Goal: Task Accomplishment & Management: Manage account settings

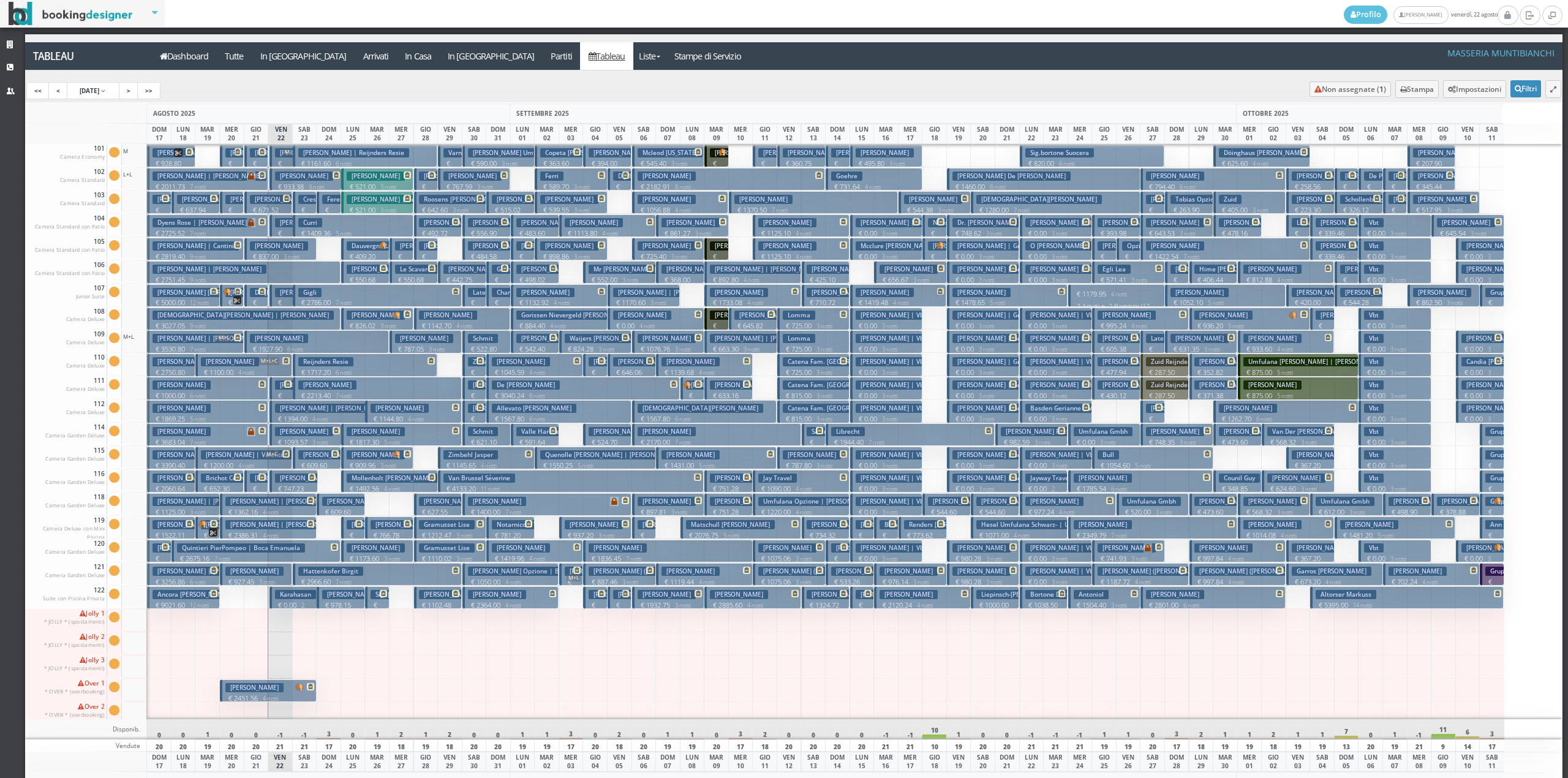
click at [260, 204] on h3 "Piva Virginia" at bounding box center [278, 199] width 56 height 9
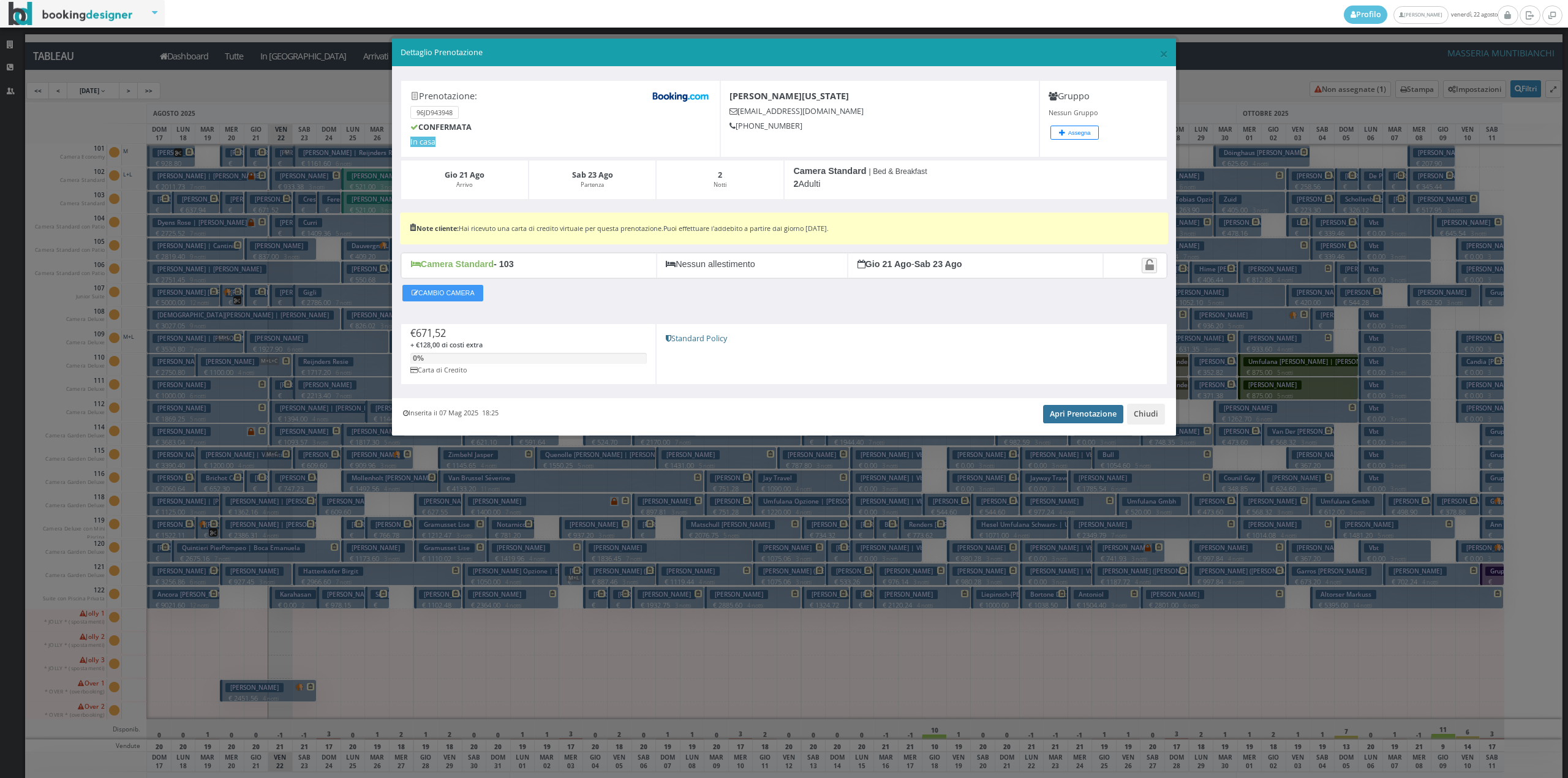
click at [1088, 418] on link "Apri Prenotazione" at bounding box center [1083, 413] width 81 height 18
click at [1140, 413] on button "Chiudi" at bounding box center [1145, 413] width 38 height 21
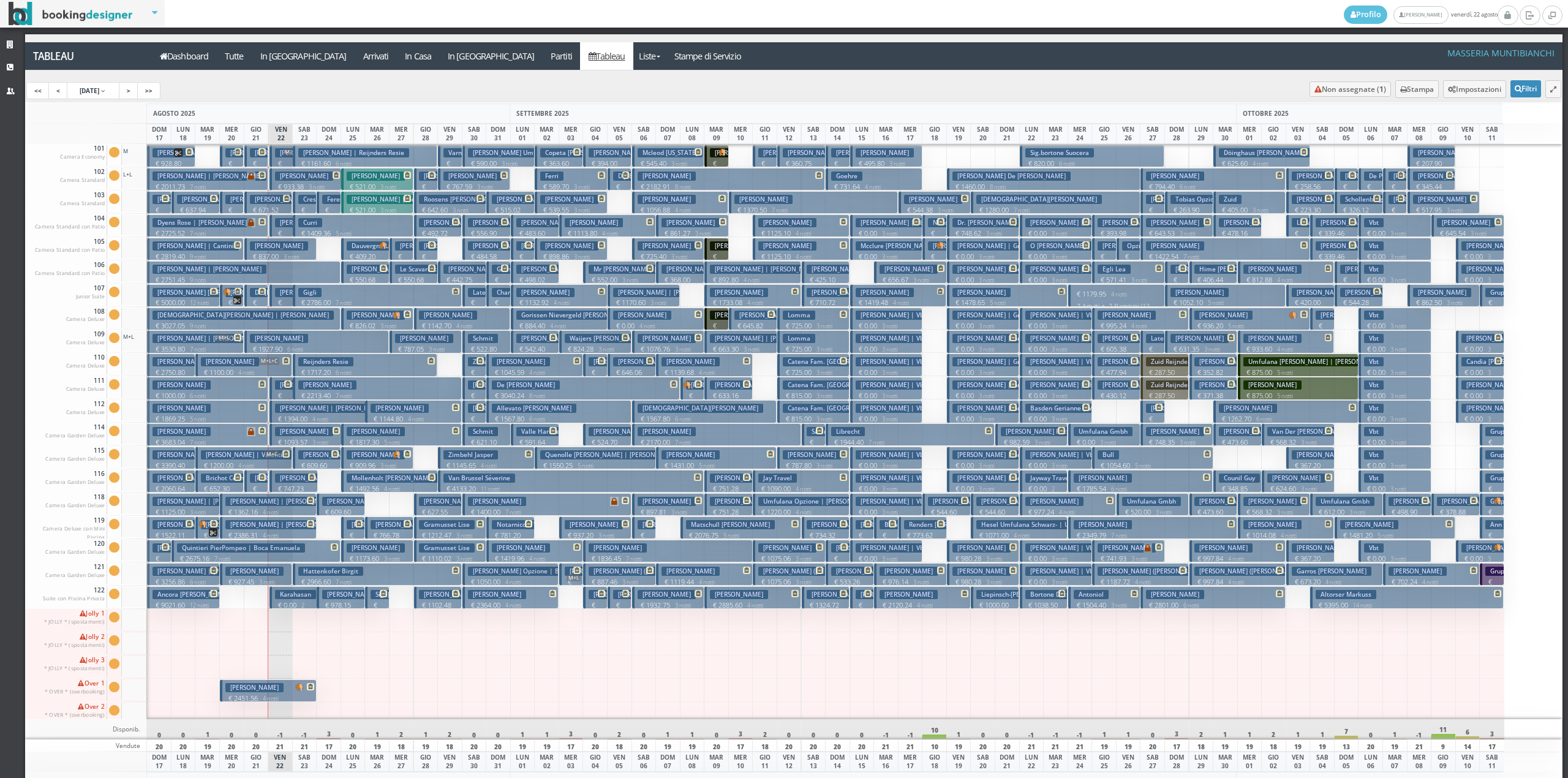
click at [287, 155] on span "M" at bounding box center [287, 152] width 8 height 7
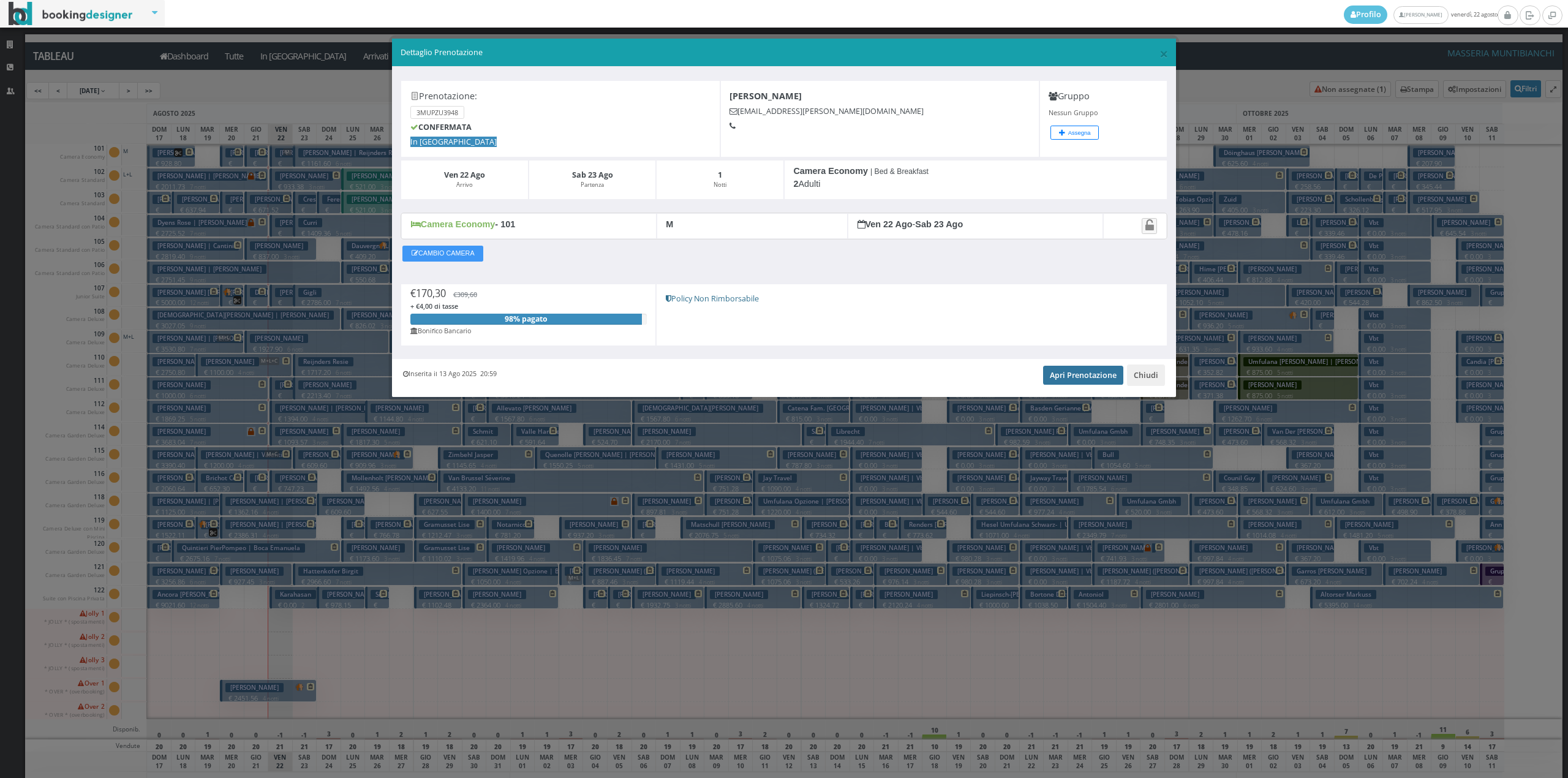
click at [1088, 378] on link "Apri Prenotazione" at bounding box center [1083, 375] width 81 height 18
click at [1142, 373] on button "Chiudi" at bounding box center [1145, 375] width 38 height 21
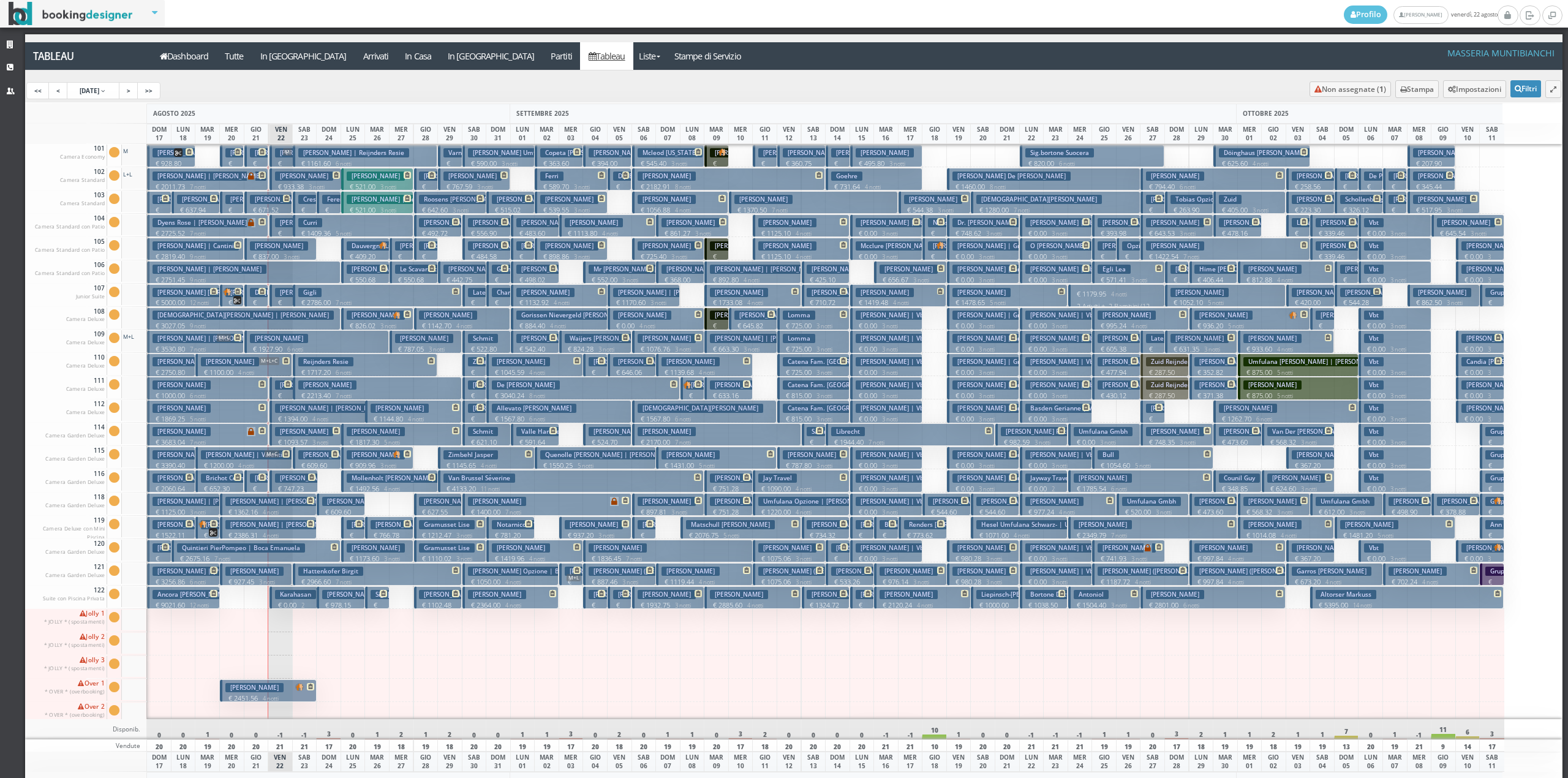
click at [284, 160] on p "€ 170.30 1 notti" at bounding box center [282, 177] width 14 height 39
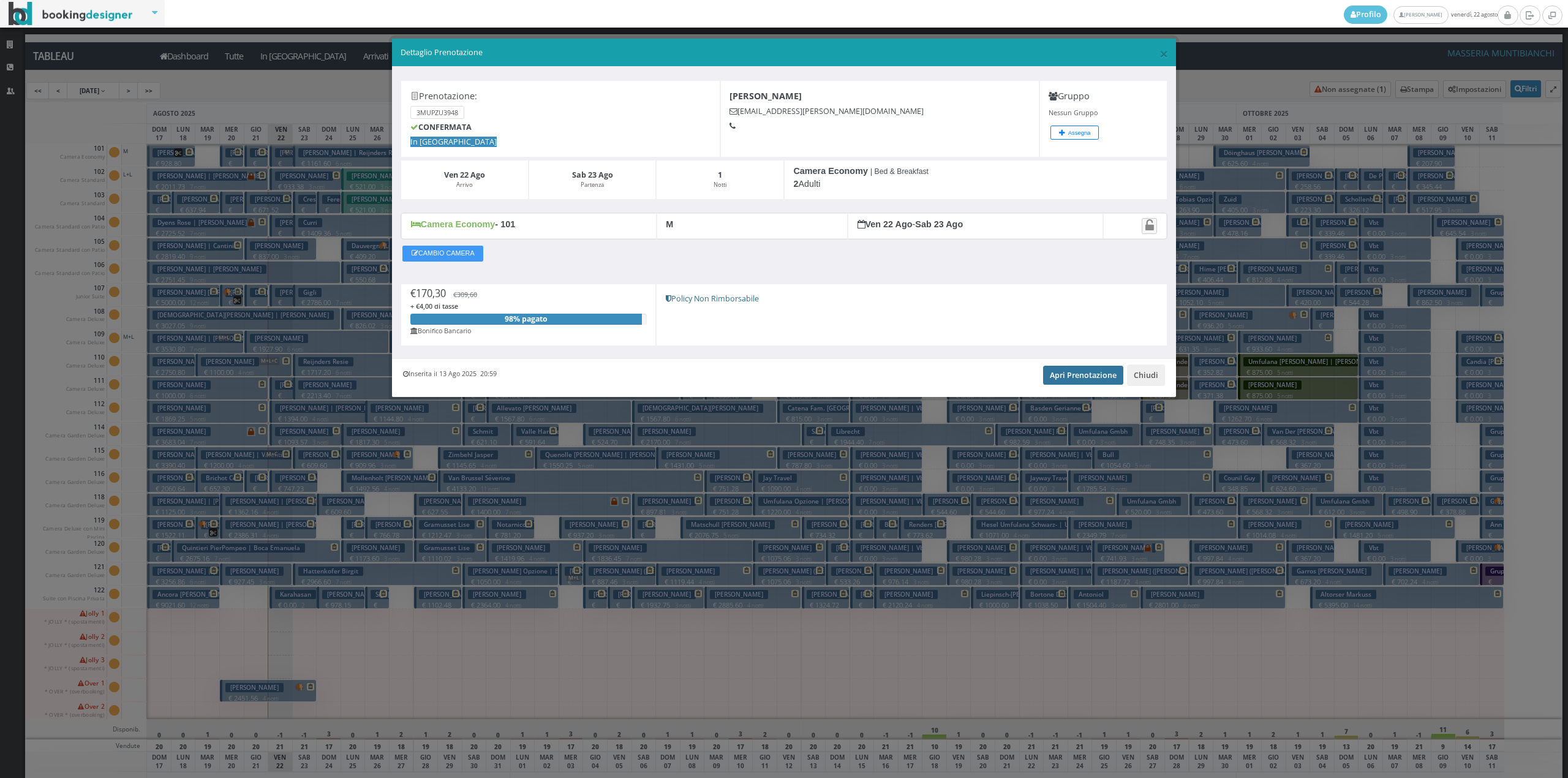
click at [1061, 373] on link "Apri Prenotazione" at bounding box center [1083, 375] width 81 height 18
click at [1154, 377] on button "Chiudi" at bounding box center [1145, 375] width 38 height 21
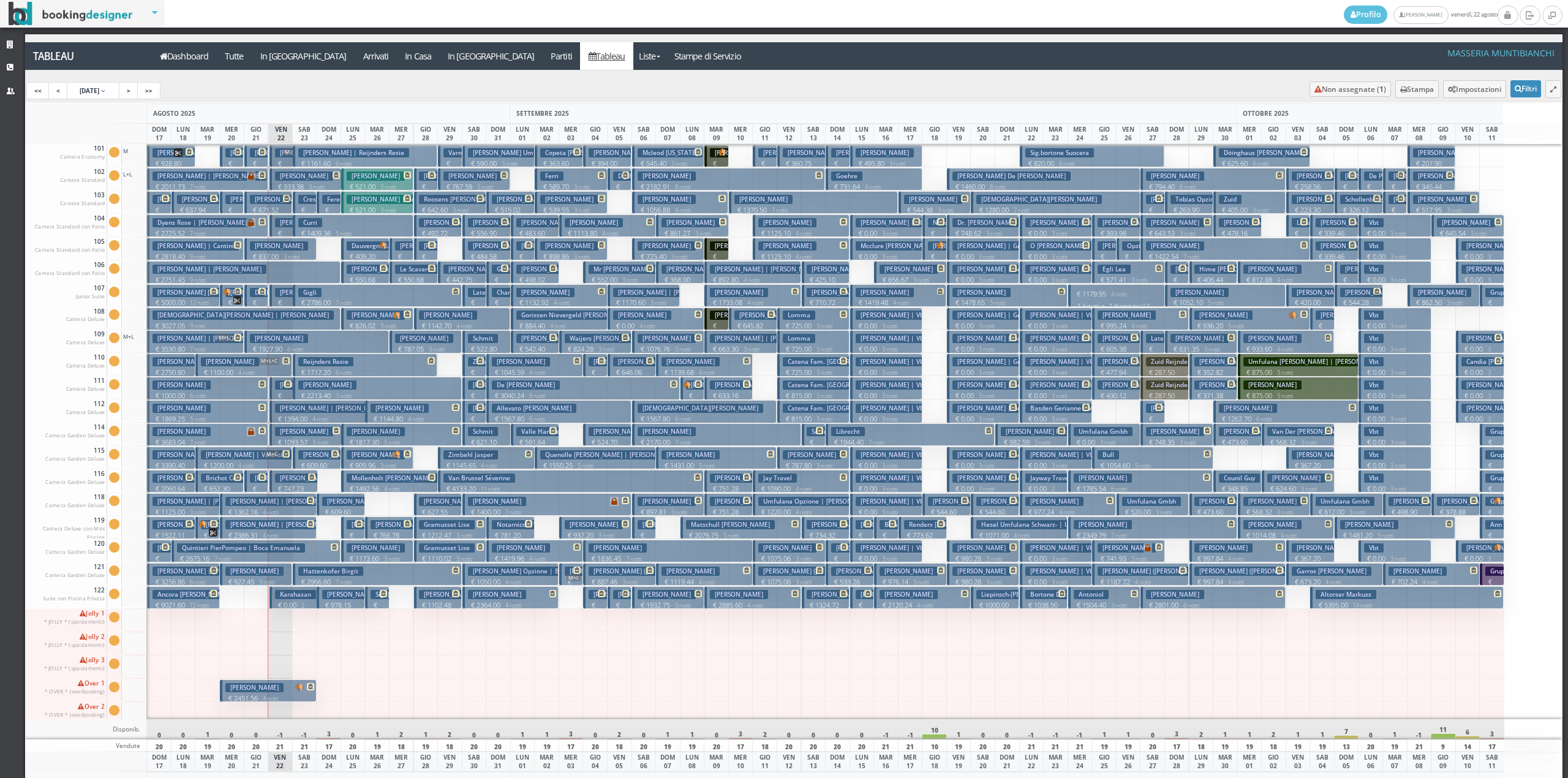
click at [255, 292] on span at bounding box center [261, 291] width 11 height 7
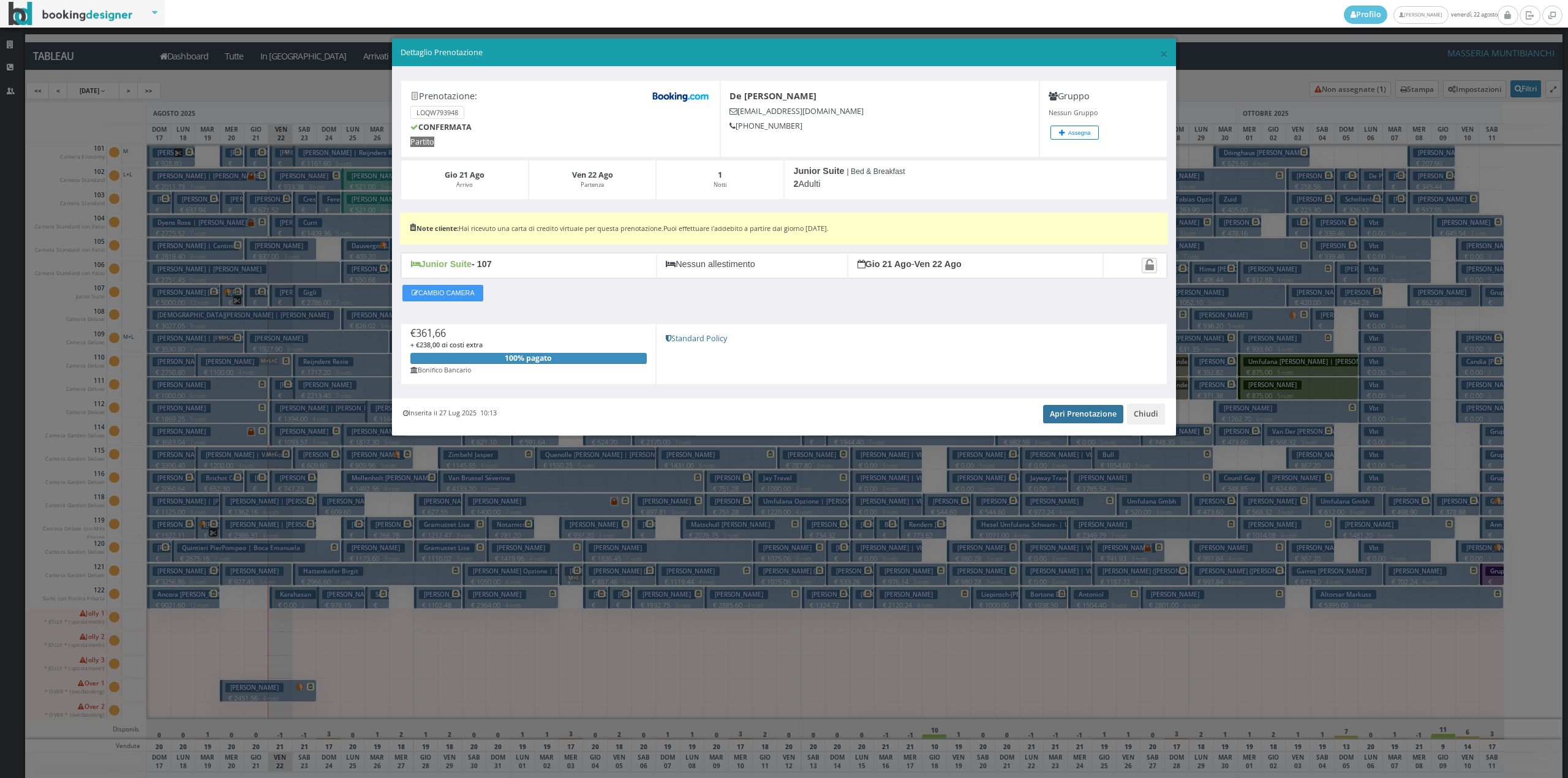
click at [1061, 413] on link "Apri Prenotazione" at bounding box center [1083, 413] width 81 height 18
click at [1145, 413] on button "Chiudi" at bounding box center [1145, 413] width 38 height 21
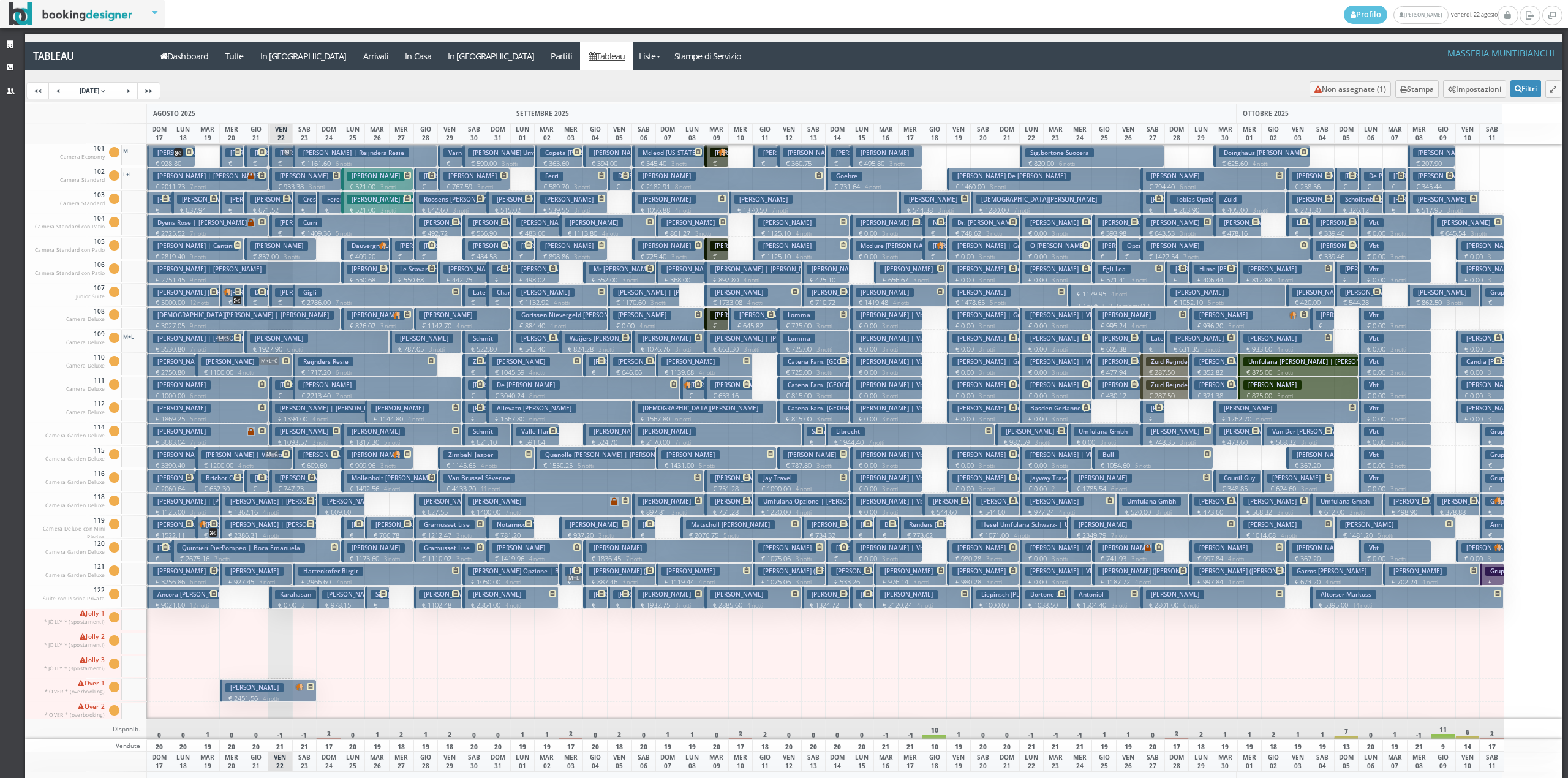
click at [274, 297] on button "Uema Thiemy | Uema Thiemy € 428.35 1 notti 3 Adulti + 1 Bambino (9 anni)" at bounding box center [281, 295] width 24 height 23
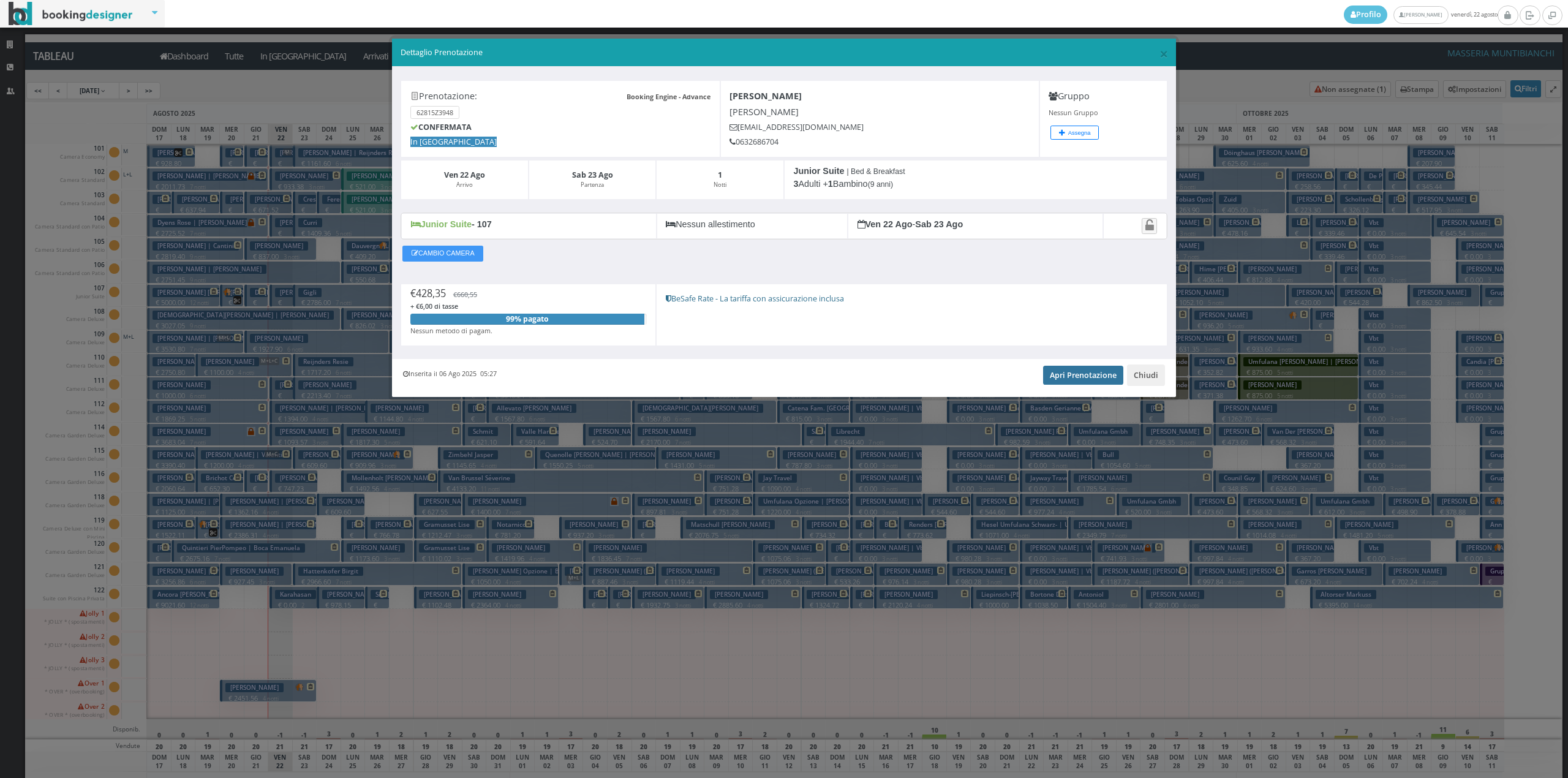
click at [1064, 380] on link "Apri Prenotazione" at bounding box center [1083, 375] width 81 height 18
click at [1150, 377] on button "Chiudi" at bounding box center [1145, 375] width 38 height 21
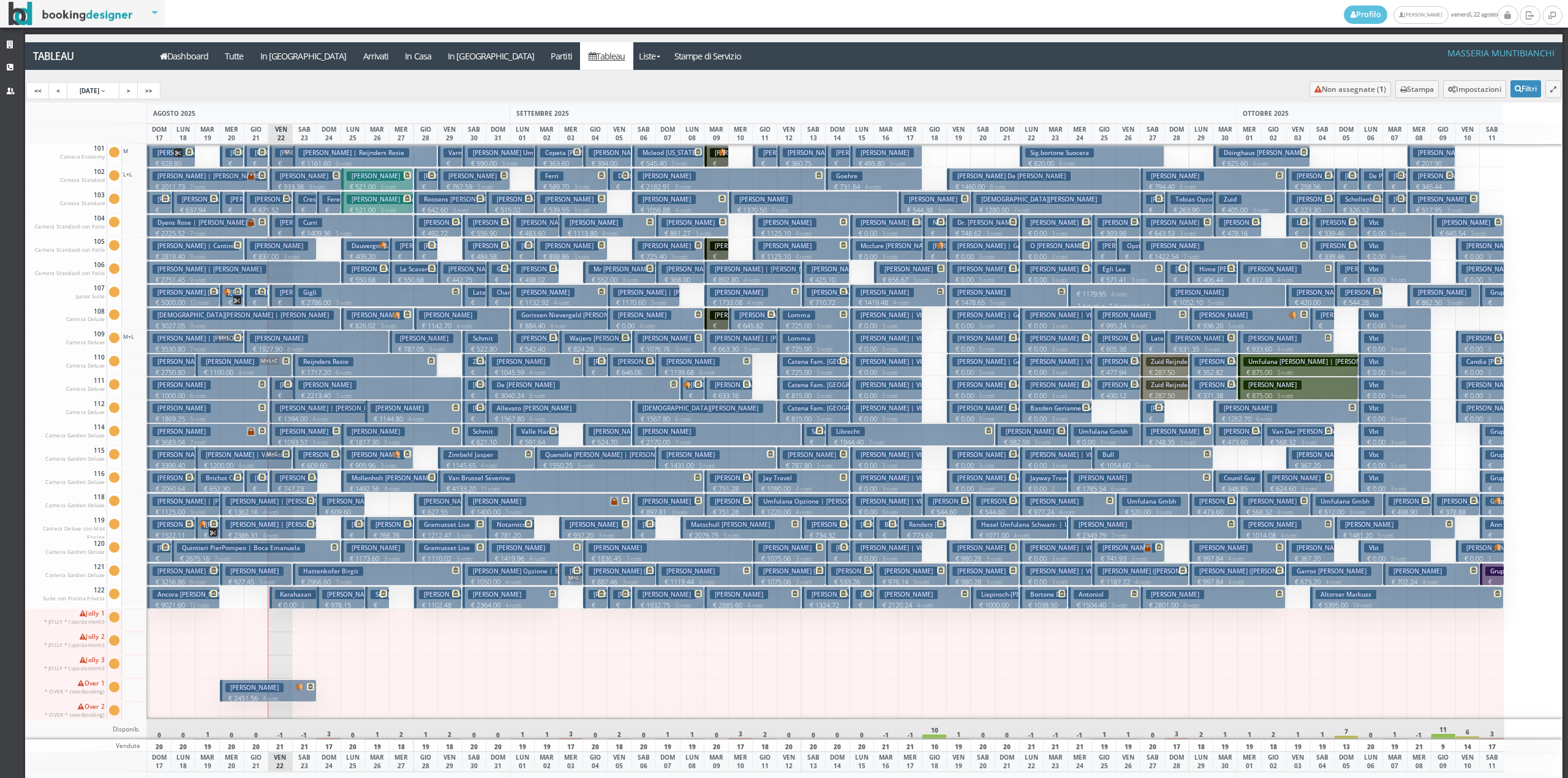
click at [287, 297] on h3 "Uema Thiemy | Uema Thiemy" at bounding box center [332, 292] width 114 height 9
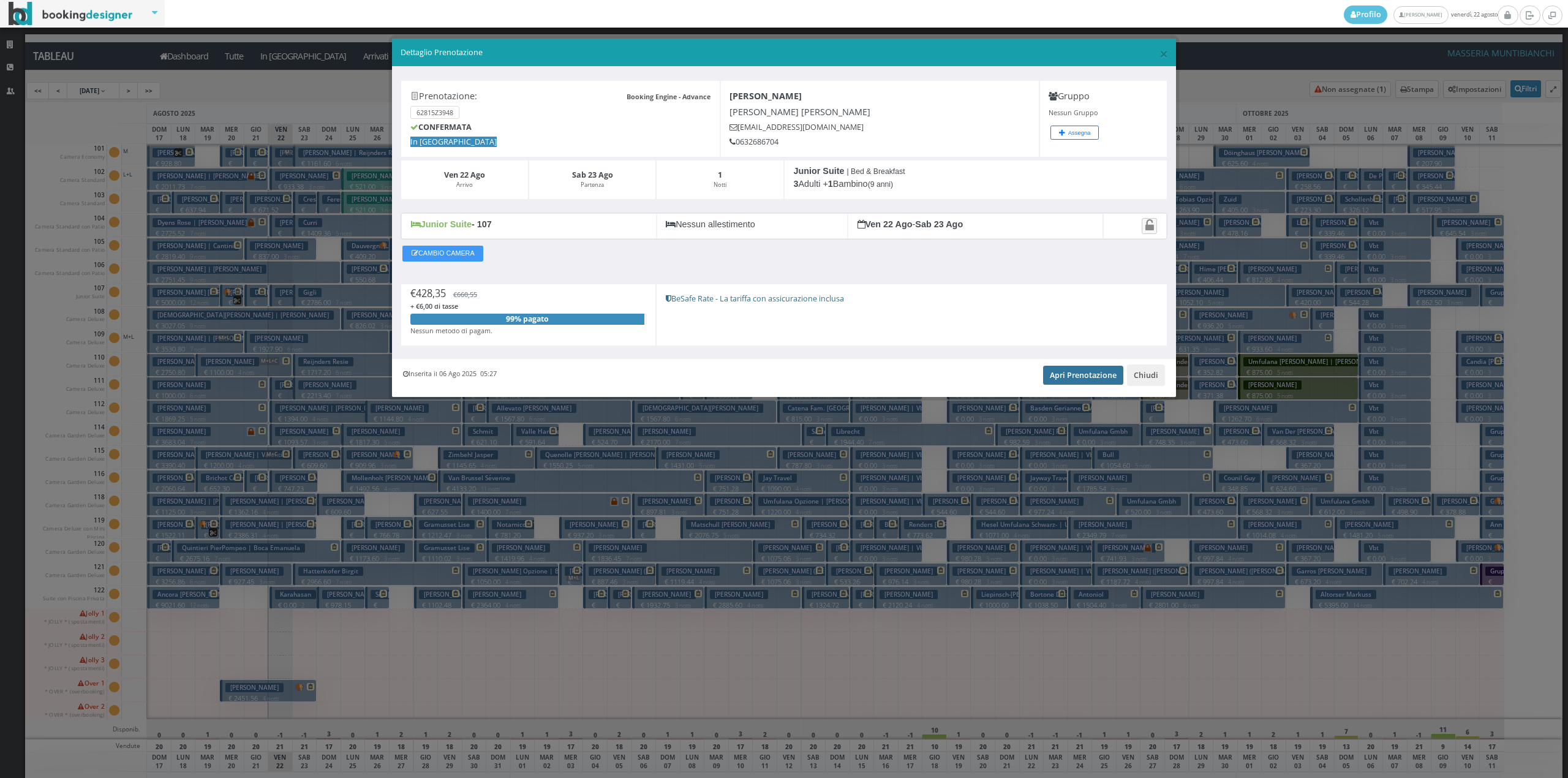
click at [1071, 380] on link "Apri Prenotazione" at bounding box center [1083, 375] width 81 height 18
click at [1139, 384] on button "Chiudi" at bounding box center [1145, 375] width 38 height 21
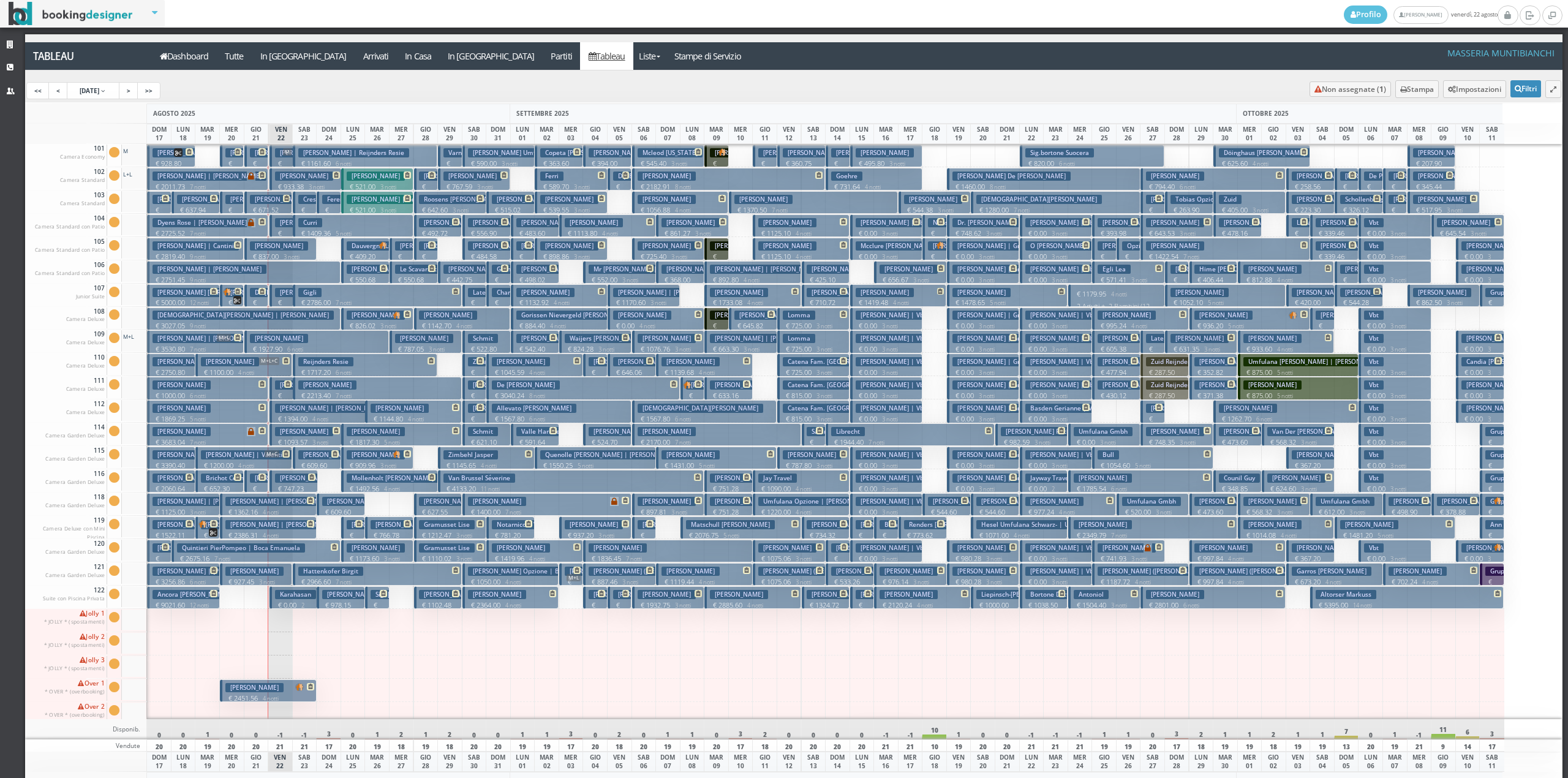
click at [256, 163] on p "€ 257.35 1 notti" at bounding box center [257, 177] width 14 height 39
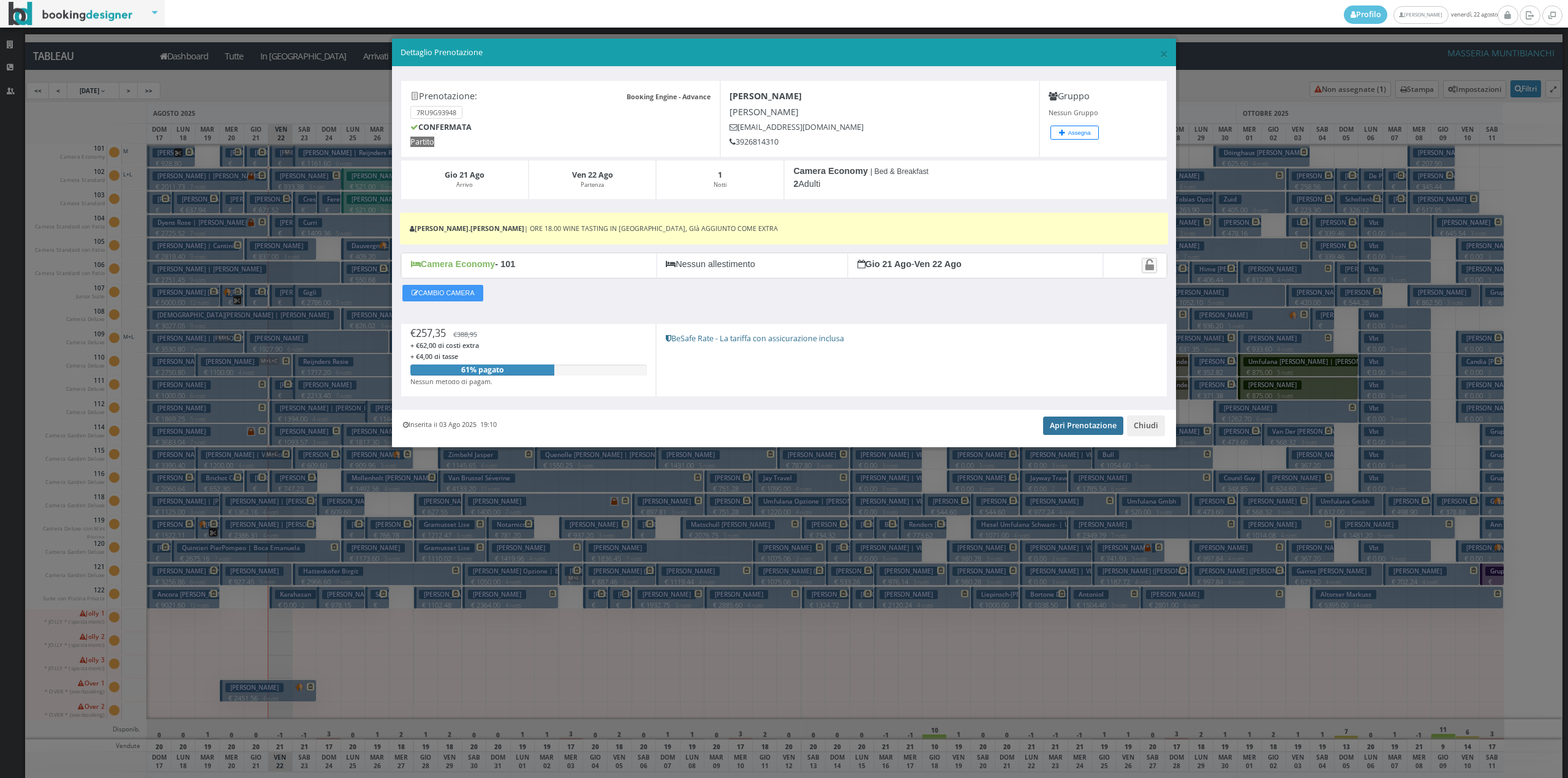
click at [1074, 422] on link "Apri Prenotazione" at bounding box center [1083, 425] width 81 height 18
click at [1157, 430] on button "Chiudi" at bounding box center [1145, 425] width 38 height 21
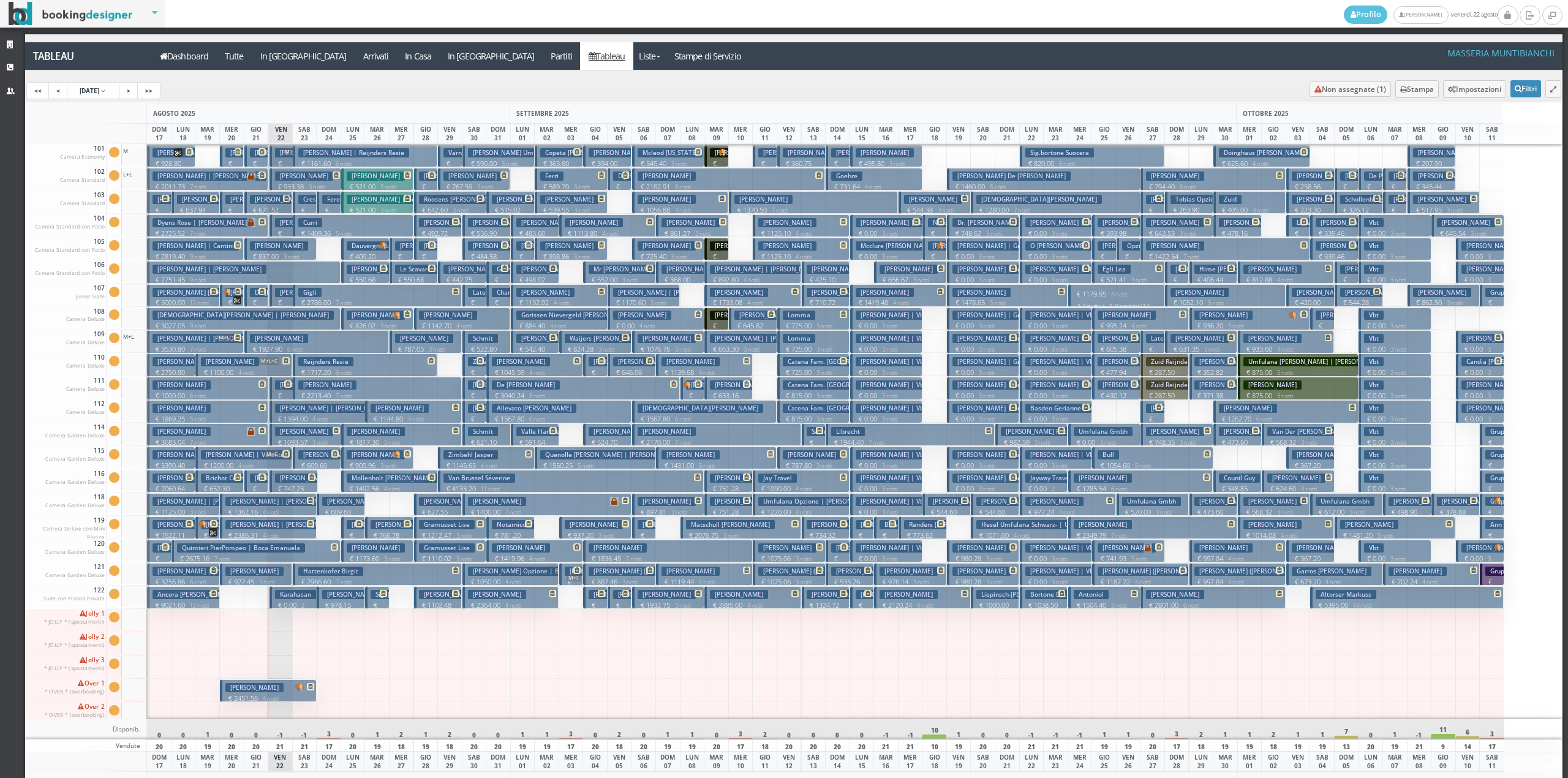
click at [252, 157] on h3 "Cellamare Angelo | Cellamare Angelo" at bounding box center [307, 153] width 114 height 9
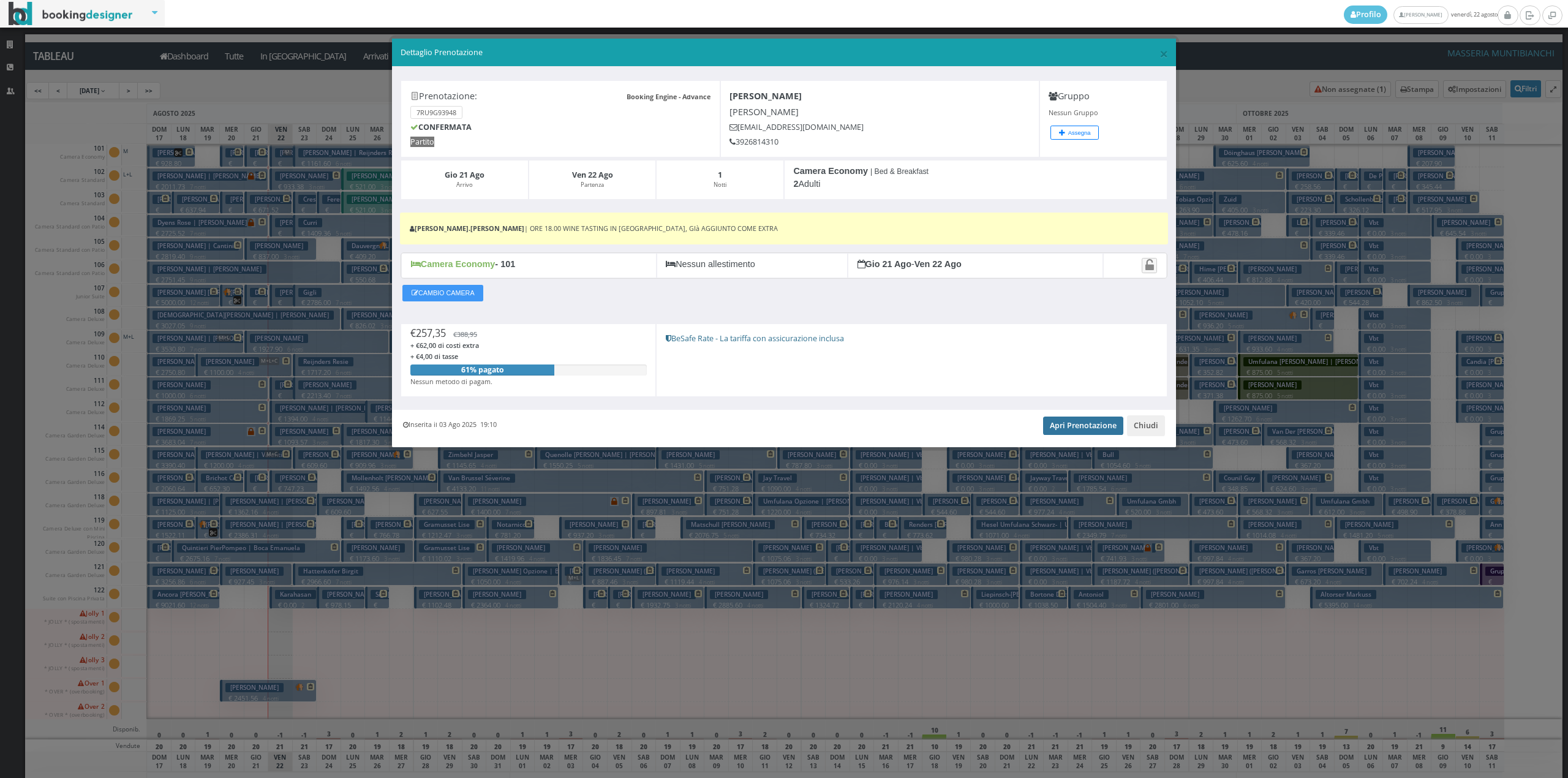
click at [1073, 429] on link "Apri Prenotazione" at bounding box center [1083, 425] width 81 height 18
click at [1142, 427] on button "Chiudi" at bounding box center [1145, 425] width 38 height 21
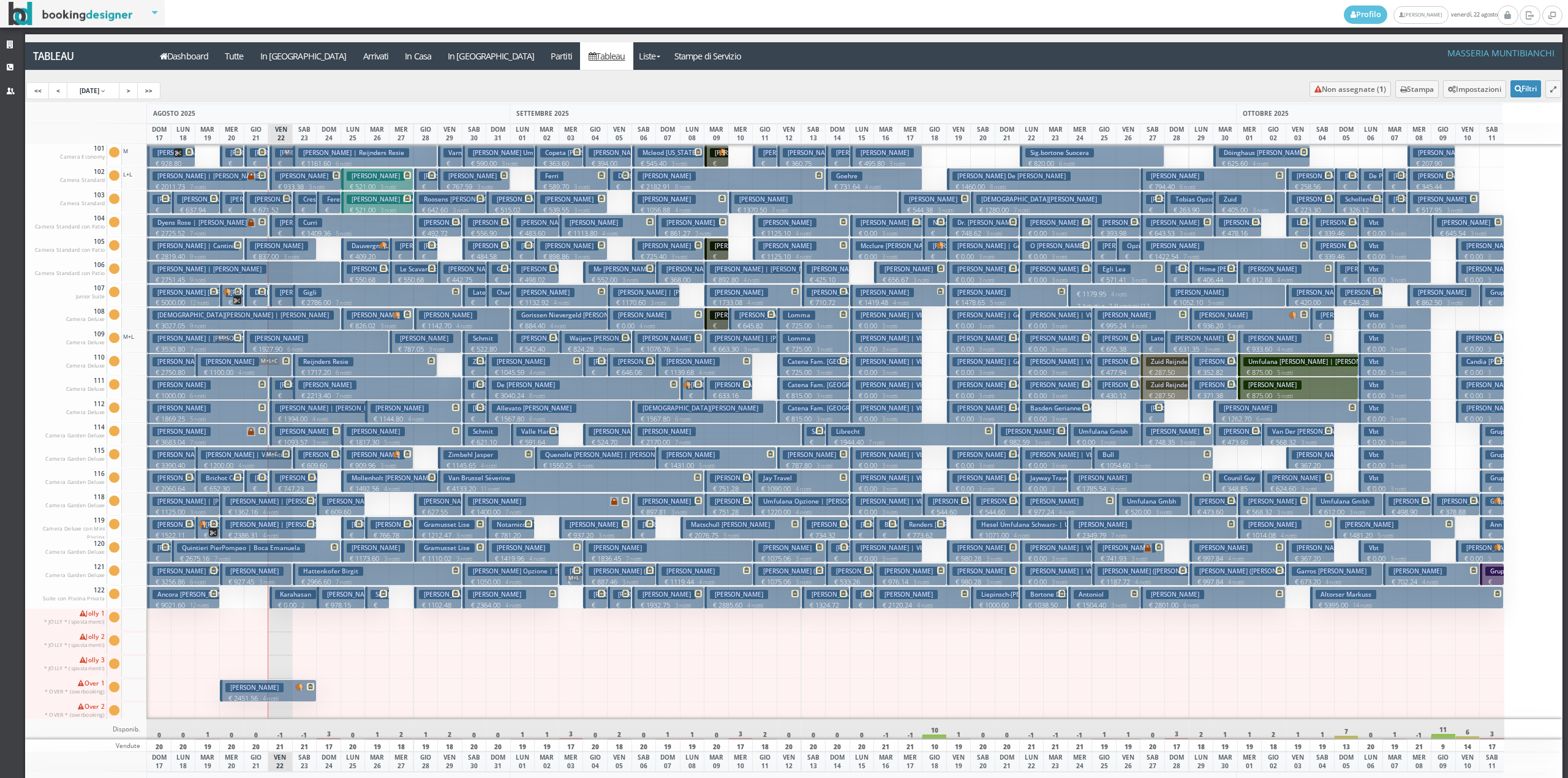
click at [287, 251] on button "Giacoletti Gabriele € 837.00 3 notti 2 Adulti" at bounding box center [280, 249] width 72 height 23
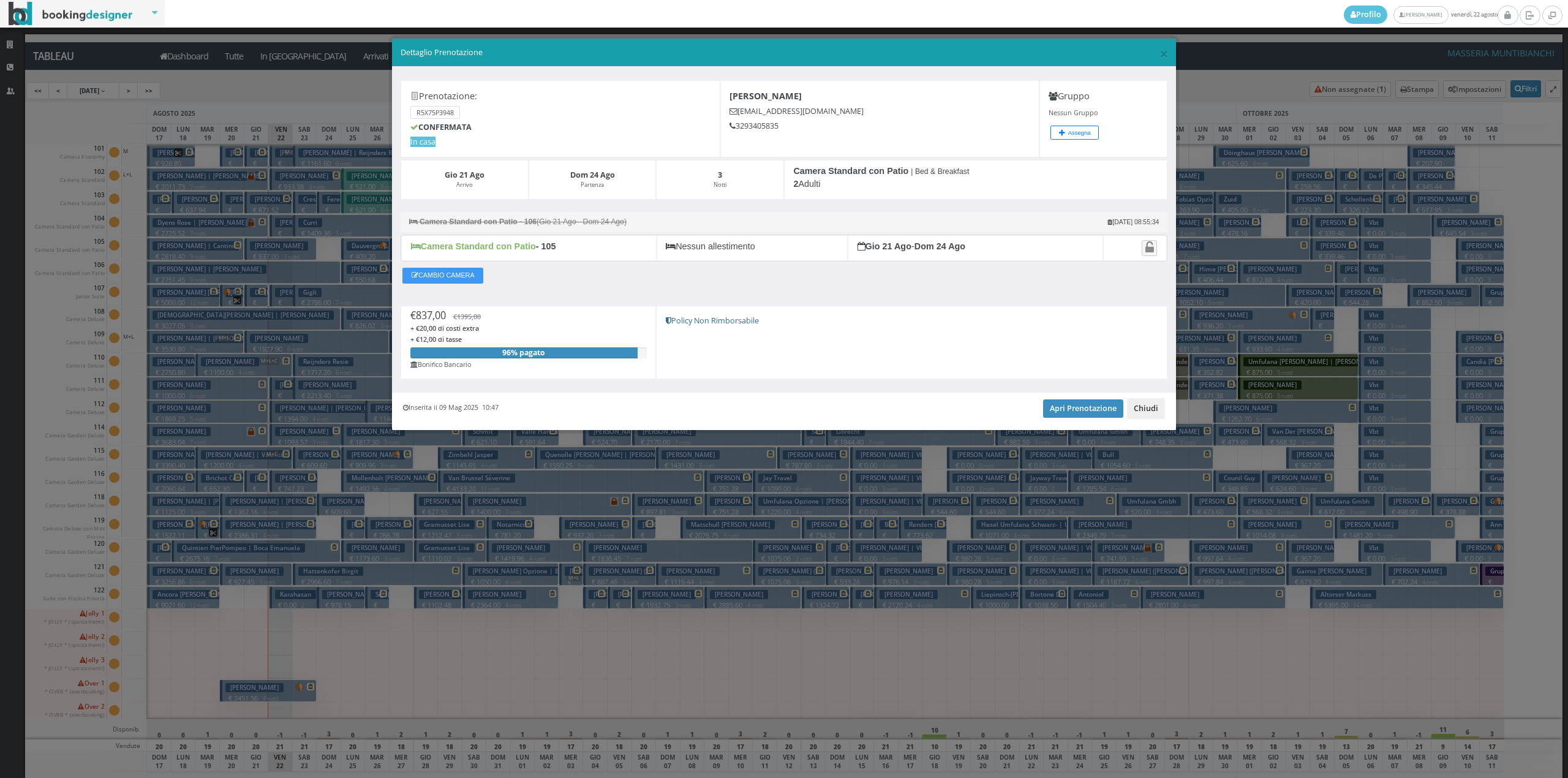
click at [1149, 413] on button "Chiudi" at bounding box center [1145, 408] width 38 height 21
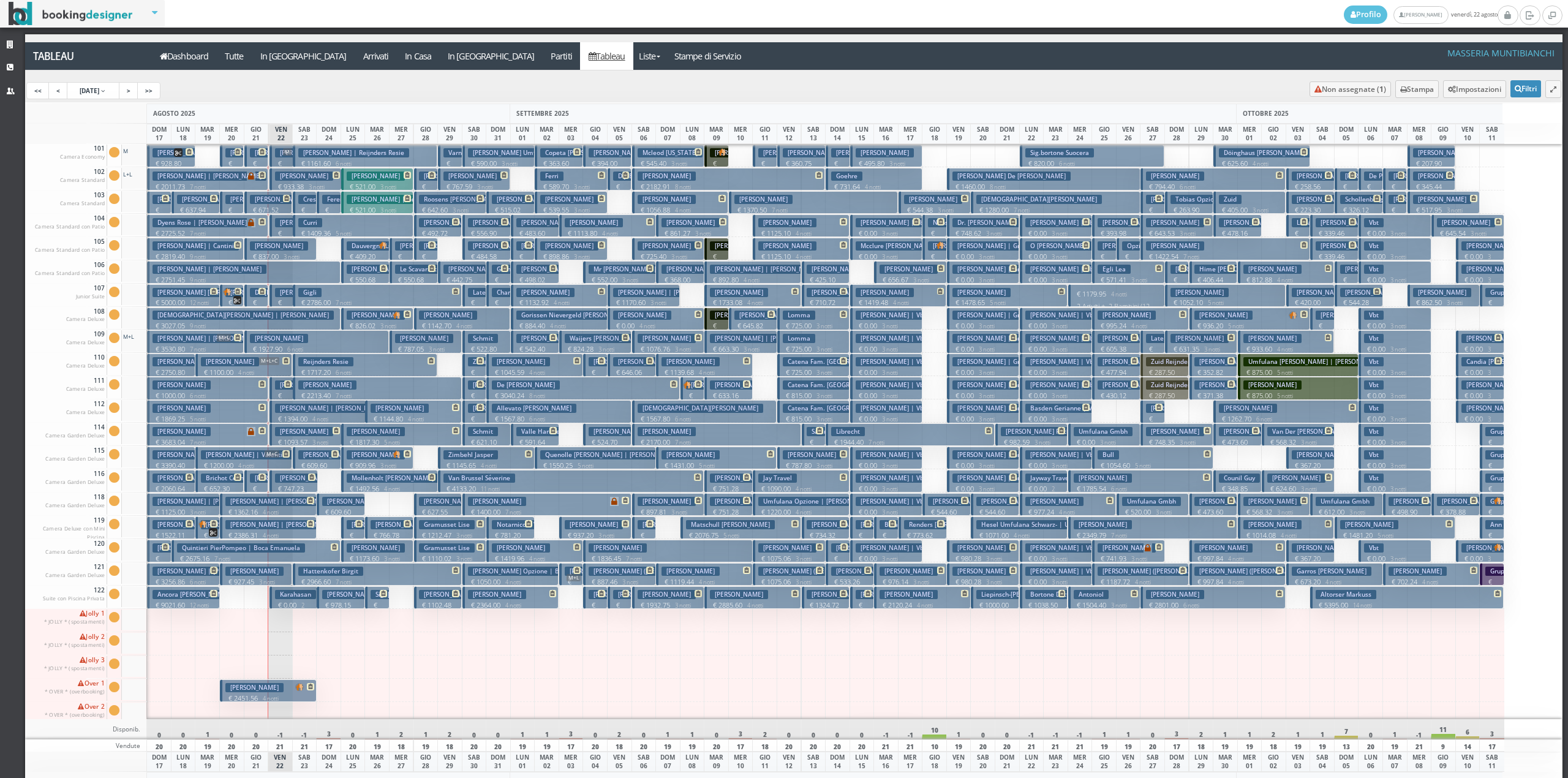
click at [272, 242] on h3 "[PERSON_NAME]" at bounding box center [279, 246] width 58 height 9
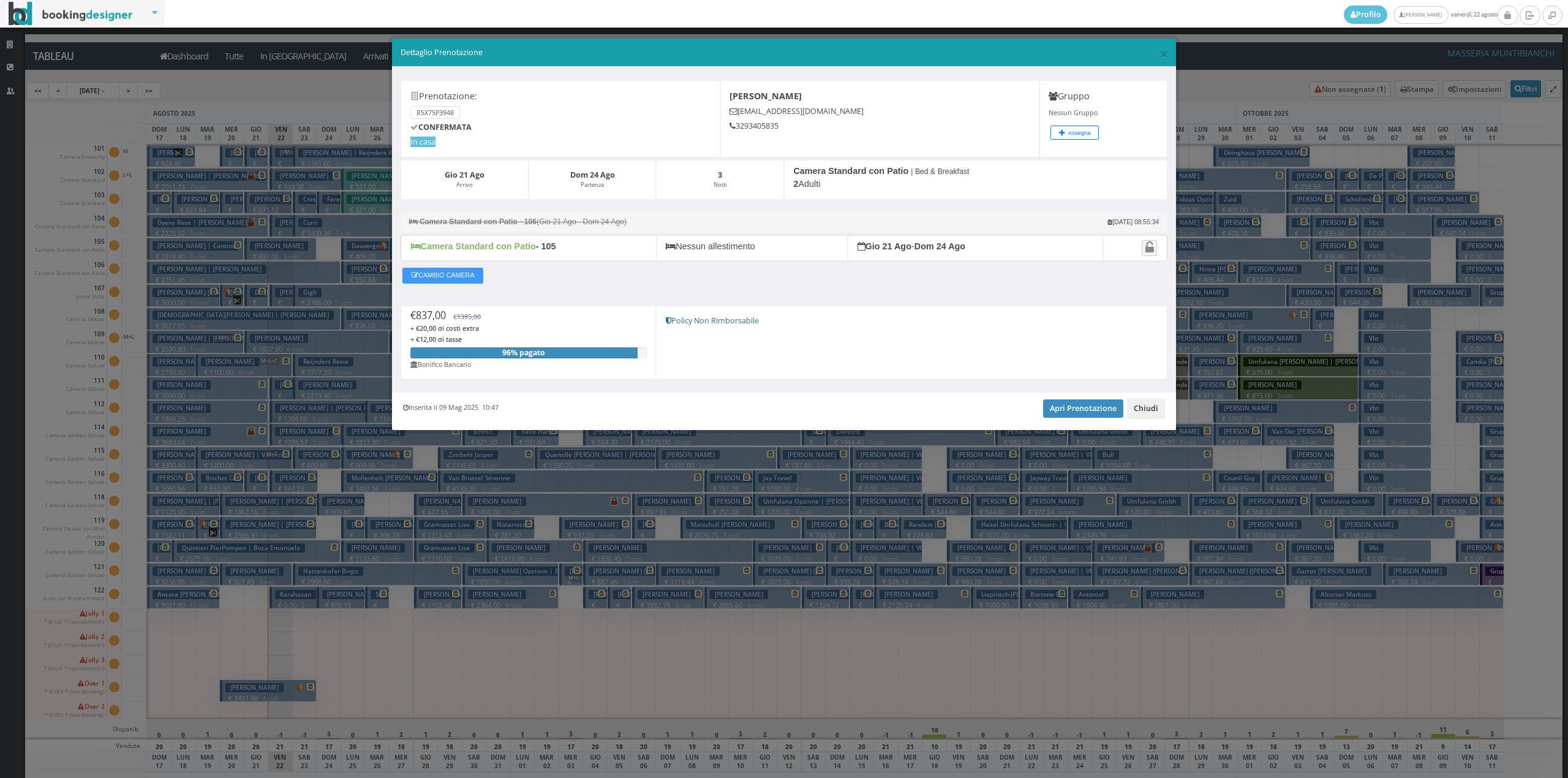
click at [1142, 402] on button "Chiudi" at bounding box center [1145, 408] width 38 height 21
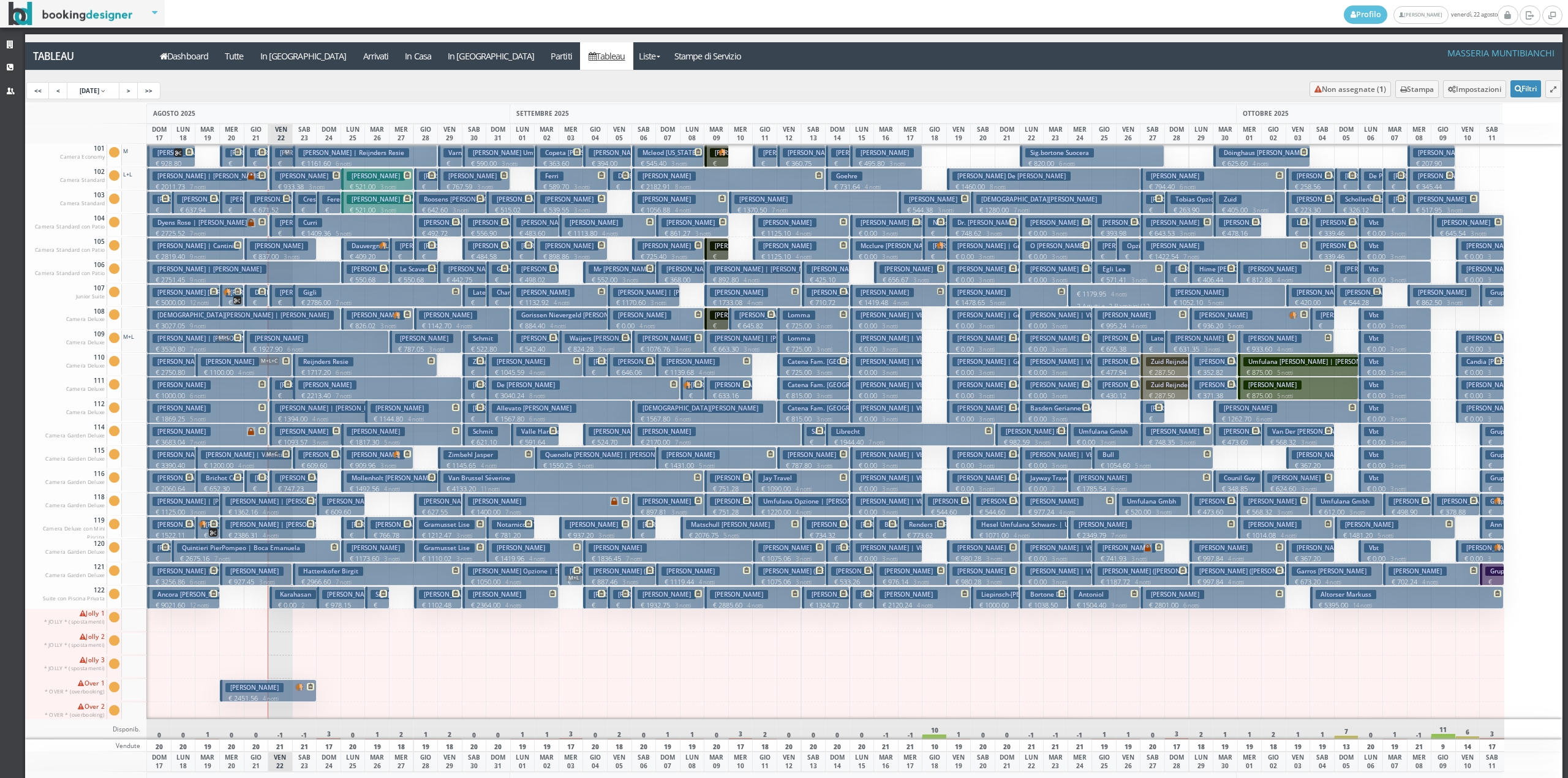
click at [281, 245] on h3 "[PERSON_NAME]" at bounding box center [279, 246] width 58 height 9
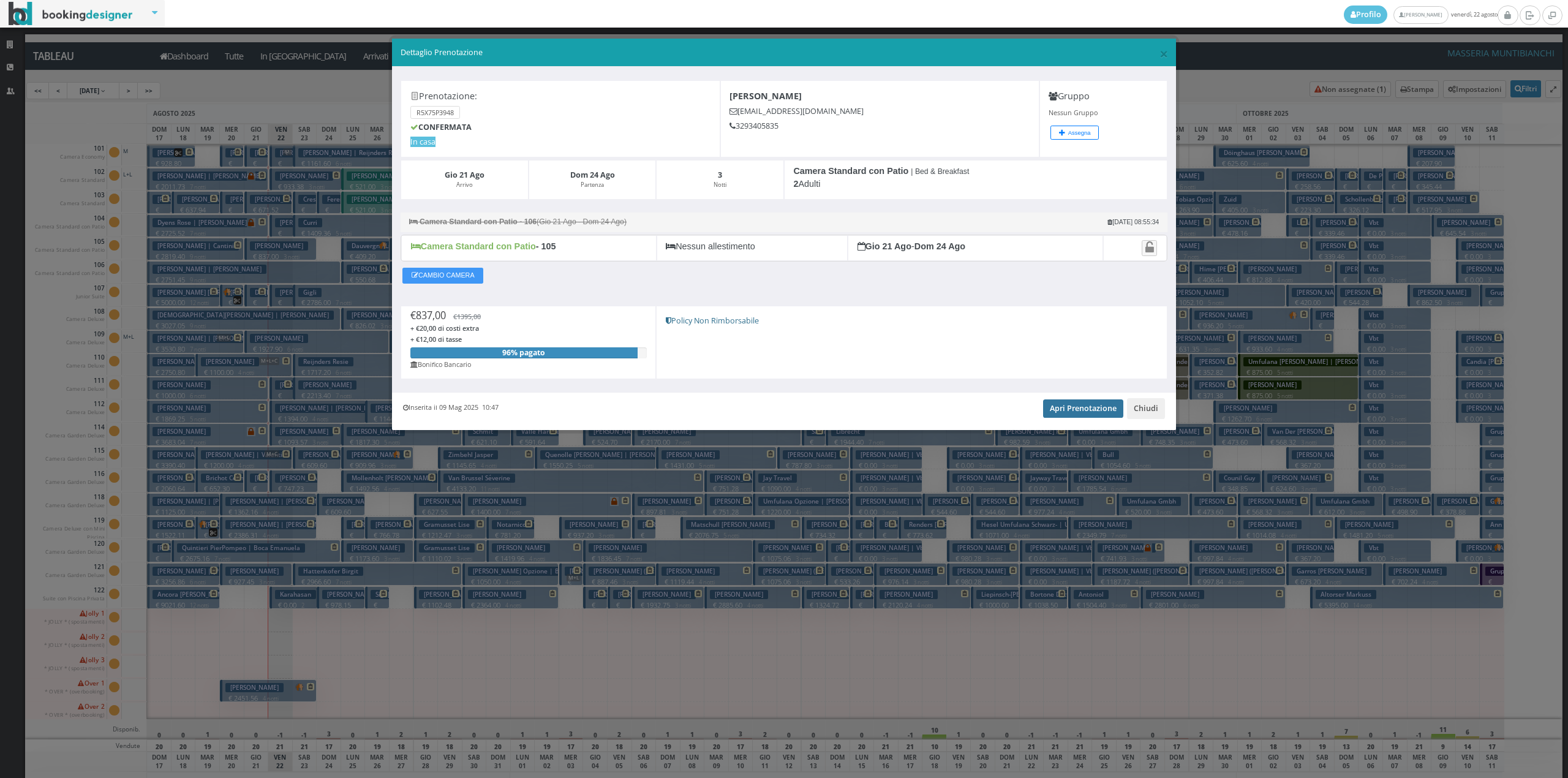
click at [1079, 414] on link "Apri Prenotazione" at bounding box center [1083, 408] width 81 height 18
click at [1147, 413] on button "Chiudi" at bounding box center [1145, 408] width 38 height 21
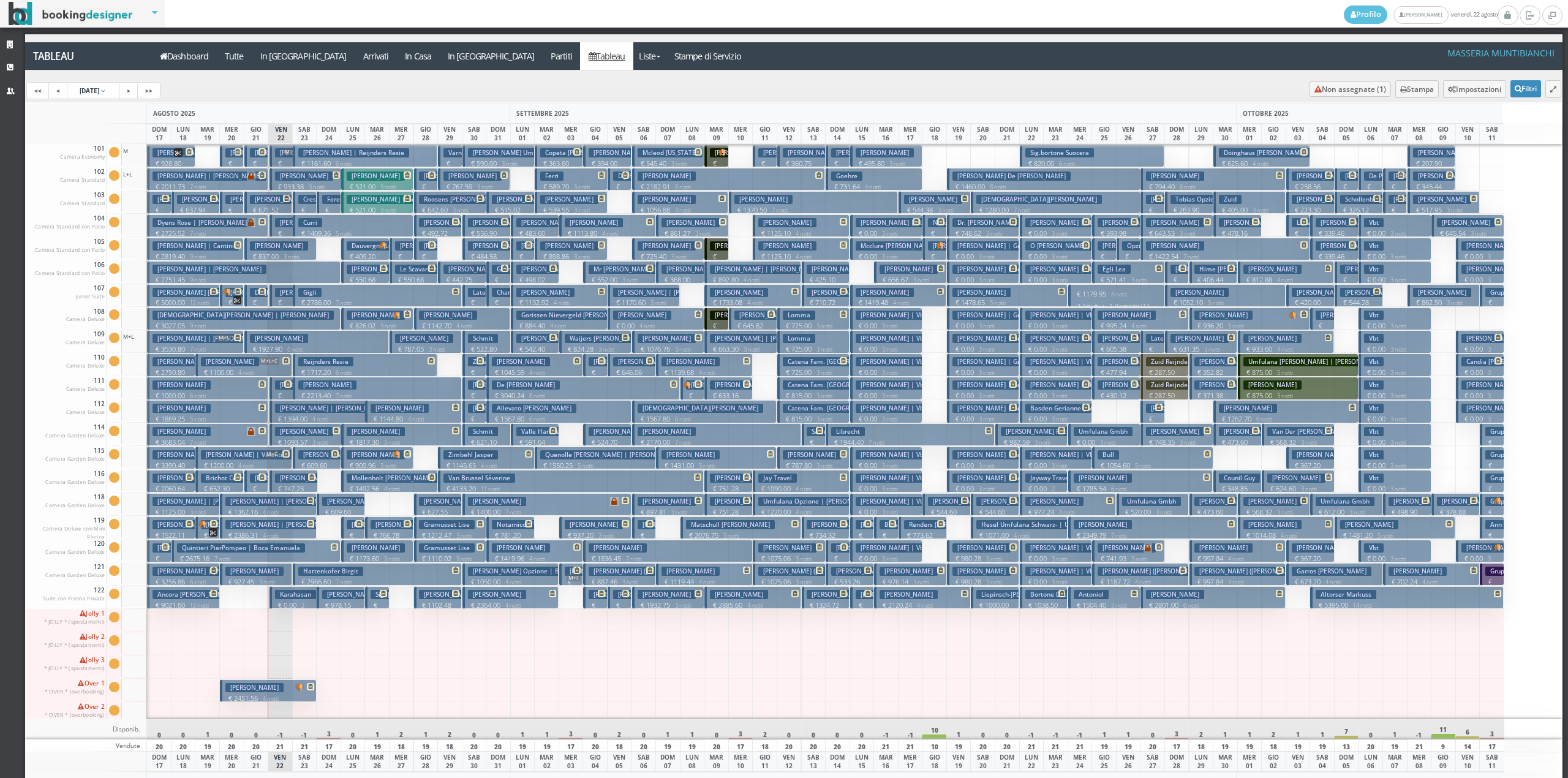
click at [276, 246] on h3 "Giacoletti Gabriele" at bounding box center [279, 246] width 58 height 9
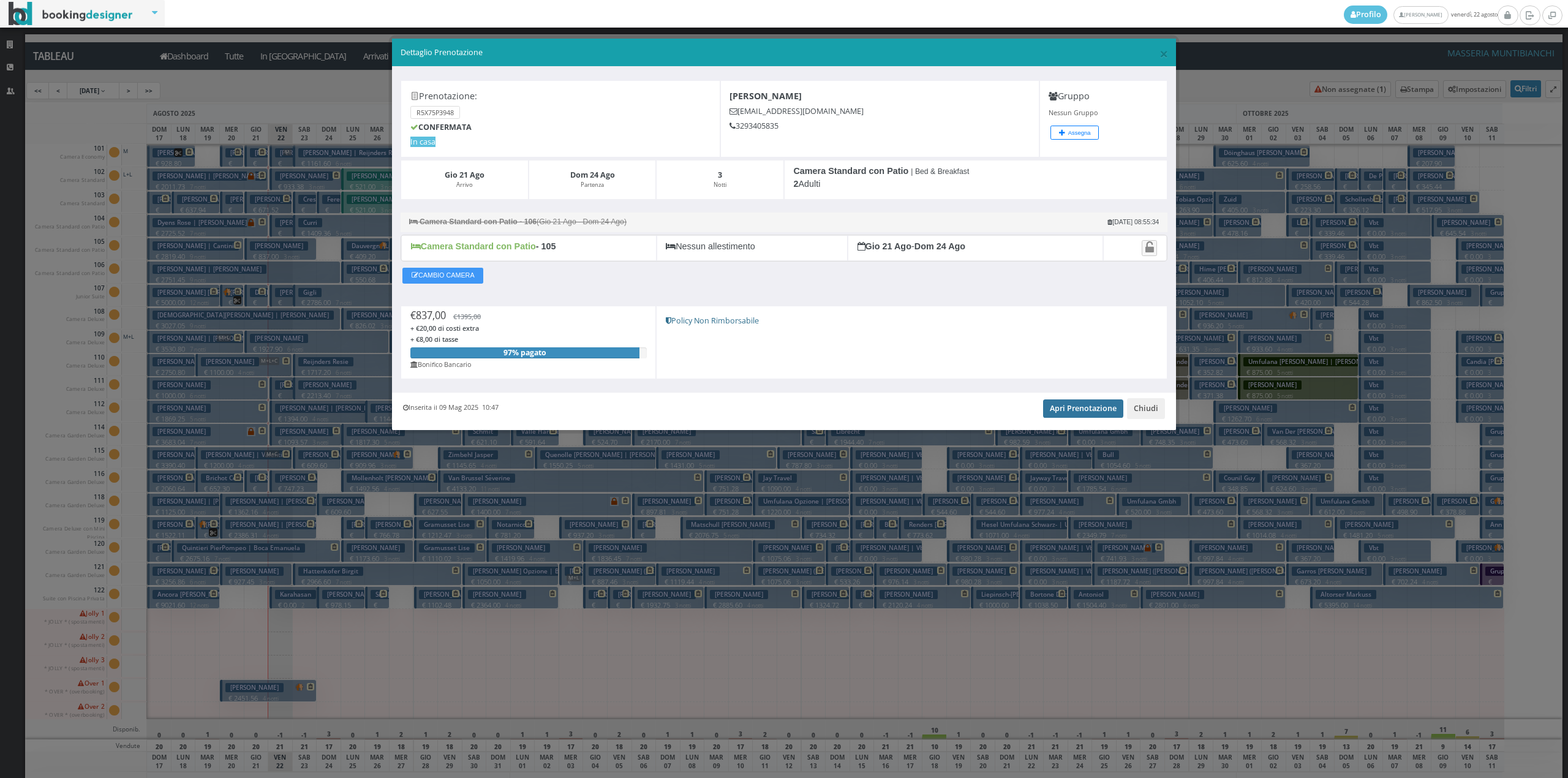
click at [1100, 408] on link "Apri Prenotazione" at bounding box center [1083, 408] width 81 height 18
click at [1142, 416] on button "Chiudi" at bounding box center [1145, 408] width 38 height 21
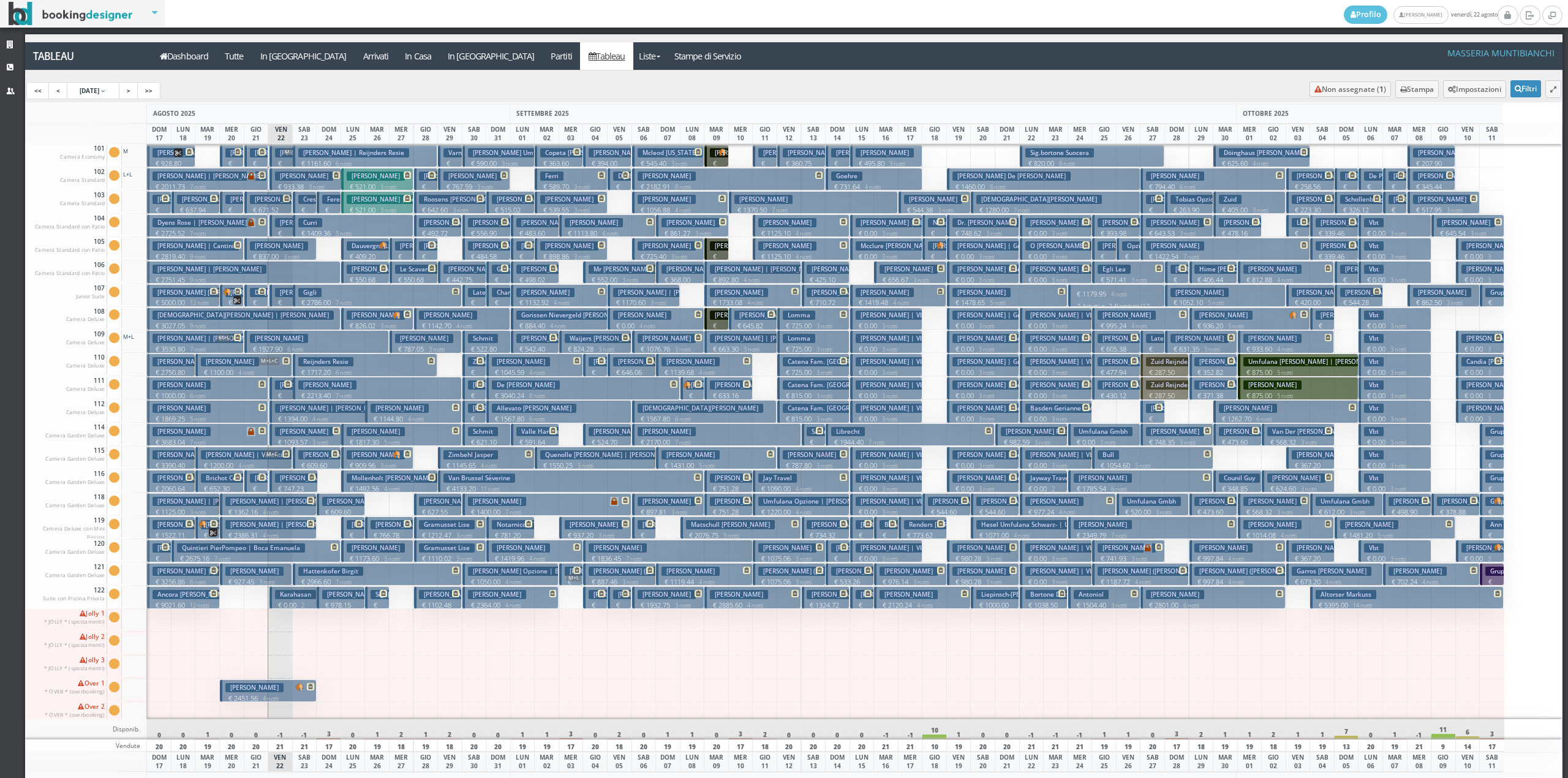
click at [271, 246] on h3 "Giacoletti Gabriele" at bounding box center [279, 246] width 58 height 9
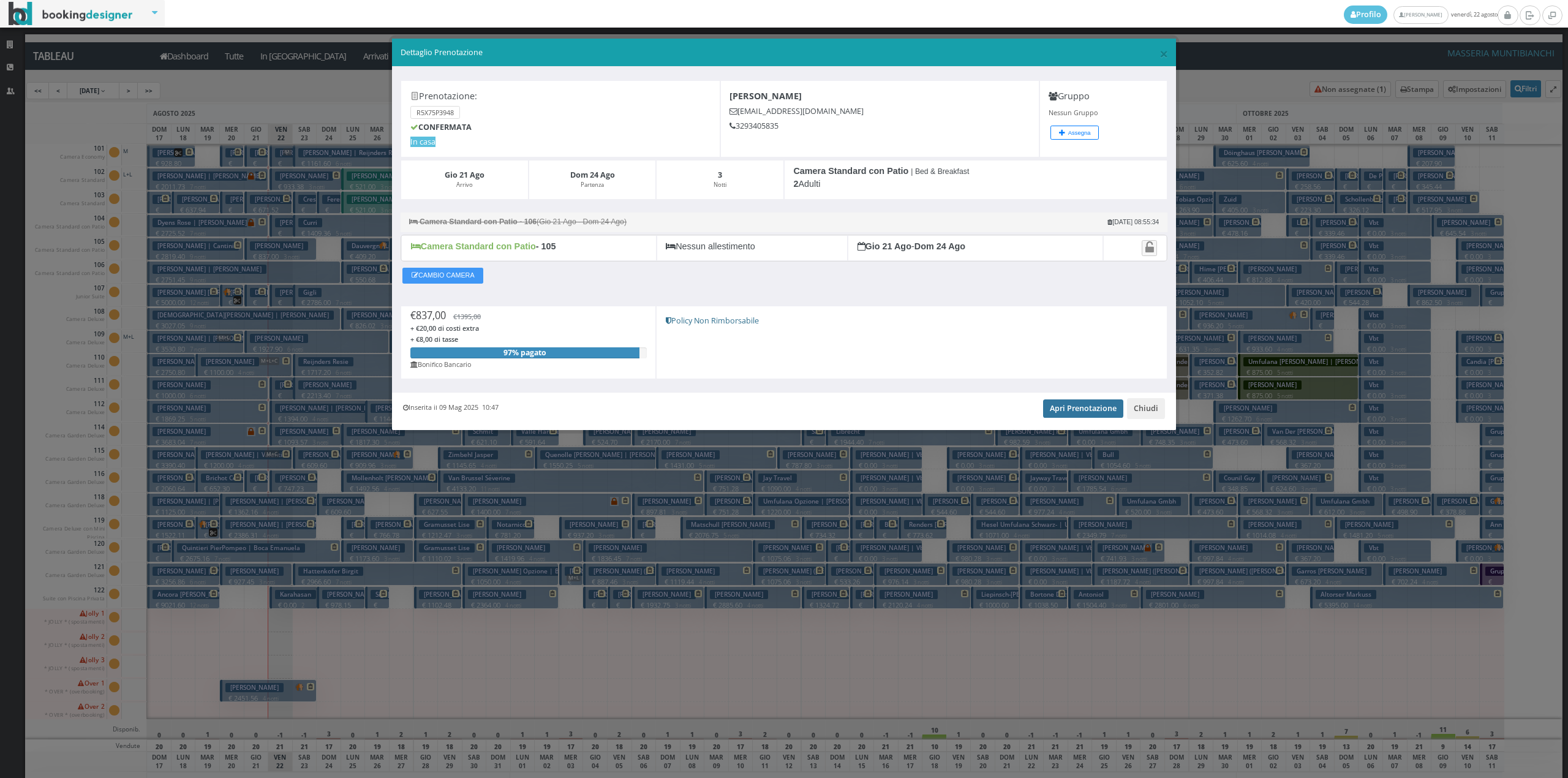
click at [1078, 414] on link "Apri Prenotazione" at bounding box center [1083, 408] width 81 height 18
click at [1157, 414] on button "Chiudi" at bounding box center [1145, 408] width 38 height 21
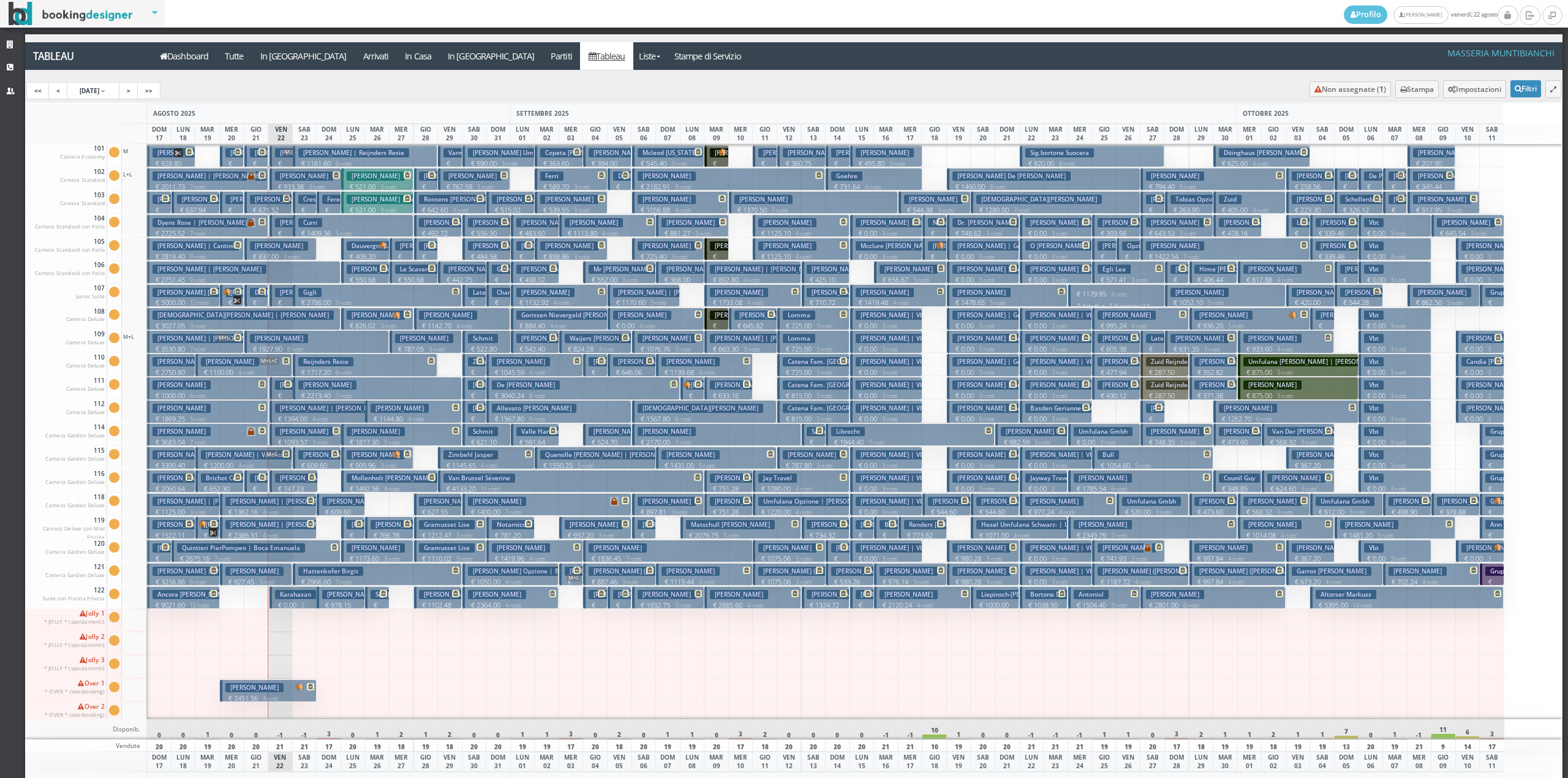
click at [1155, 342] on h3 "Late Check-Out Koch Silvie" at bounding box center [1198, 338] width 105 height 9
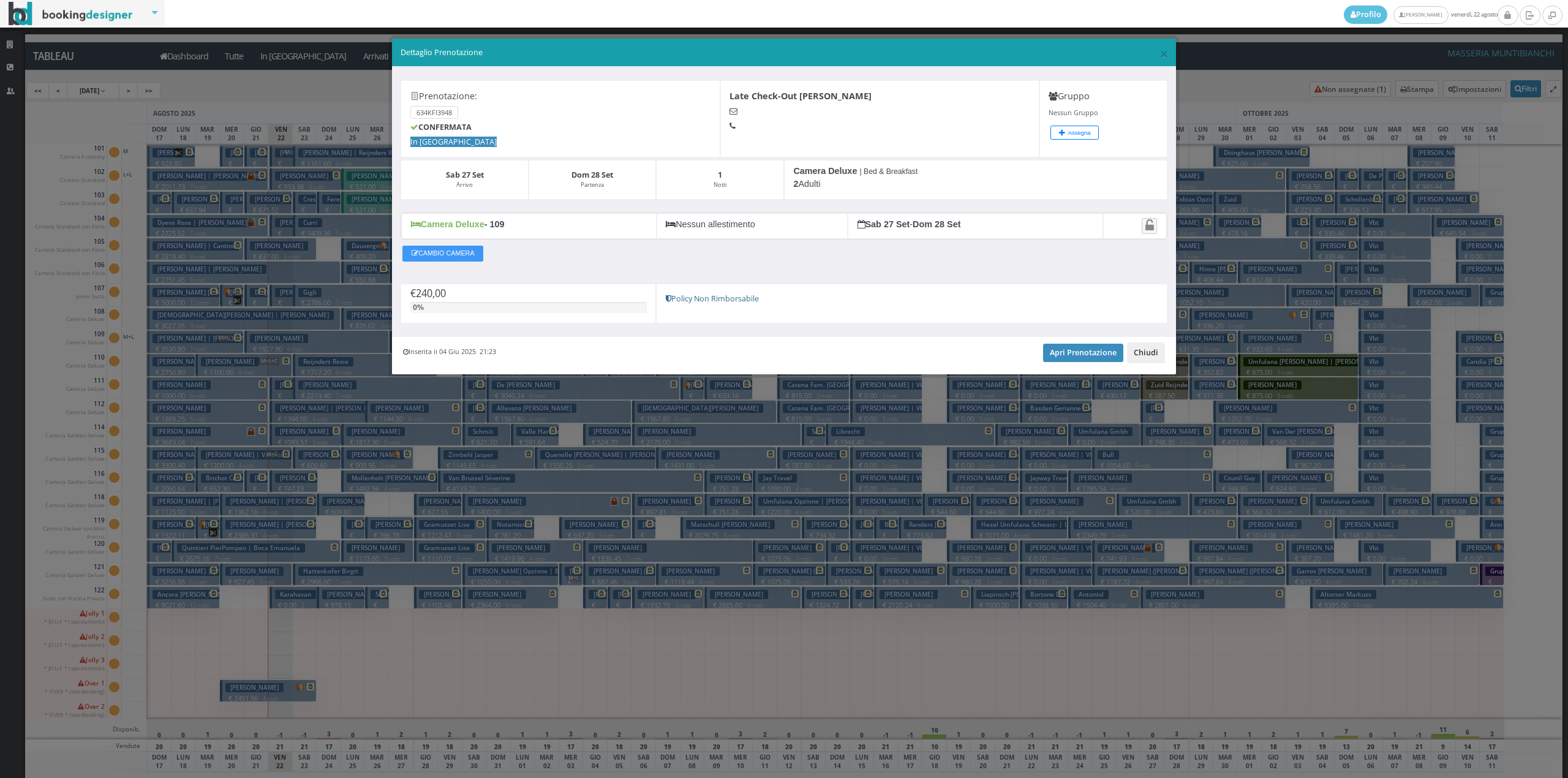
click at [1130, 356] on button "Chiudi" at bounding box center [1145, 352] width 38 height 21
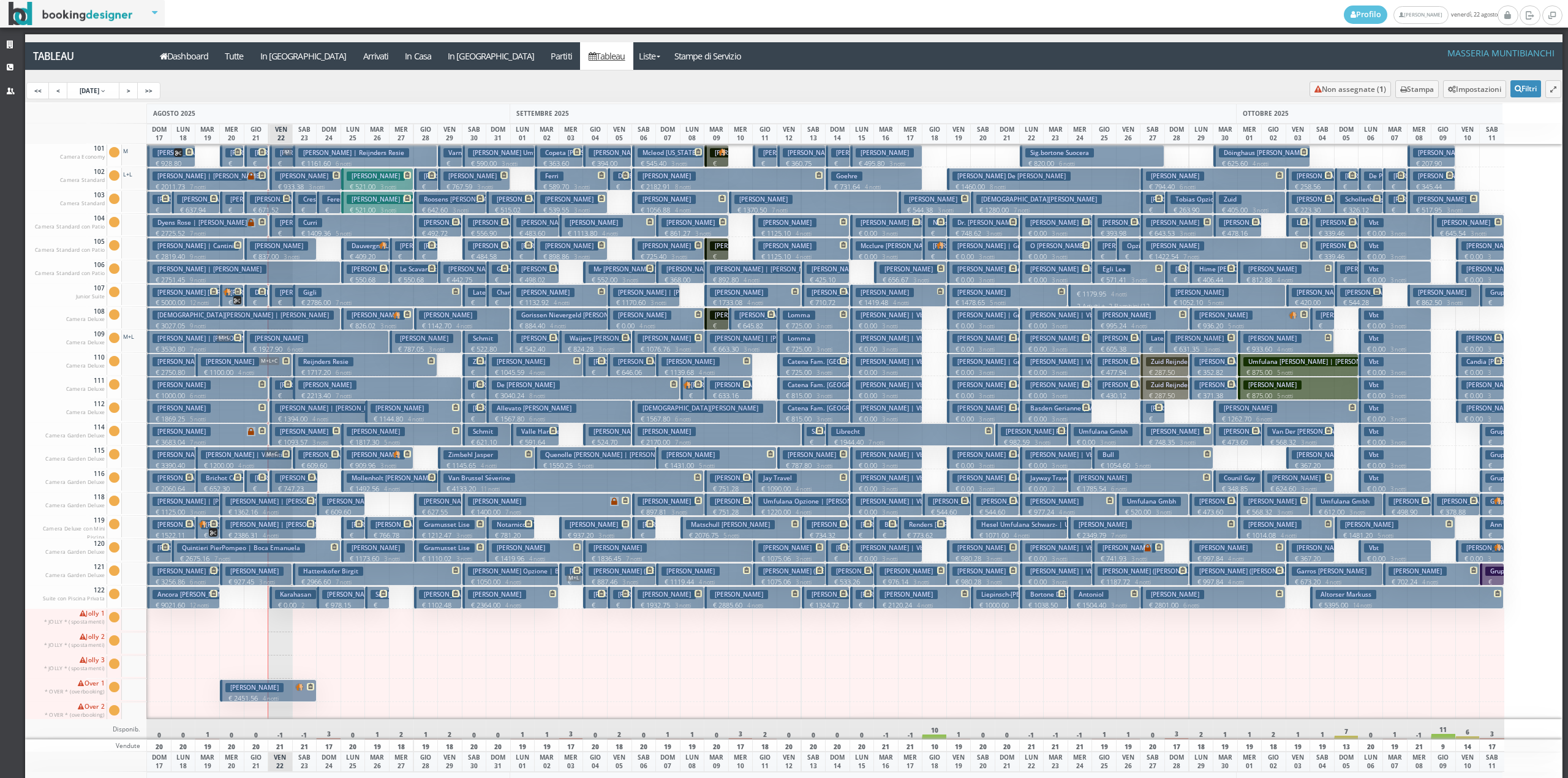
click at [258, 157] on h3 "Cellamare Angelo | Cellamare Angelo" at bounding box center [307, 153] width 114 height 9
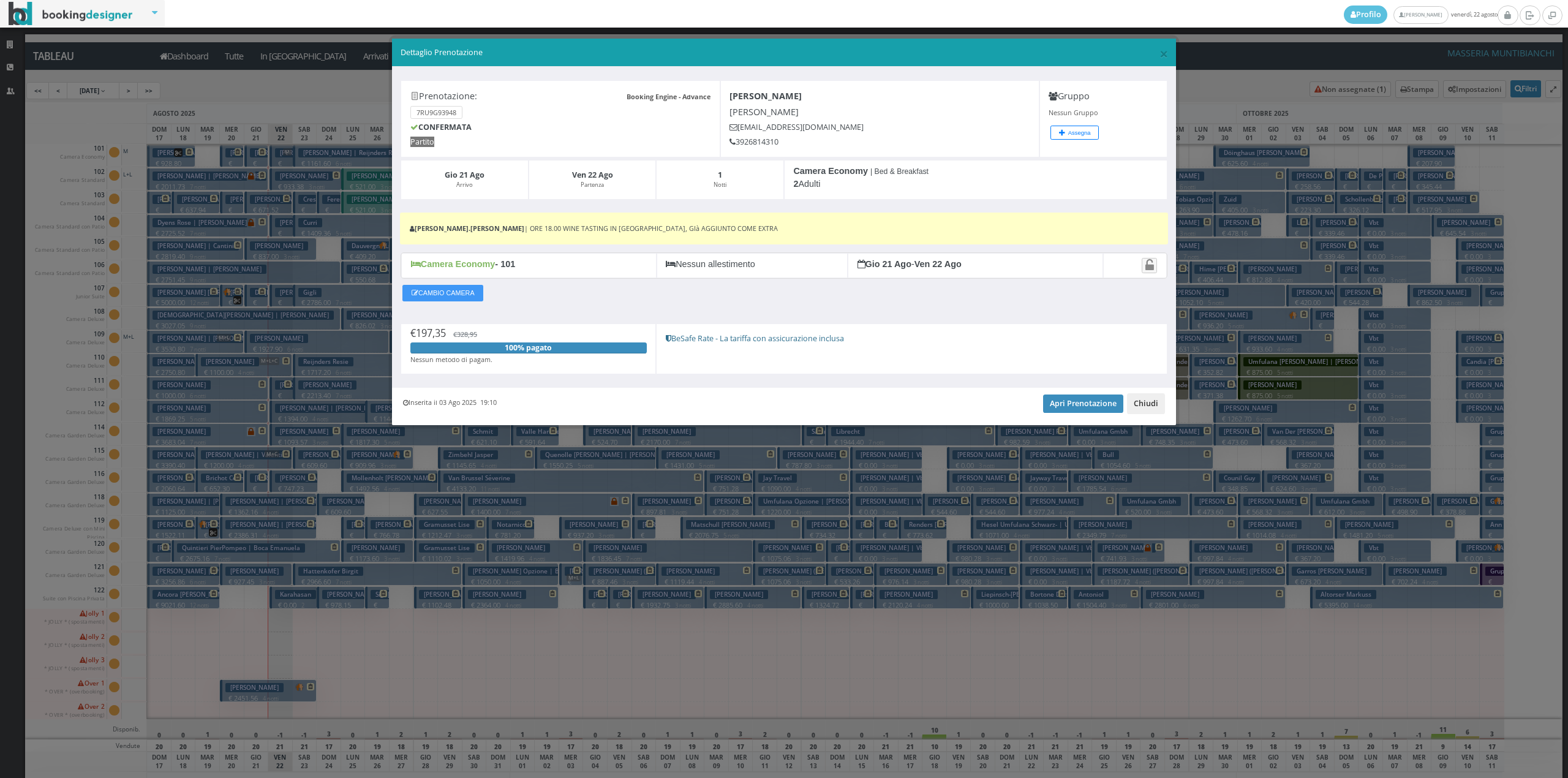
click at [1143, 413] on button "Chiudi" at bounding box center [1145, 403] width 38 height 21
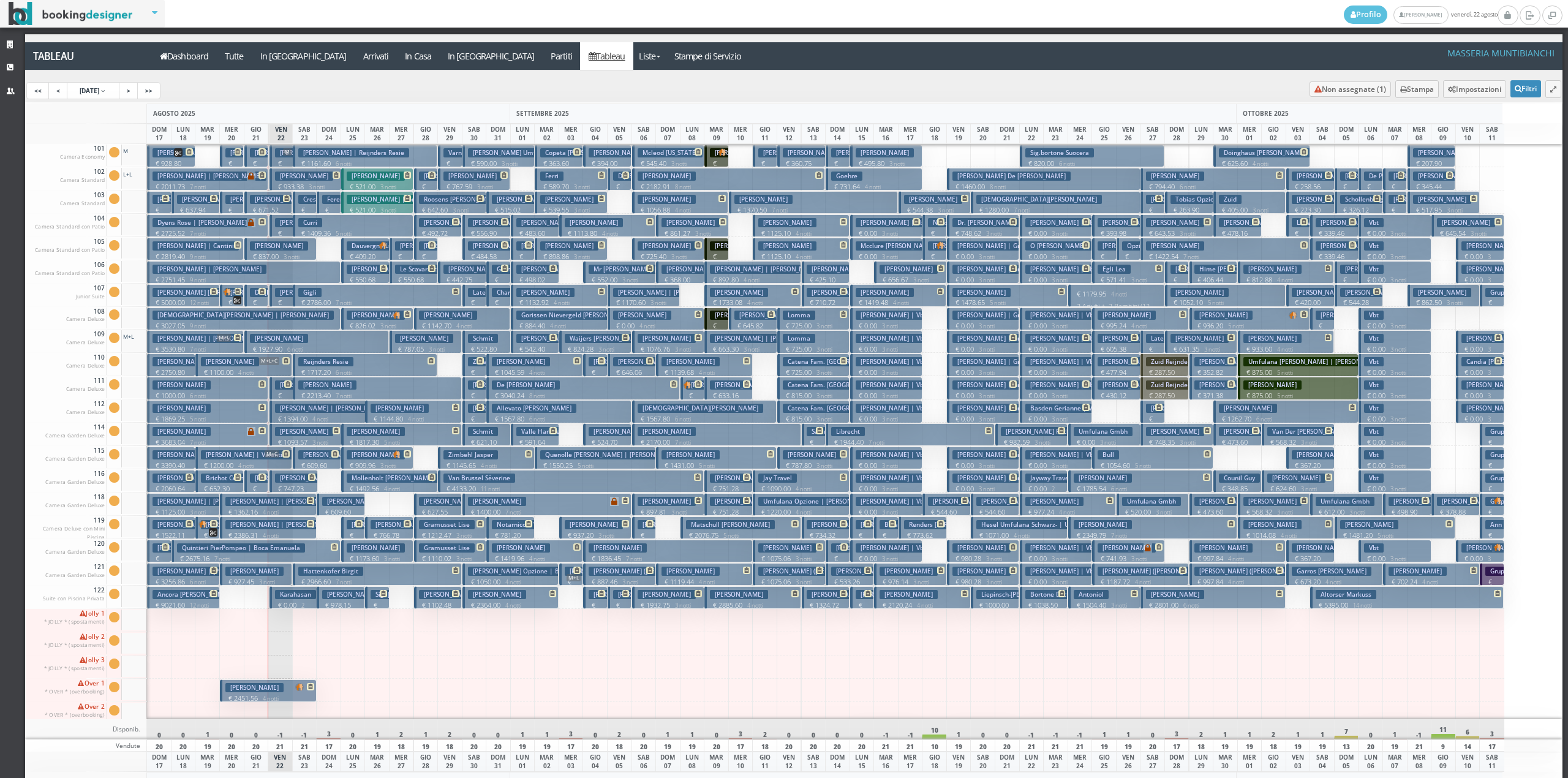
click at [302, 158] on button "Vonk Imke | Reijnders Resie € 1161.60 6 notti 2 Adulti" at bounding box center [366, 156] width 145 height 23
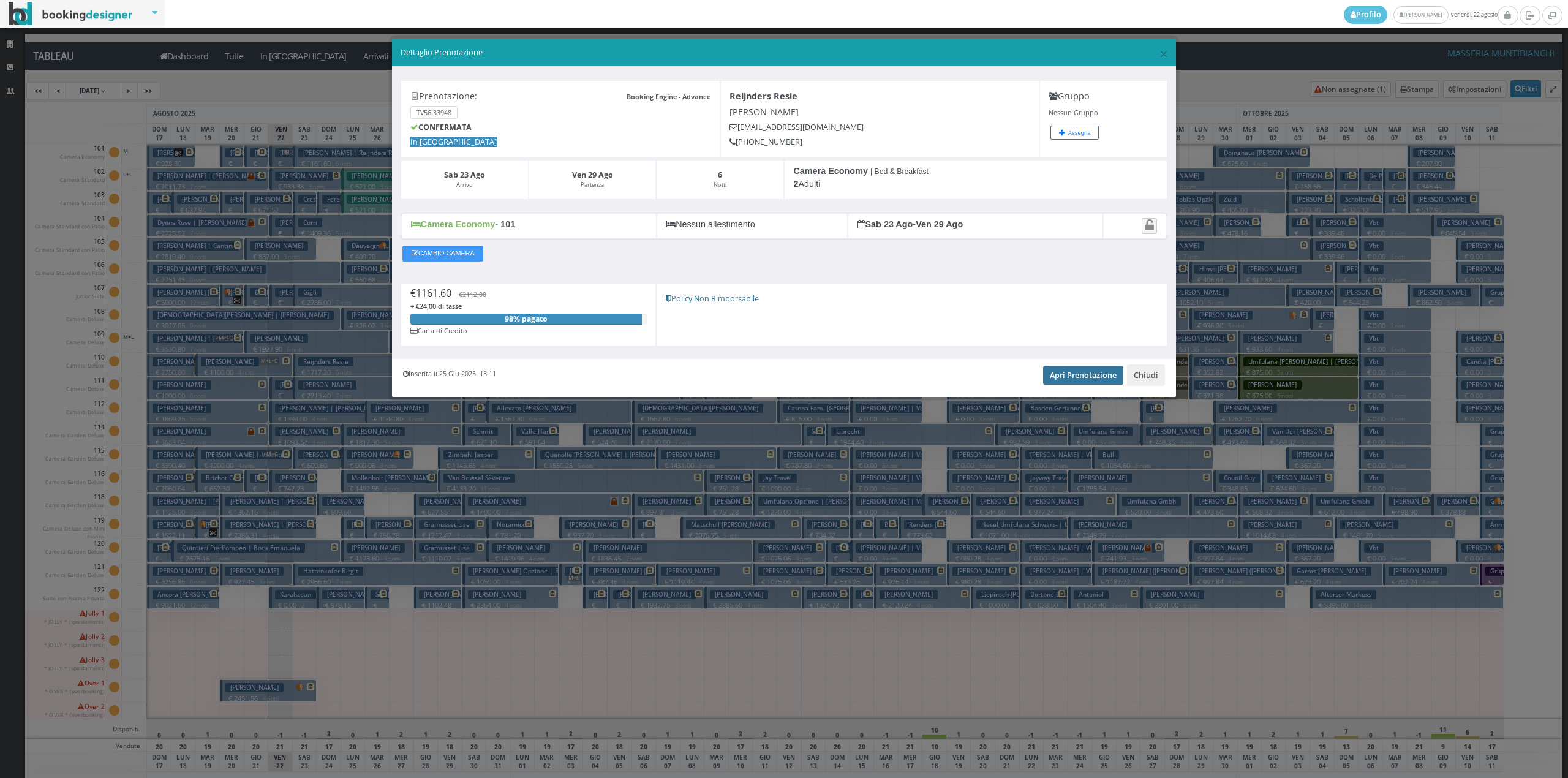
click at [1098, 380] on link "Apri Prenotazione" at bounding box center [1083, 375] width 81 height 18
click at [1136, 373] on button "Chiudi" at bounding box center [1145, 375] width 38 height 21
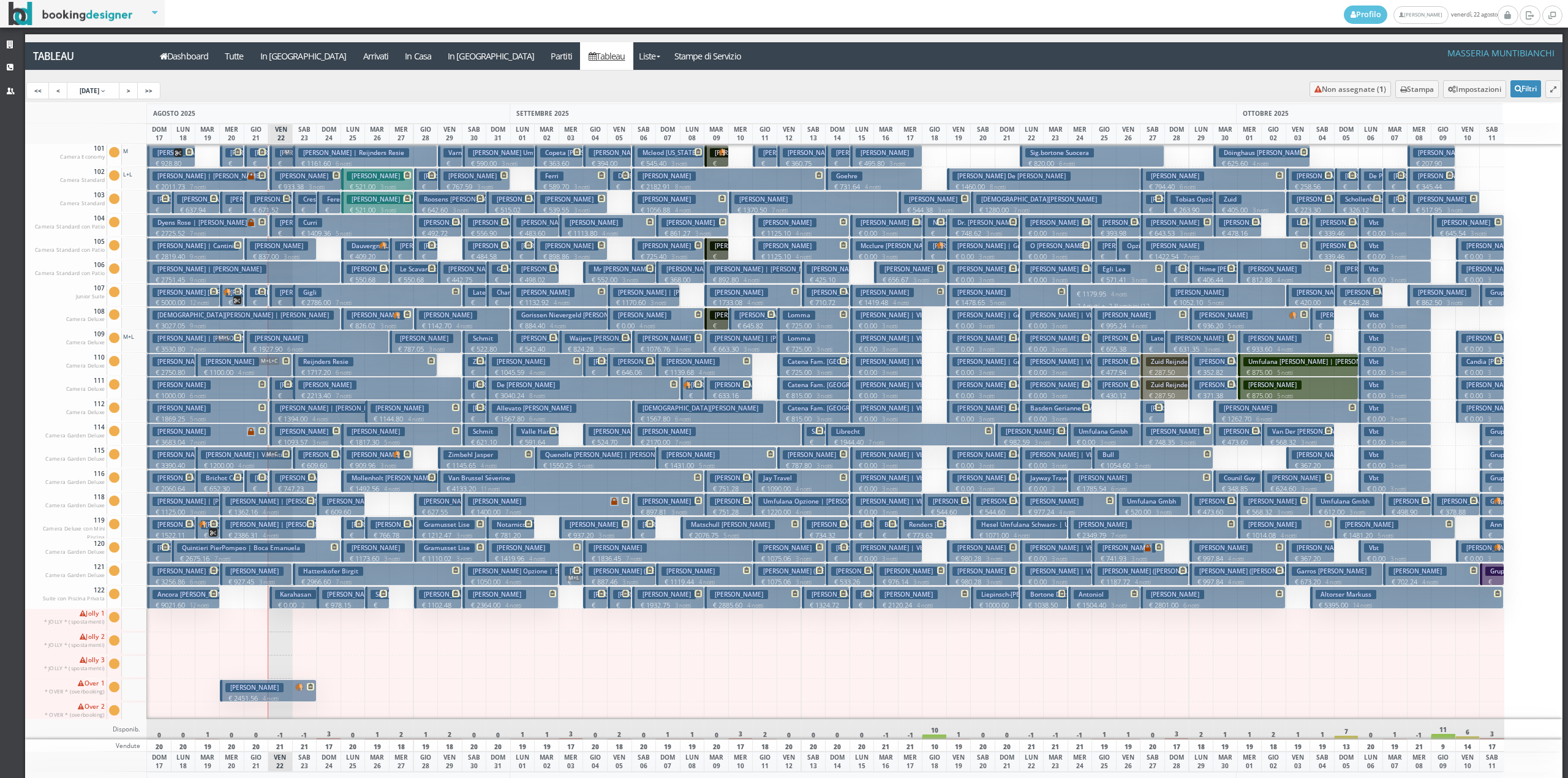
click at [309, 204] on h3 "Crestani Opzione Maela" at bounding box center [338, 199] width 81 height 9
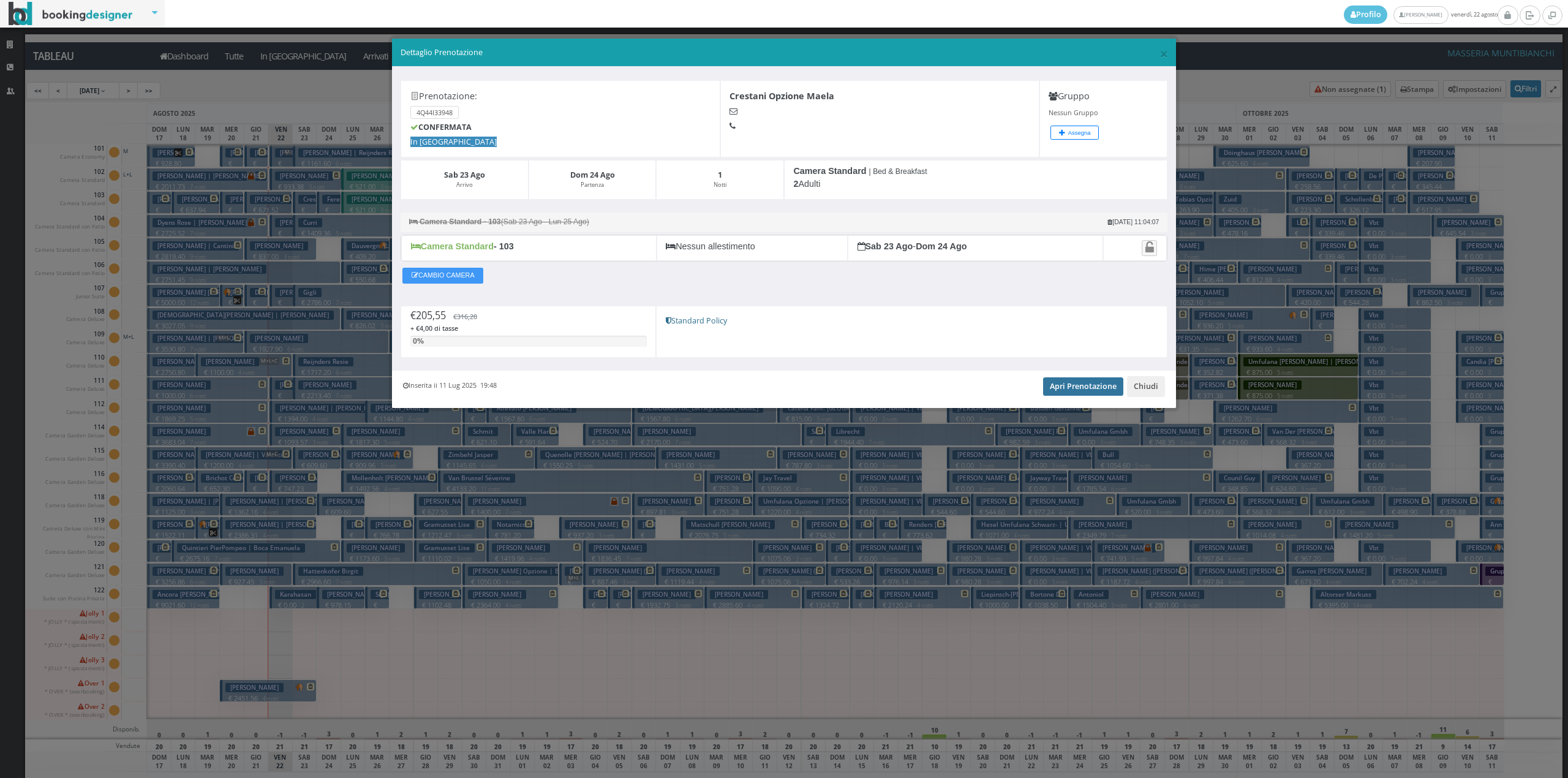
click at [1066, 392] on link "Apri Prenotazione" at bounding box center [1083, 386] width 81 height 18
click at [1140, 391] on button "Chiudi" at bounding box center [1145, 386] width 38 height 21
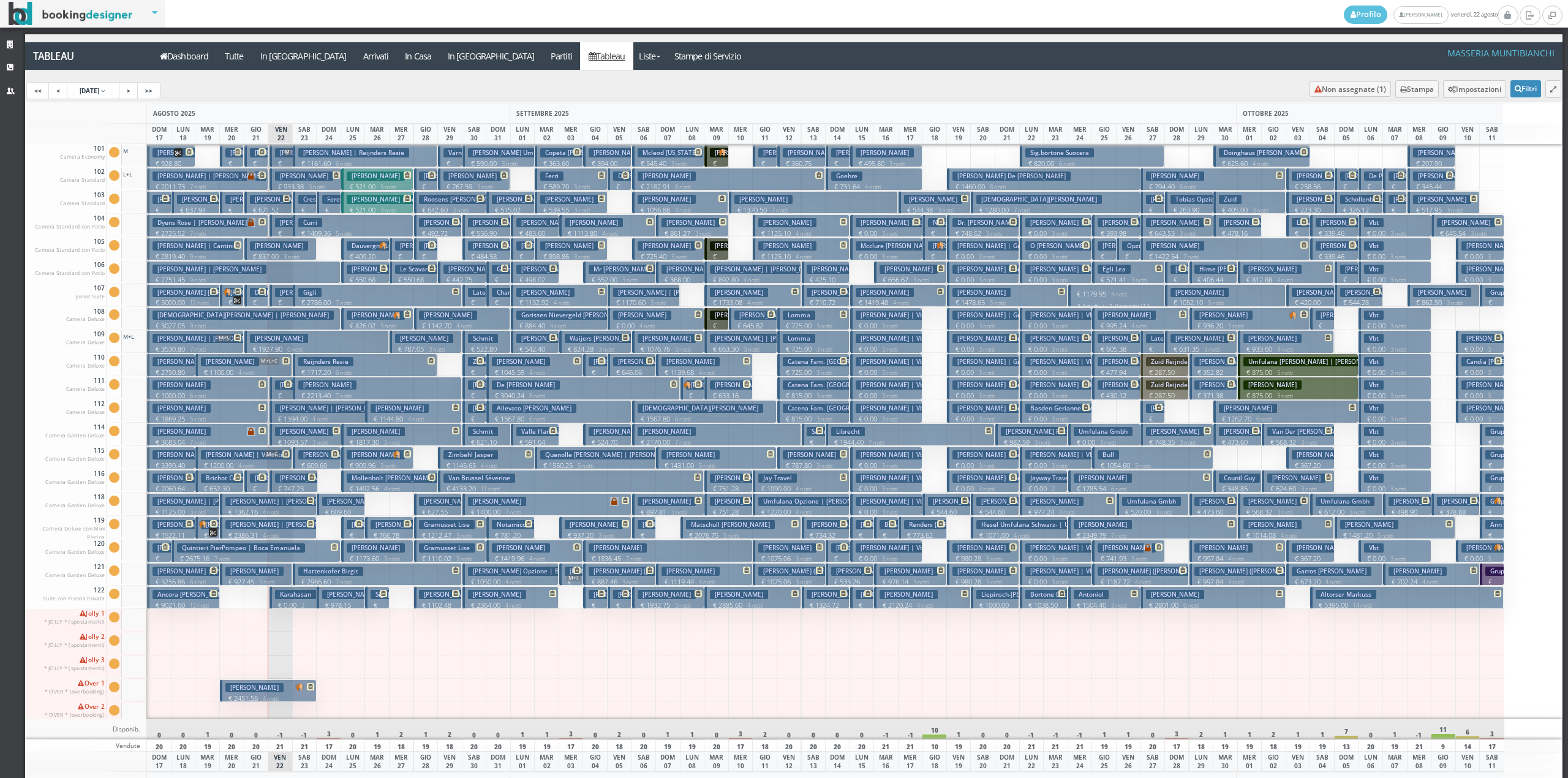
click at [312, 222] on h3 "Curri" at bounding box center [310, 223] width 24 height 9
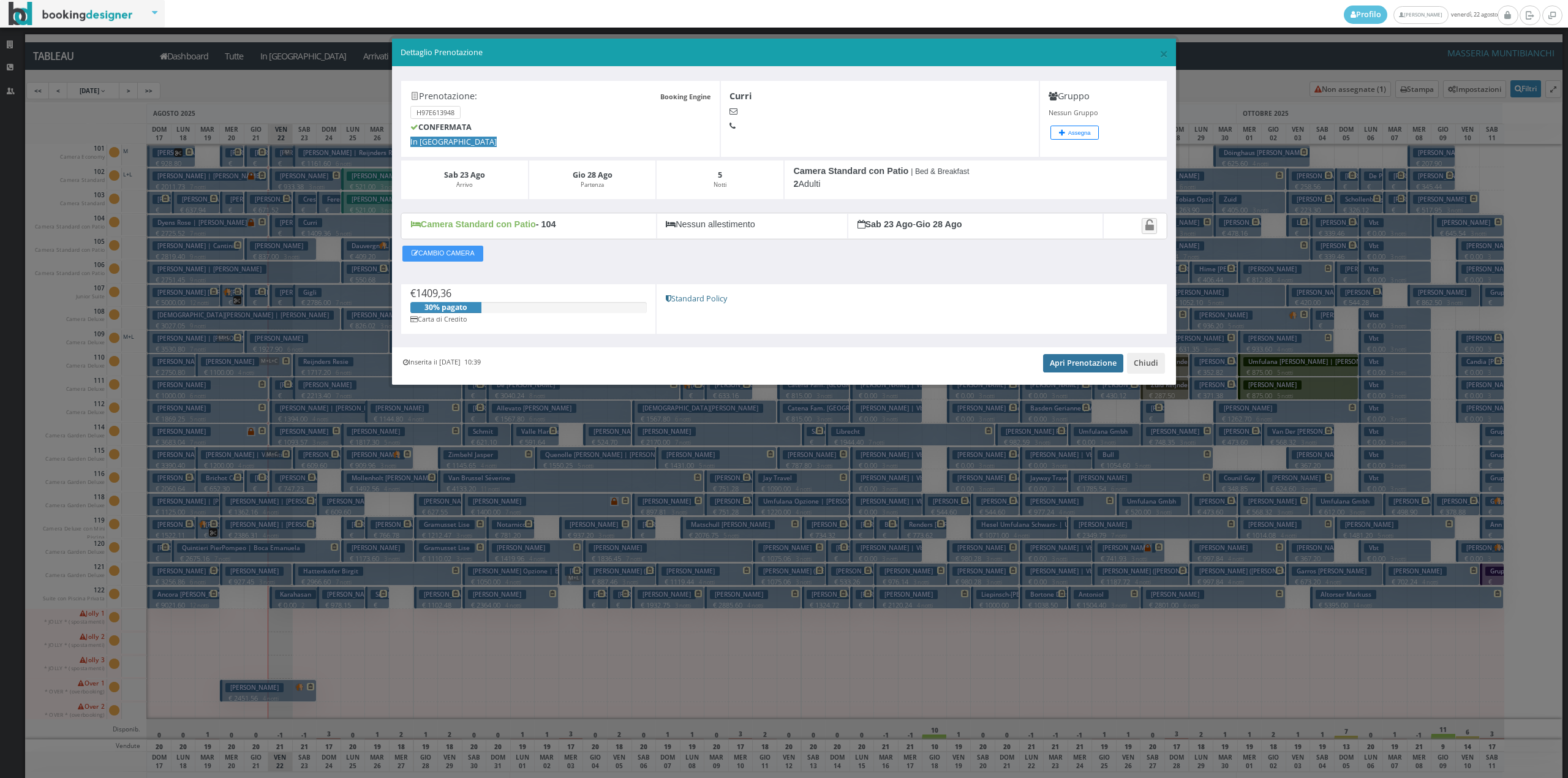
click at [1069, 361] on link "Apri Prenotazione" at bounding box center [1083, 363] width 81 height 18
click at [1142, 368] on button "Chiudi" at bounding box center [1145, 363] width 38 height 21
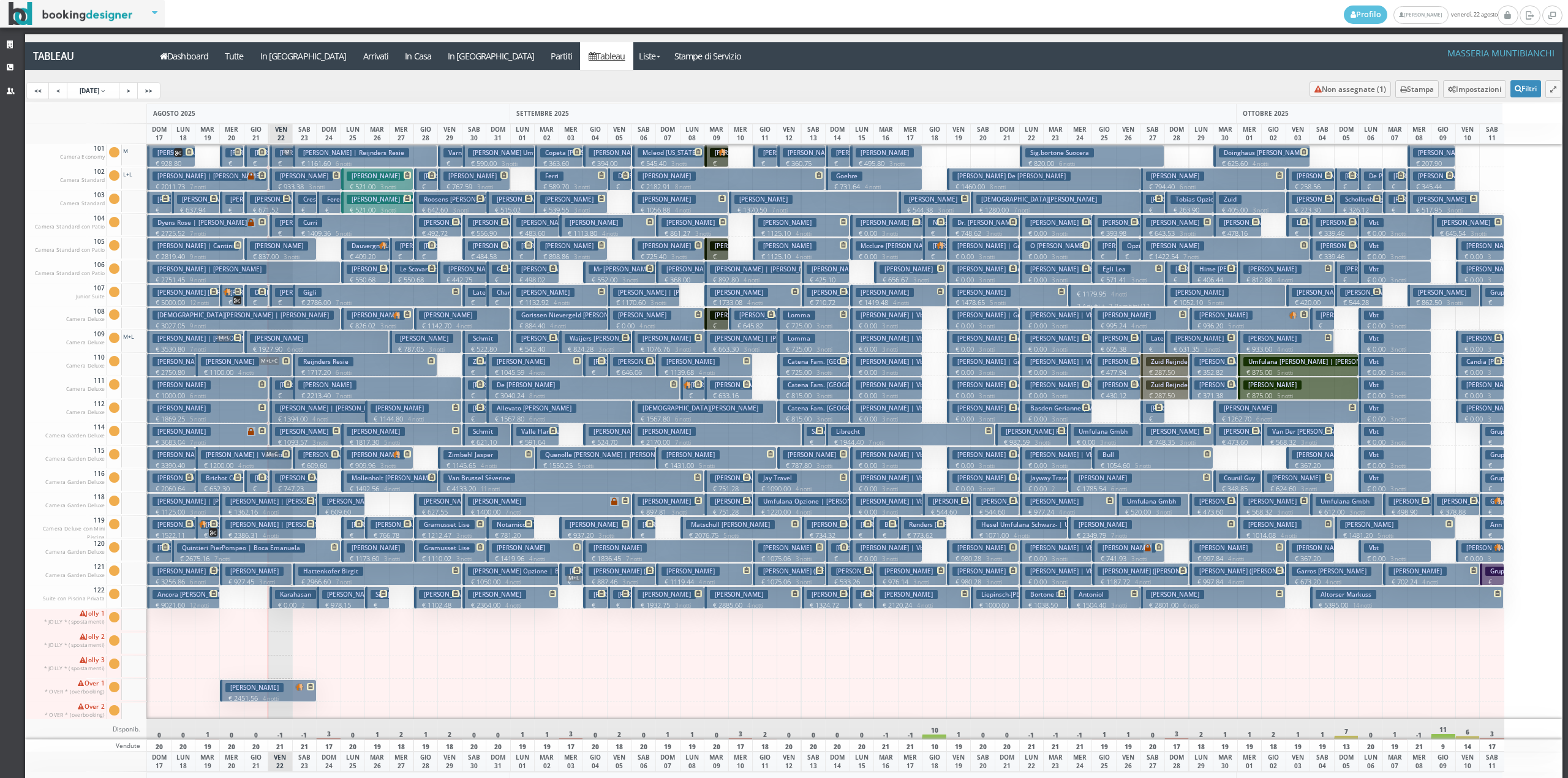
click at [305, 302] on p "€ 2786.00 7 notti" at bounding box center [378, 302] width 160 height 10
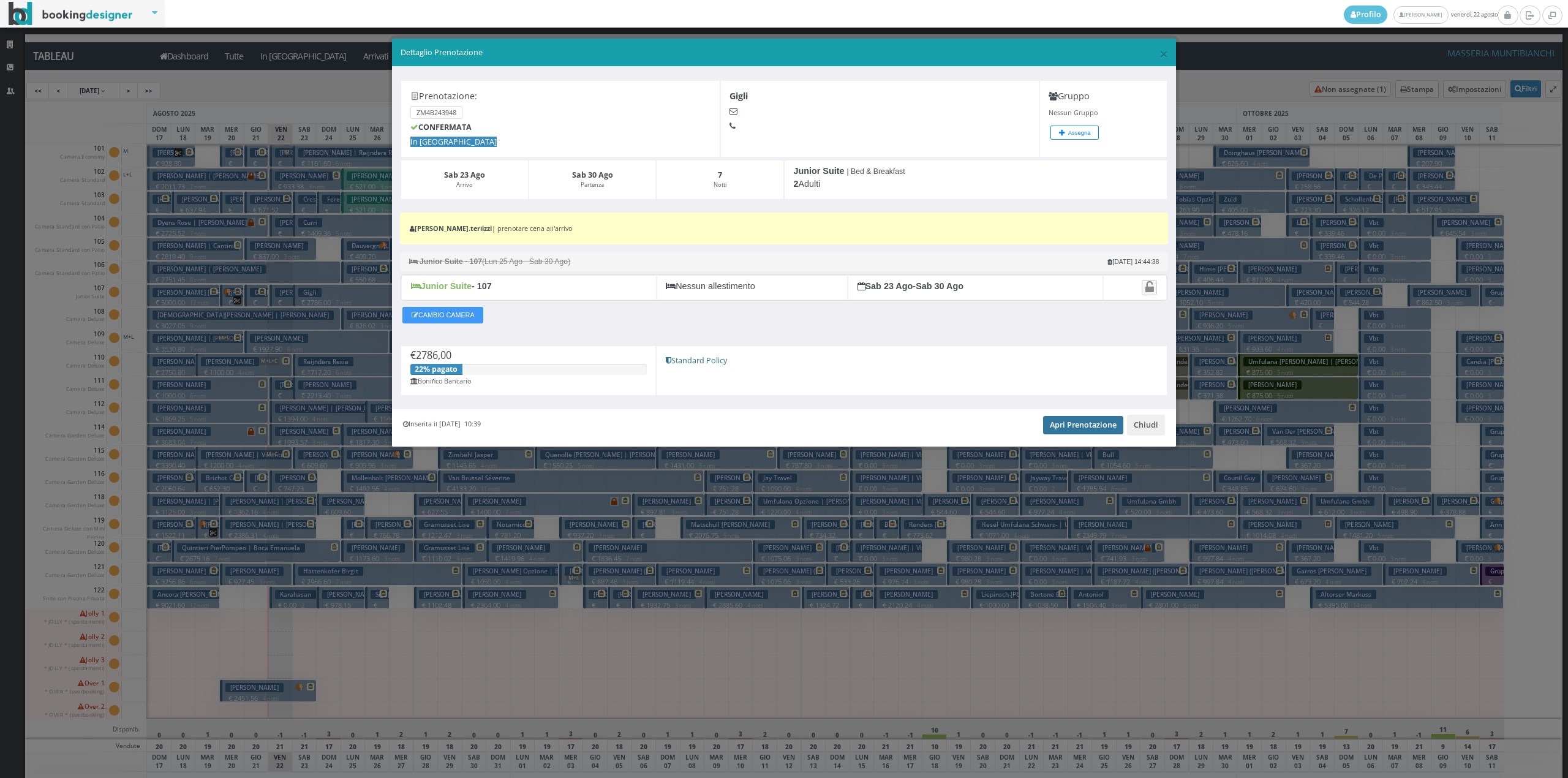
click at [1073, 432] on link "Apri Prenotazione" at bounding box center [1083, 425] width 81 height 18
click at [1153, 426] on button "Chiudi" at bounding box center [1145, 424] width 38 height 21
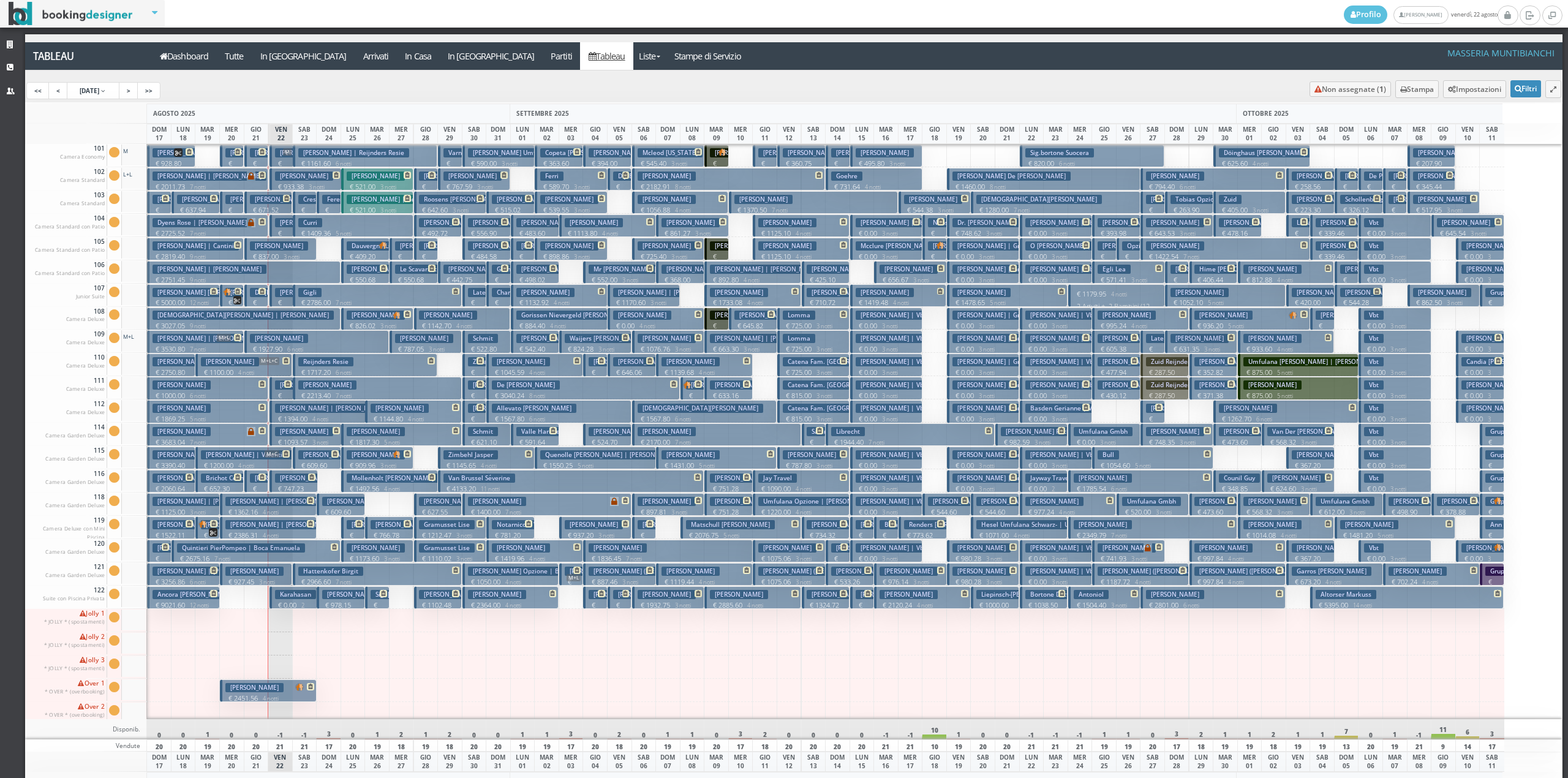
click at [799, 550] on h3 "Levitt Shayna" at bounding box center [787, 547] width 58 height 9
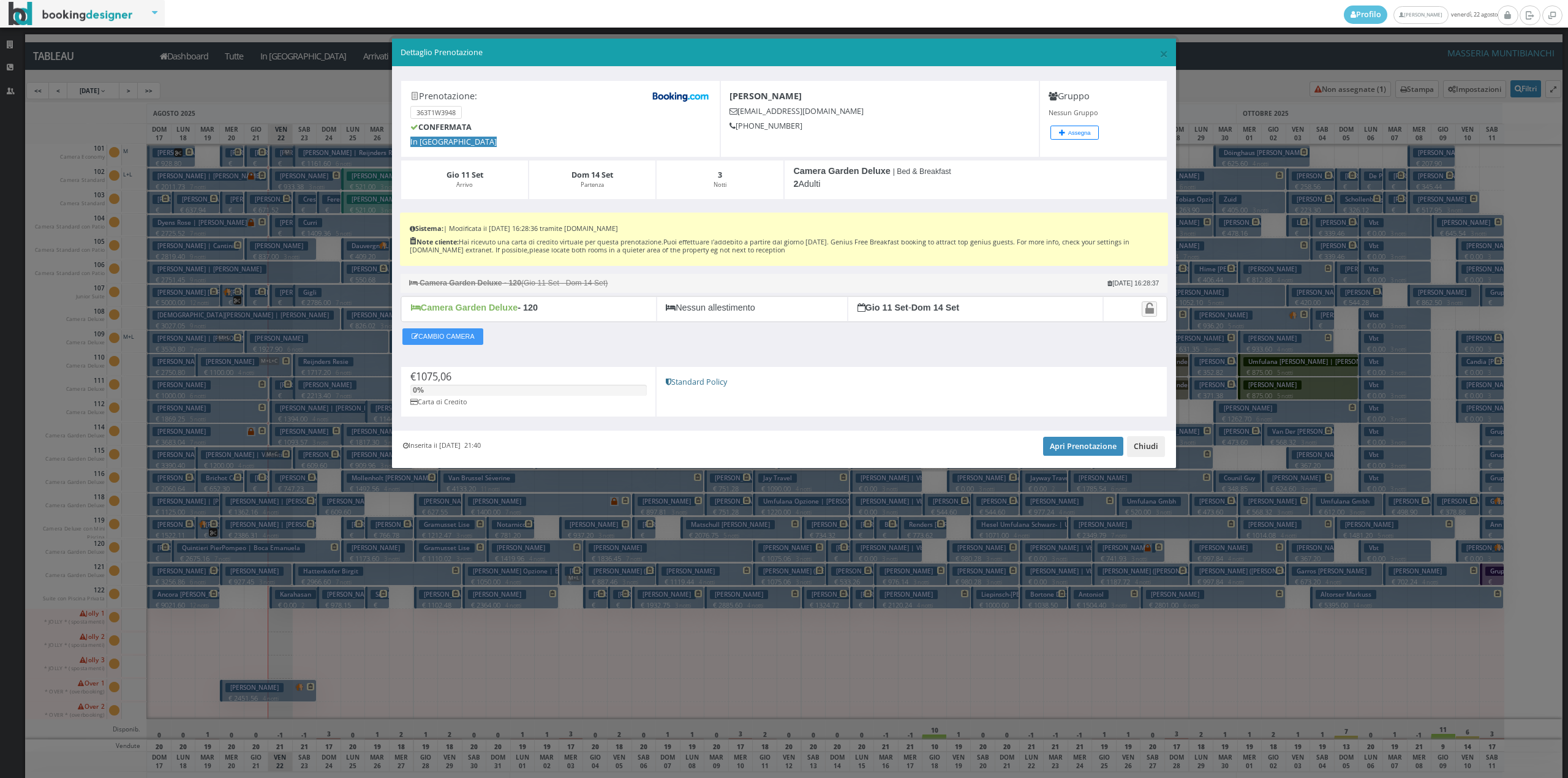
click at [1157, 444] on button "Chiudi" at bounding box center [1145, 446] width 38 height 21
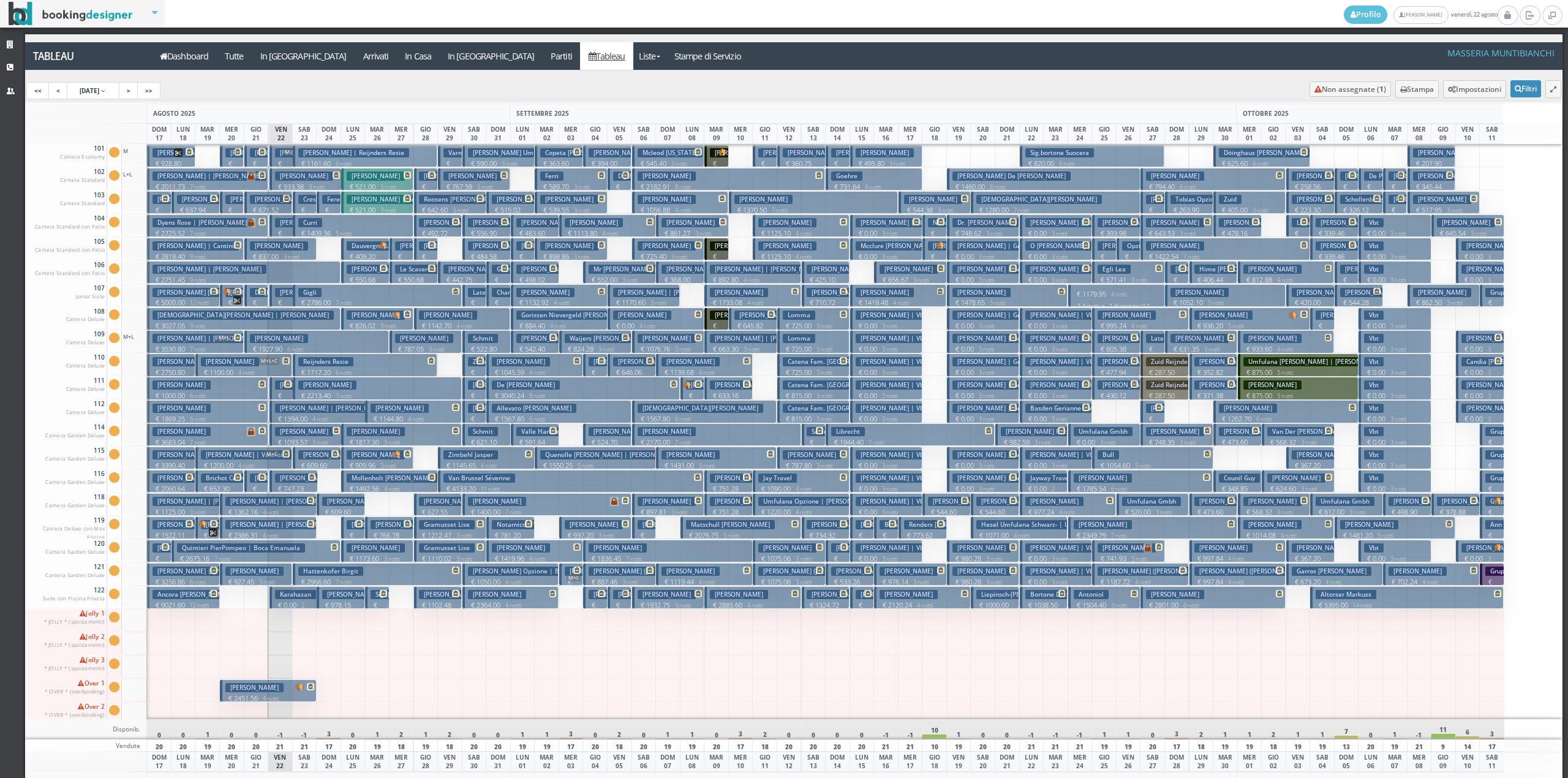
click at [309, 365] on h3 "Reijnders Resie" at bounding box center [326, 362] width 55 height 9
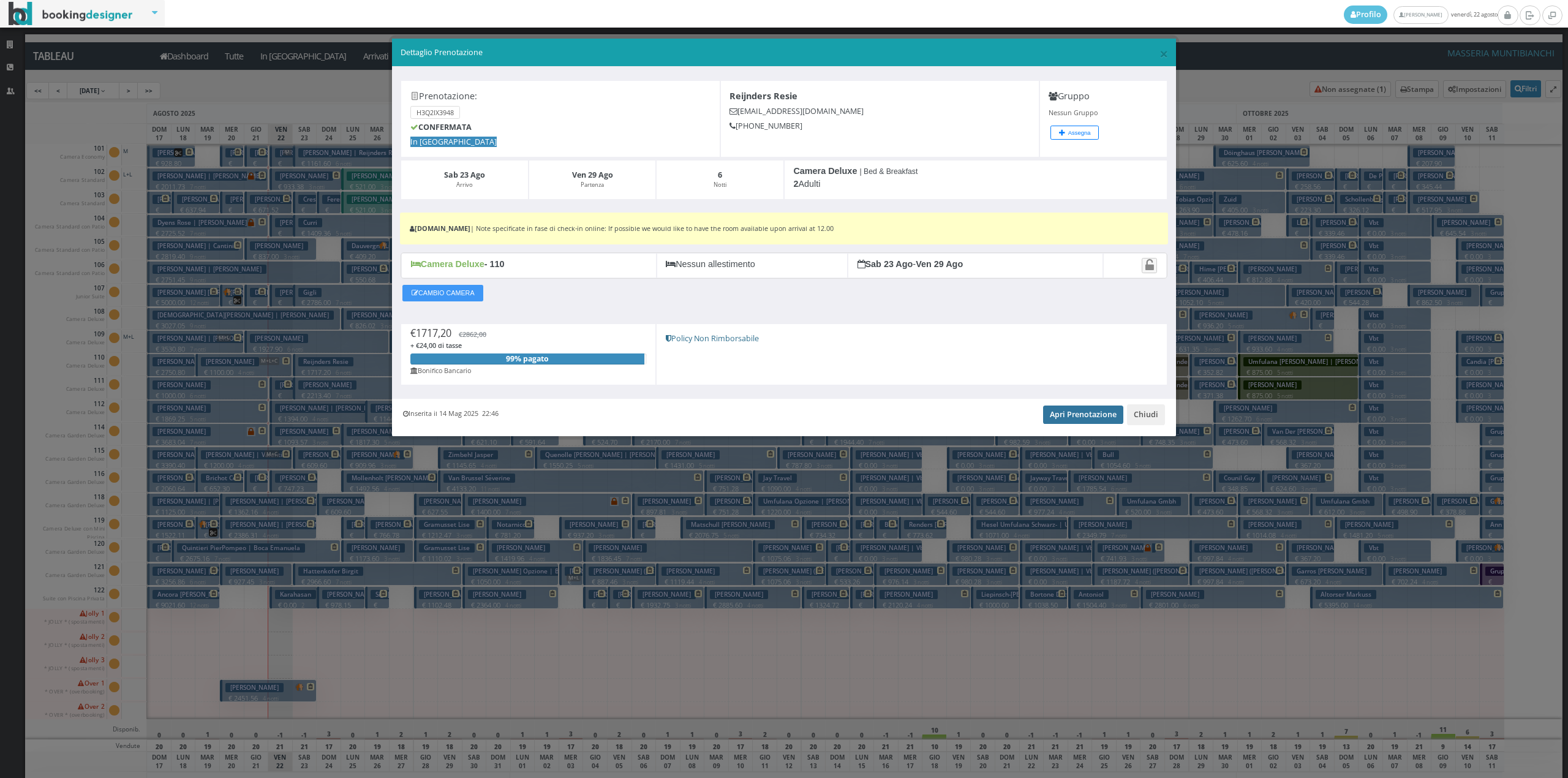
click at [1071, 415] on link "Apri Prenotazione" at bounding box center [1083, 414] width 81 height 18
click at [1149, 422] on button "Chiudi" at bounding box center [1145, 414] width 38 height 21
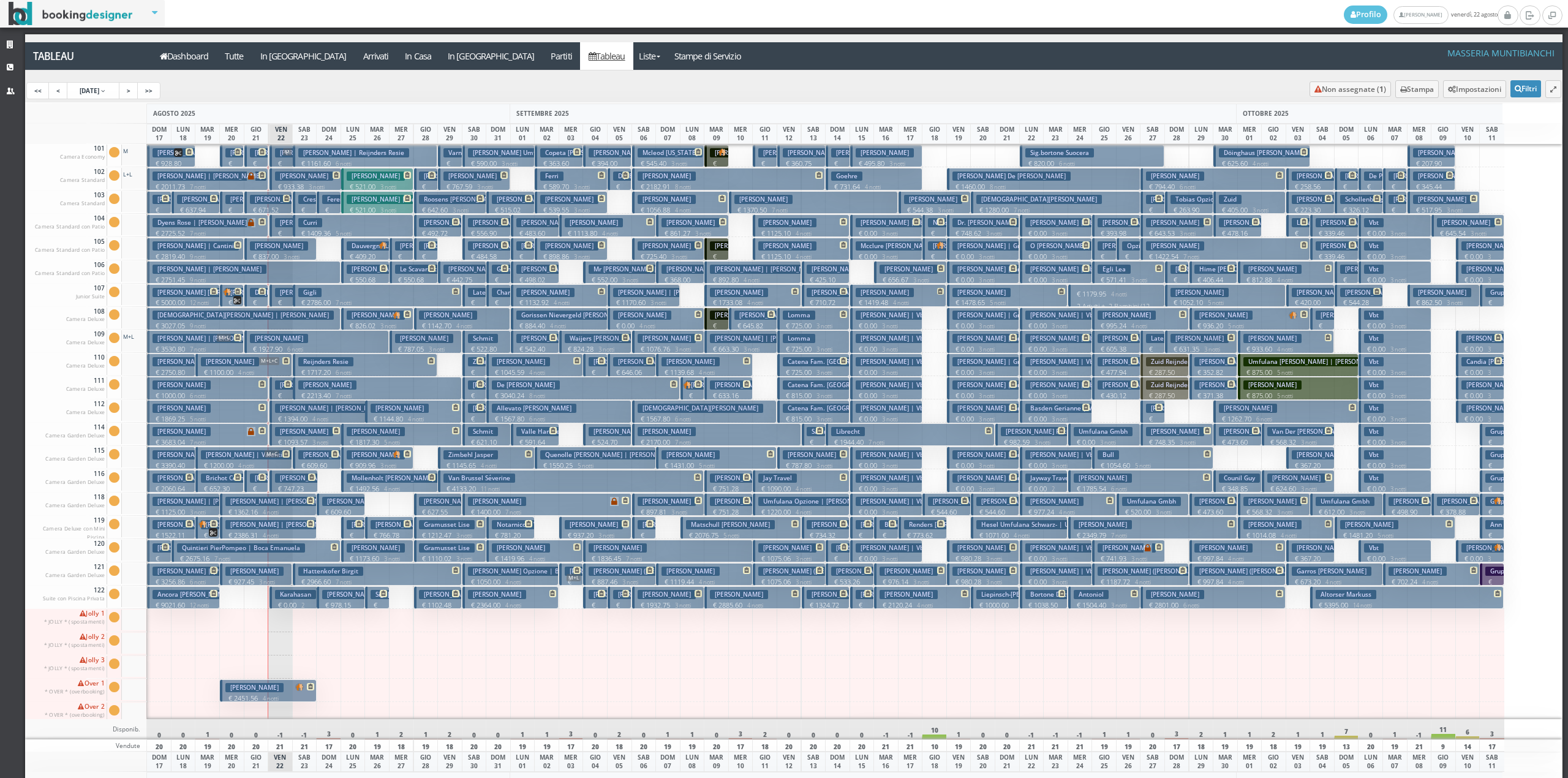
click at [304, 389] on h3 "Liuzzi Cosimo Damiano" at bounding box center [353, 384] width 109 height 9
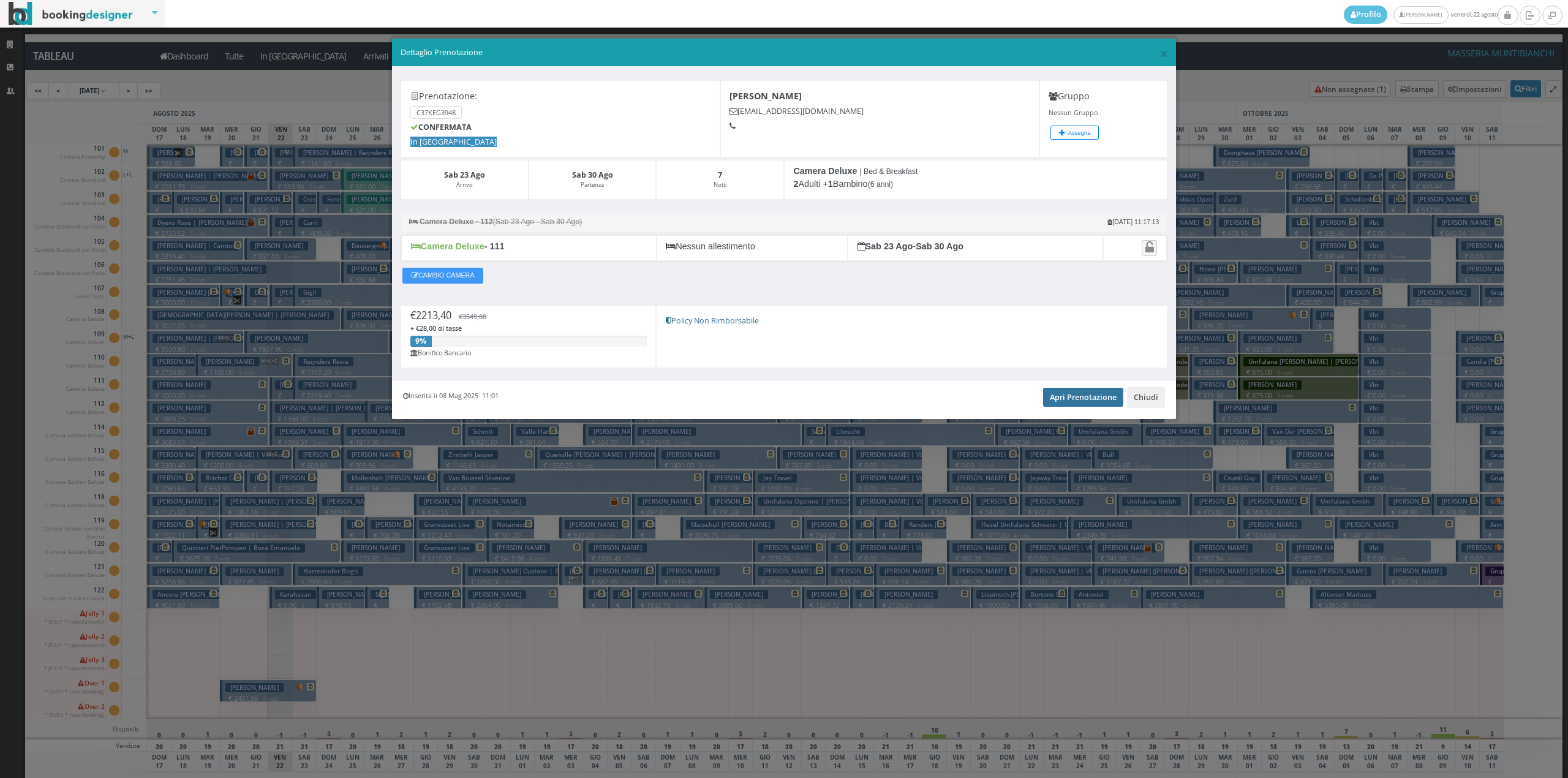
click at [1066, 399] on link "Apri Prenotazione" at bounding box center [1083, 396] width 81 height 18
click at [1139, 400] on button "Chiudi" at bounding box center [1145, 396] width 38 height 21
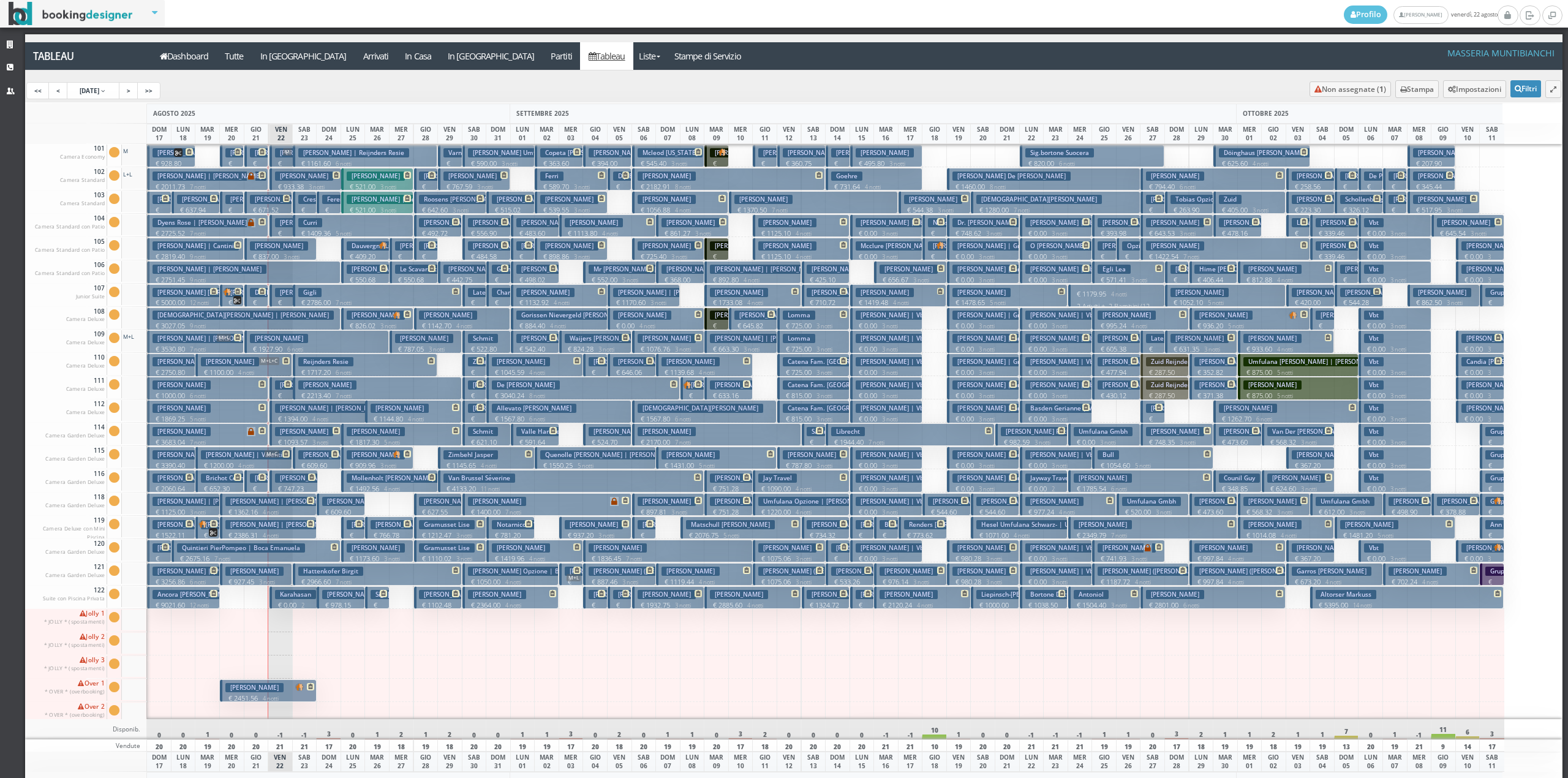
click at [304, 454] on h3 "Manni Federico" at bounding box center [328, 454] width 58 height 9
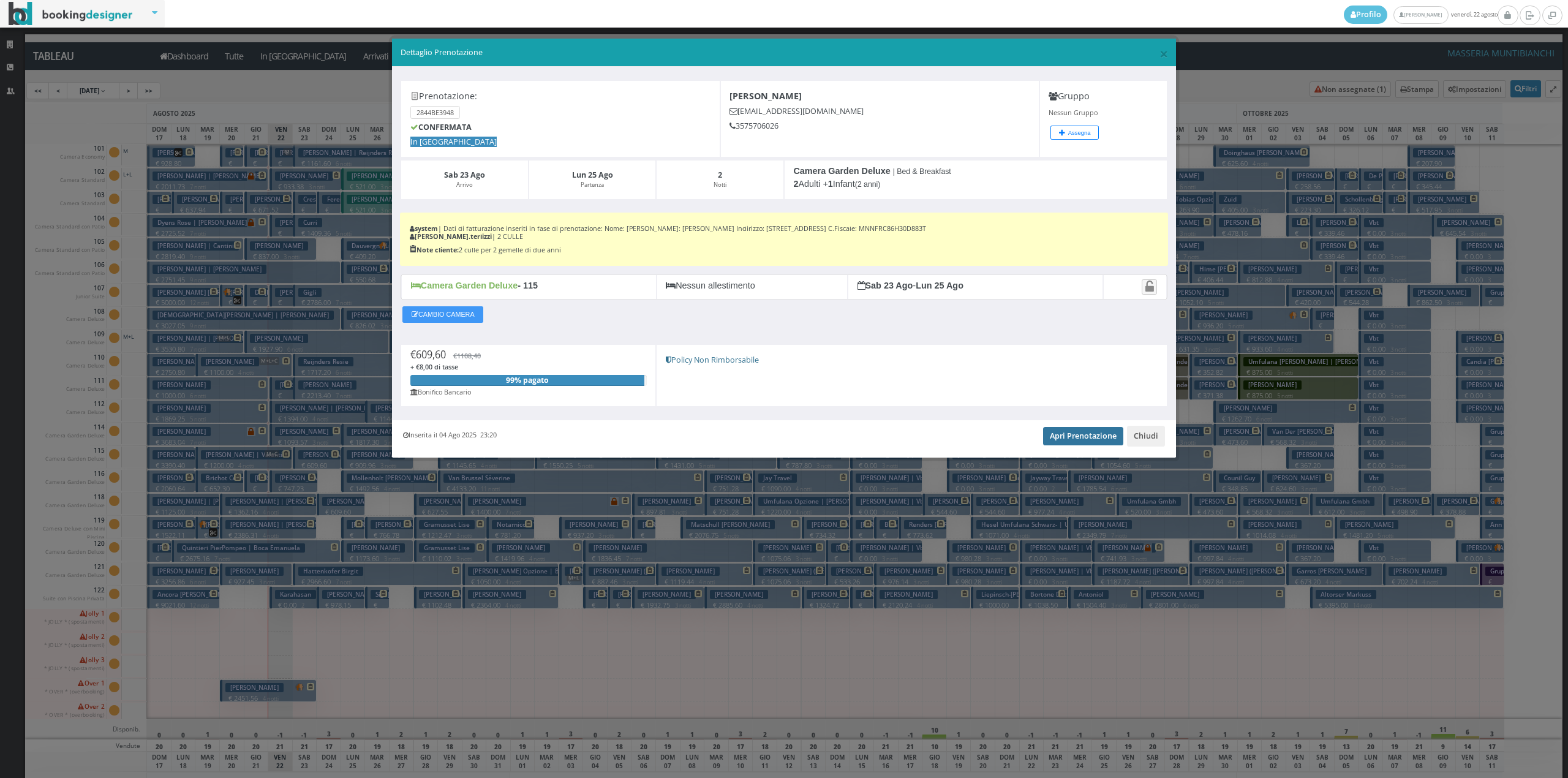
click at [1088, 439] on link "Apri Prenotazione" at bounding box center [1083, 436] width 81 height 18
click at [1156, 441] on button "Chiudi" at bounding box center [1145, 435] width 38 height 21
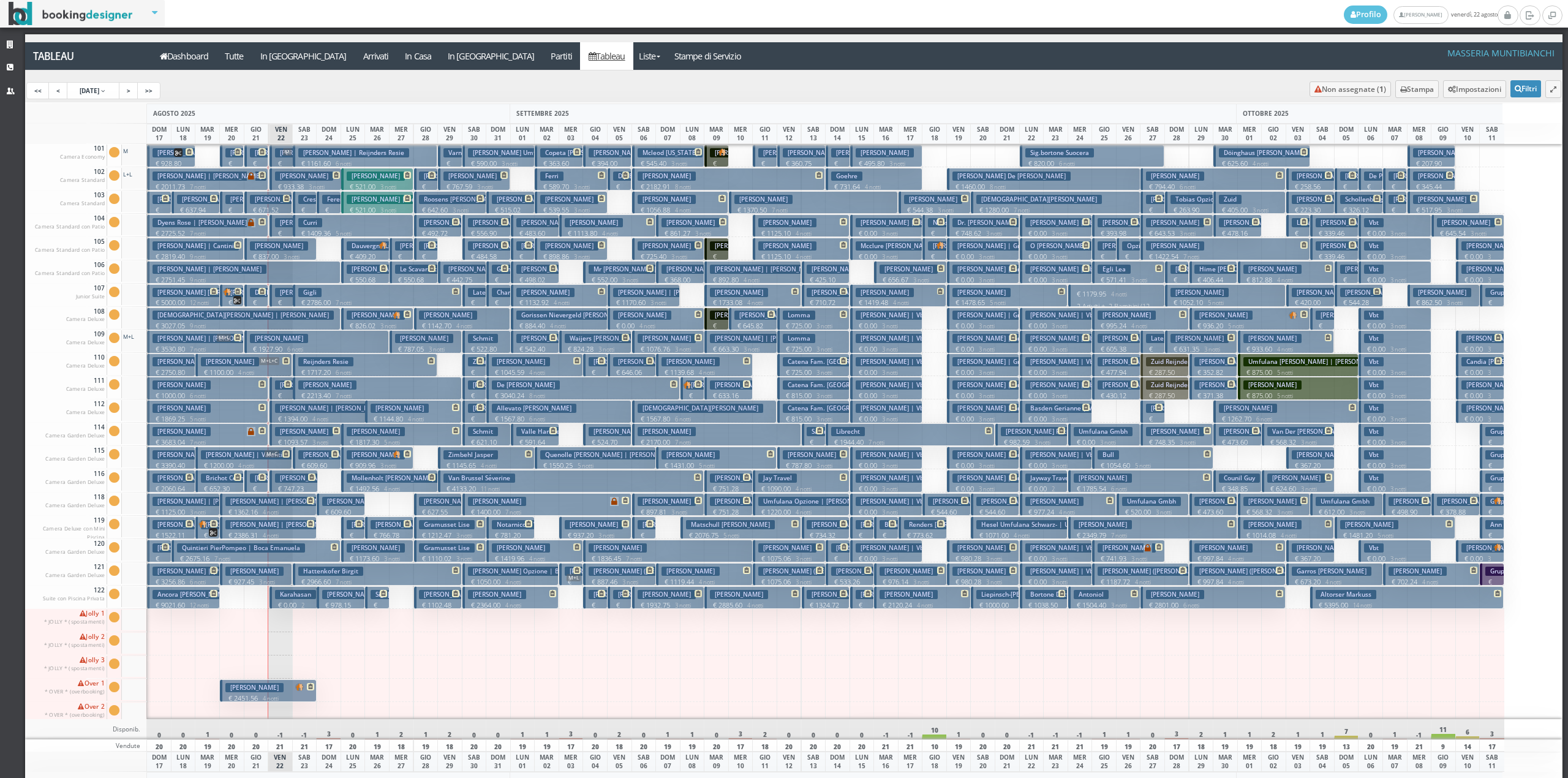
click at [312, 579] on p "€ 2966.60 7 notti" at bounding box center [378, 582] width 160 height 10
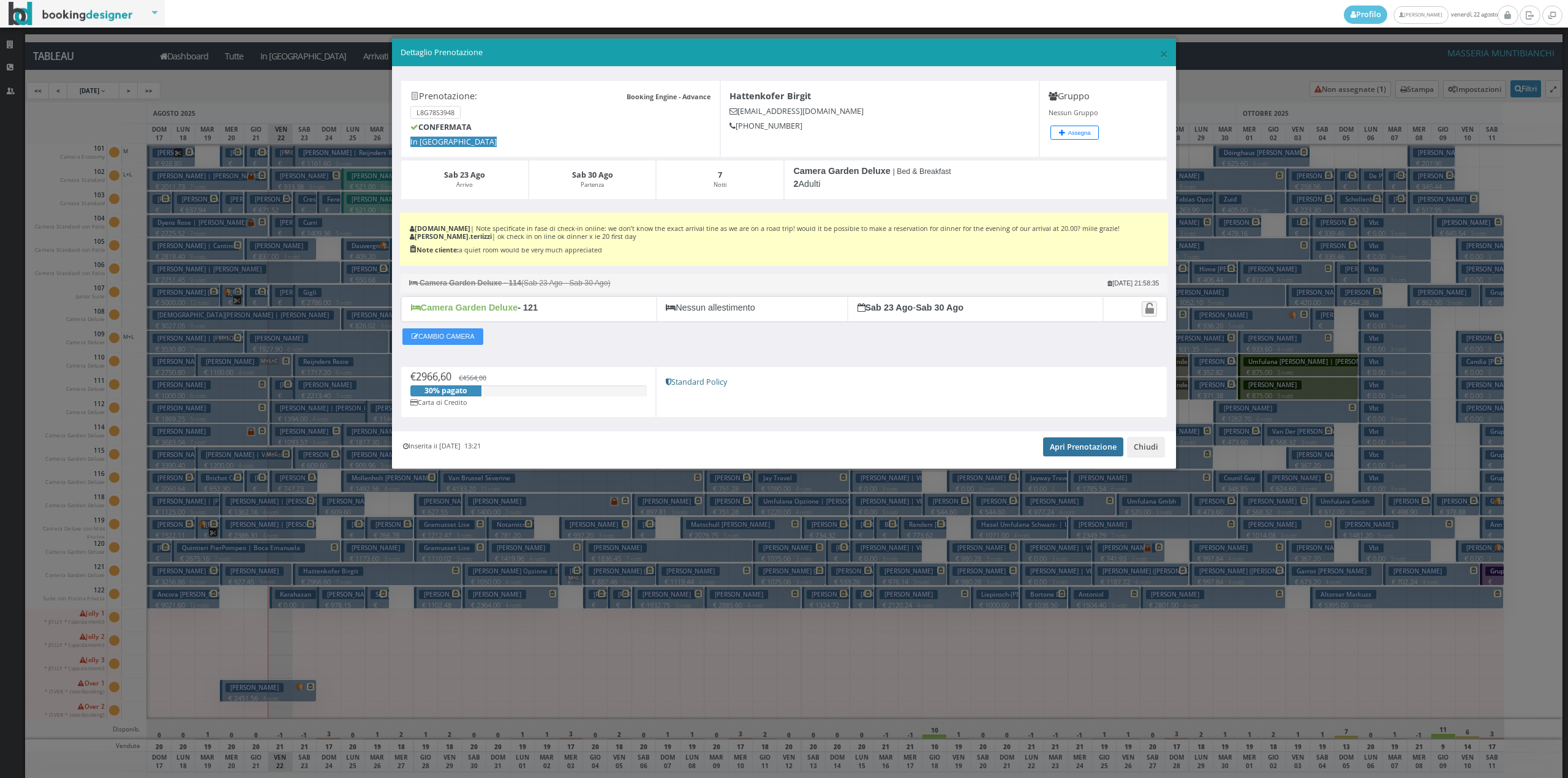
click at [1076, 448] on link "Apri Prenotazione" at bounding box center [1083, 446] width 81 height 18
click at [1153, 446] on button "Chiudi" at bounding box center [1145, 447] width 38 height 21
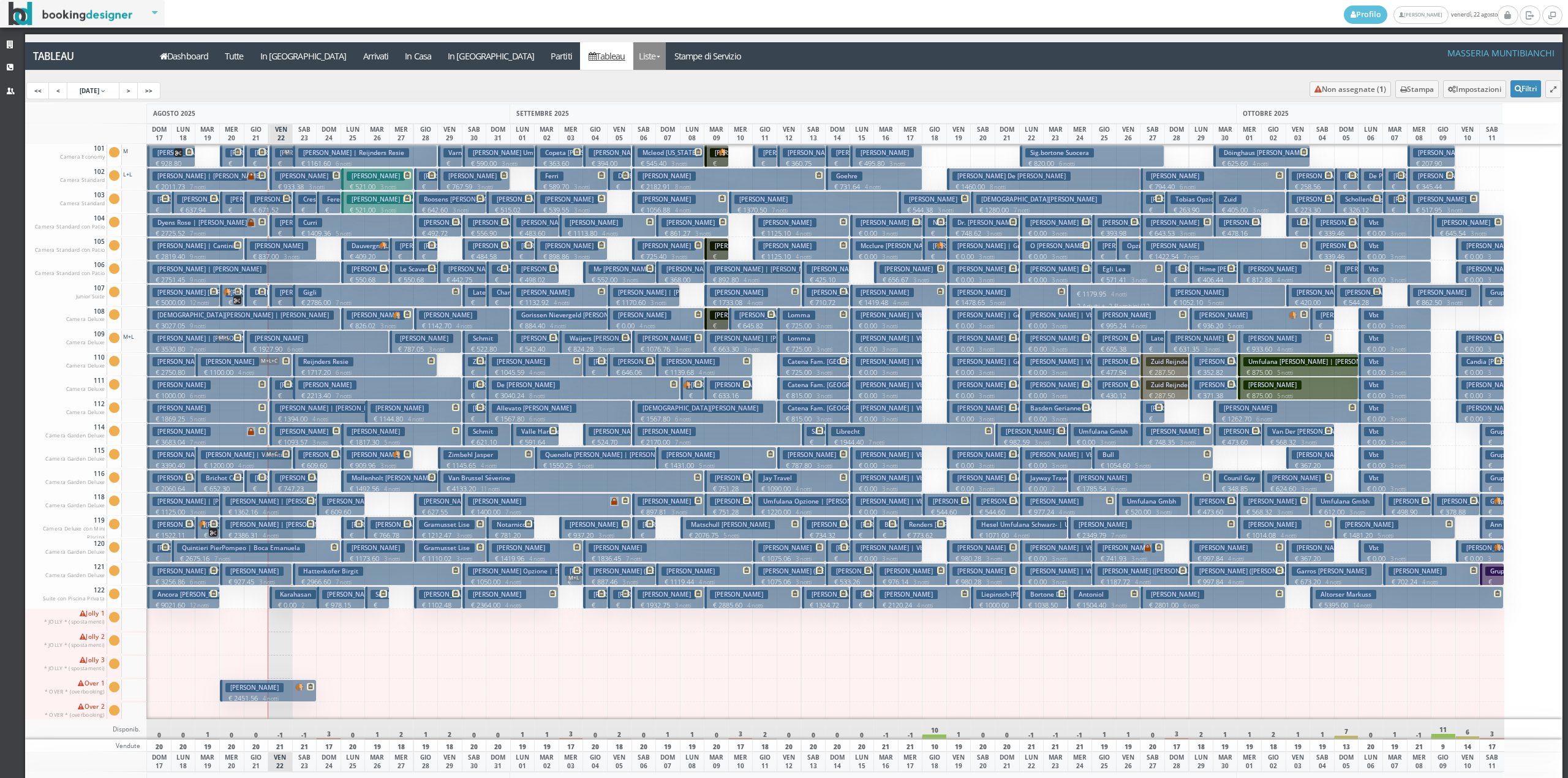
click at [633, 60] on link "Liste" at bounding box center [650, 56] width 33 height 27
click at [633, 97] on link "Foglio Pulizie" at bounding box center [677, 102] width 88 height 22
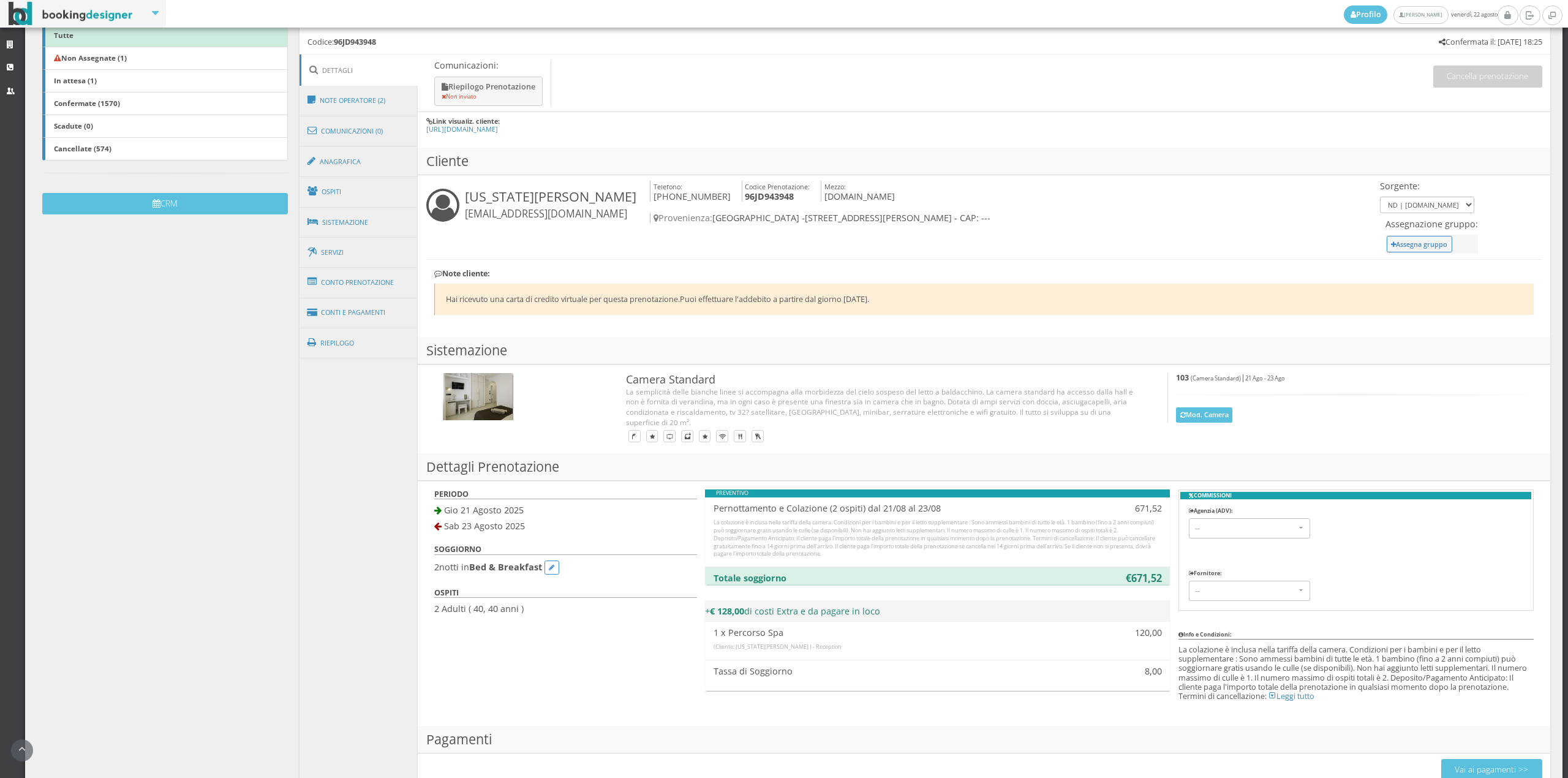
scroll to position [405, 0]
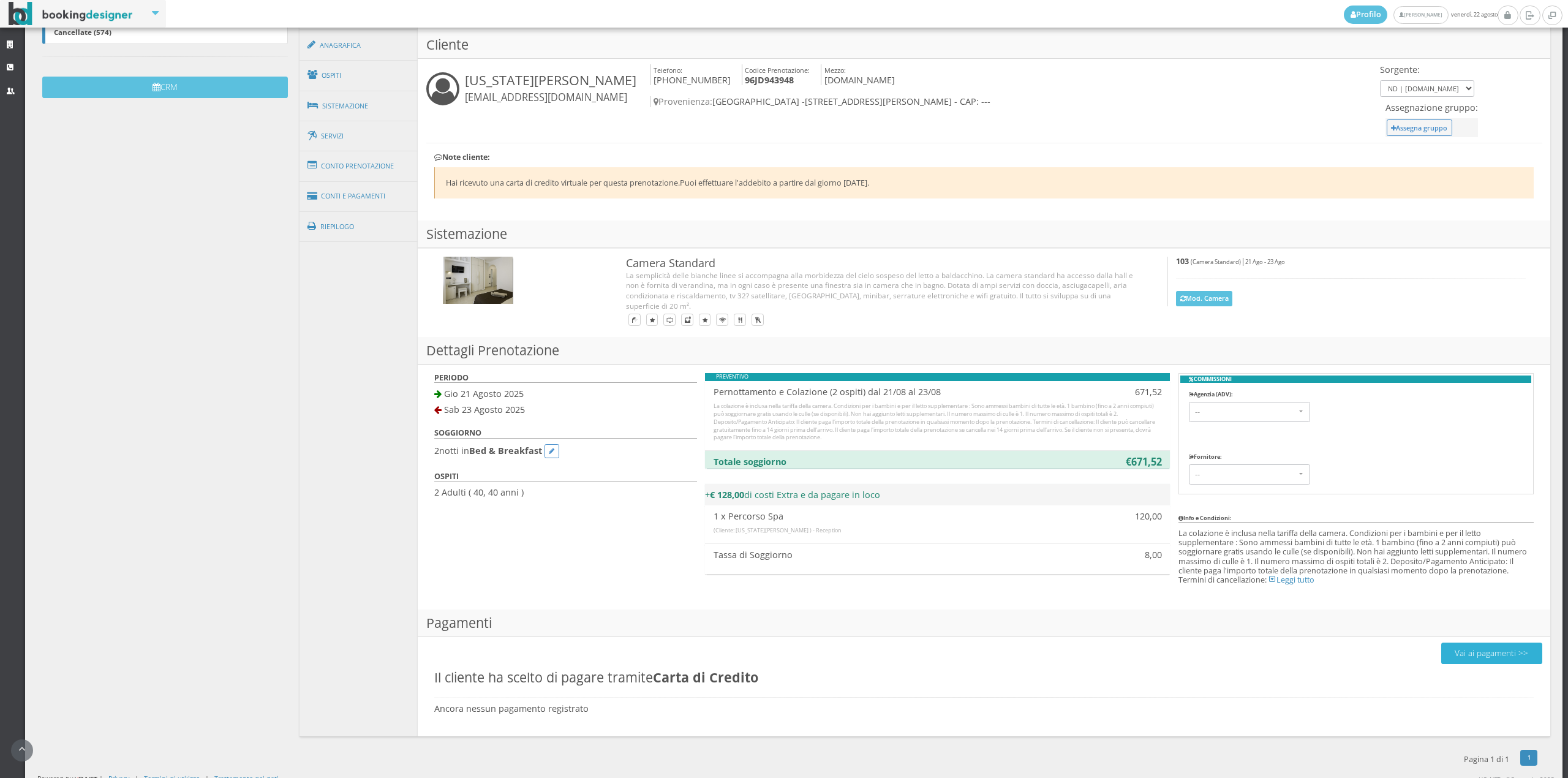
click at [1486, 644] on button "Vai ai pagamenti >>" at bounding box center [1492, 653] width 101 height 22
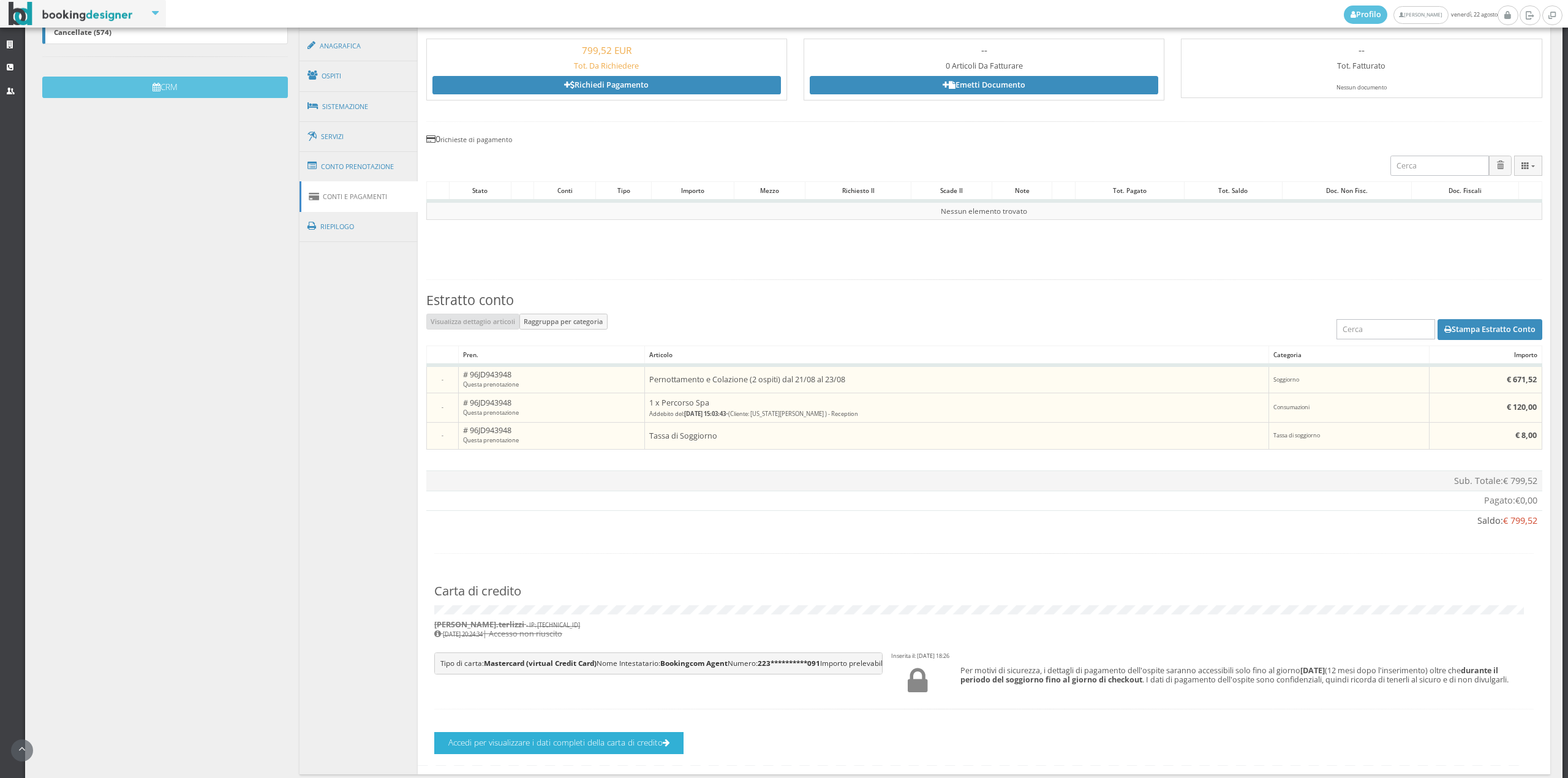
drag, startPoint x: 632, startPoint y: 770, endPoint x: 642, endPoint y: 766, distance: 10.8
click at [632, 754] on button "Accedi per visualizzare i dati completi della carta di credito" at bounding box center [558, 743] width 249 height 22
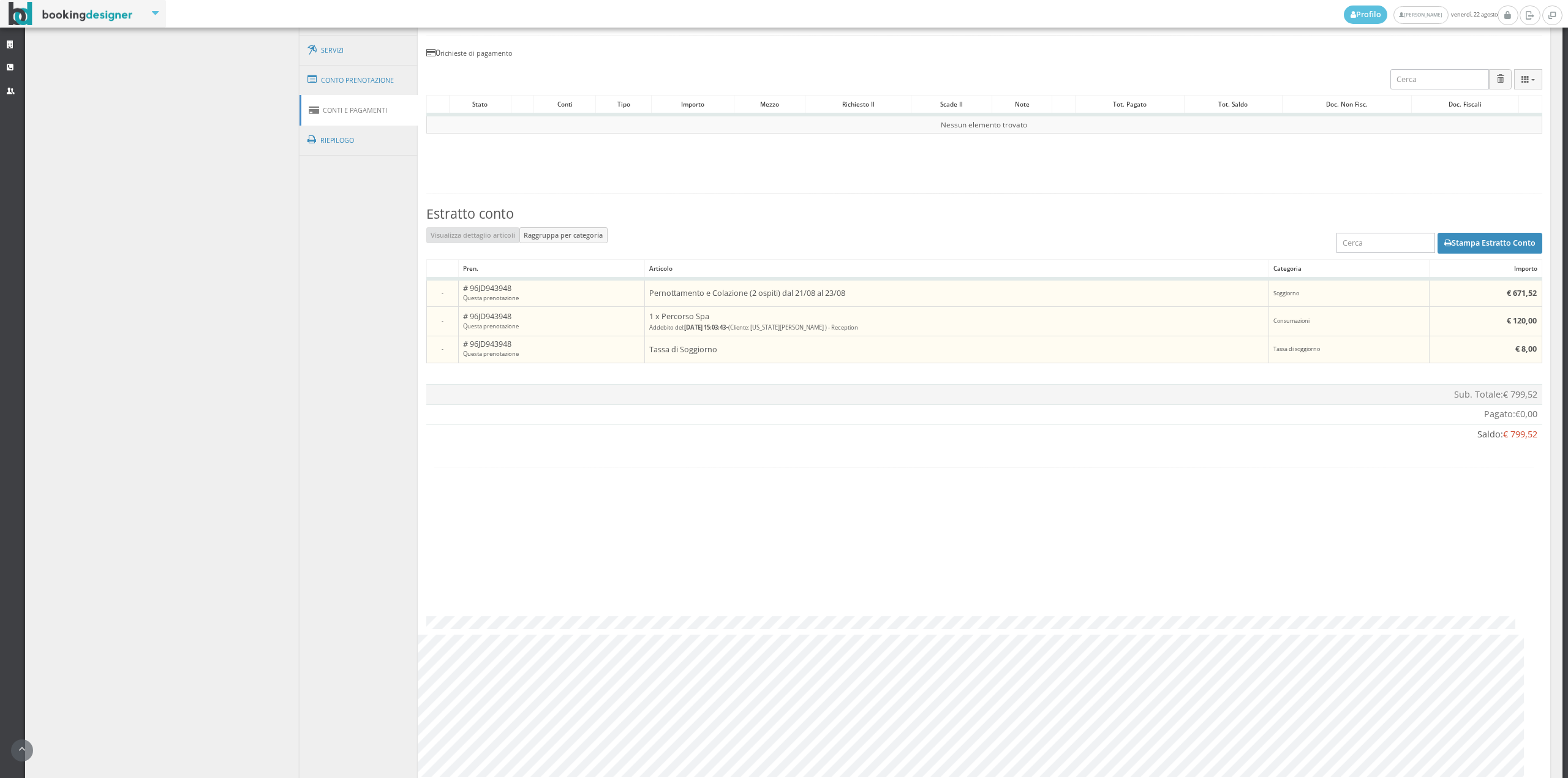
scroll to position [422, 0]
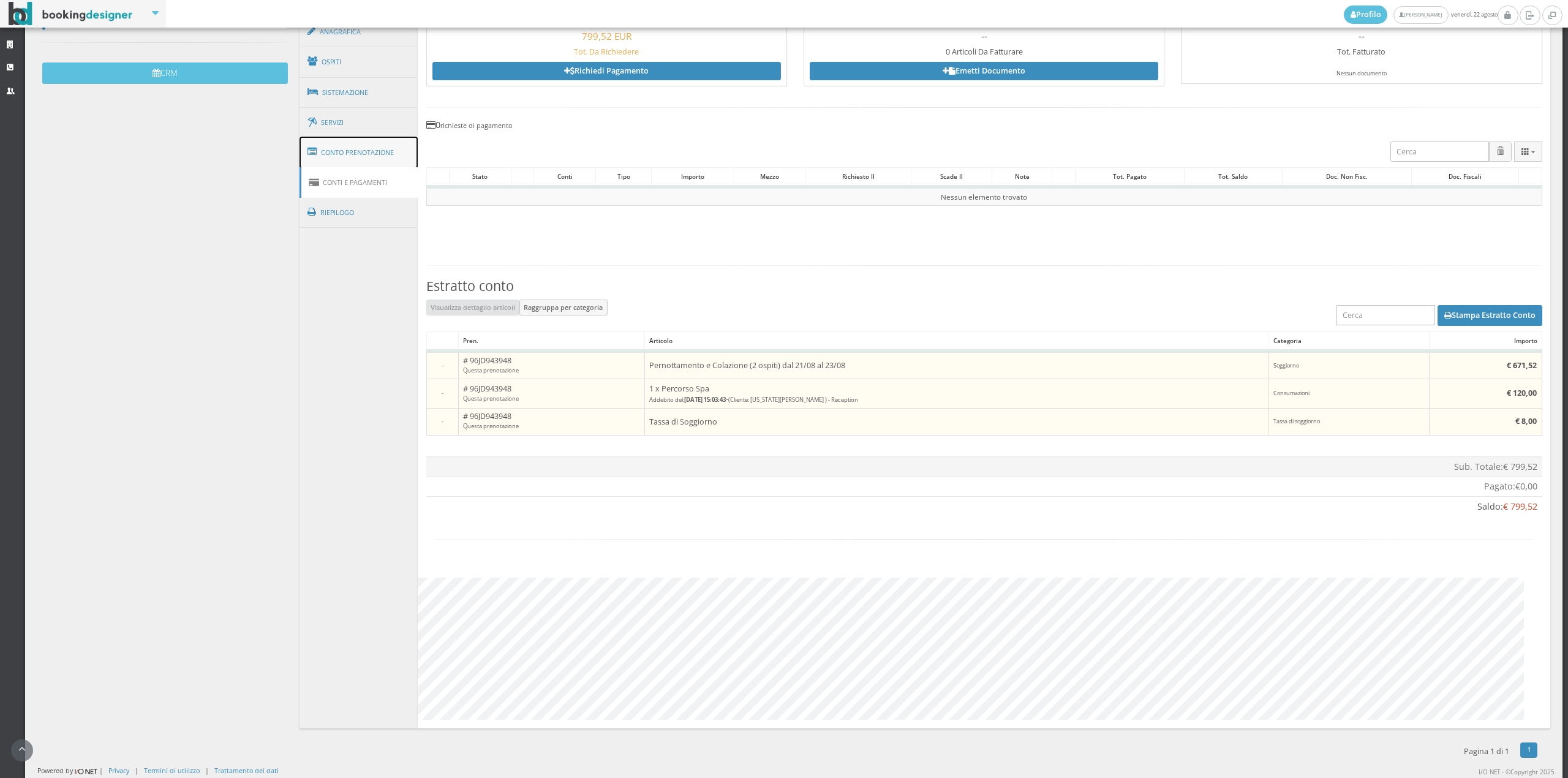
click at [337, 142] on link "Conto Prenotazione" at bounding box center [358, 152] width 119 height 32
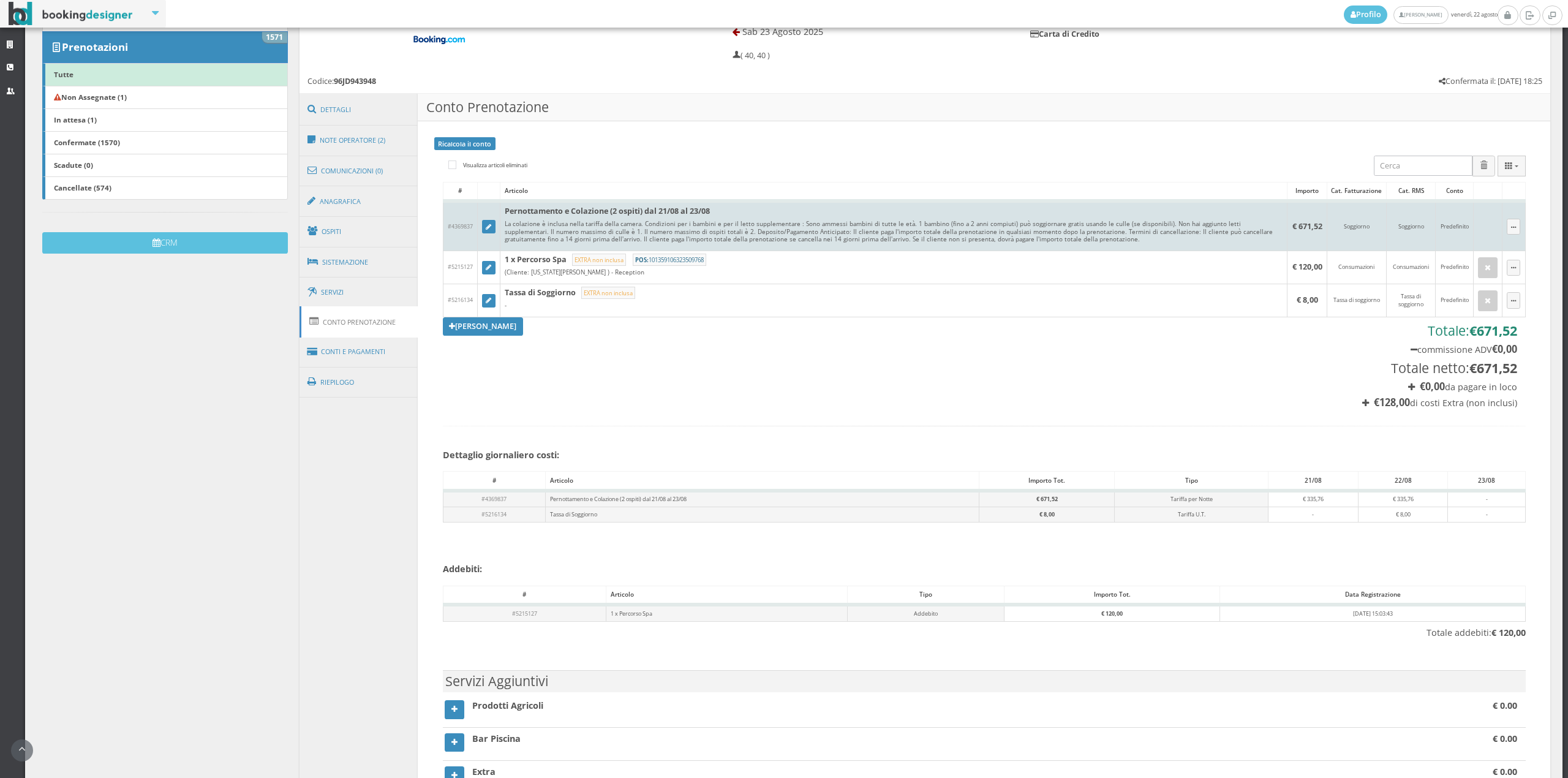
scroll to position [223, 0]
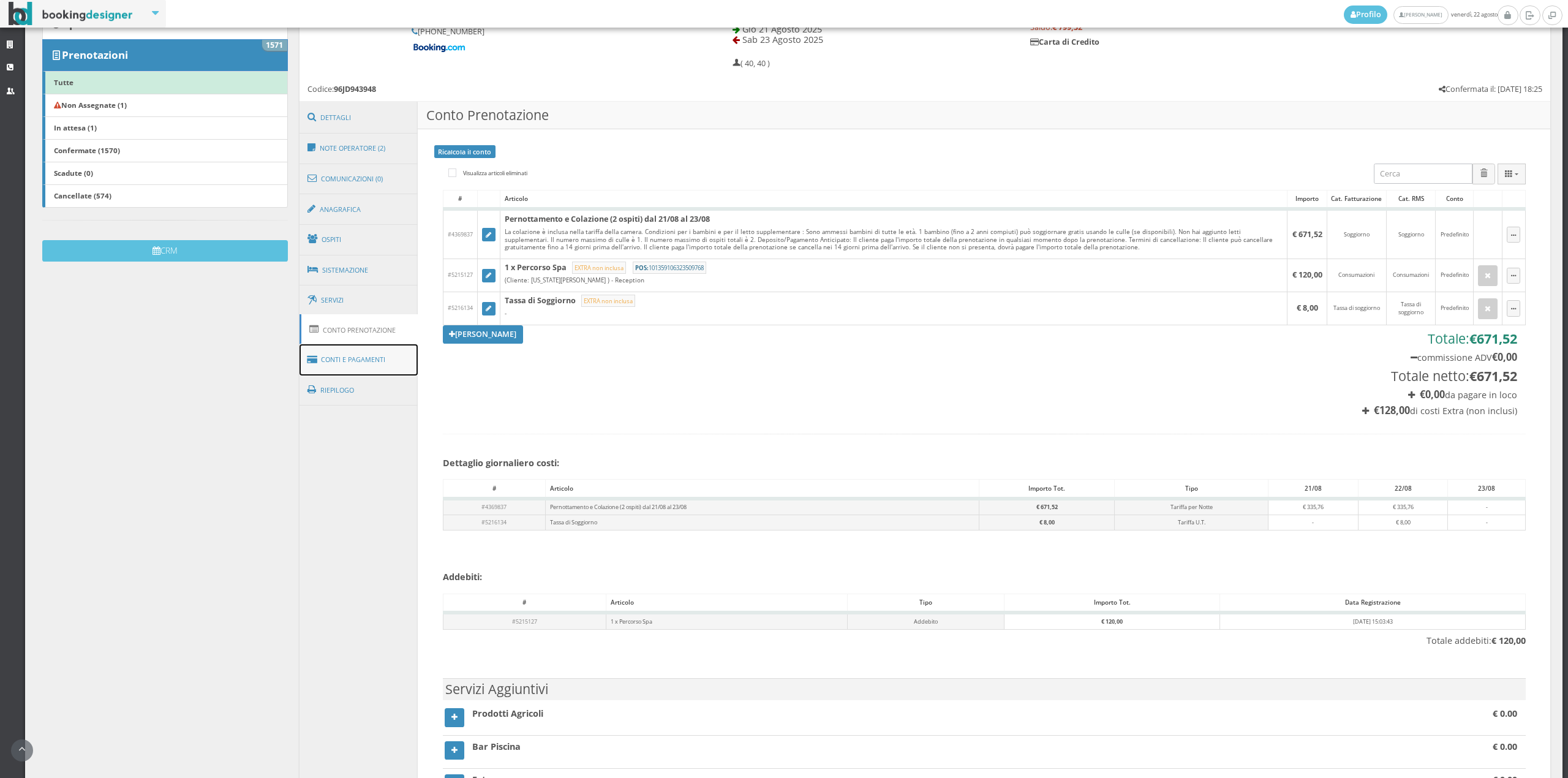
click at [348, 349] on link "Conti e Pagamenti" at bounding box center [358, 359] width 119 height 32
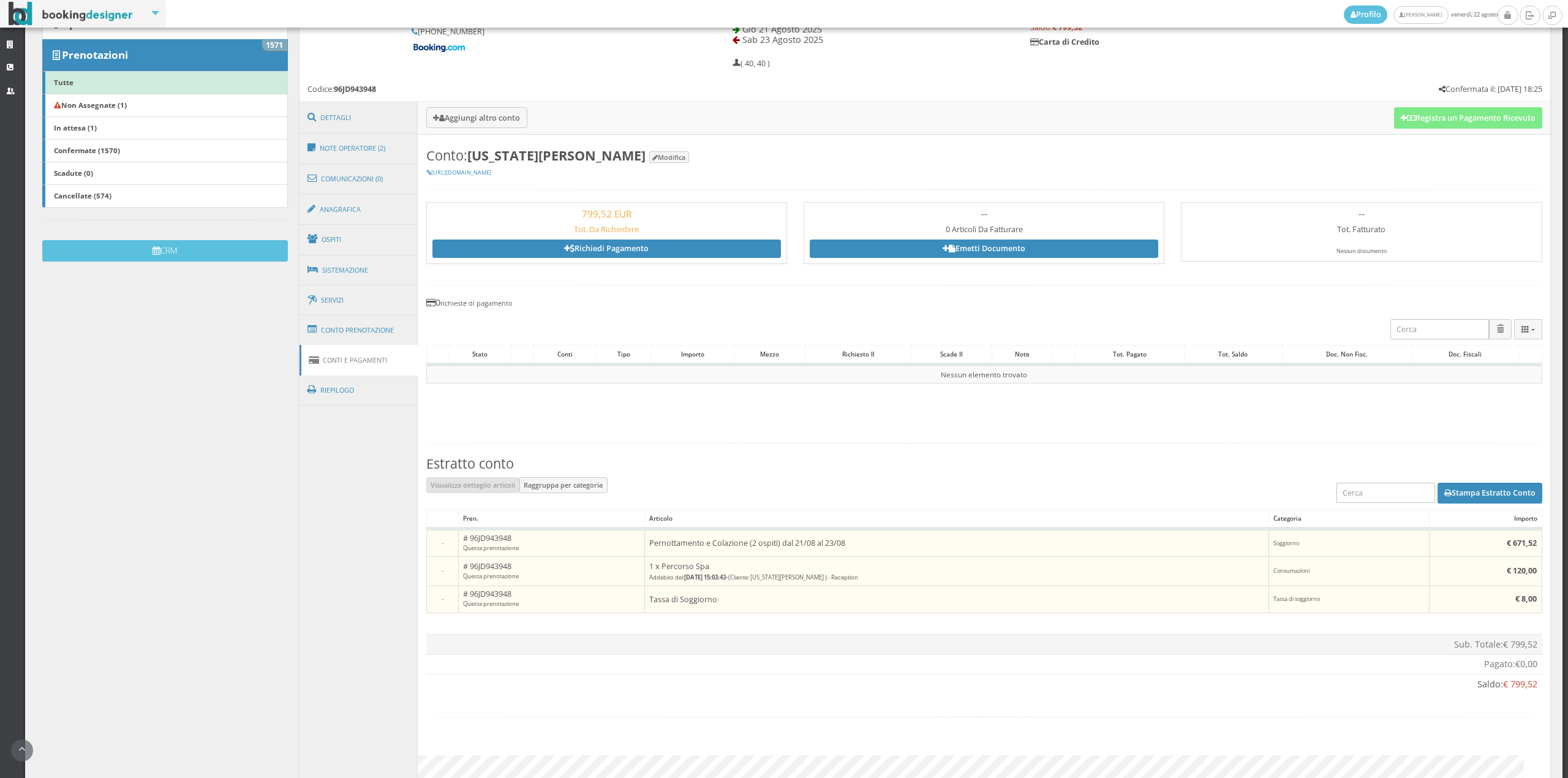
click at [1465, 133] on h3 "Aggiungi altro conto Registra un Pagamento Ricevuto" at bounding box center [984, 118] width 1132 height 33
click at [1462, 121] on button "Registra un Pagamento Ricevuto" at bounding box center [1468, 117] width 148 height 21
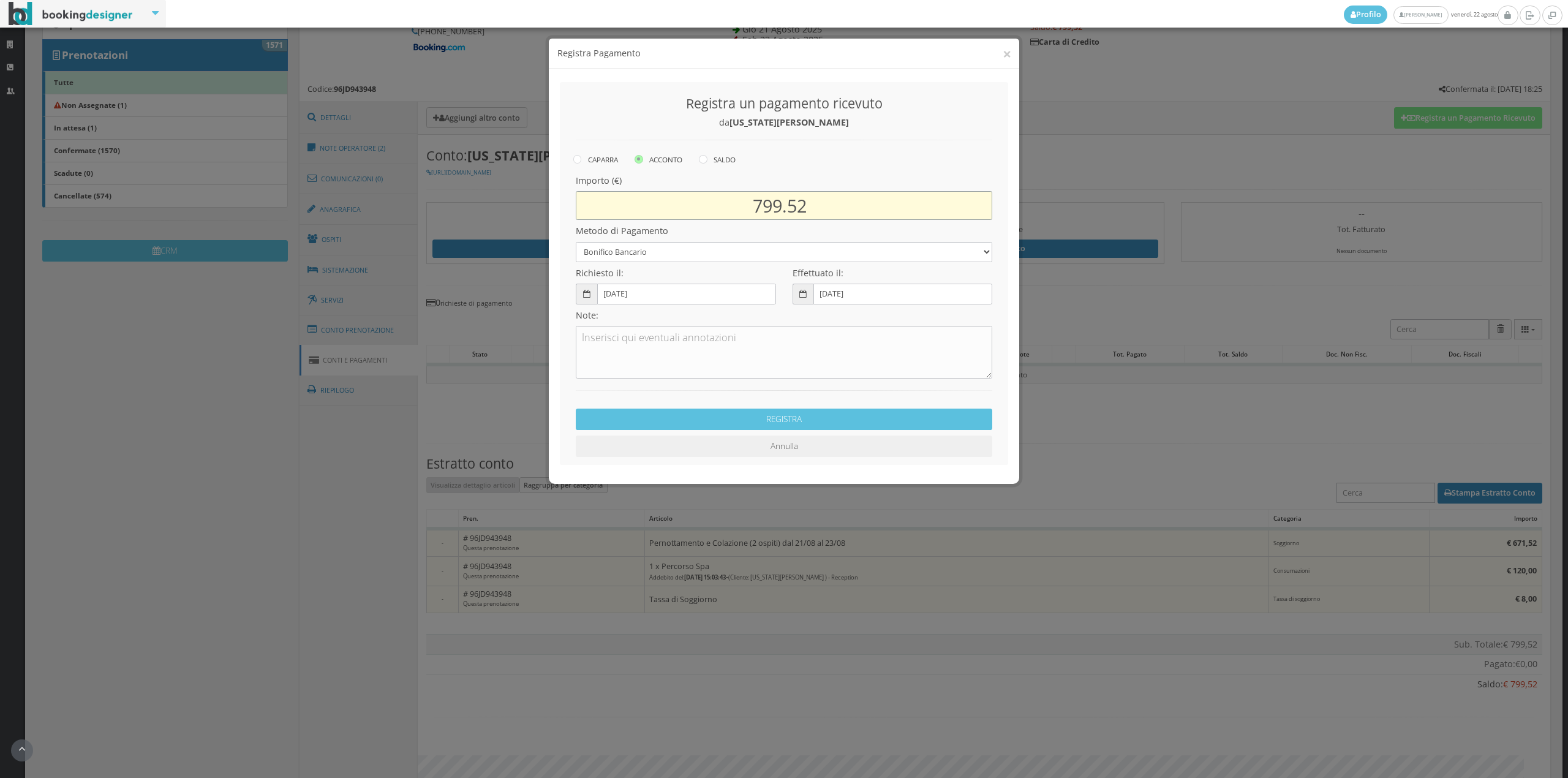
click at [777, 209] on input "799.52" at bounding box center [784, 205] width 416 height 29
type input "671.52"
click at [681, 253] on select "Bonifico Bancario Carta di Credito Contanti Assegno Bancario Assegno Circolare …" at bounding box center [784, 251] width 416 height 20
select select "2589"
click at [575, 242] on select "Bonifico Bancario Carta di Credito Contanti Assegno Bancario Assegno Circolare …" at bounding box center [784, 251] width 416 height 20
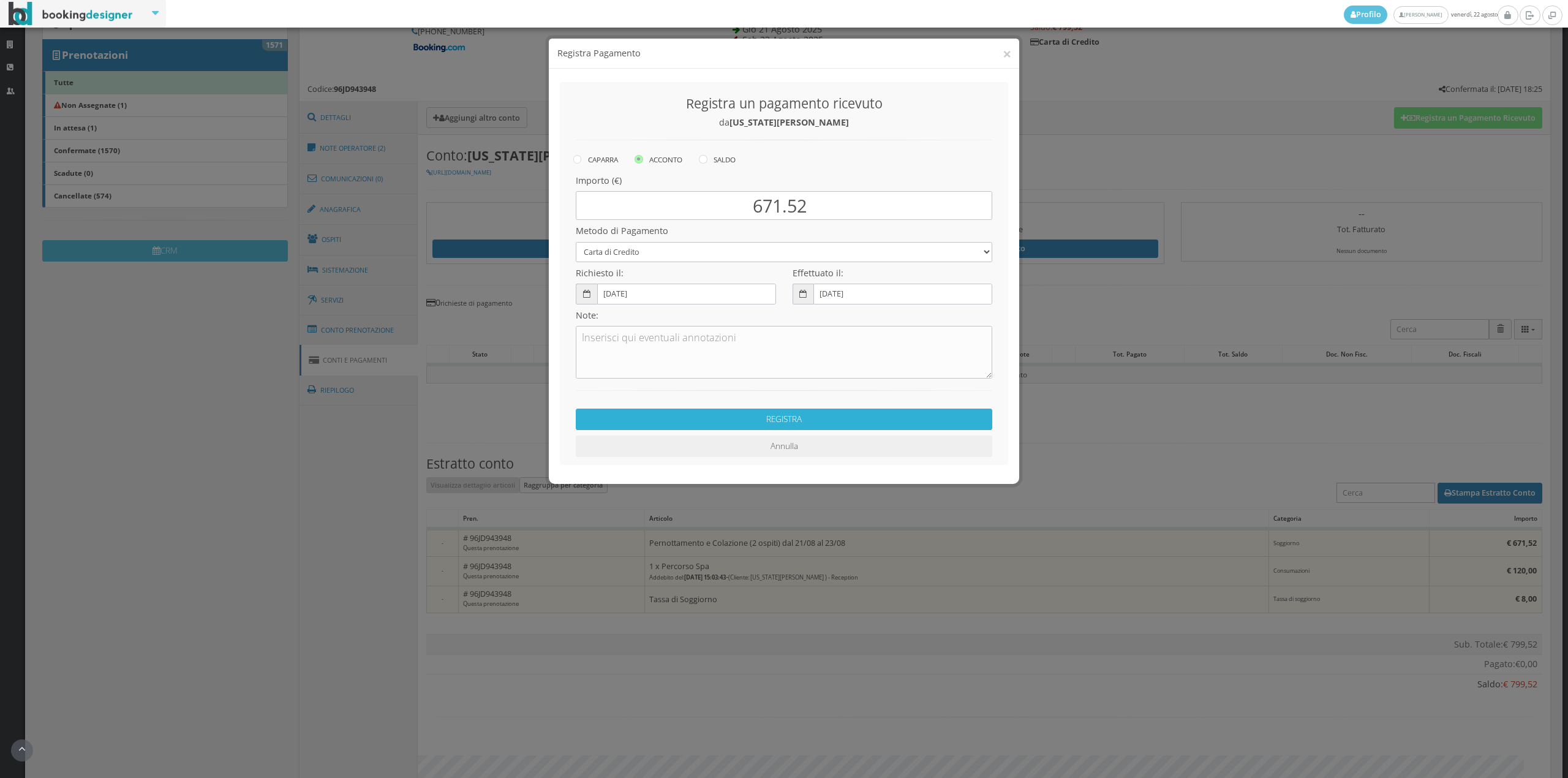
click at [689, 422] on button "REGISTRA" at bounding box center [784, 419] width 416 height 22
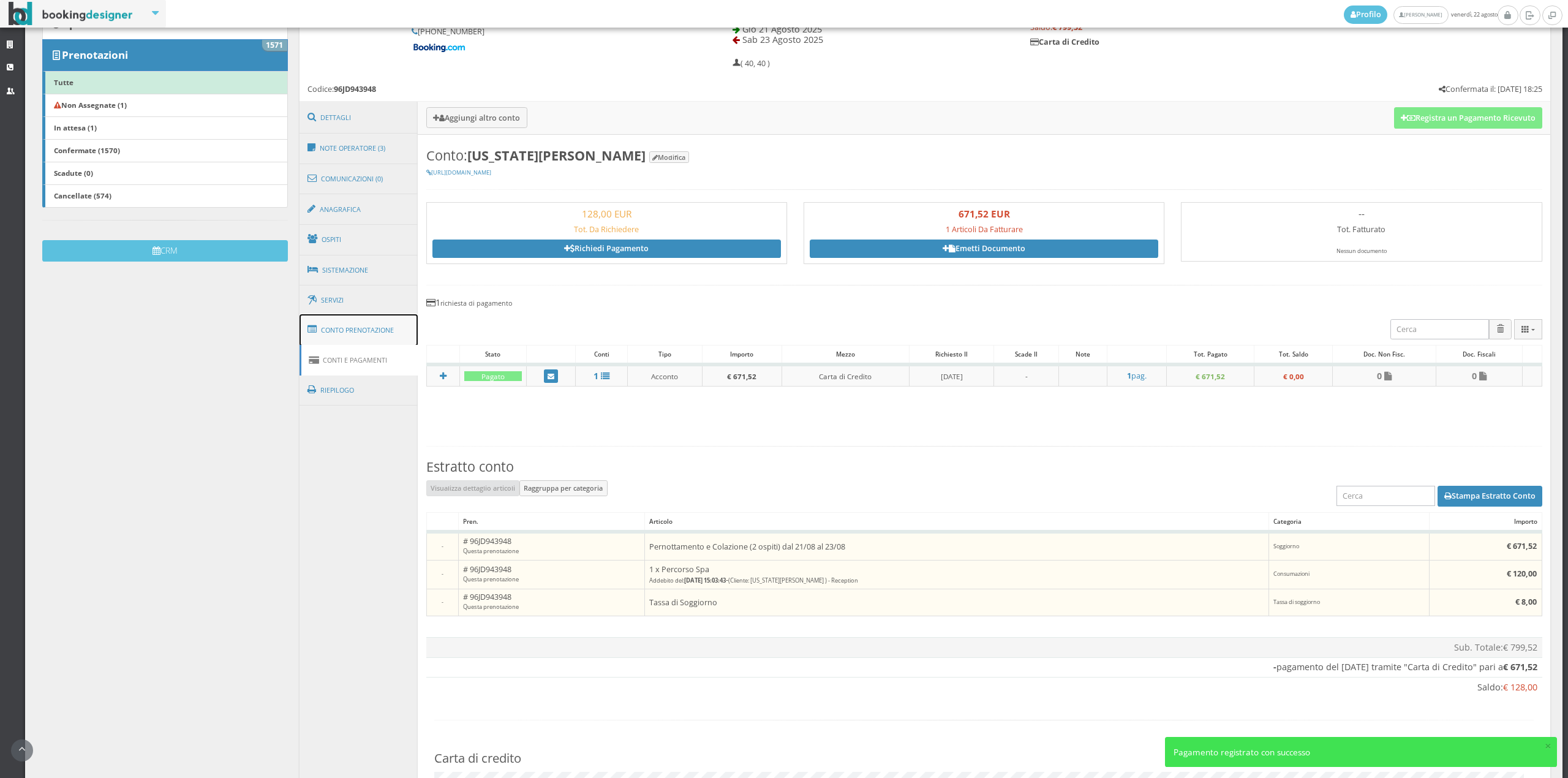
click at [360, 339] on link "Conto Prenotazione" at bounding box center [358, 329] width 119 height 32
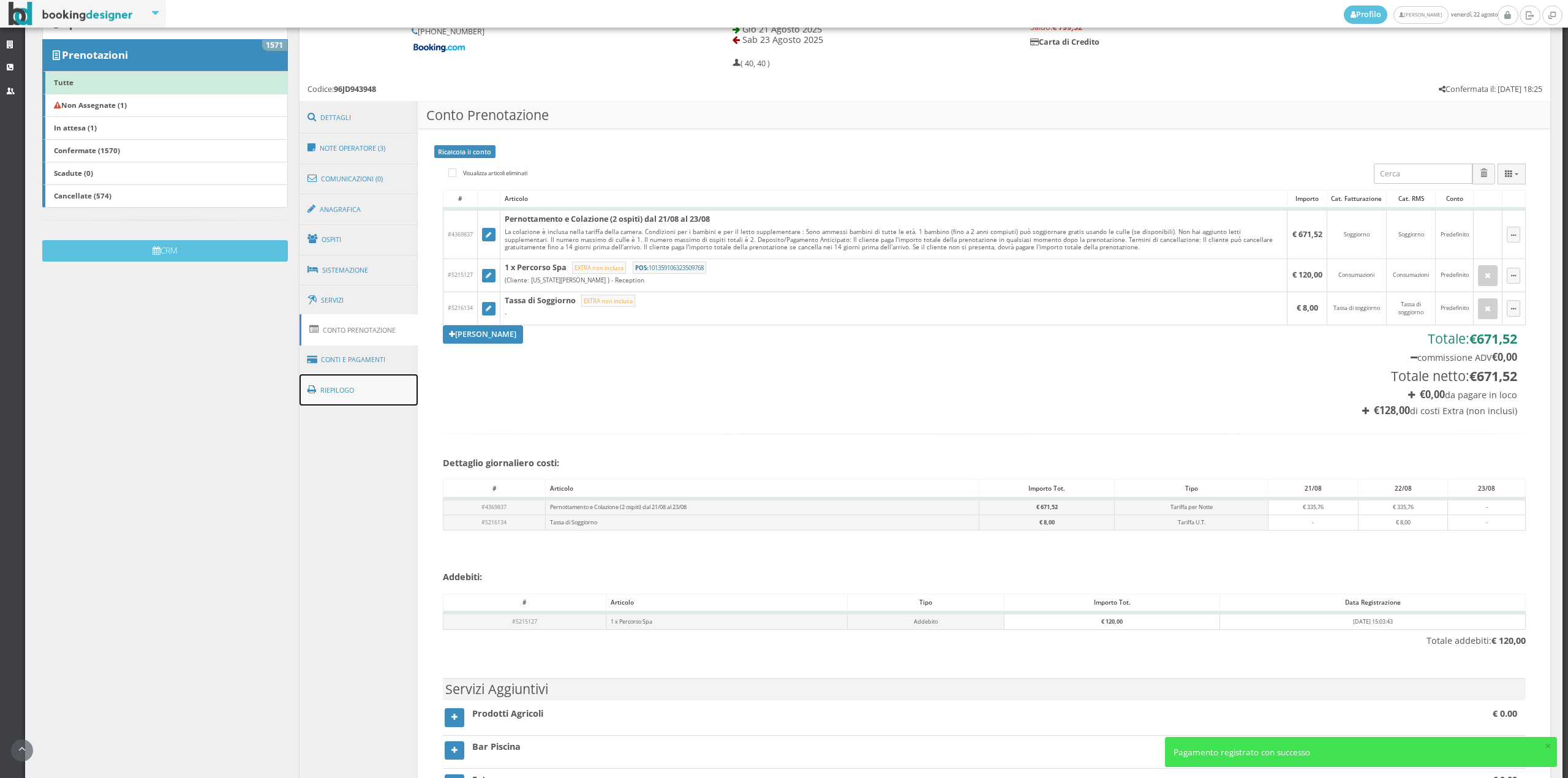
click at [361, 375] on link "Riepilogo" at bounding box center [358, 390] width 119 height 32
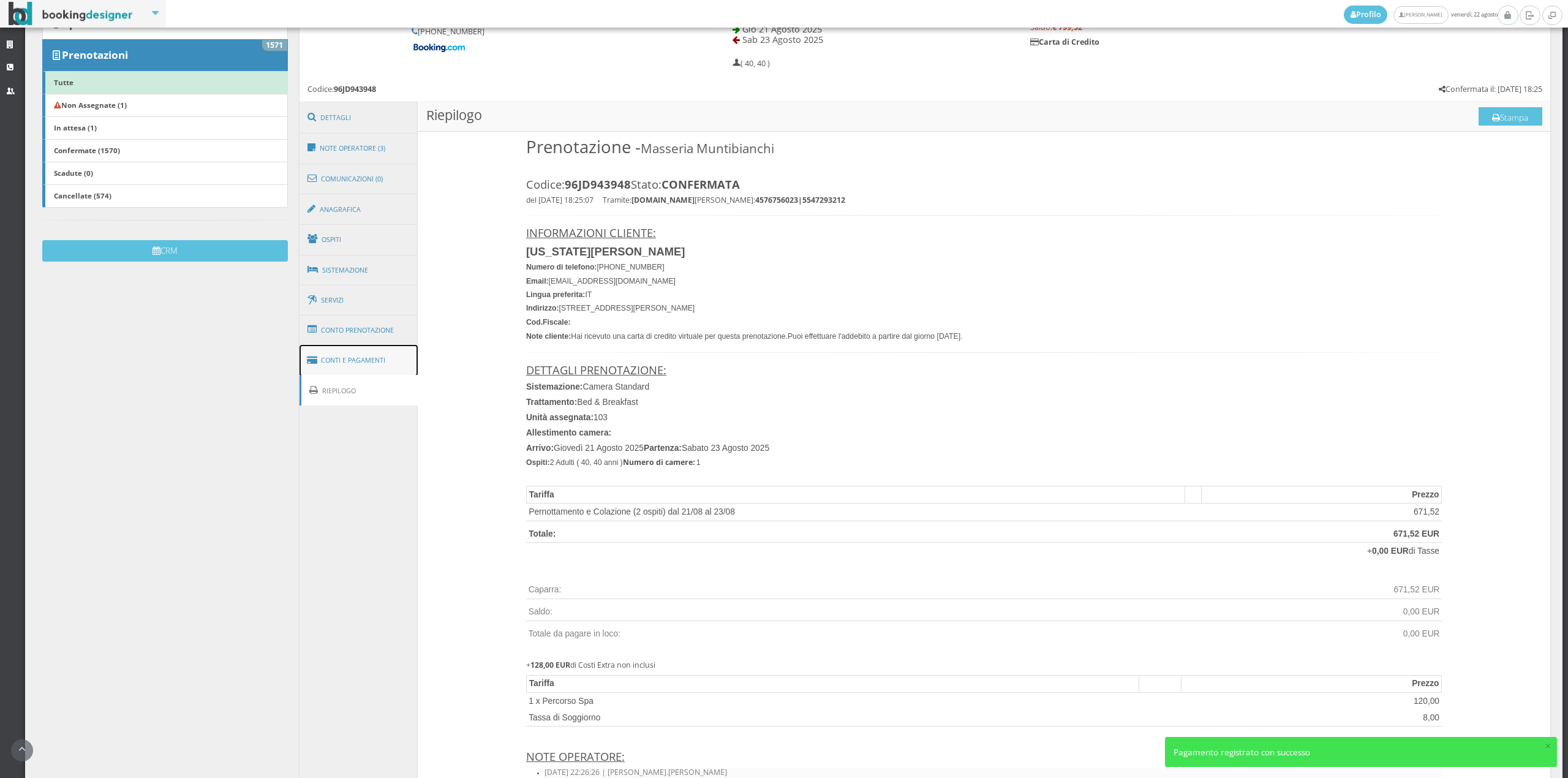
click at [365, 357] on link "Conti e Pagamenti" at bounding box center [358, 360] width 119 height 32
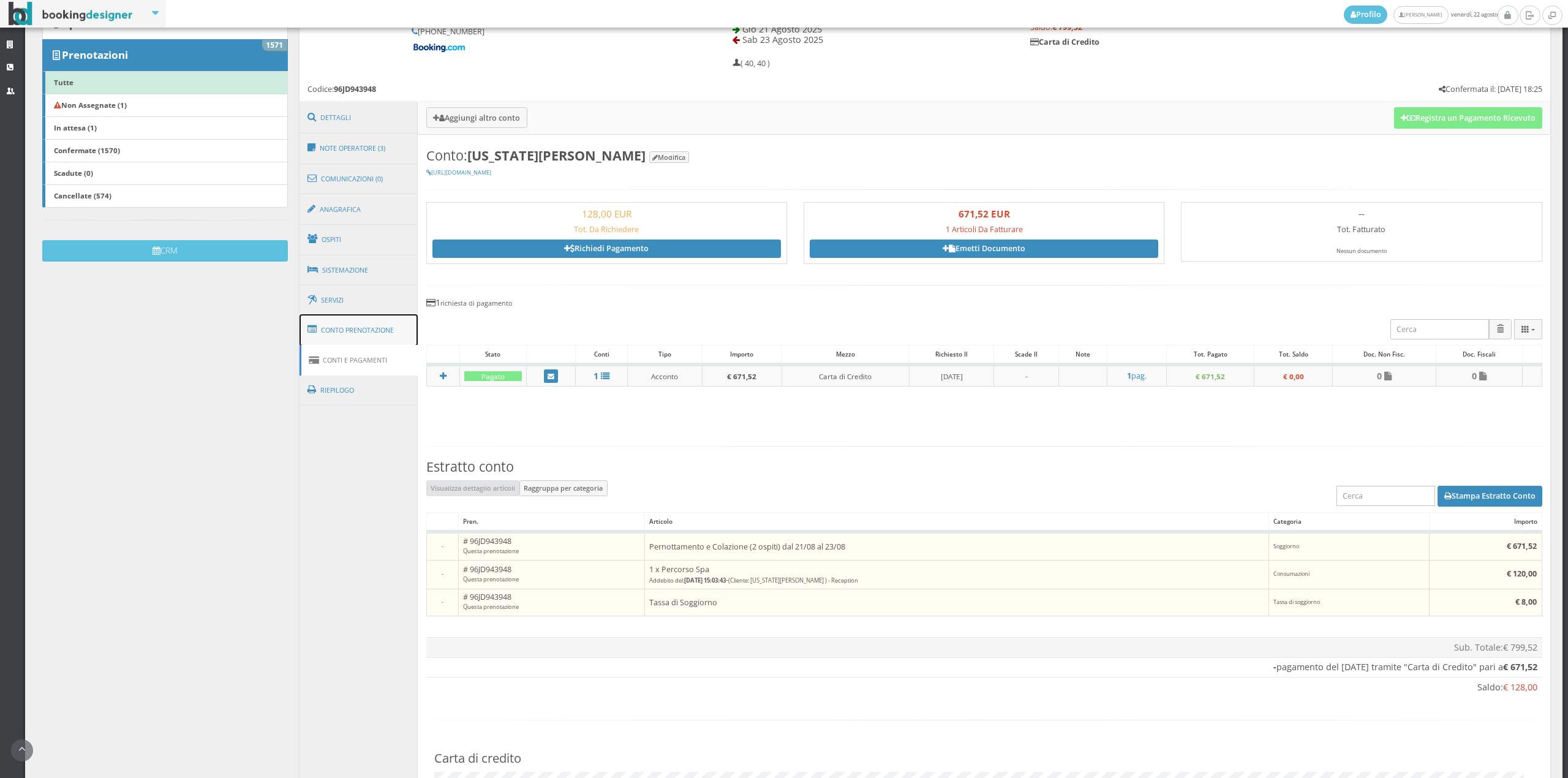
click at [378, 330] on link "Conto Prenotazione" at bounding box center [358, 329] width 119 height 32
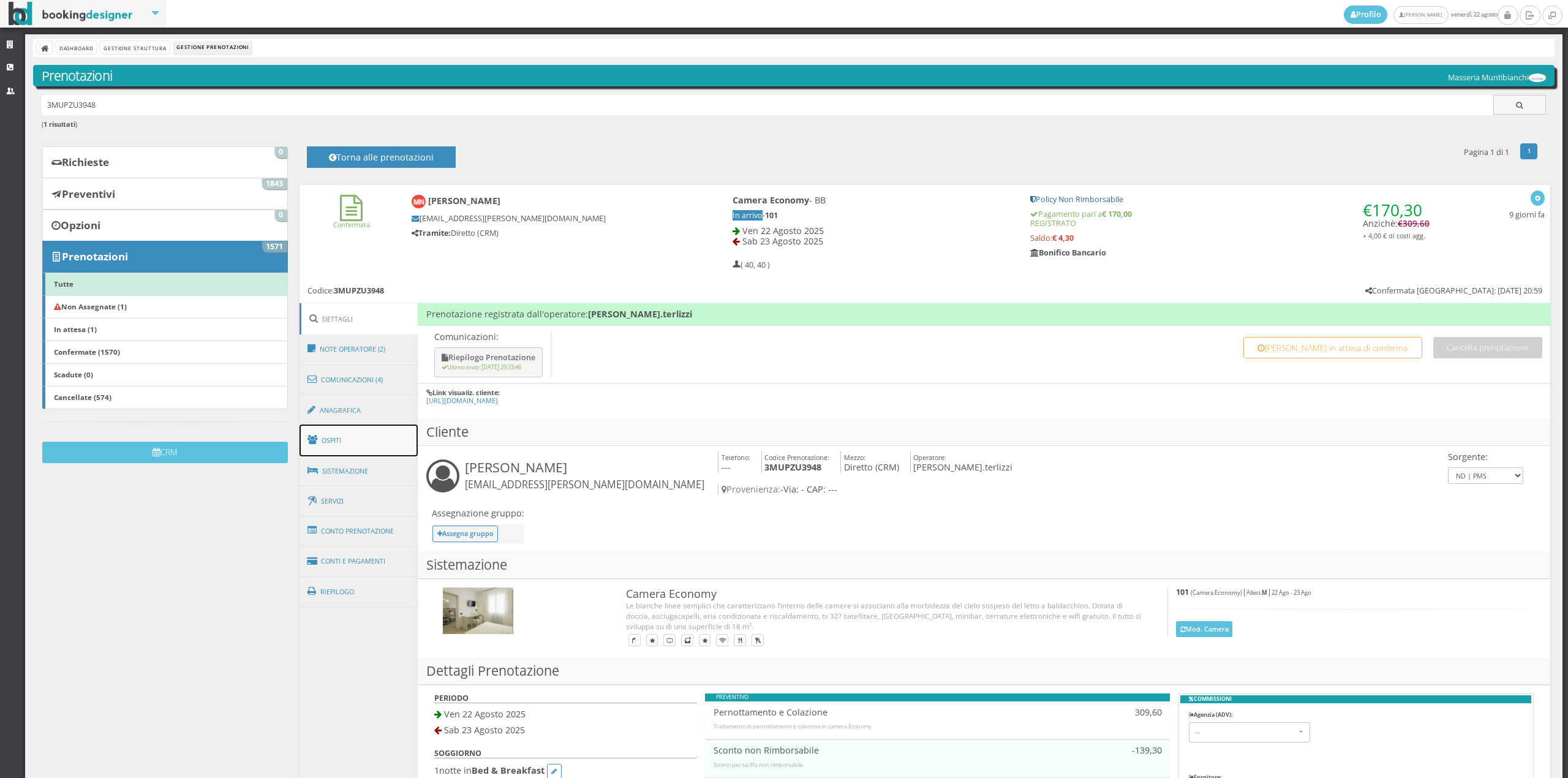
click at [363, 451] on link "Ospiti" at bounding box center [358, 440] width 119 height 32
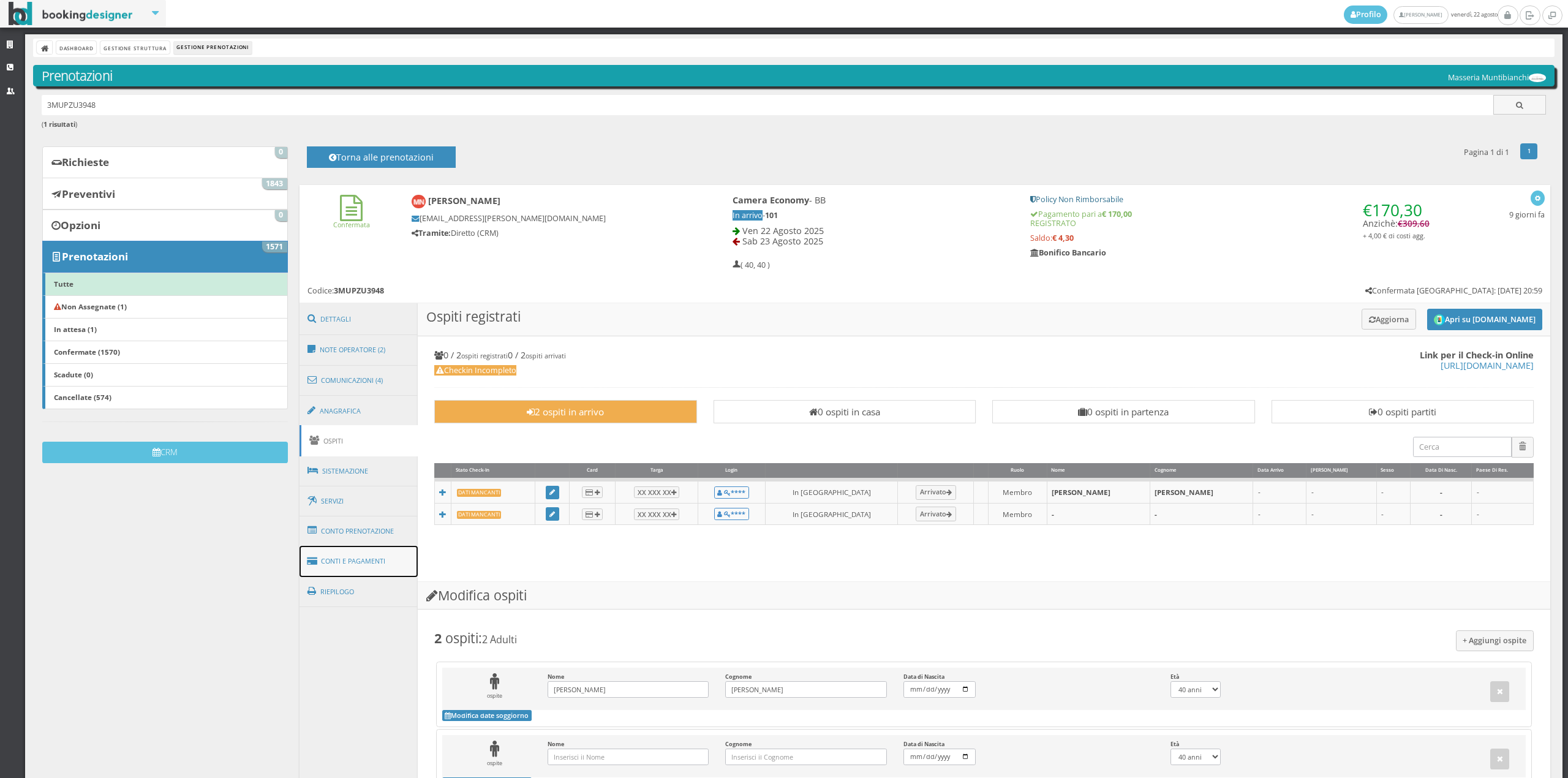
click at [365, 546] on link "Conti e Pagamenti" at bounding box center [358, 561] width 119 height 32
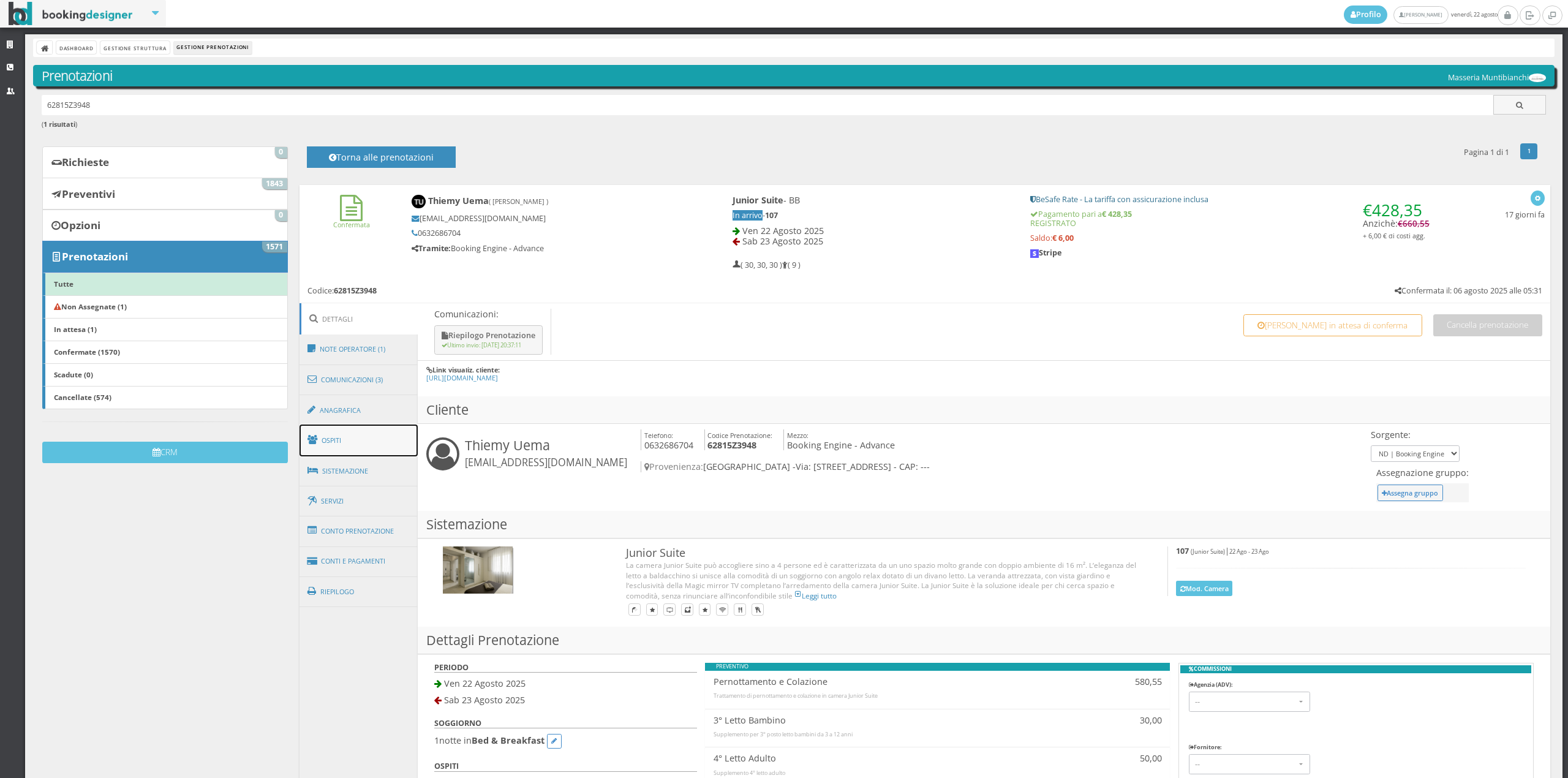
click at [351, 436] on link "Ospiti" at bounding box center [358, 440] width 119 height 32
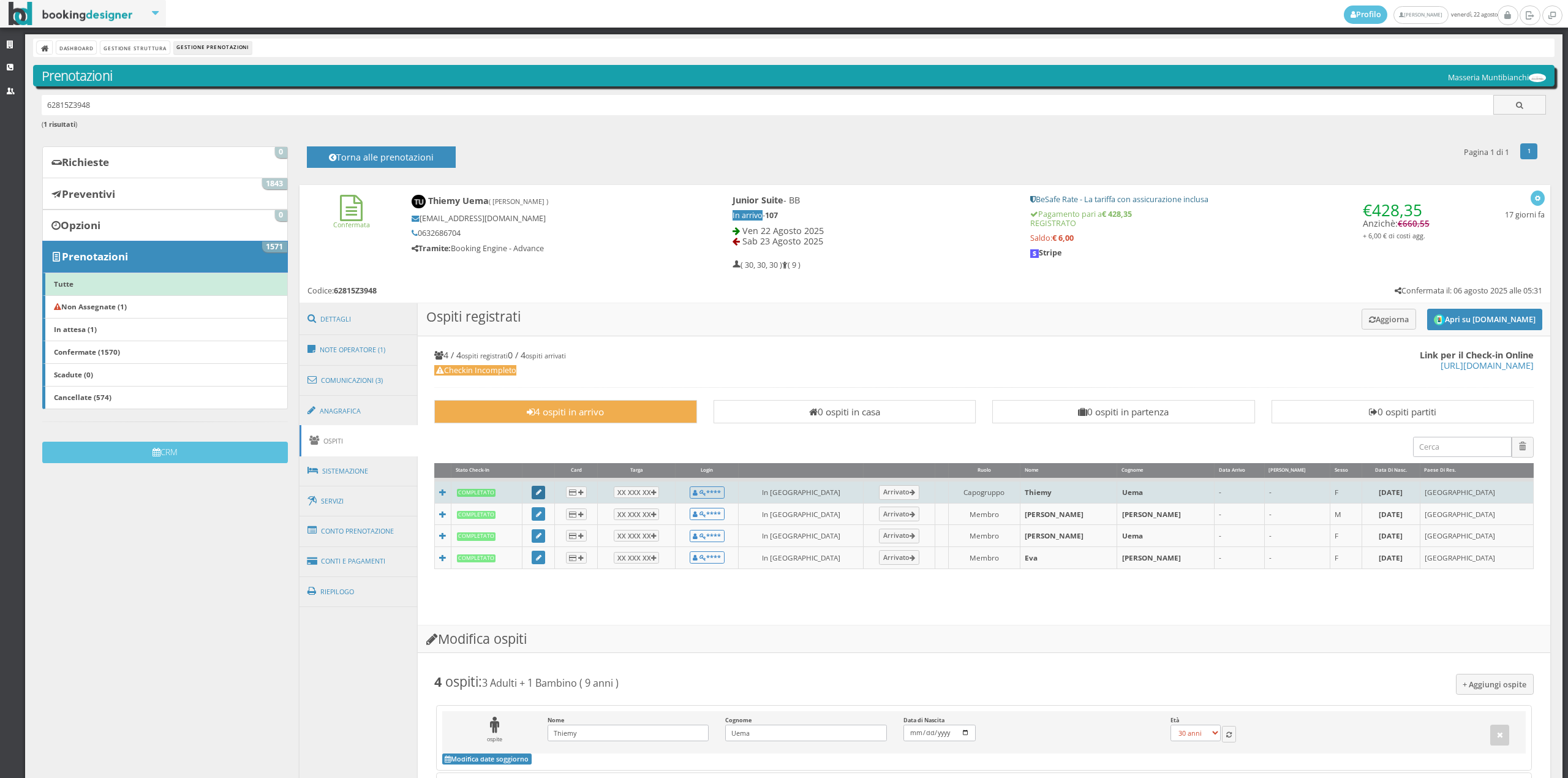
click at [541, 495] on icon at bounding box center [538, 492] width 5 height 6
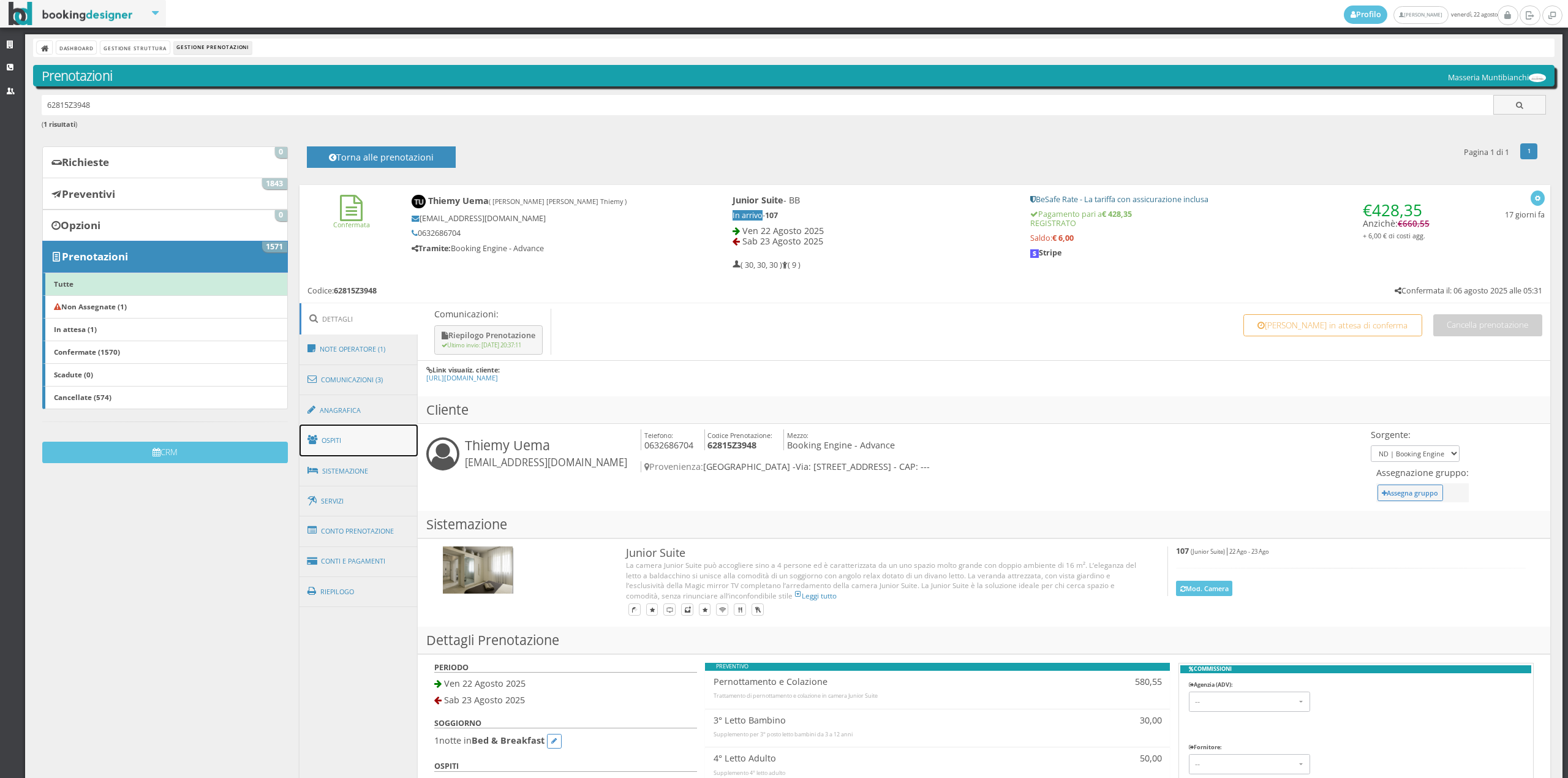
click at [341, 451] on link "Ospiti" at bounding box center [358, 440] width 119 height 32
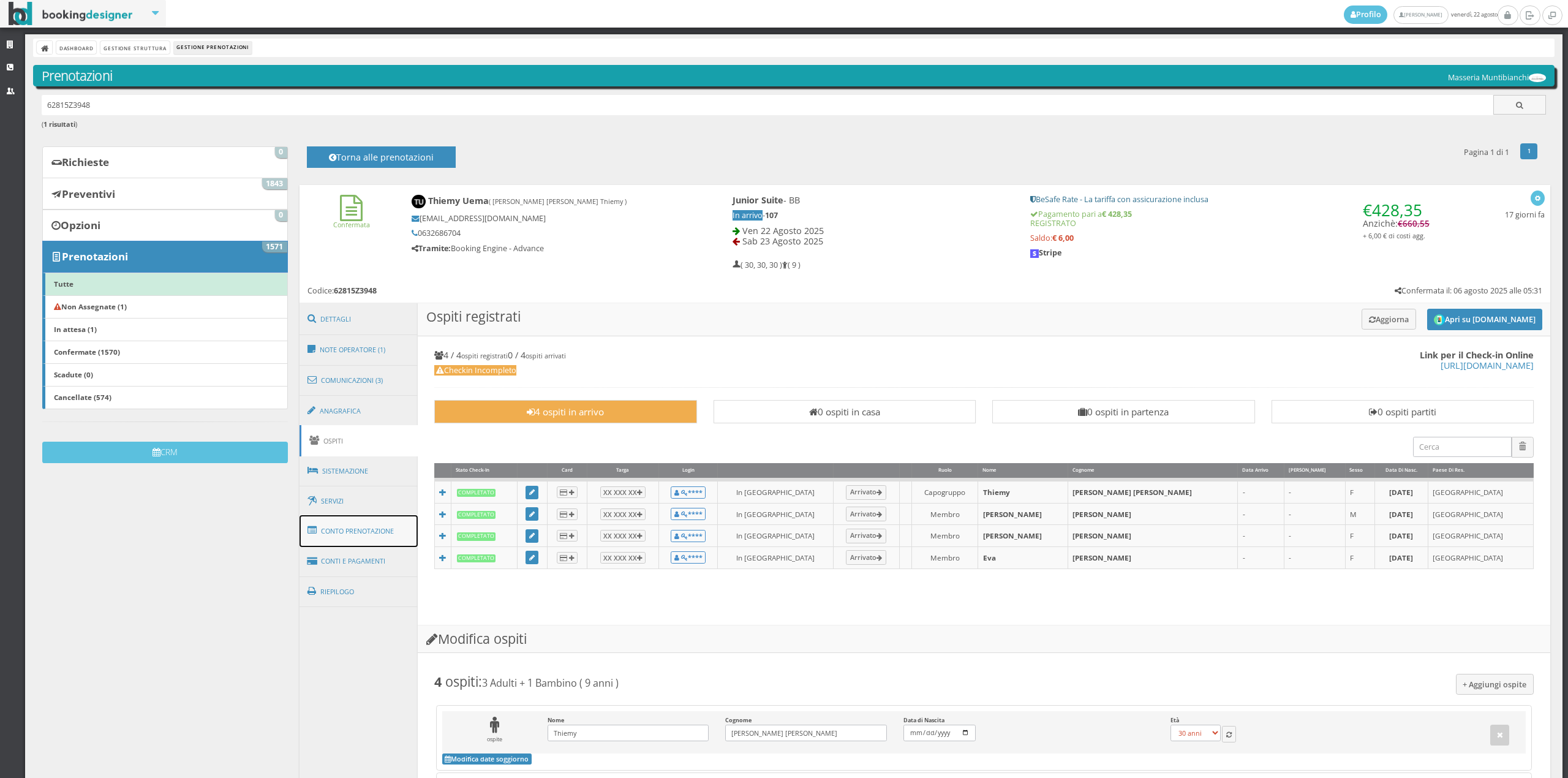
click at [360, 532] on link "Conto Prenotazione" at bounding box center [358, 530] width 119 height 32
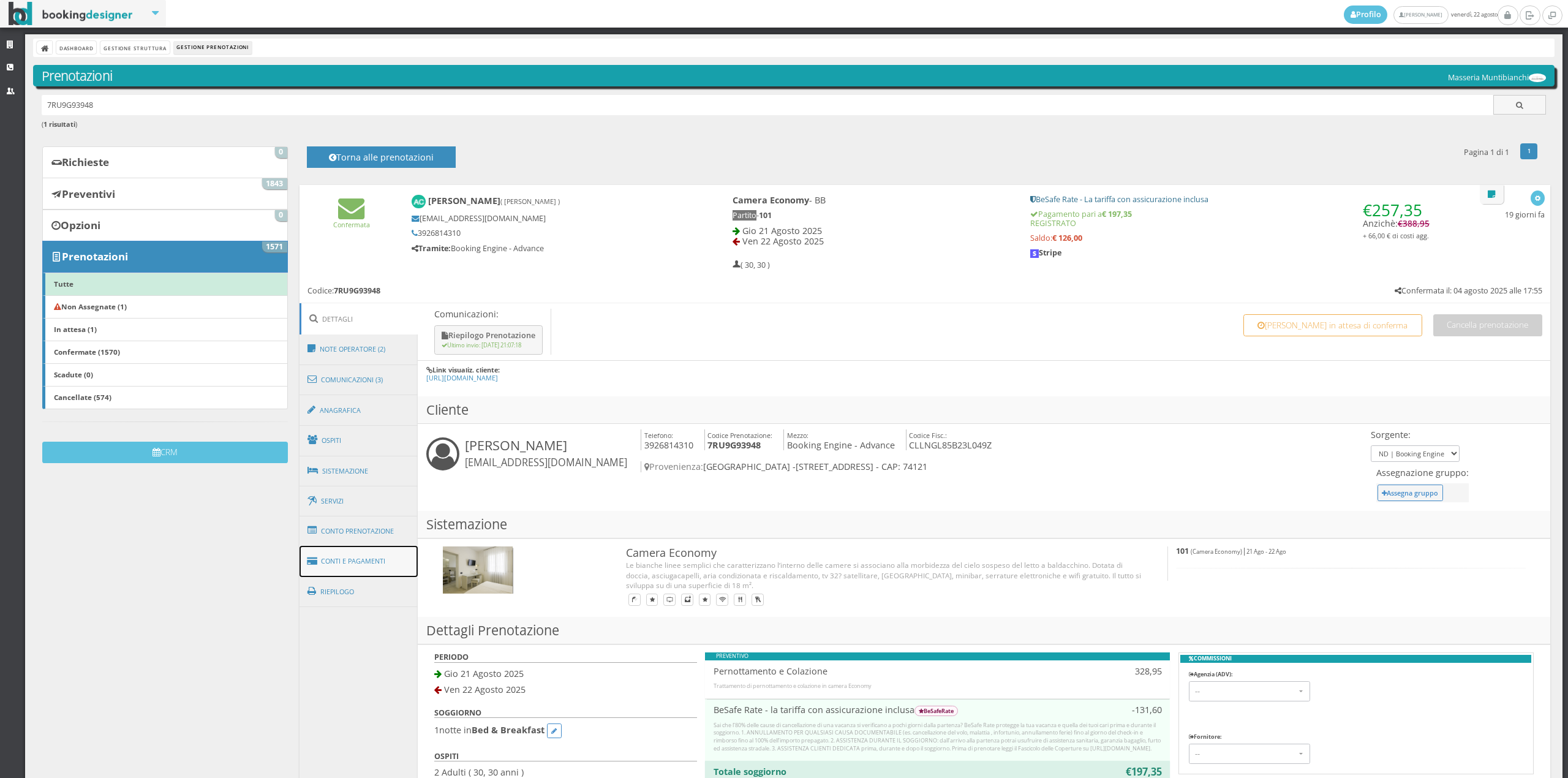
click at [387, 555] on link "Conti e Pagamenti" at bounding box center [358, 561] width 119 height 32
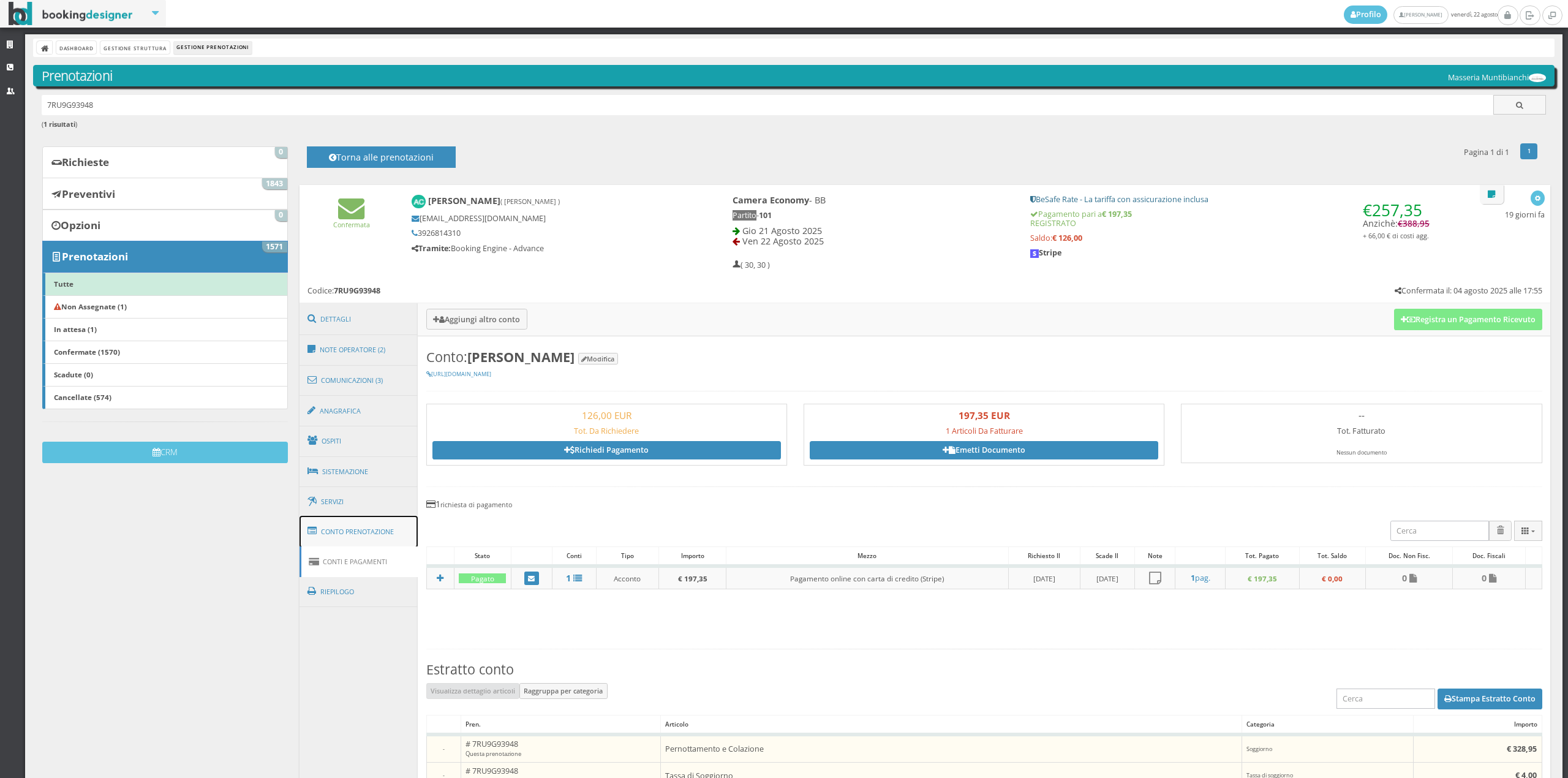
click at [365, 524] on link "Conto Prenotazione" at bounding box center [358, 531] width 119 height 32
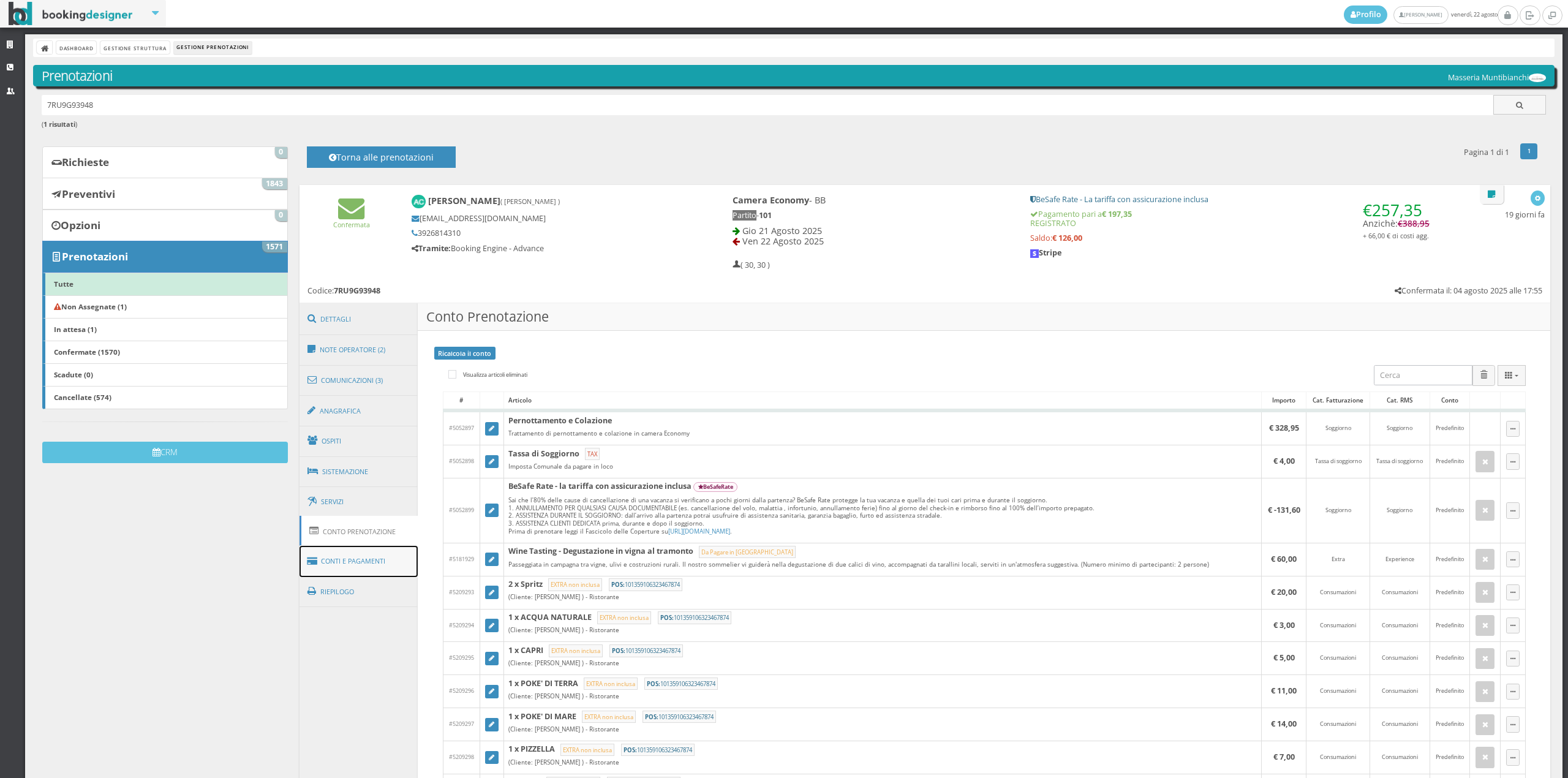
click at [344, 549] on link "Conti e Pagamenti" at bounding box center [358, 561] width 119 height 32
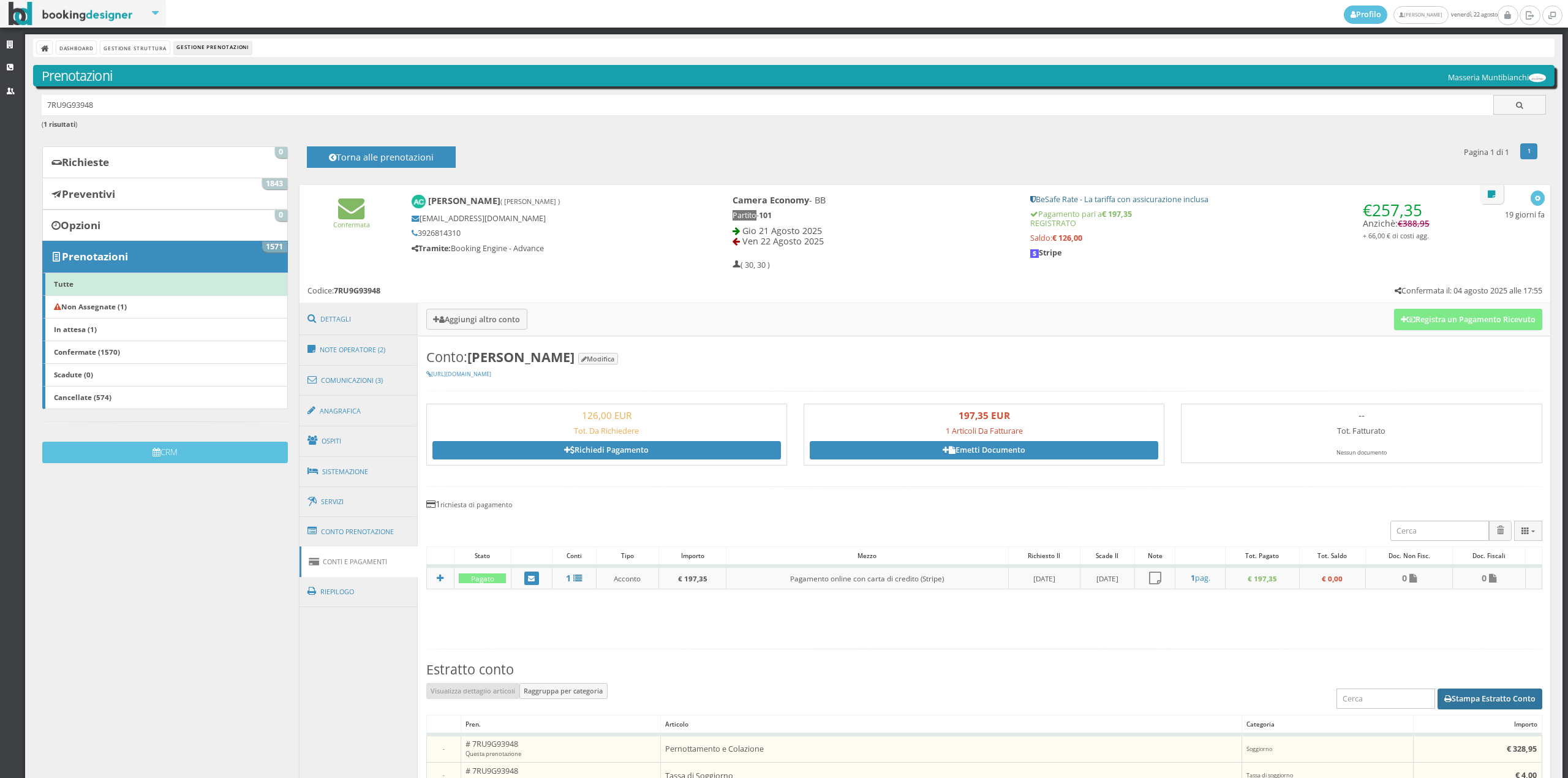
click at [1445, 697] on button "Stampa Estratto Conto" at bounding box center [1490, 698] width 105 height 21
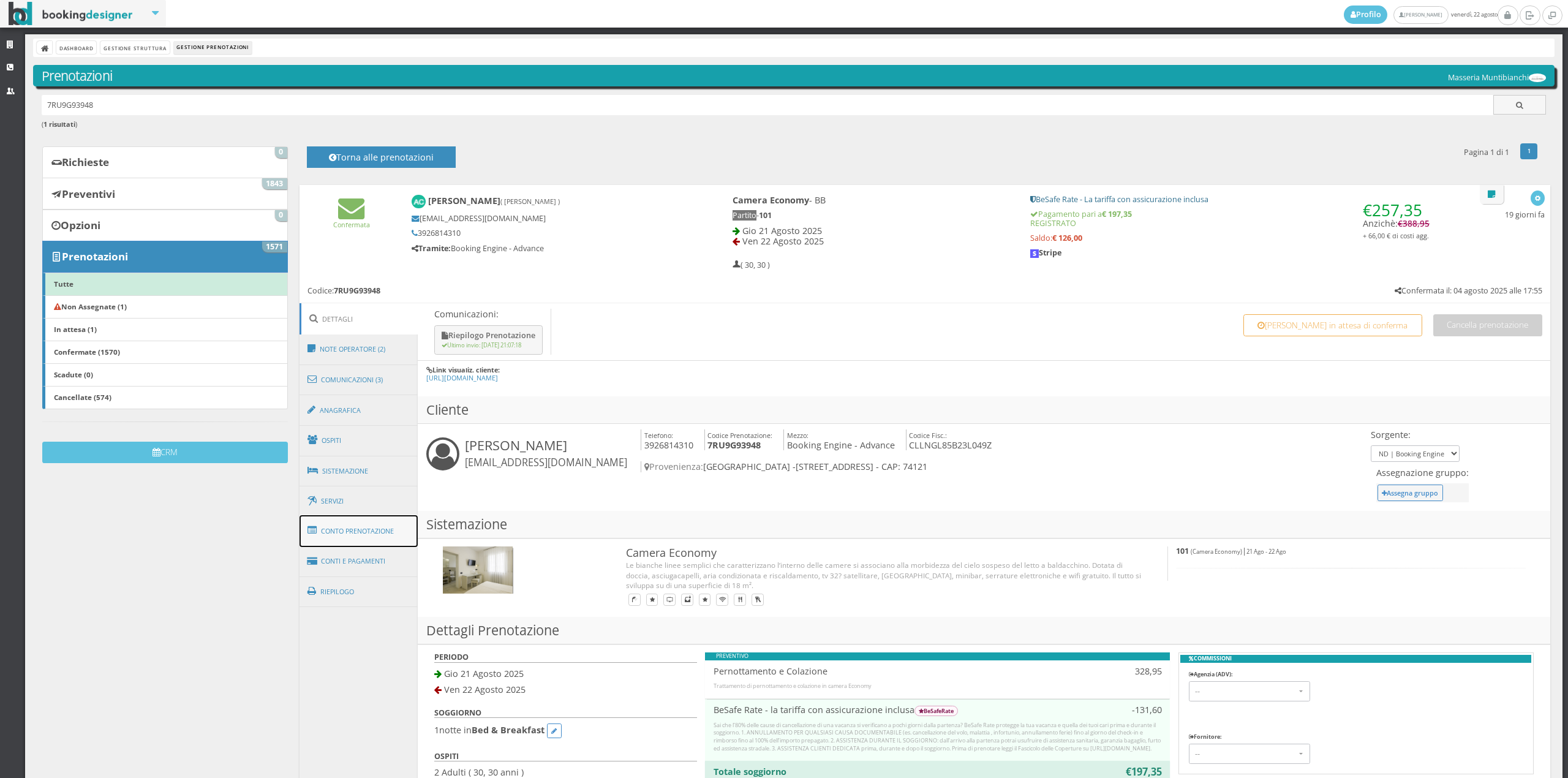
click at [370, 529] on link "Conto Prenotazione" at bounding box center [358, 530] width 119 height 32
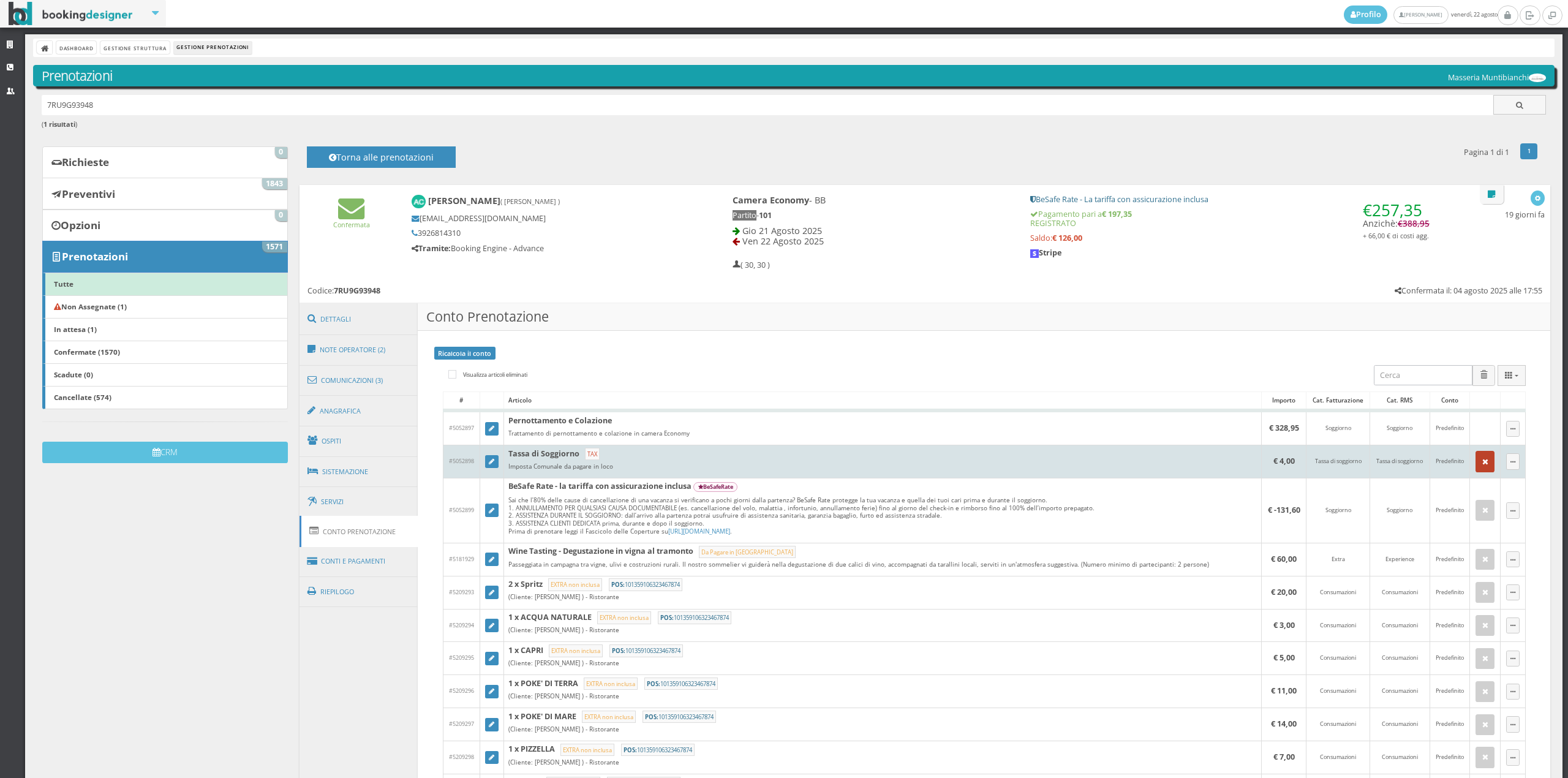
click at [1478, 468] on button "button" at bounding box center [1486, 460] width 20 height 21
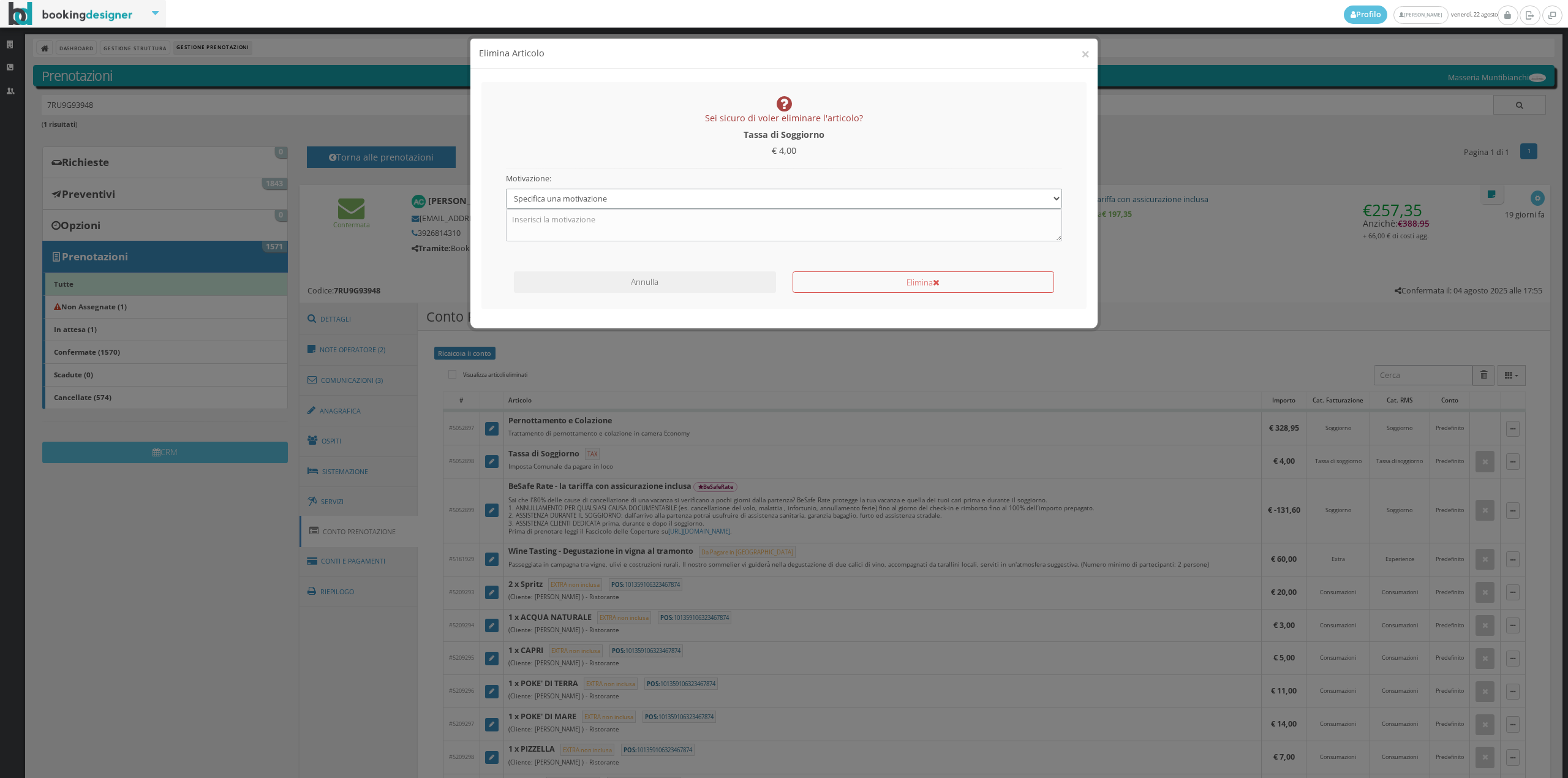
drag, startPoint x: 780, startPoint y: 192, endPoint x: 758, endPoint y: 208, distance: 27.2
click at [780, 192] on select "Specifica una motivazione Errore di inserimento Ricalcolo del conto Il cliente …" at bounding box center [784, 198] width 556 height 20
select select "1"
click at [506, 188] on select "Specifica una motivazione Errore di inserimento Ricalcolo del conto Il cliente …" at bounding box center [784, 198] width 556 height 20
drag, startPoint x: 758, startPoint y: 208, endPoint x: 655, endPoint y: 235, distance: 106.5
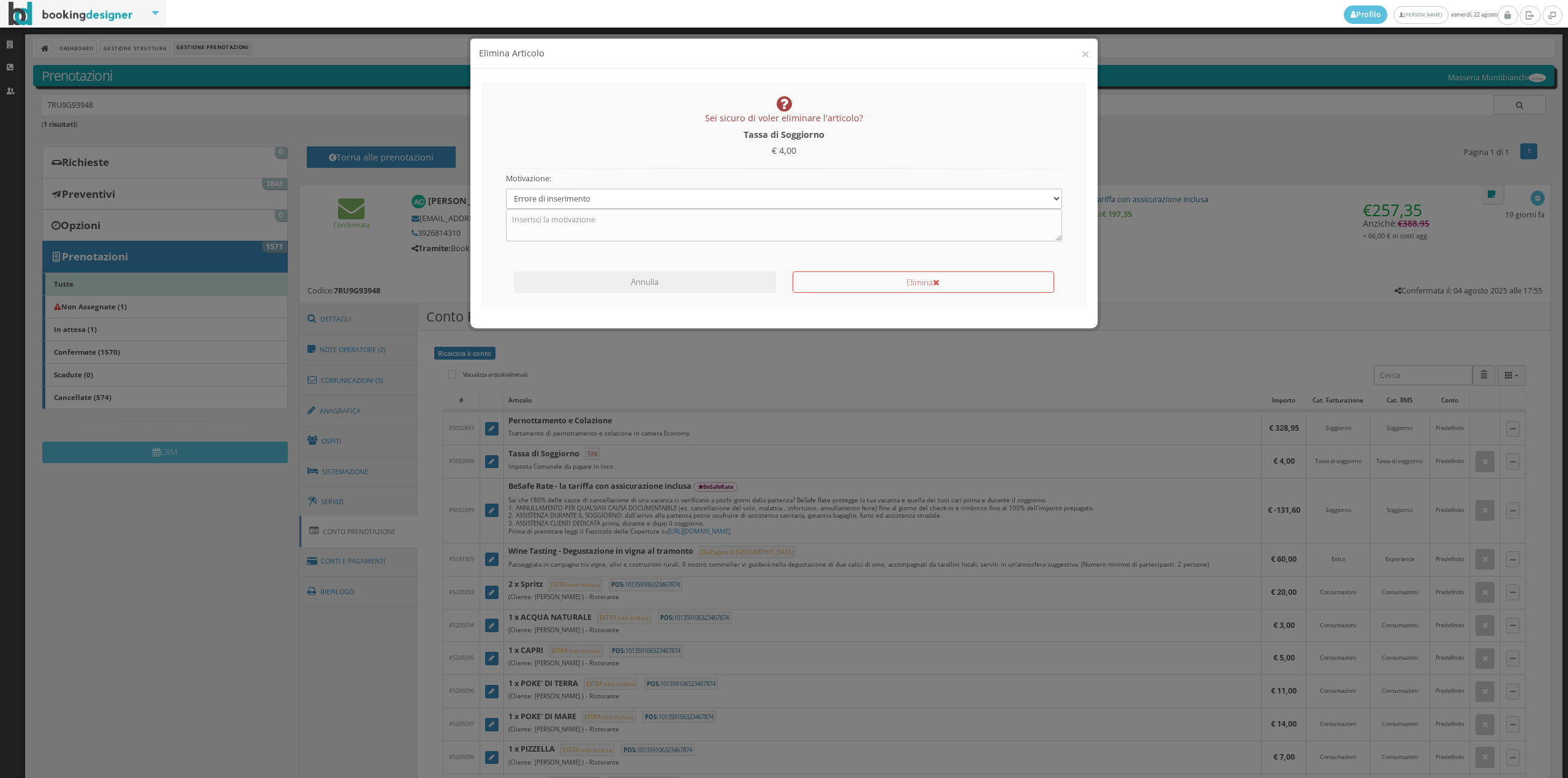
click at [655, 266] on div "Annulla" at bounding box center [644, 280] width 278 height 27
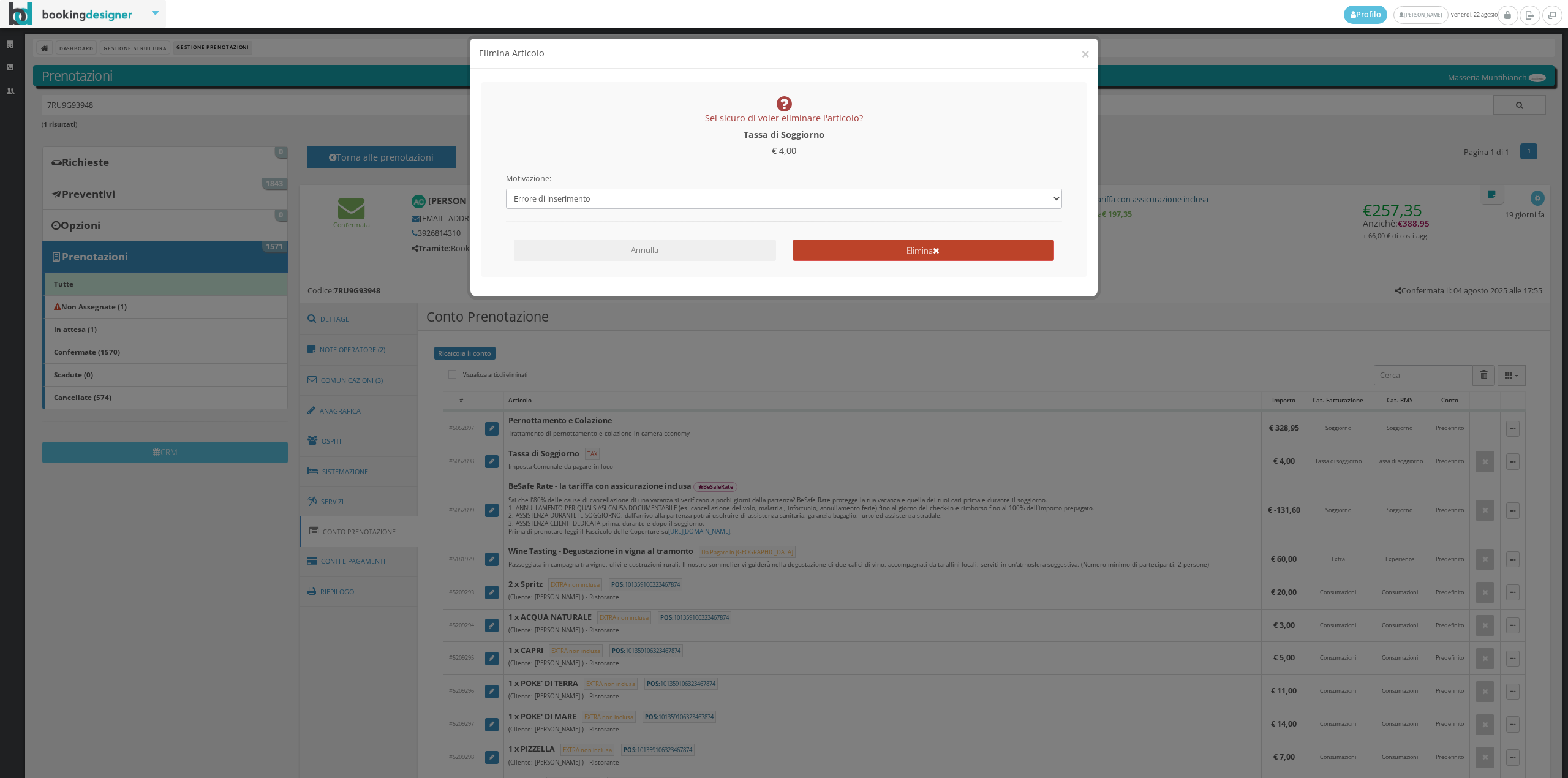
click at [863, 253] on button "Elimina" at bounding box center [923, 251] width 261 height 22
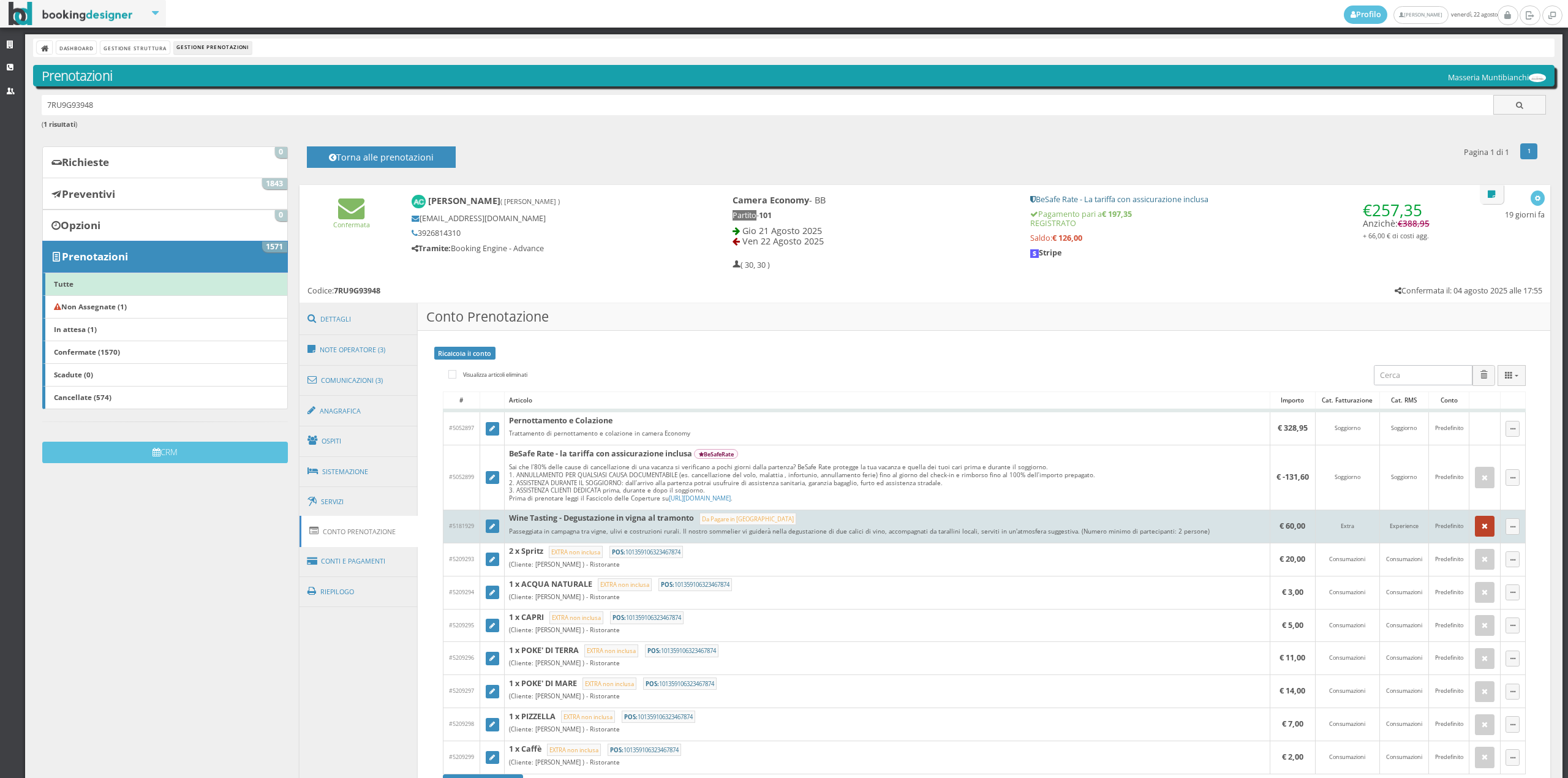
click at [1476, 523] on button "button" at bounding box center [1485, 526] width 20 height 21
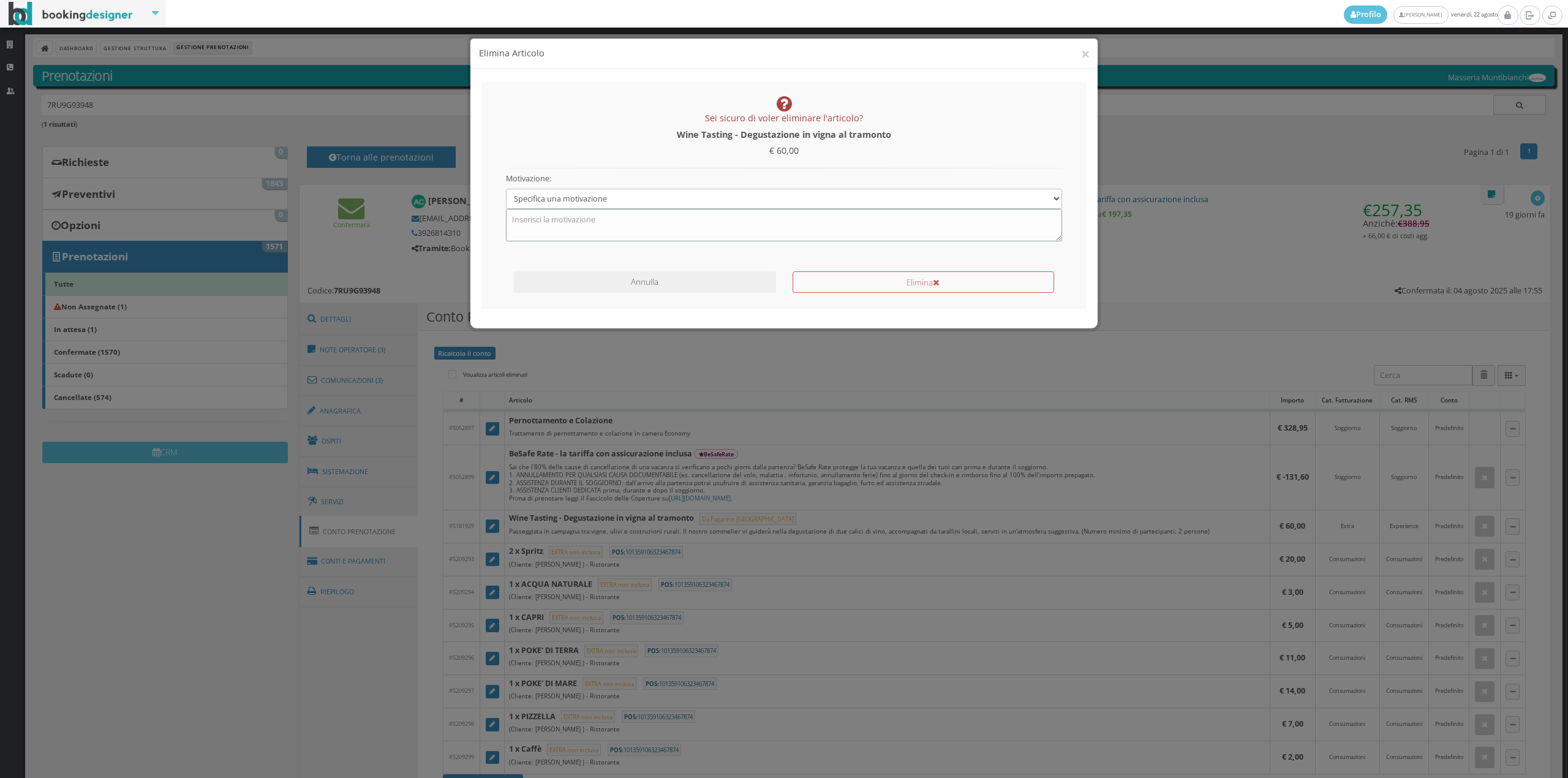
click at [559, 209] on textarea at bounding box center [784, 224] width 556 height 32
click at [558, 202] on select "Specifica una motivazione Errore di inserimento Ricalcolo del conto Il cliente …" at bounding box center [784, 198] width 556 height 20
select select "1"
click at [506, 188] on select "Specifica una motivazione Errore di inserimento Ricalcolo del conto Il cliente …" at bounding box center [784, 198] width 556 height 20
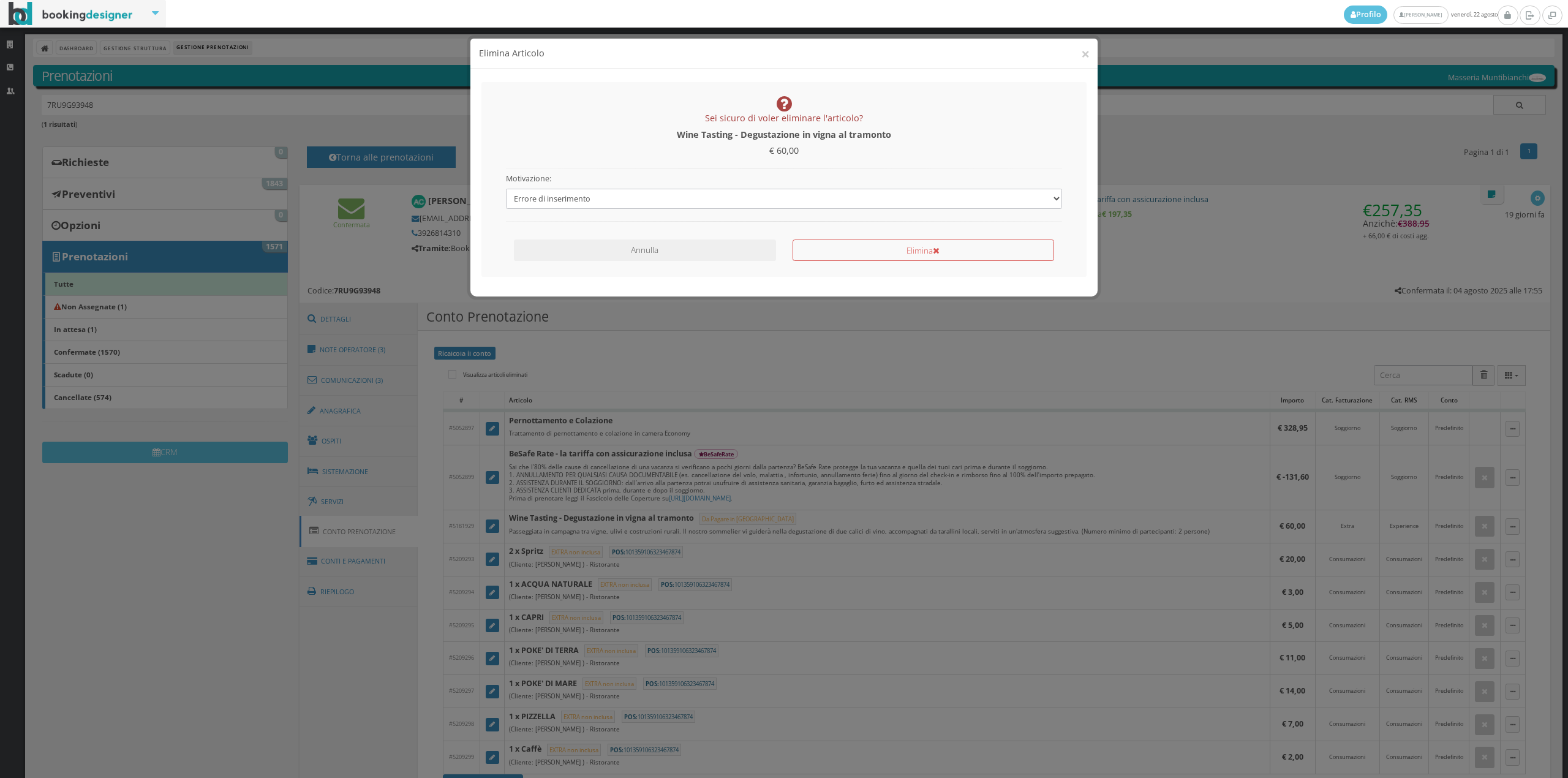
click at [869, 238] on div "Elimina" at bounding box center [922, 248] width 278 height 27
click at [869, 251] on button "Elimina" at bounding box center [923, 251] width 261 height 22
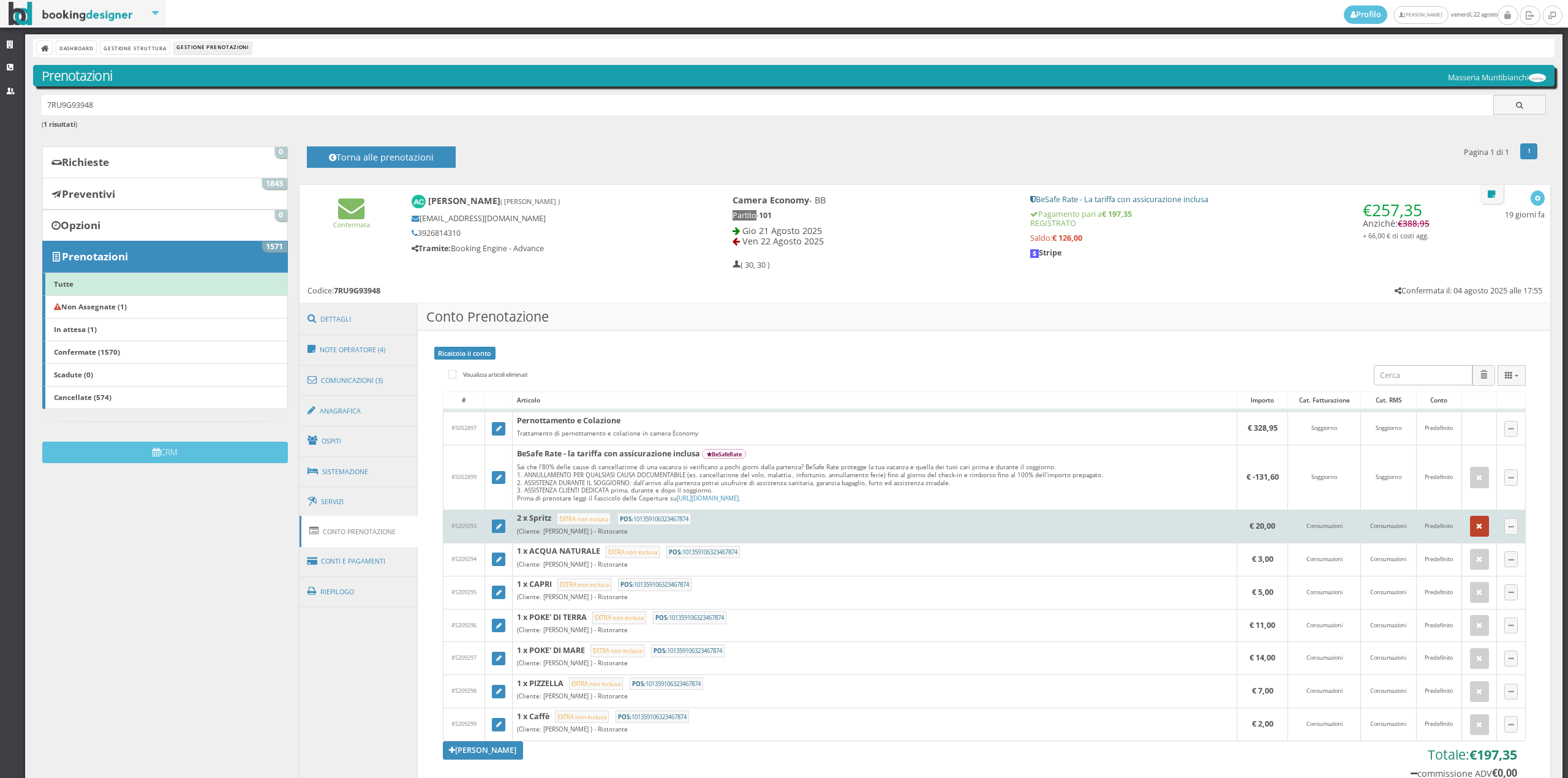
click at [1476, 529] on icon "button" at bounding box center [1478, 526] width 6 height 8
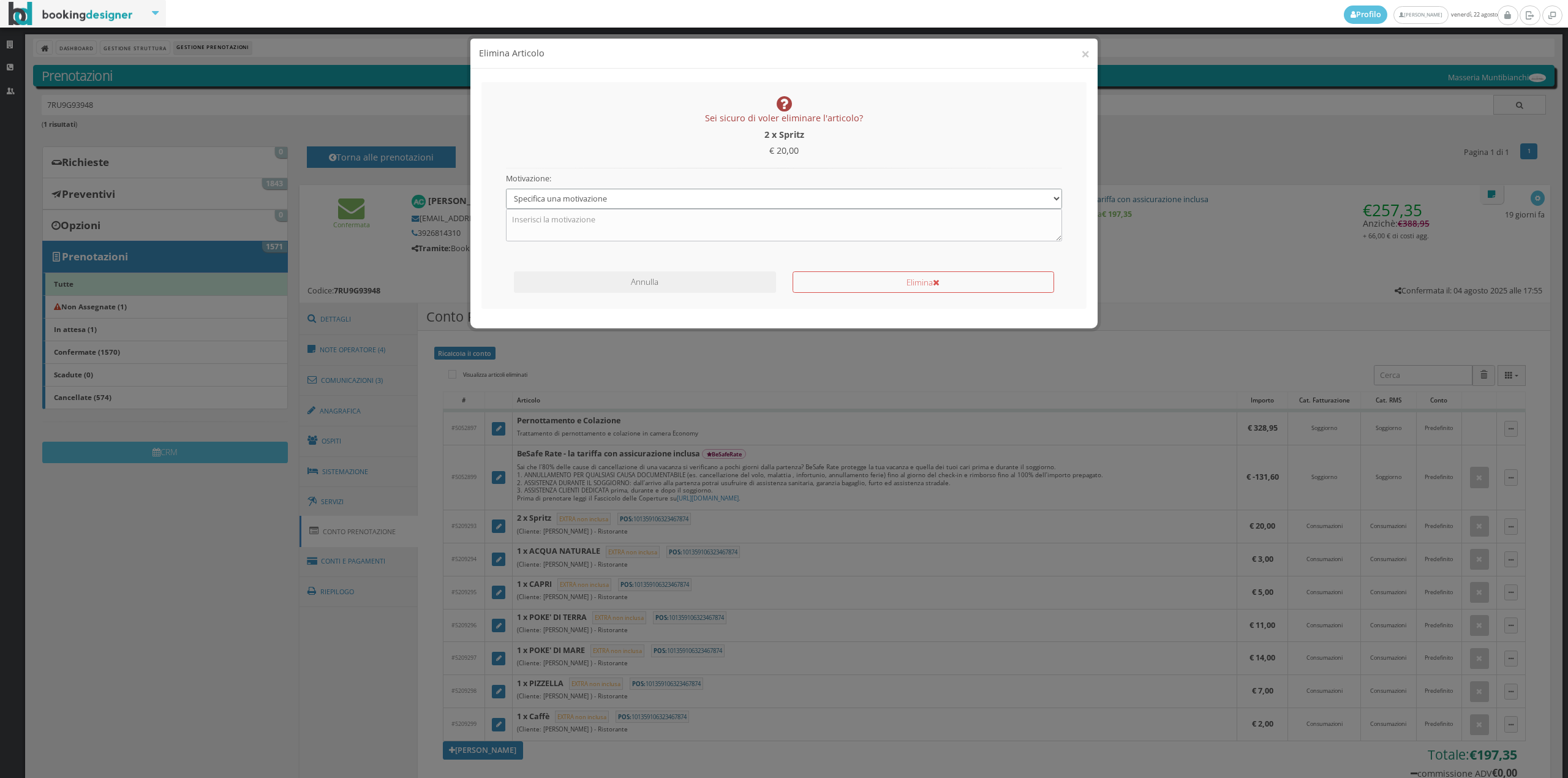
drag, startPoint x: 593, startPoint y: 197, endPoint x: 591, endPoint y: 205, distance: 8.2
click at [593, 197] on select "Specifica una motivazione Errore di inserimento Ricalcolo del conto Il cliente …" at bounding box center [784, 198] width 556 height 20
select select "1"
click at [506, 188] on select "Specifica una motivazione Errore di inserimento Ricalcolo del conto Il cliente …" at bounding box center [784, 198] width 556 height 20
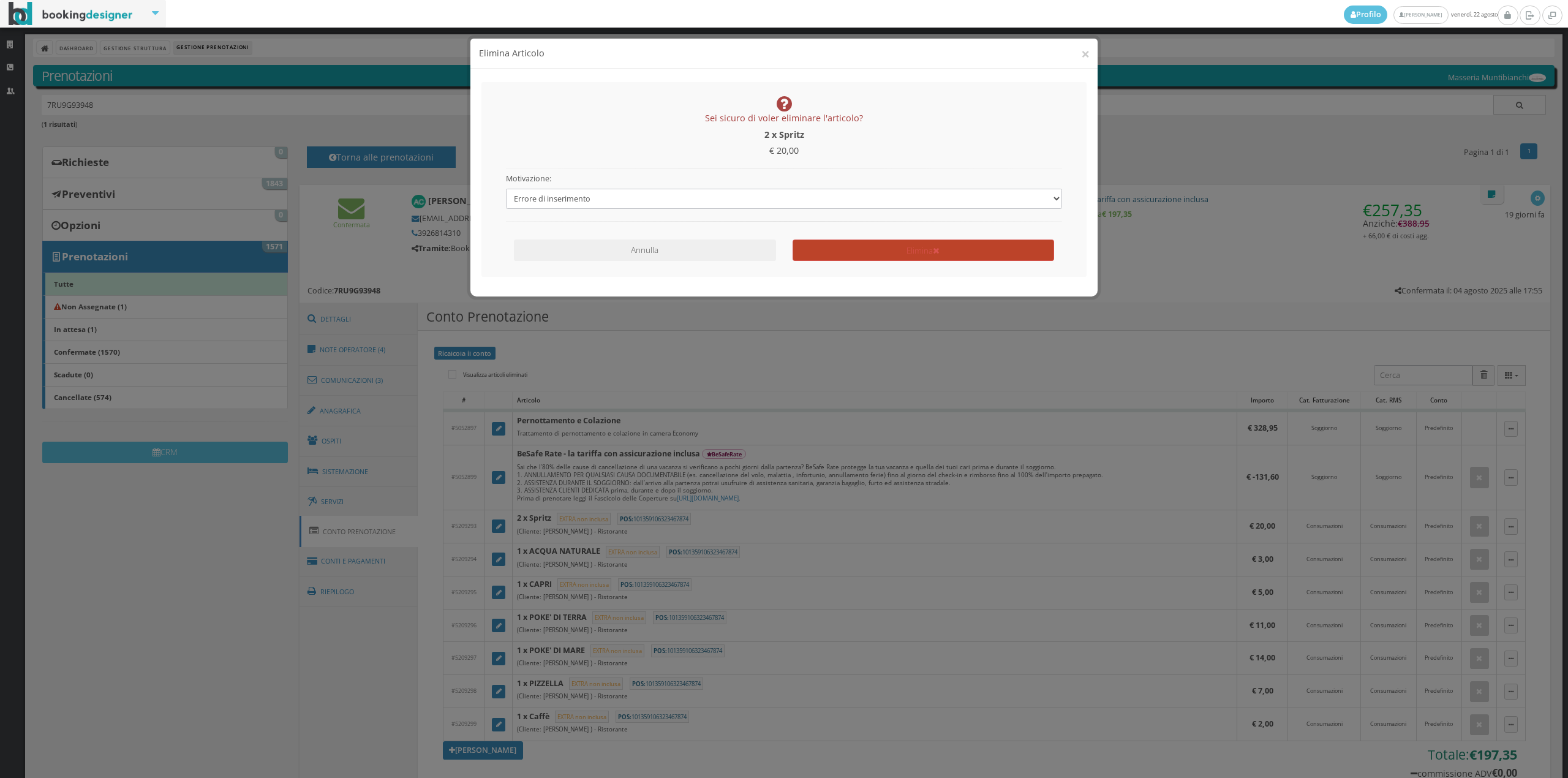
click at [869, 255] on button "Elimina" at bounding box center [923, 251] width 261 height 22
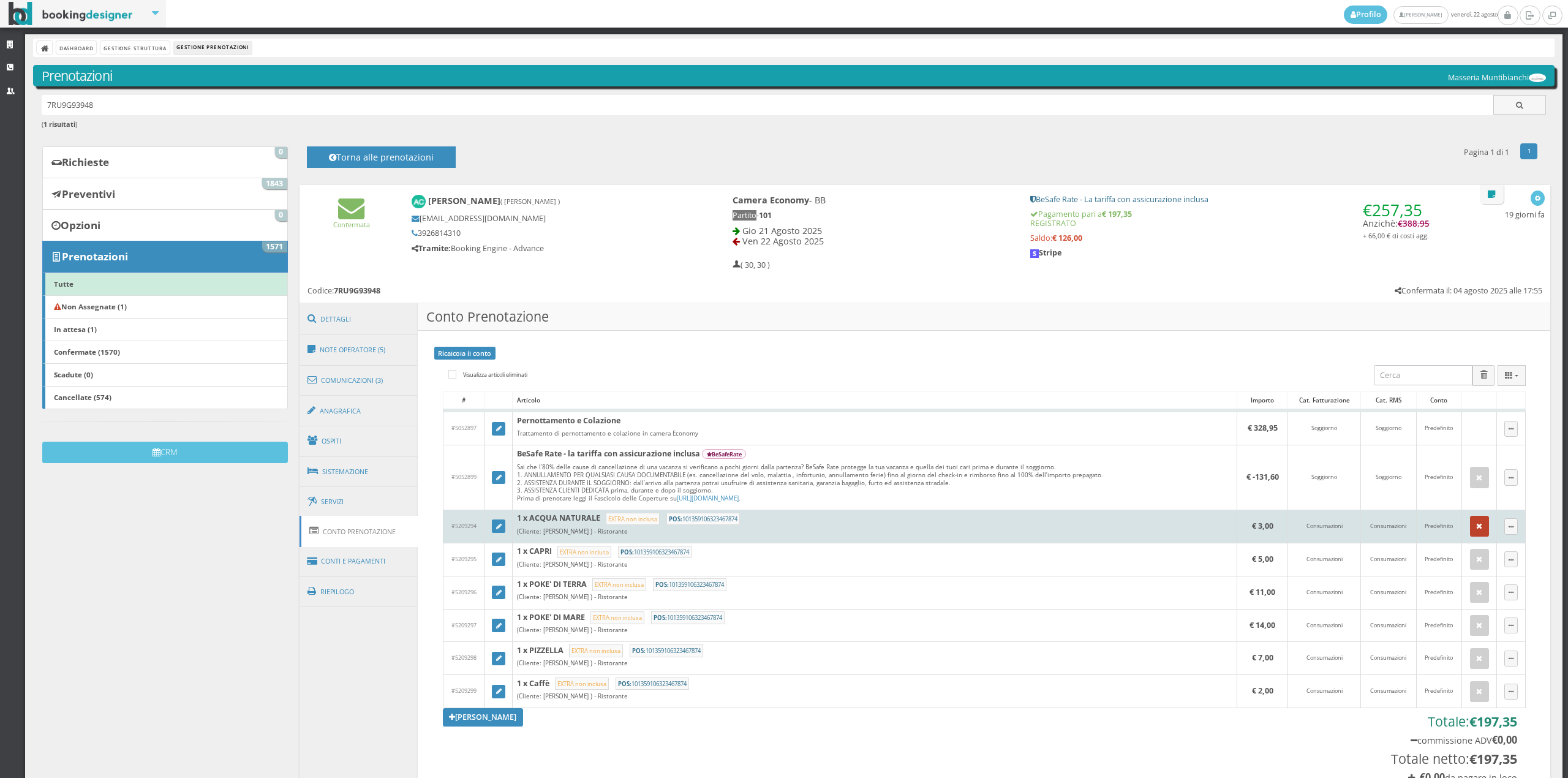
click at [1469, 529] on button "button" at bounding box center [1479, 526] width 20 height 21
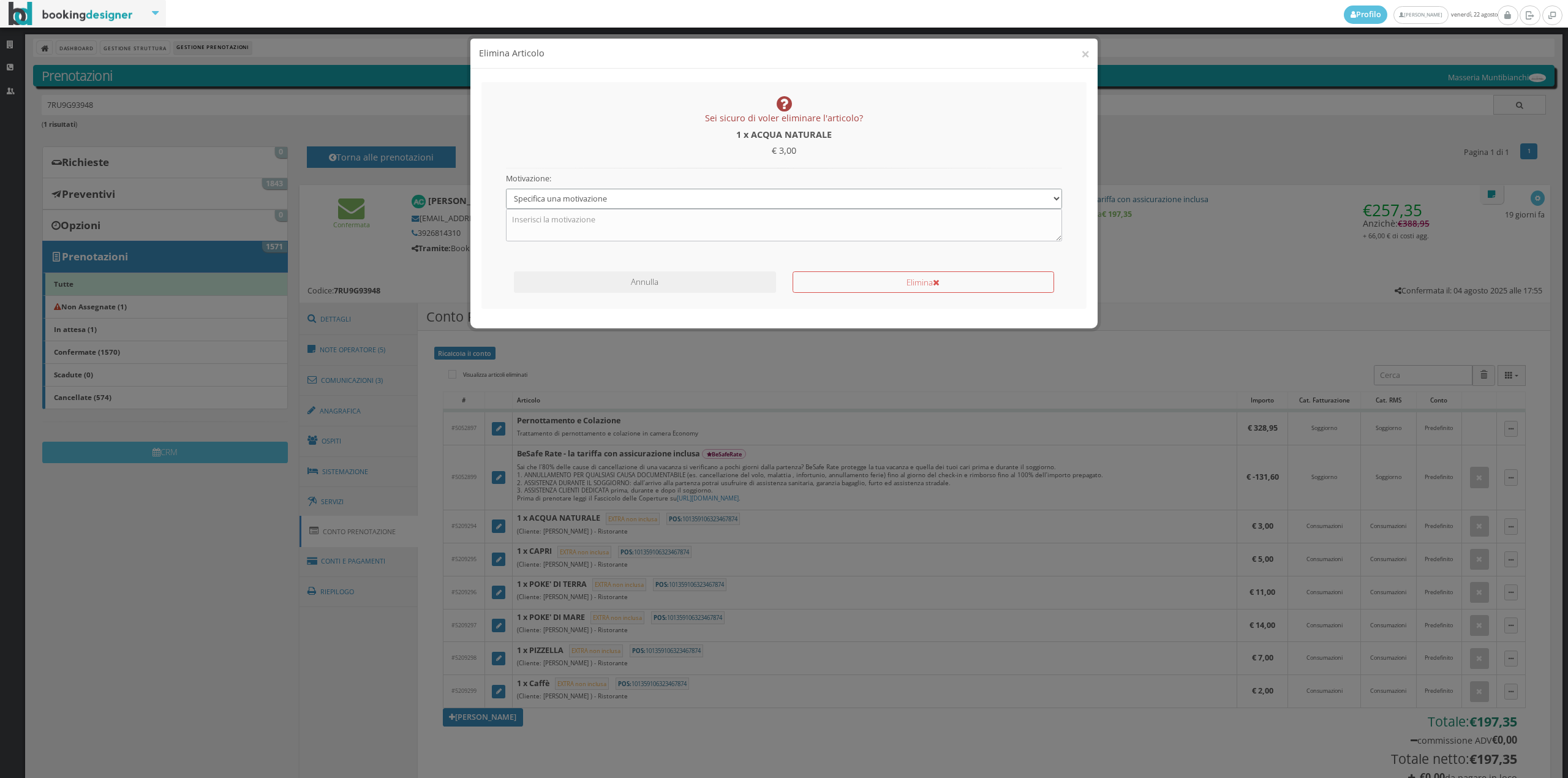
click at [595, 204] on select "Specifica una motivazione Errore di inserimento Ricalcolo del conto Il cliente …" at bounding box center [784, 198] width 556 height 20
select select "1"
click at [506, 188] on select "Specifica una motivazione Errore di inserimento Ricalcolo del conto Il cliente …" at bounding box center [784, 198] width 556 height 20
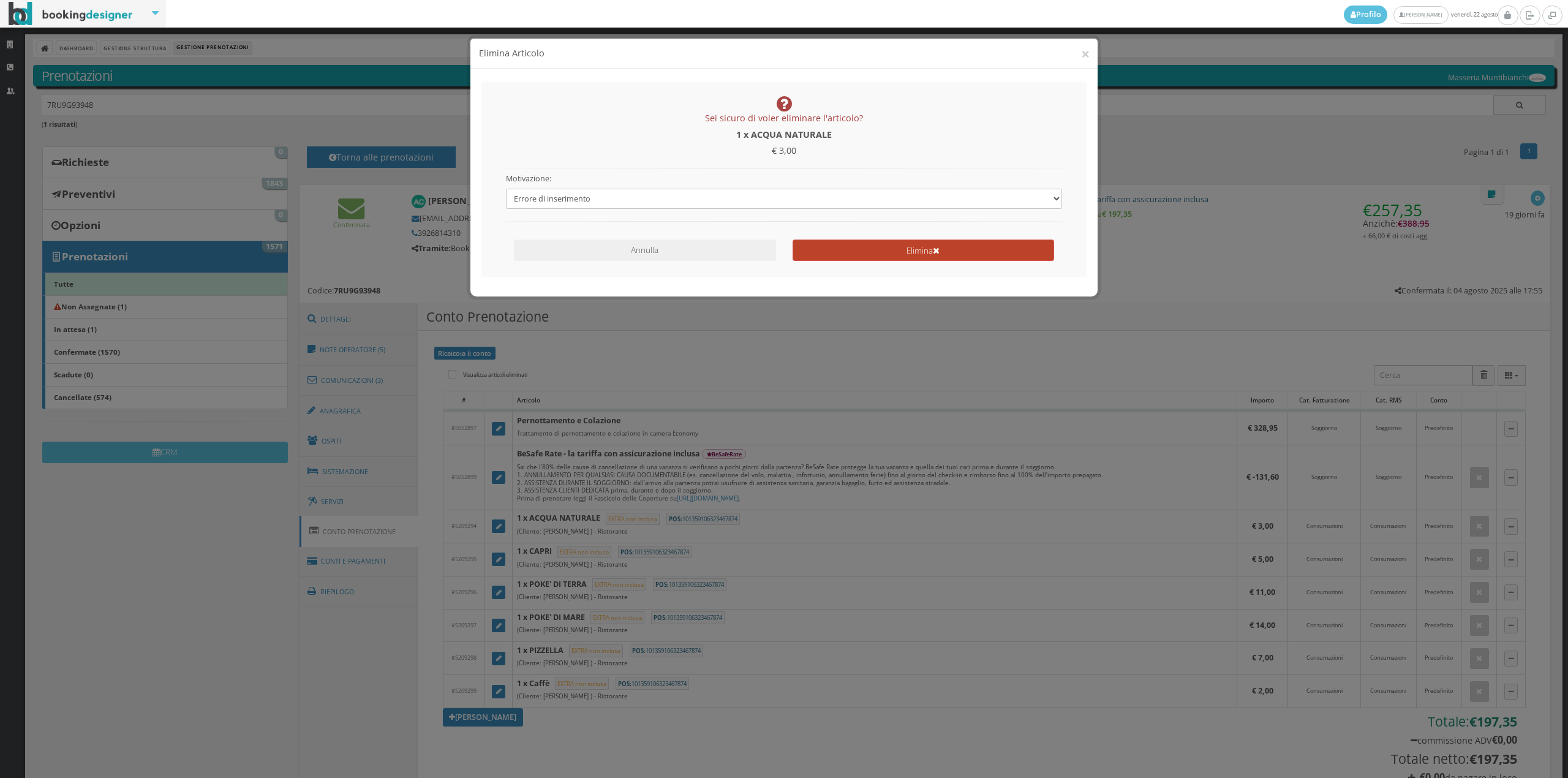
click at [803, 255] on button "Elimina" at bounding box center [923, 251] width 261 height 22
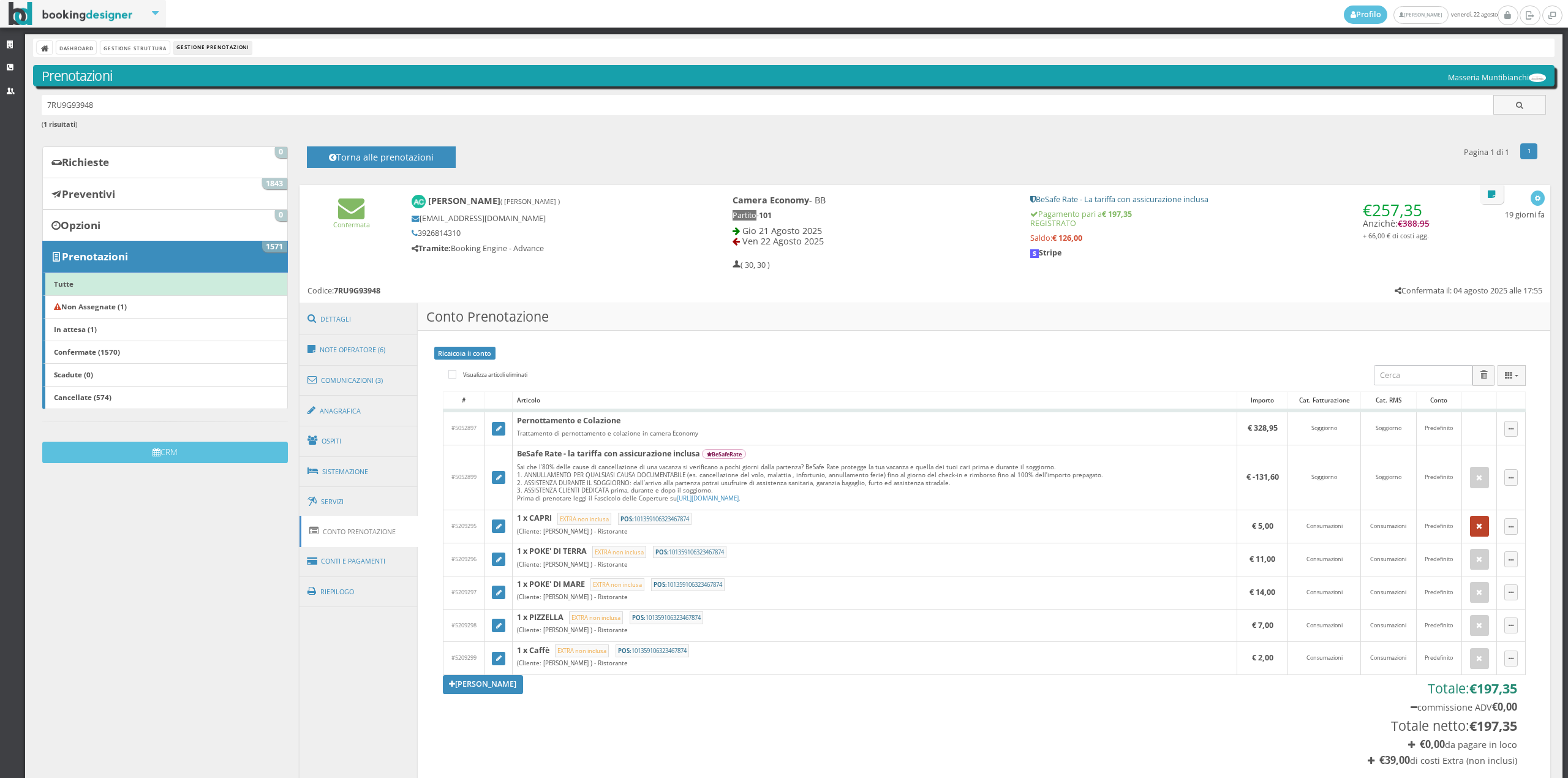
click at [1476, 529] on icon "button" at bounding box center [1478, 526] width 6 height 8
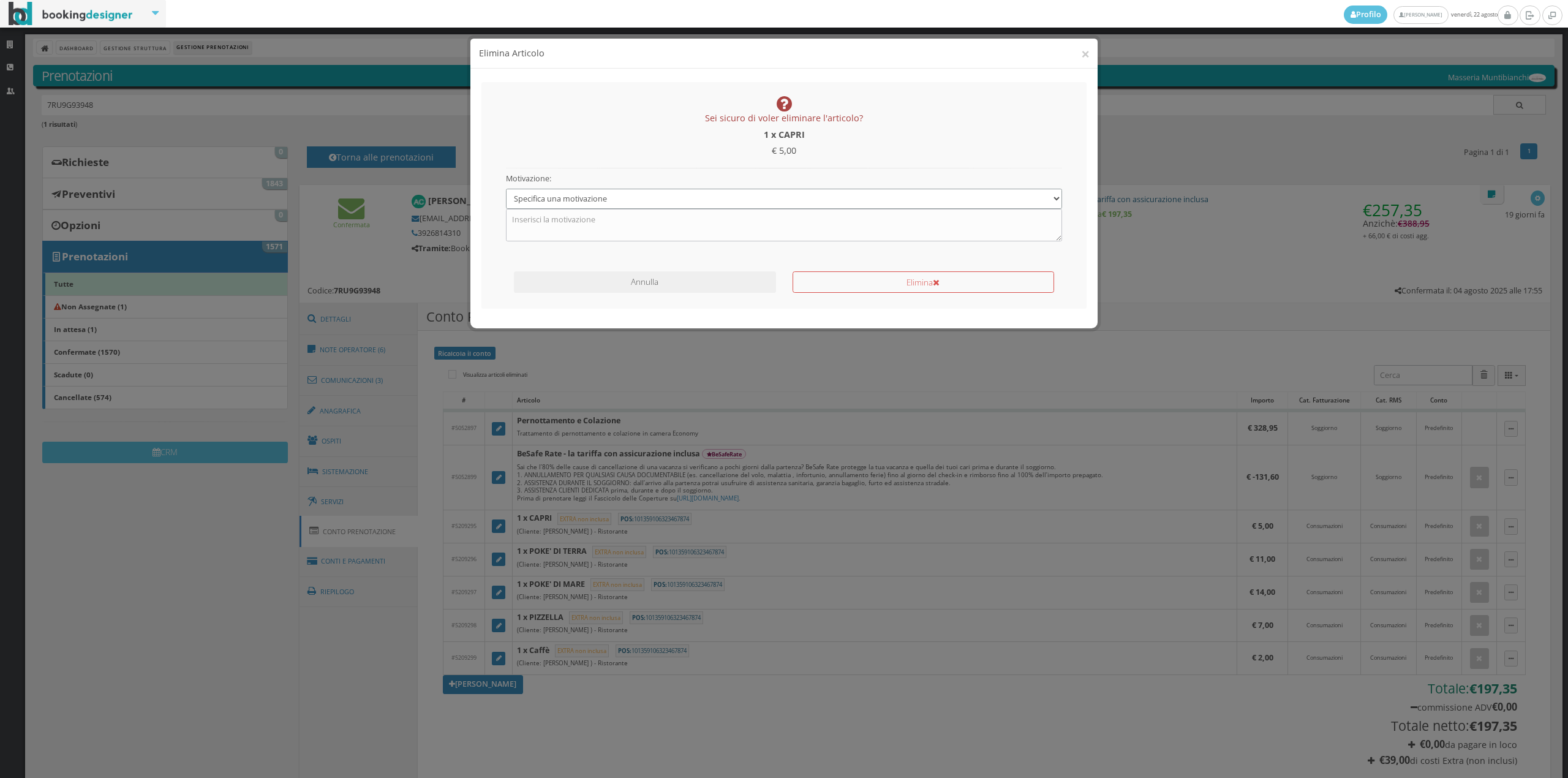
click at [628, 206] on select "Specifica una motivazione Errore di inserimento Ricalcolo del conto Il cliente …" at bounding box center [784, 198] width 556 height 20
select select "1"
click at [506, 188] on select "Specifica una motivazione Errore di inserimento Ricalcolo del conto Il cliente …" at bounding box center [784, 198] width 556 height 20
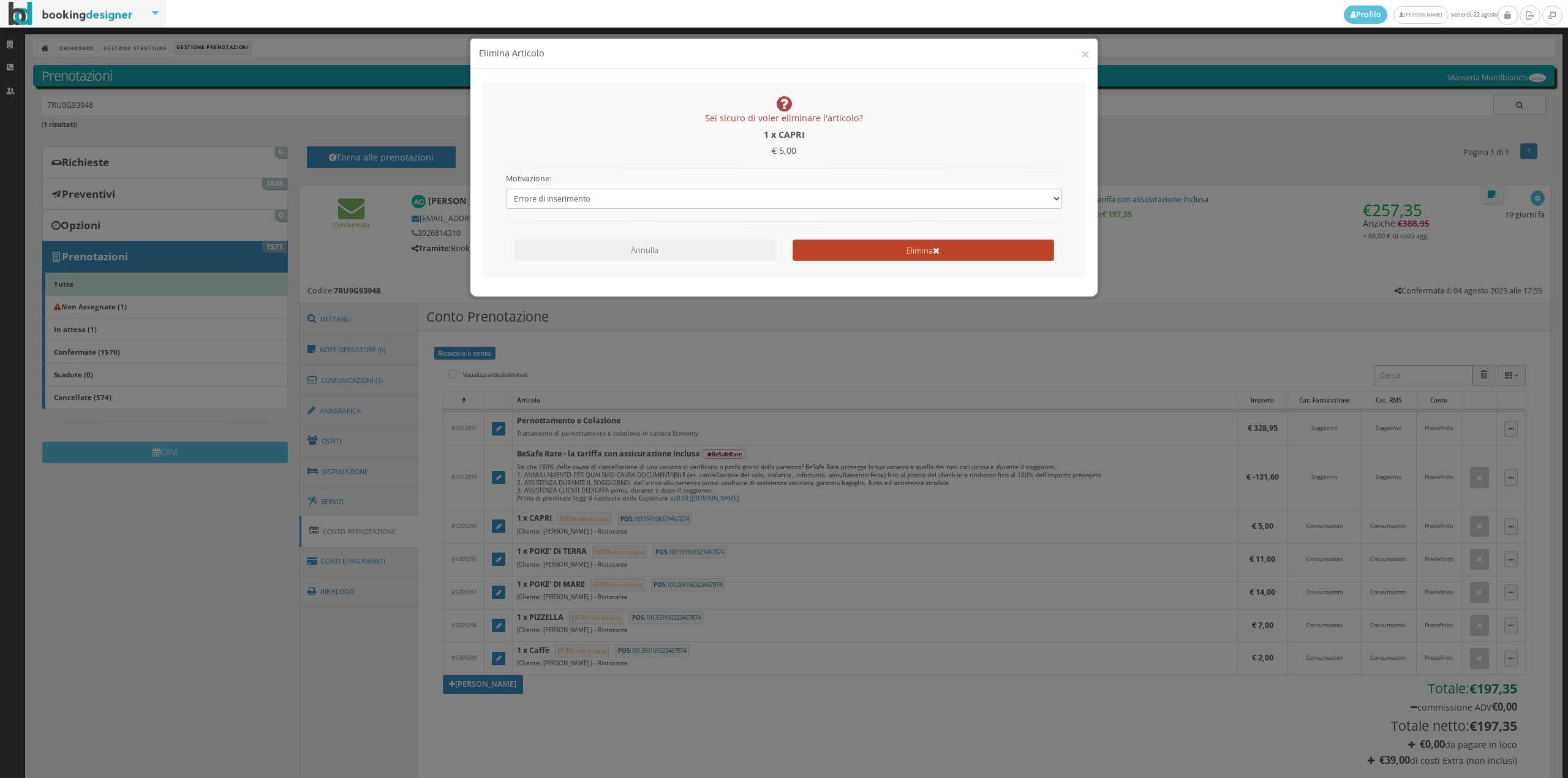
click at [863, 247] on button "Elimina" at bounding box center [923, 251] width 261 height 22
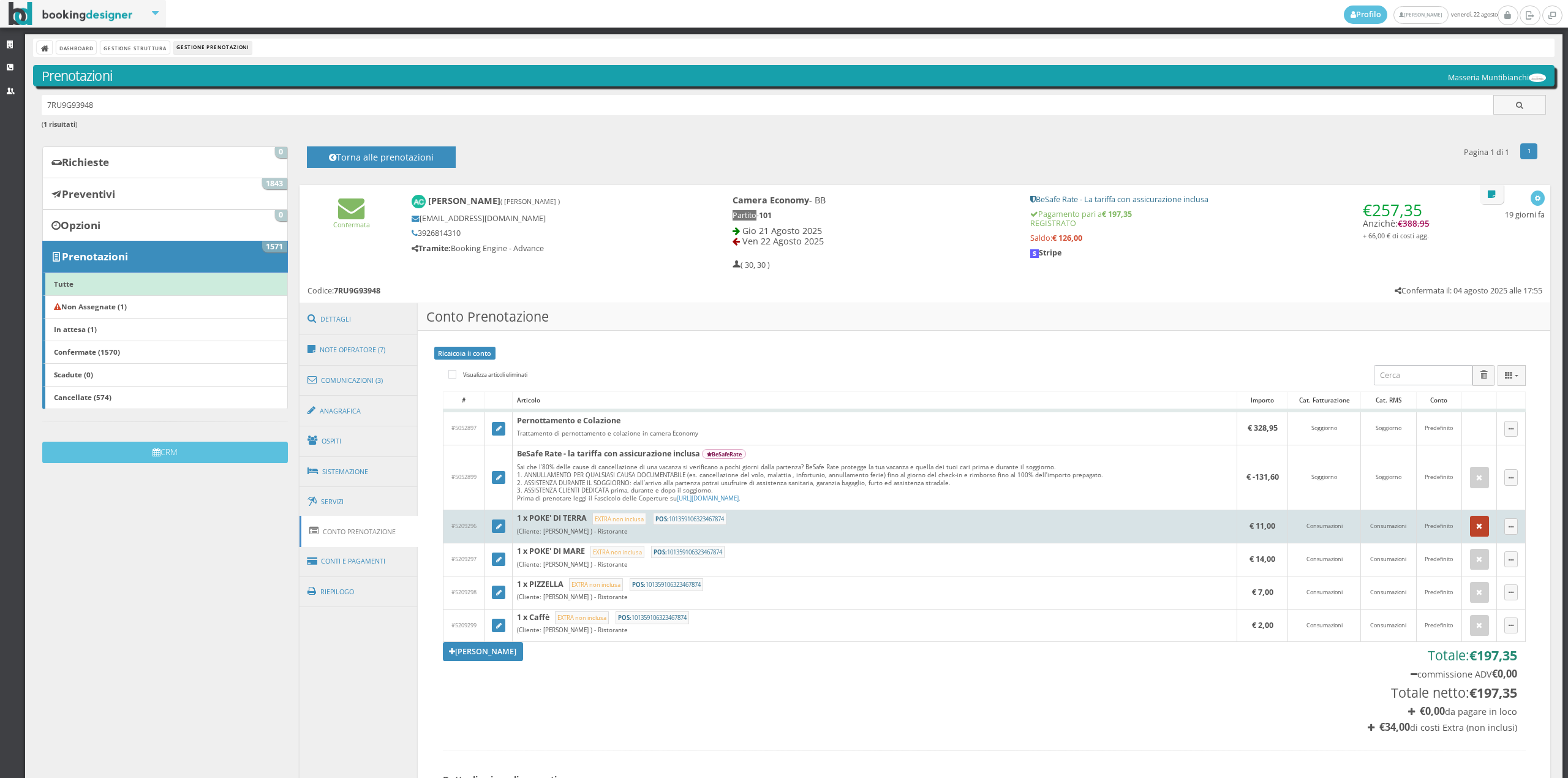
click at [1469, 532] on button "button" at bounding box center [1479, 526] width 20 height 21
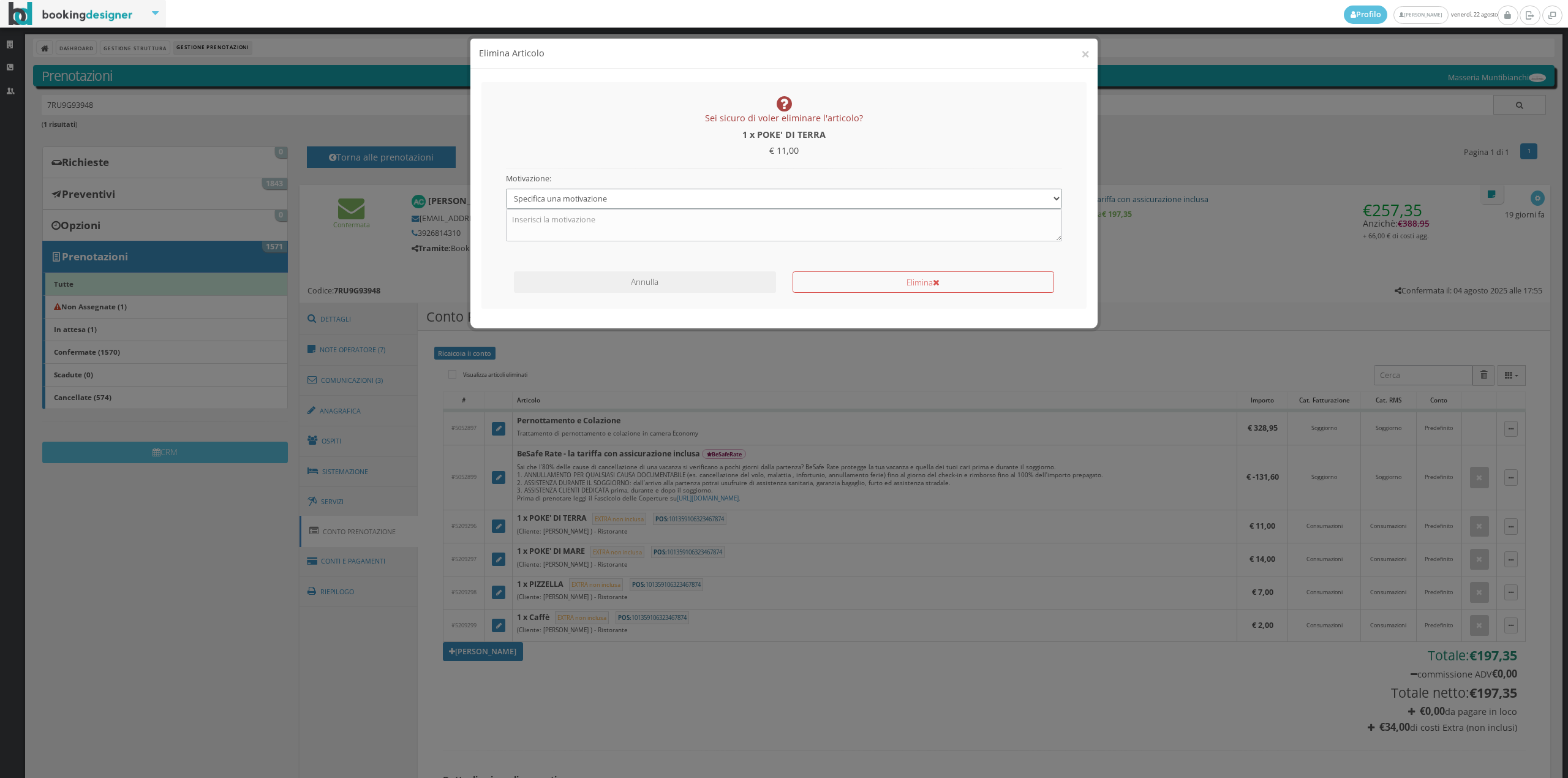
drag, startPoint x: 645, startPoint y: 194, endPoint x: 636, endPoint y: 206, distance: 15.0
click at [645, 194] on select "Specifica una motivazione Errore di inserimento Ricalcolo del conto Il cliente …" at bounding box center [784, 198] width 556 height 20
select select "1"
click at [506, 188] on select "Specifica una motivazione Errore di inserimento Ricalcolo del conto Il cliente …" at bounding box center [784, 198] width 556 height 20
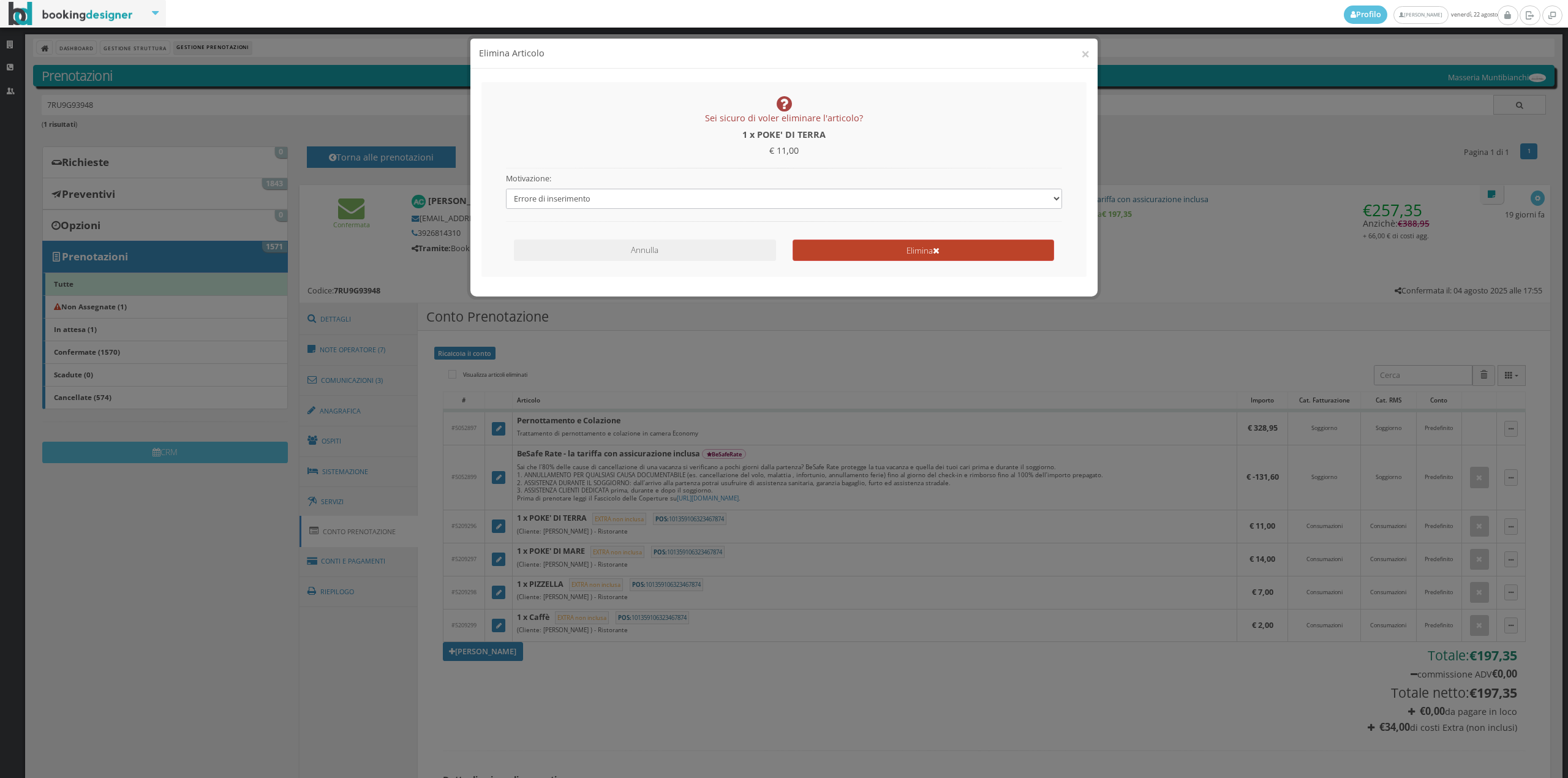
click at [833, 256] on button "Elimina" at bounding box center [923, 251] width 261 height 22
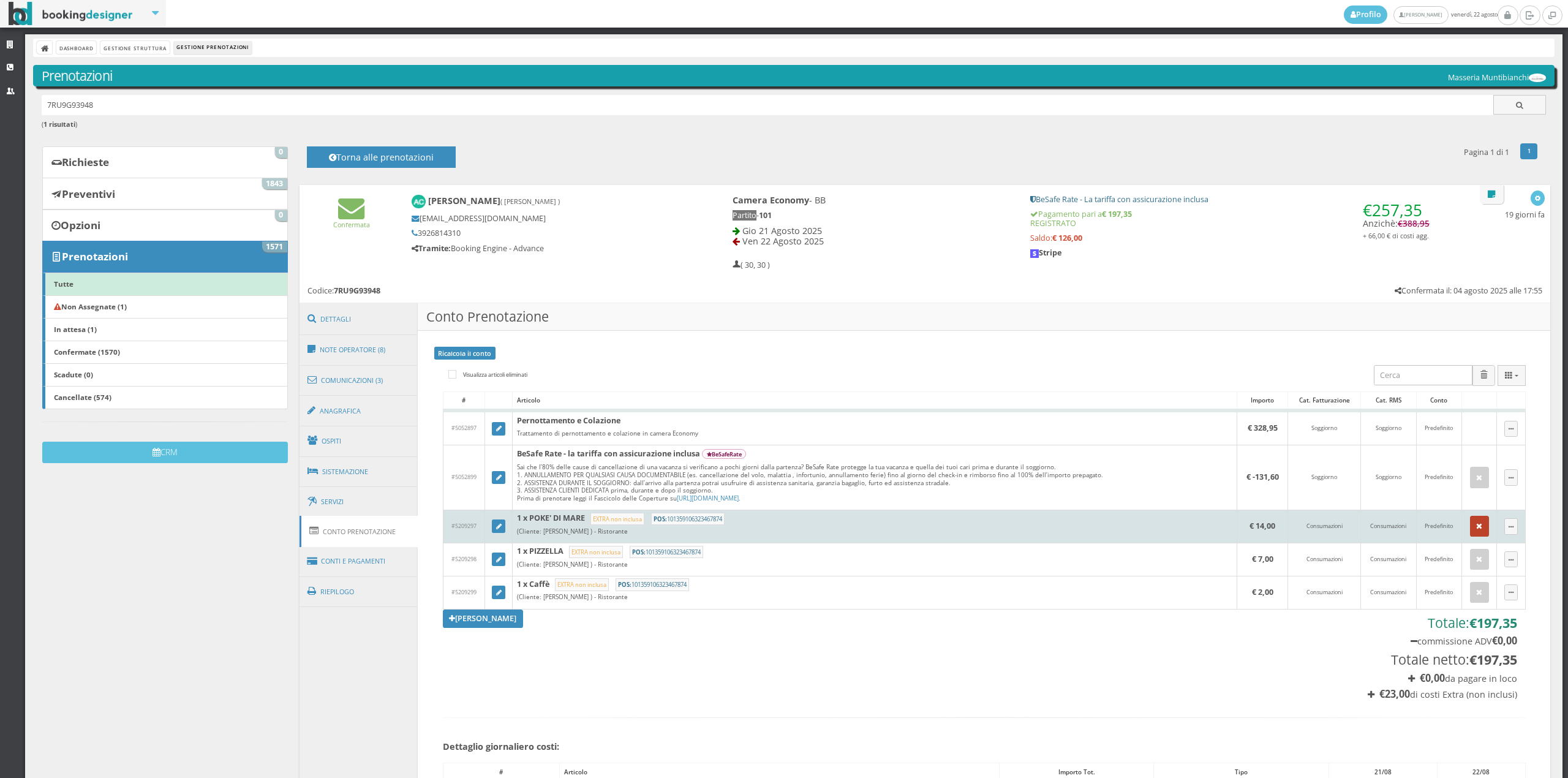
click at [1476, 527] on icon "button" at bounding box center [1478, 526] width 6 height 8
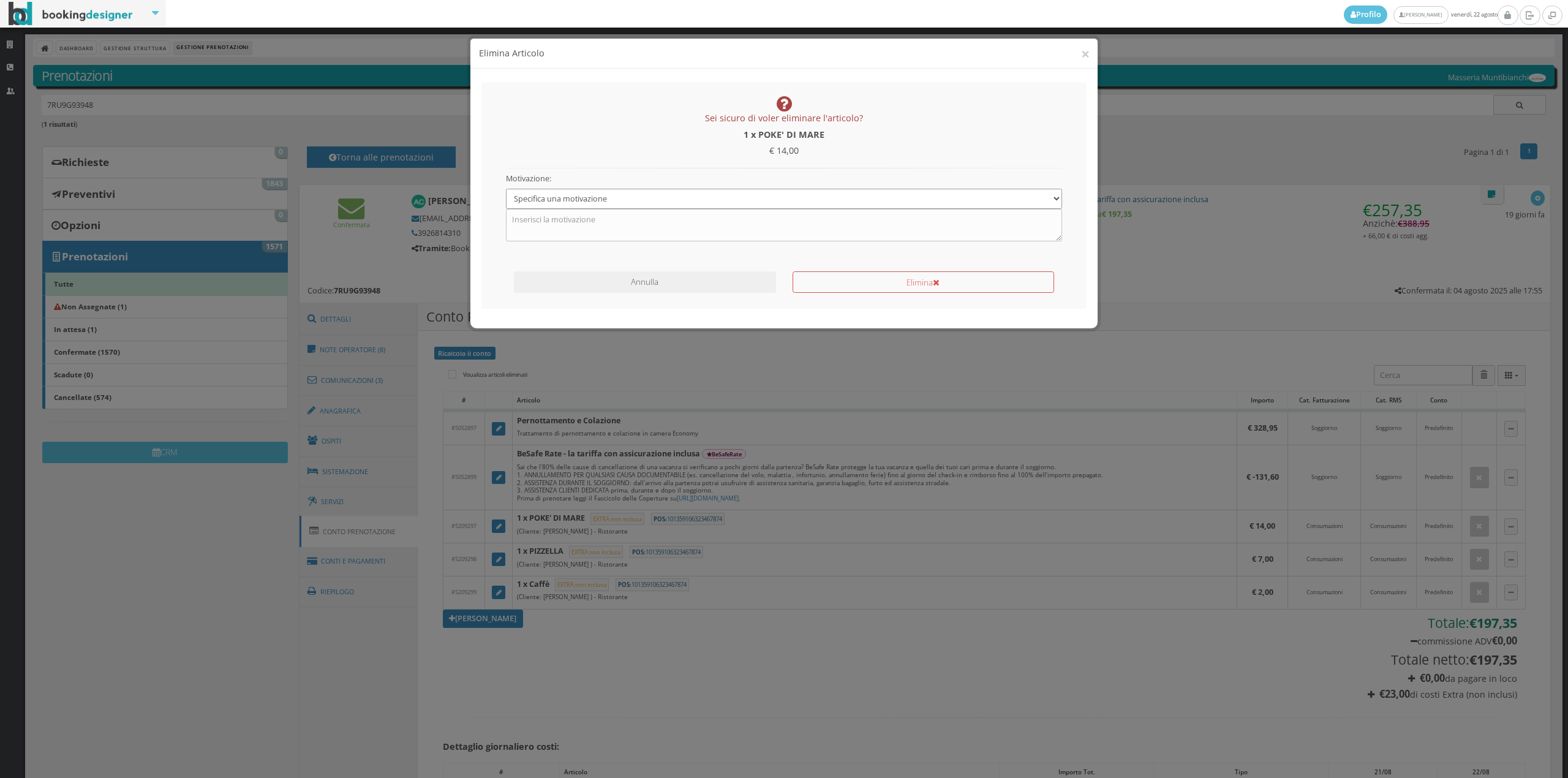
click at [624, 199] on select "Specifica una motivazione Errore di inserimento Ricalcolo del conto Il cliente …" at bounding box center [784, 198] width 556 height 20
select select "1"
click at [506, 188] on select "Specifica una motivazione Errore di inserimento Ricalcolo del conto Il cliente …" at bounding box center [784, 198] width 556 height 20
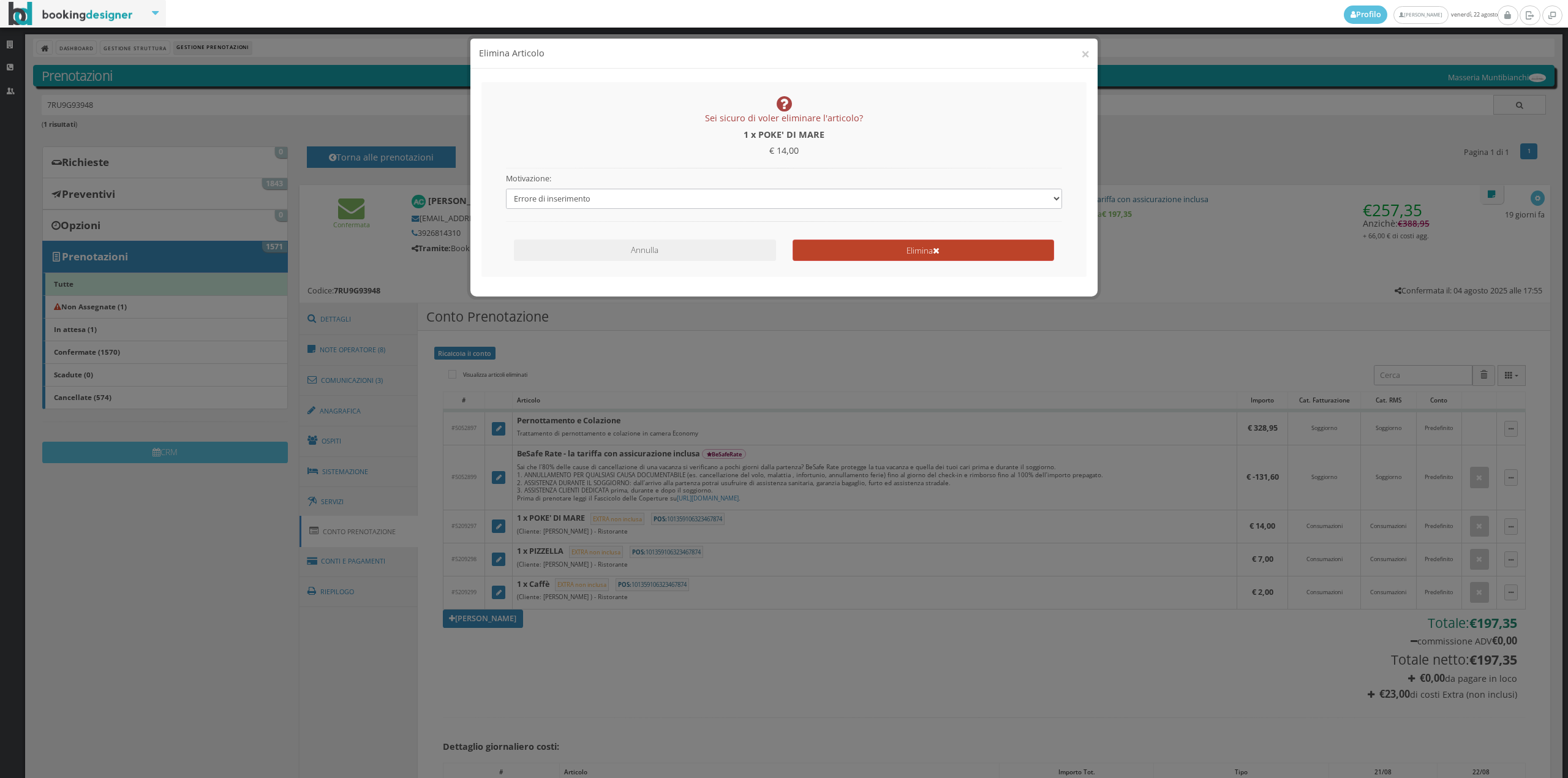
click at [802, 247] on button "Elimina" at bounding box center [923, 251] width 261 height 22
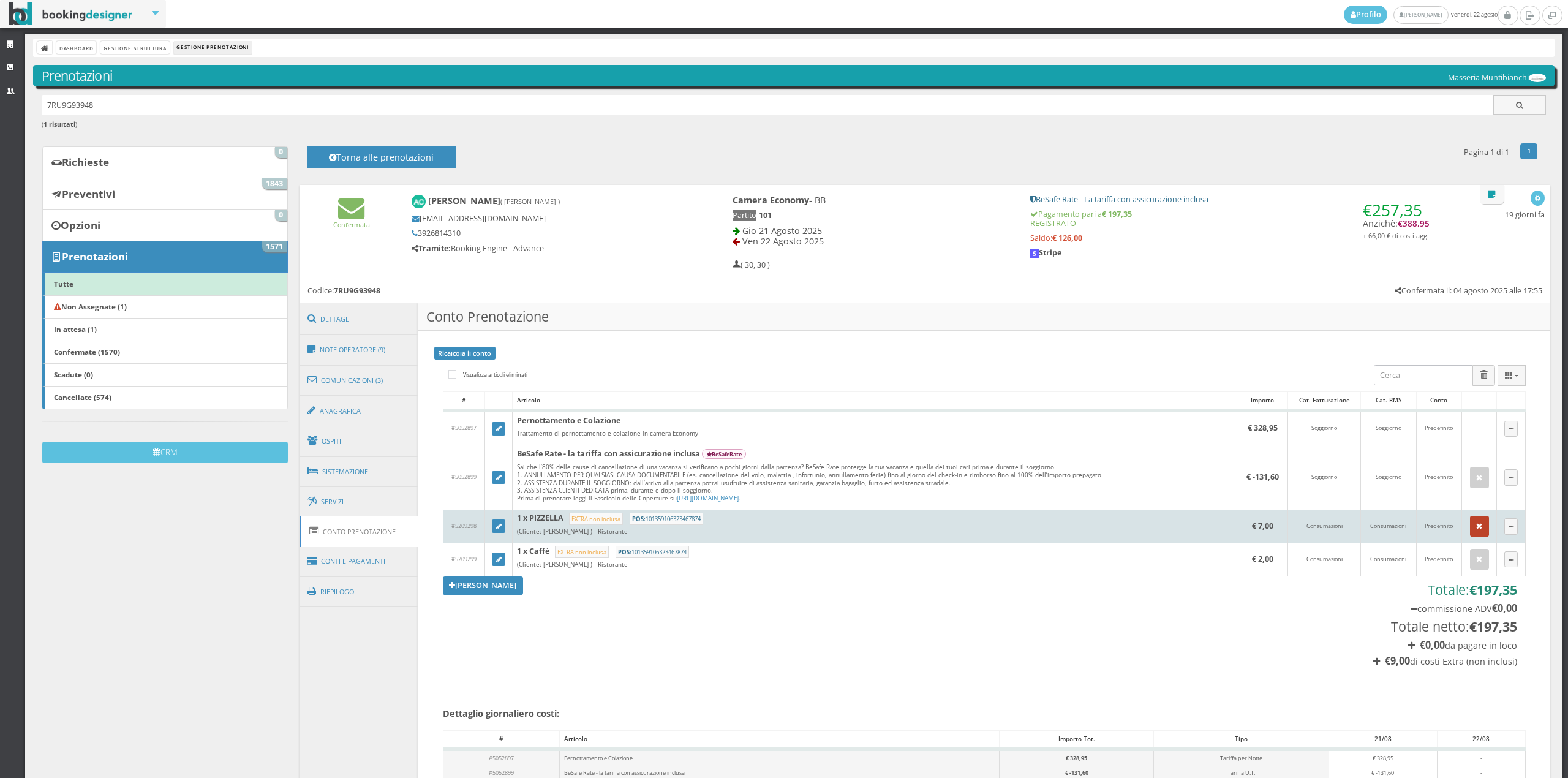
click at [1469, 532] on button "button" at bounding box center [1479, 526] width 20 height 21
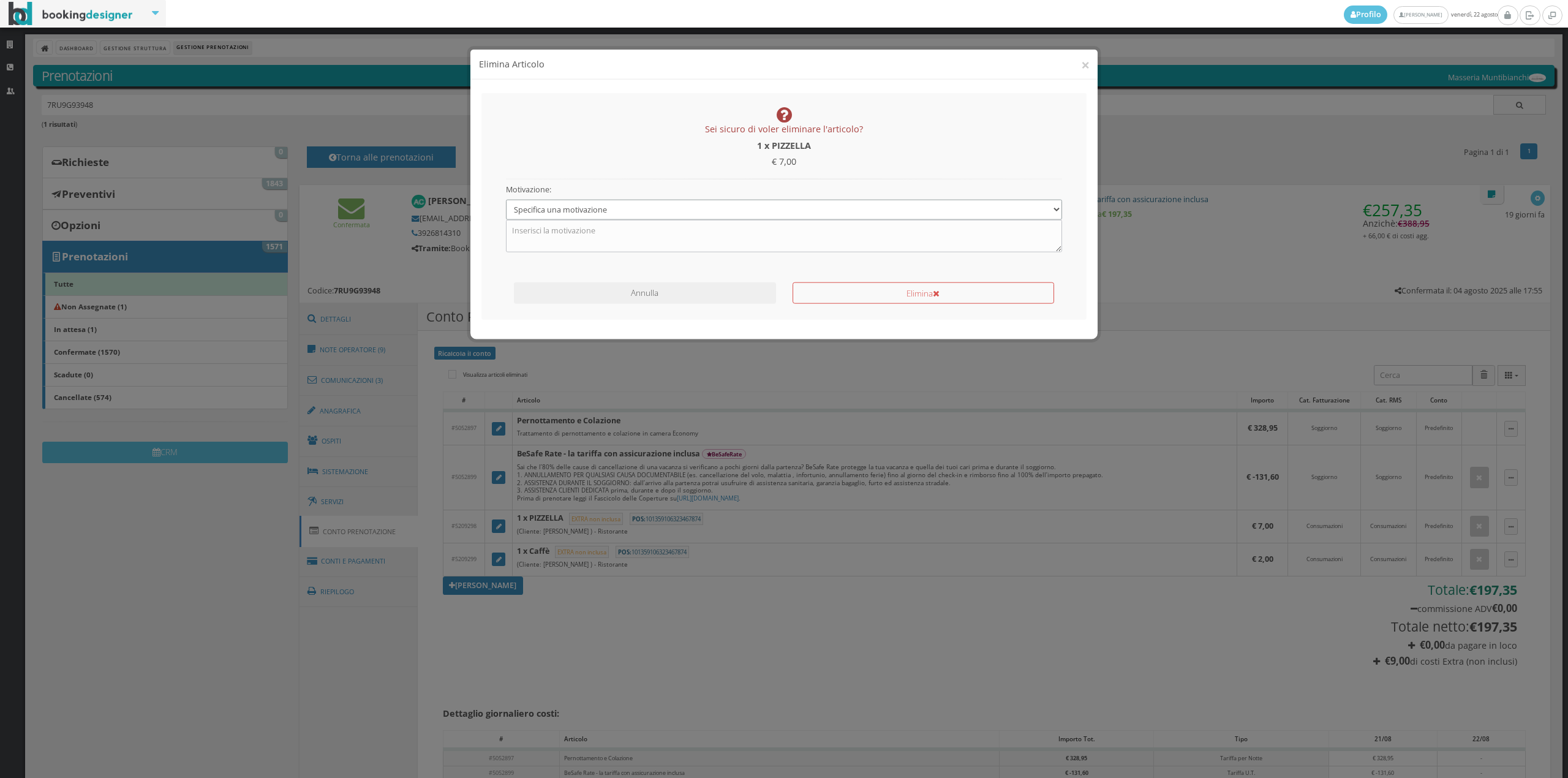
click at [586, 199] on select "Specifica una motivazione Errore di inserimento Ricalcolo del conto Il cliente …" at bounding box center [784, 198] width 556 height 20
select select "1"
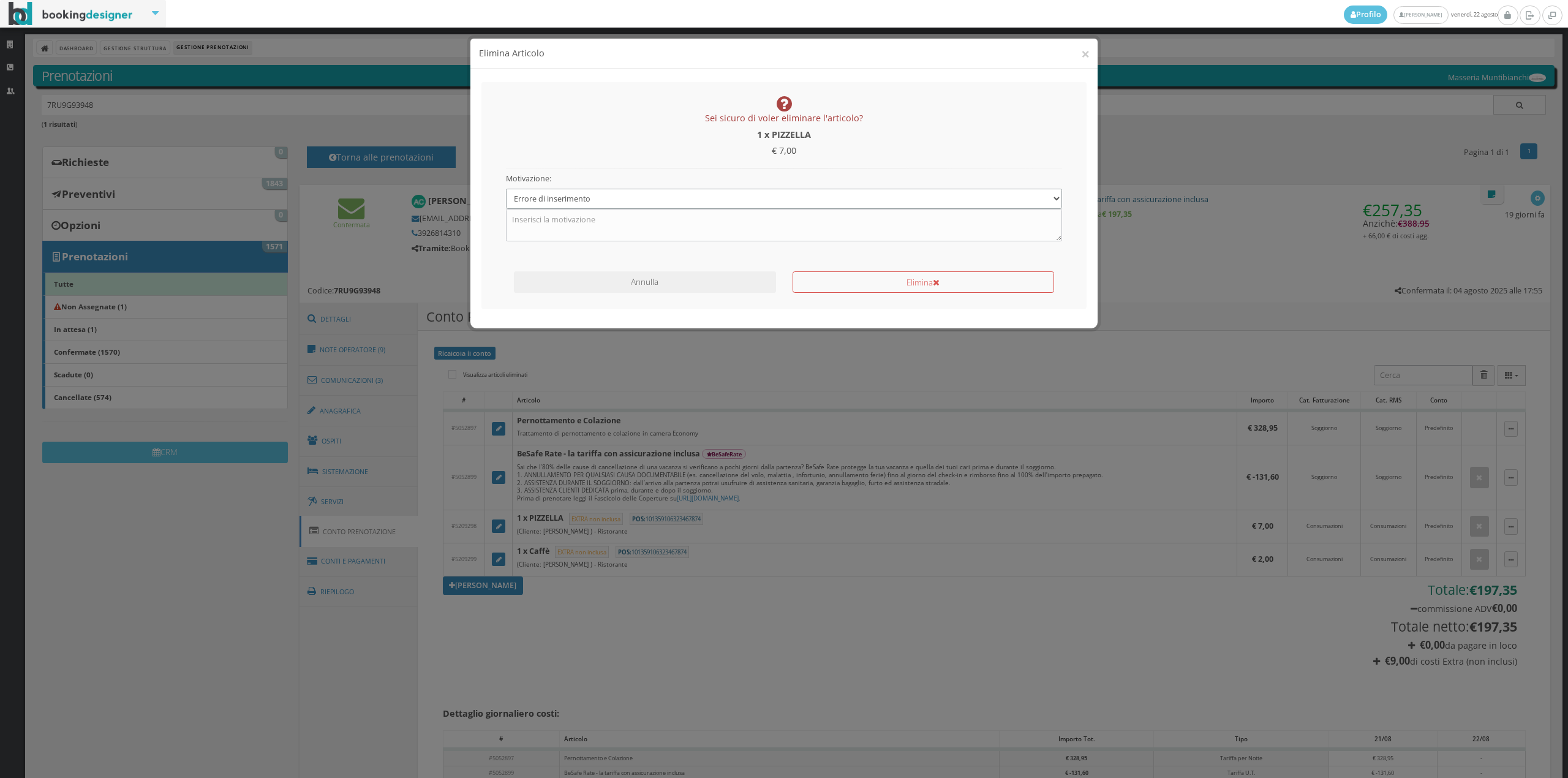
click at [506, 188] on select "Specifica una motivazione Errore di inserimento Ricalcolo del conto Il cliente …" at bounding box center [784, 198] width 556 height 20
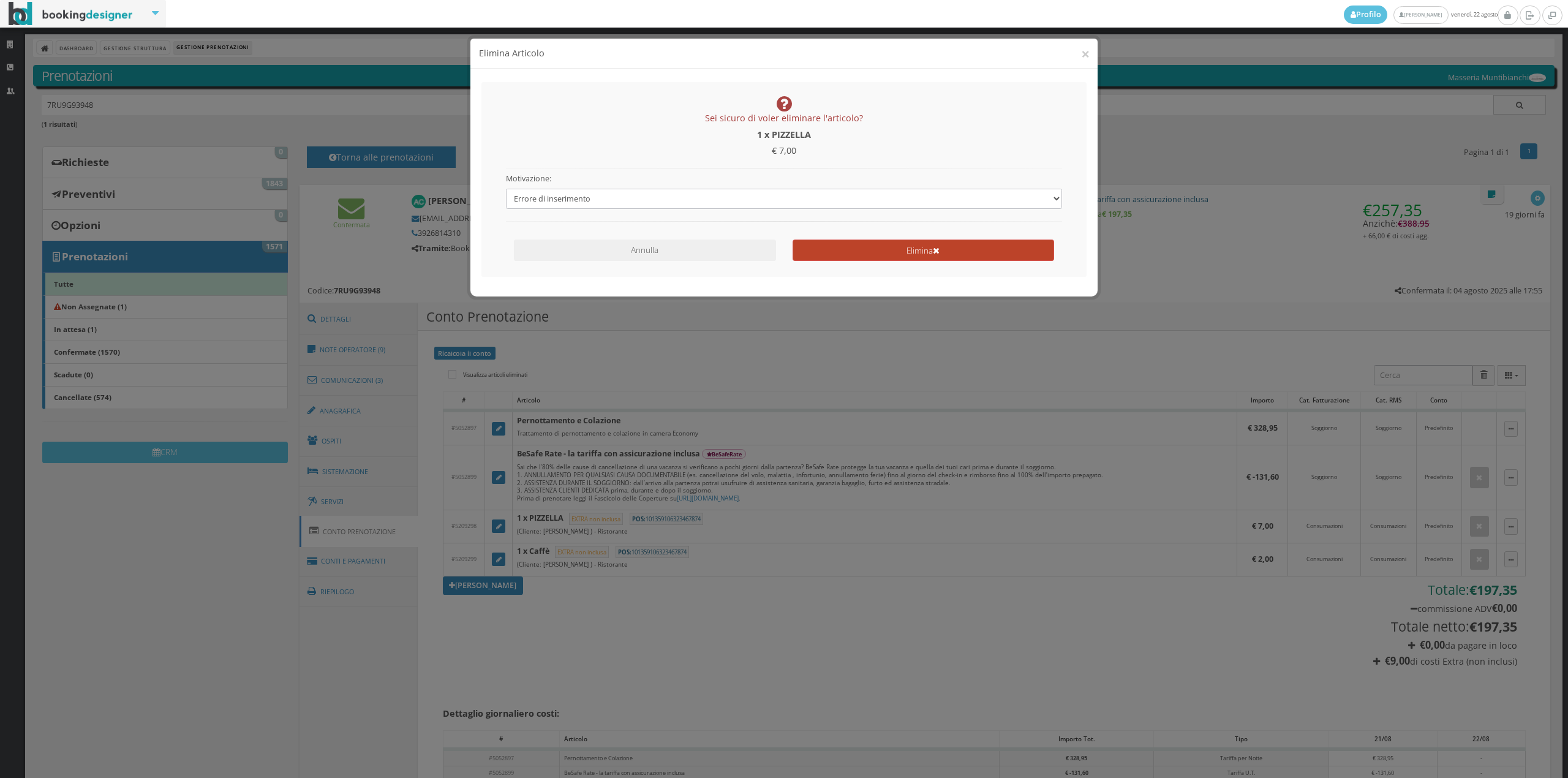
click at [907, 258] on button "Elimina" at bounding box center [923, 251] width 261 height 22
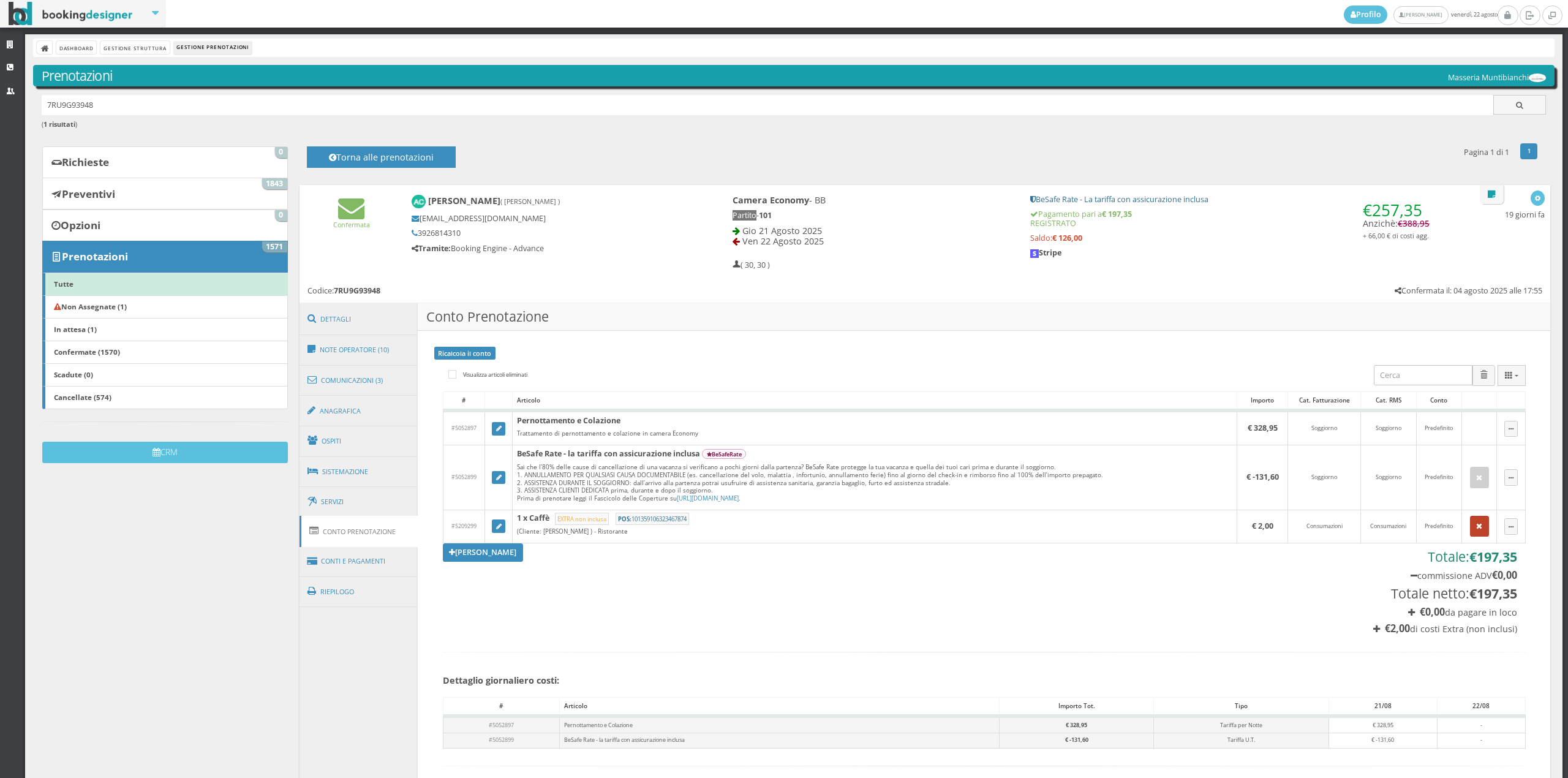
click at [1470, 527] on button "button" at bounding box center [1479, 526] width 20 height 21
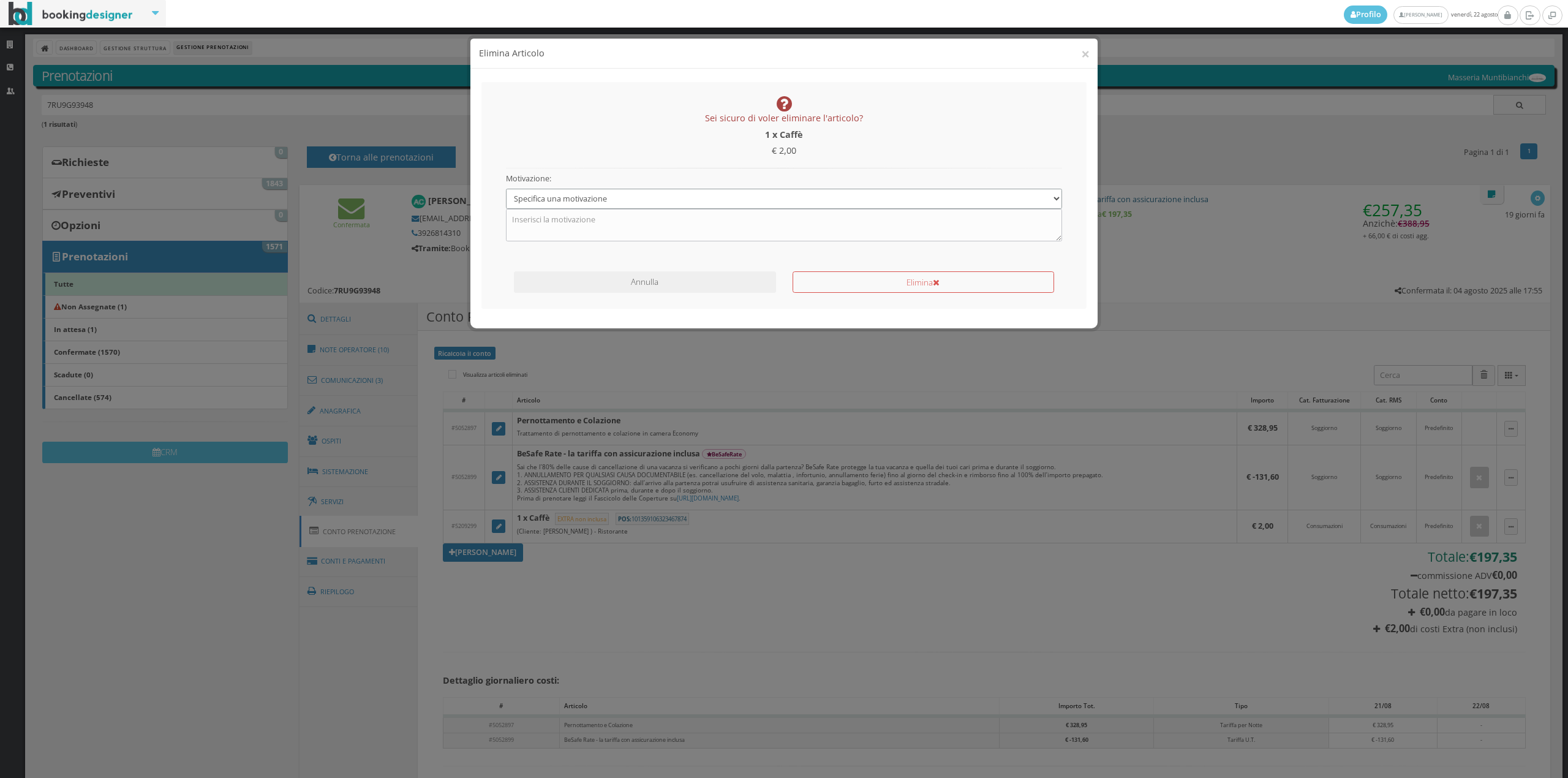
click at [561, 200] on select "Specifica una motivazione Errore di inserimento Ricalcolo del conto Il cliente …" at bounding box center [784, 198] width 556 height 20
select select "1"
click at [506, 188] on select "Specifica una motivazione Errore di inserimento Ricalcolo del conto Il cliente …" at bounding box center [784, 198] width 556 height 20
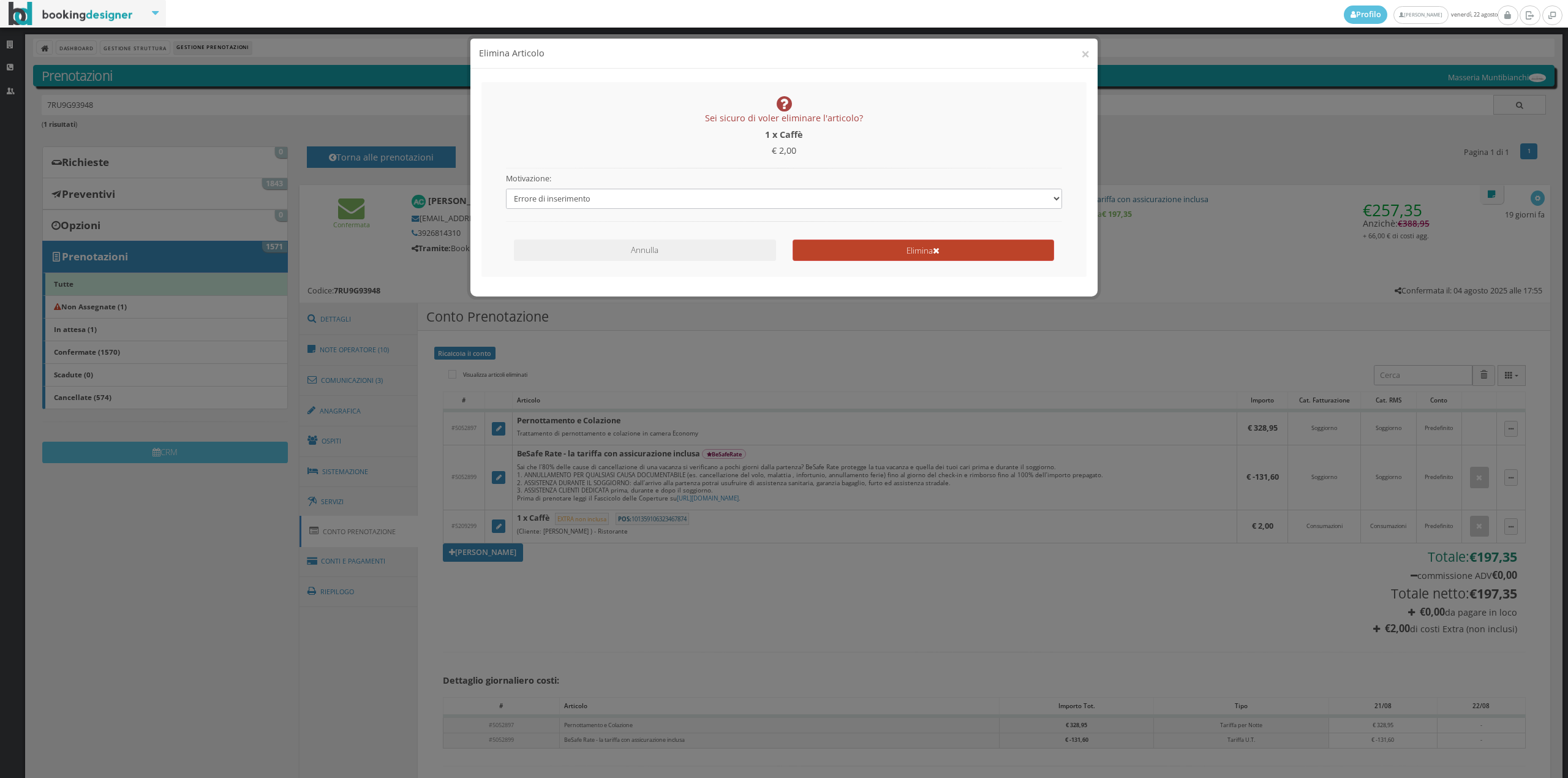
click at [853, 253] on button "Elimina" at bounding box center [923, 251] width 261 height 22
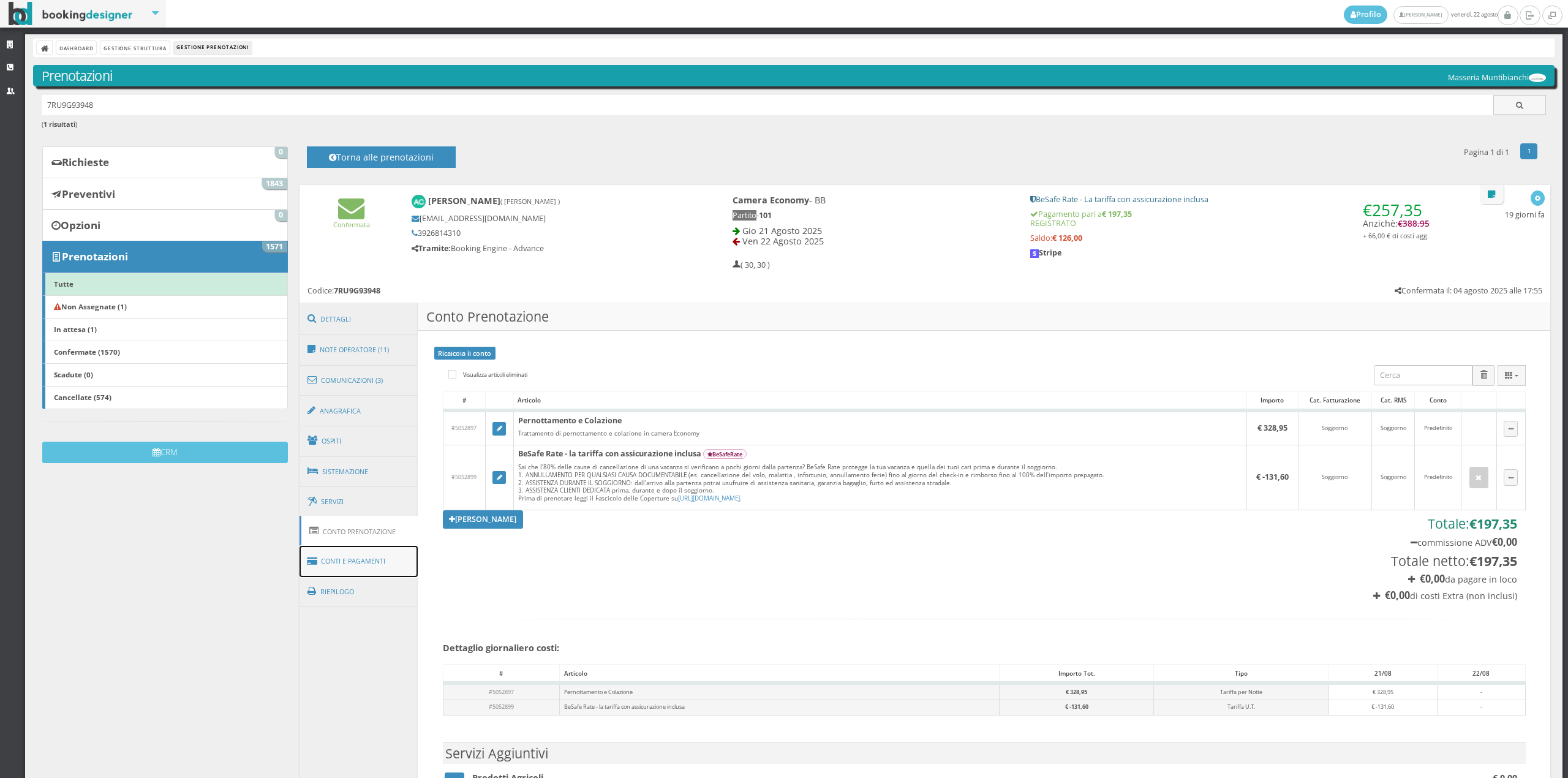
click at [383, 556] on link "Conti e Pagamenti" at bounding box center [358, 561] width 119 height 32
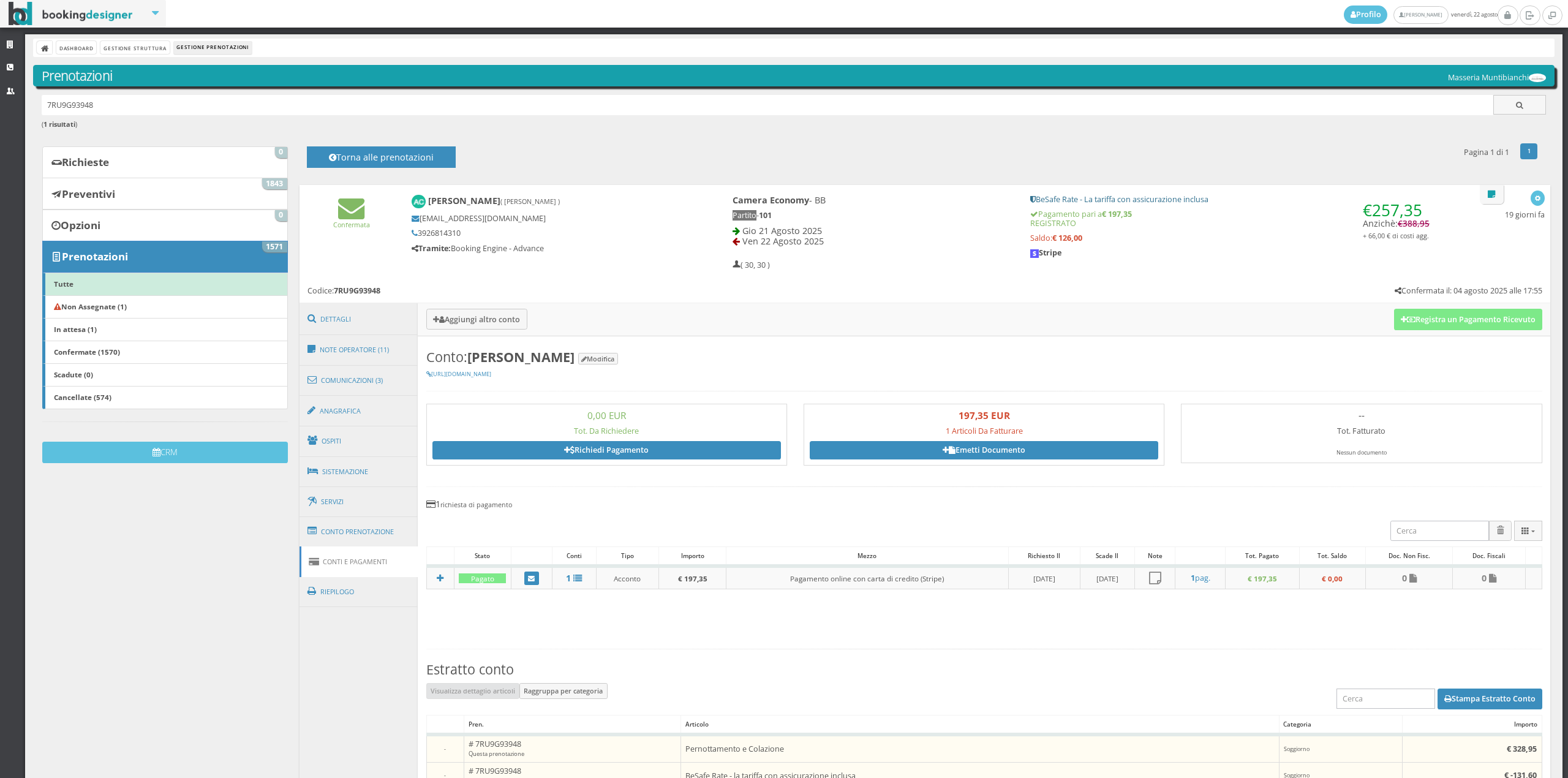
click at [1451, 308] on h3 "Aggiungi altro conto Registra un Pagamento Ricevuto" at bounding box center [984, 319] width 1132 height 33
click at [1450, 317] on button "Registra un Pagamento Ricevuto" at bounding box center [1468, 318] width 148 height 21
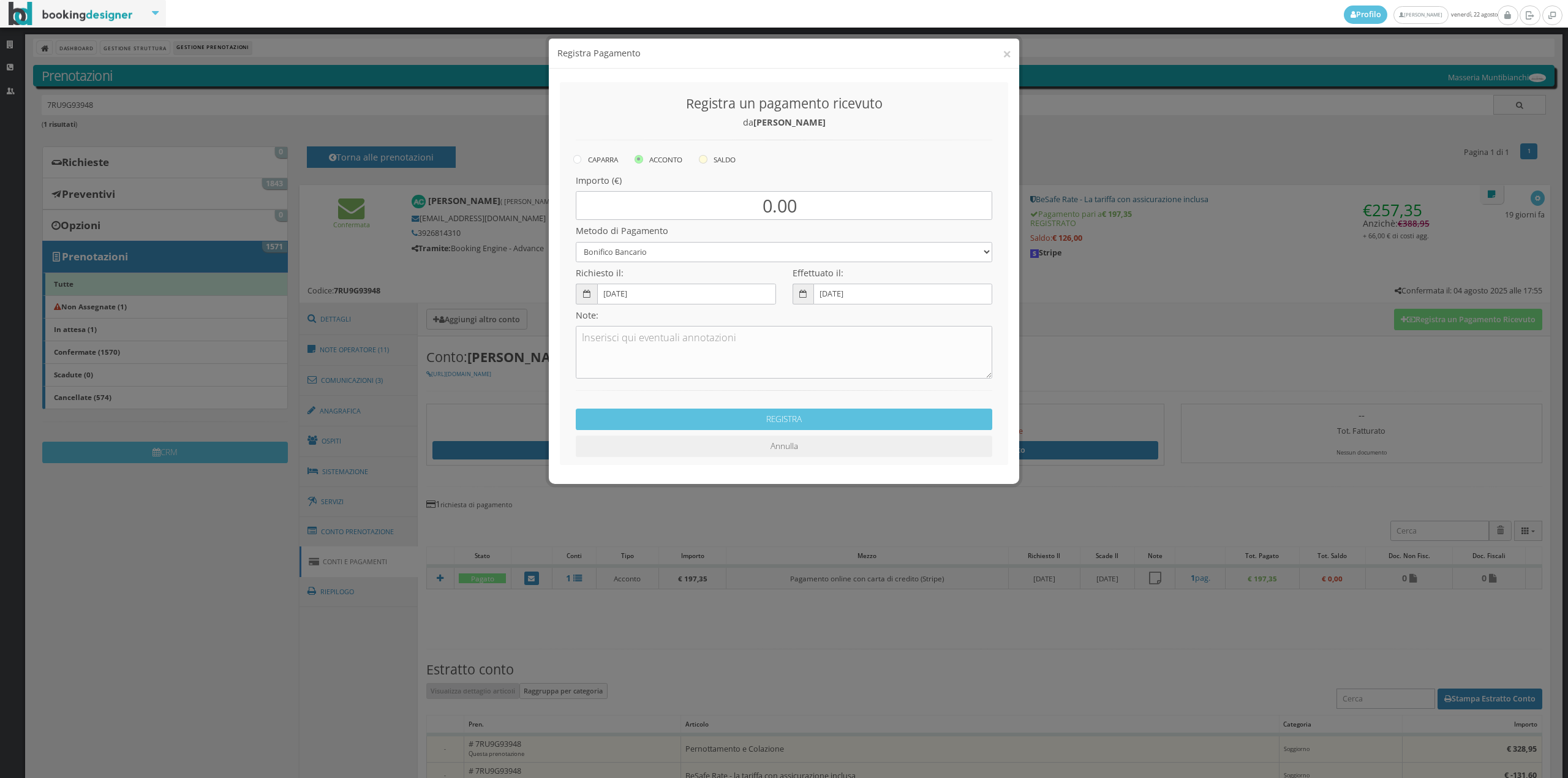
click at [710, 160] on label "SALDO" at bounding box center [717, 159] width 37 height 14
radio input "true"
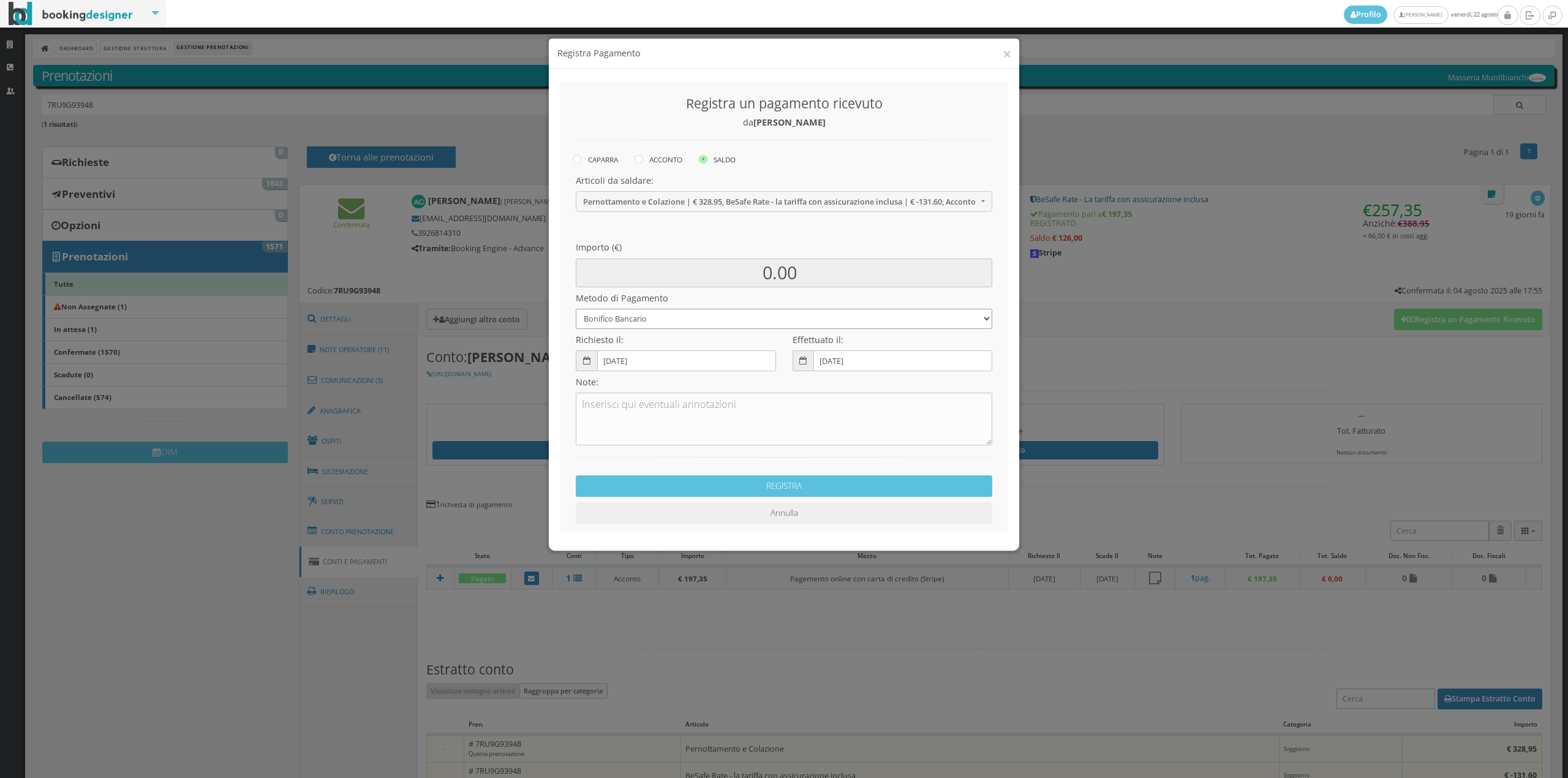
drag, startPoint x: 657, startPoint y: 318, endPoint x: 654, endPoint y: 323, distance: 5.8
click at [657, 318] on select "Bonifico Bancario Carta di Credito Contanti Assegno Bancario Assegno Circolare …" at bounding box center [784, 318] width 416 height 20
select select "2589"
click at [575, 308] on select "Bonifico Bancario Carta di Credito Contanti Assegno Bancario Assegno Circolare …" at bounding box center [784, 318] width 416 height 20
click at [726, 480] on button "REGISTRA" at bounding box center [784, 486] width 416 height 22
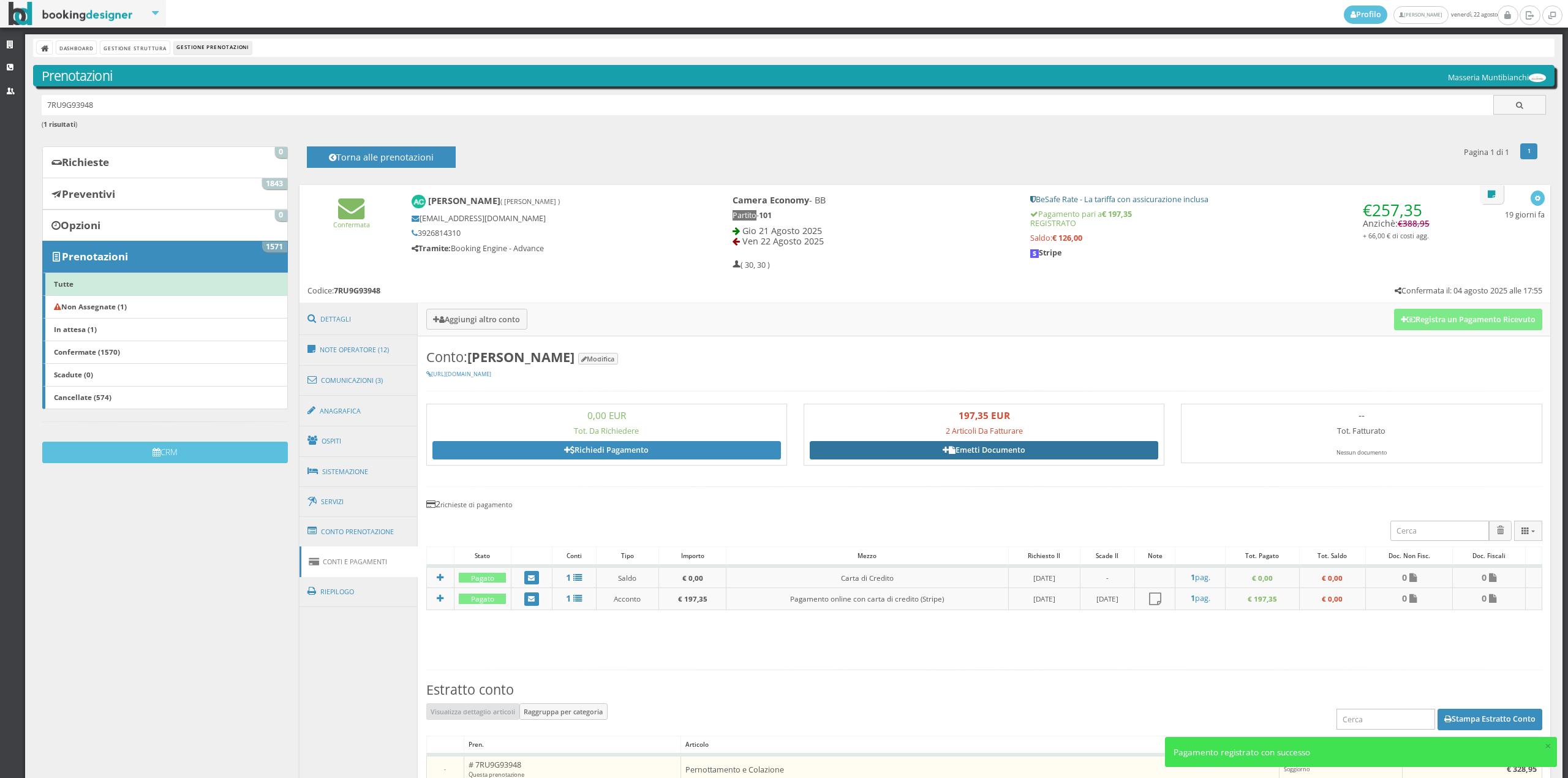
click at [1014, 444] on link "Emetti Documento" at bounding box center [984, 450] width 348 height 18
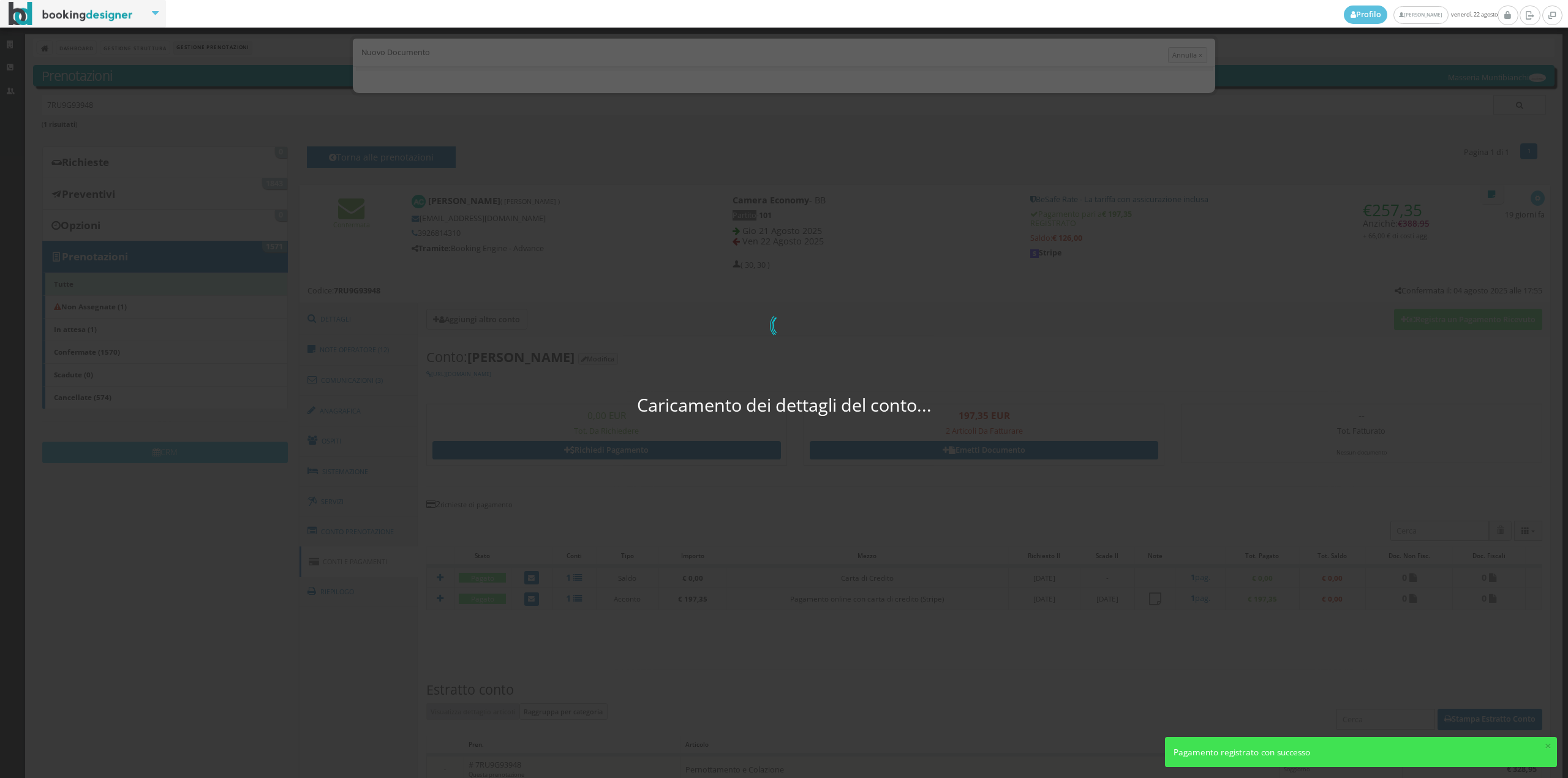
select select "PF"
select select "TARANTO"
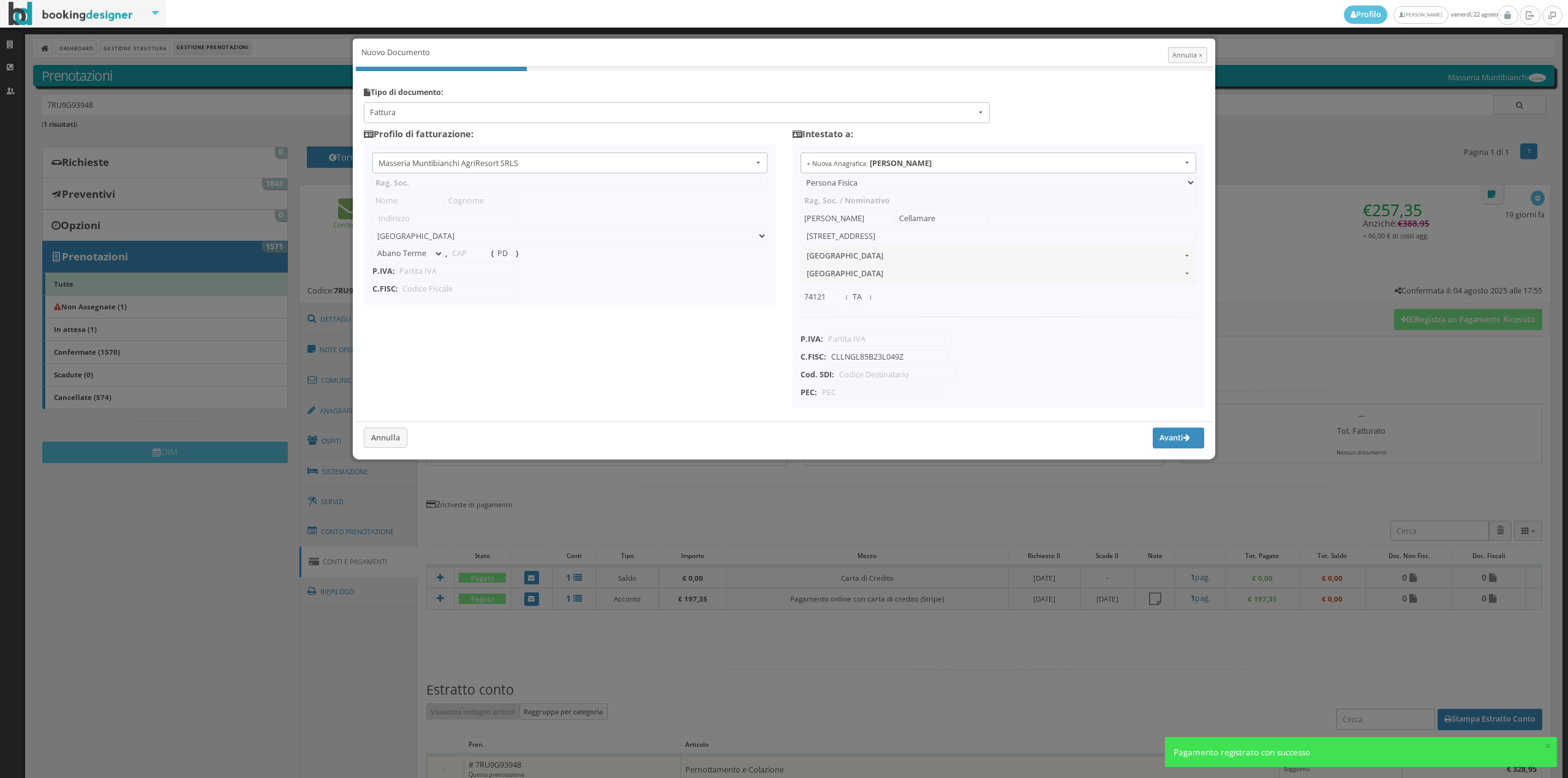
type input "Masseria Muntibianchi AgriResort SRLS"
type input "SP 277 Otranto-Giurdignano"
select select "Giurdignano"
type input "73020"
type input "LE"
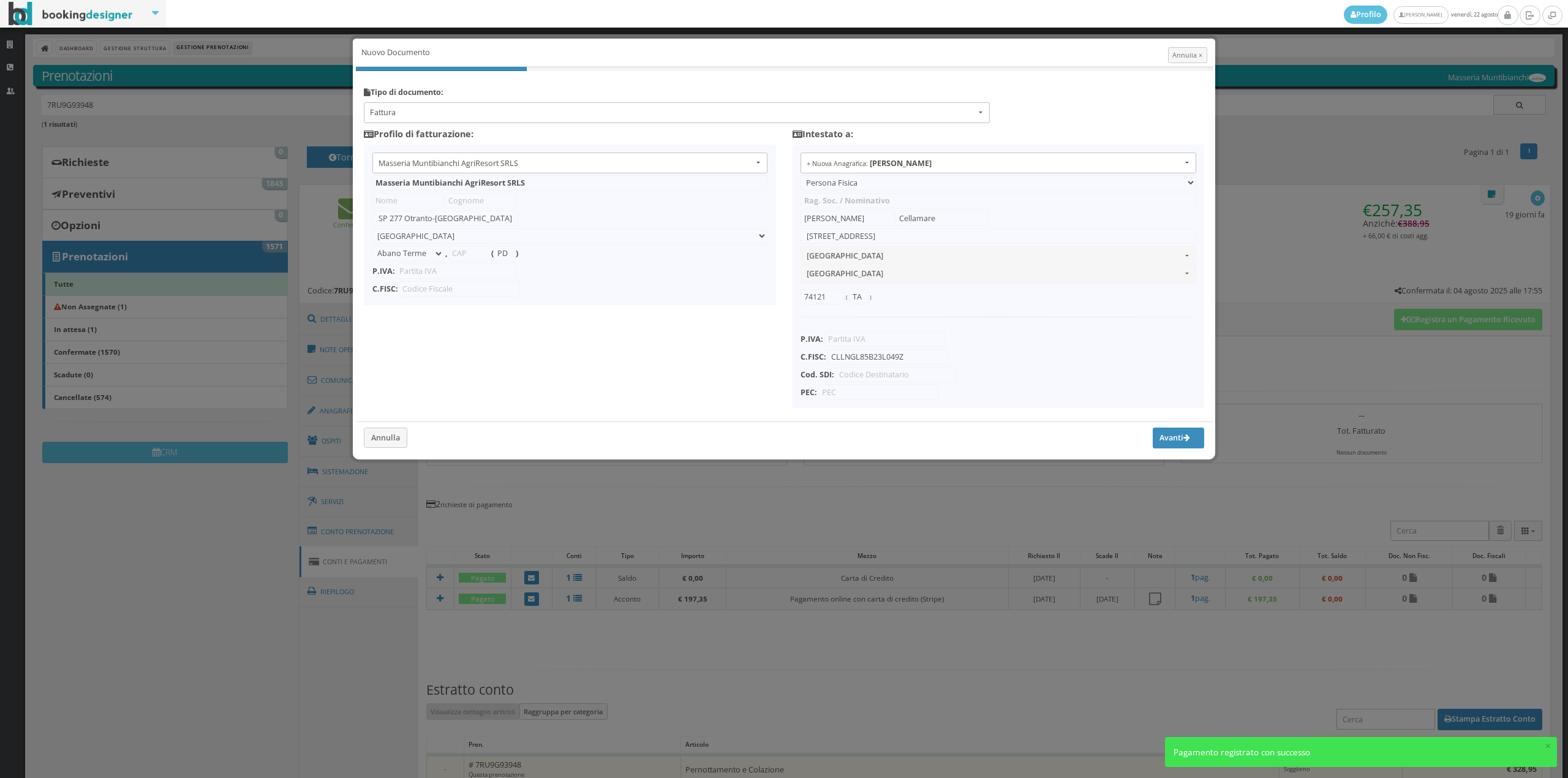
type input "05265030758"
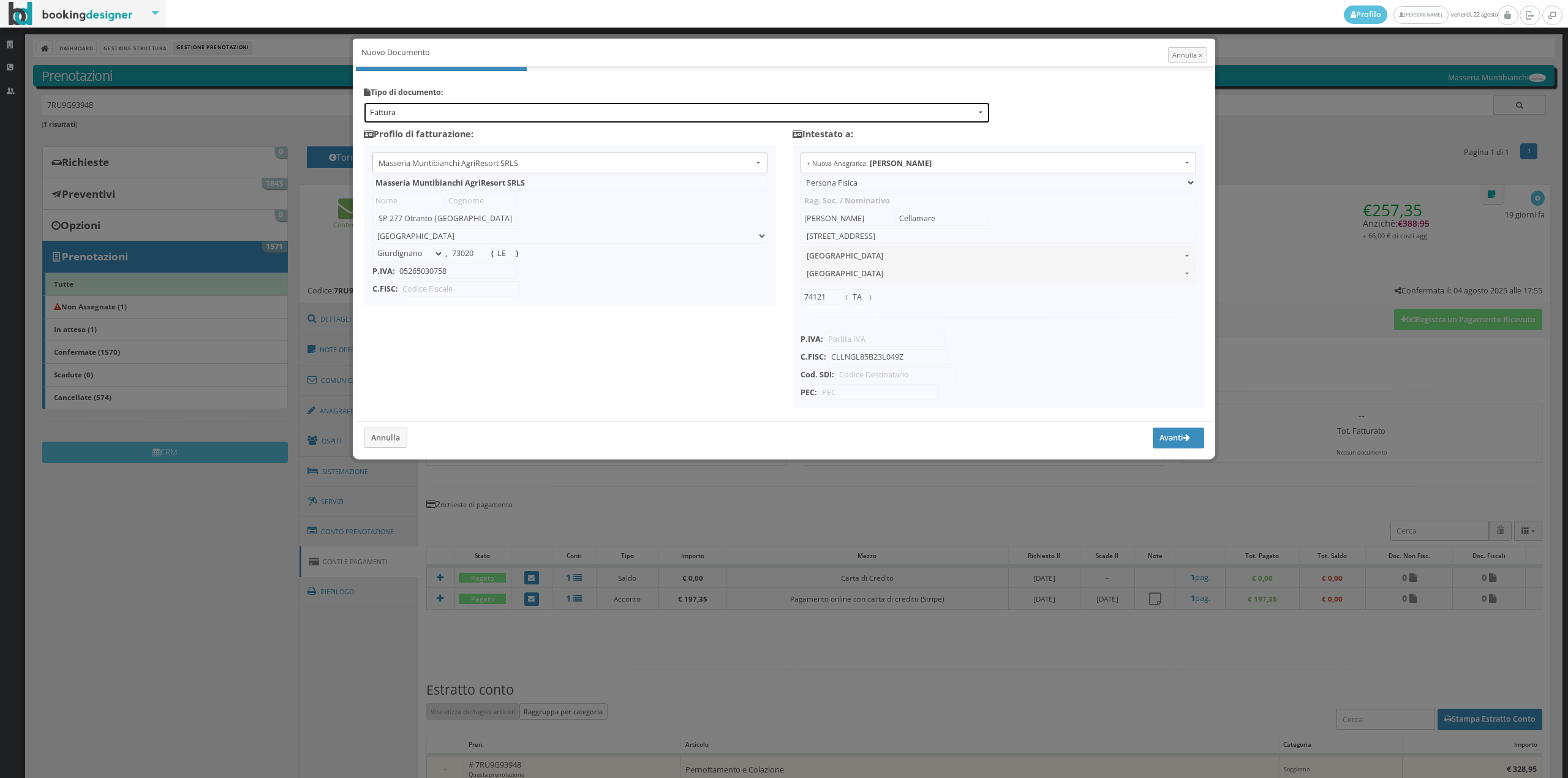
click at [403, 109] on span "Fattura" at bounding box center [672, 112] width 605 height 11
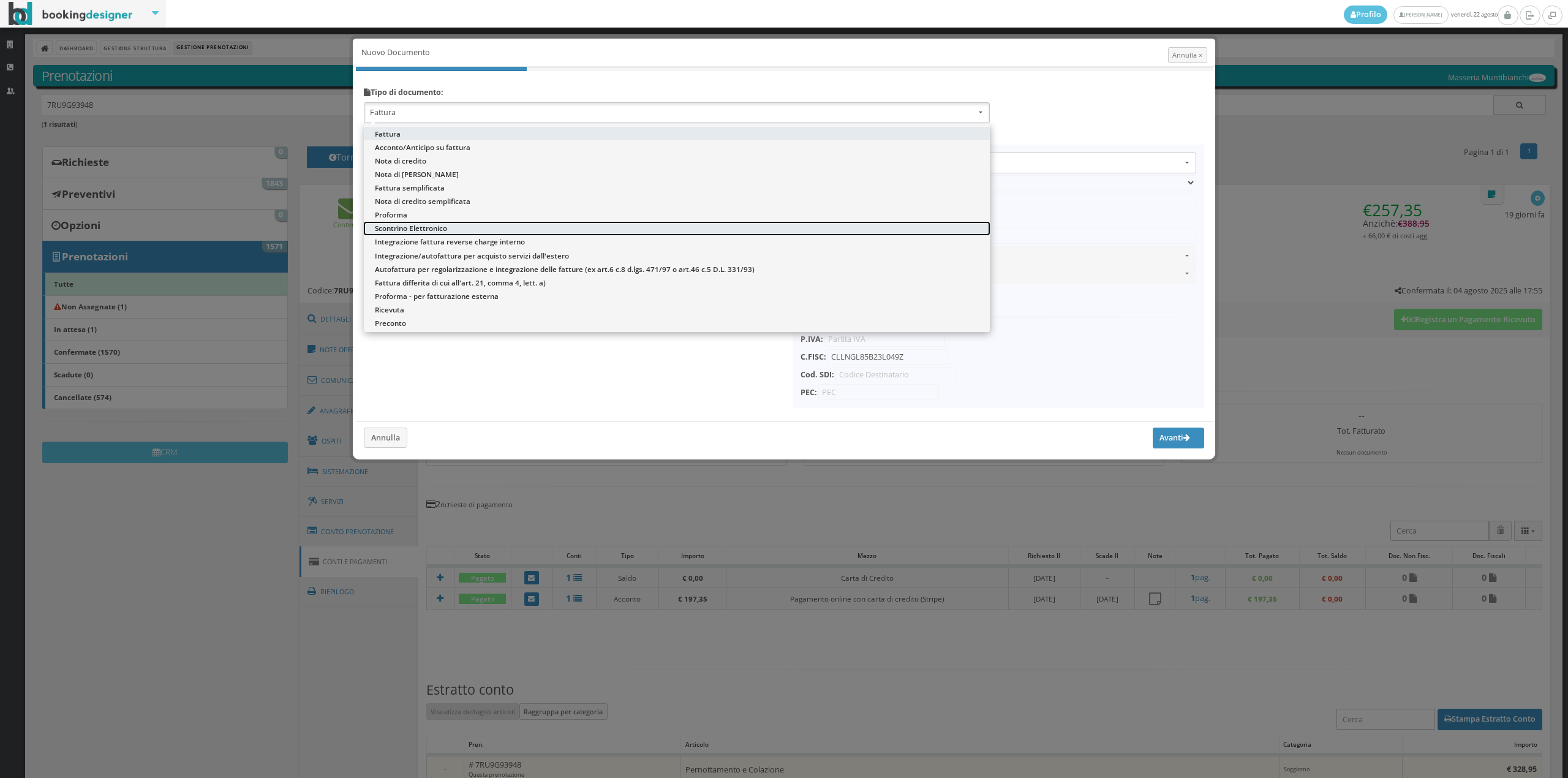
click at [416, 223] on span "Scontrino Elettronico" at bounding box center [411, 228] width 72 height 11
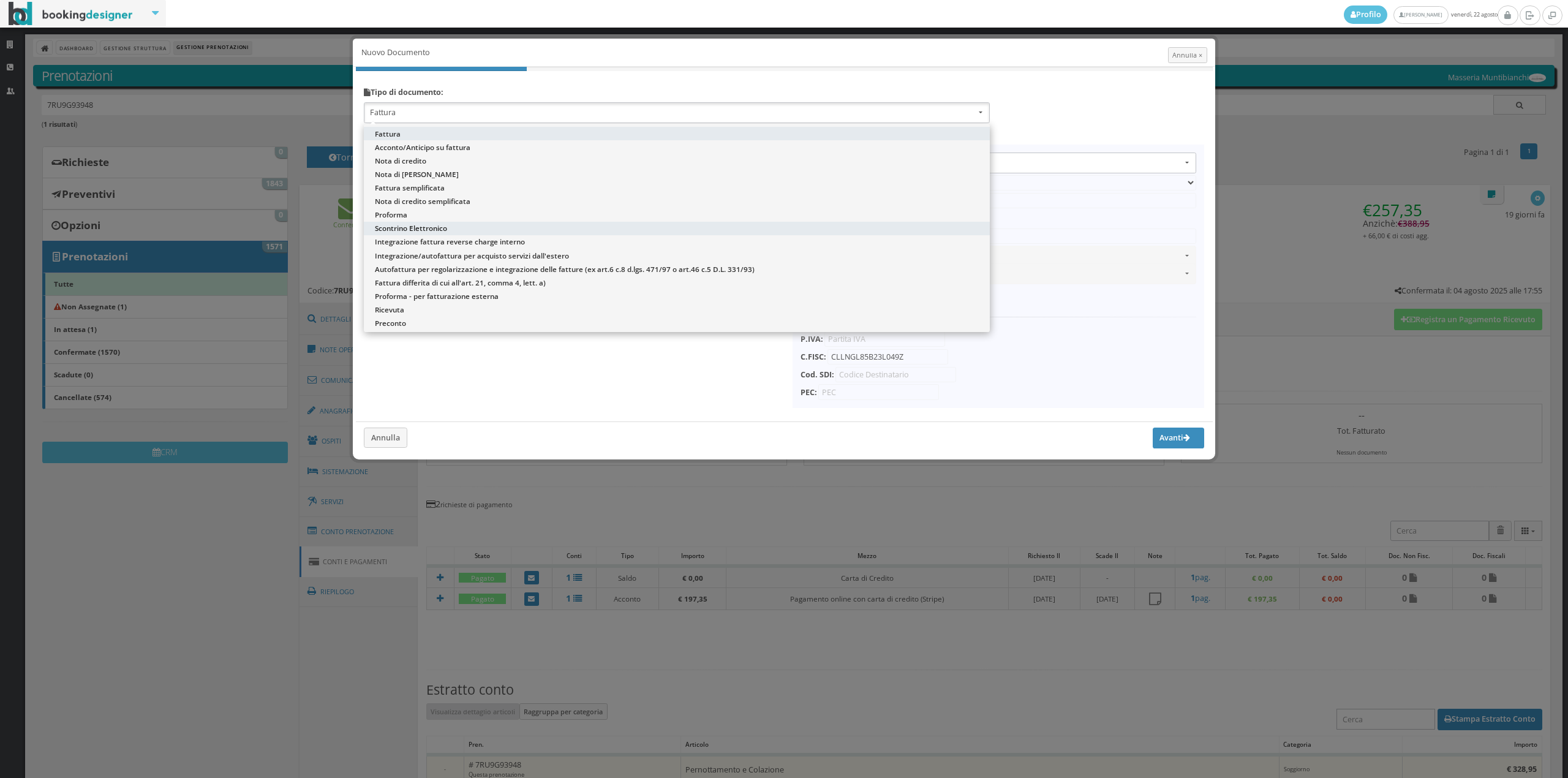
select select "ION02"
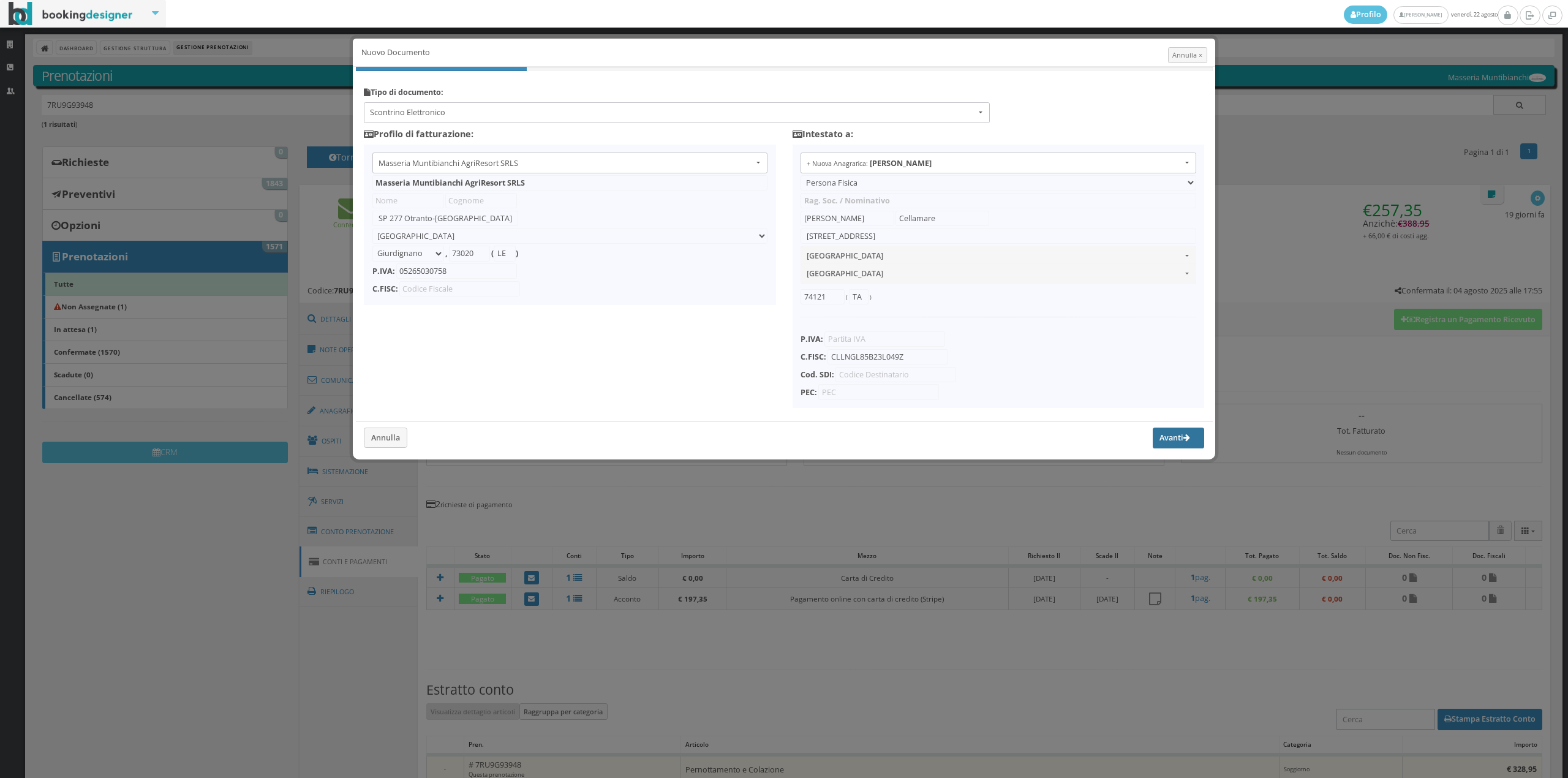
click at [1176, 439] on button "Avanti" at bounding box center [1178, 437] width 52 height 21
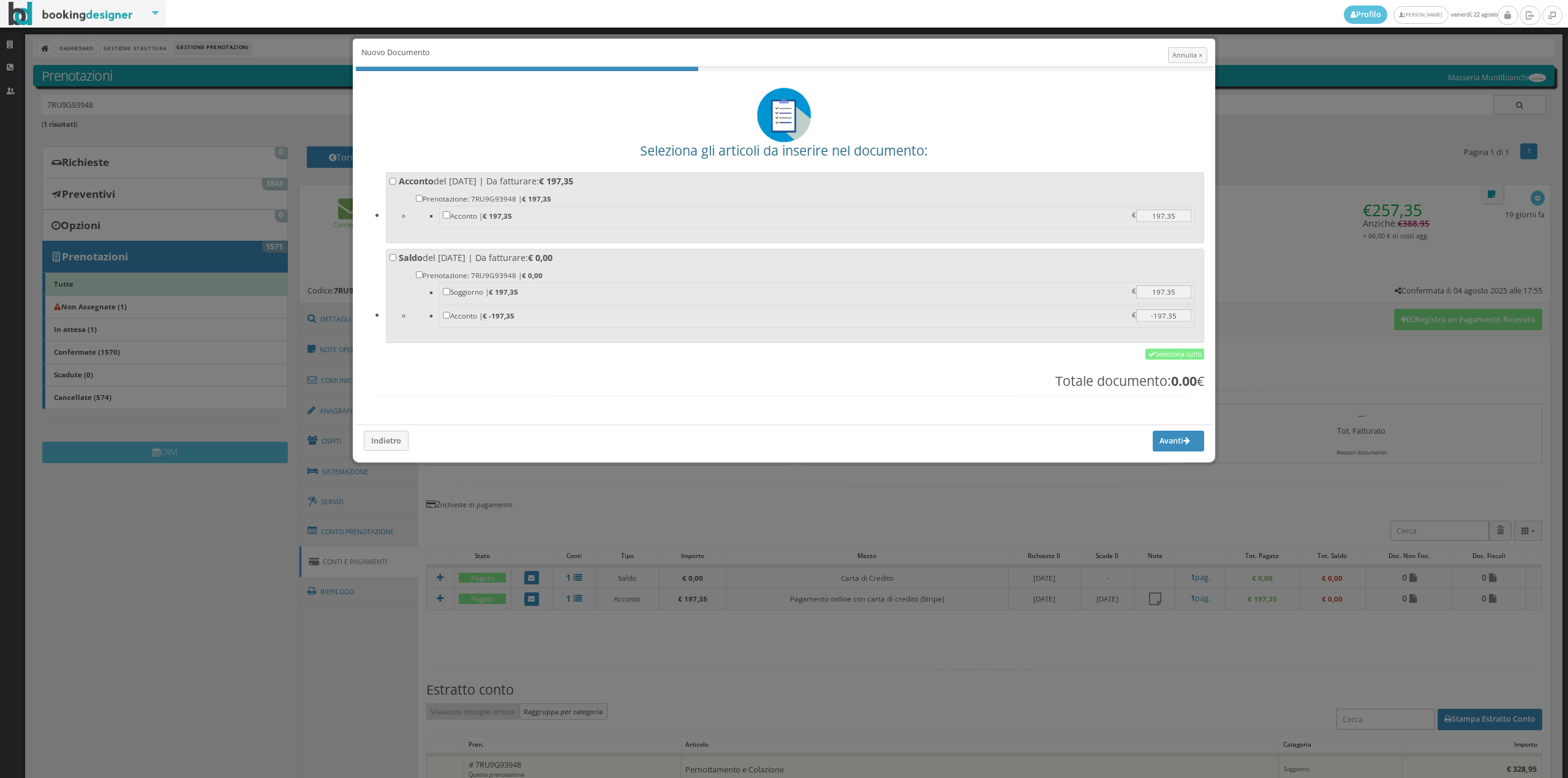
click at [569, 182] on b "€ 197,35" at bounding box center [556, 181] width 34 height 12
click at [397, 182] on input "Acconto del 03/08/2025 | Da fatturare: € 197,35 Prenotazione: 7RU9G93948 | € 19…" at bounding box center [393, 181] width 7 height 7
checkbox input "true"
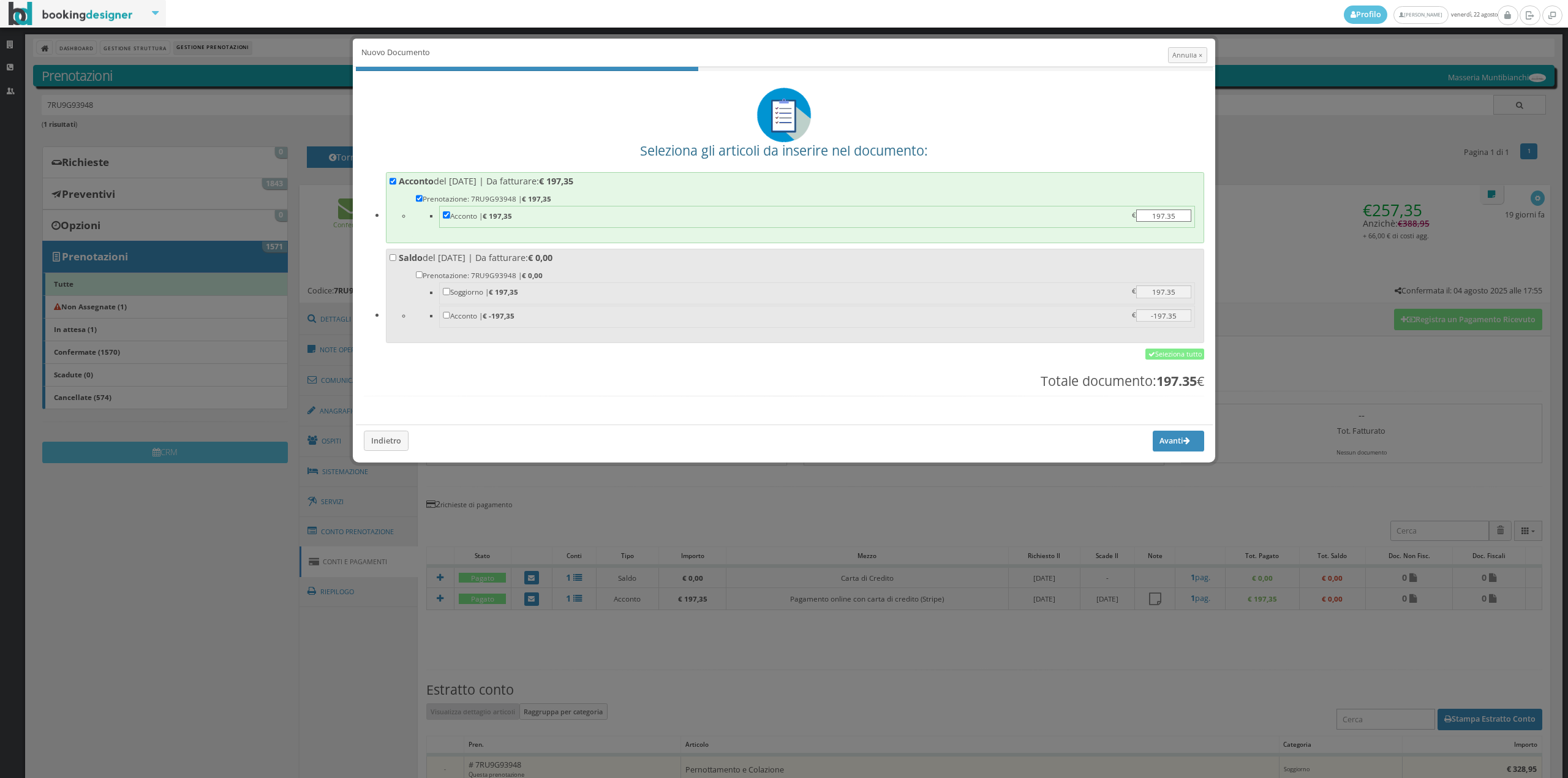
click at [553, 259] on b "€ 0,00" at bounding box center [539, 257] width 24 height 12
click at [397, 259] on input "Saldo del 22/08/2025 | Da fatturare: € 0,00 Prenotazione: 7RU9G93948 | € 0,00 S…" at bounding box center [393, 258] width 7 height 7
checkbox input "true"
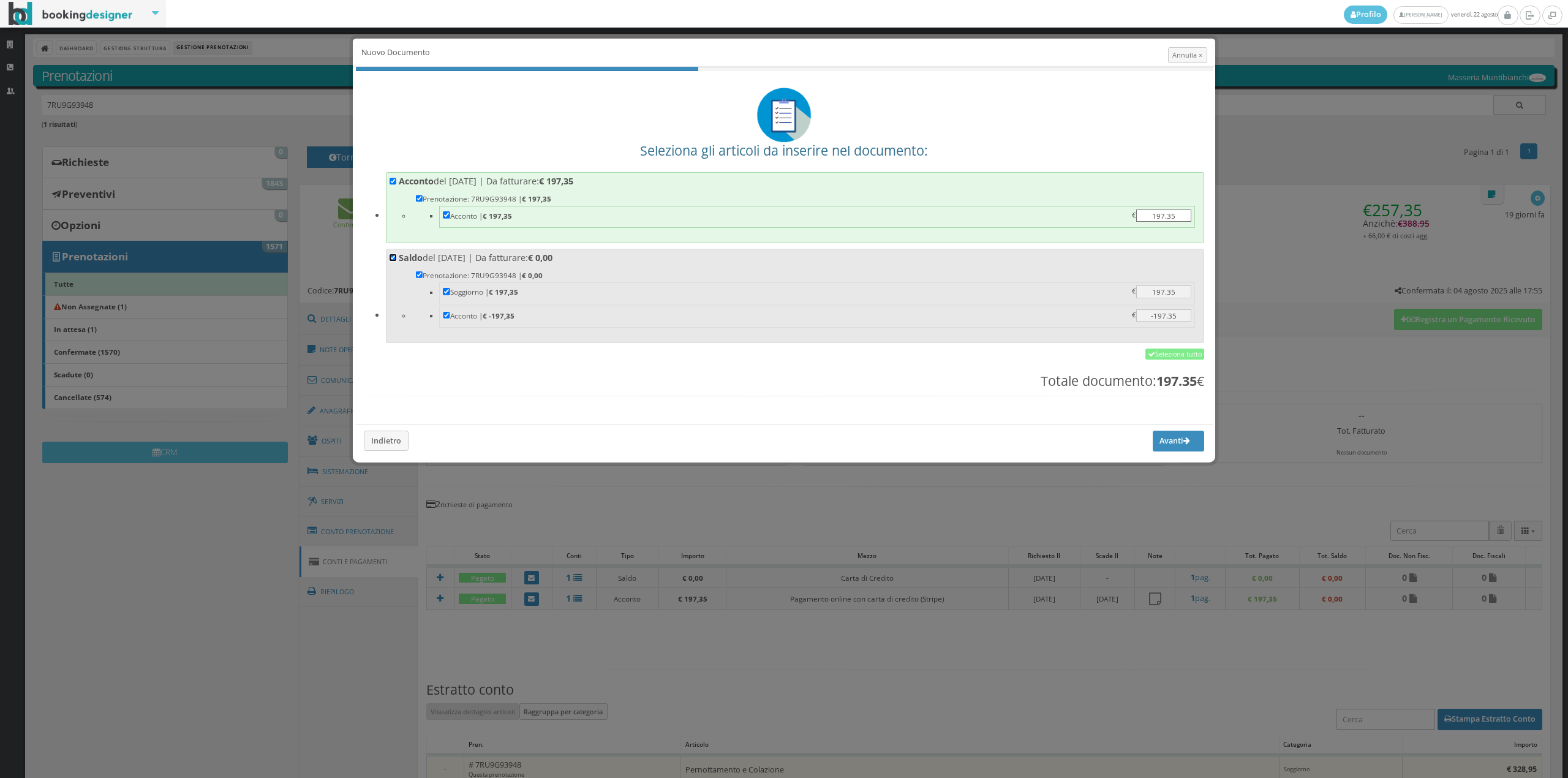
checkbox input "true"
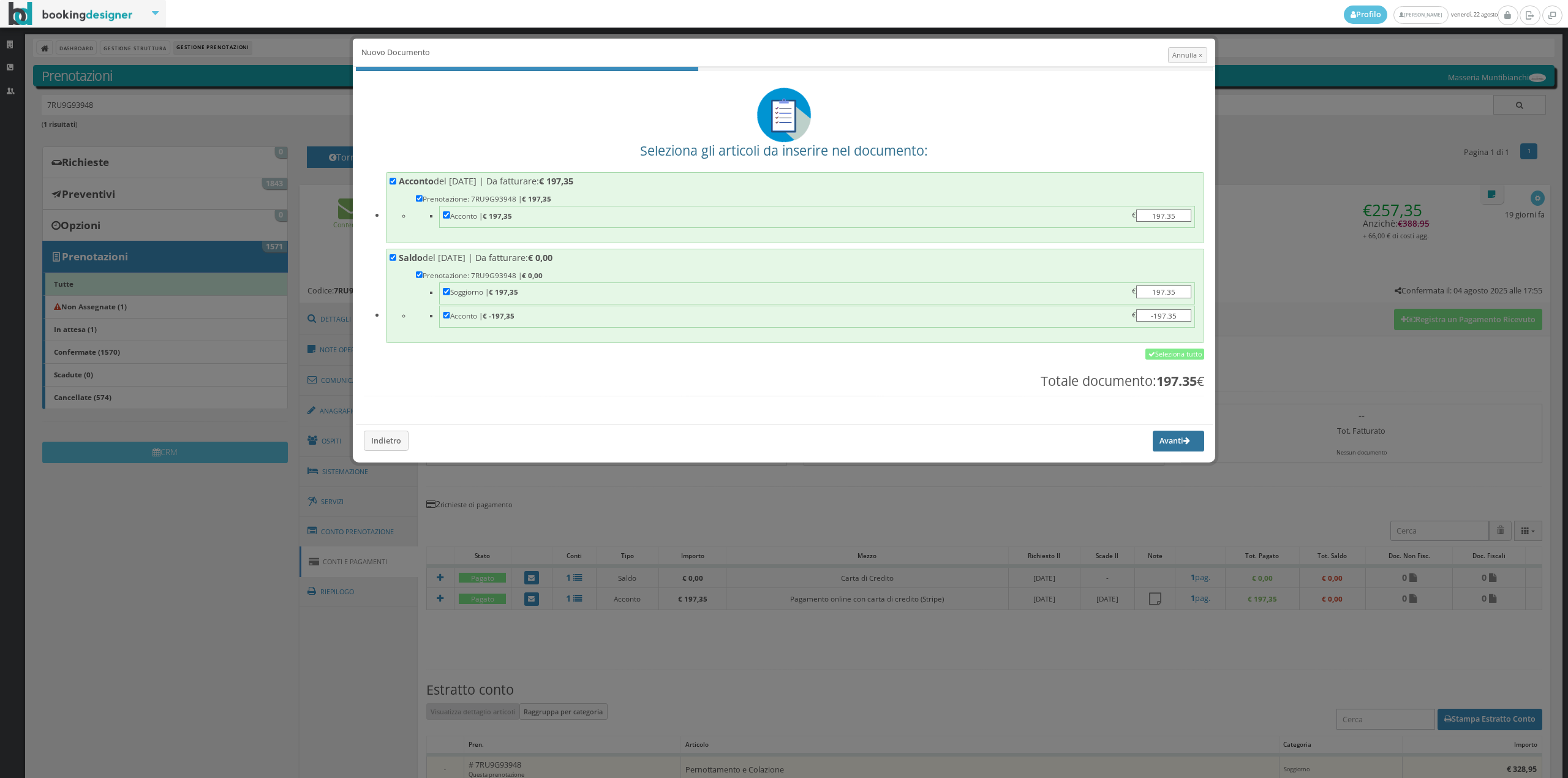
click at [1181, 450] on button "Avanti" at bounding box center [1178, 441] width 52 height 21
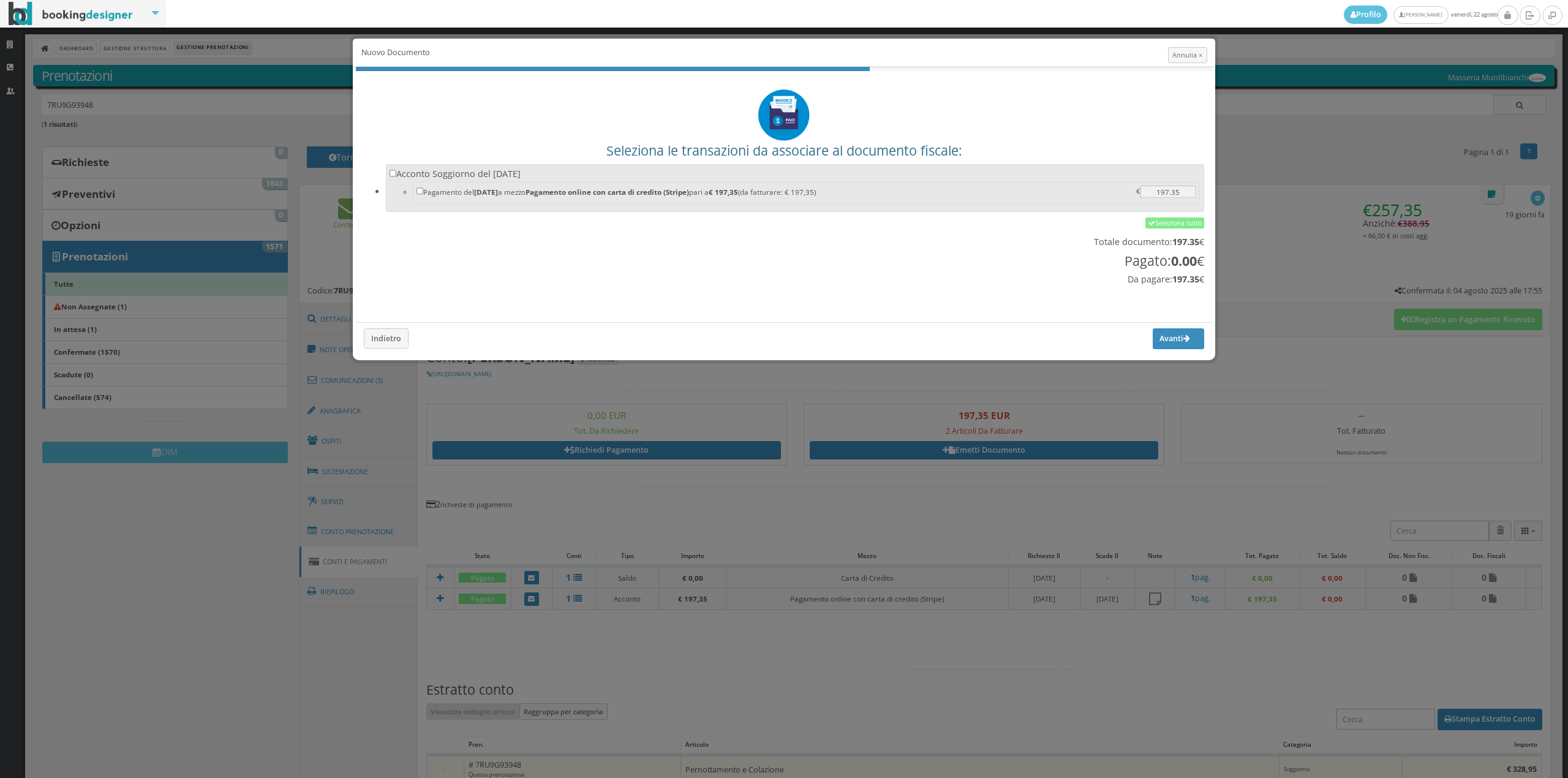
click at [485, 169] on label "Acconto Soggiorno del 03/08/2025 Pagamento del 04/08/2025 a mezzo Pagamento onl…" at bounding box center [794, 186] width 812 height 38
click at [397, 169] on input "Acconto Soggiorno del 03/08/2025 Pagamento del 04/08/2025 a mezzo Pagamento onl…" at bounding box center [393, 173] width 7 height 7
checkbox input "true"
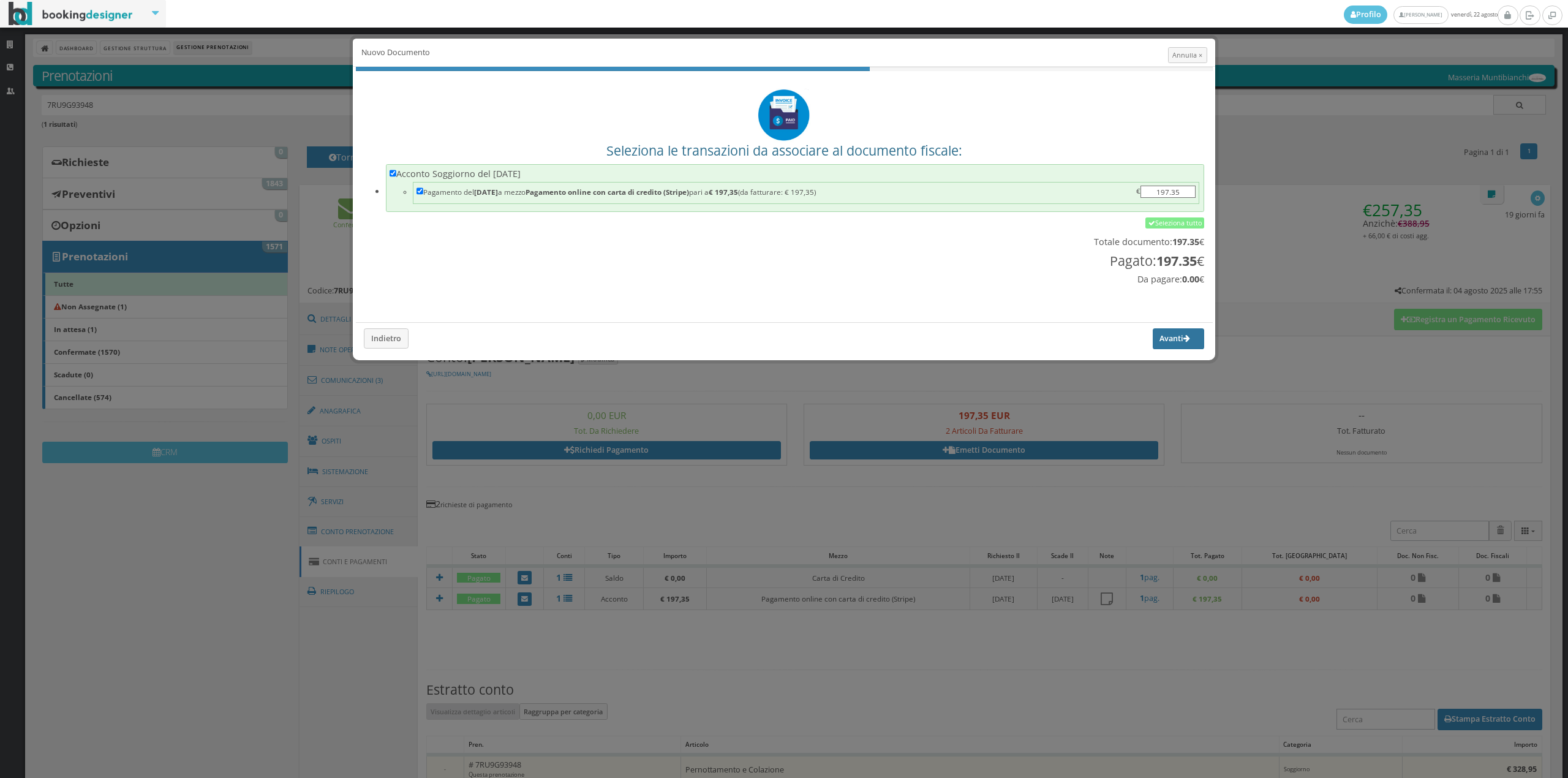
click at [1180, 341] on button "Avanti" at bounding box center [1178, 338] width 52 height 21
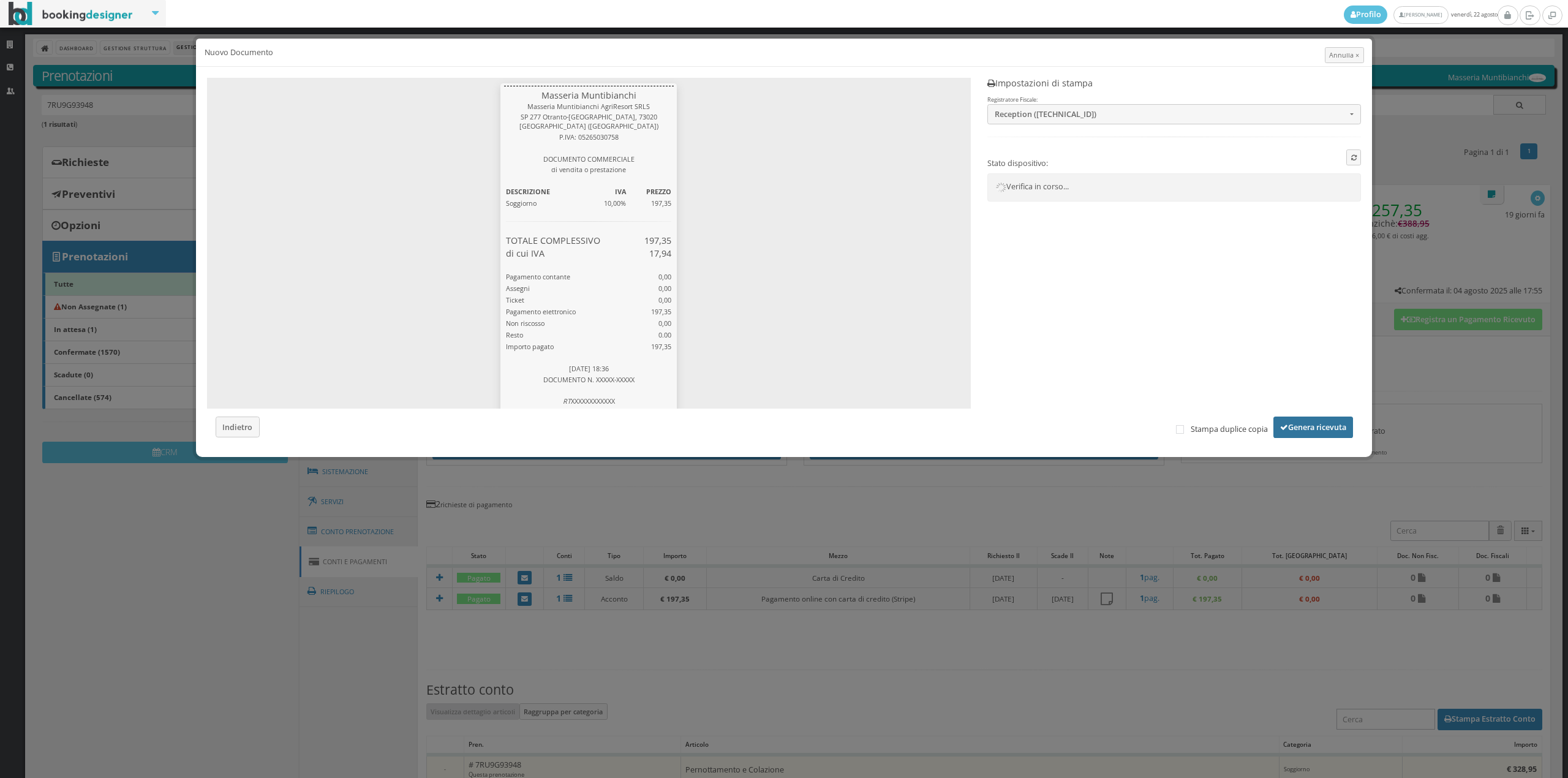
click at [1305, 430] on button "Genera ricevuta" at bounding box center [1313, 426] width 80 height 21
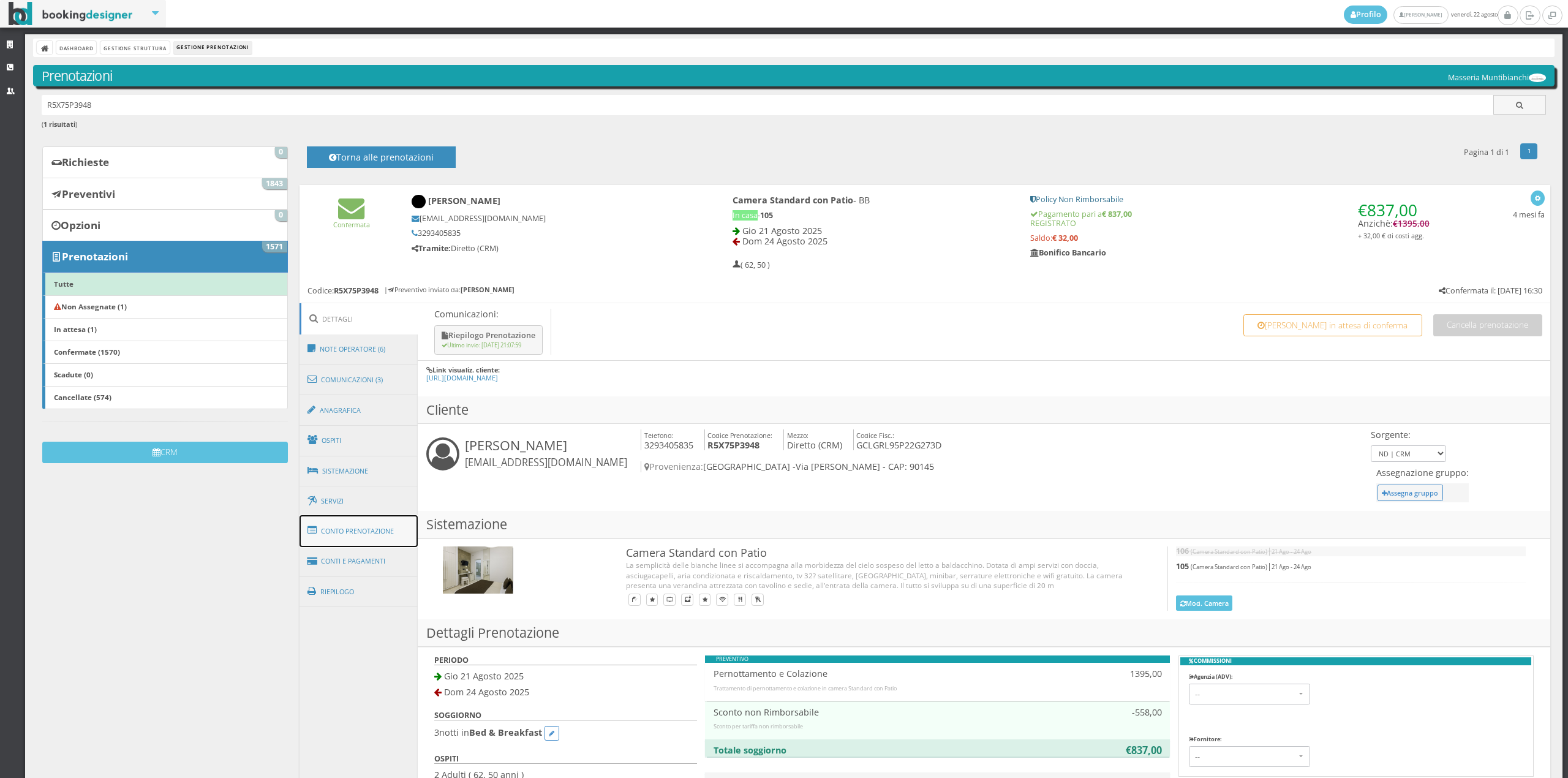
click at [356, 523] on link "Conto Prenotazione" at bounding box center [358, 530] width 119 height 32
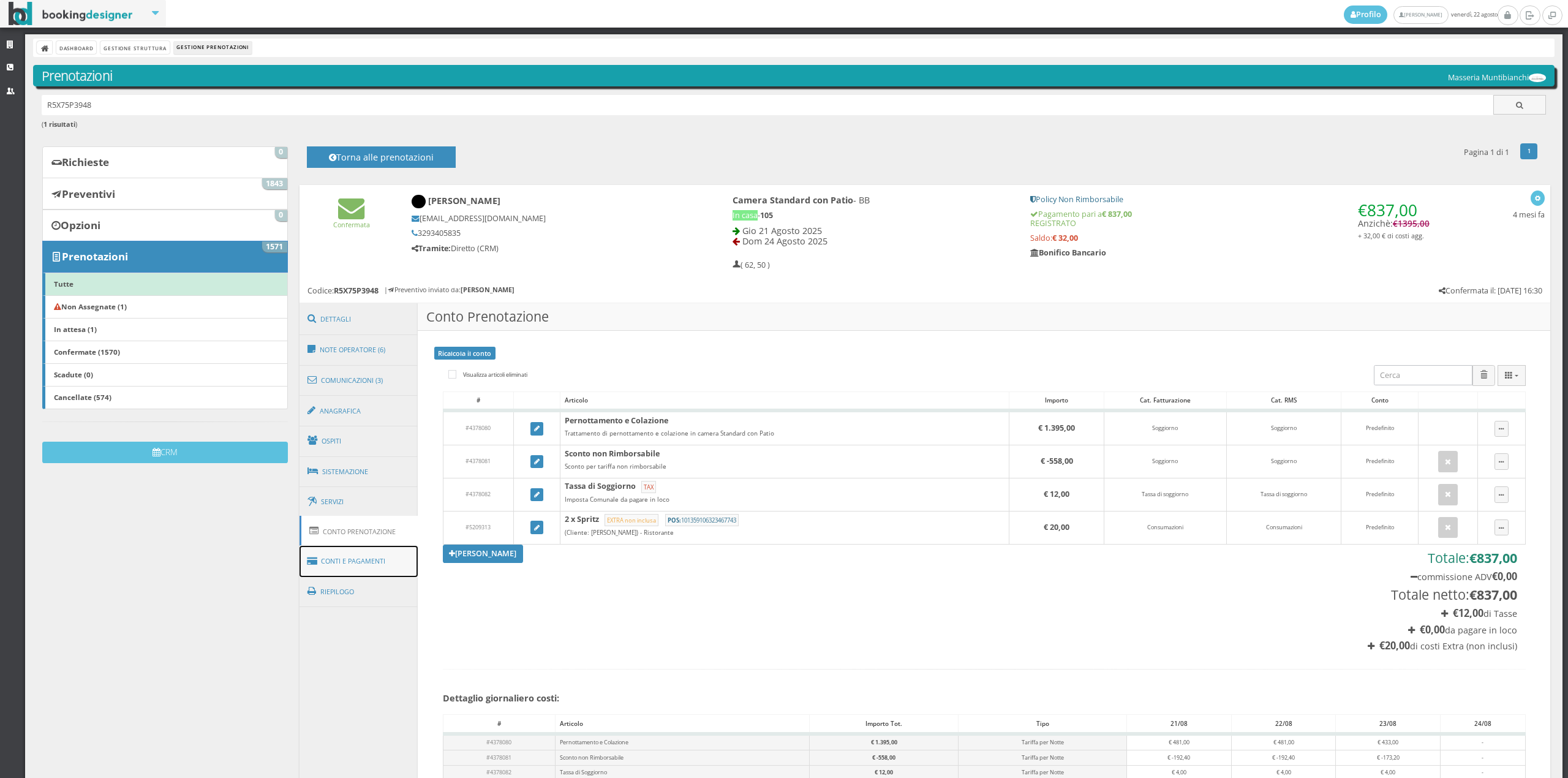
click at [361, 556] on link "Conti e Pagamenti" at bounding box center [358, 561] width 119 height 32
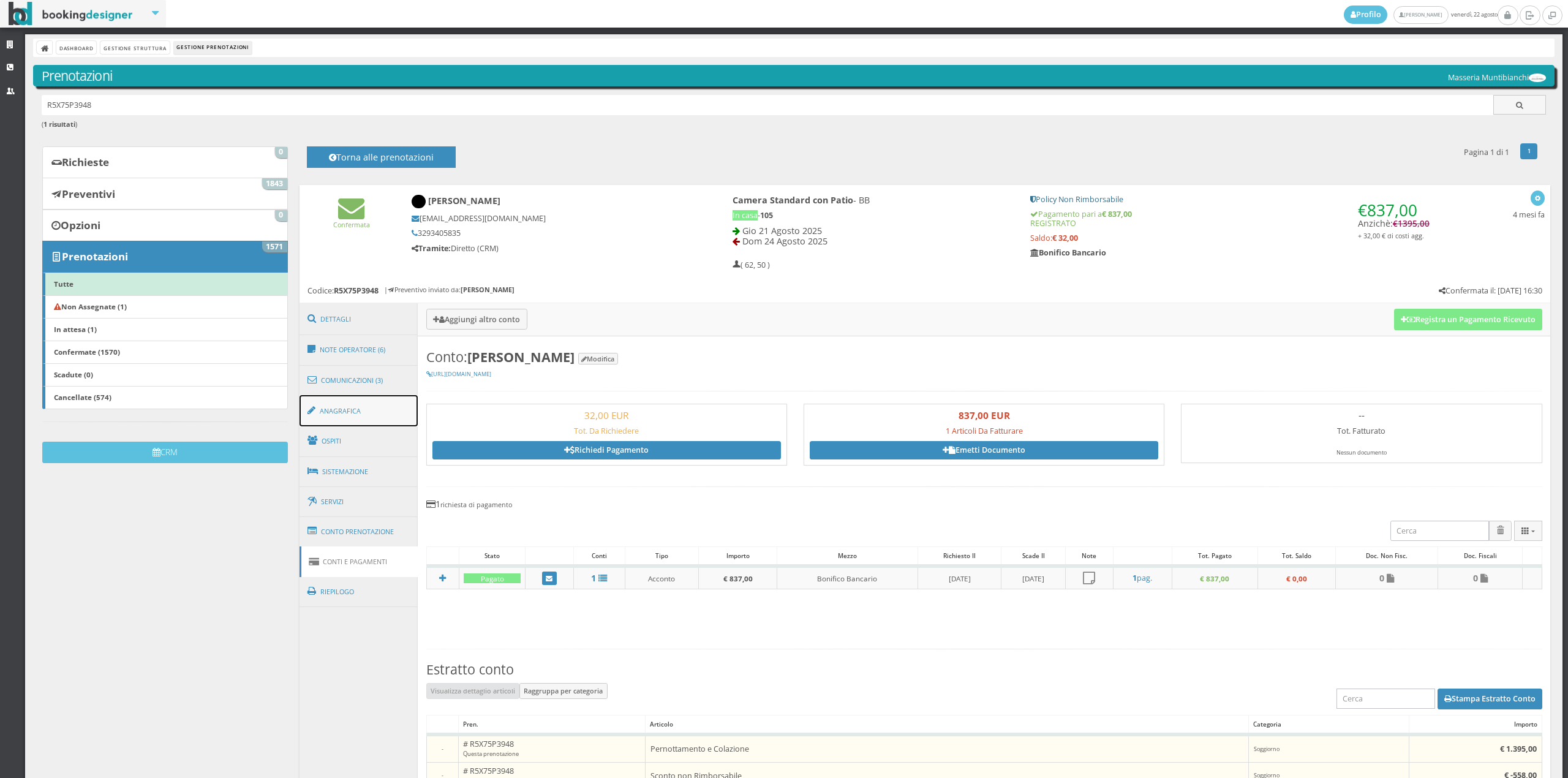
click at [350, 417] on link "Anagrafica" at bounding box center [358, 411] width 119 height 32
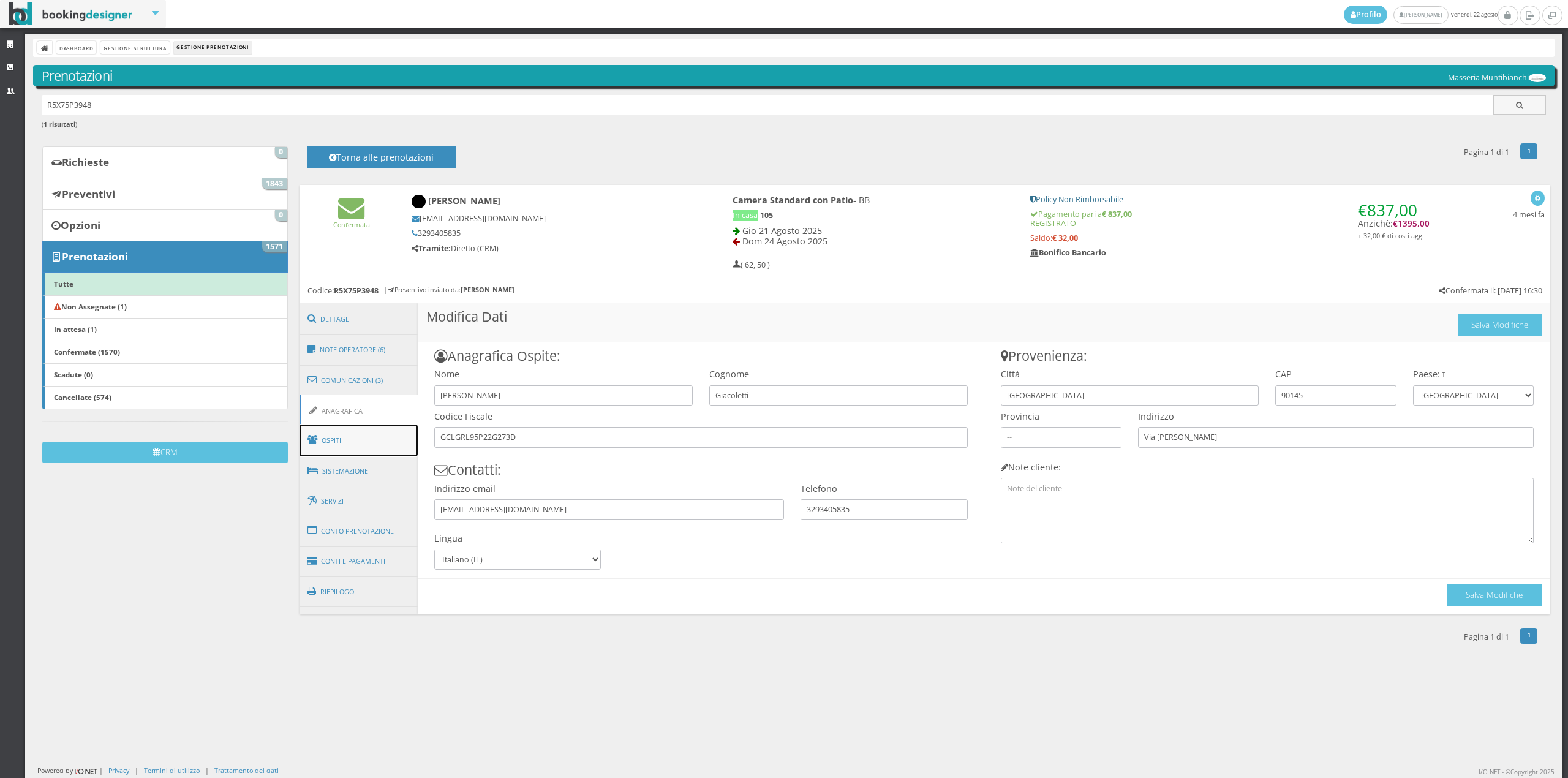
click at [351, 424] on link "Ospiti" at bounding box center [358, 440] width 119 height 32
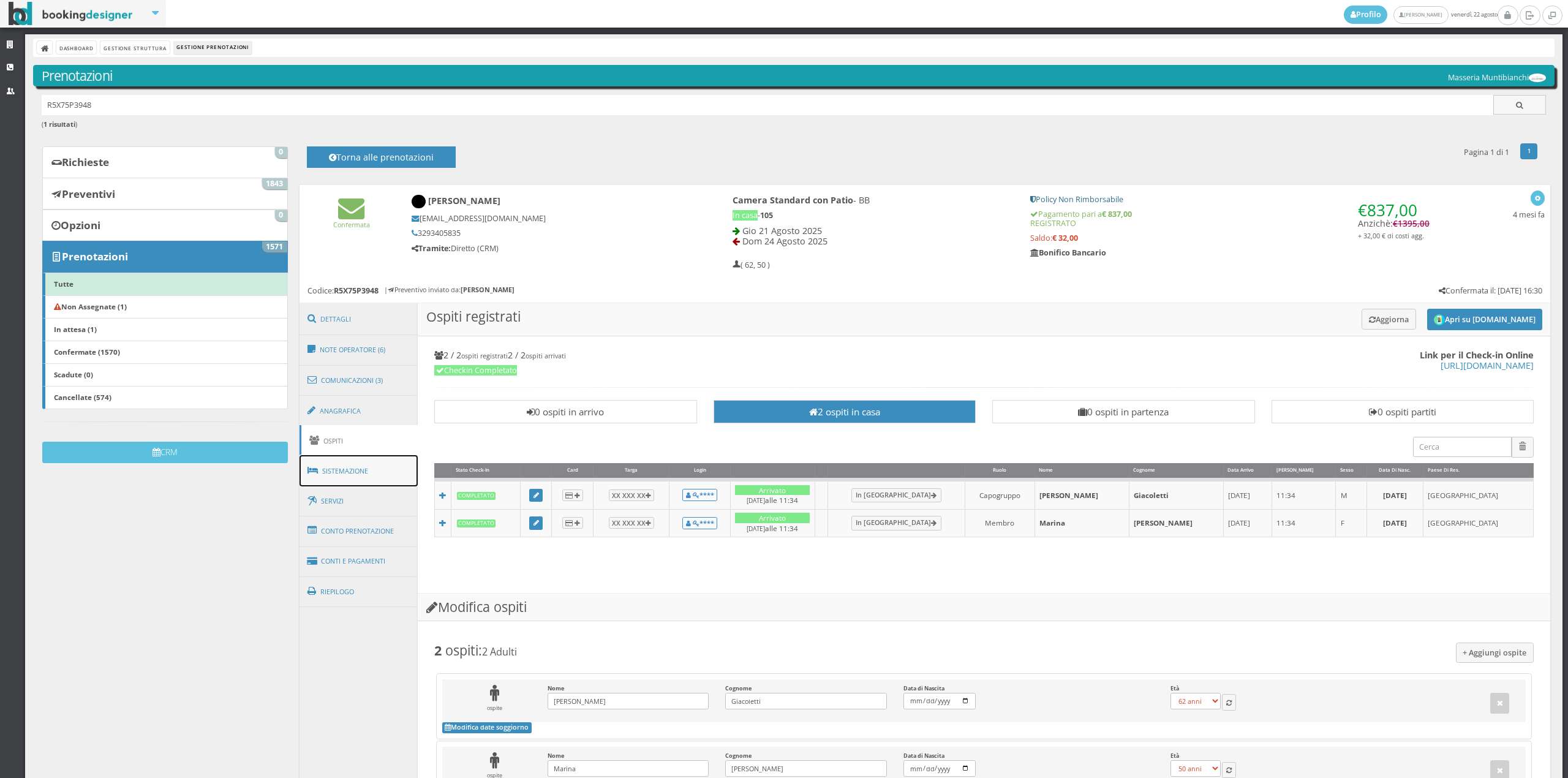
click at [356, 476] on link "Sistemazione" at bounding box center [358, 470] width 119 height 32
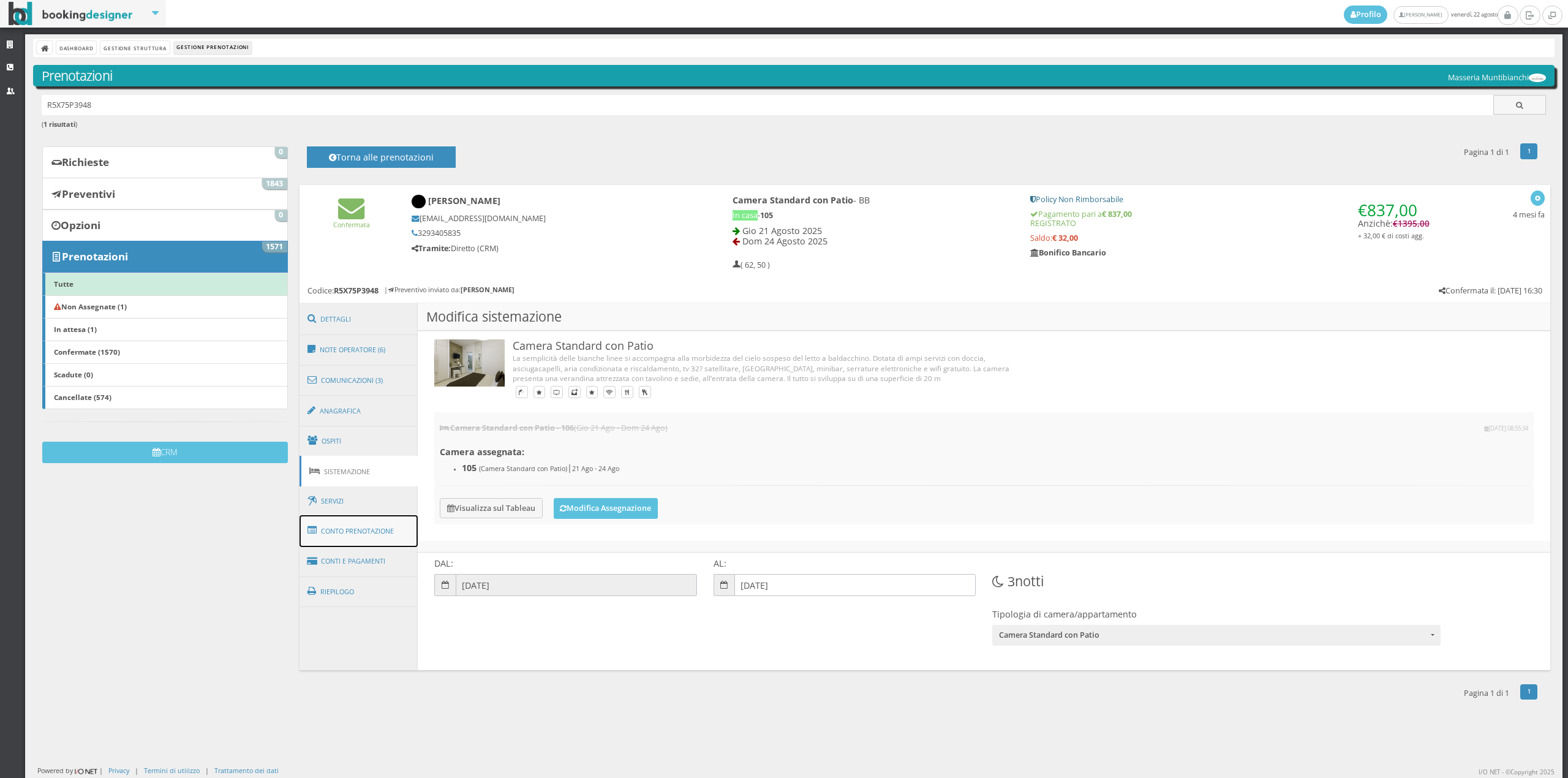
click at [375, 526] on link "Conto Prenotazione" at bounding box center [358, 530] width 119 height 32
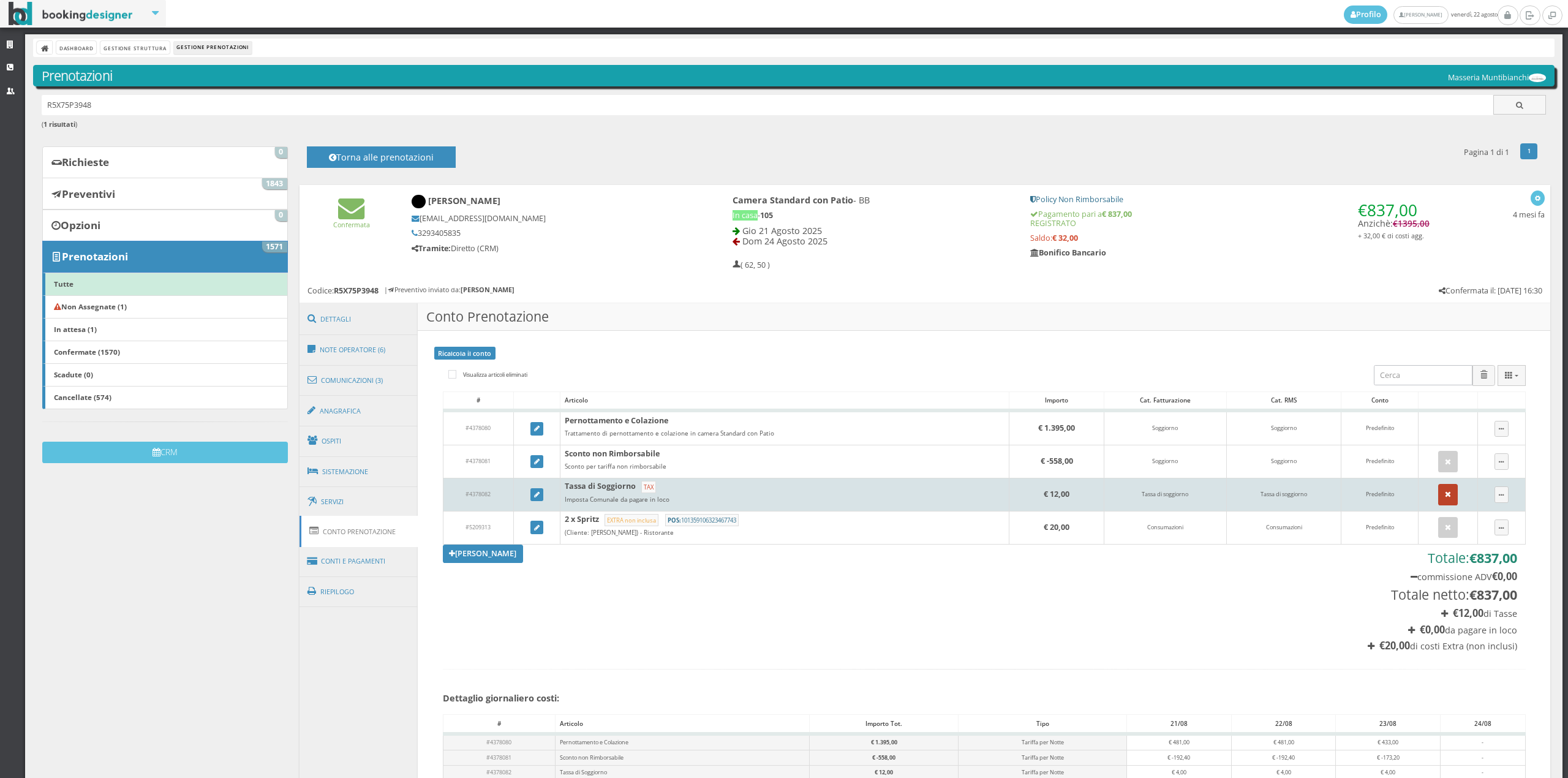
click at [1438, 500] on button "button" at bounding box center [1448, 494] width 20 height 21
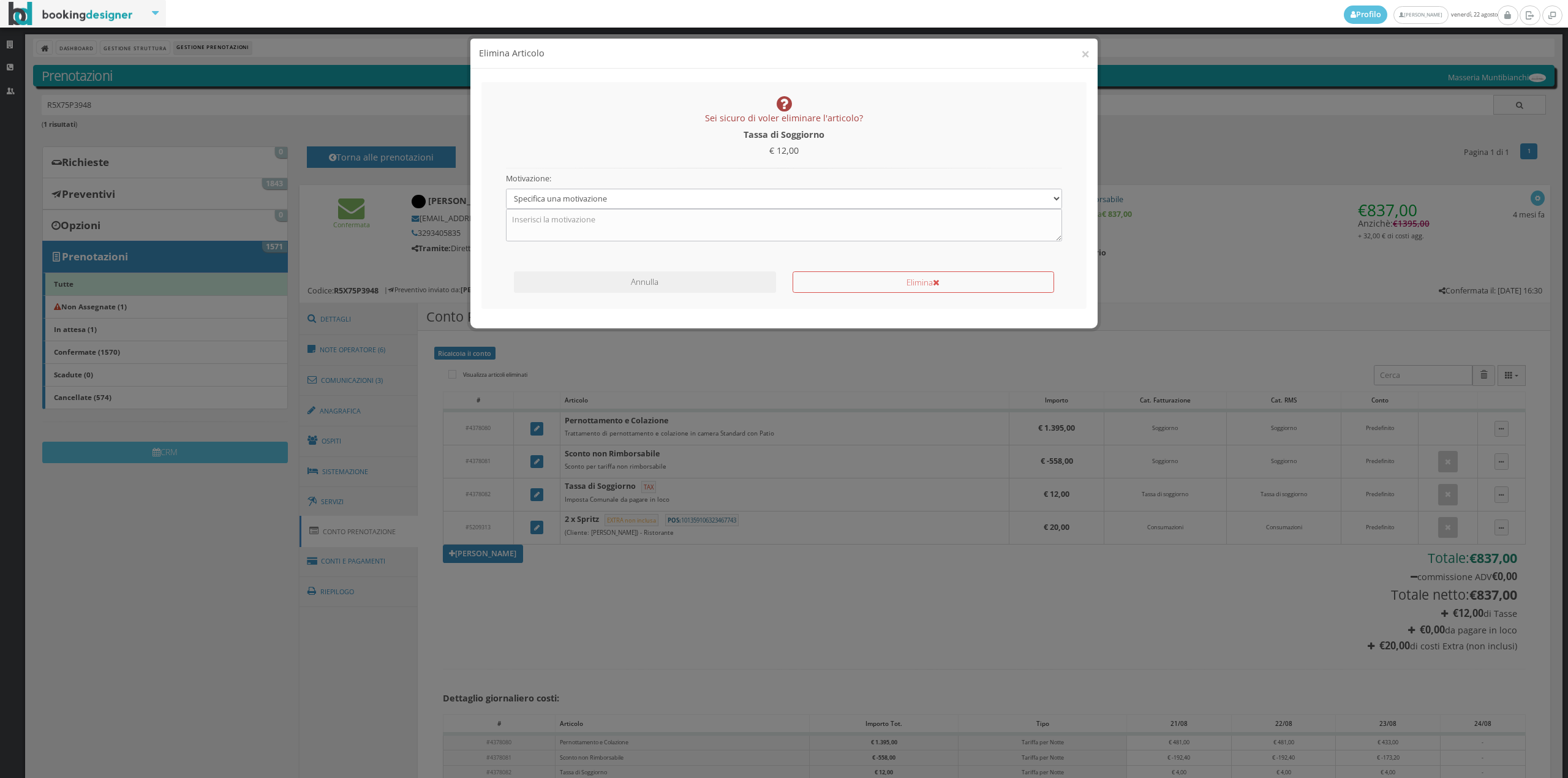
drag, startPoint x: 651, startPoint y: 187, endPoint x: 647, endPoint y: 196, distance: 9.8
click at [649, 187] on div "Motivazione: Specifica una motivazione Errore di inserimento Ricalcolo del cont…" at bounding box center [784, 204] width 574 height 73
click at [643, 202] on select "Specifica una motivazione Errore di inserimento Ricalcolo del conto Il cliente …" at bounding box center [784, 198] width 556 height 20
click at [506, 188] on select "Specifica una motivazione Errore di inserimento Ricalcolo del conto Il cliente …" at bounding box center [784, 198] width 556 height 20
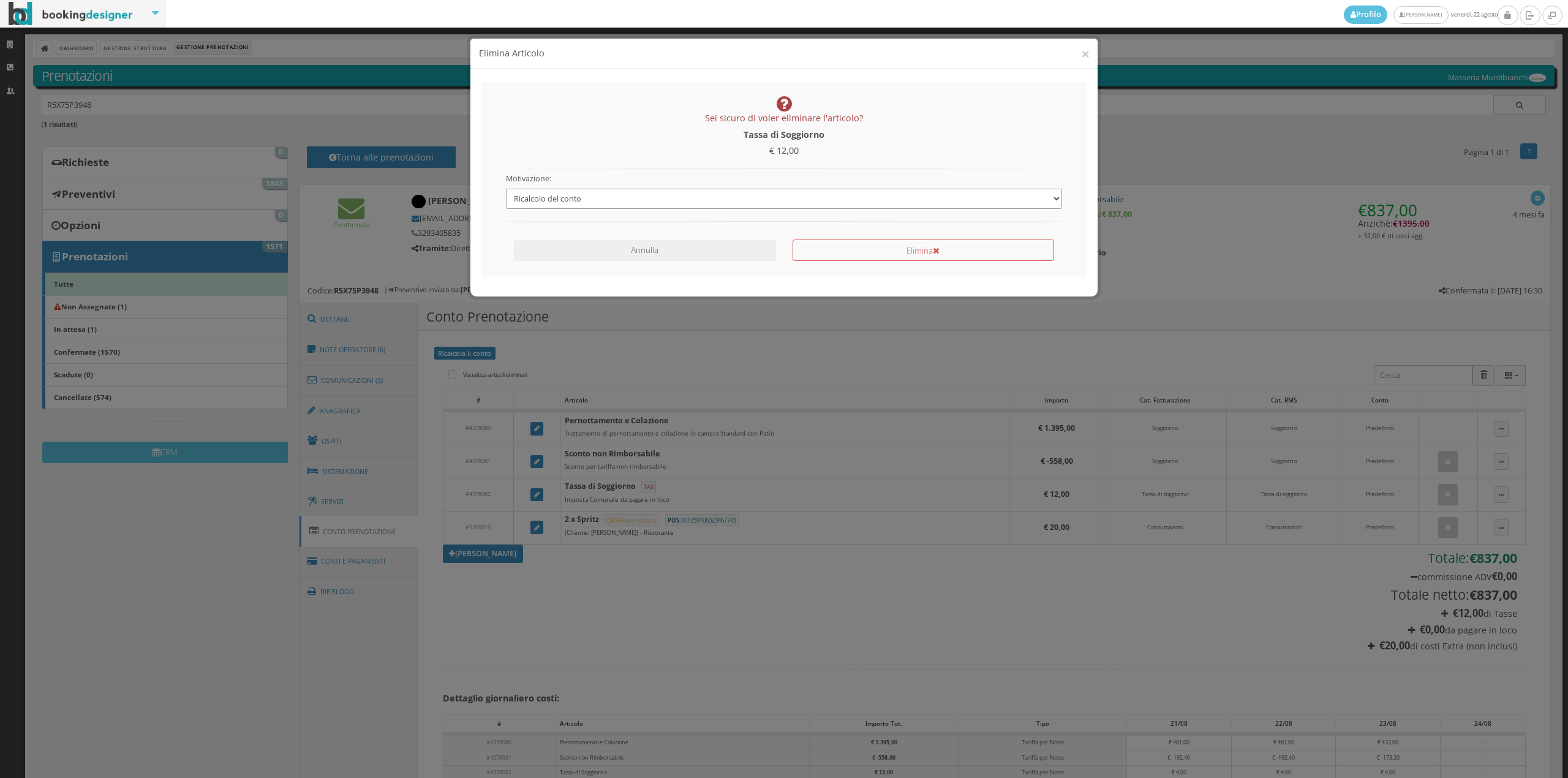
click at [613, 191] on select "Specifica una motivazione Errore di inserimento Ricalcolo del conto Il cliente …" at bounding box center [784, 198] width 556 height 20
select select "1"
click at [506, 188] on select "Specifica una motivazione Errore di inserimento Ricalcolo del conto Il cliente …" at bounding box center [784, 198] width 556 height 20
click at [710, 249] on button "Annulla" at bounding box center [644, 251] width 261 height 22
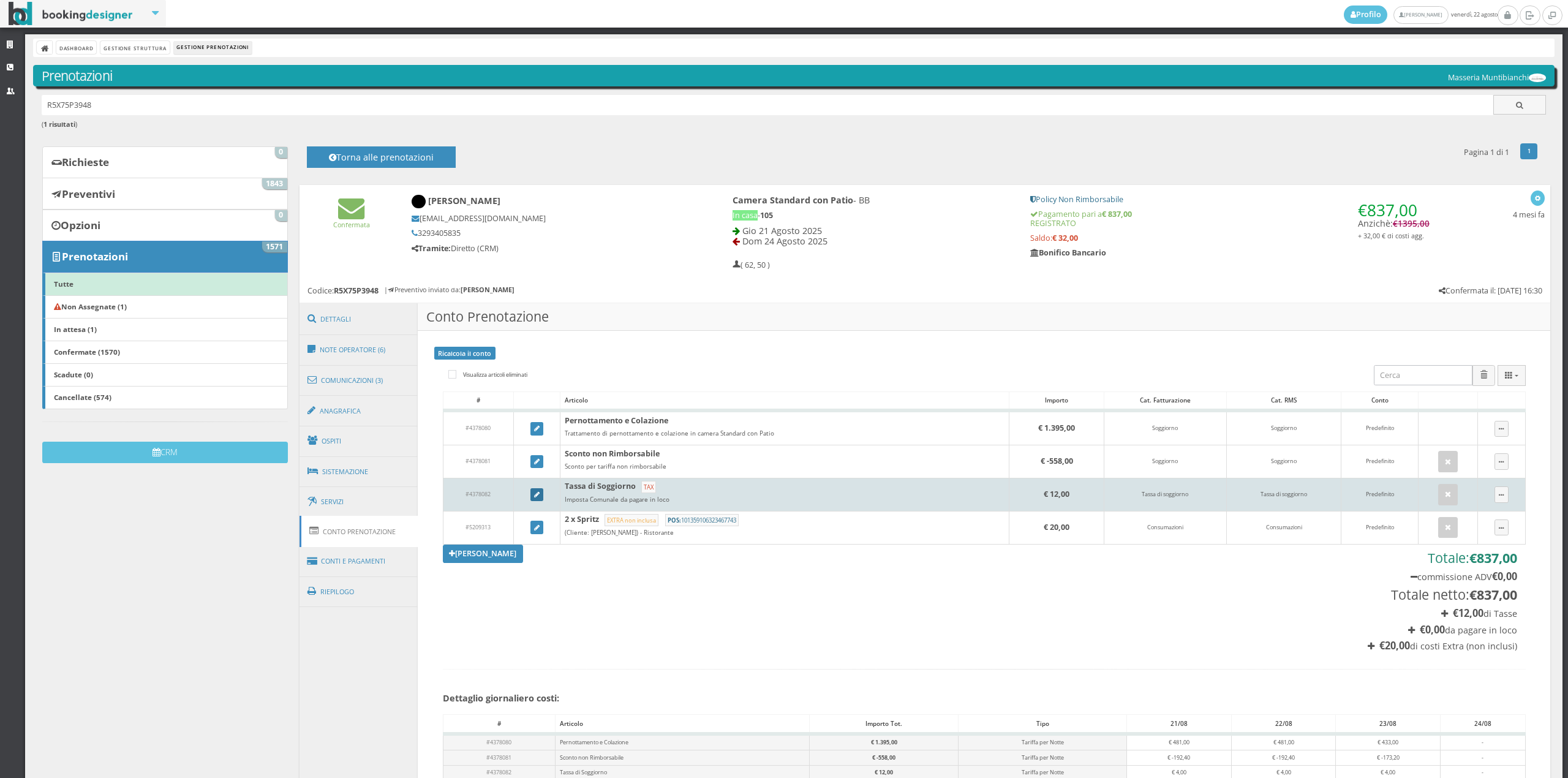
click at [532, 498] on link at bounding box center [537, 494] width 14 height 14
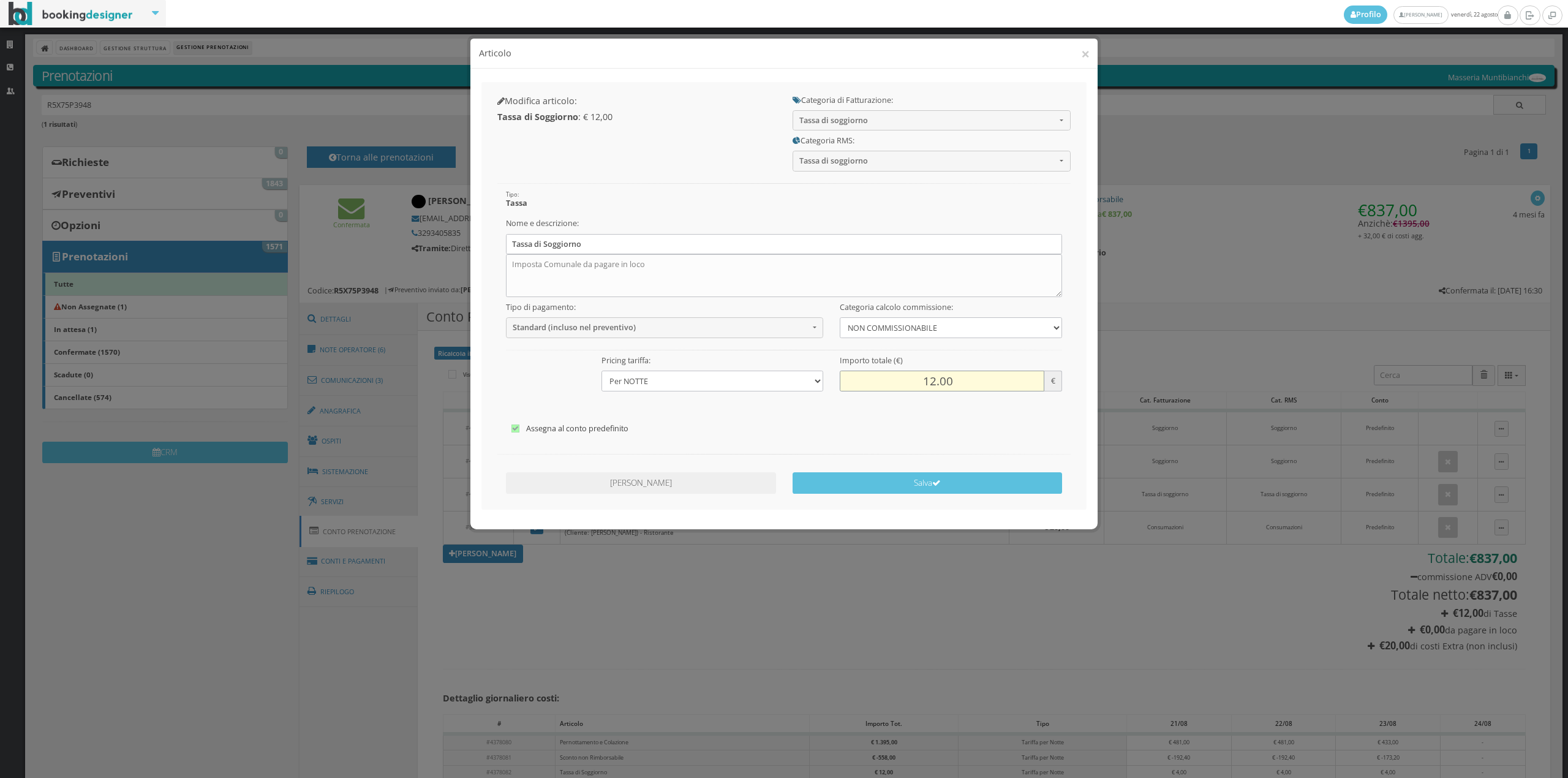
click at [925, 384] on input "12.00" at bounding box center [941, 380] width 204 height 20
type input "8.00"
click at [921, 484] on button "Salva" at bounding box center [927, 483] width 270 height 22
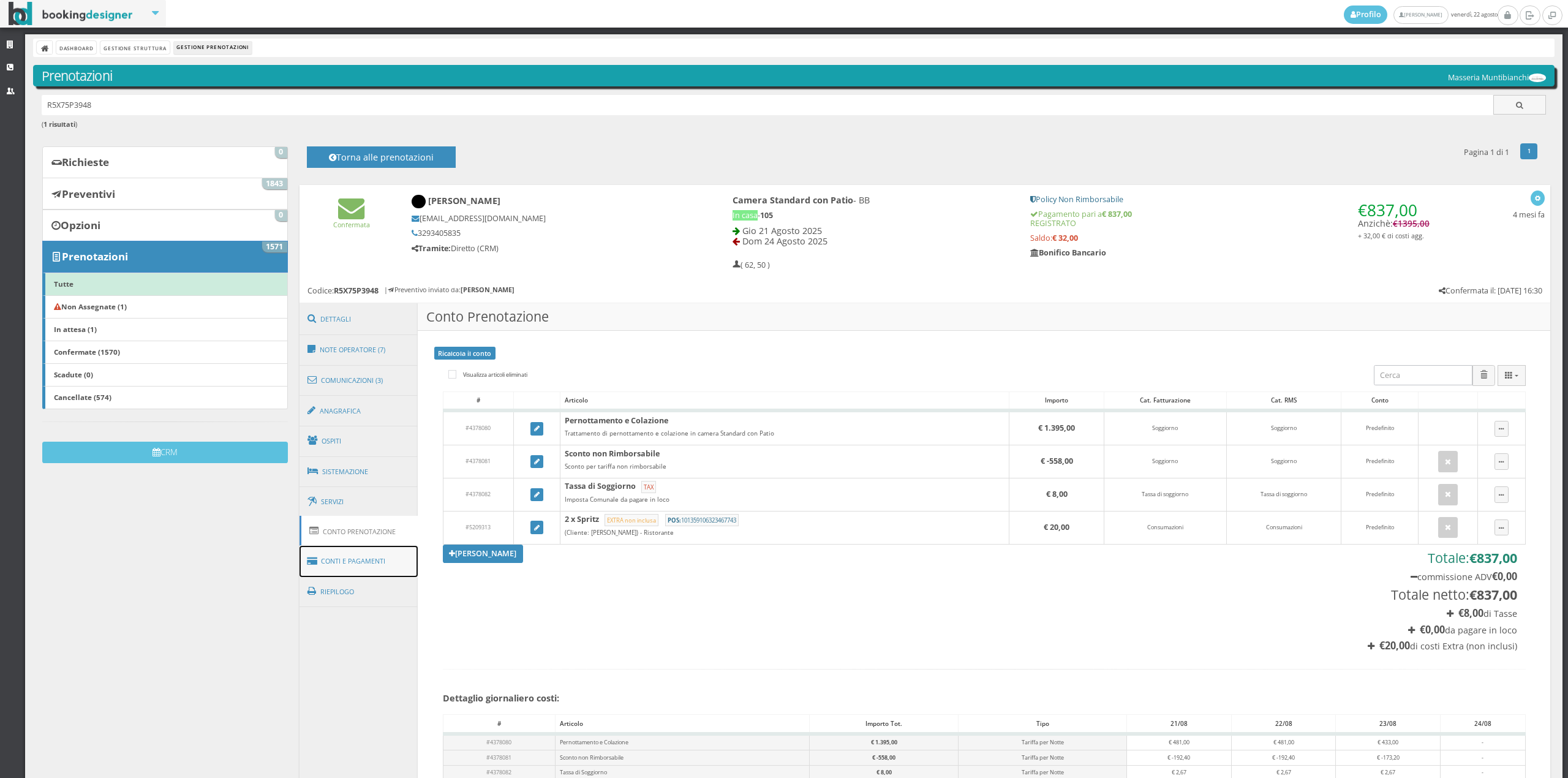
click at [374, 557] on link "Conti e Pagamenti" at bounding box center [358, 561] width 119 height 32
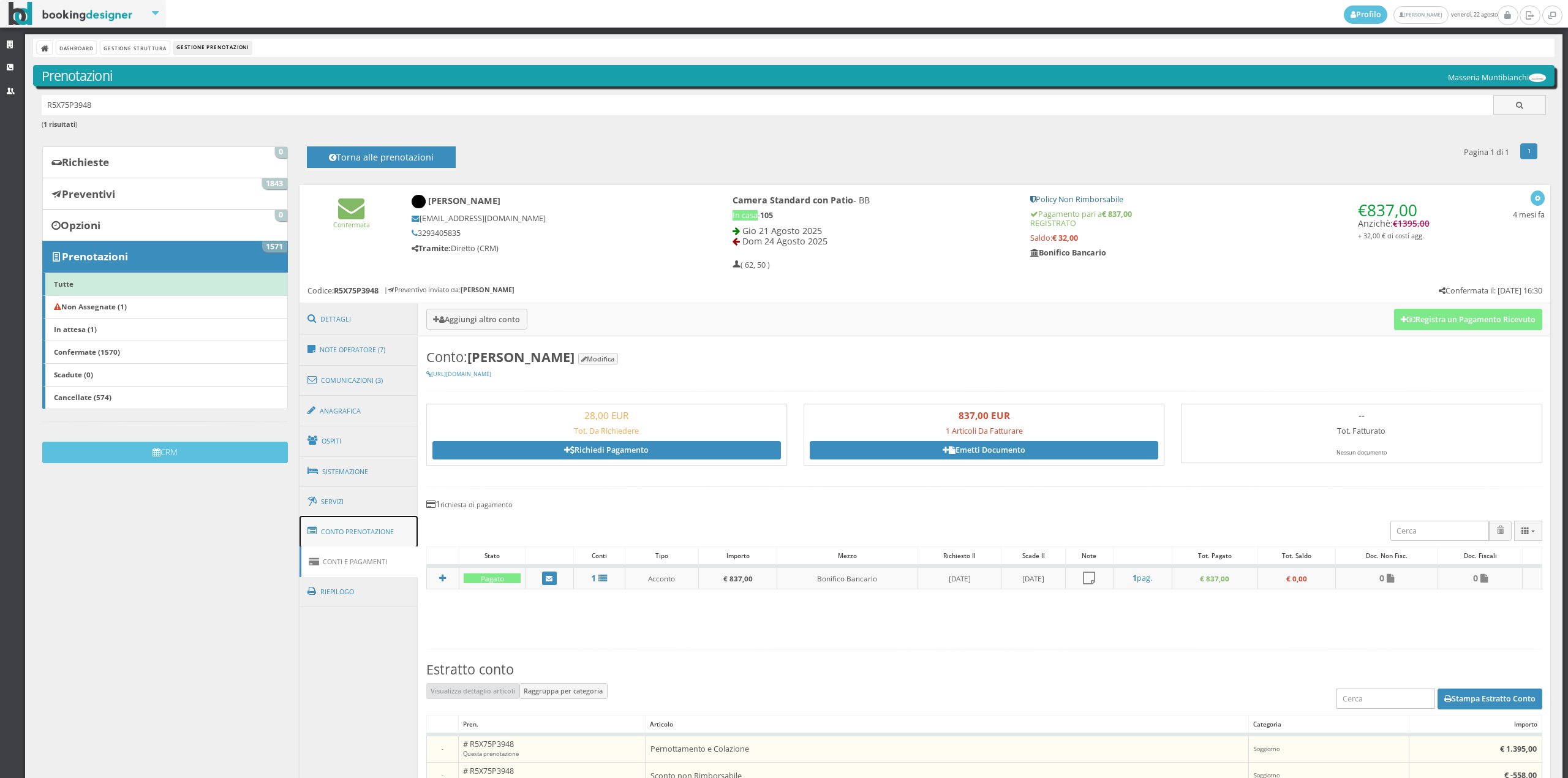
click at [380, 535] on link "Conto Prenotazione" at bounding box center [358, 531] width 119 height 32
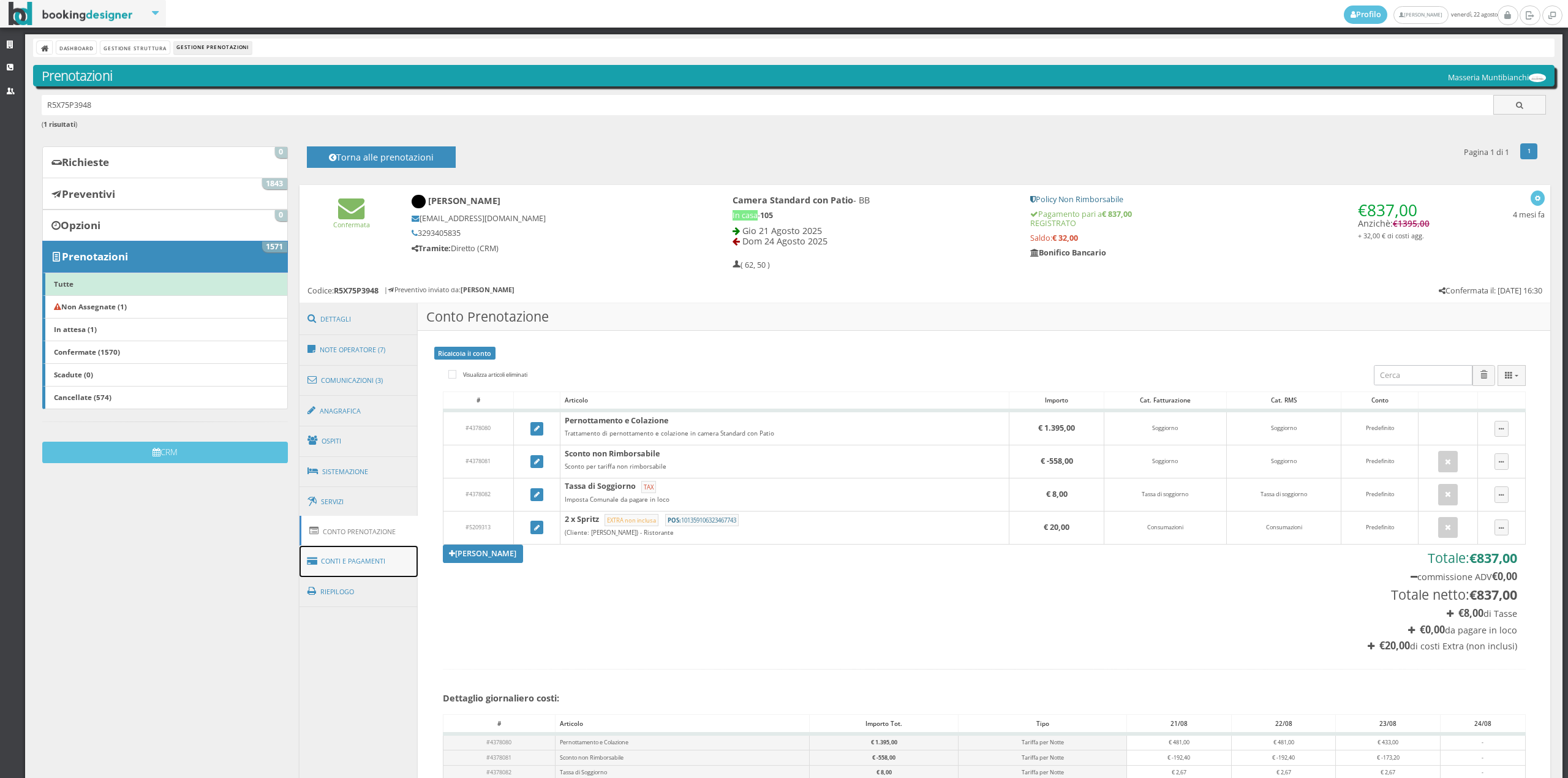
click at [380, 554] on link "Conti e Pagamenti" at bounding box center [358, 561] width 119 height 32
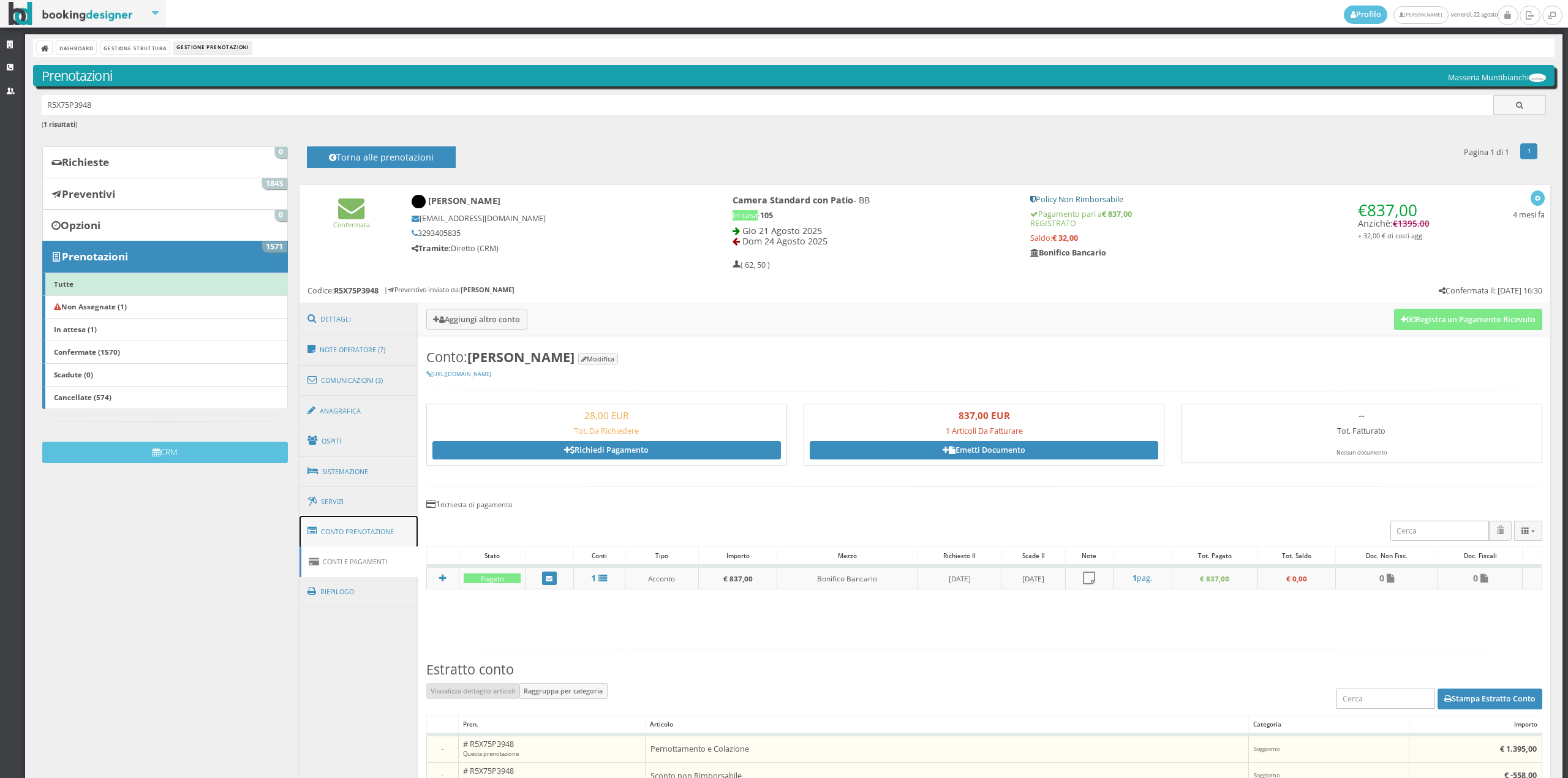
click at [377, 534] on link "Conto Prenotazione" at bounding box center [358, 531] width 119 height 32
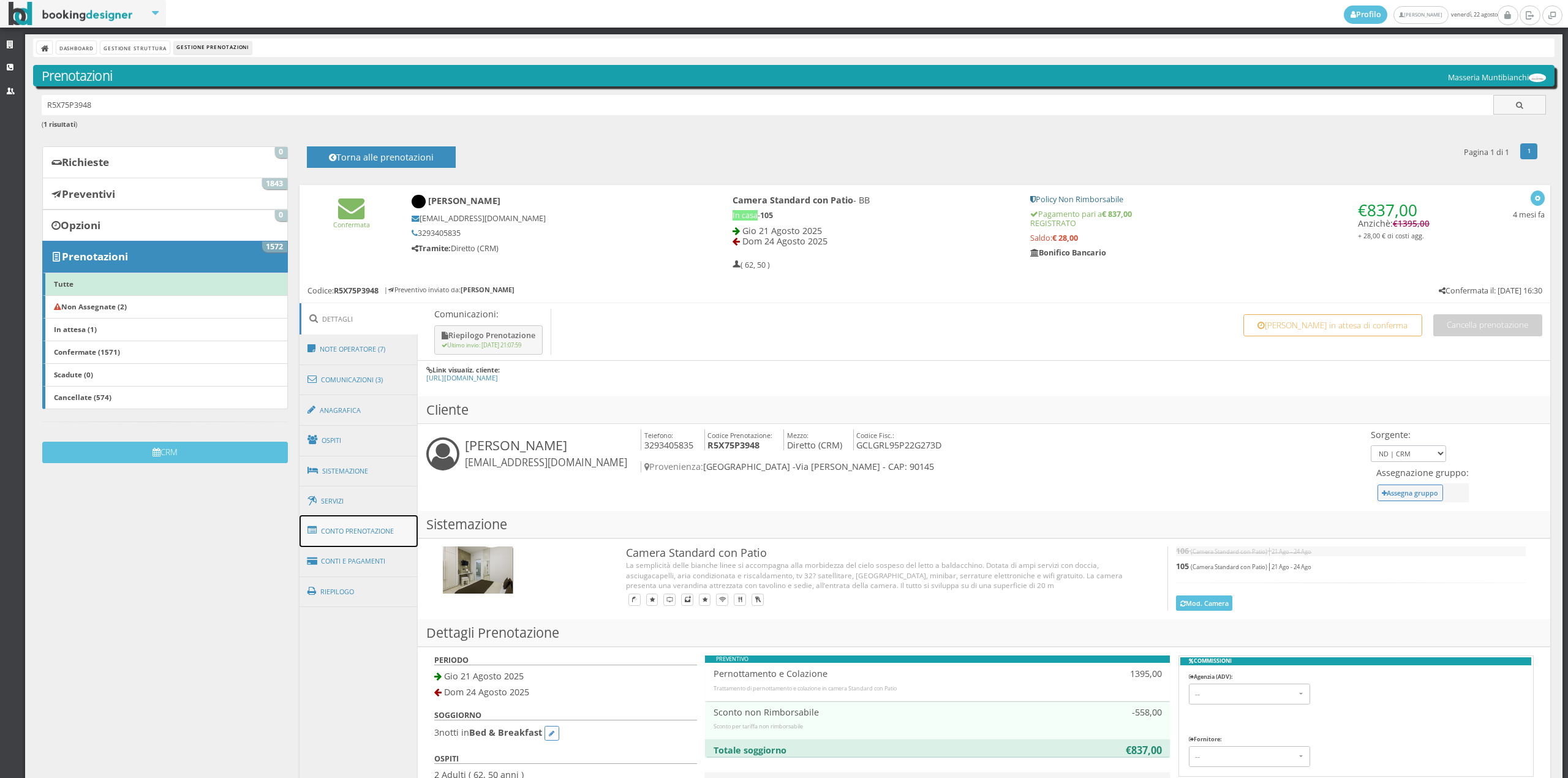
click at [344, 533] on link "Conto Prenotazione" at bounding box center [358, 530] width 119 height 32
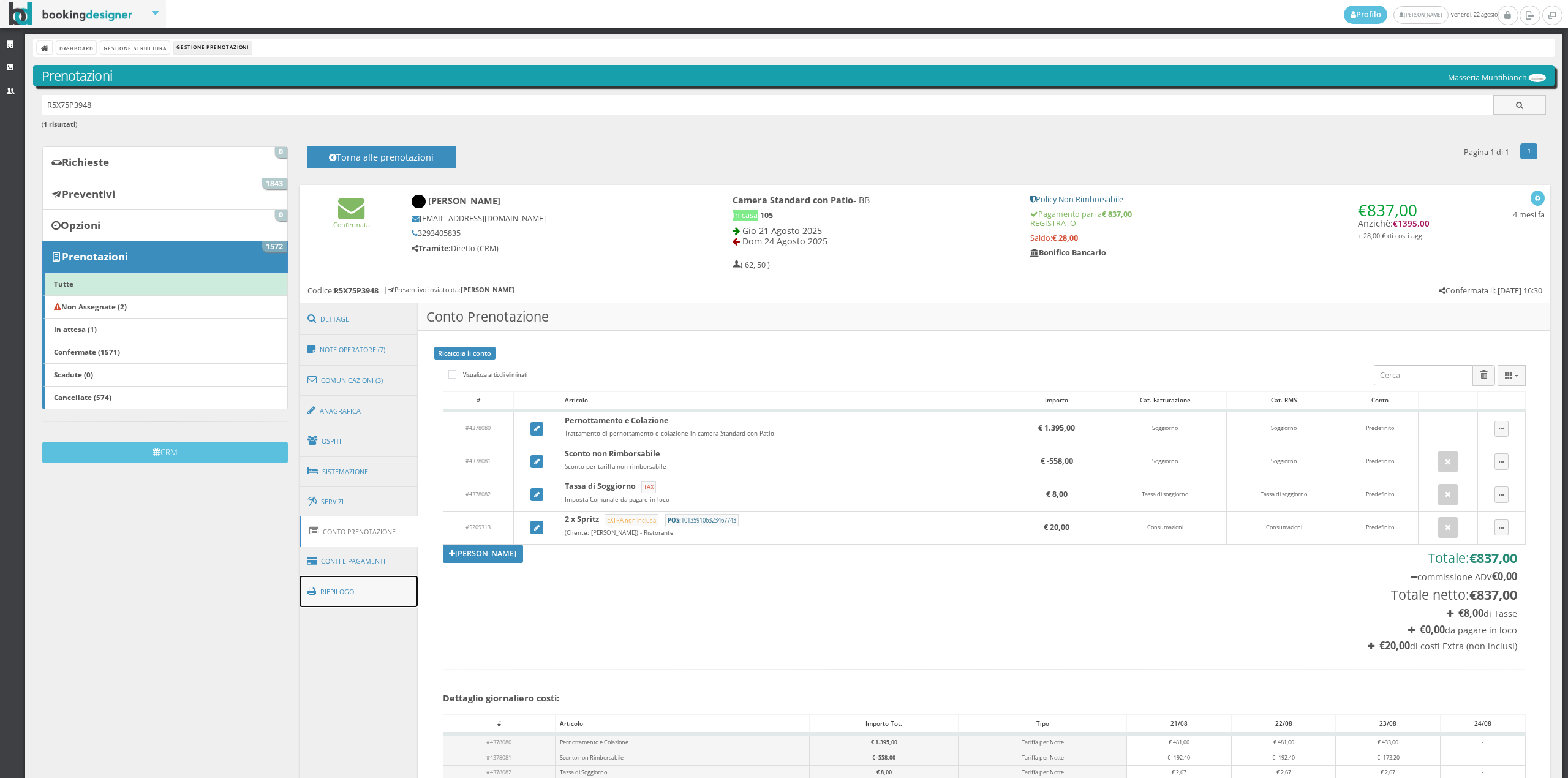
click at [337, 588] on link "Riepilogo" at bounding box center [358, 591] width 119 height 32
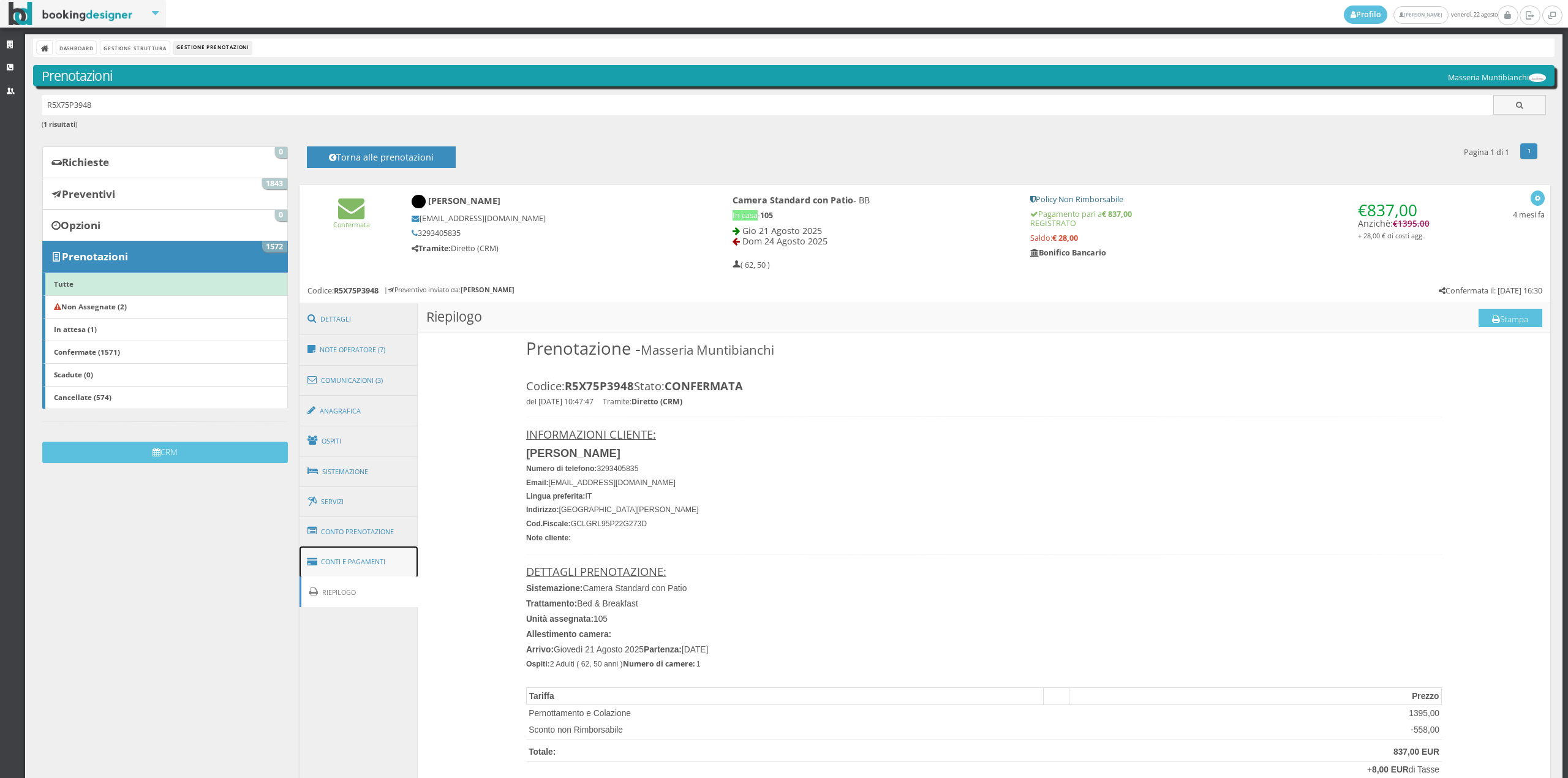
click at [337, 564] on link "Conti e Pagamenti" at bounding box center [358, 562] width 119 height 32
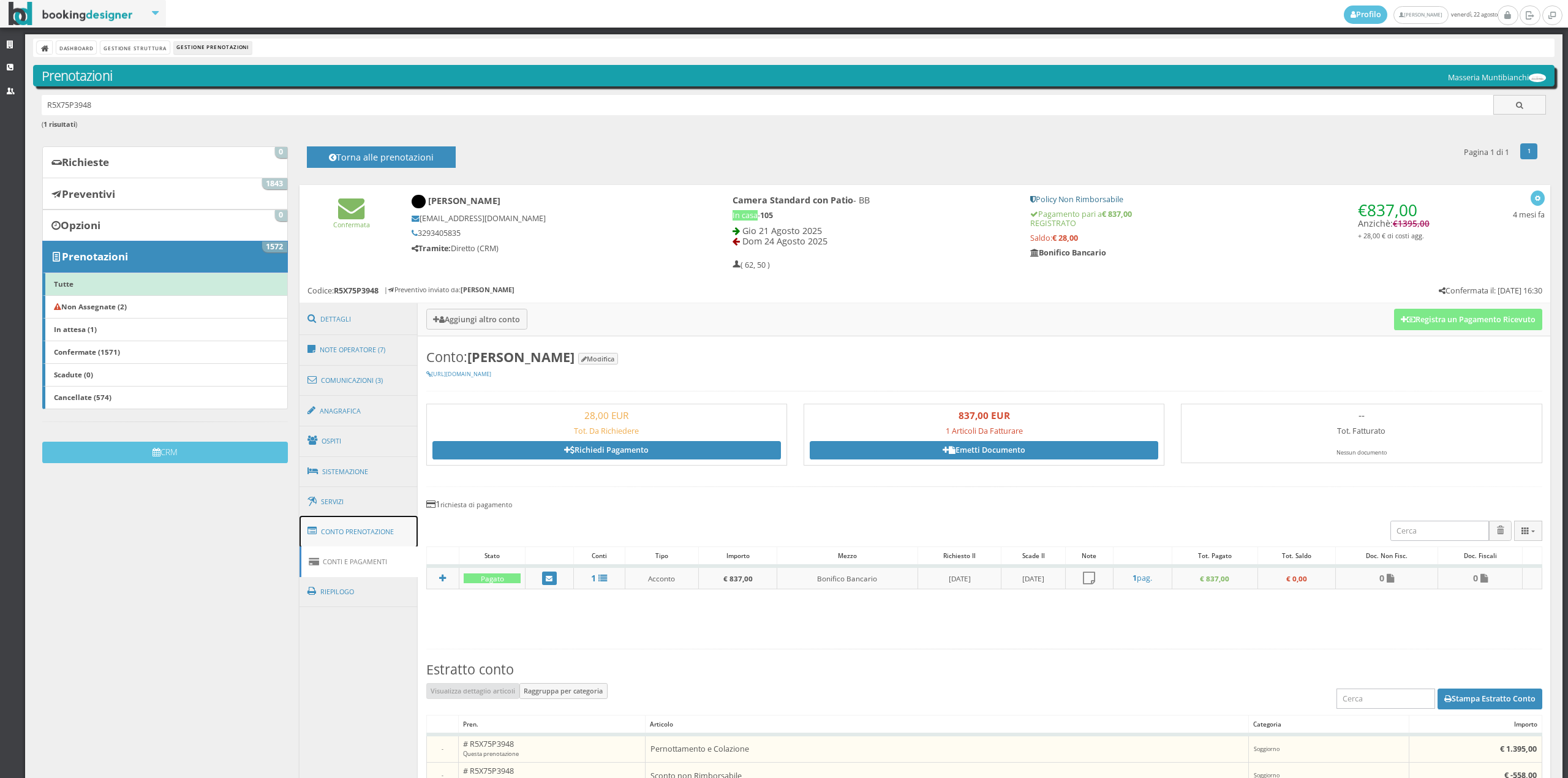
click at [381, 532] on link "Conto Prenotazione" at bounding box center [358, 531] width 119 height 32
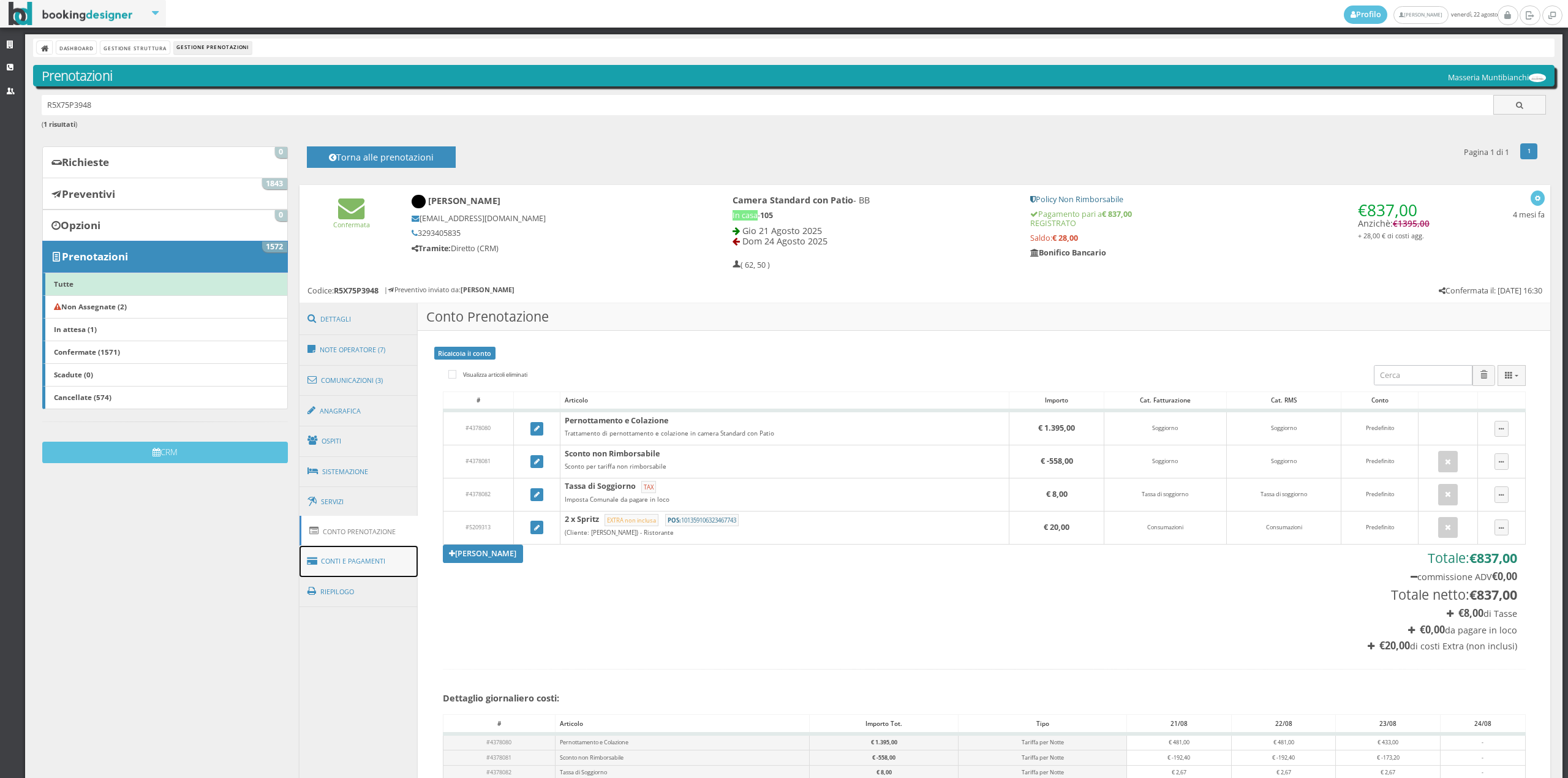
click at [375, 556] on link "Conti e Pagamenti" at bounding box center [358, 561] width 119 height 32
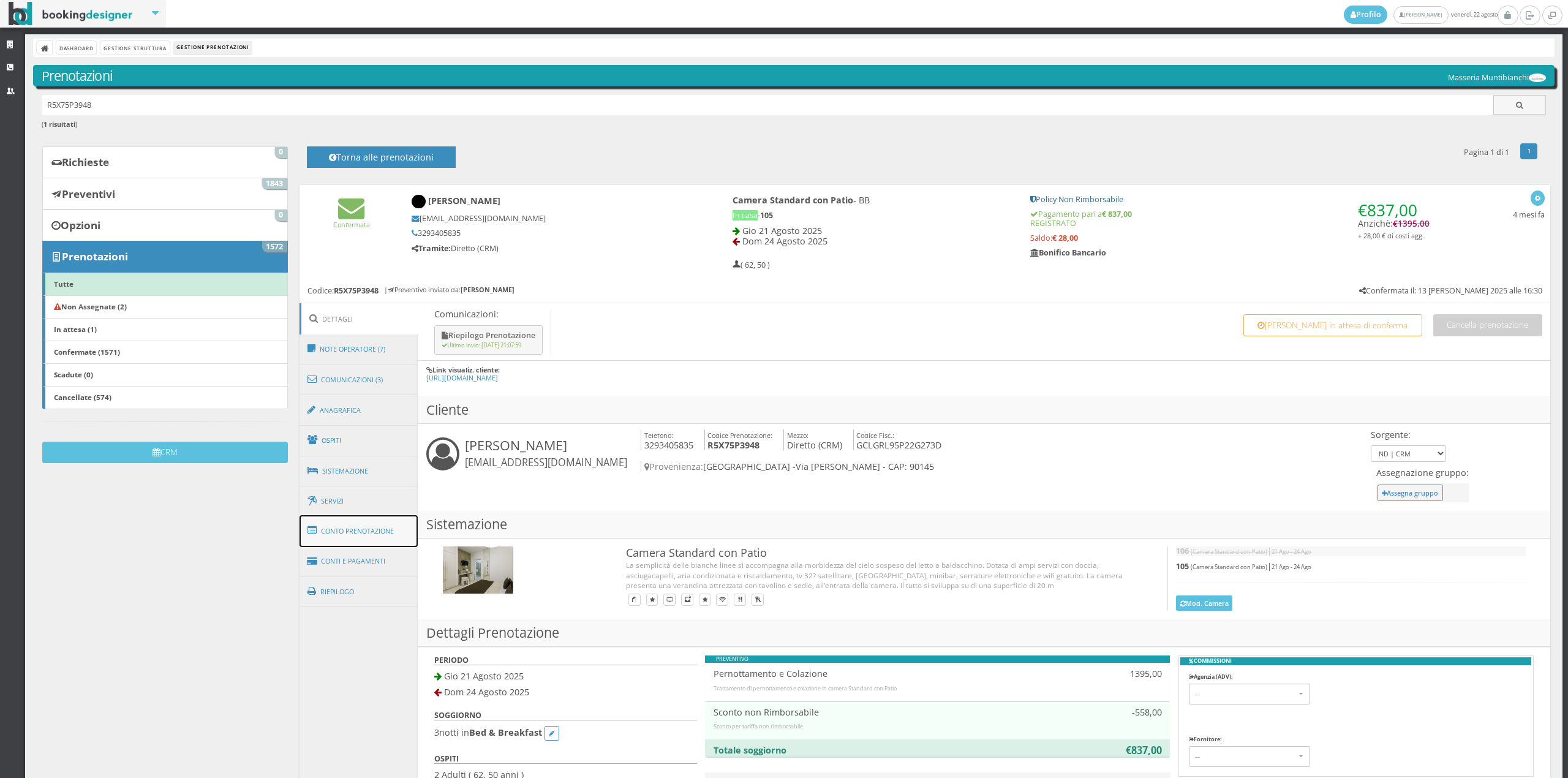
click at [378, 529] on link "Conto Prenotazione" at bounding box center [358, 530] width 119 height 32
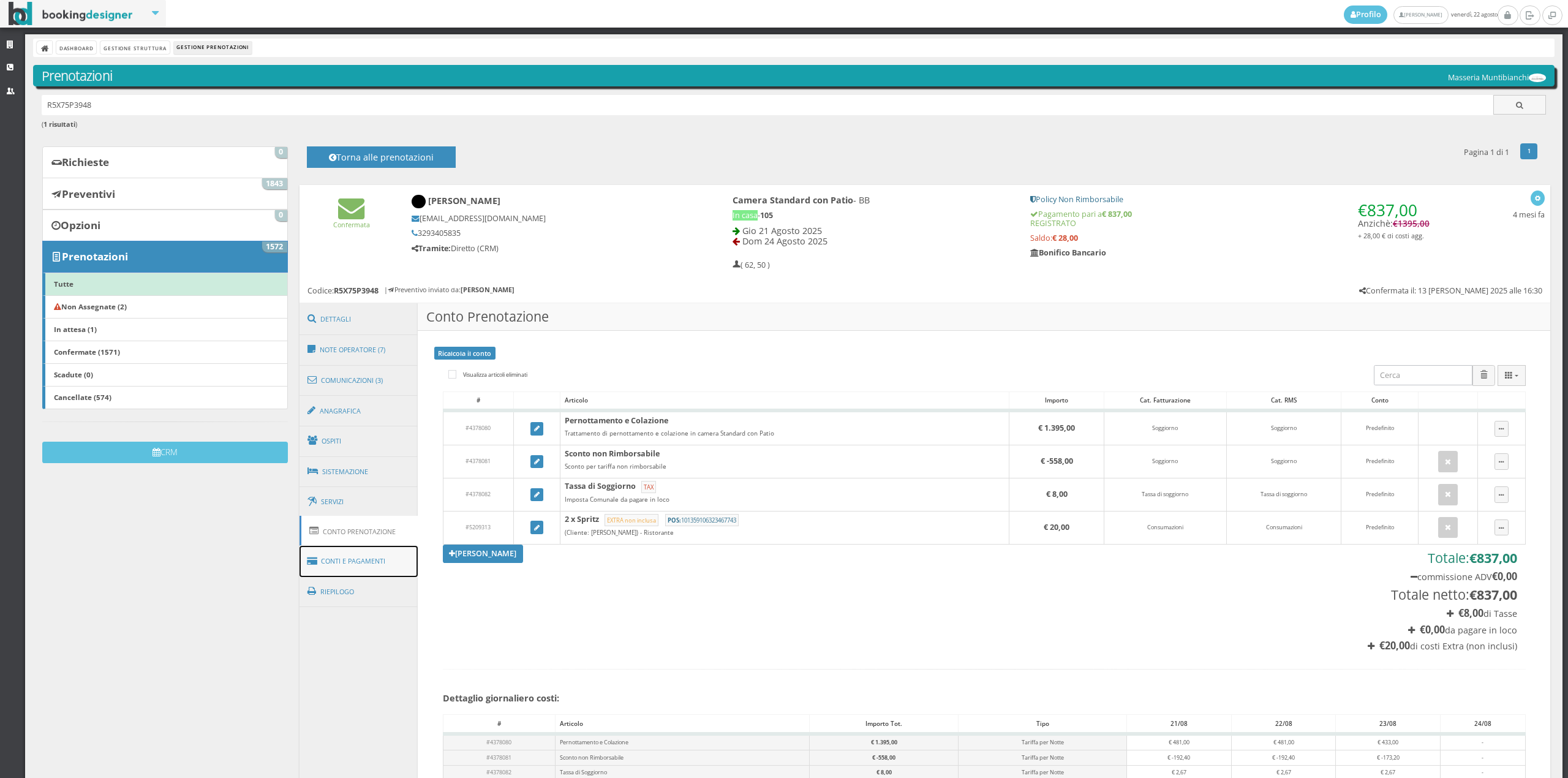
click at [368, 555] on link "Conti e Pagamenti" at bounding box center [358, 561] width 119 height 32
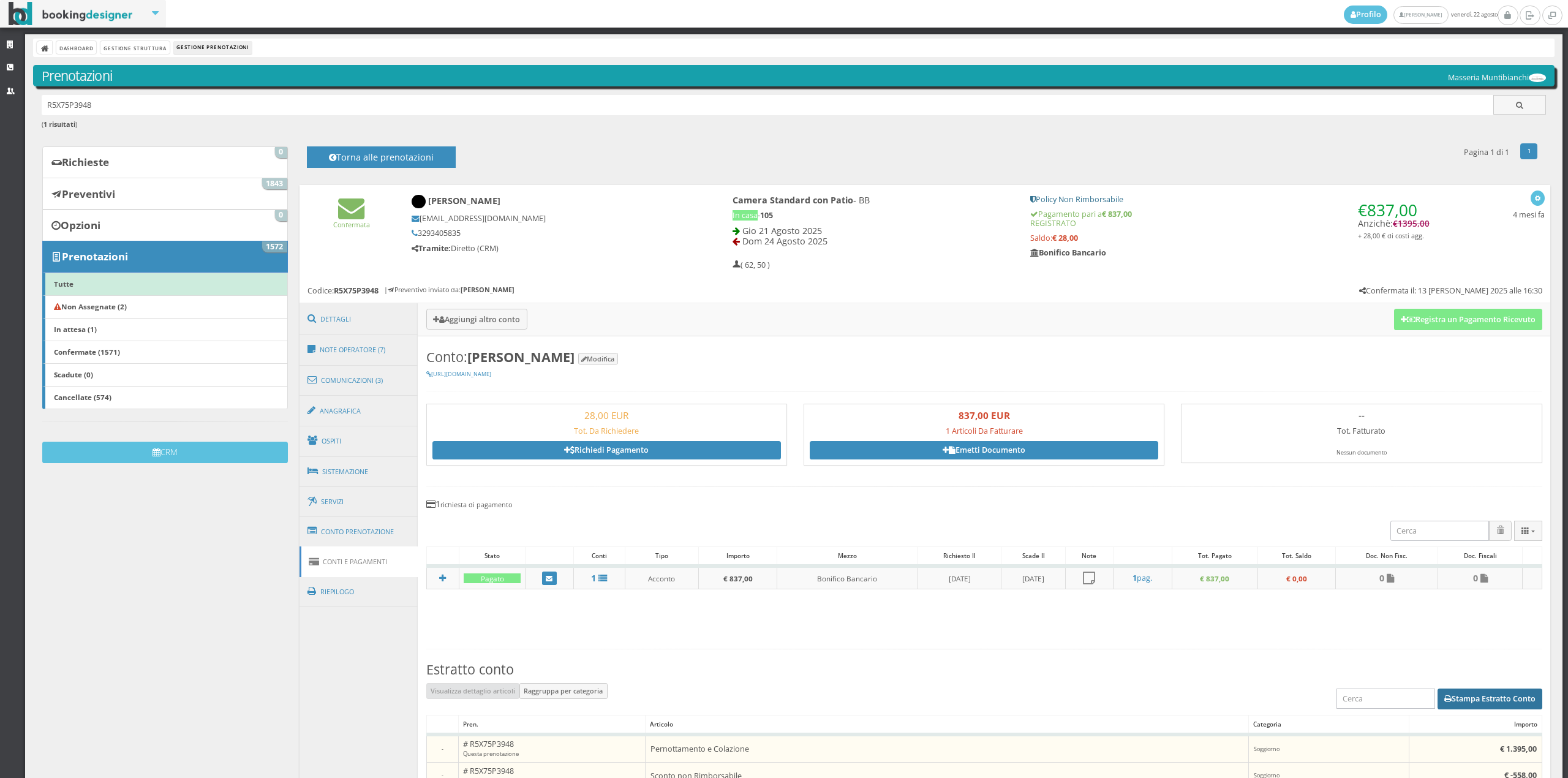
click at [1454, 698] on button "Stampa Estratto Conto" at bounding box center [1490, 698] width 105 height 21
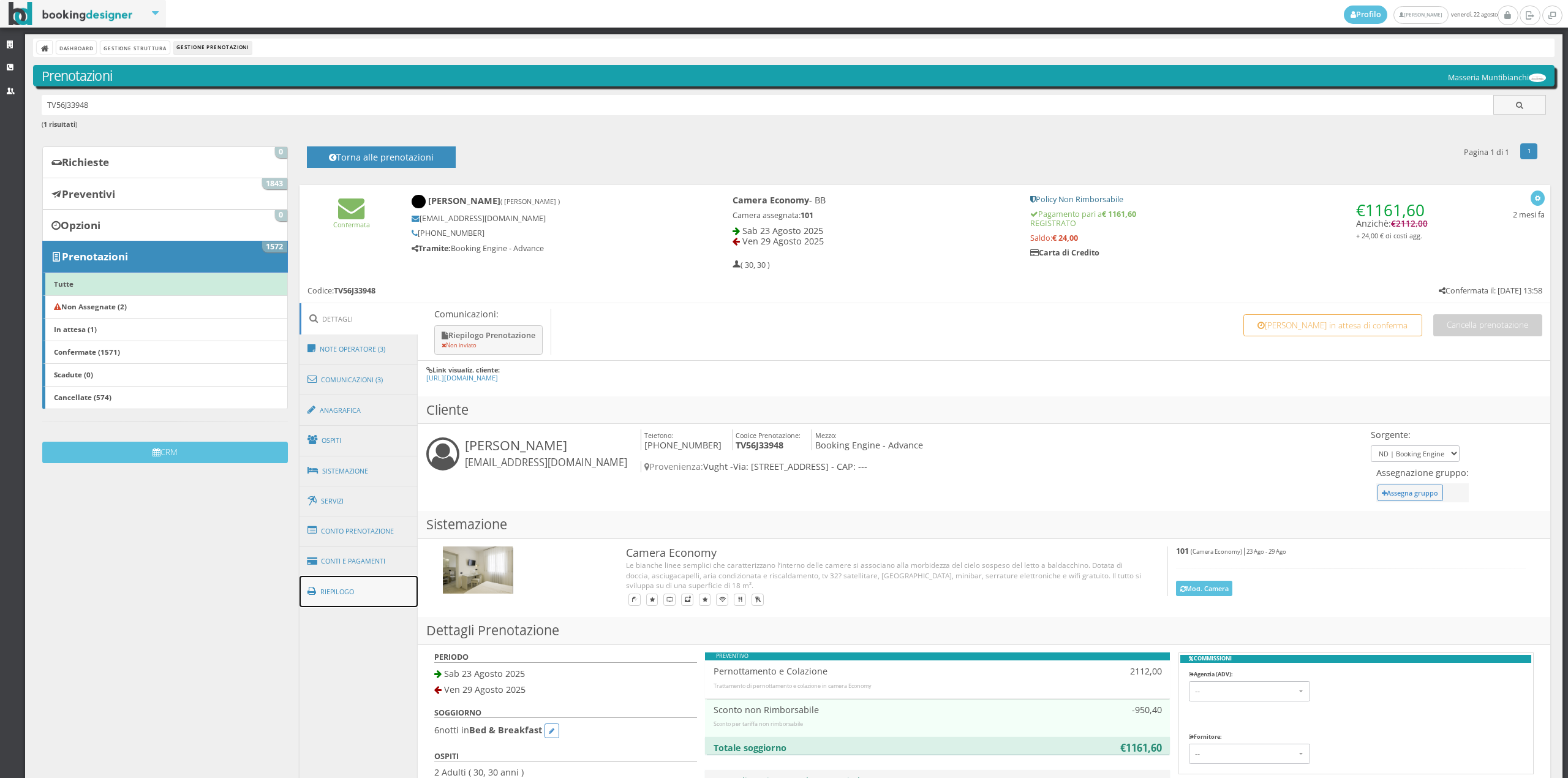
click at [381, 590] on link "Riepilogo" at bounding box center [358, 591] width 119 height 32
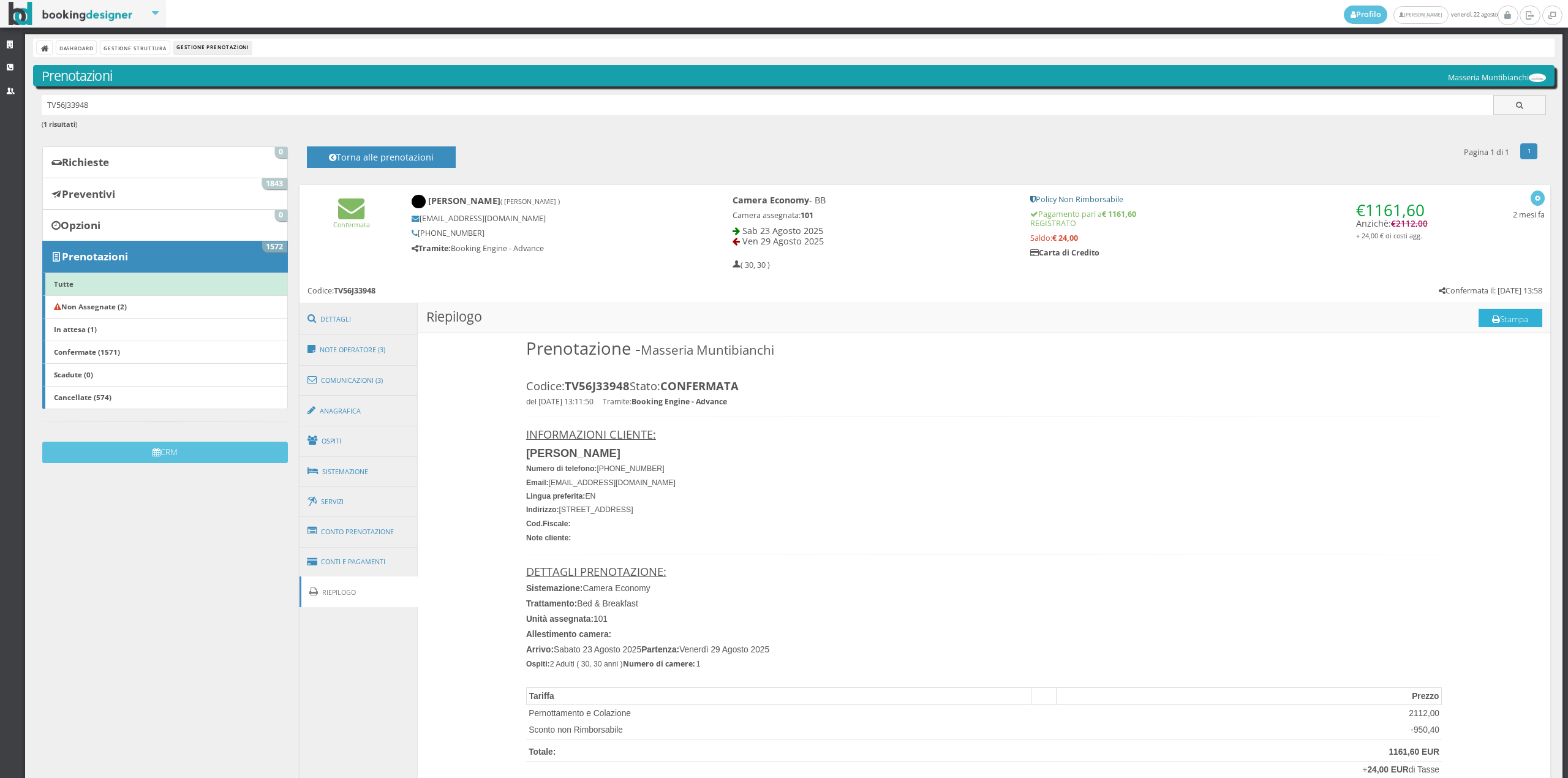
click at [1495, 324] on button "Stampa" at bounding box center [1510, 318] width 63 height 18
click at [1516, 319] on button "Stampa" at bounding box center [1510, 318] width 63 height 18
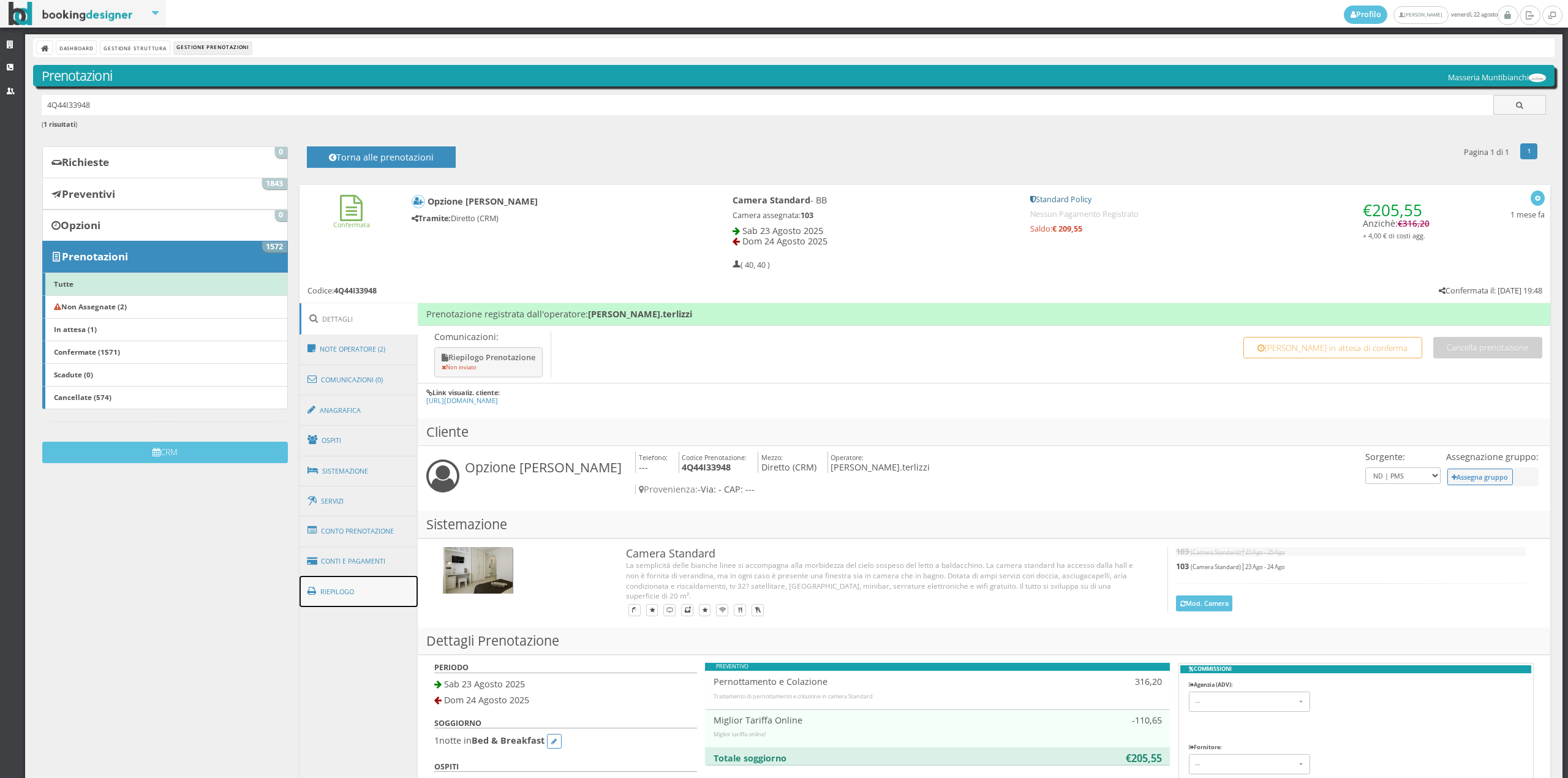
click at [385, 581] on link "Riepilogo" at bounding box center [358, 591] width 119 height 32
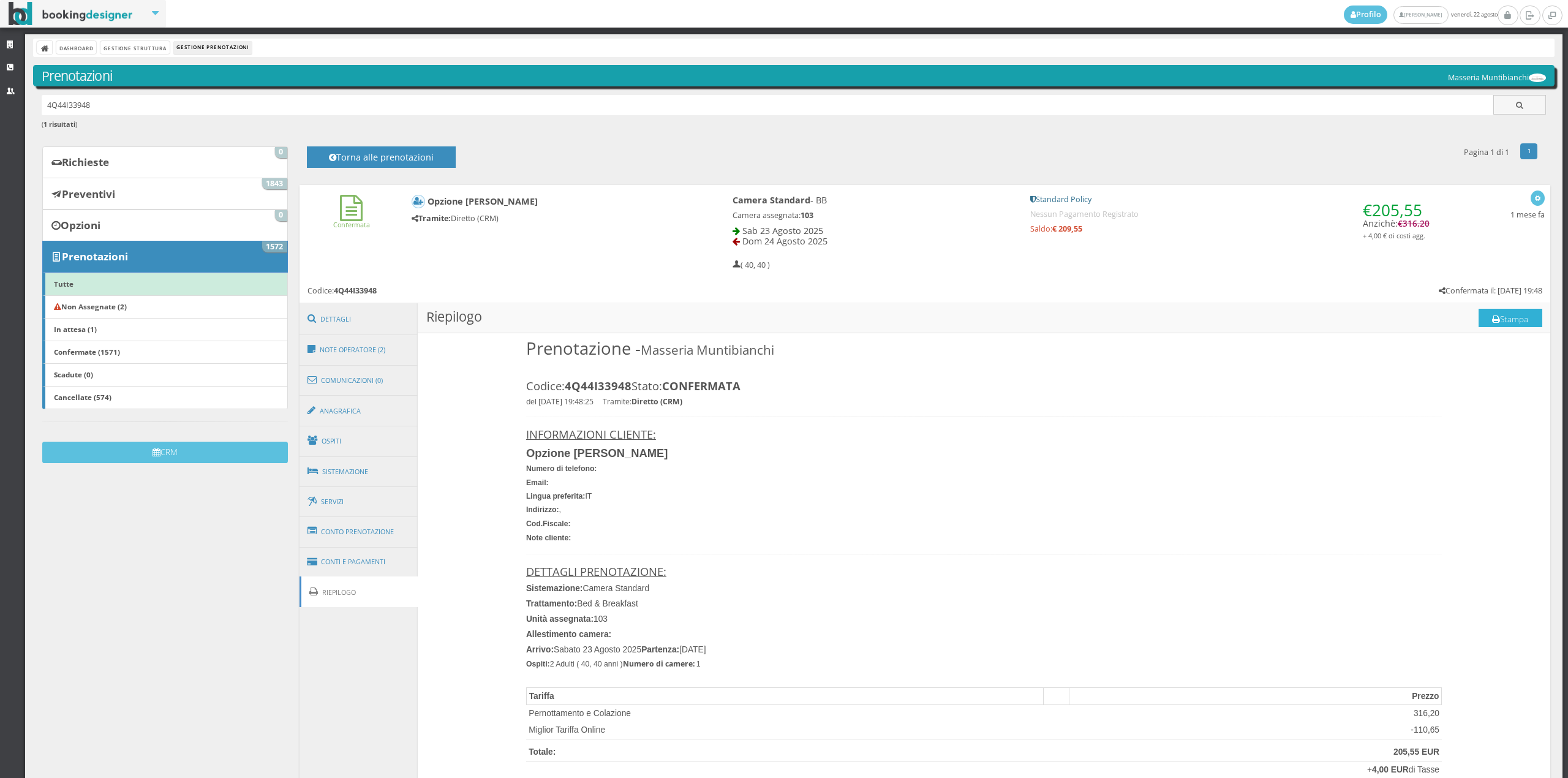
click at [1478, 321] on button "Stampa" at bounding box center [1510, 318] width 63 height 18
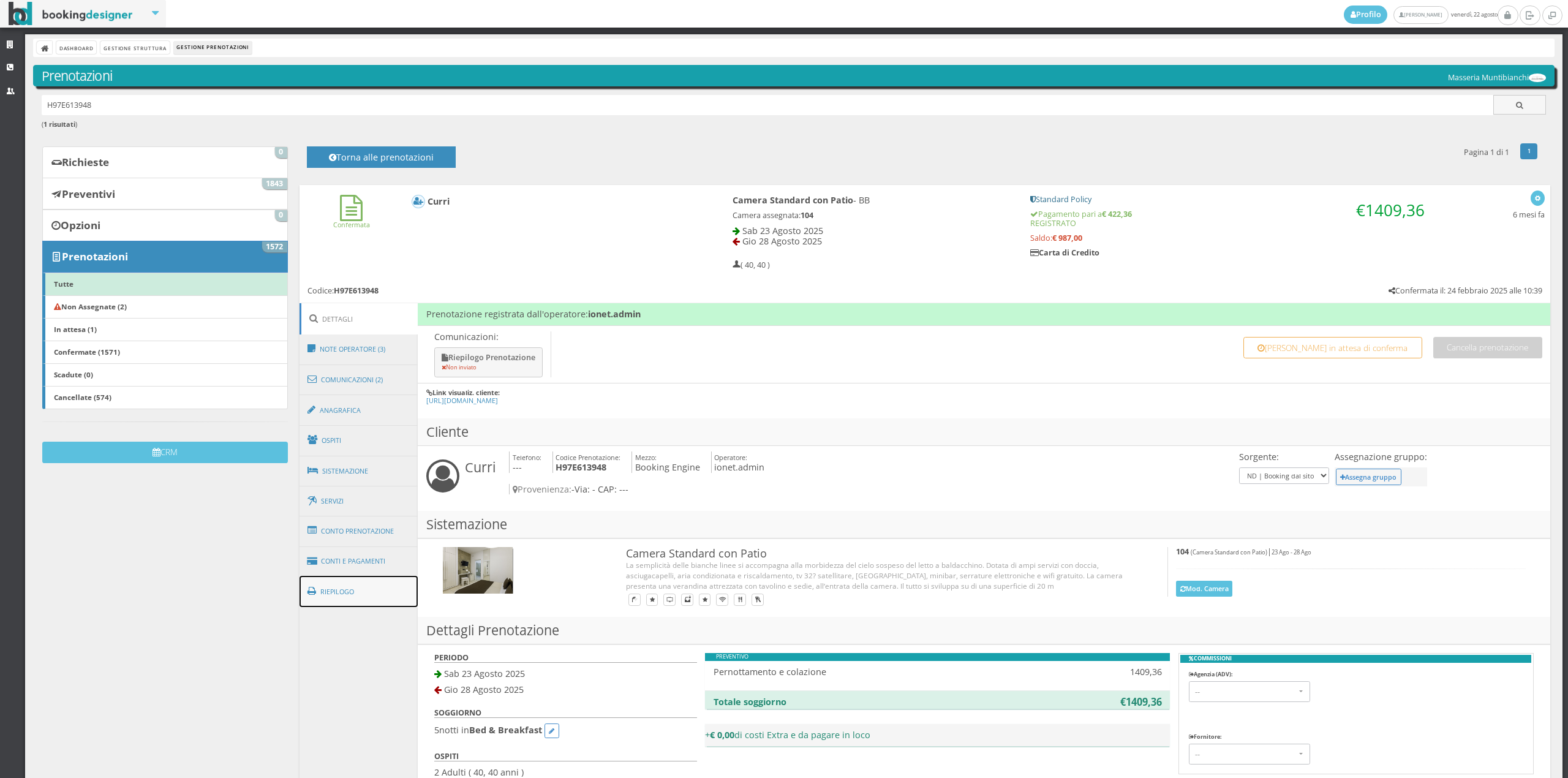
click at [393, 598] on link "Riepilogo" at bounding box center [358, 591] width 119 height 32
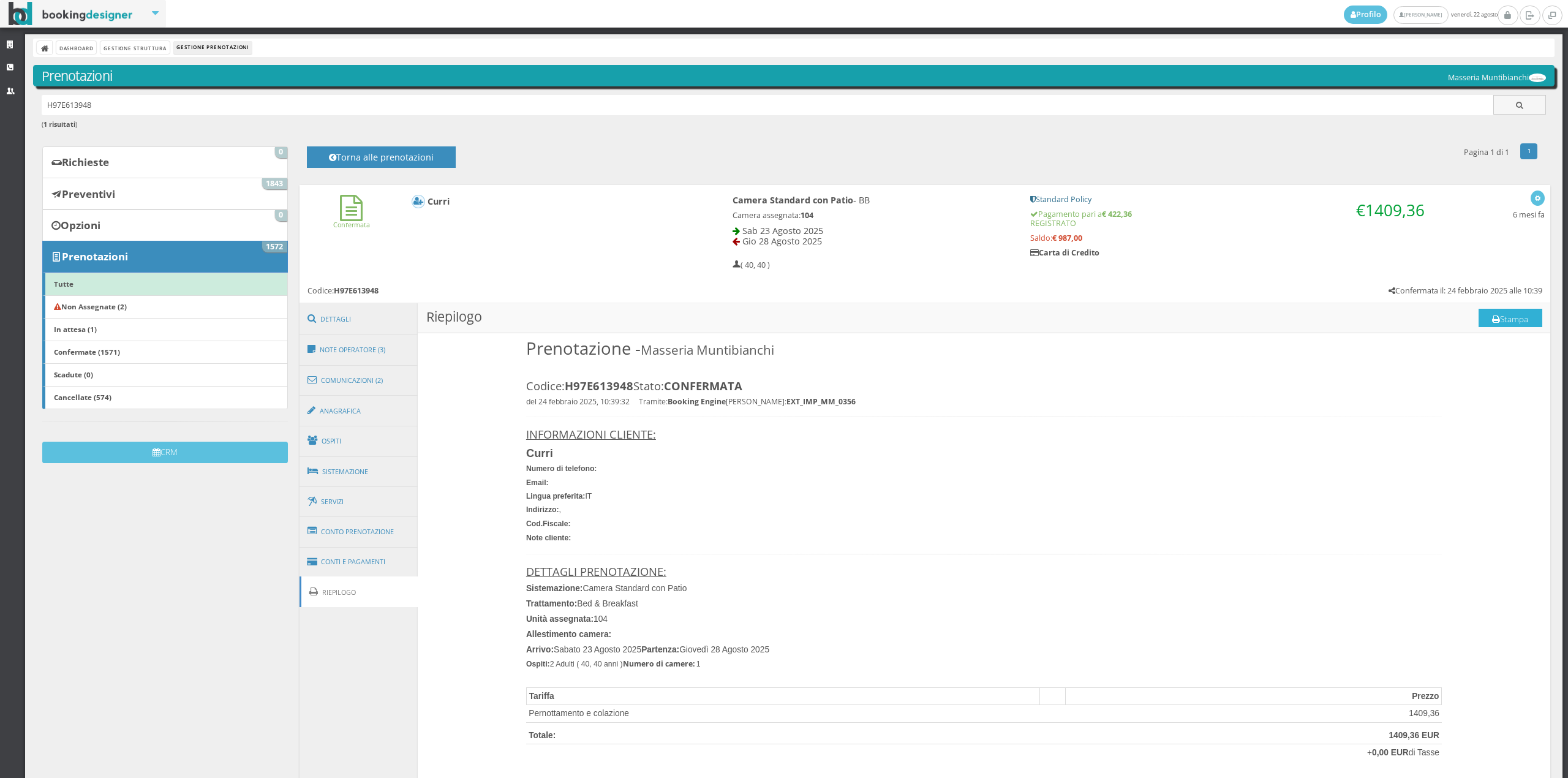
click at [1500, 318] on button "Stampa" at bounding box center [1510, 318] width 63 height 18
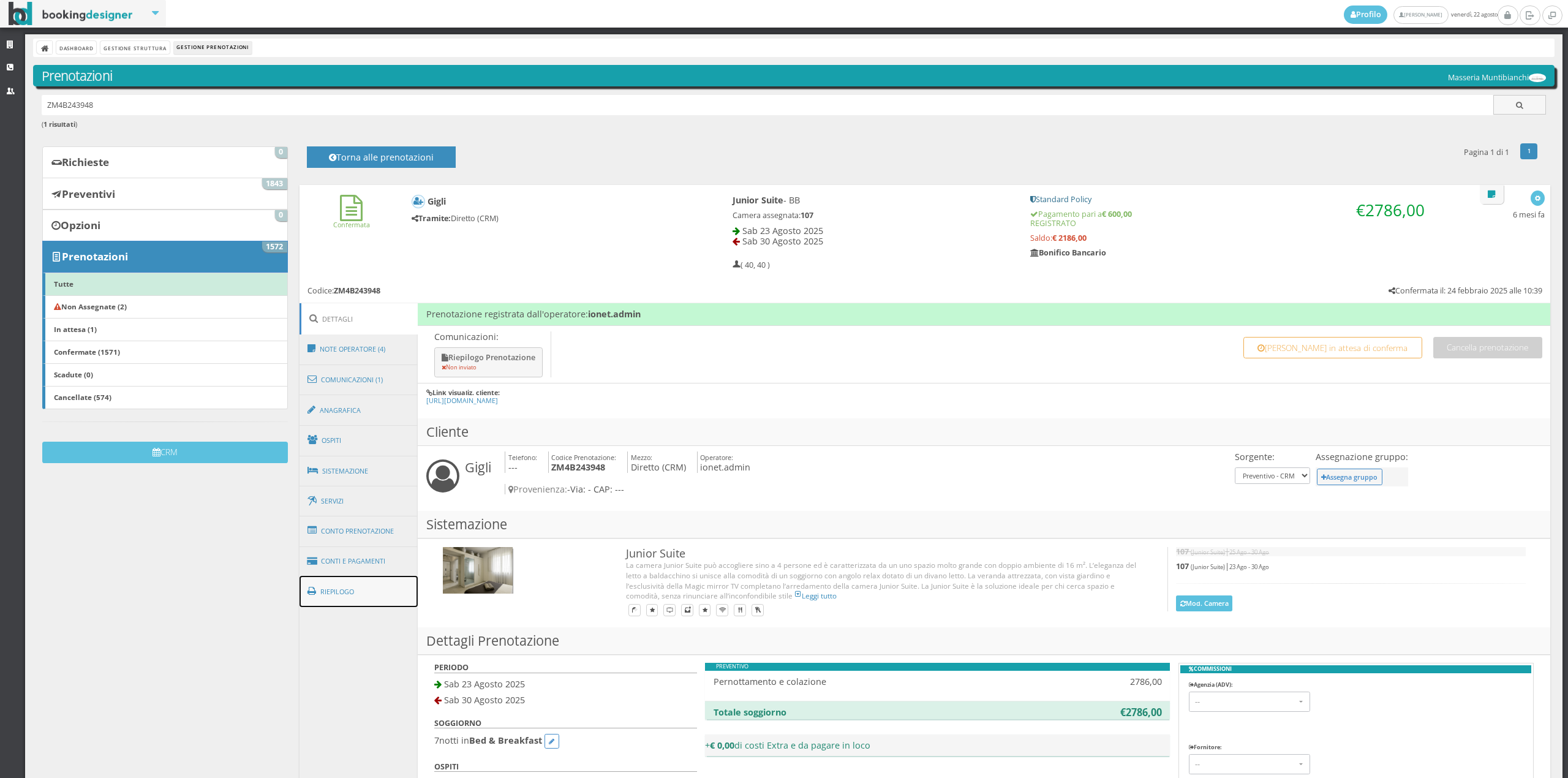
click at [352, 588] on link "Riepilogo" at bounding box center [358, 591] width 119 height 32
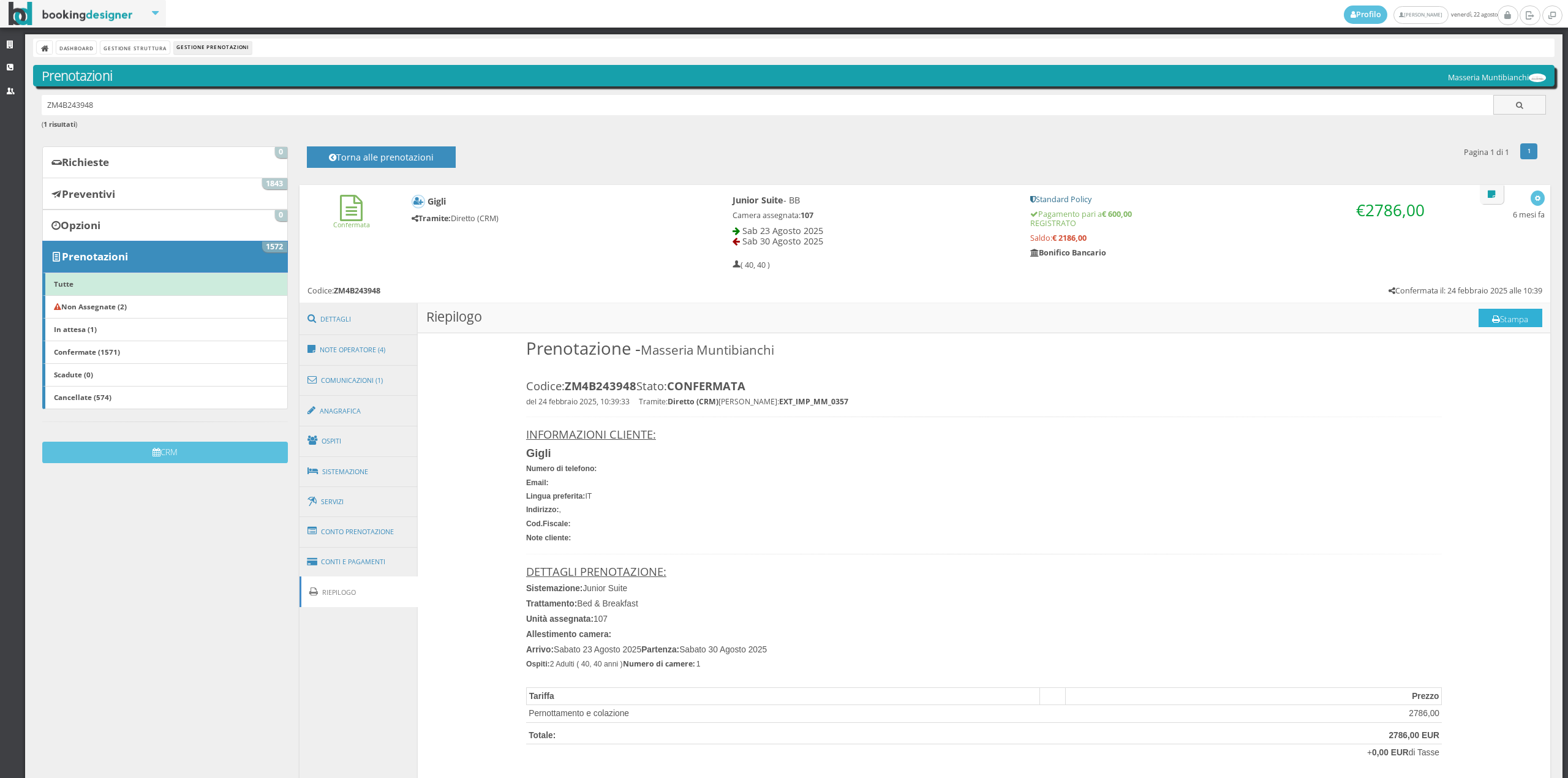
click at [1500, 323] on button "Stampa" at bounding box center [1510, 318] width 63 height 18
click at [382, 339] on link "Note Operatore (4)" at bounding box center [358, 349] width 119 height 32
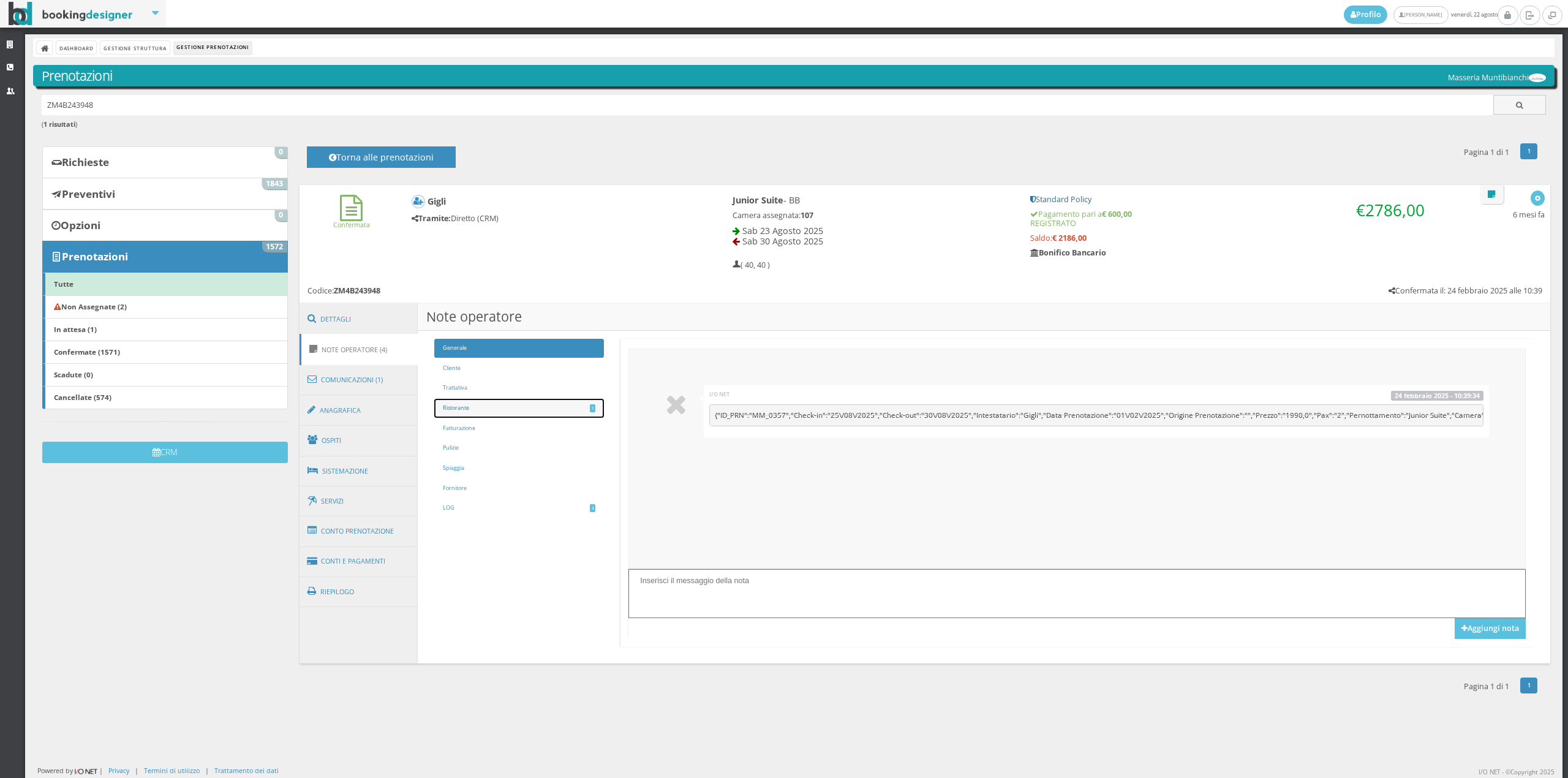
click at [506, 415] on link "Ristorante 1" at bounding box center [518, 408] width 169 height 19
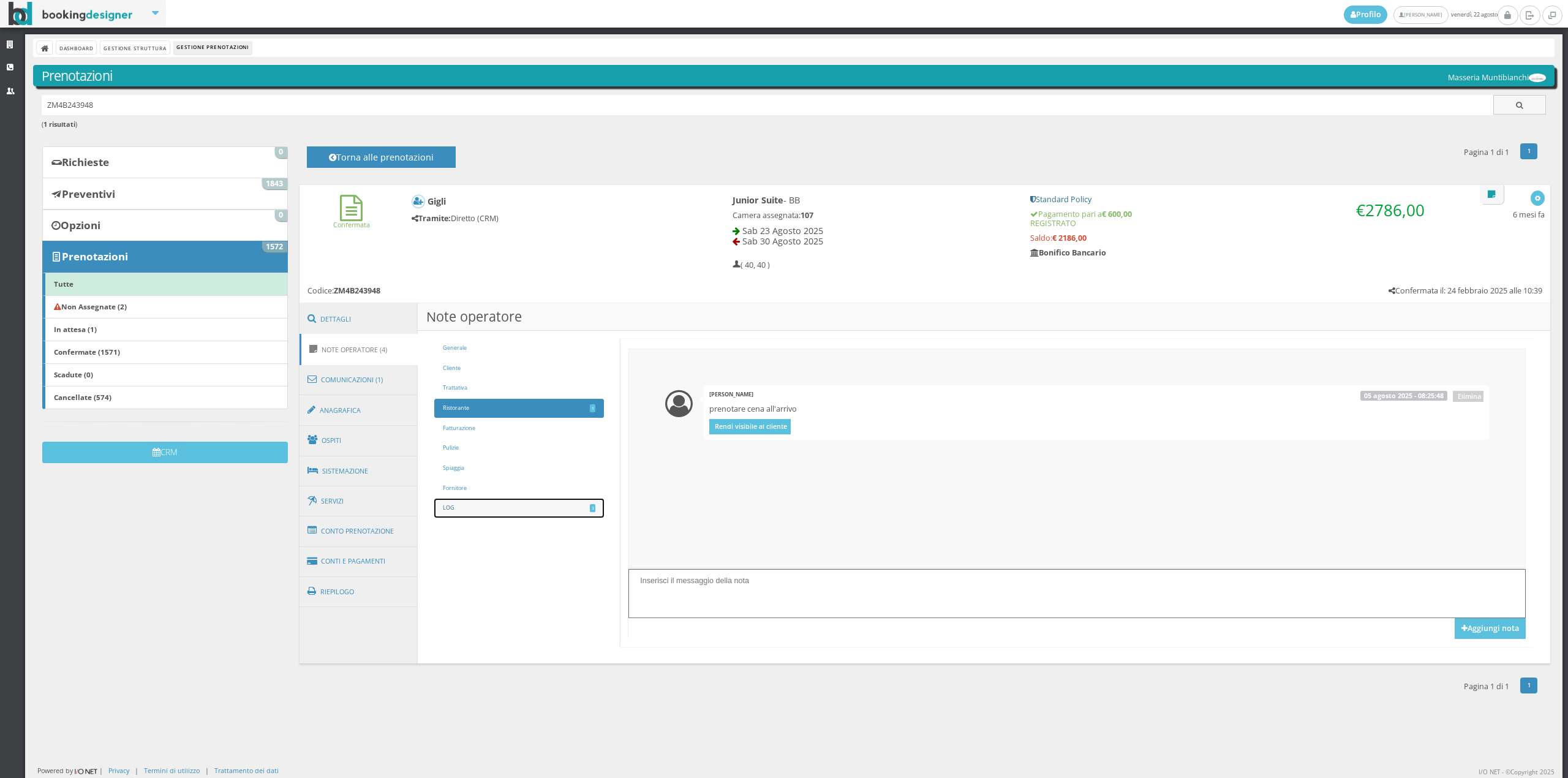
click at [510, 508] on link "LOG 3" at bounding box center [518, 508] width 169 height 19
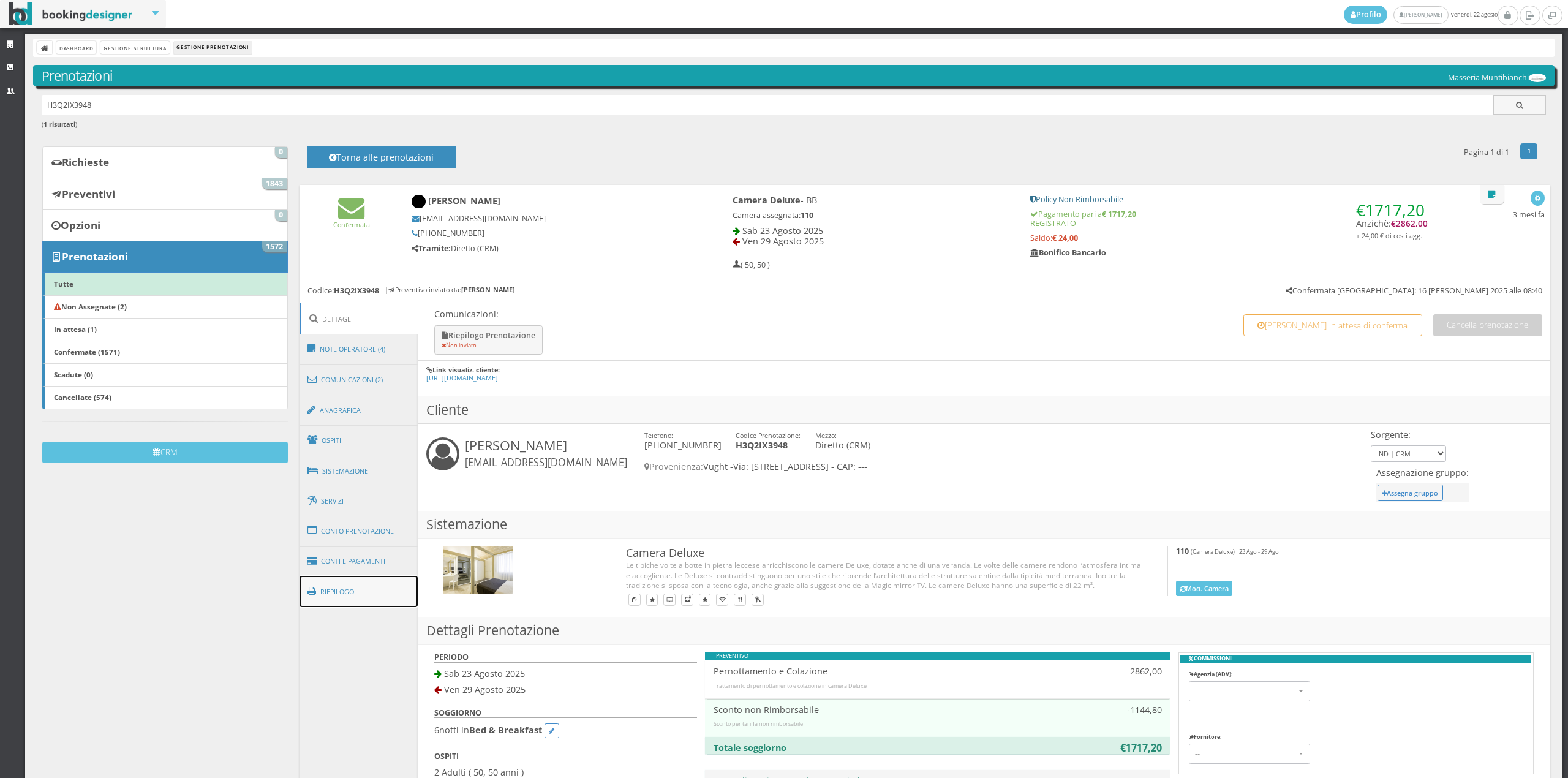
click at [407, 593] on link "Riepilogo" at bounding box center [358, 591] width 119 height 32
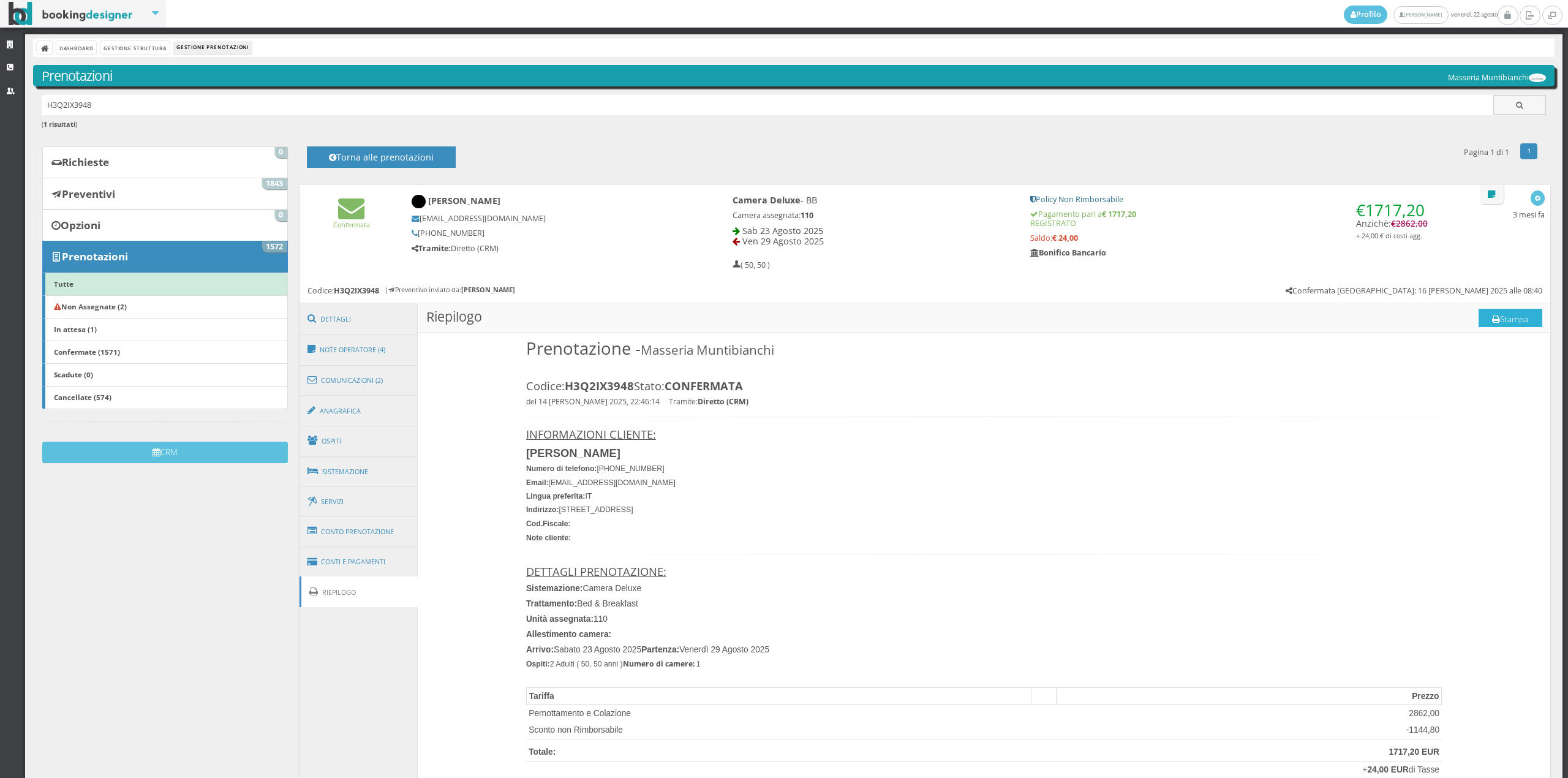
click at [1496, 321] on button "Stampa" at bounding box center [1510, 318] width 63 height 18
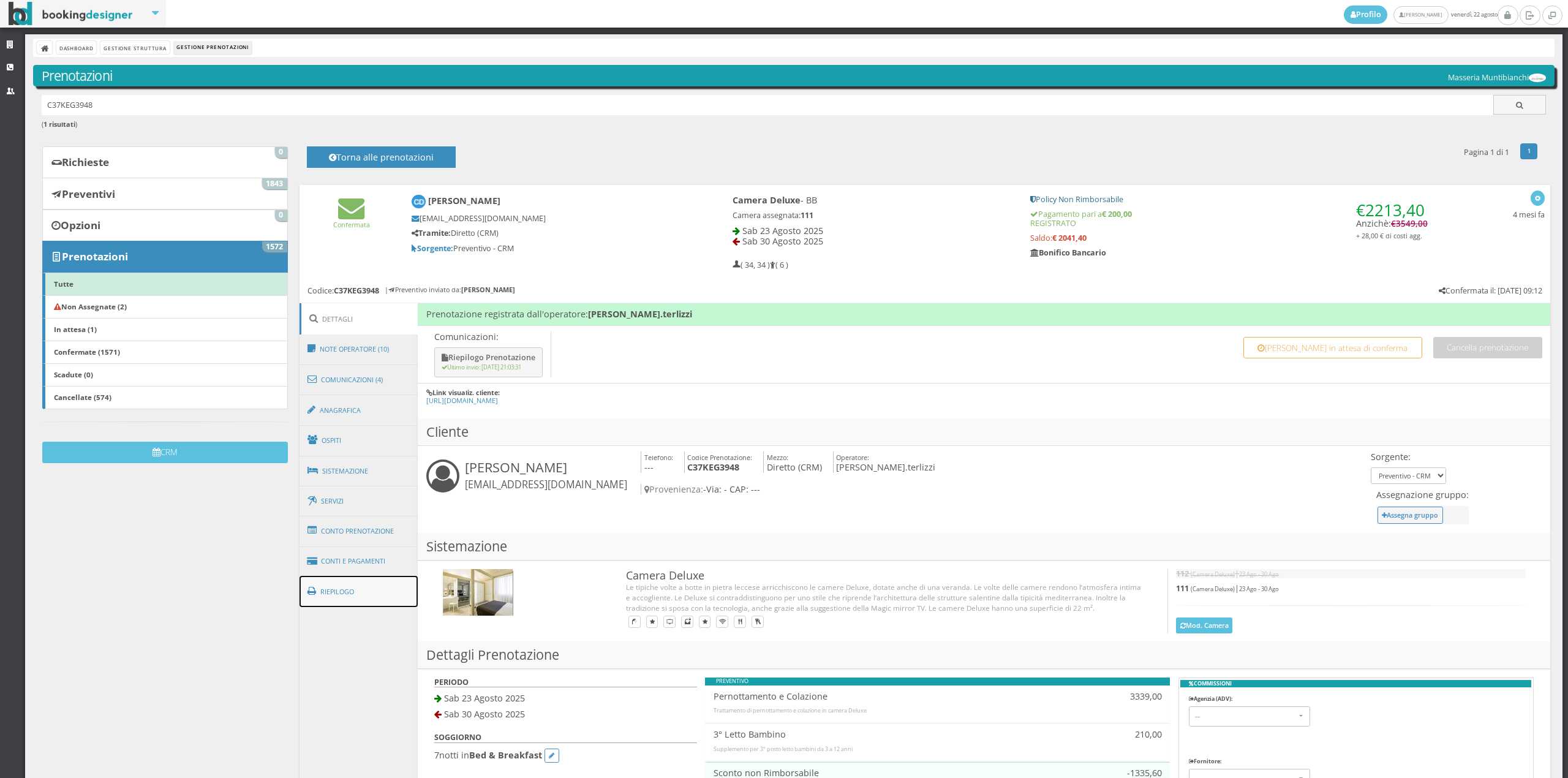
click at [360, 575] on link "Riepilogo" at bounding box center [358, 591] width 119 height 32
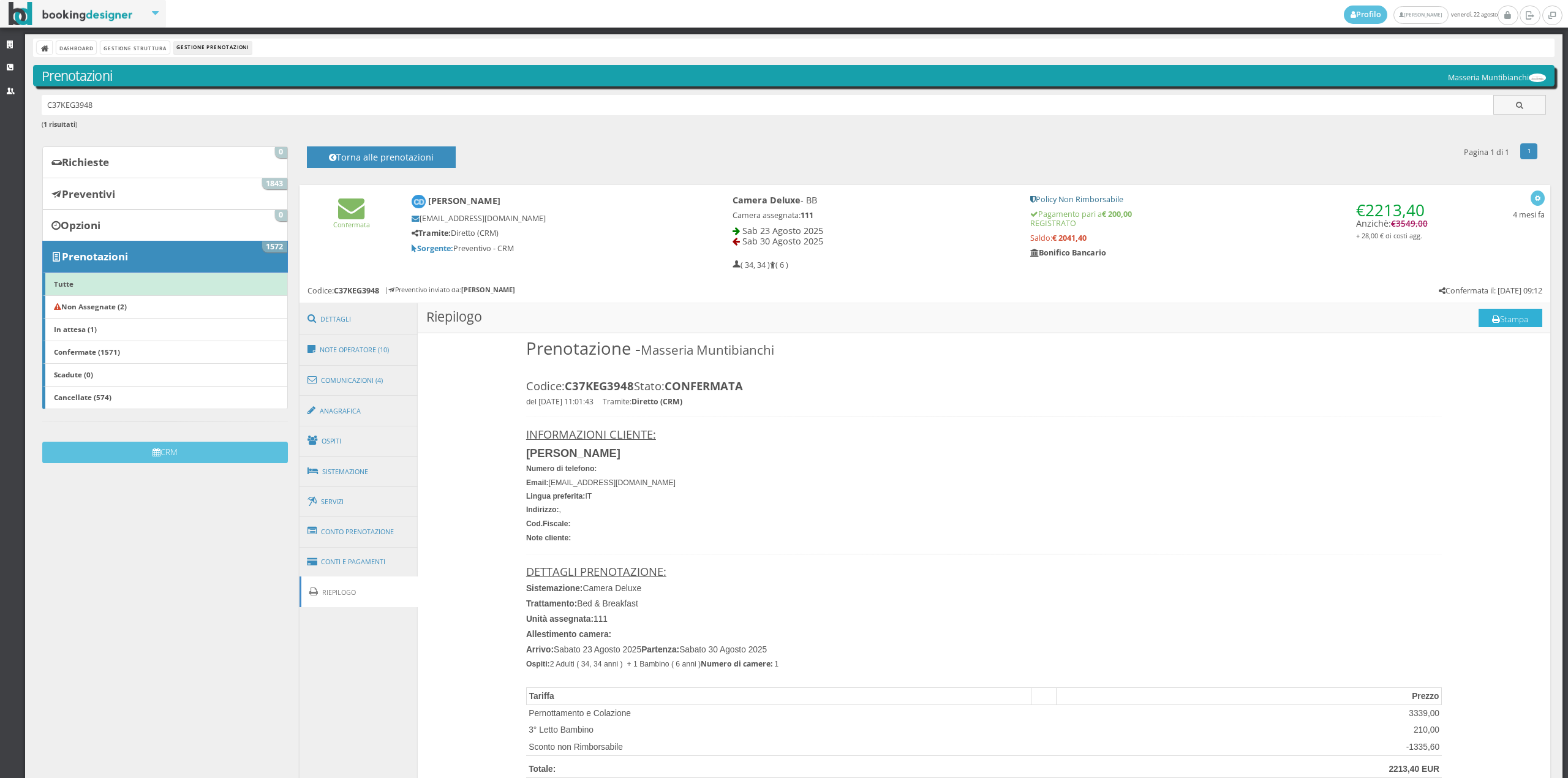
click at [1486, 312] on button "Stampa" at bounding box center [1510, 318] width 63 height 18
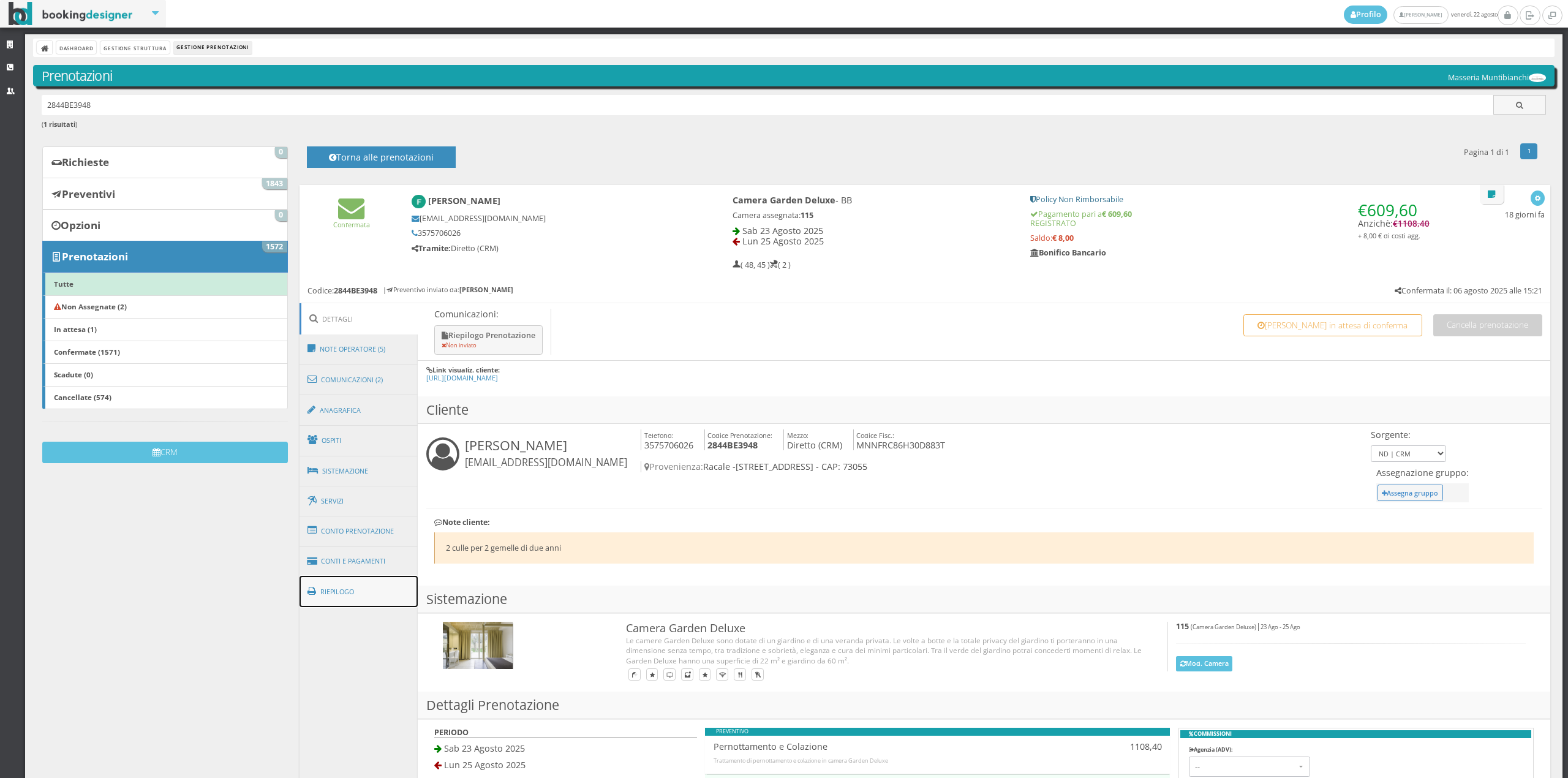
click at [378, 584] on link "Riepilogo" at bounding box center [358, 591] width 119 height 32
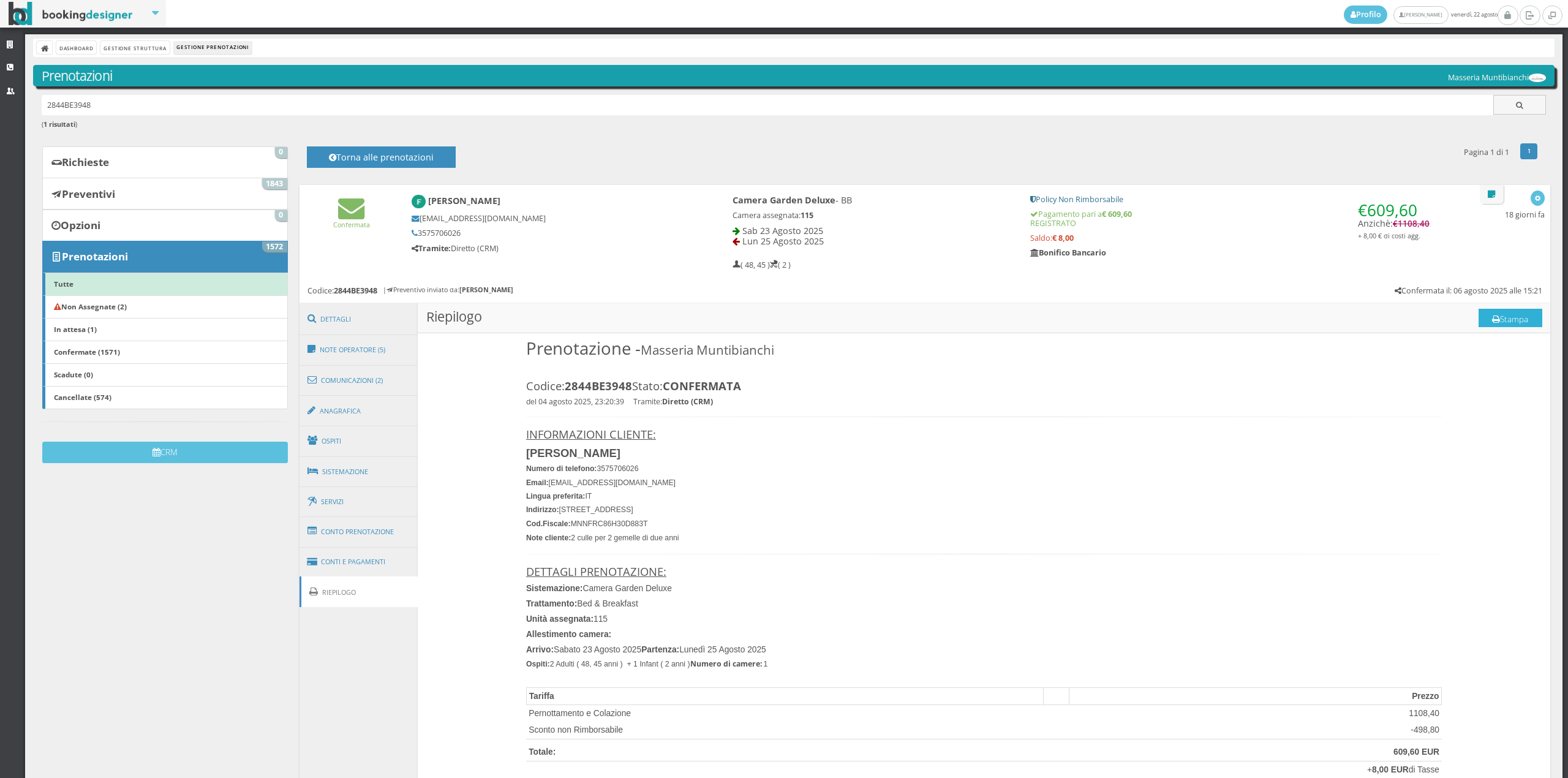
click at [1500, 319] on button "Stampa" at bounding box center [1510, 318] width 63 height 18
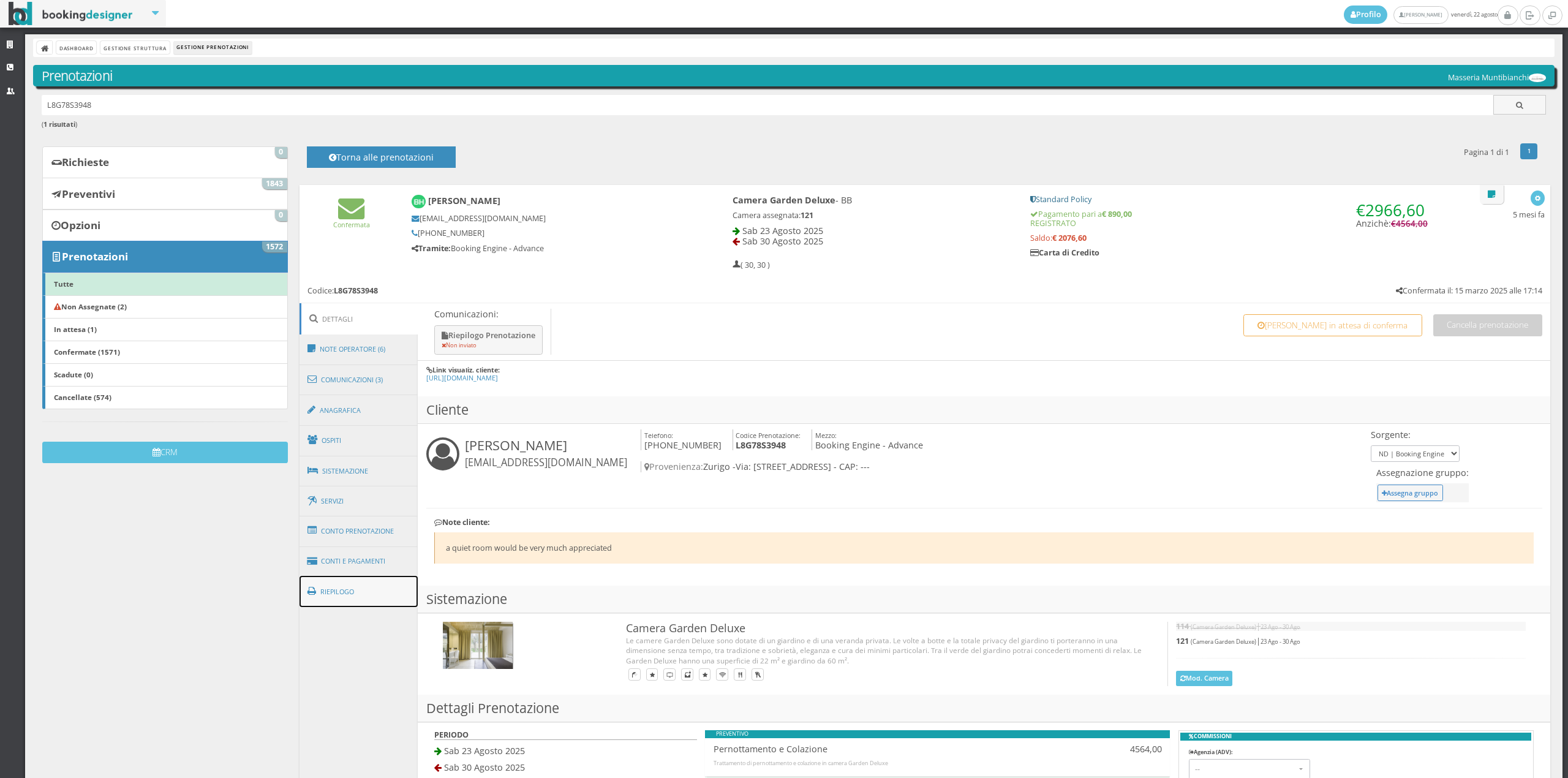
click at [399, 593] on link "Riepilogo" at bounding box center [358, 591] width 119 height 32
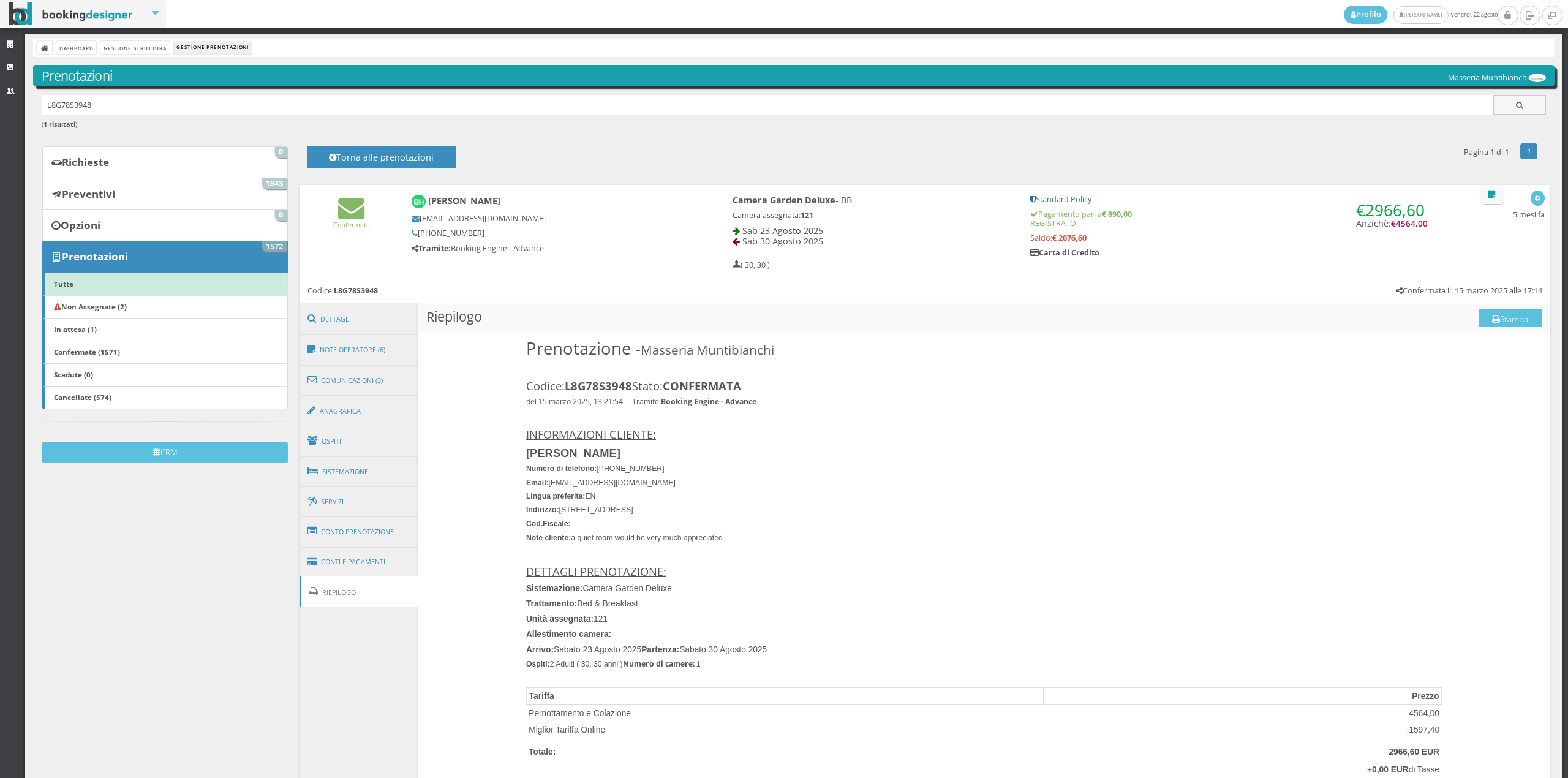
click at [1509, 329] on h3 "Riepilogo Stampa" at bounding box center [984, 318] width 1132 height 30
click at [1506, 321] on button "Stampa" at bounding box center [1510, 318] width 63 height 18
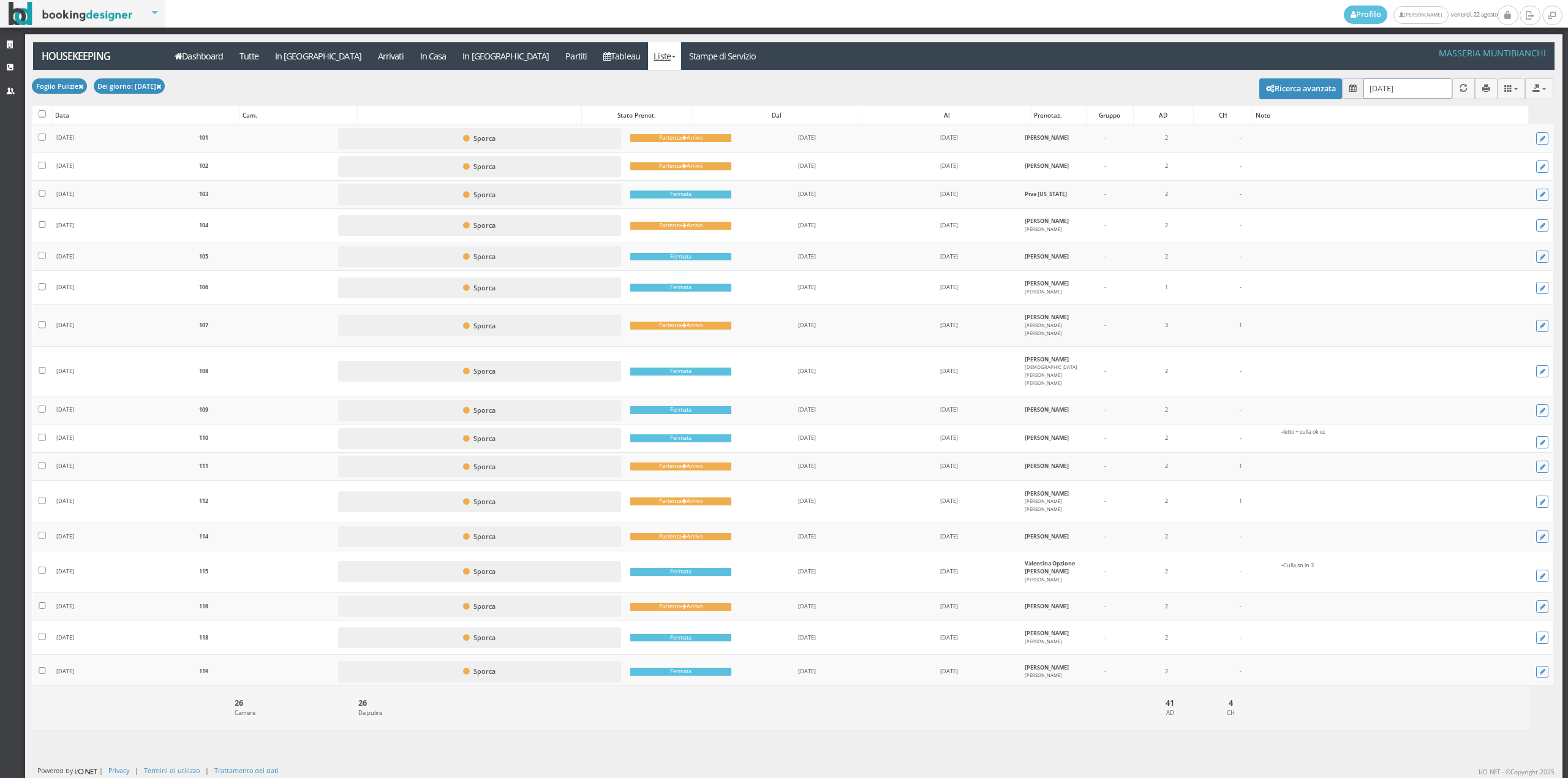
click at [1412, 94] on input "[DATE]" at bounding box center [1408, 89] width 89 height 20
click at [1495, 229] on link "23" at bounding box center [1489, 232] width 16 height 21
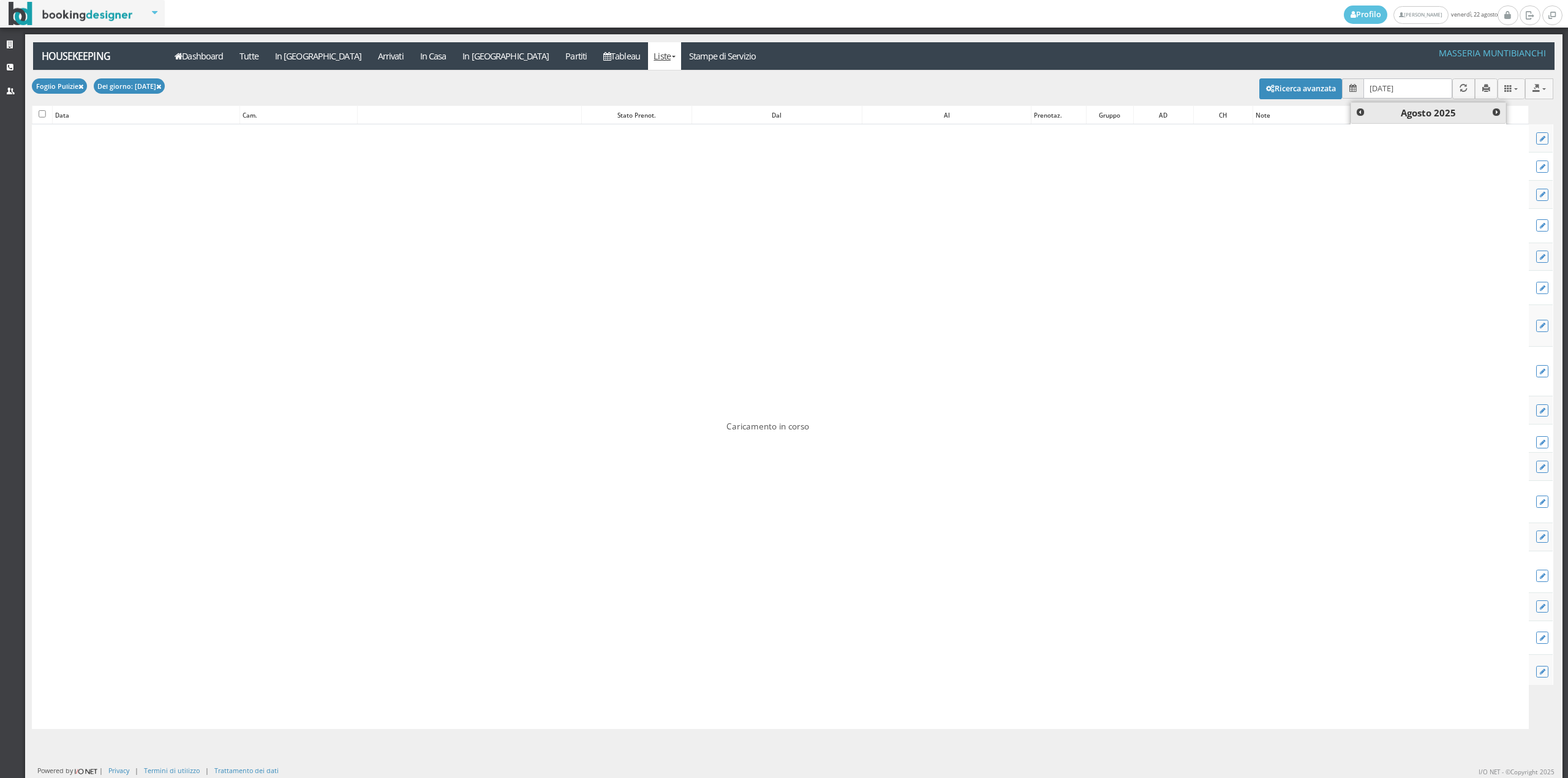
type input "[DATE]"
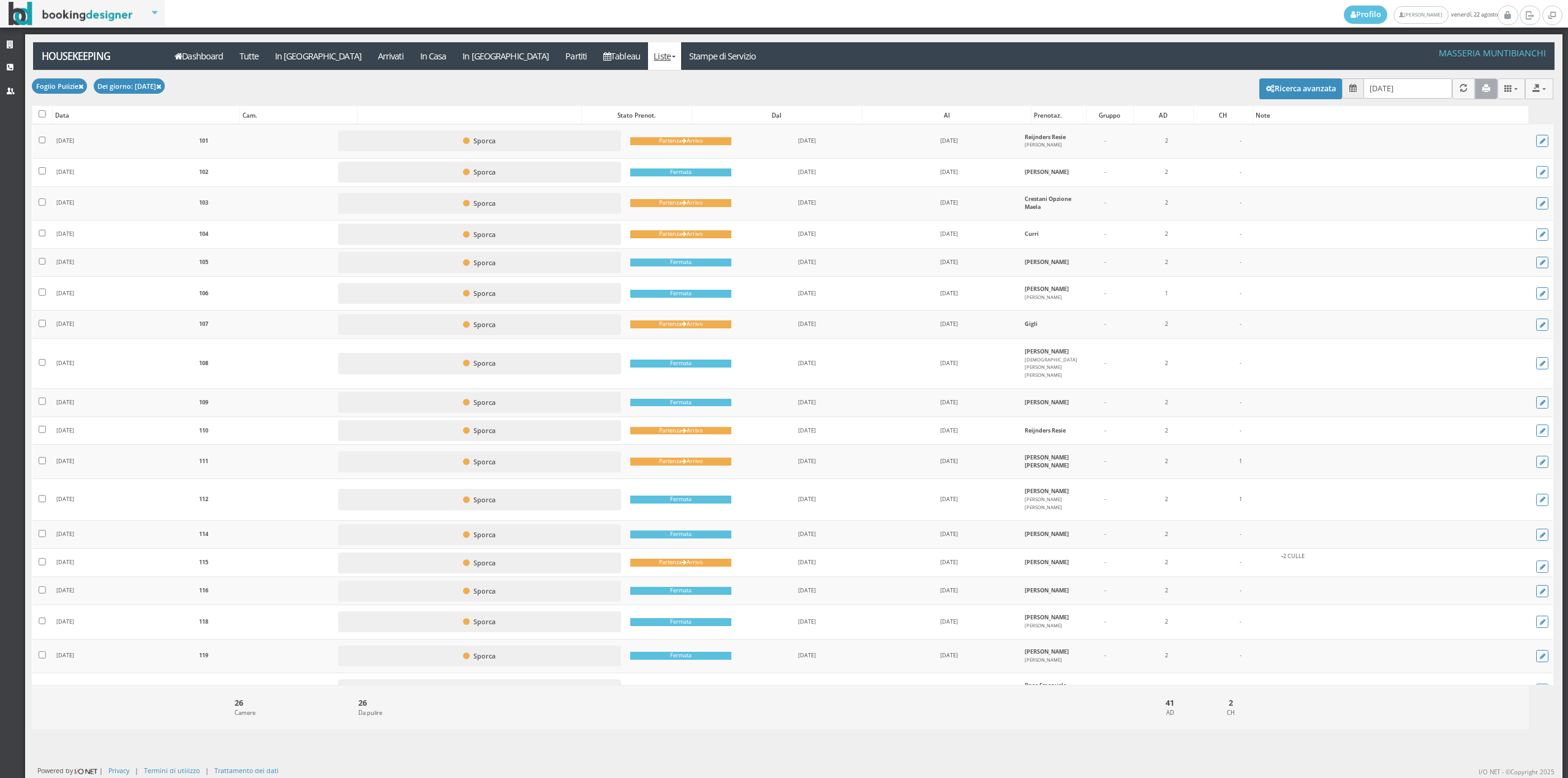
click at [1475, 93] on button "button" at bounding box center [1486, 89] width 23 height 20
click at [1505, 93] on button at bounding box center [1511, 89] width 28 height 20
click at [40, 118] on input "checkbox" at bounding box center [43, 114] width 7 height 7
checkbox input "true"
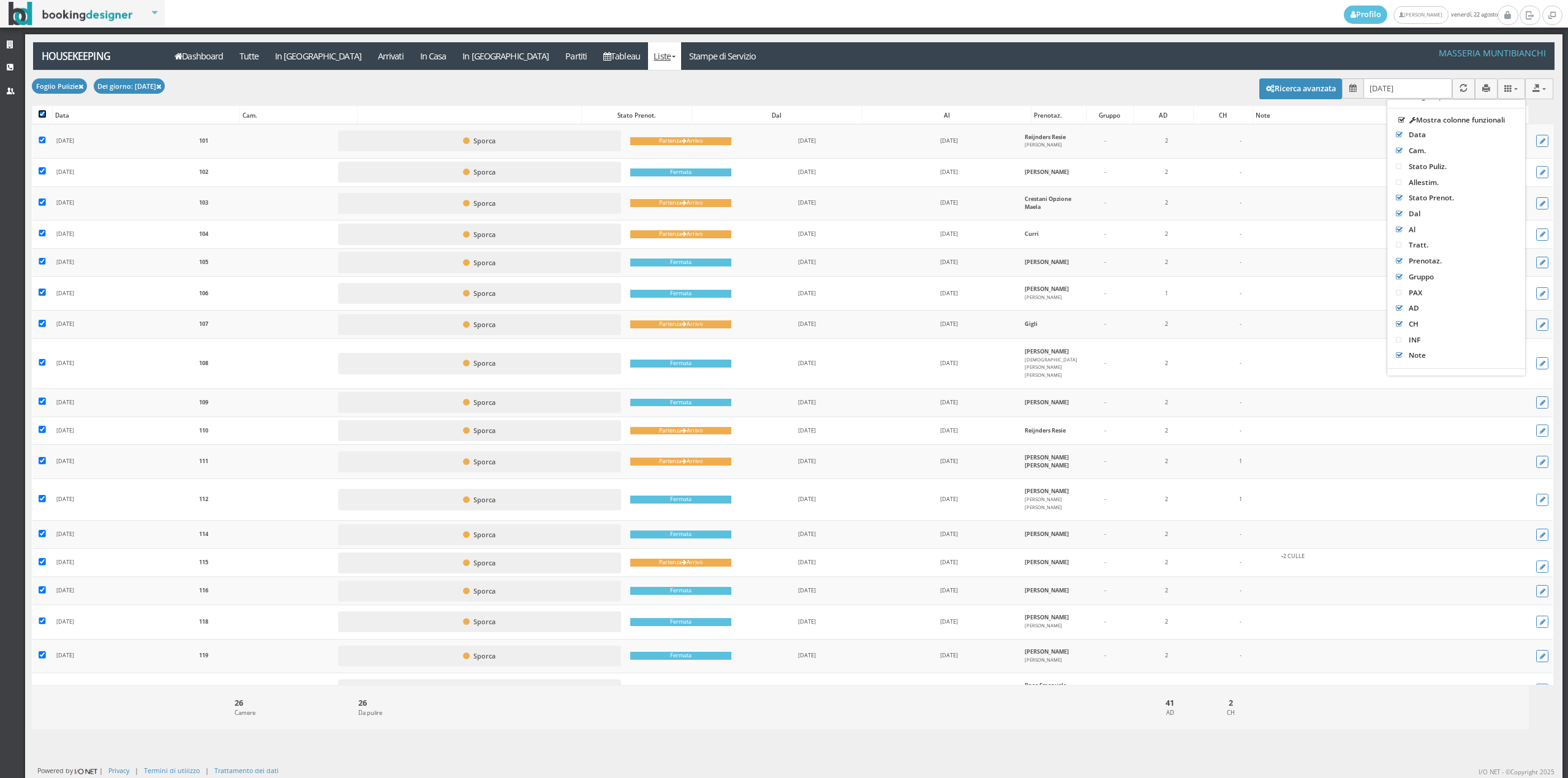
checkbox input "true"
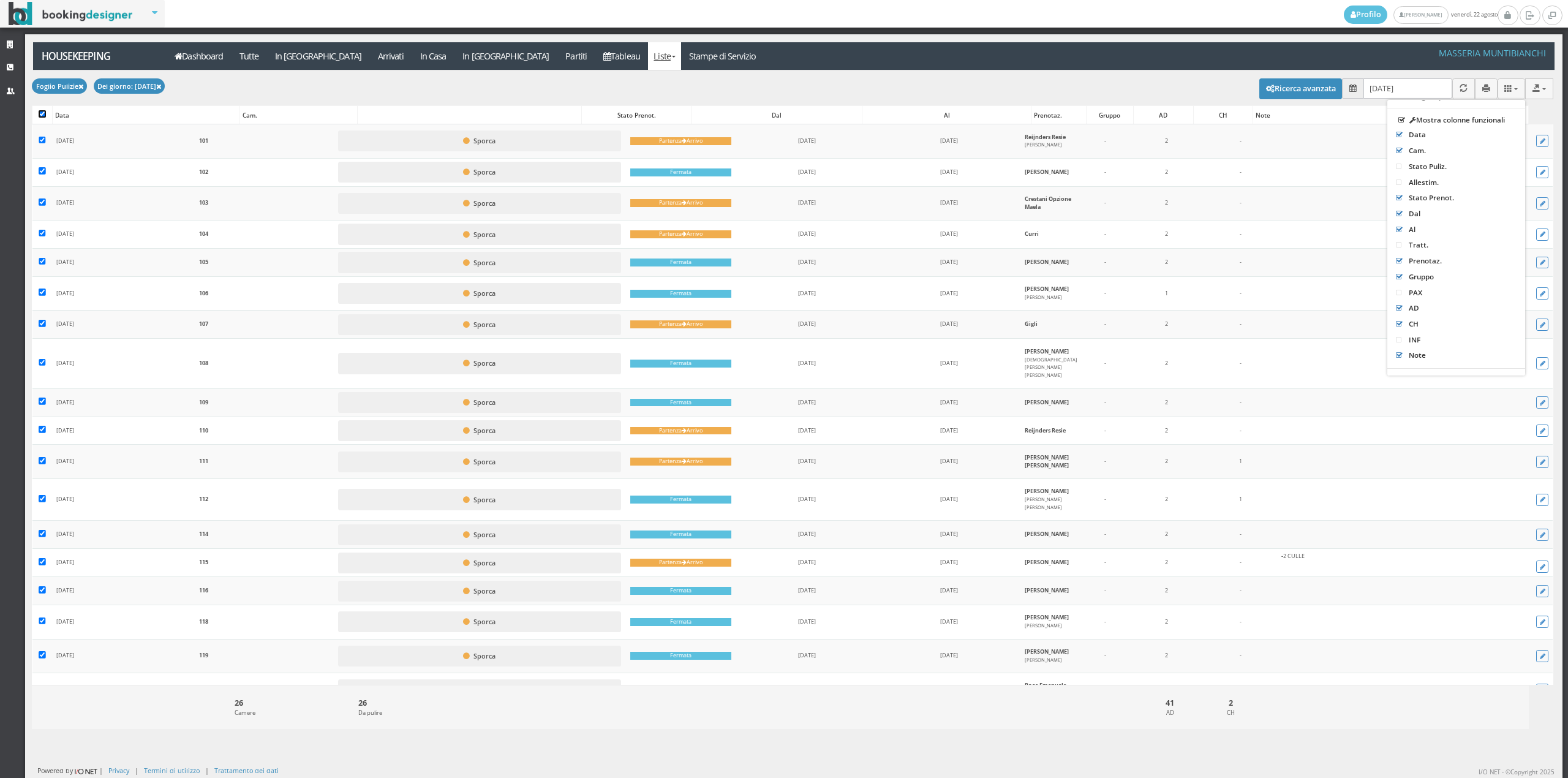
checkbox input "true"
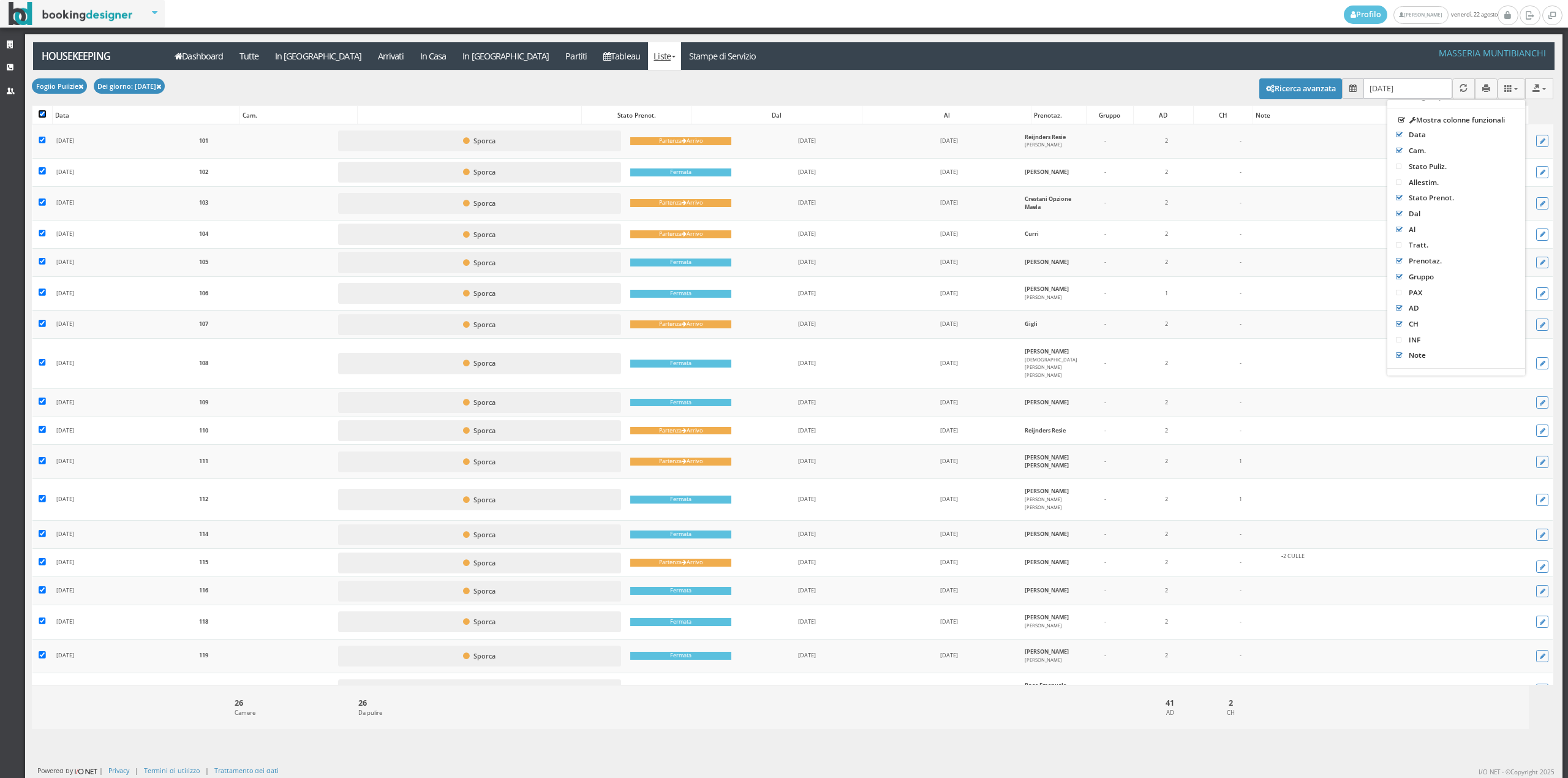
checkbox input "true"
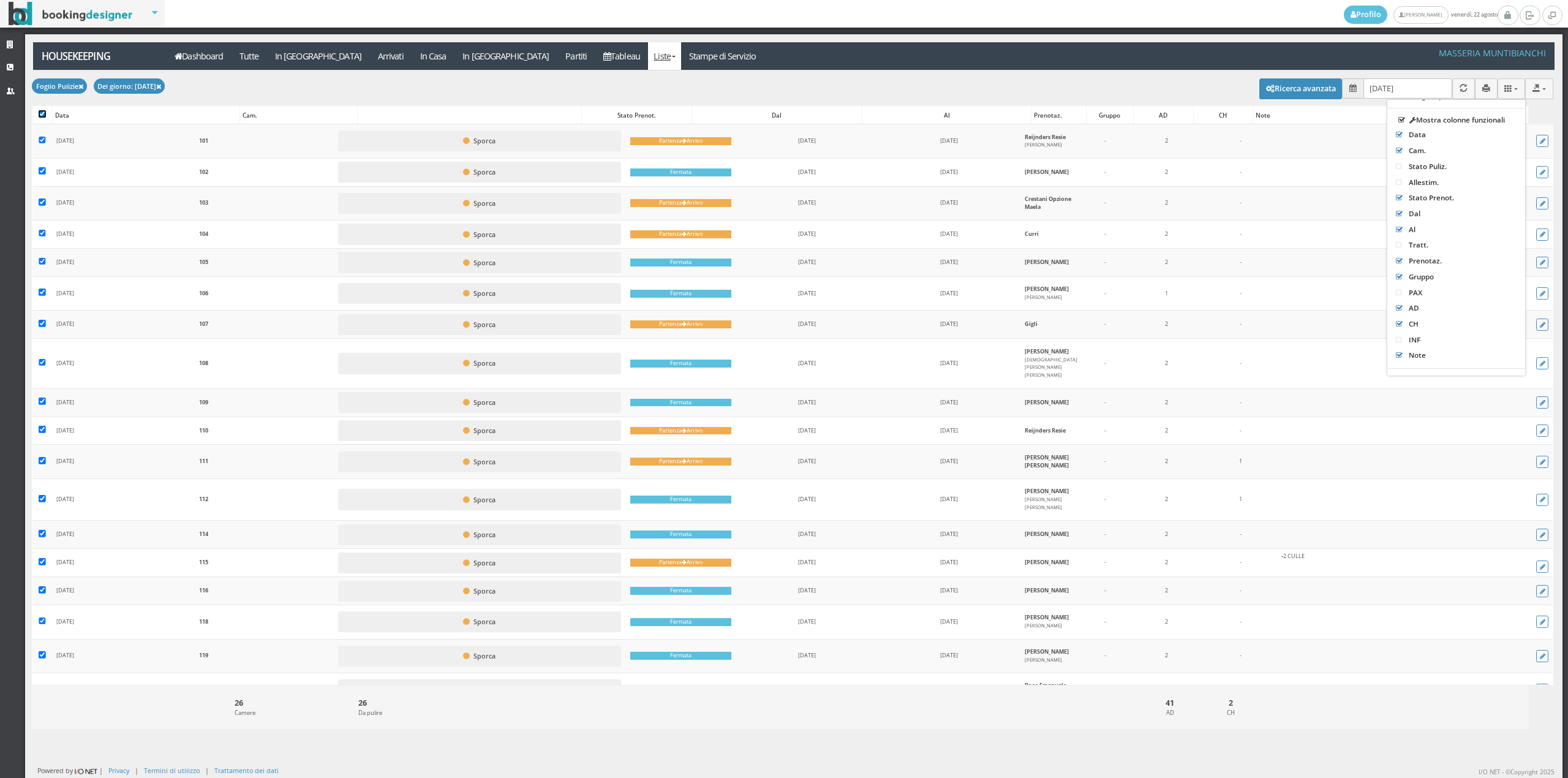
checkbox input "true"
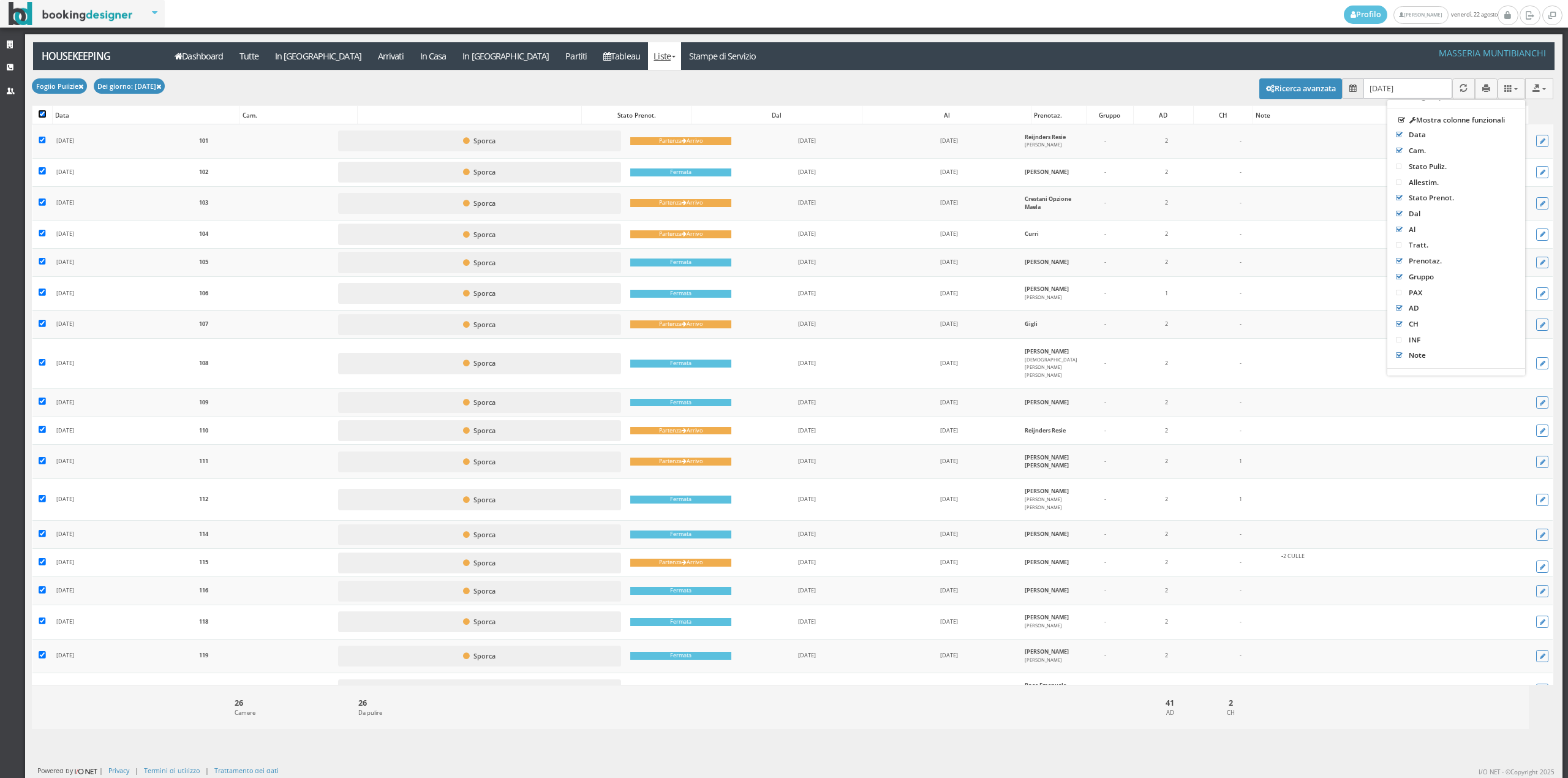
checkbox input "true"
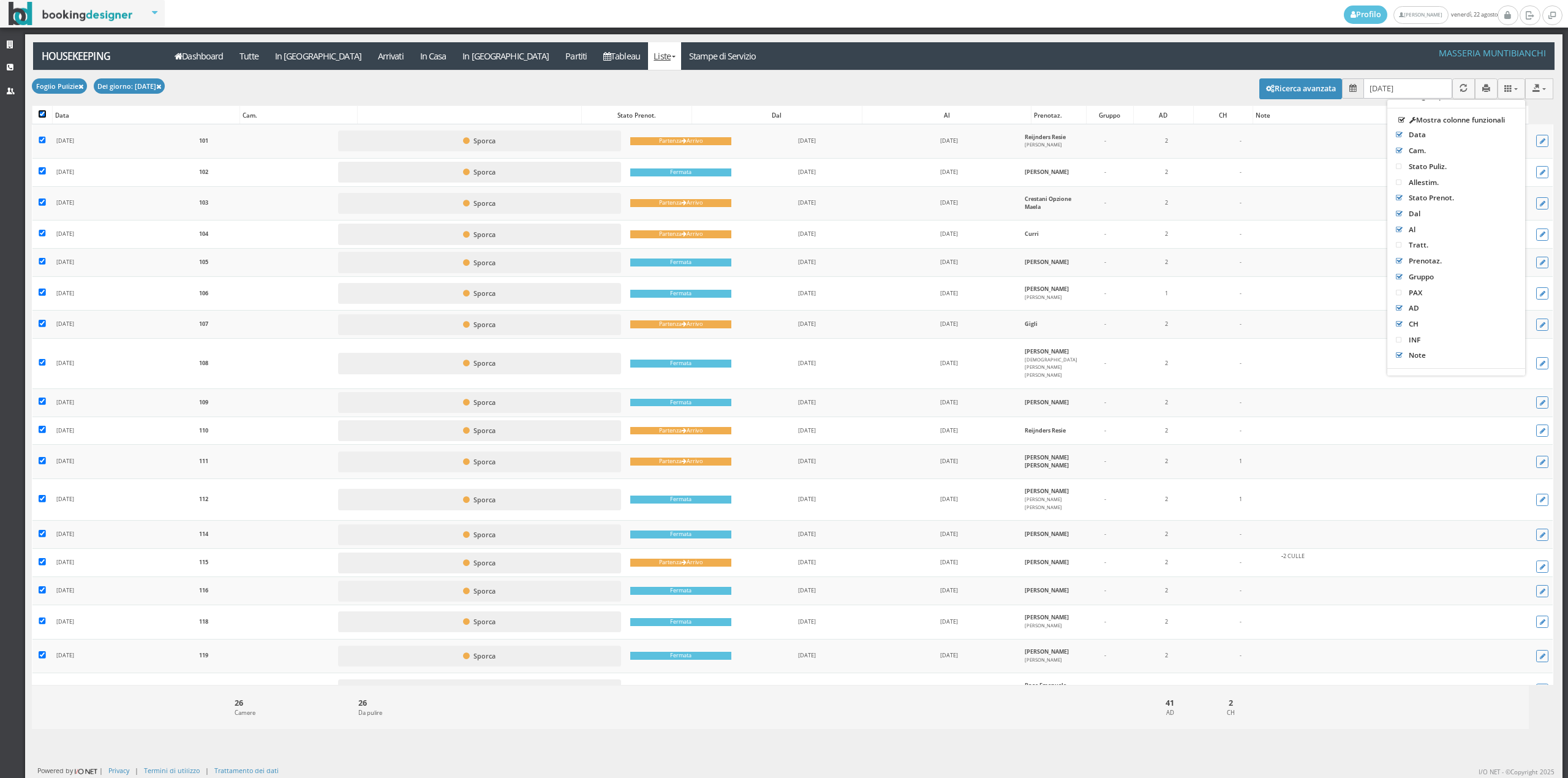
checkbox input "true"
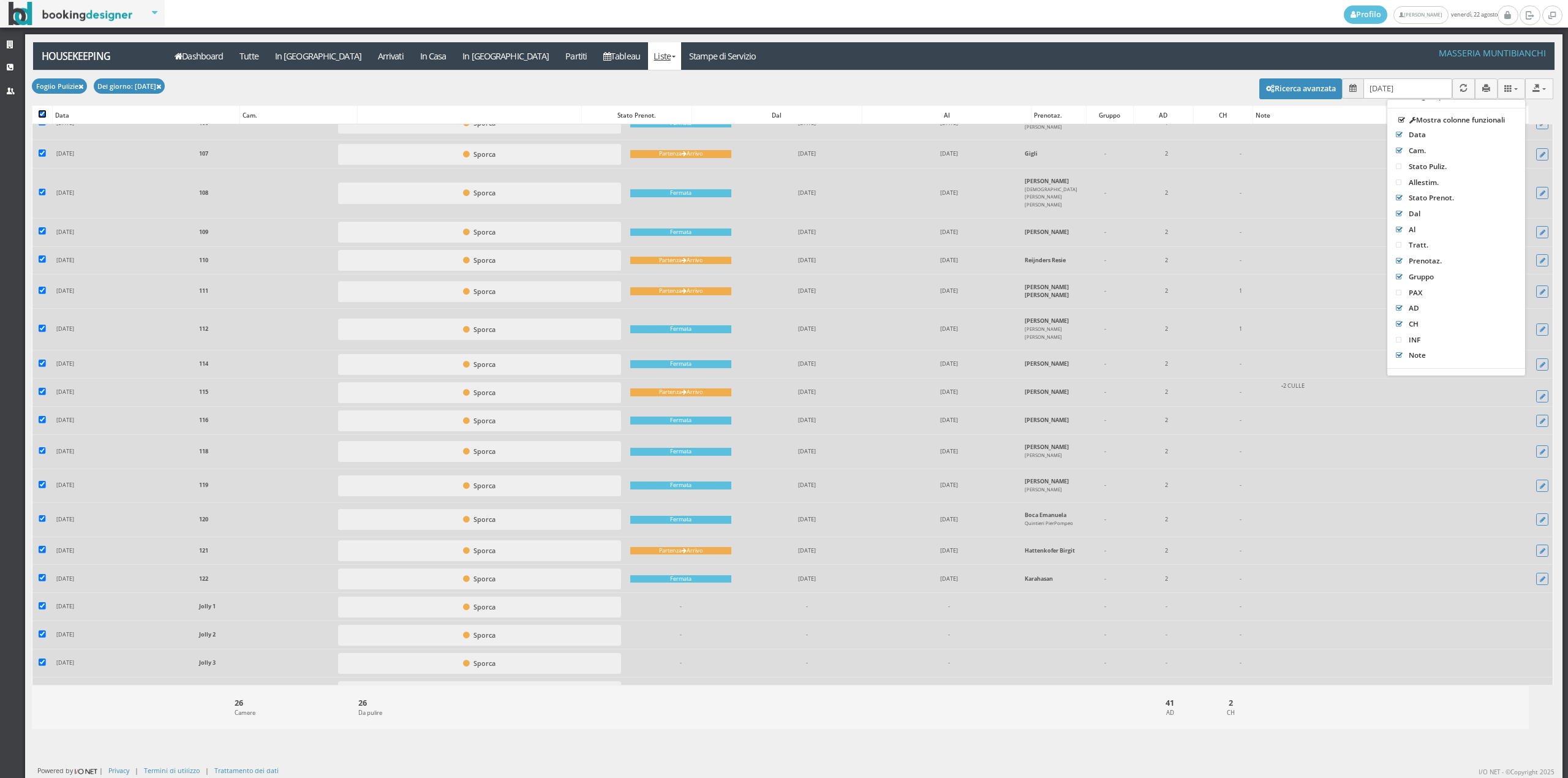
scroll to position [337, 0]
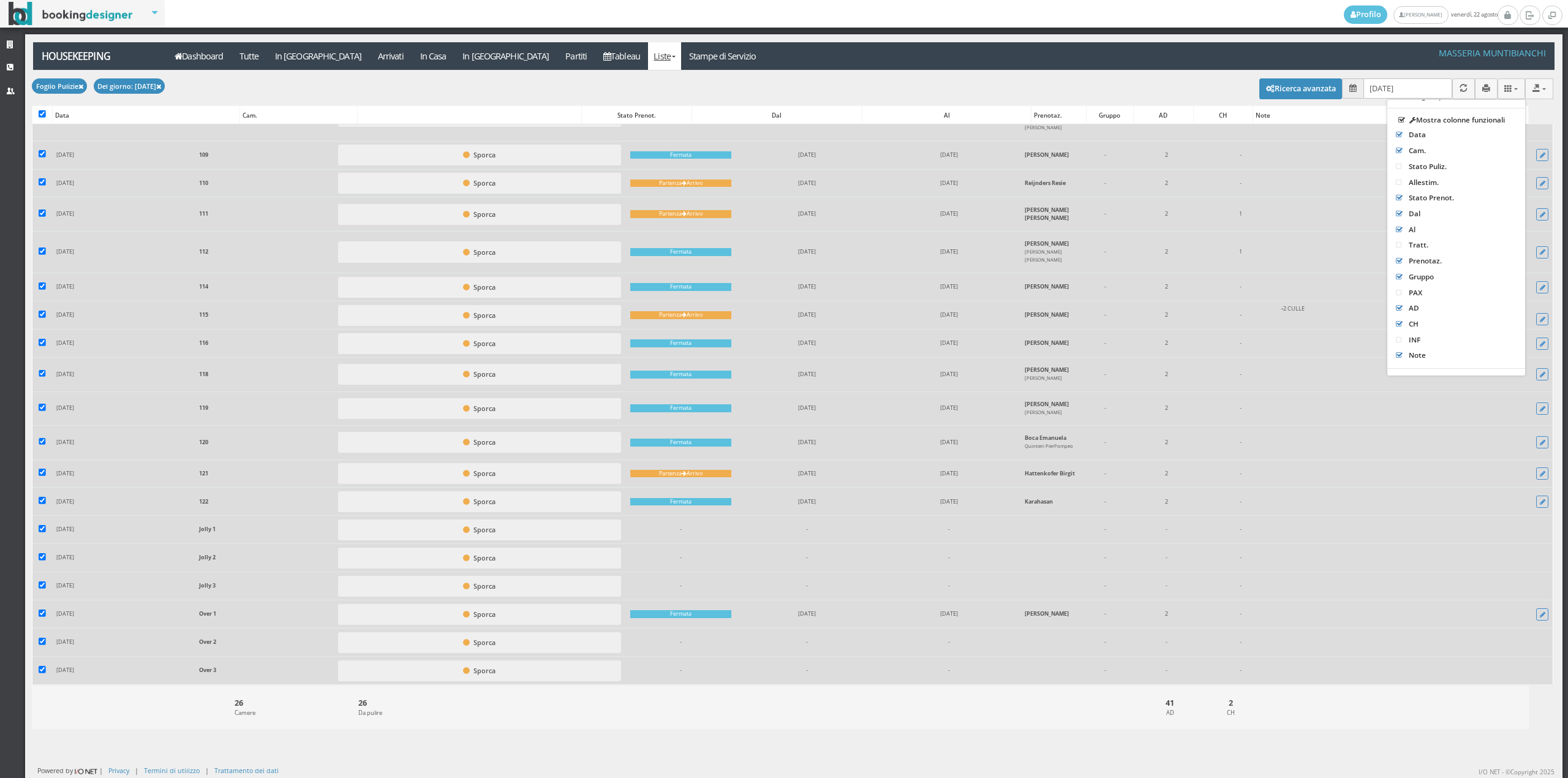
click at [41, 667] on td at bounding box center [43, 670] width 20 height 27
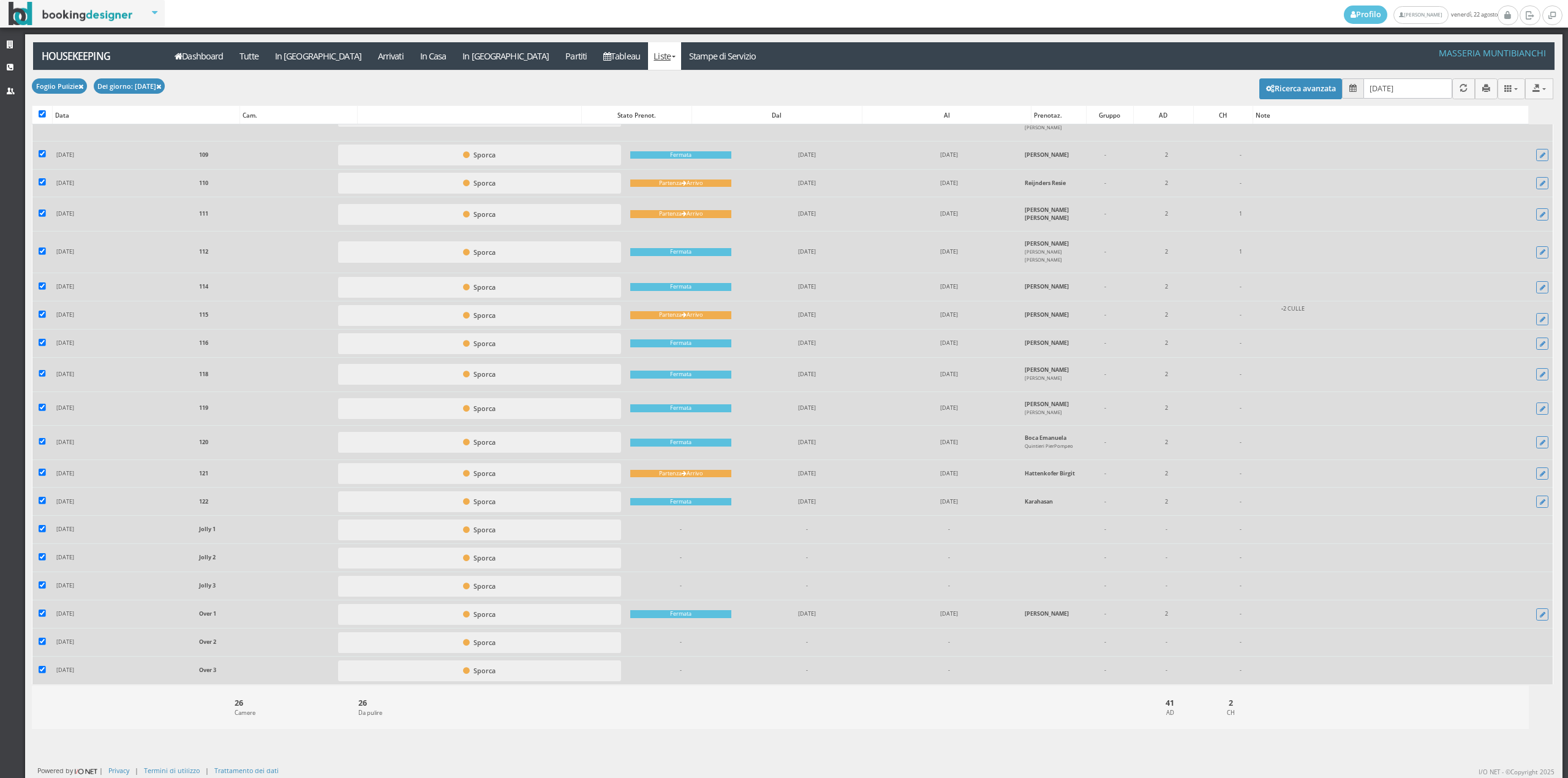
click at [43, 638] on td at bounding box center [43, 642] width 20 height 28
click at [43, 610] on input "checkbox" at bounding box center [43, 613] width 7 height 7
checkbox input "false"
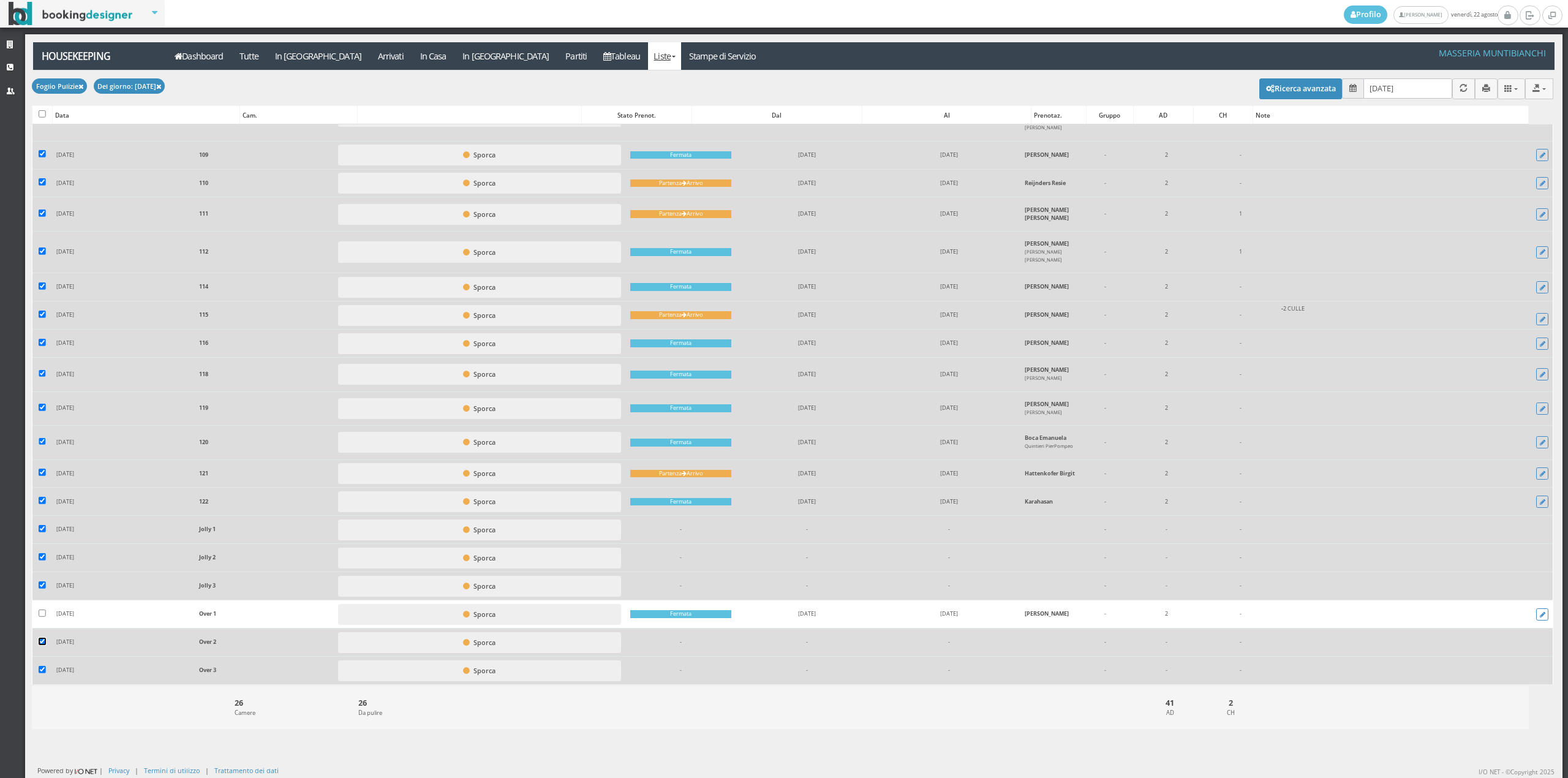
click at [44, 640] on input "checkbox" at bounding box center [43, 641] width 7 height 7
checkbox input "false"
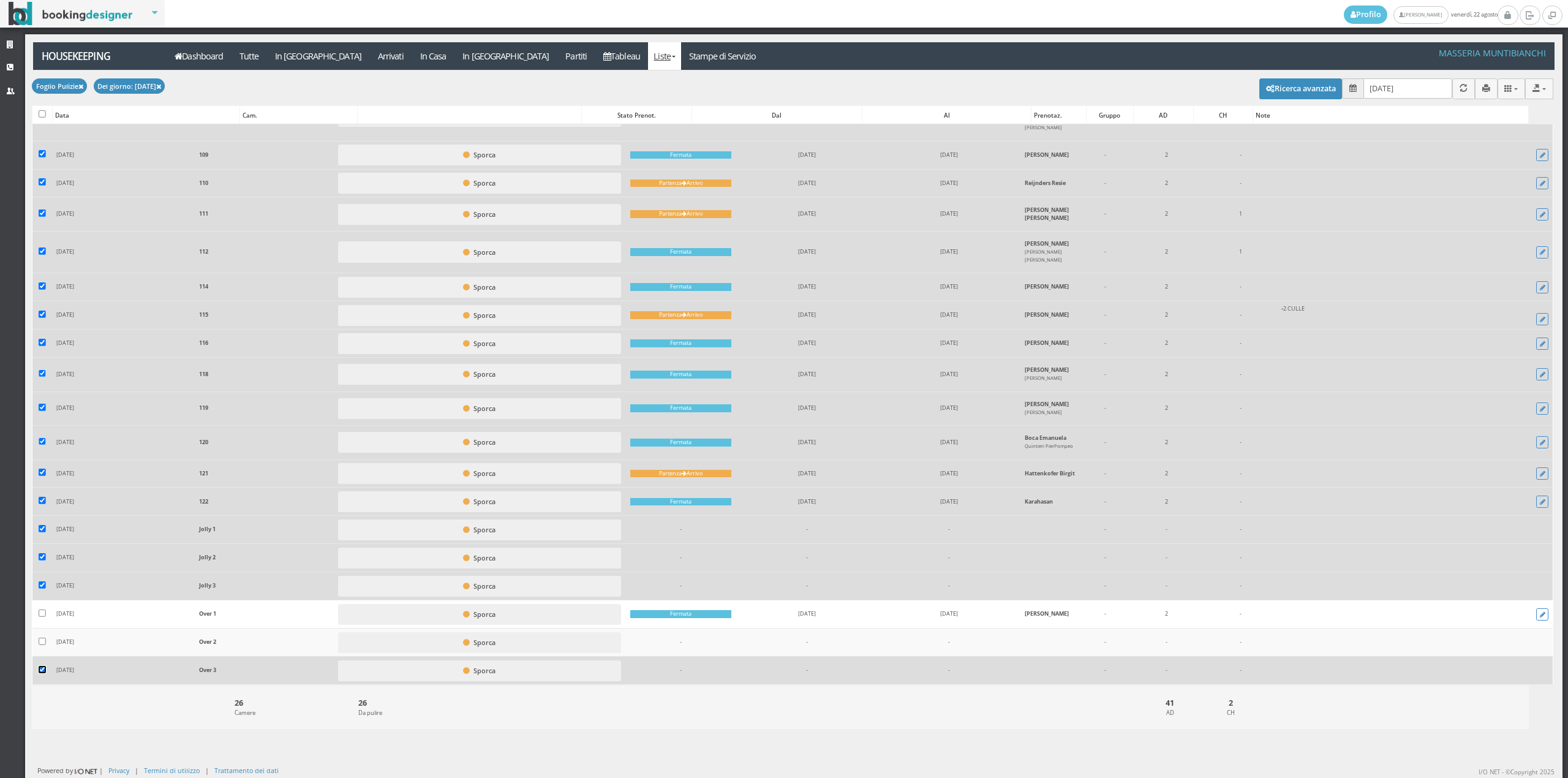
click at [39, 672] on input "checkbox" at bounding box center [43, 669] width 7 height 7
checkbox input "false"
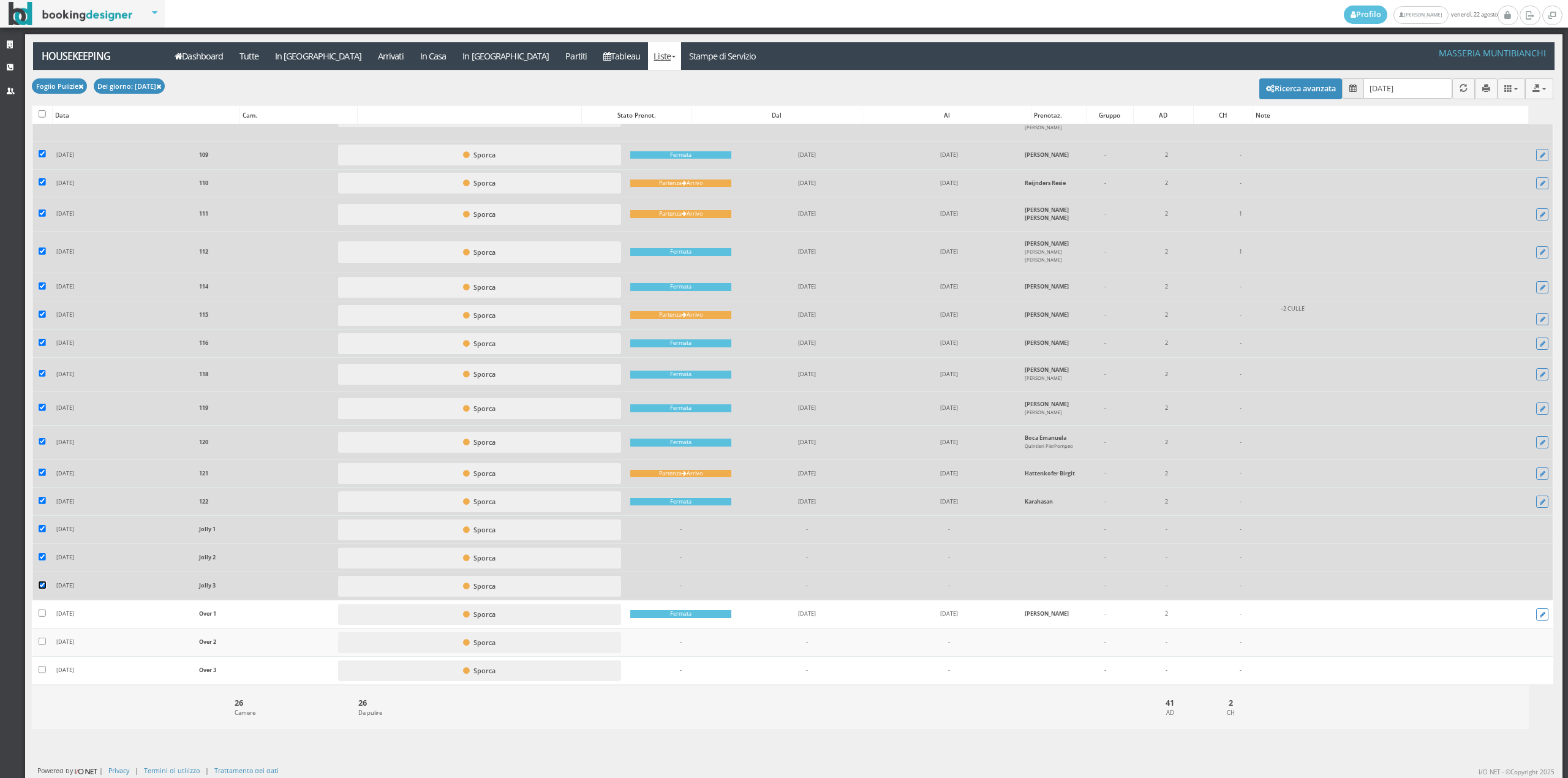
click at [41, 582] on input "checkbox" at bounding box center [43, 585] width 7 height 7
checkbox input "false"
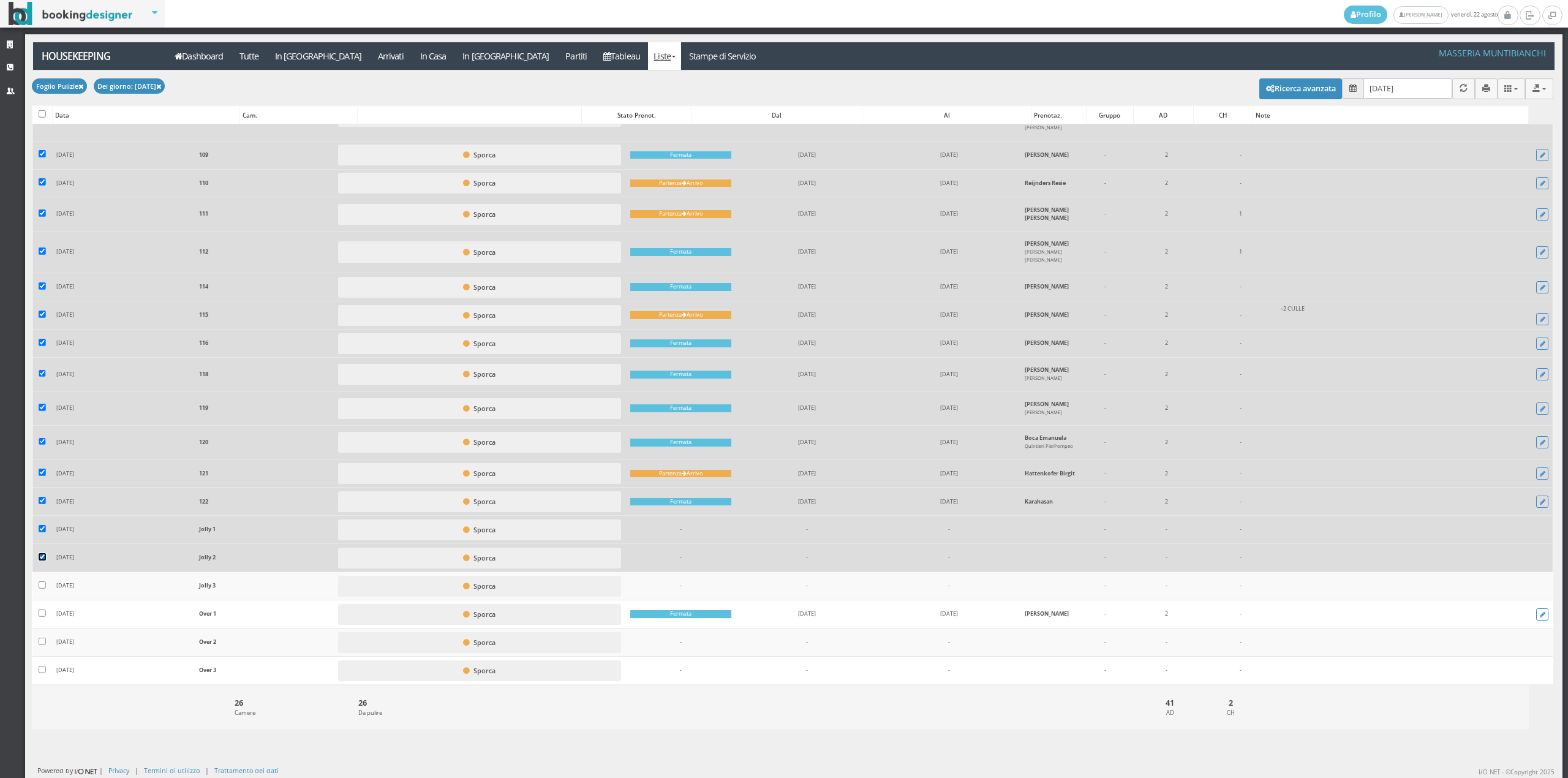
click at [43, 554] on input "checkbox" at bounding box center [43, 557] width 7 height 7
checkbox input "false"
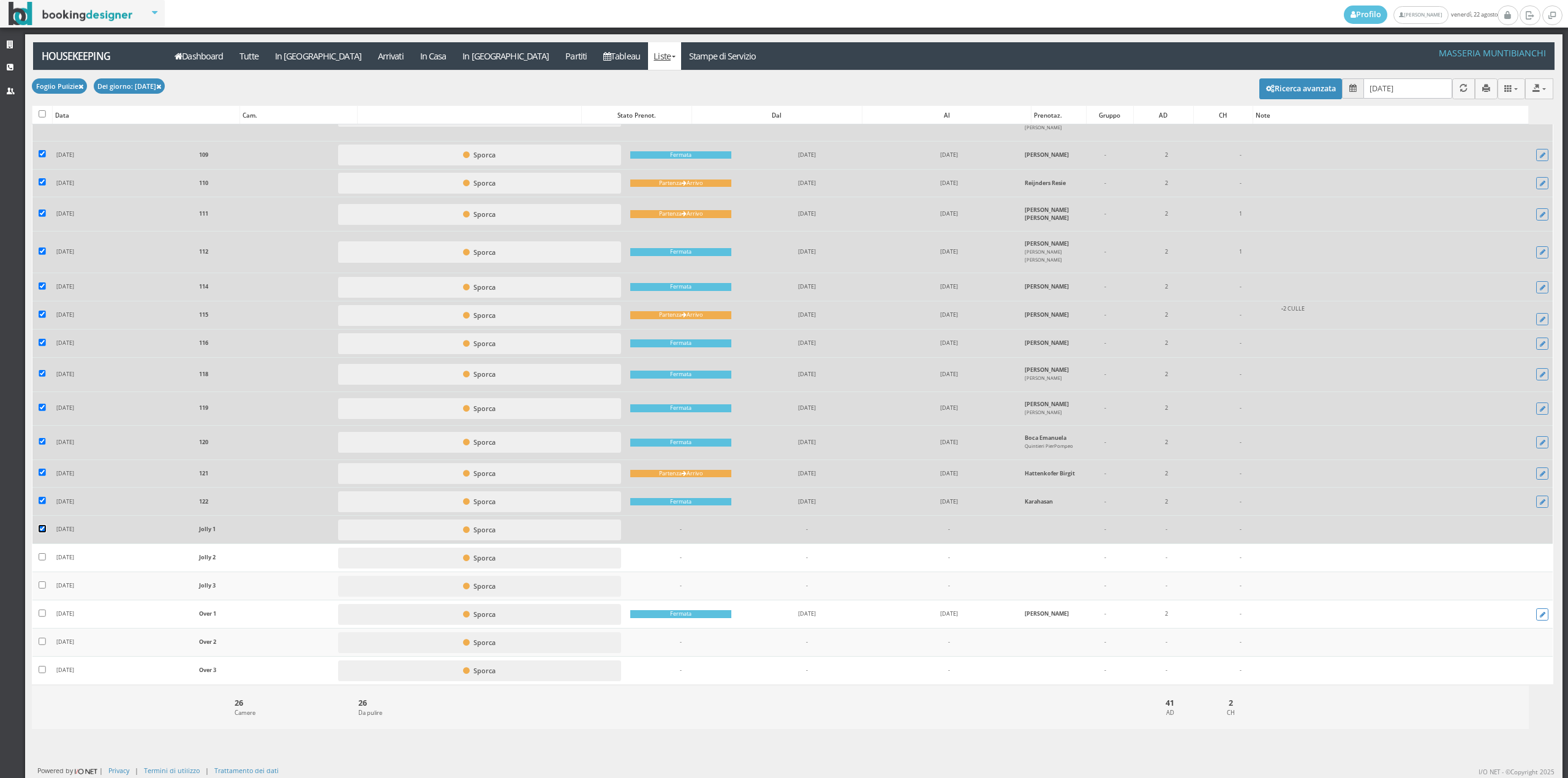
click at [43, 526] on input "checkbox" at bounding box center [43, 529] width 7 height 7
checkbox input "false"
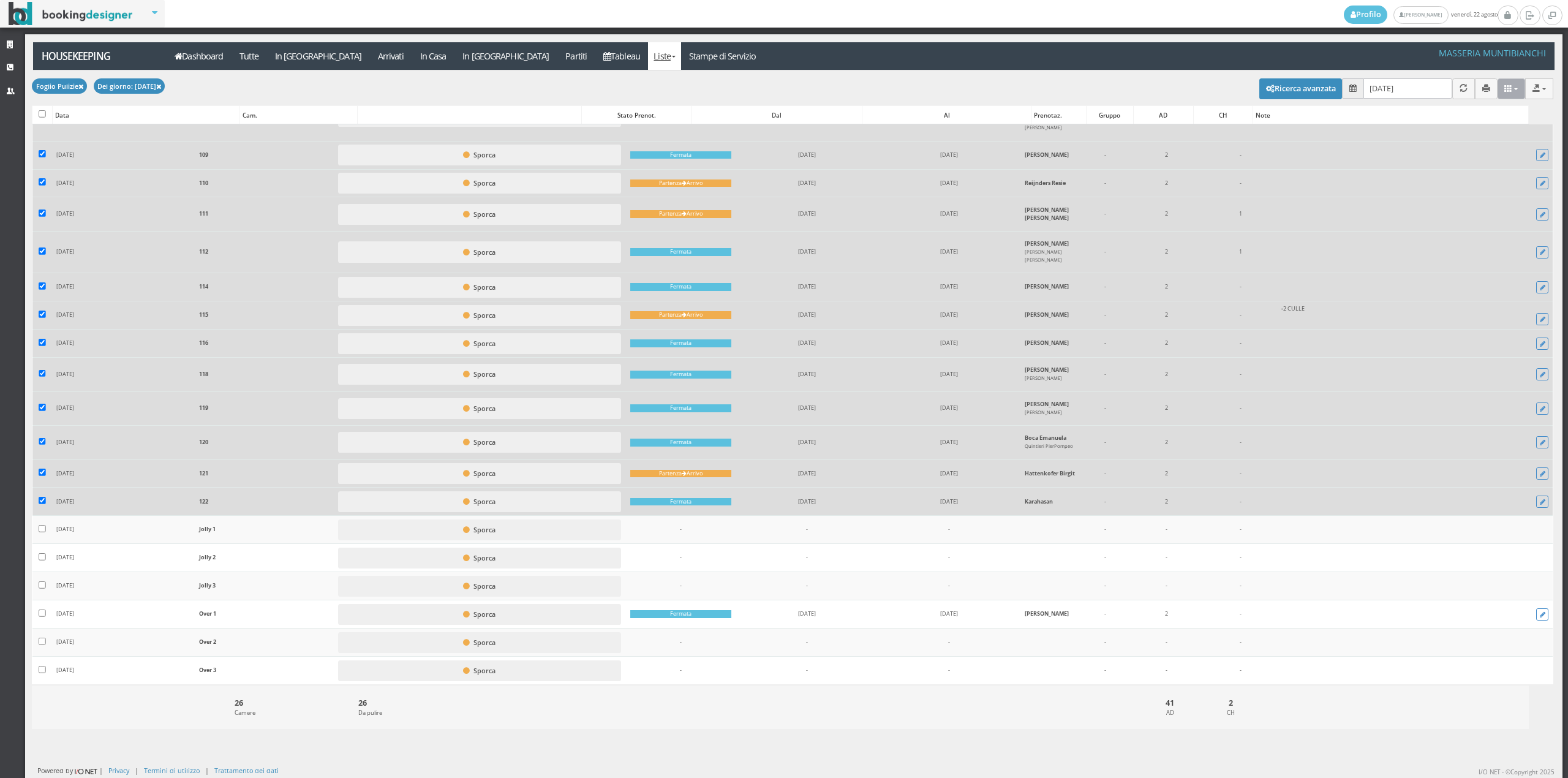
click at [1507, 93] on button at bounding box center [1511, 89] width 28 height 20
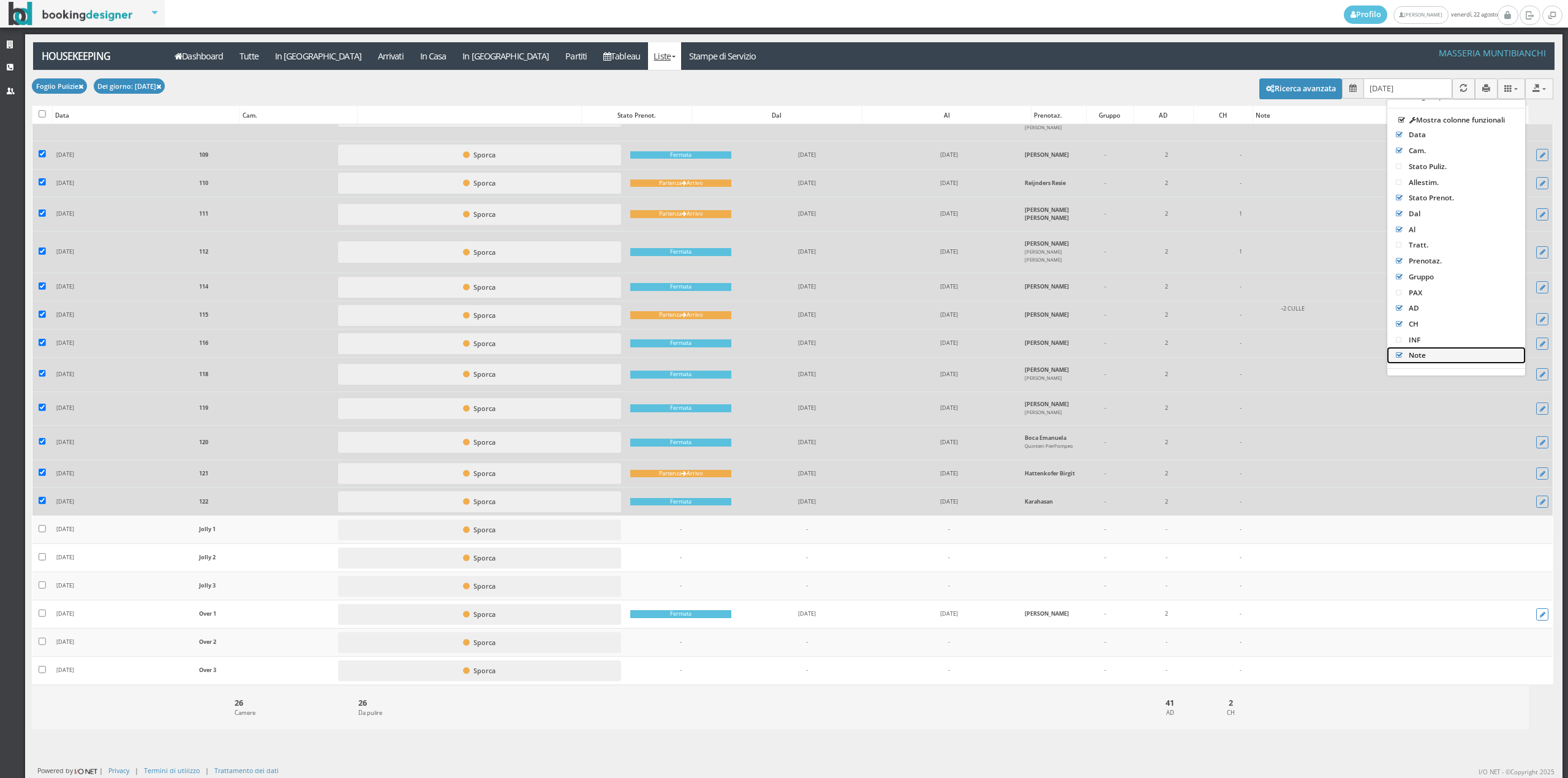
click at [1396, 356] on icon at bounding box center [1400, 356] width 8 height 7
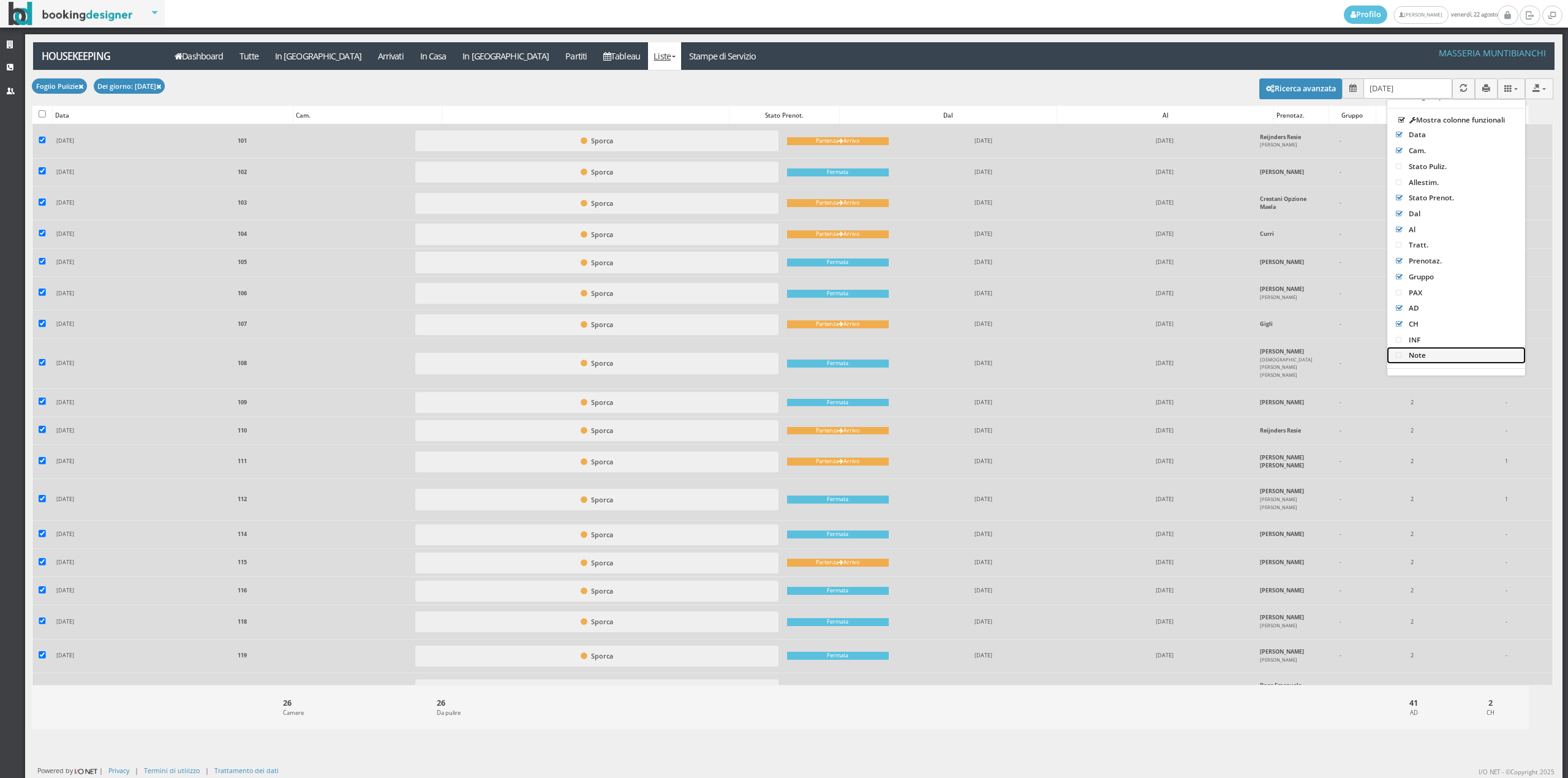
click at [1396, 352] on icon at bounding box center [1400, 356] width 8 height 7
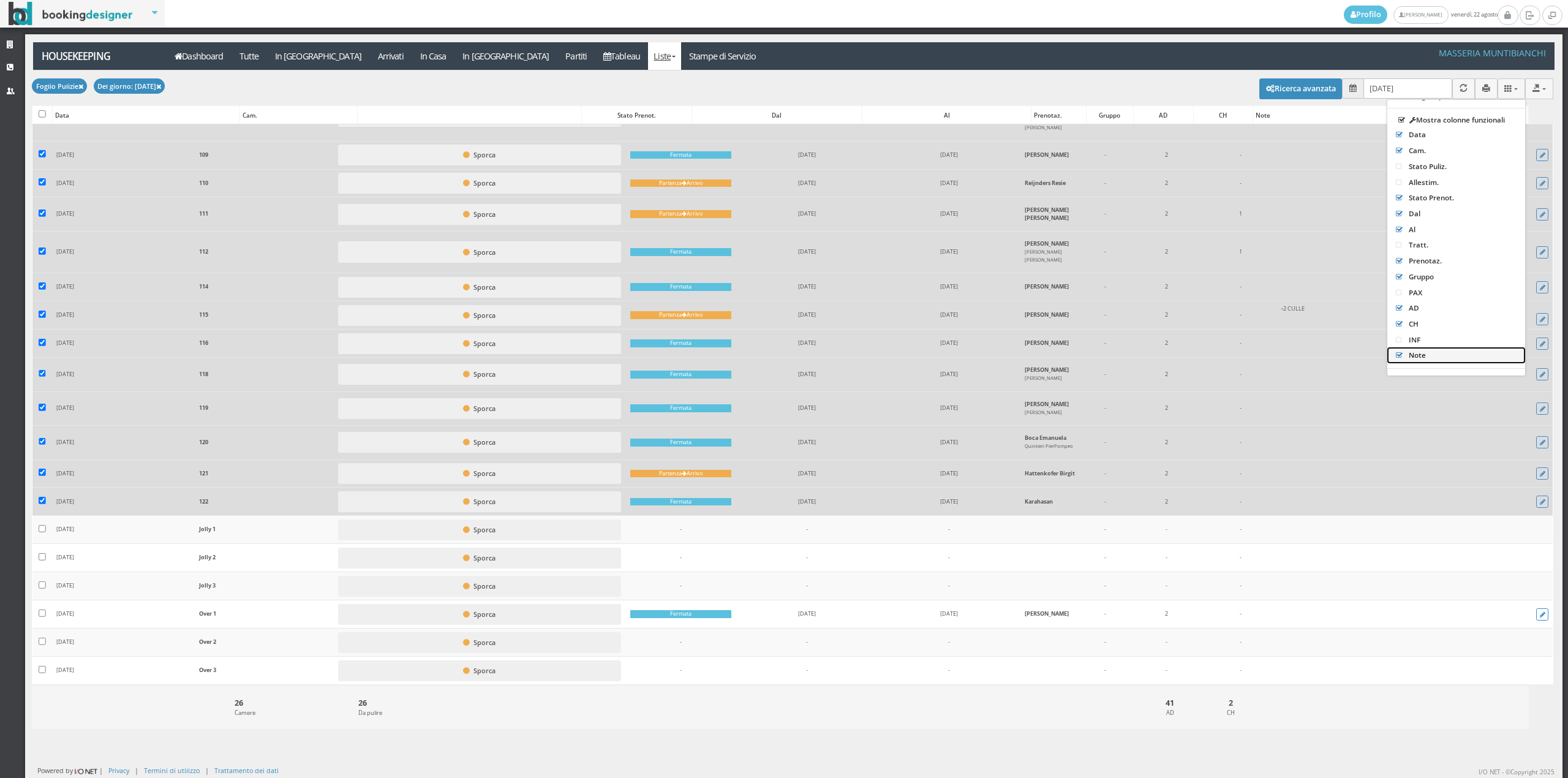
scroll to position [337, 0]
drag, startPoint x: 1552, startPoint y: 447, endPoint x: 1559, endPoint y: 257, distance: 190.1
click at [1559, 257] on div "Profilo [PERSON_NAME] [DATE] Strutture CRM Utenti Housekeeping Applica Foglio P…" at bounding box center [784, 389] width 1568 height 778
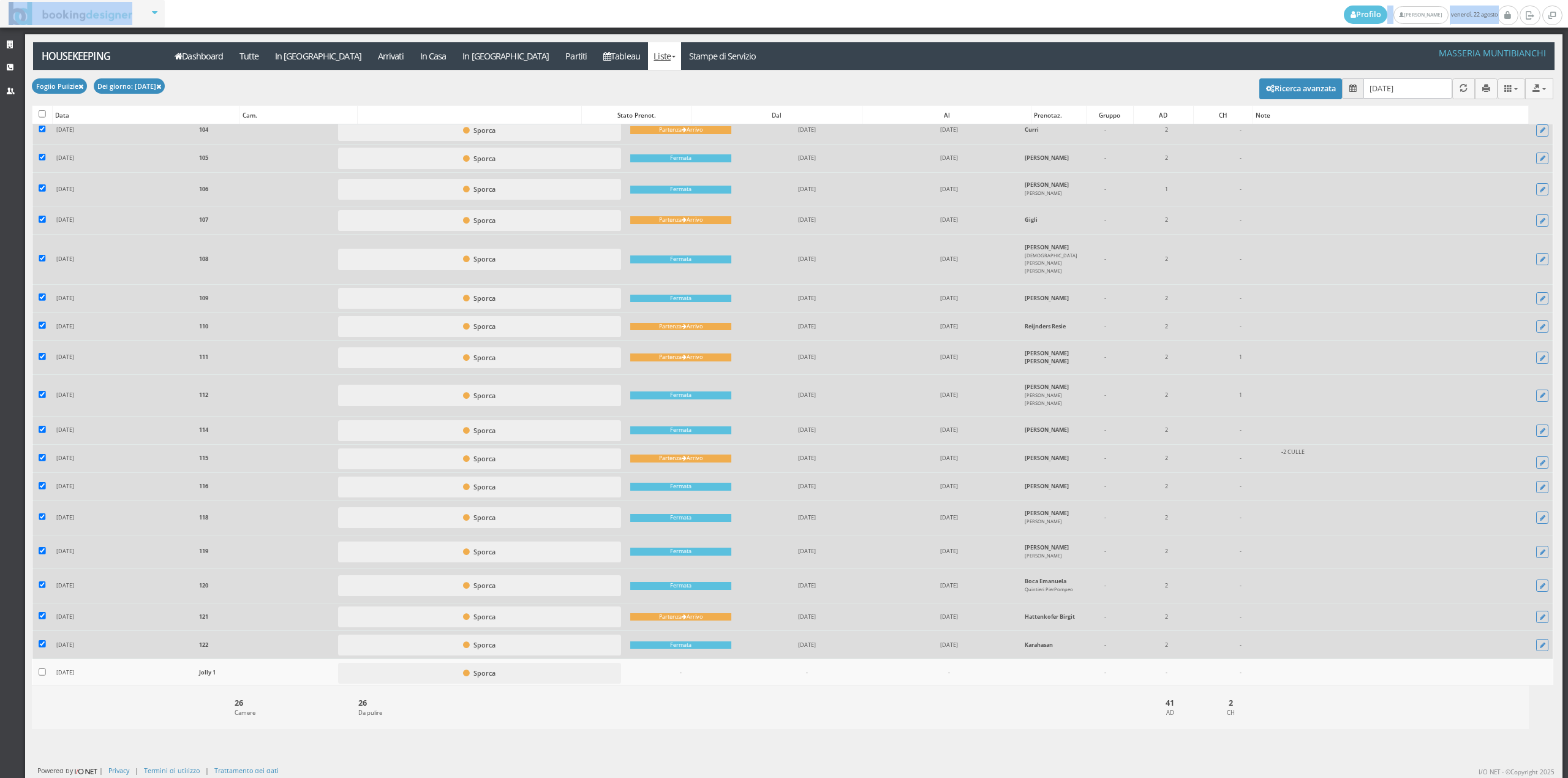
scroll to position [0, 0]
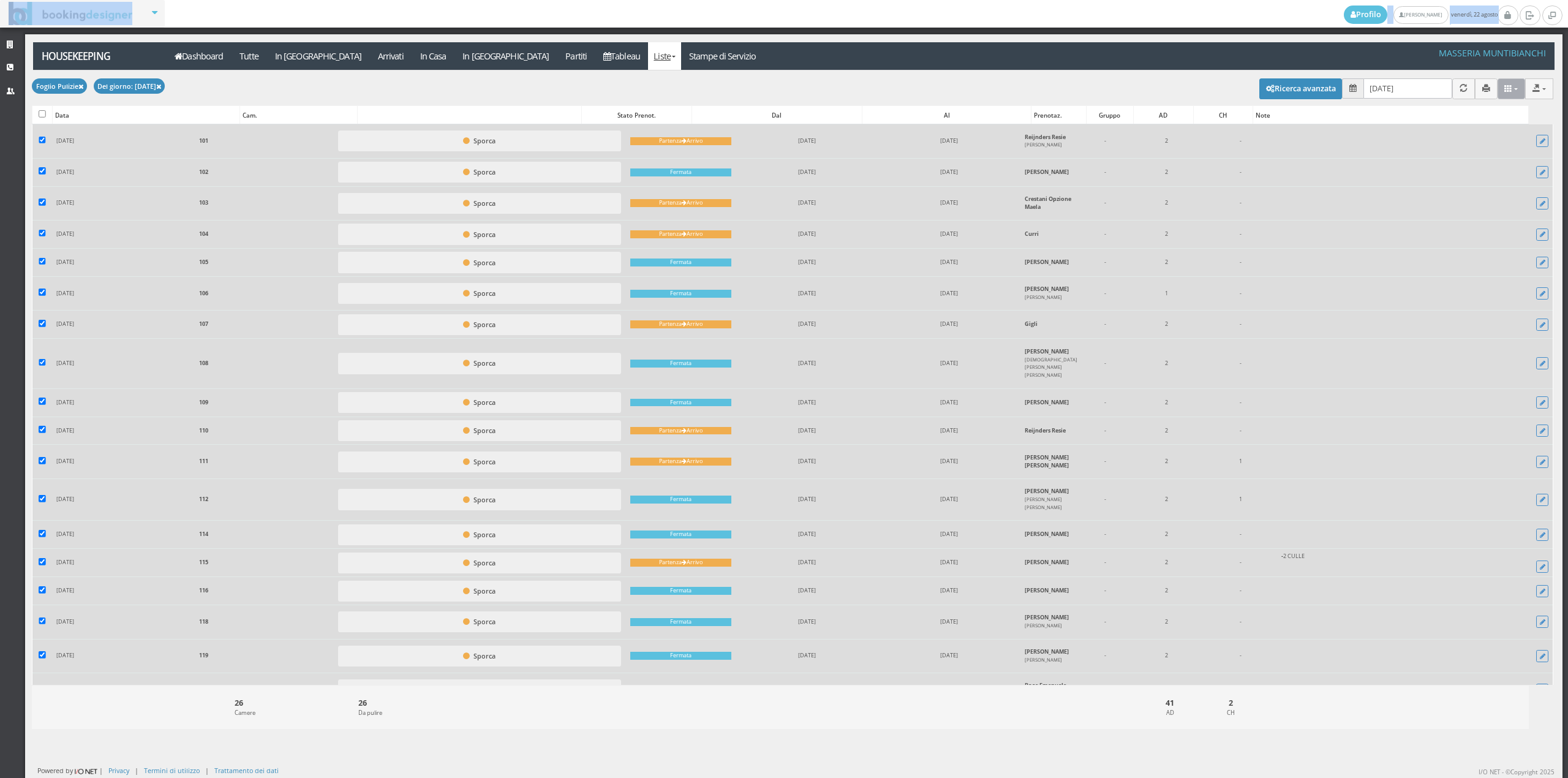
click at [1504, 90] on icon at bounding box center [1507, 88] width 8 height 8
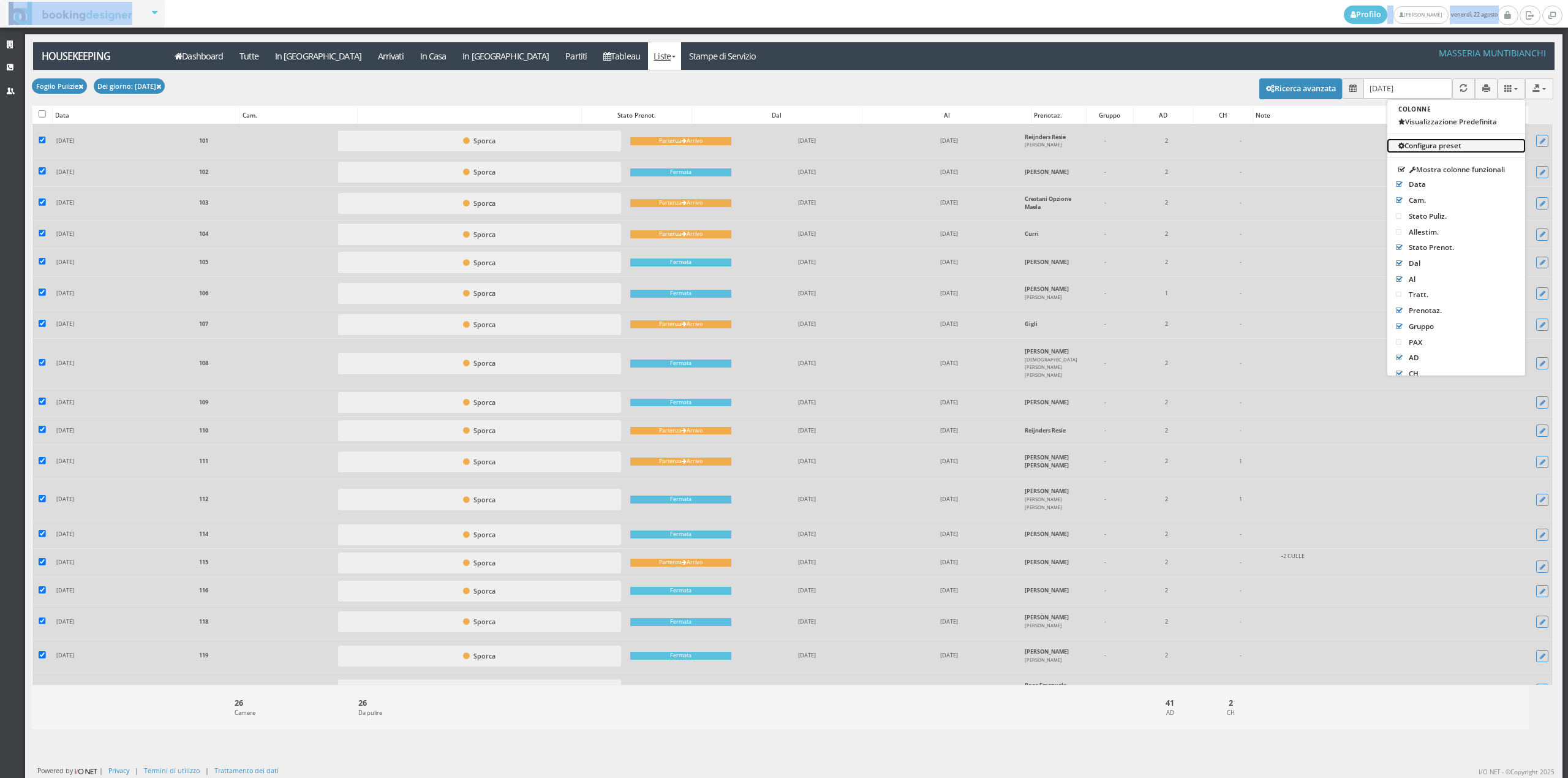
click at [1392, 141] on link "Configura preset" at bounding box center [1456, 146] width 138 height 14
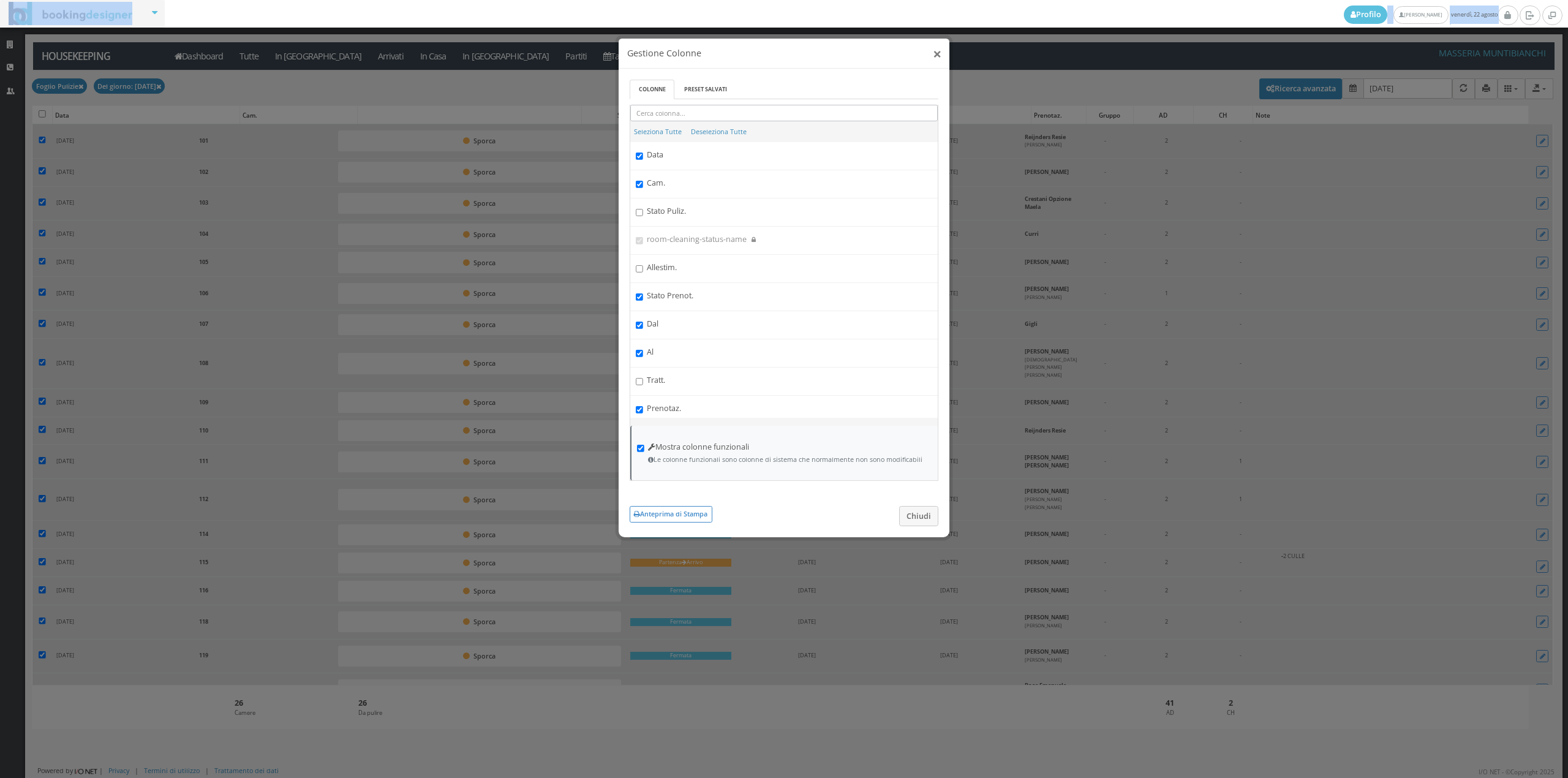
click at [933, 58] on span "×" at bounding box center [936, 52] width 8 height 21
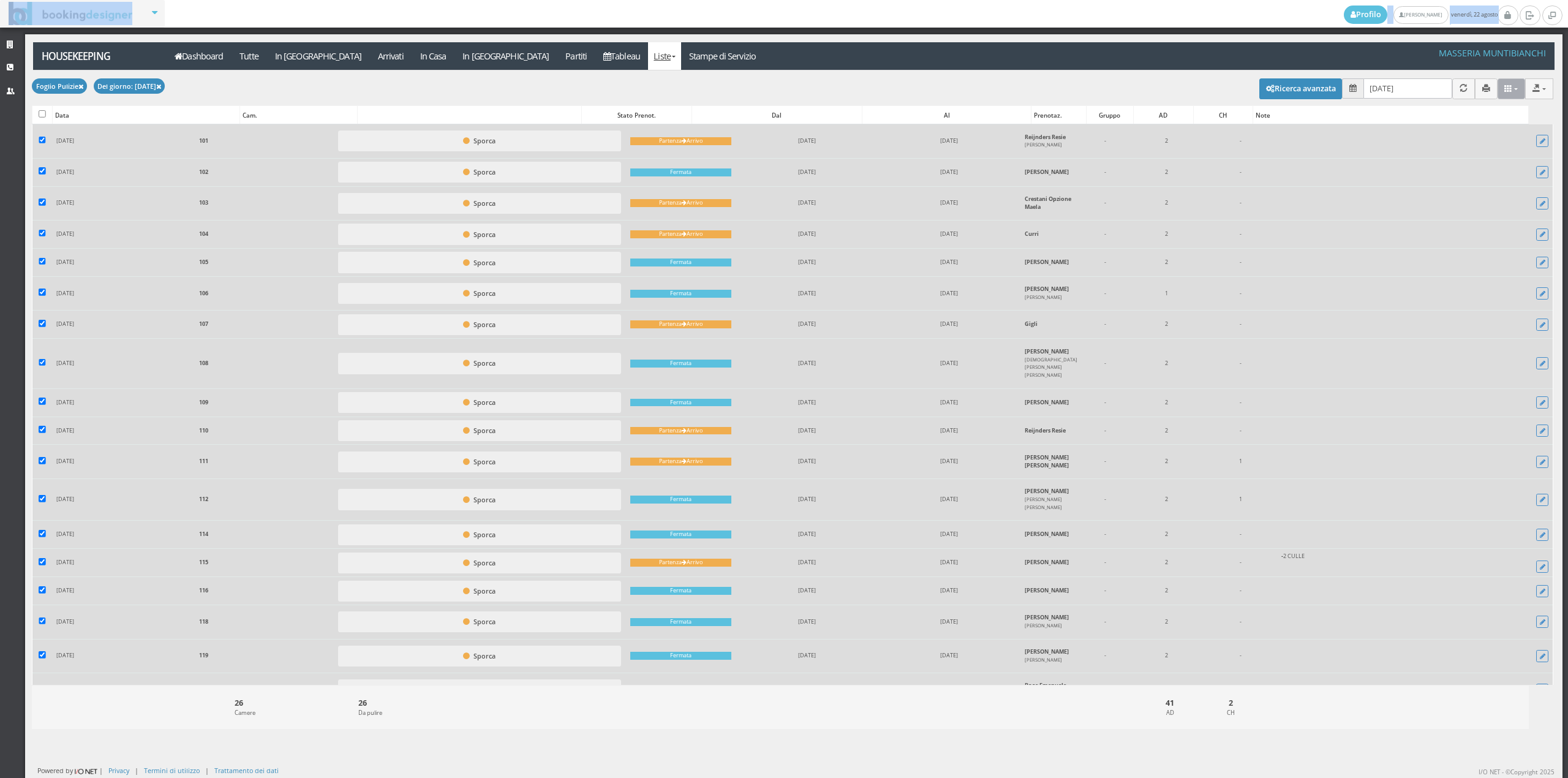
click at [1504, 92] on icon at bounding box center [1507, 88] width 8 height 8
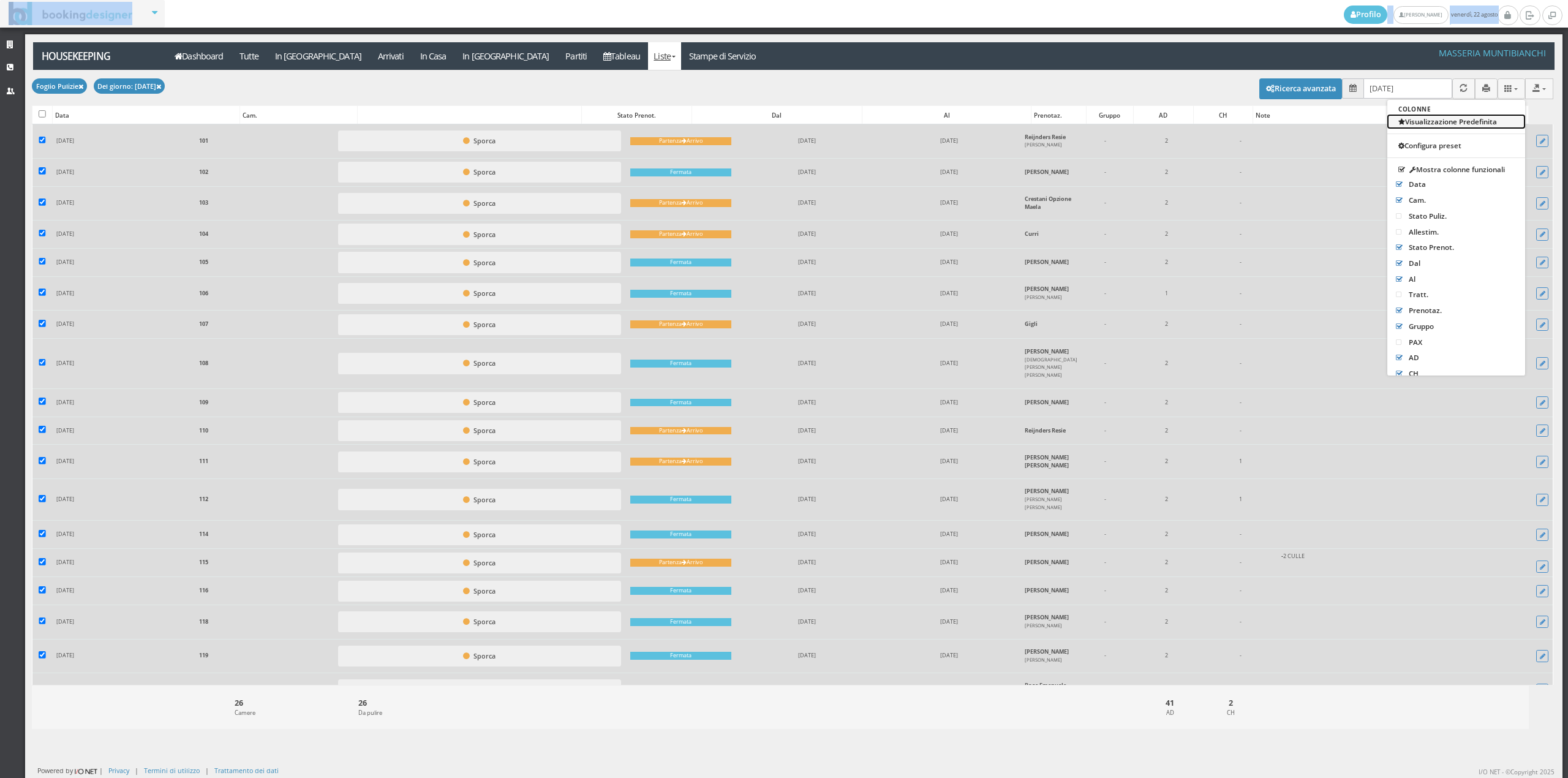
click at [1423, 120] on link "Visualizzazione Predefinita" at bounding box center [1456, 121] width 138 height 14
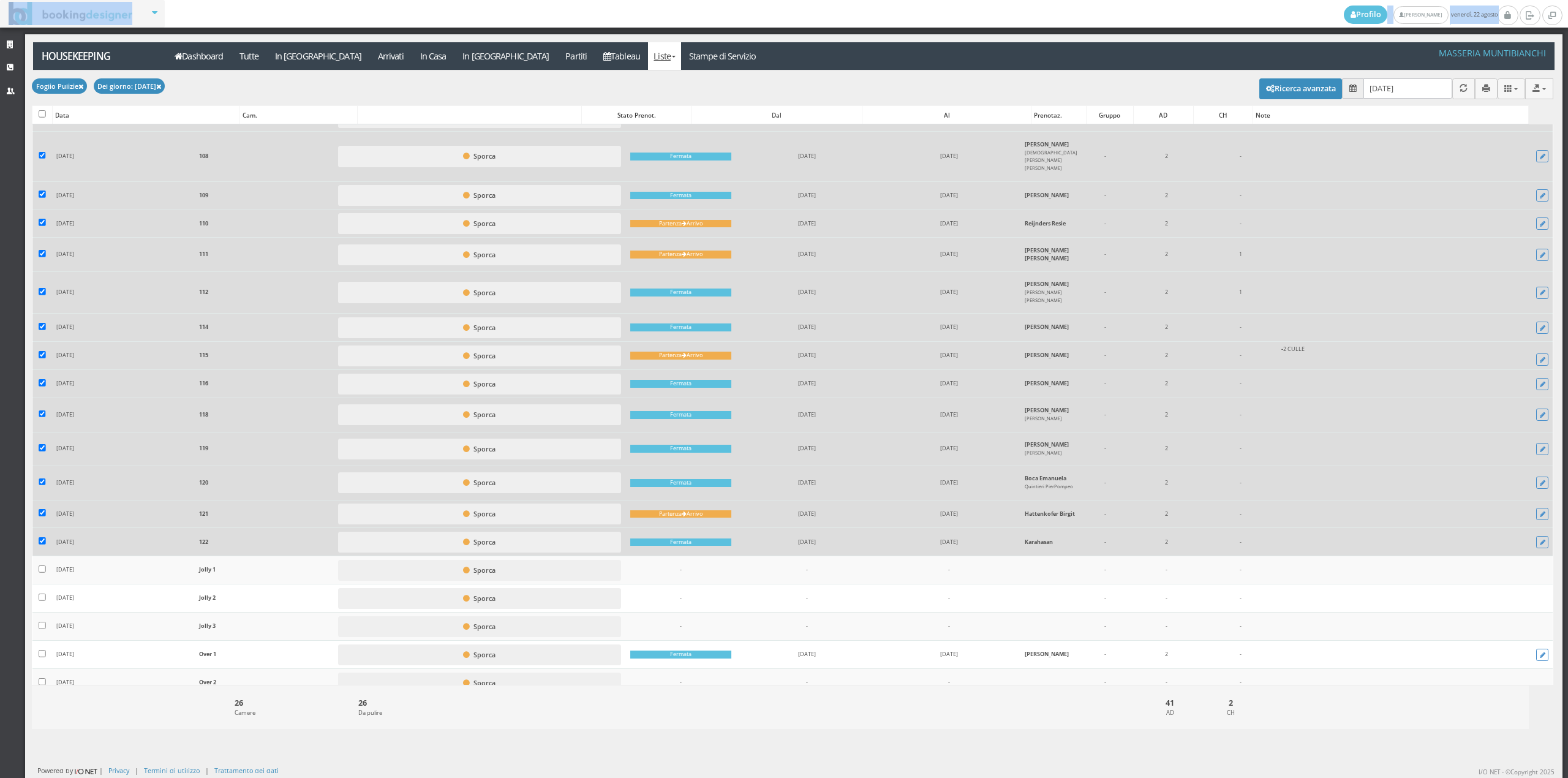
scroll to position [337, 0]
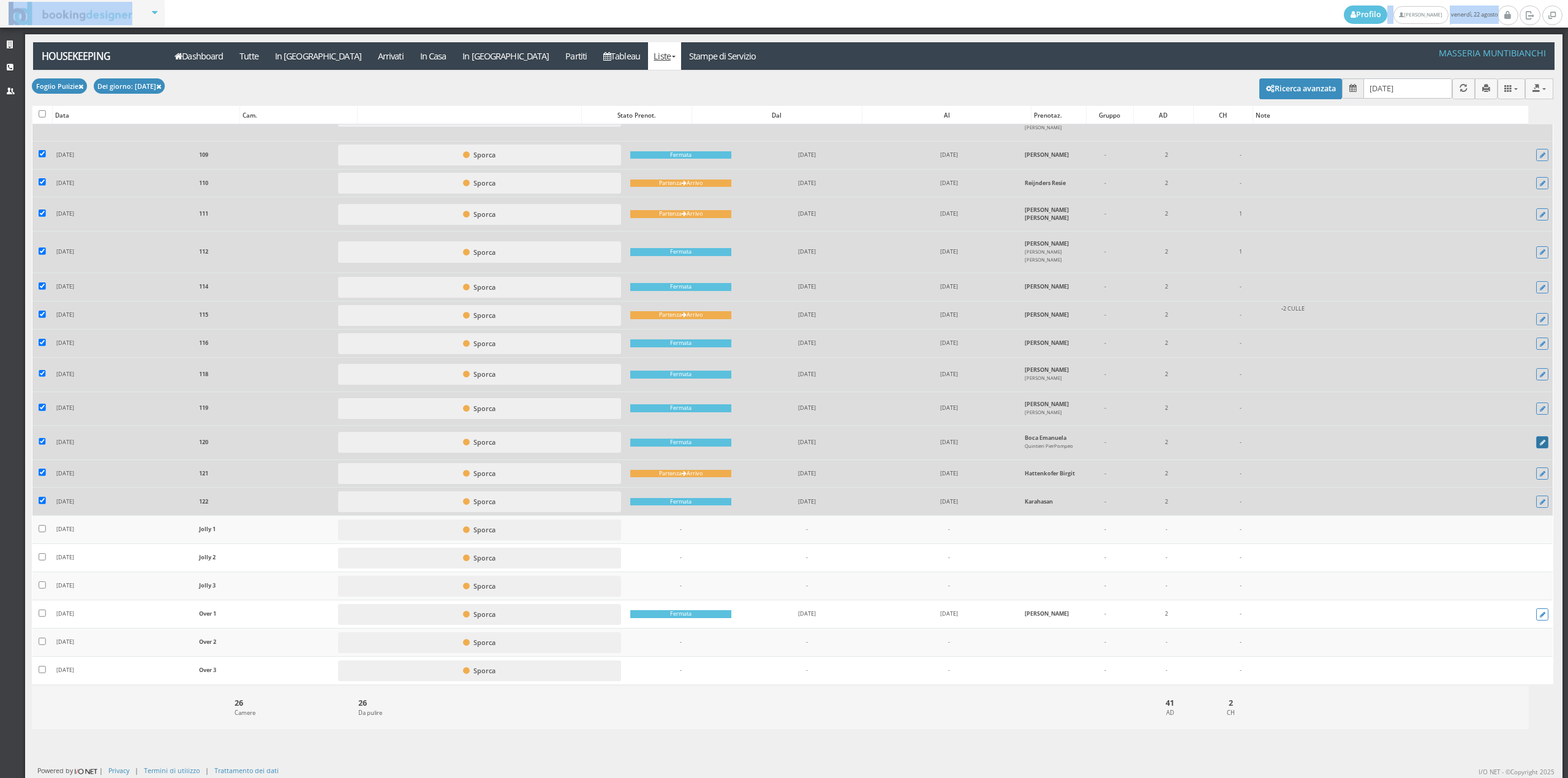
drag, startPoint x: 1520, startPoint y: 420, endPoint x: 1526, endPoint y: 219, distance: 201.1
click at [1536, 253] on div "Caricamento in corso Data Cam. Stato Prenot. Dal Al Prenotaz. Gruppo AD CH Note…" at bounding box center [792, 403] width 1521 height 560
click at [1482, 88] on icon "button" at bounding box center [1486, 88] width 8 height 8
click at [681, 50] on link "Stampe di Servizio" at bounding box center [723, 56] width 83 height 27
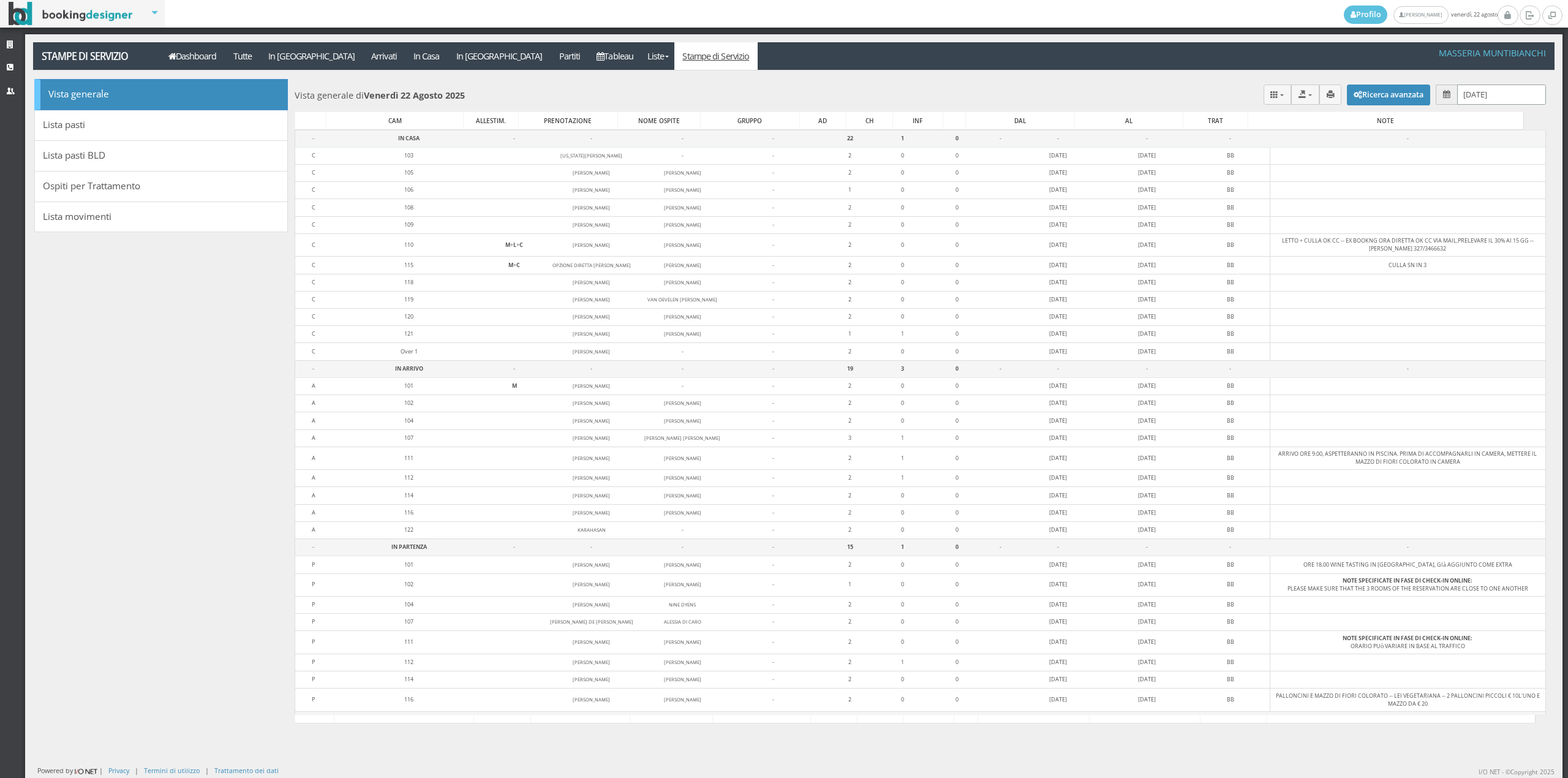
click at [1462, 91] on input "[DATE]" at bounding box center [1501, 94] width 89 height 20
click at [1548, 245] on link "23" at bounding box center [1548, 238] width 16 height 21
type input "[DATE]"
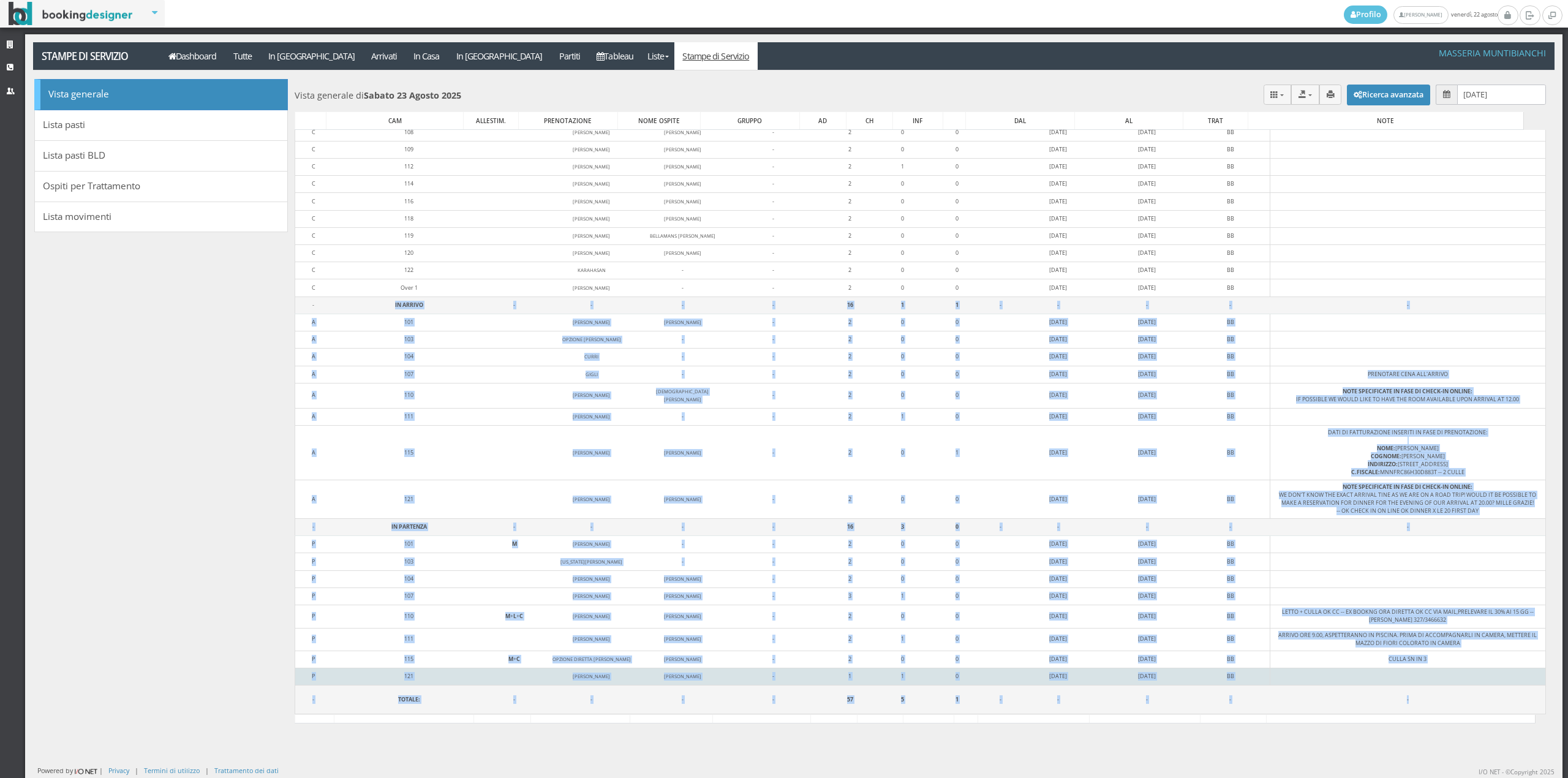
scroll to position [98, 0]
drag, startPoint x: 318, startPoint y: 395, endPoint x: 1451, endPoint y: 711, distance: 1176.2
click at [1451, 711] on tbody "- IN CASA - - - - 25 1 0 - - - - - C 102 [PERSON_NAME] [PERSON_NAME] - 2 0 0 [D…" at bounding box center [920, 379] width 1250 height 667
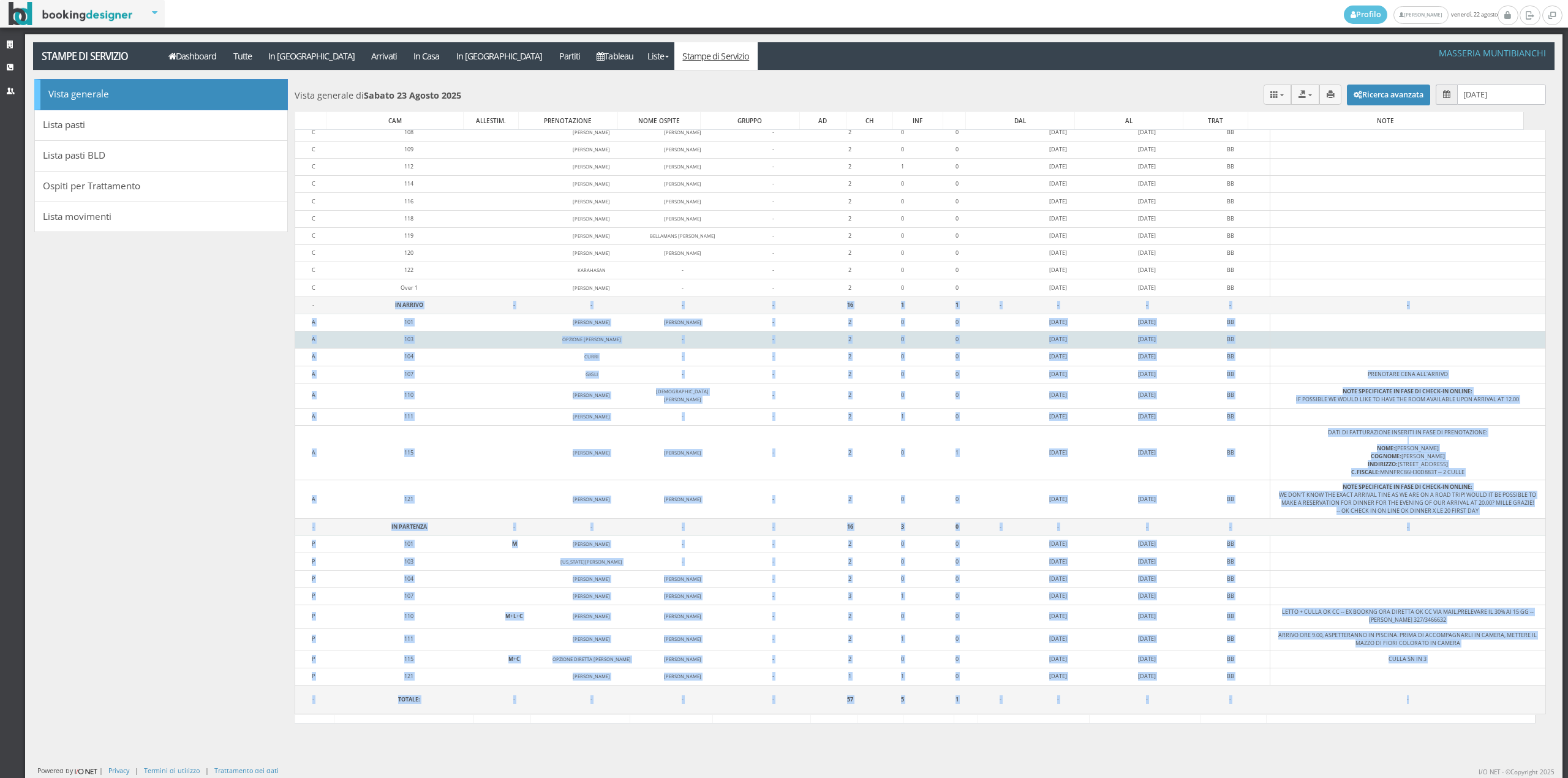
click at [342, 340] on td "103" at bounding box center [409, 331] width 156 height 17
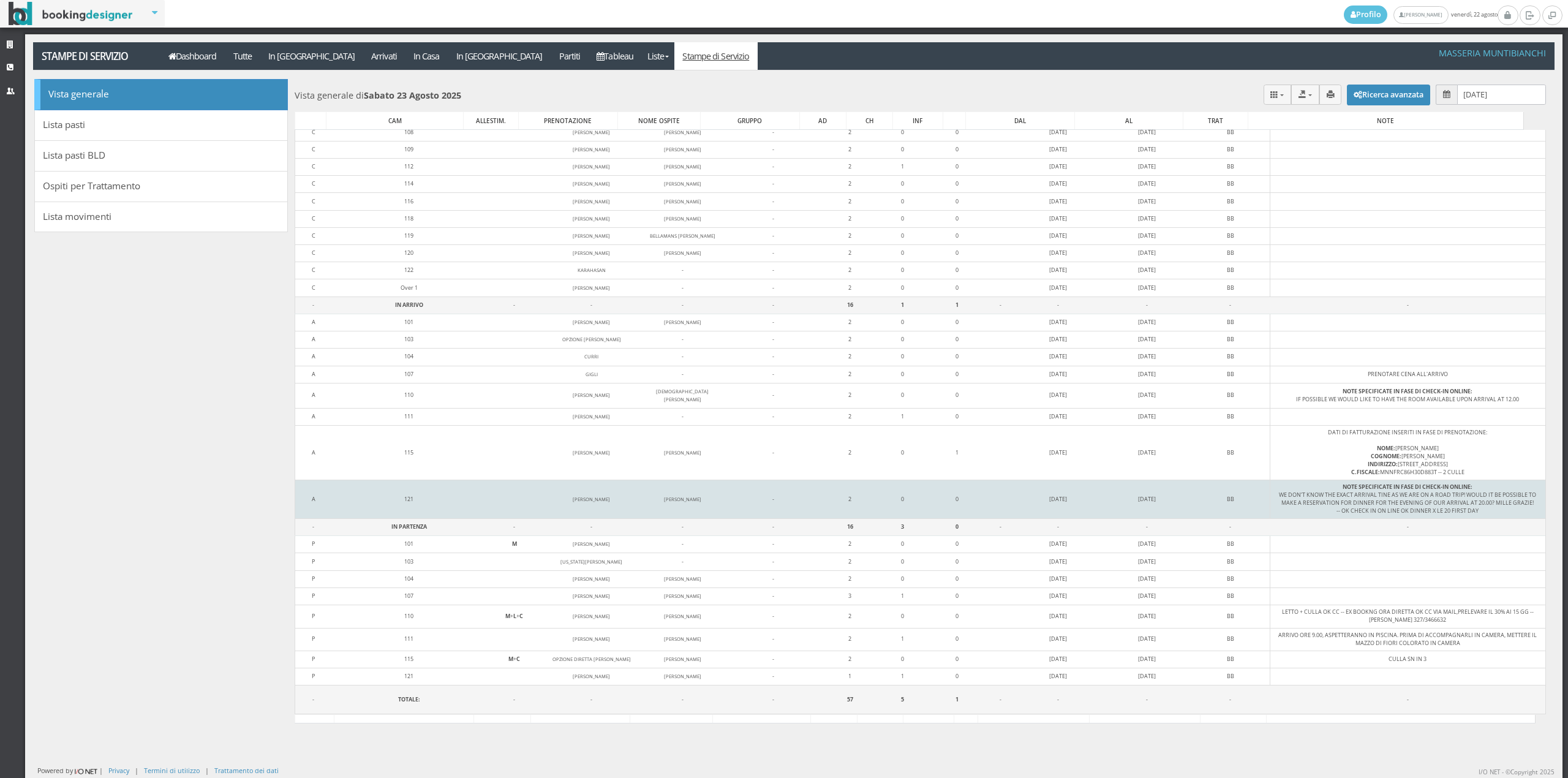
drag, startPoint x: 335, startPoint y: 295, endPoint x: 1465, endPoint y: 516, distance: 1151.4
click at [1465, 516] on tbody "- IN CASA - - - - 25 1 0 - - - - - C 102 [PERSON_NAME] [PERSON_NAME] - 2 0 0 [D…" at bounding box center [920, 379] width 1250 height 667
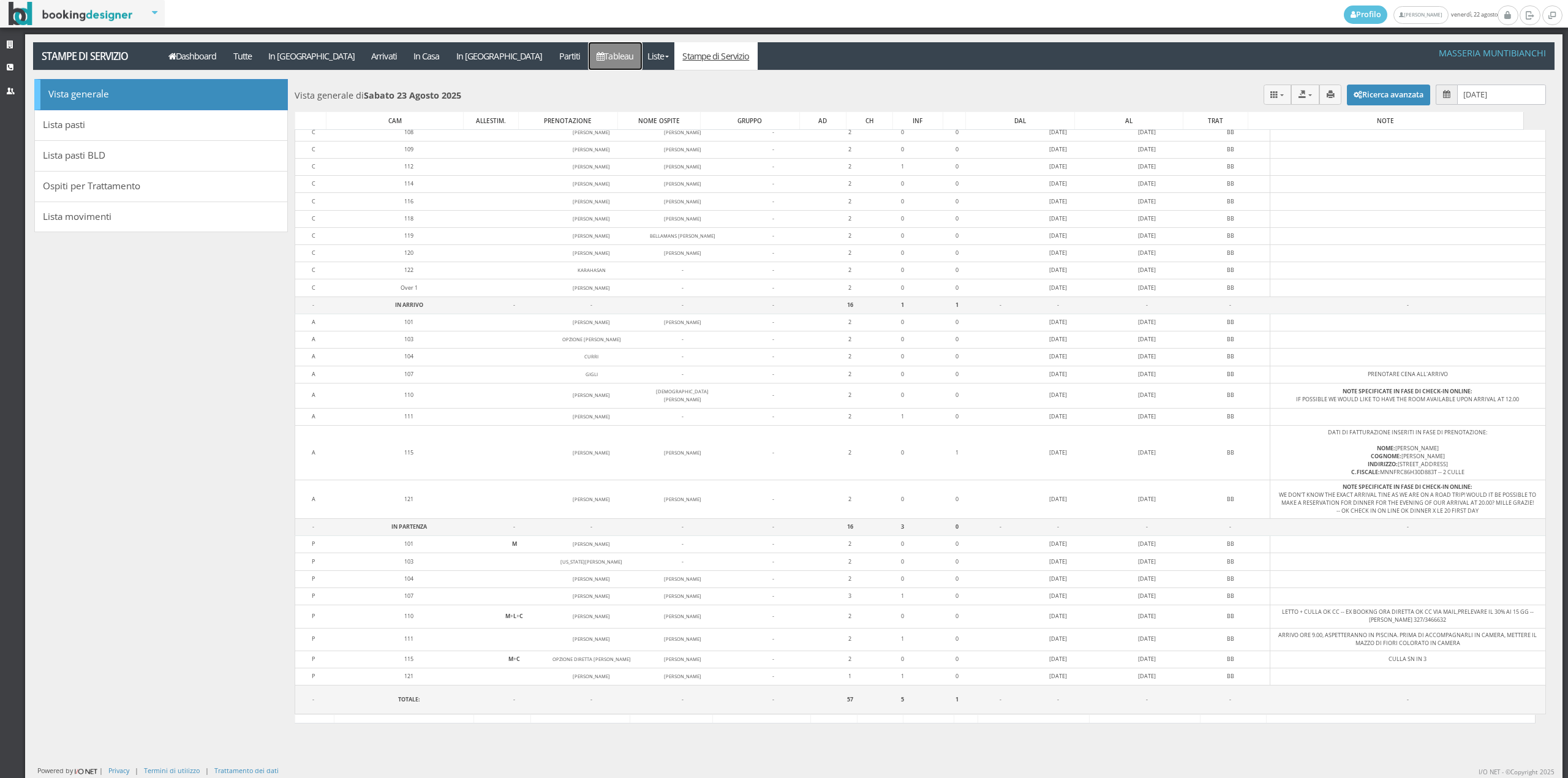
click at [596, 52] on icon at bounding box center [600, 56] width 7 height 8
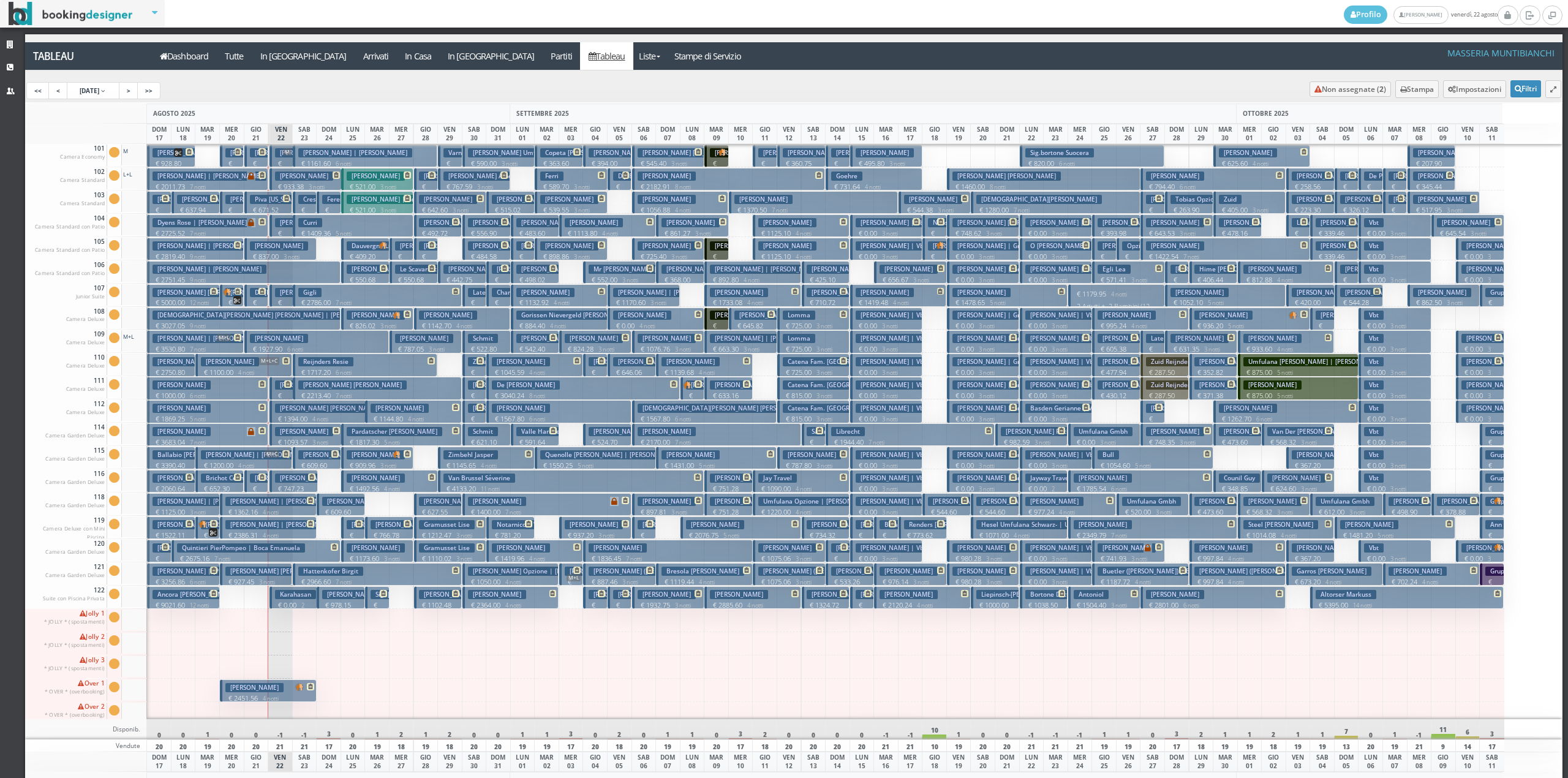
click at [393, 367] on button "Reijnders Resie € 1717.20 6 notti 2 Adulti" at bounding box center [366, 365] width 145 height 23
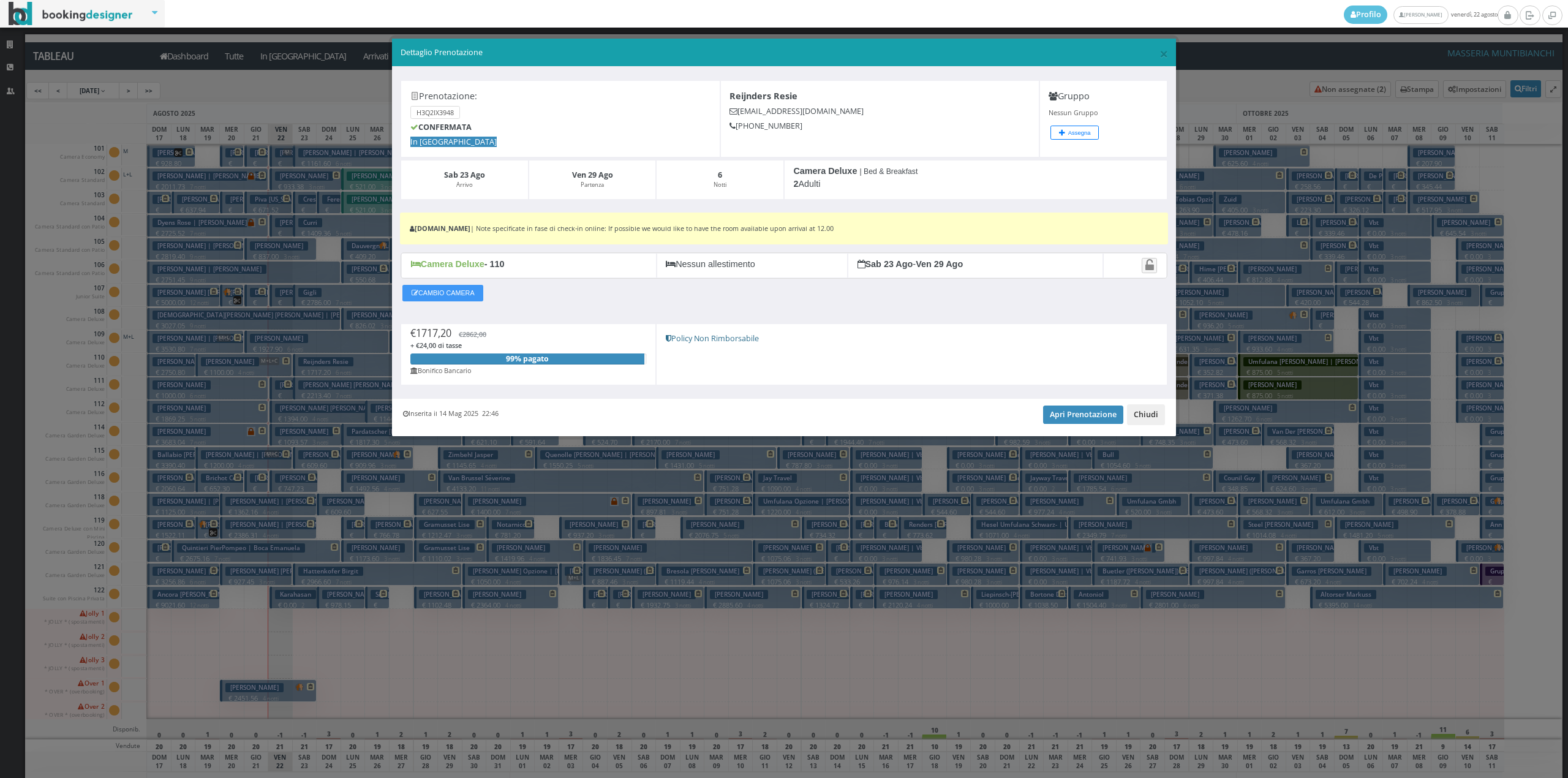
click at [1157, 417] on button "Chiudi" at bounding box center [1145, 414] width 38 height 21
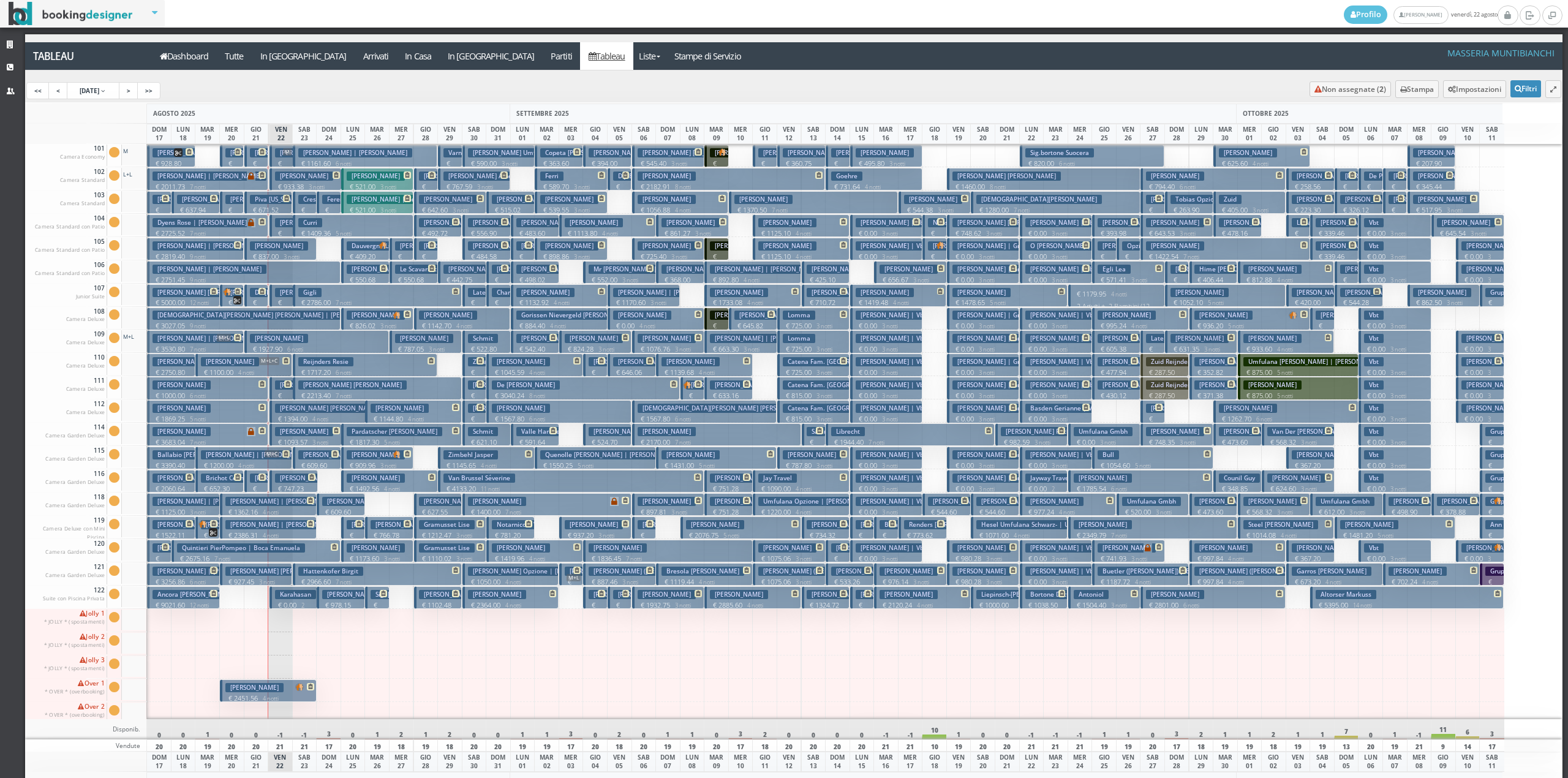
click at [324, 584] on p "€ 2966.60 7 notti" at bounding box center [378, 582] width 160 height 10
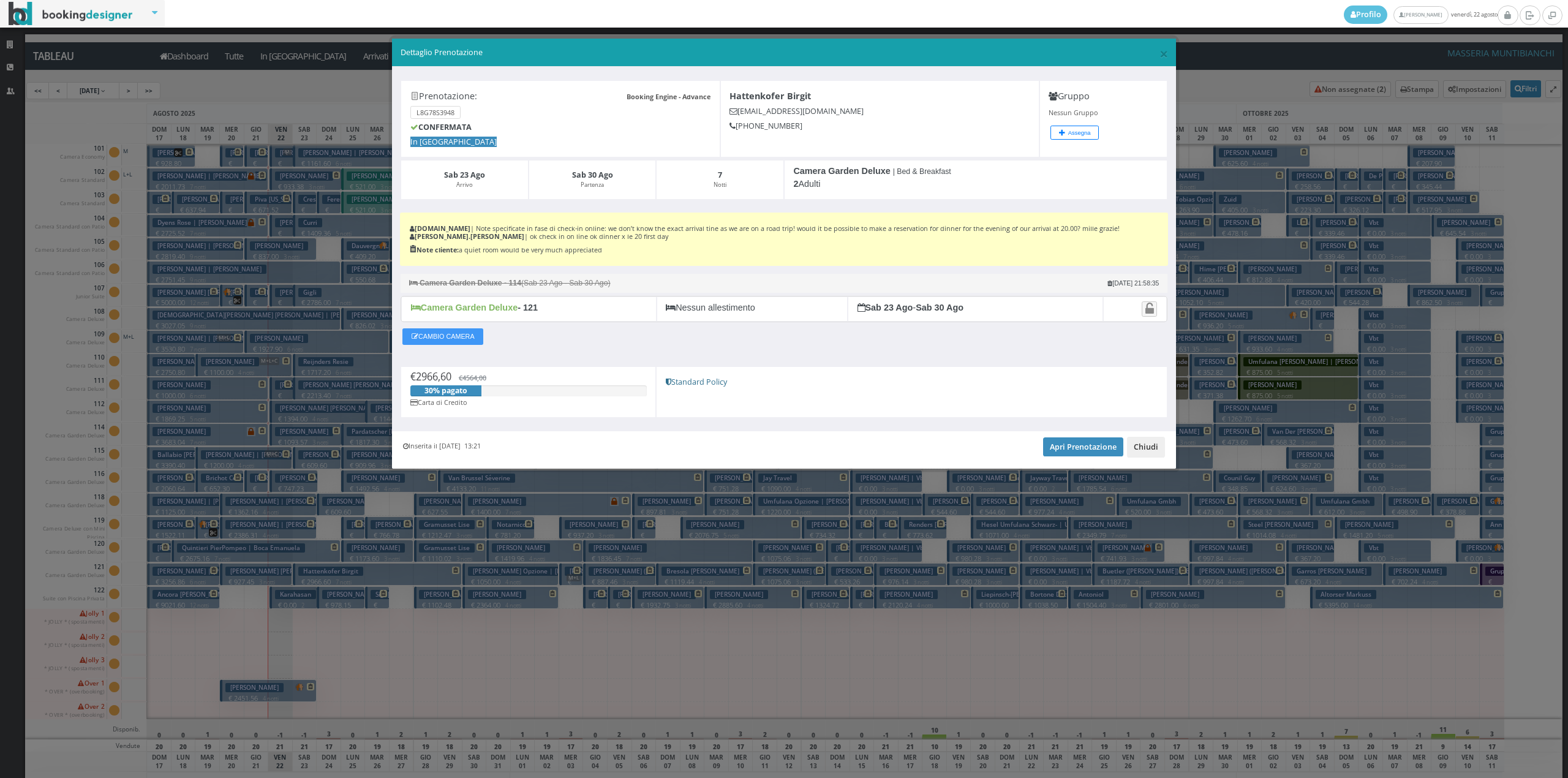
click at [1143, 444] on button "Chiudi" at bounding box center [1145, 447] width 38 height 21
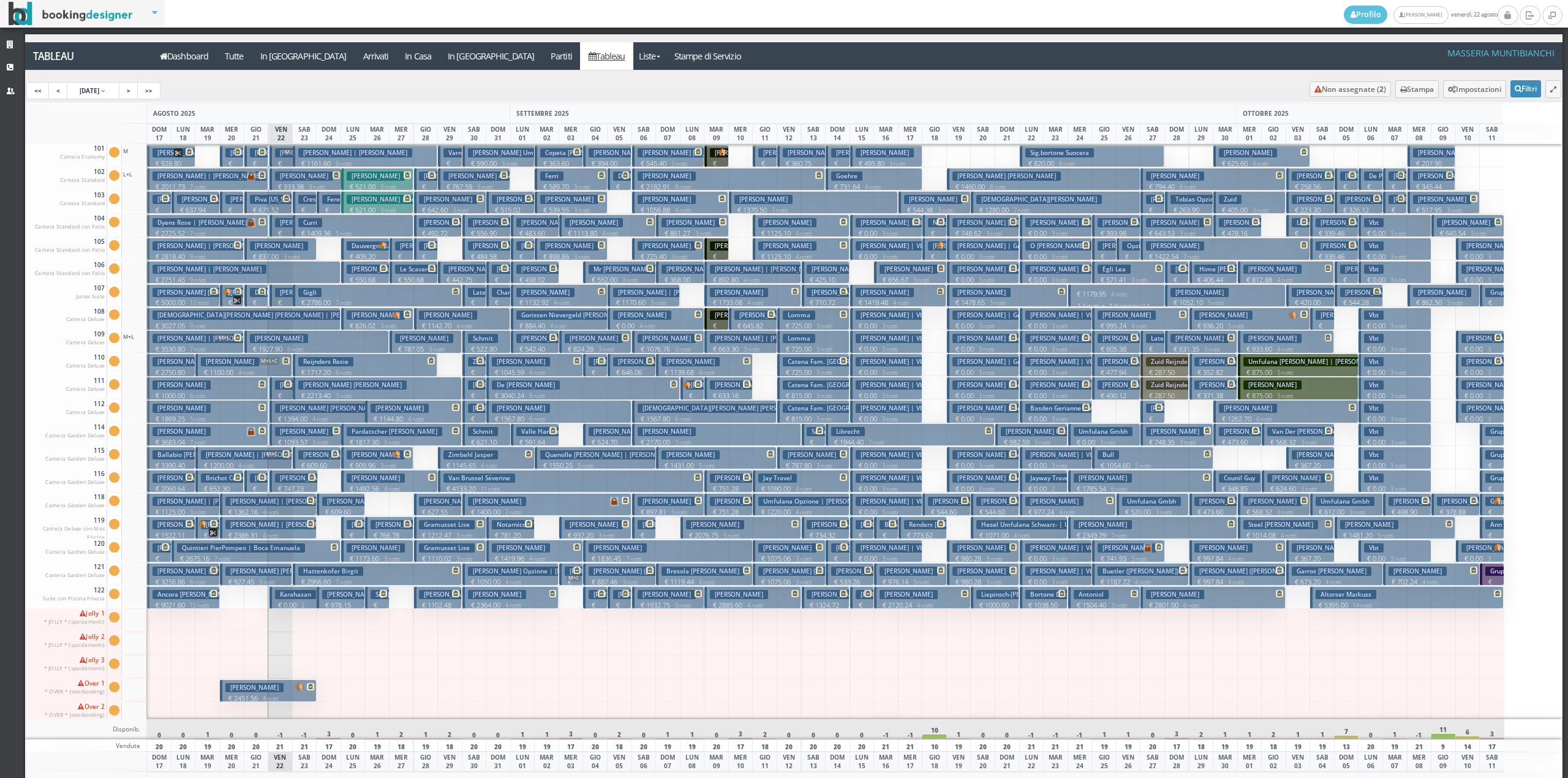
click at [299, 458] on h3 "Manni Federico" at bounding box center [328, 454] width 58 height 9
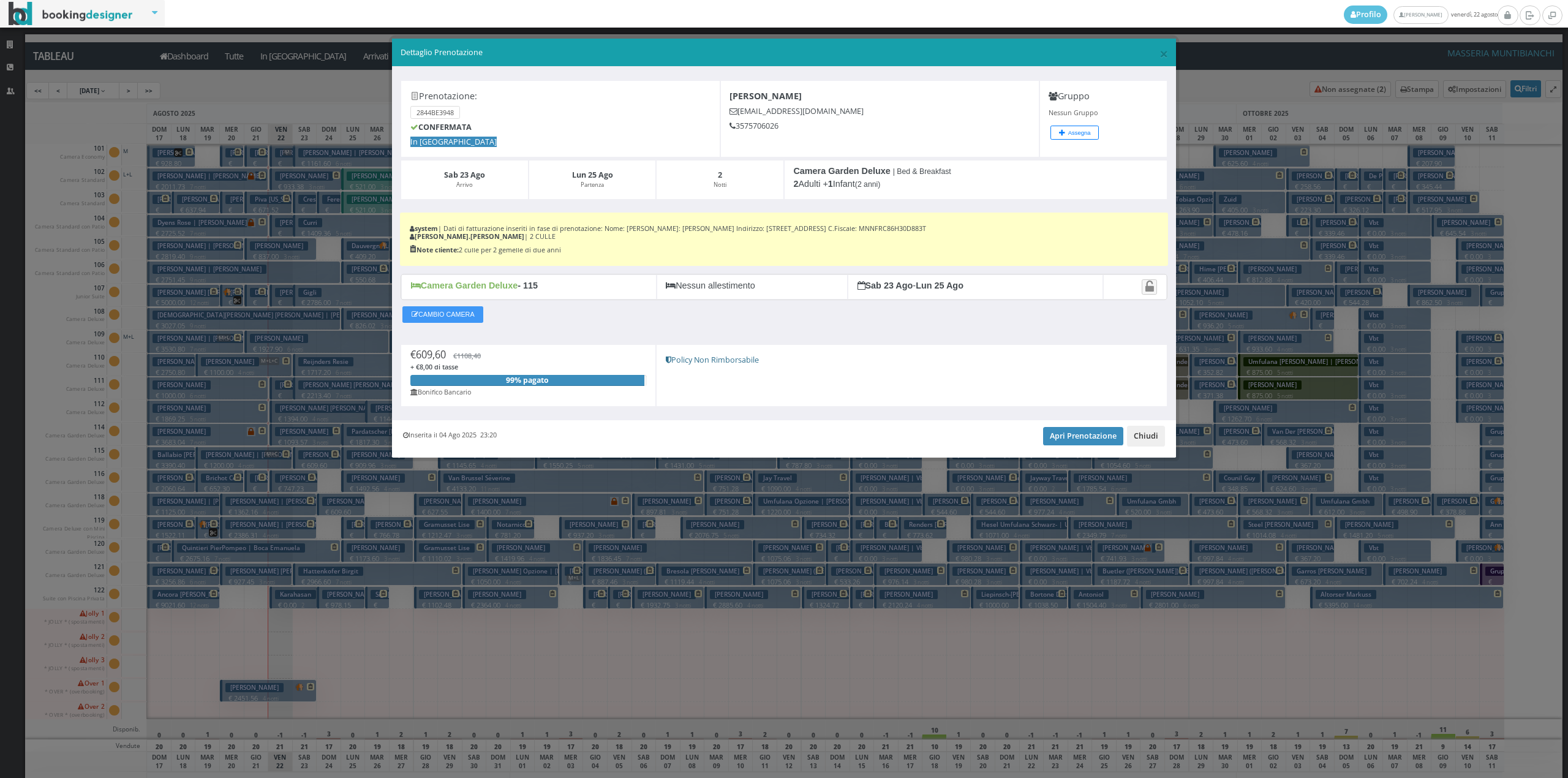
click at [1128, 439] on button "Chiudi" at bounding box center [1145, 435] width 38 height 21
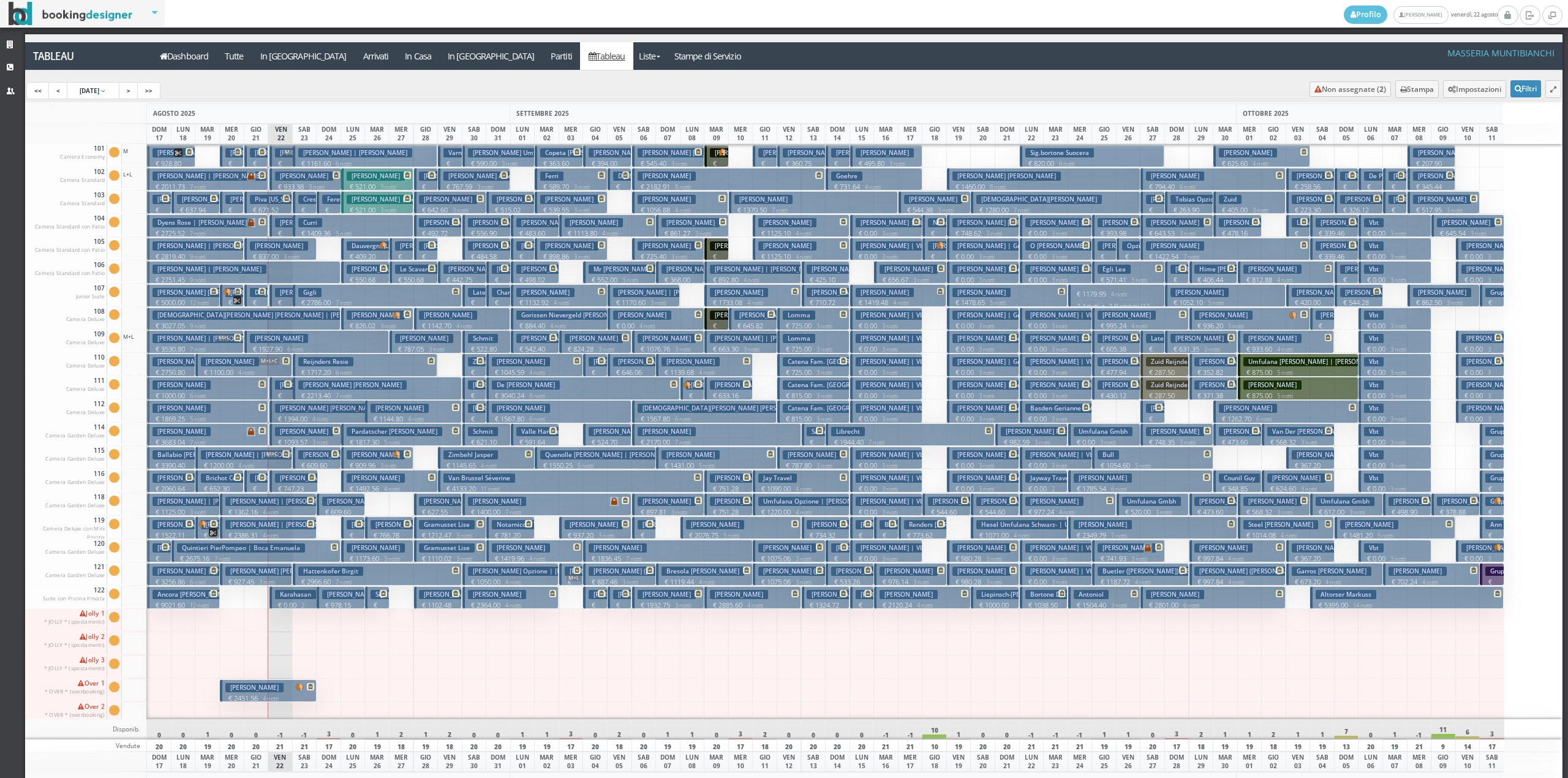
click at [304, 229] on p "€ 1409.36 5 notti" at bounding box center [354, 232] width 111 height 10
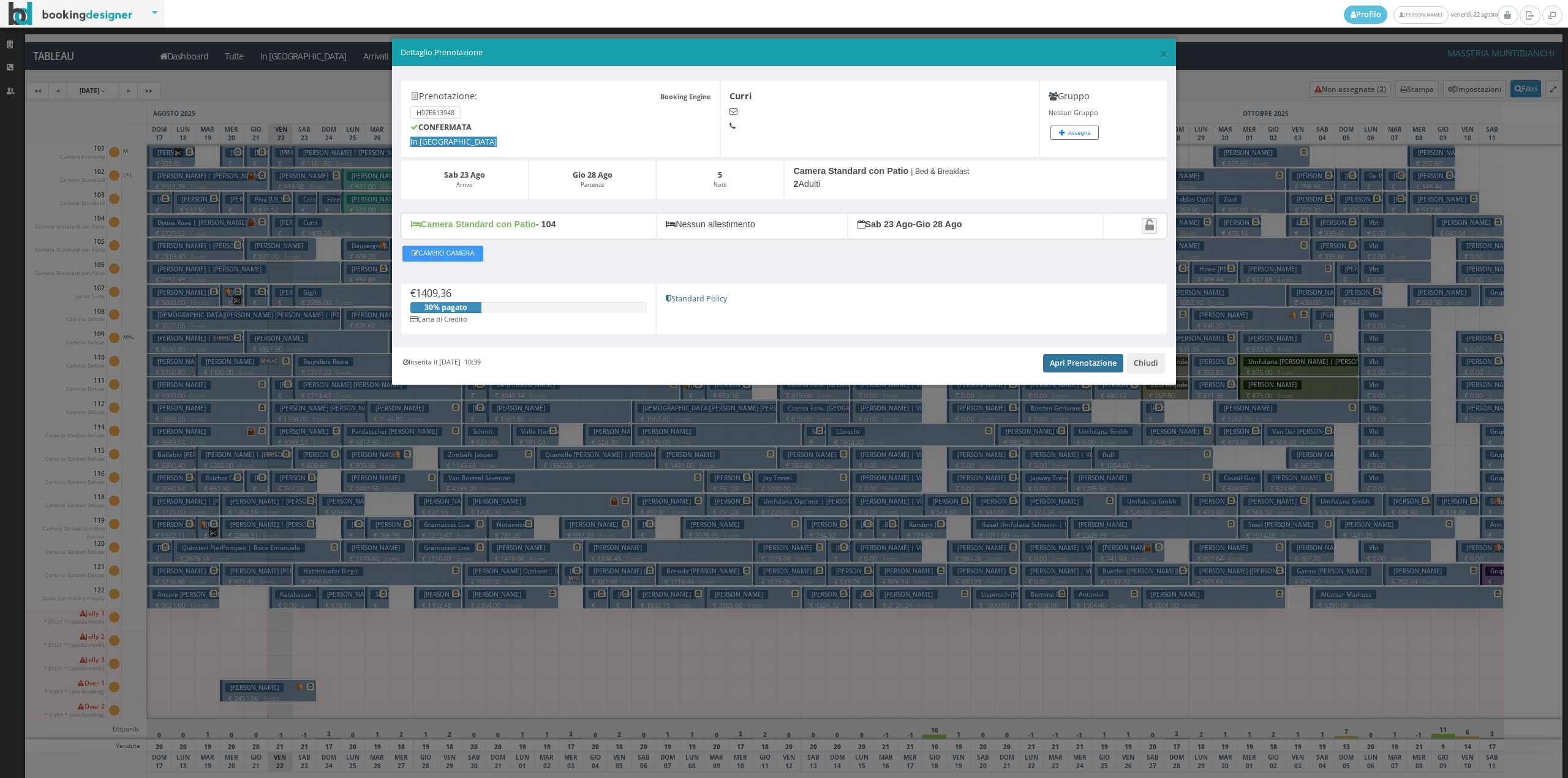
click at [1066, 367] on link "Apri Prenotazione" at bounding box center [1083, 363] width 81 height 18
click at [1146, 366] on button "Chiudi" at bounding box center [1145, 363] width 38 height 21
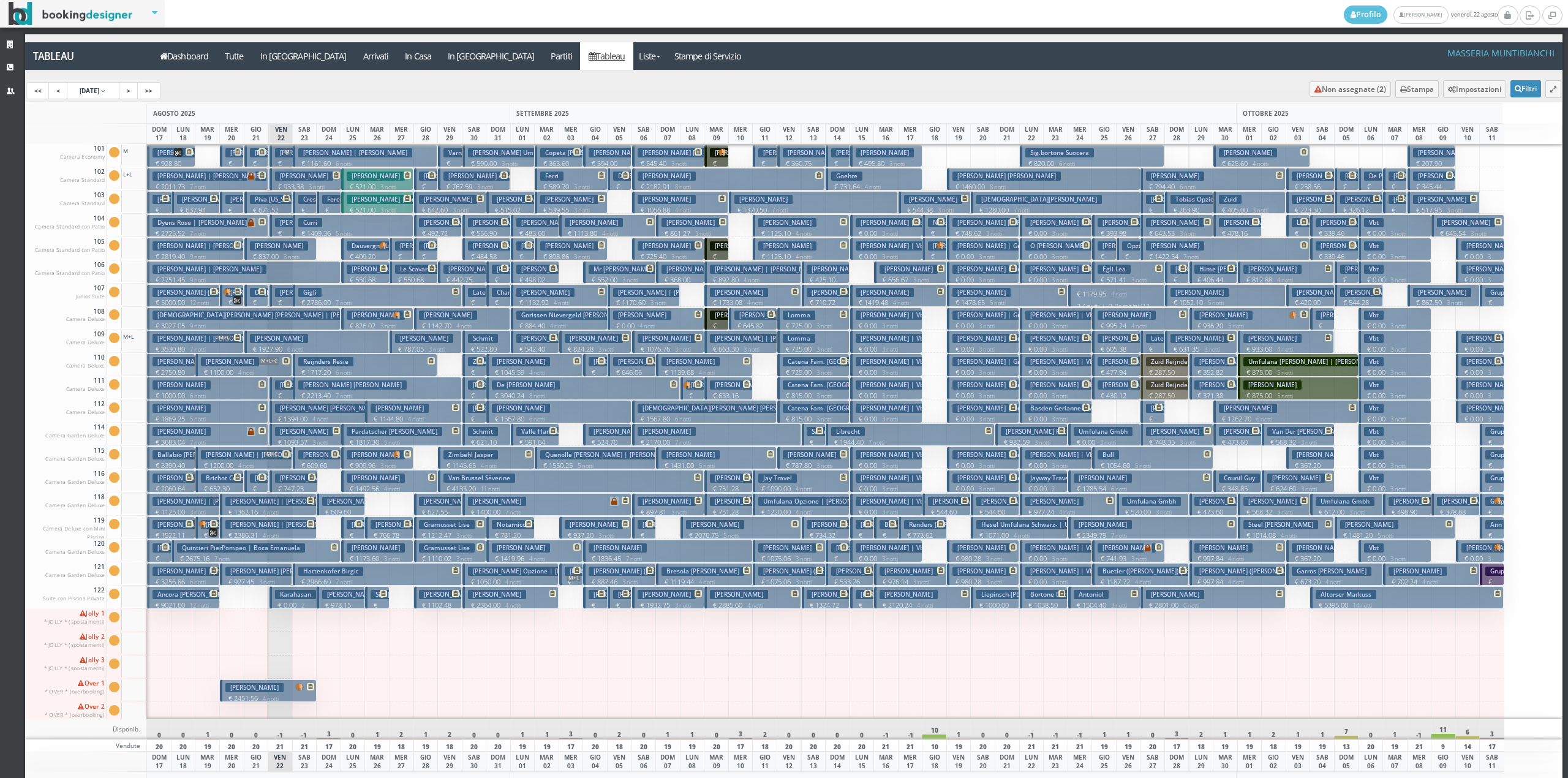
click at [277, 253] on p "€ 837.00 3 notti" at bounding box center [281, 256] width 63 height 10
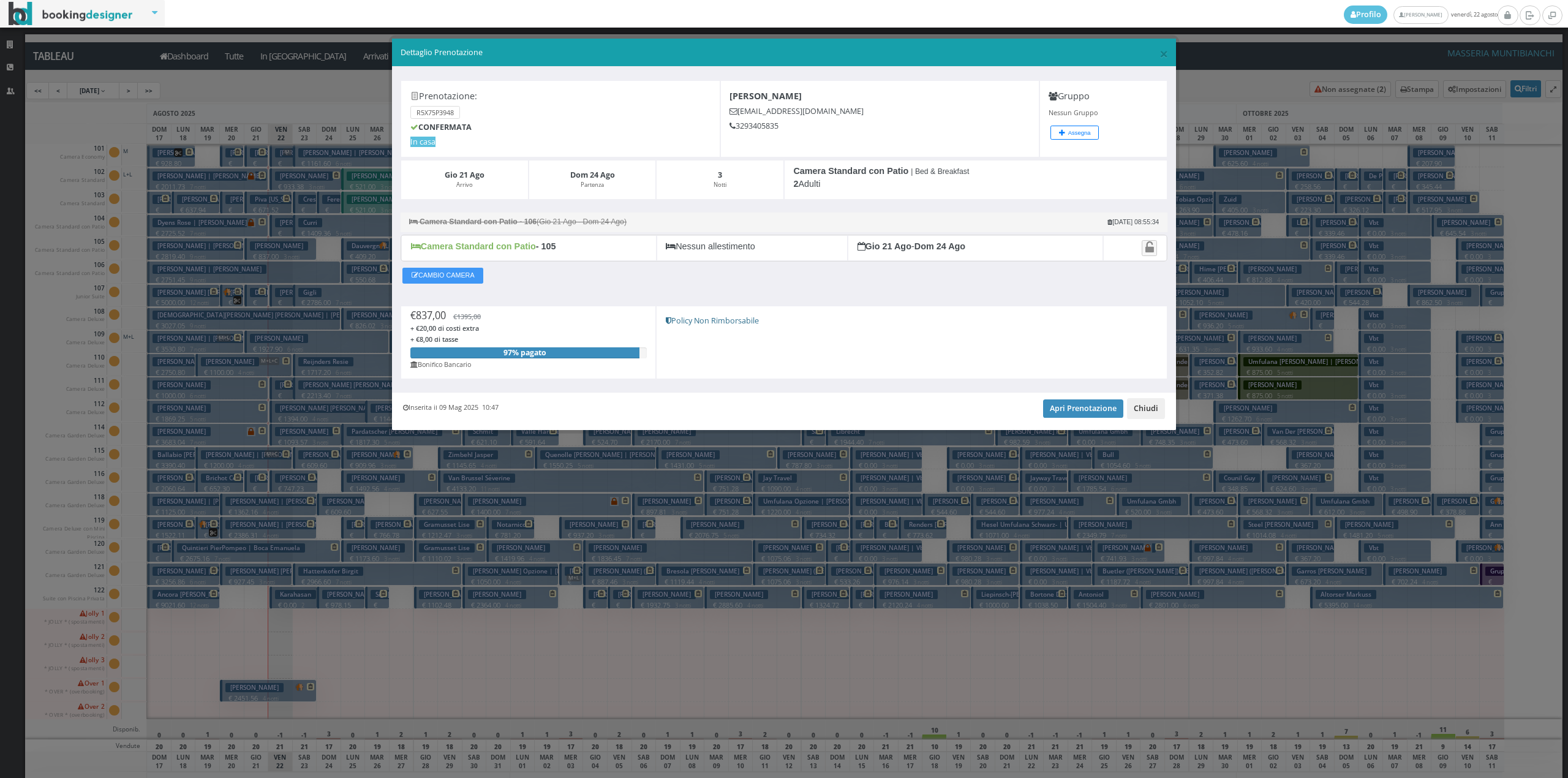
click at [1144, 409] on button "Chiudi" at bounding box center [1145, 408] width 38 height 21
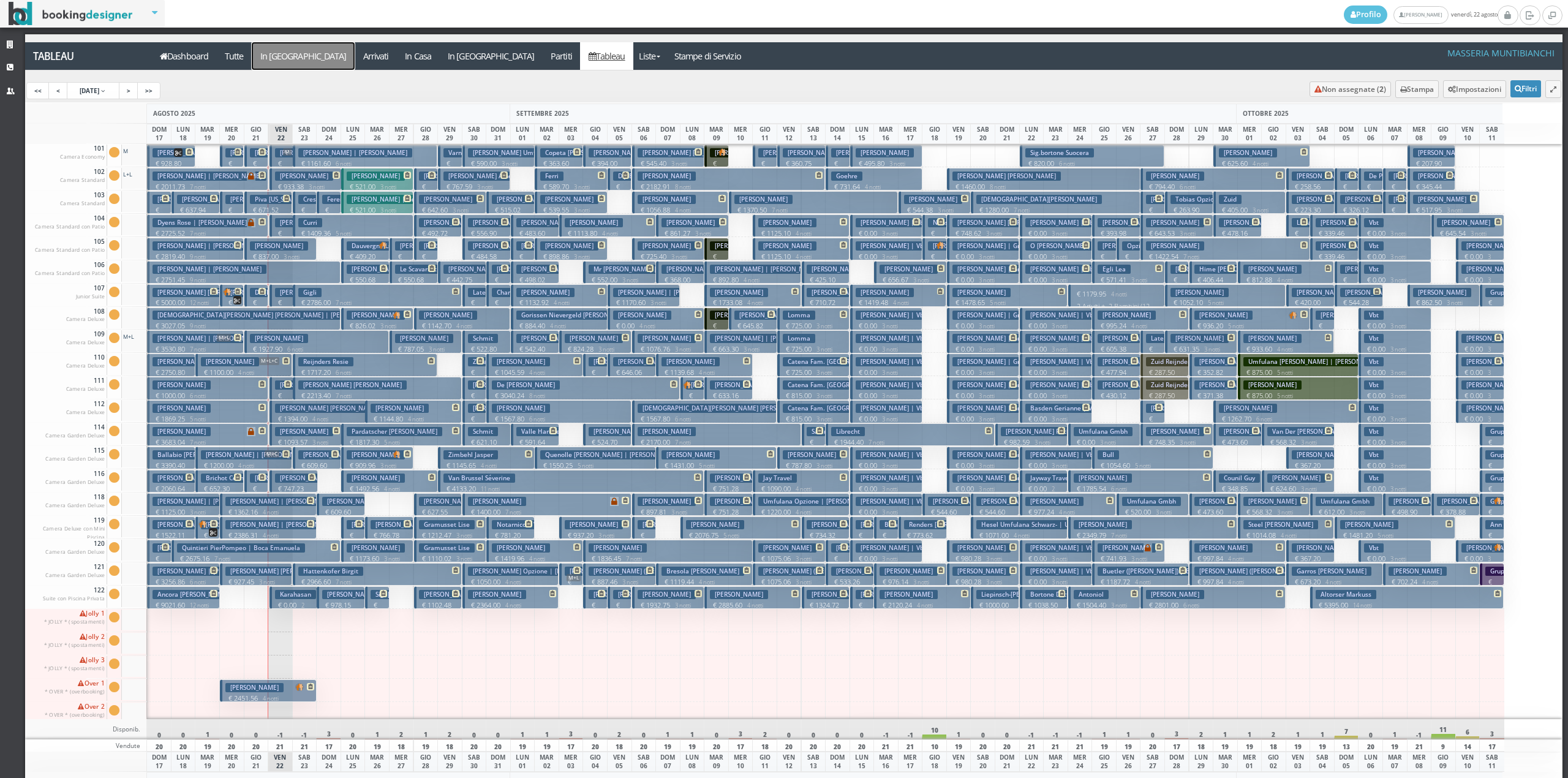
click at [285, 60] on a=pms-arrival-reservations"] "In [GEOGRAPHIC_DATA]" at bounding box center [303, 56] width 103 height 27
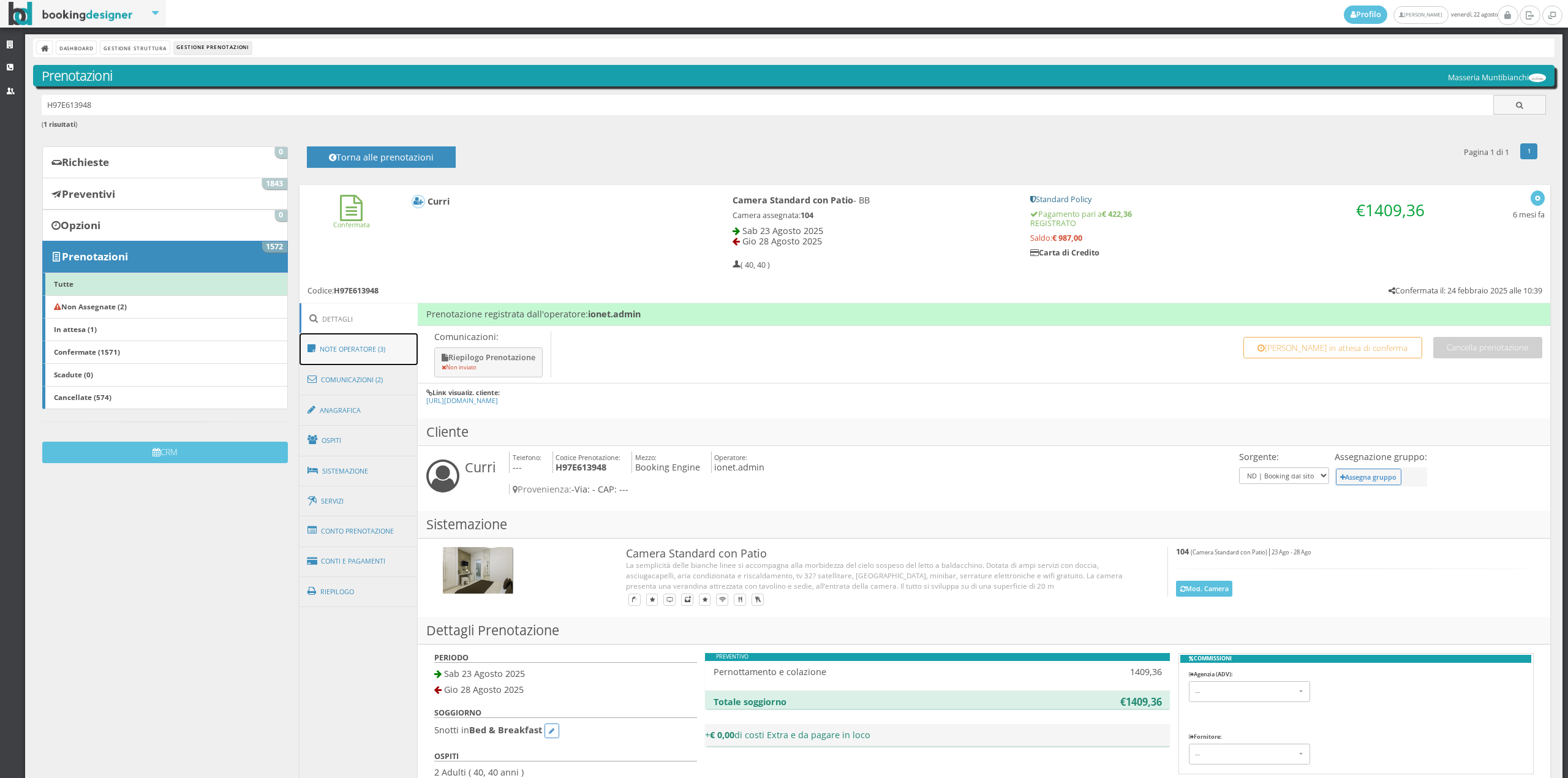
click at [359, 348] on link "Note Operatore (3)" at bounding box center [358, 348] width 119 height 32
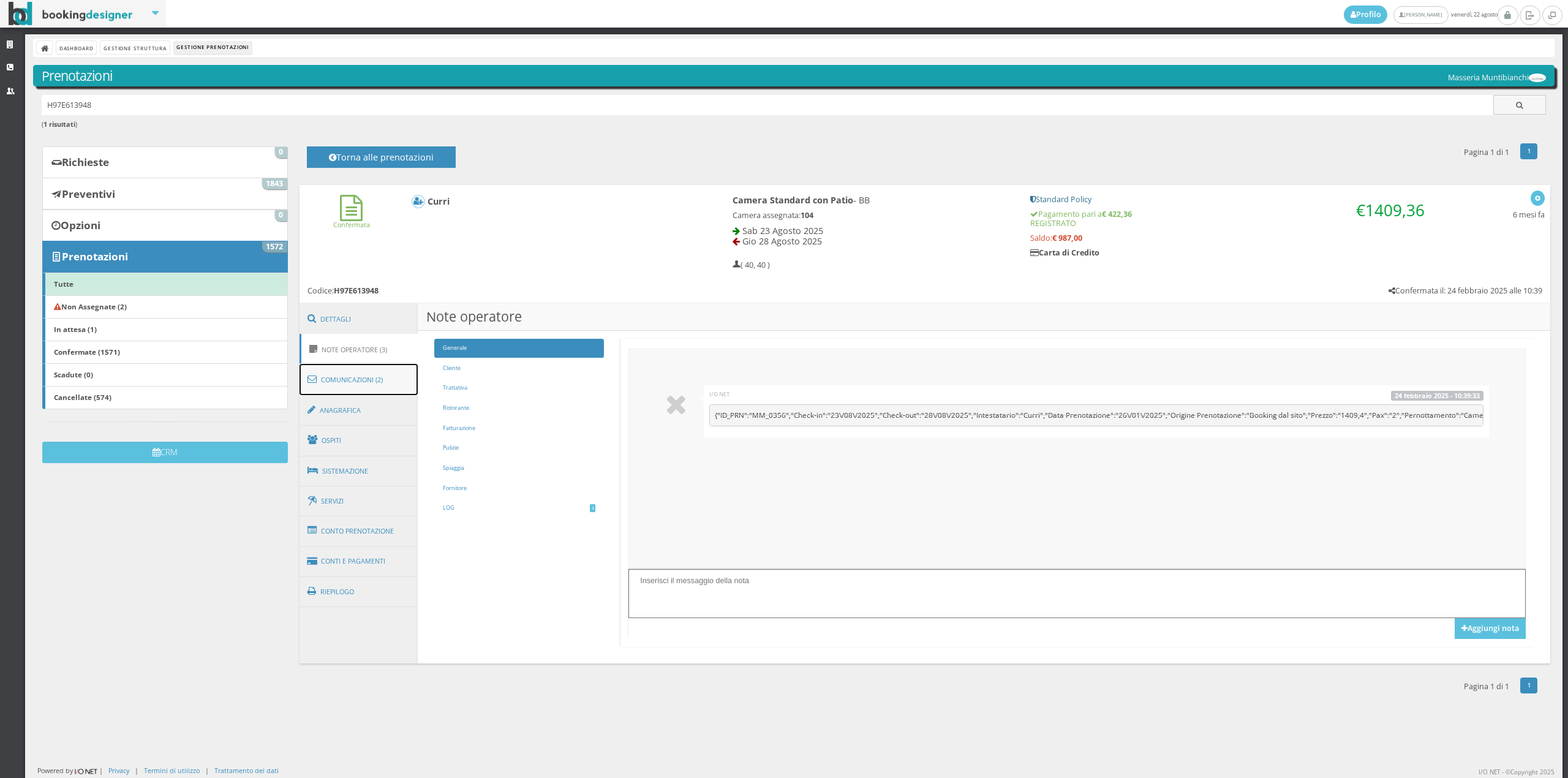
click at [376, 378] on link "Comunicazioni (2)" at bounding box center [358, 379] width 119 height 32
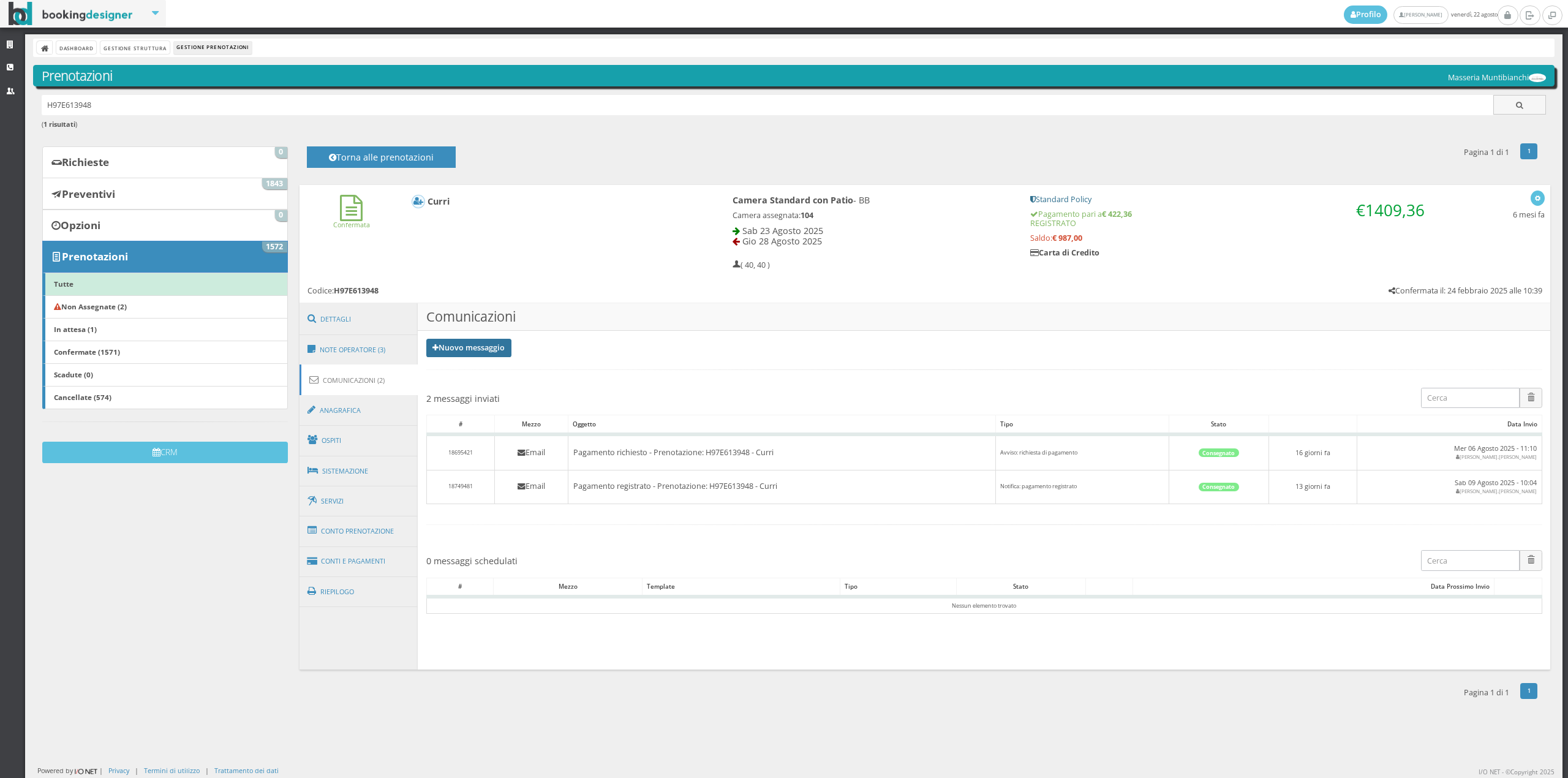
click at [449, 350] on link "Nuovo messaggio" at bounding box center [469, 347] width 86 height 18
click at [468, 365] on link "Riepilogo prenotazione" at bounding box center [476, 367] width 100 height 14
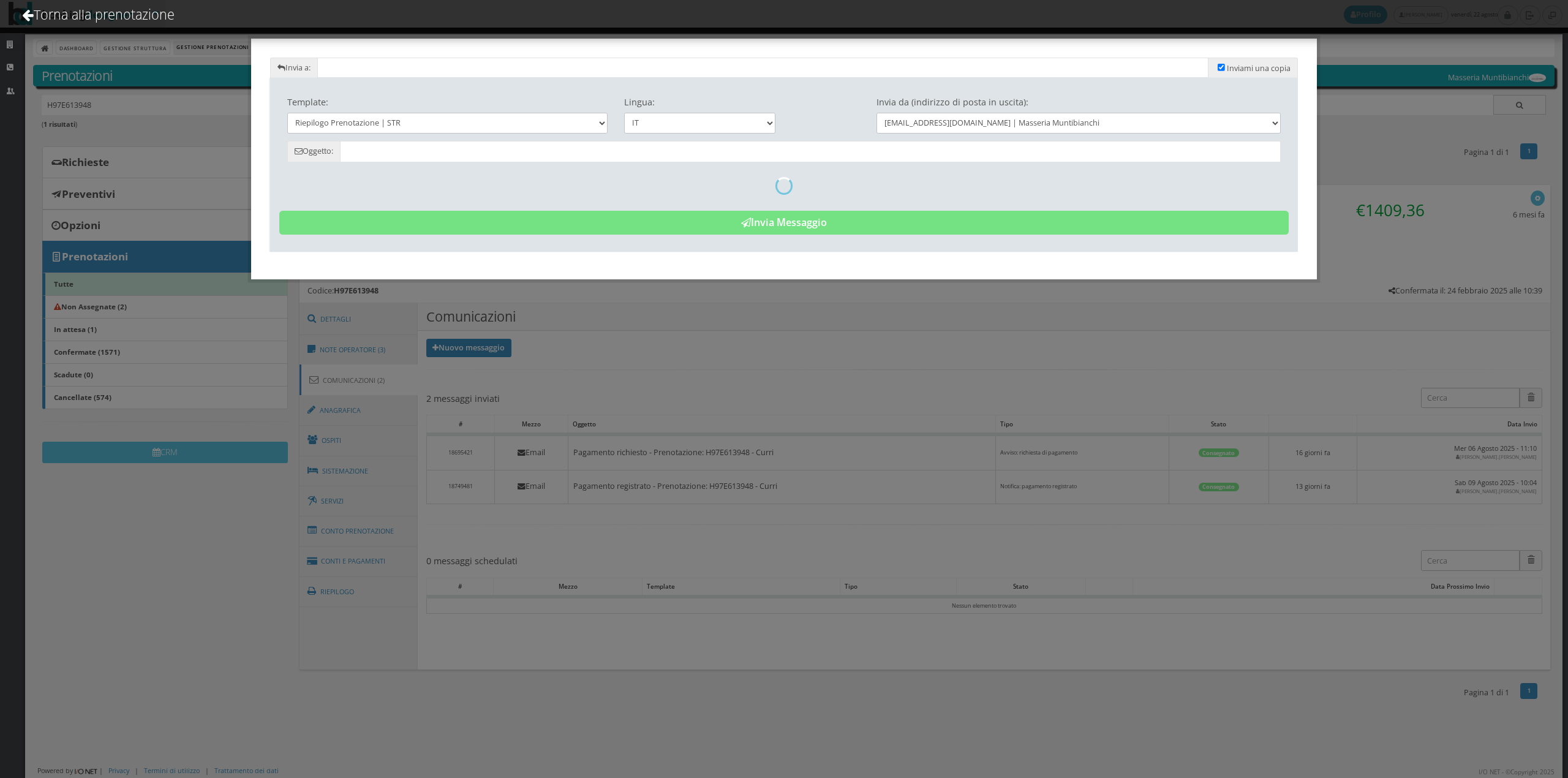
type input "Riepilogo Prenotazione - Curri - Cod. H97E613948"
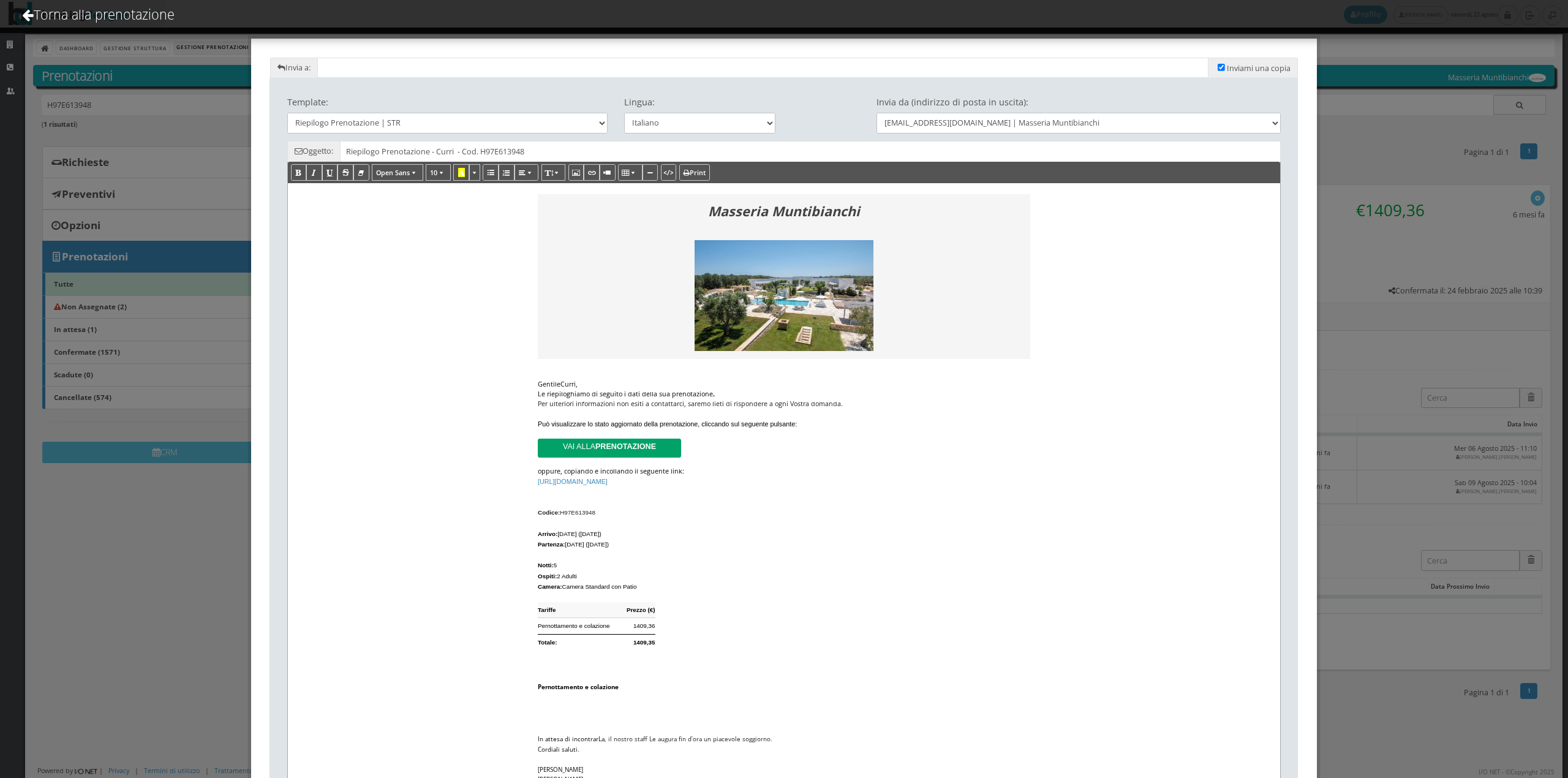
click at [743, 397] on div "Le riepiloghiamo di seguito i dati della sua prenotazione ." at bounding box center [784, 394] width 492 height 10
click at [574, 384] on div "Gentile Curri ," at bounding box center [784, 384] width 492 height 10
click at [721, 397] on div "Le riepiloghiamo di seguito i dati della sua prenotazione ." at bounding box center [784, 394] width 492 height 10
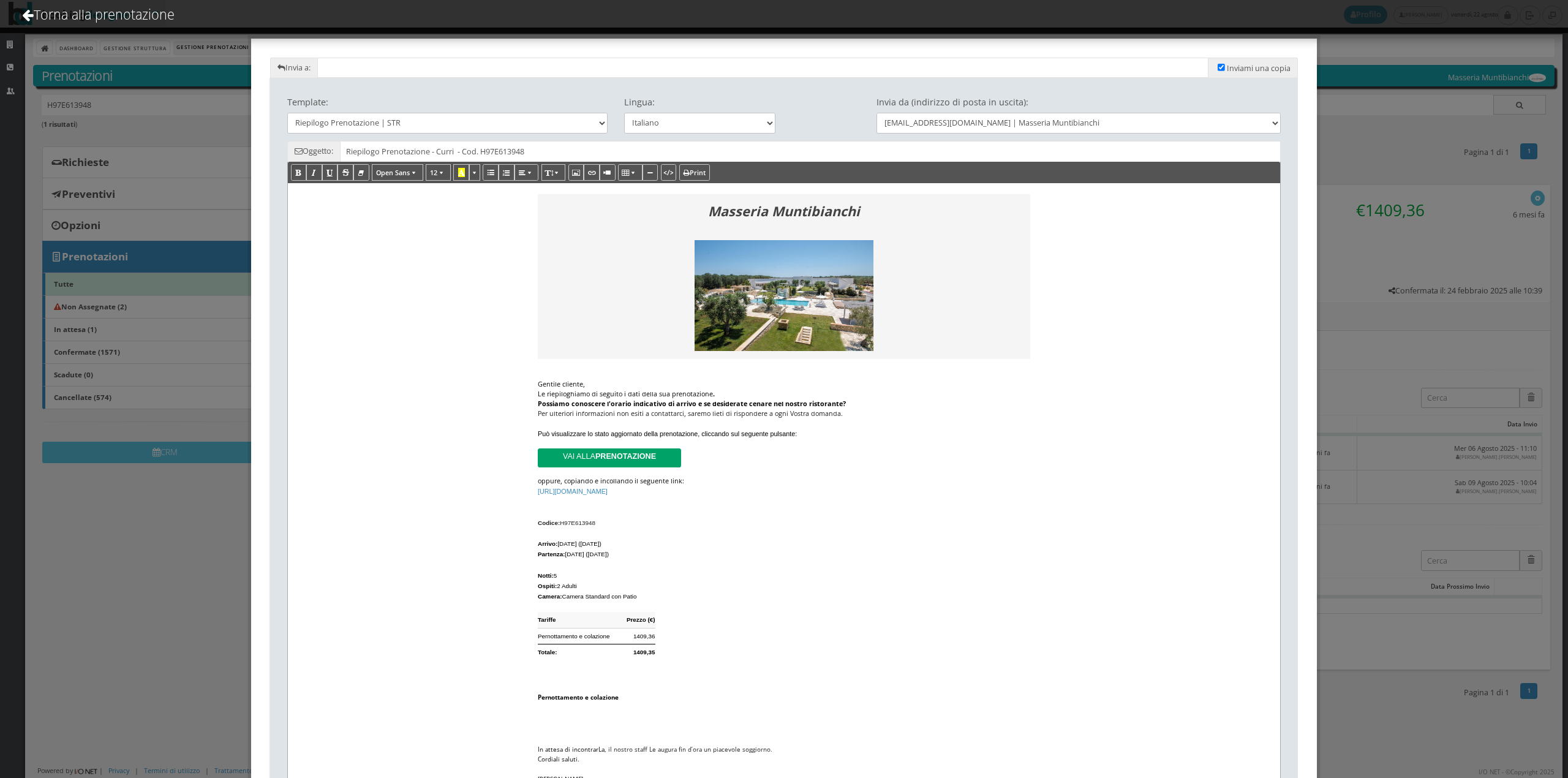
scroll to position [157, 0]
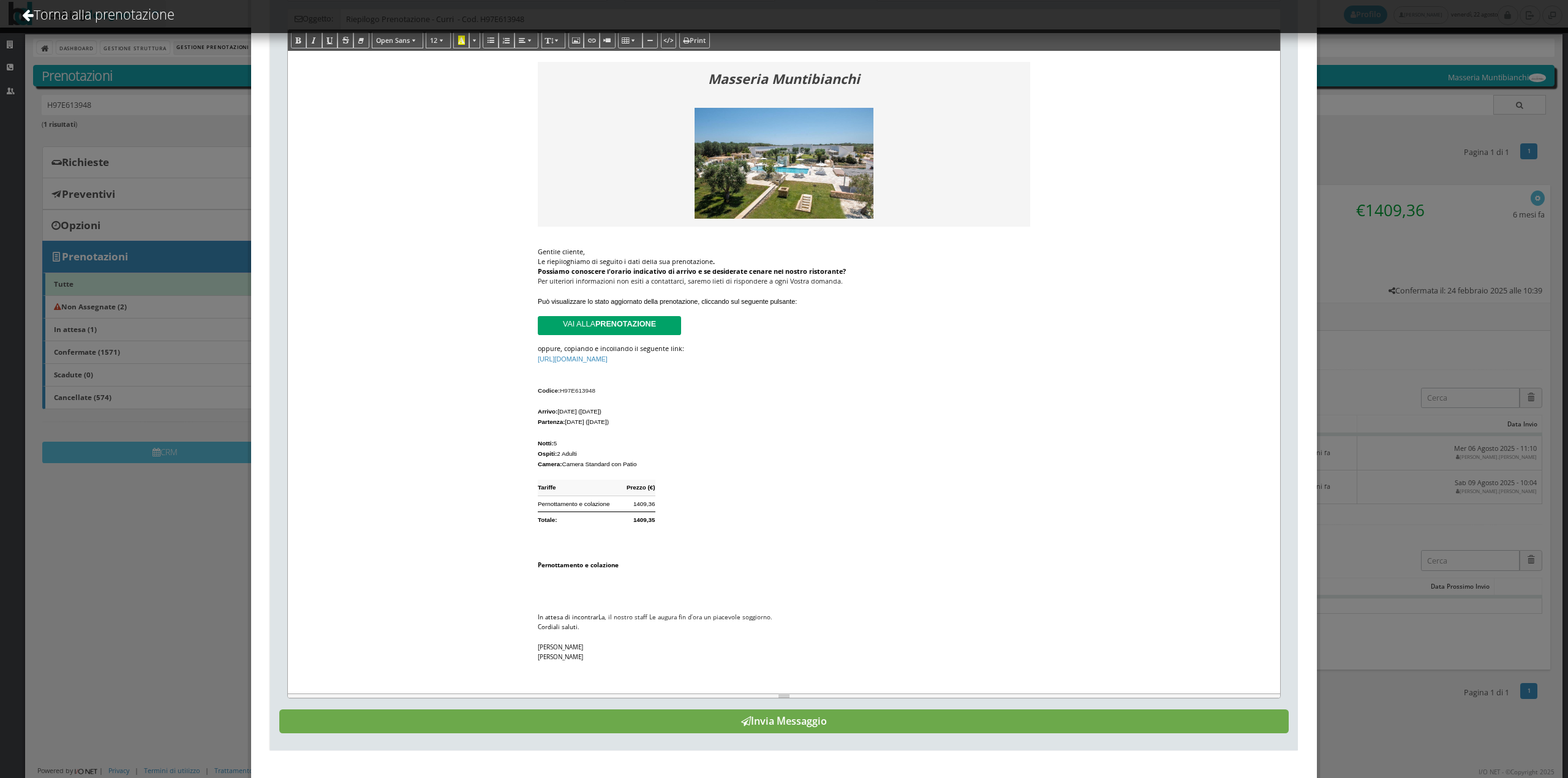
click at [875, 727] on button "Invia Messaggio" at bounding box center [784, 721] width 1010 height 24
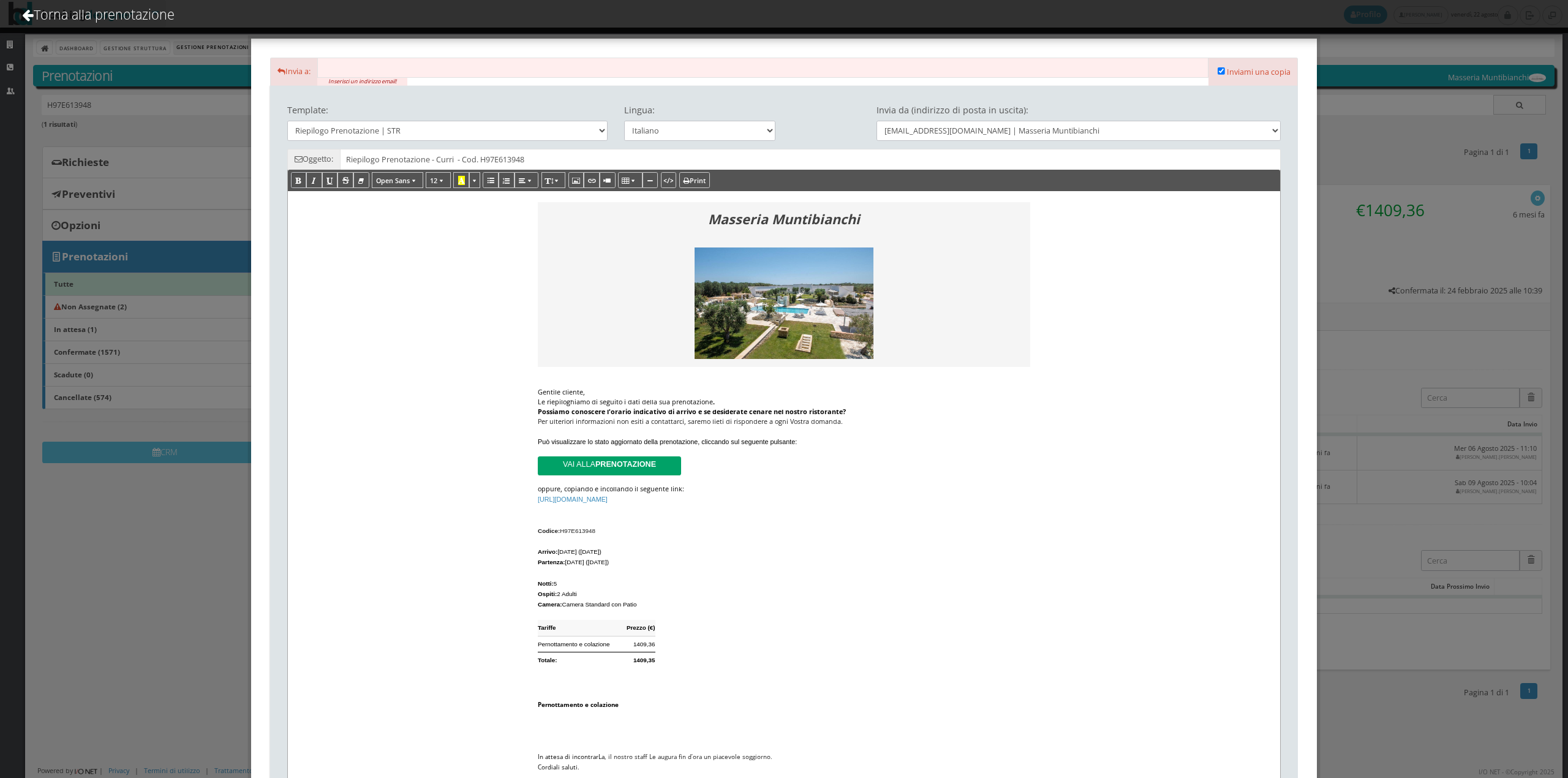
paste input "[PERSON_NAME][EMAIL_ADDRESS][DOMAIN_NAME]"
type input "[PERSON_NAME][EMAIL_ADDRESS][DOMAIN_NAME]"
click at [1215, 299] on div "Masseria Muntibianchi Gentile cliente, Le riepiloghiamo di seguito i dati della…" at bounding box center [784, 512] width 992 height 642
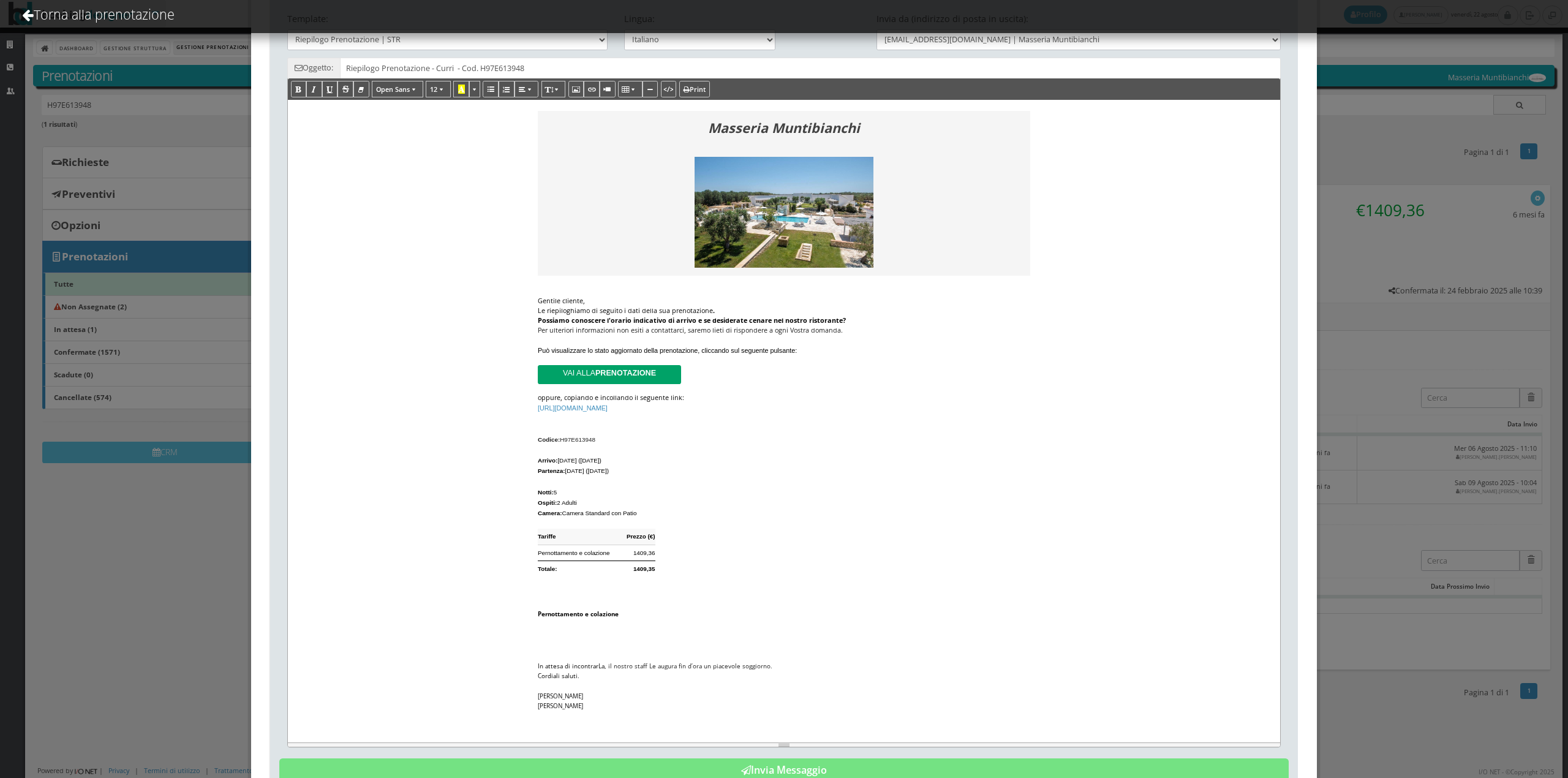
scroll to position [157, 0]
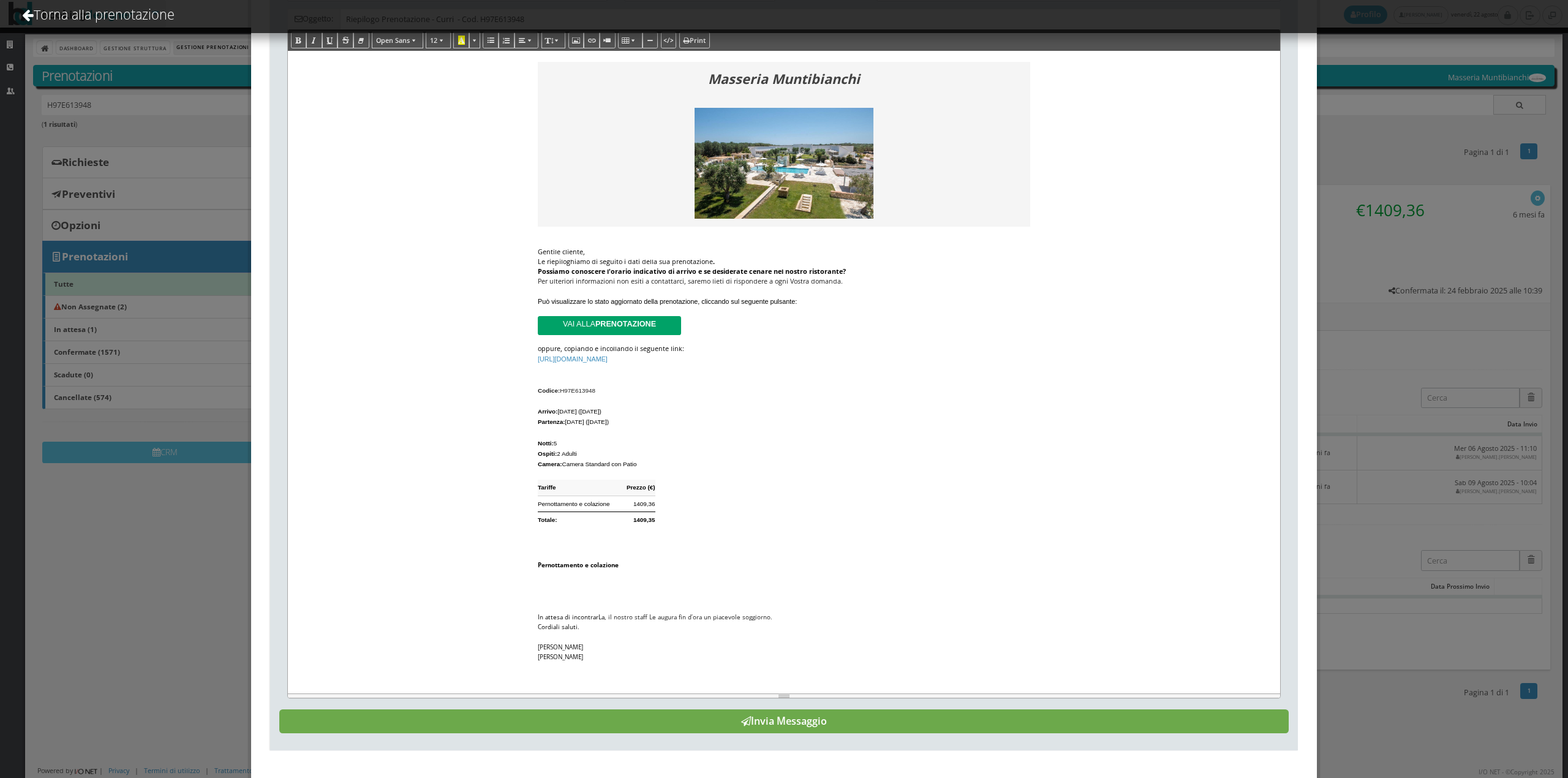
click at [806, 721] on button "Invia Messaggio" at bounding box center [784, 721] width 1010 height 24
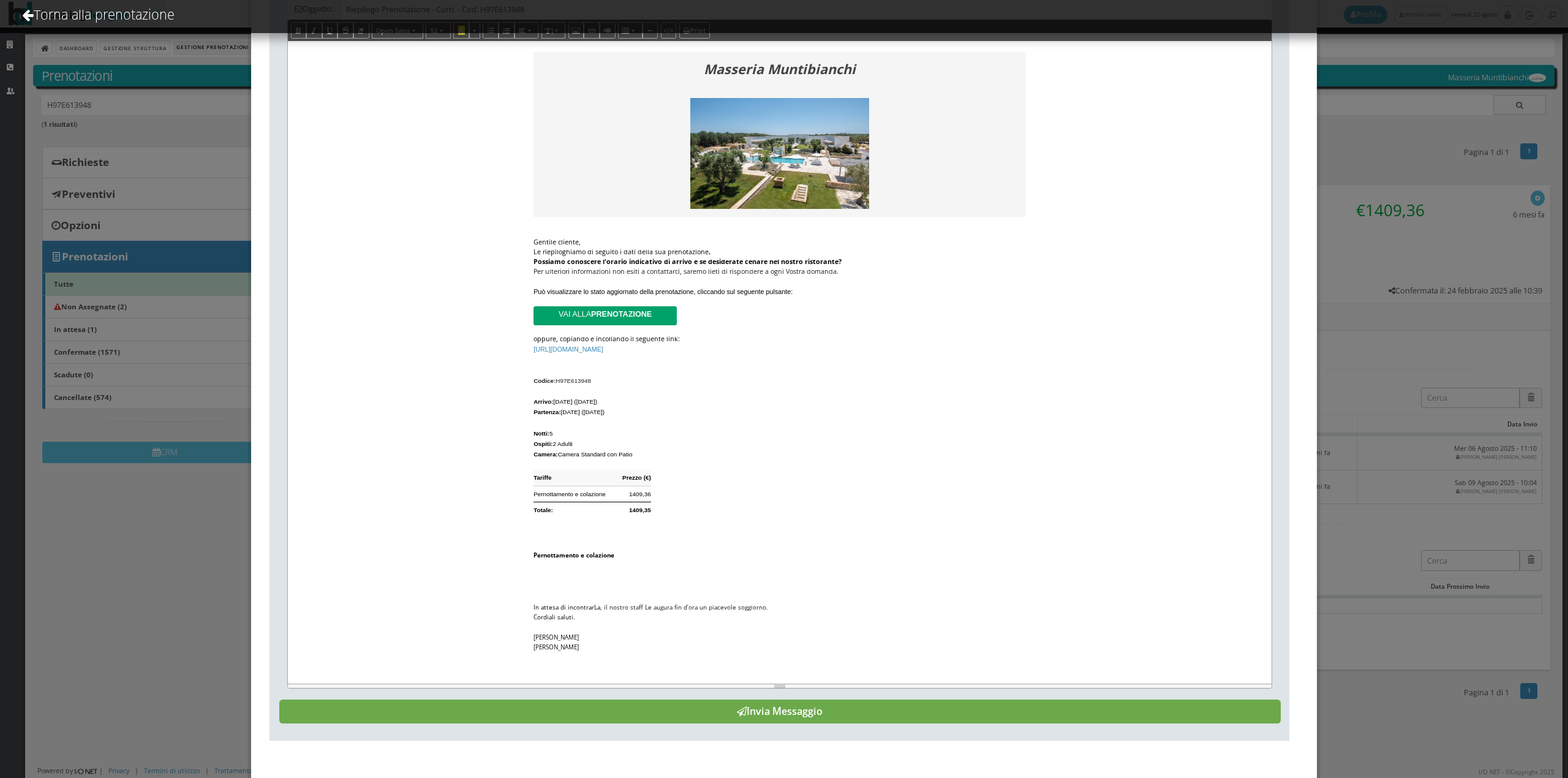
scroll to position [0, 0]
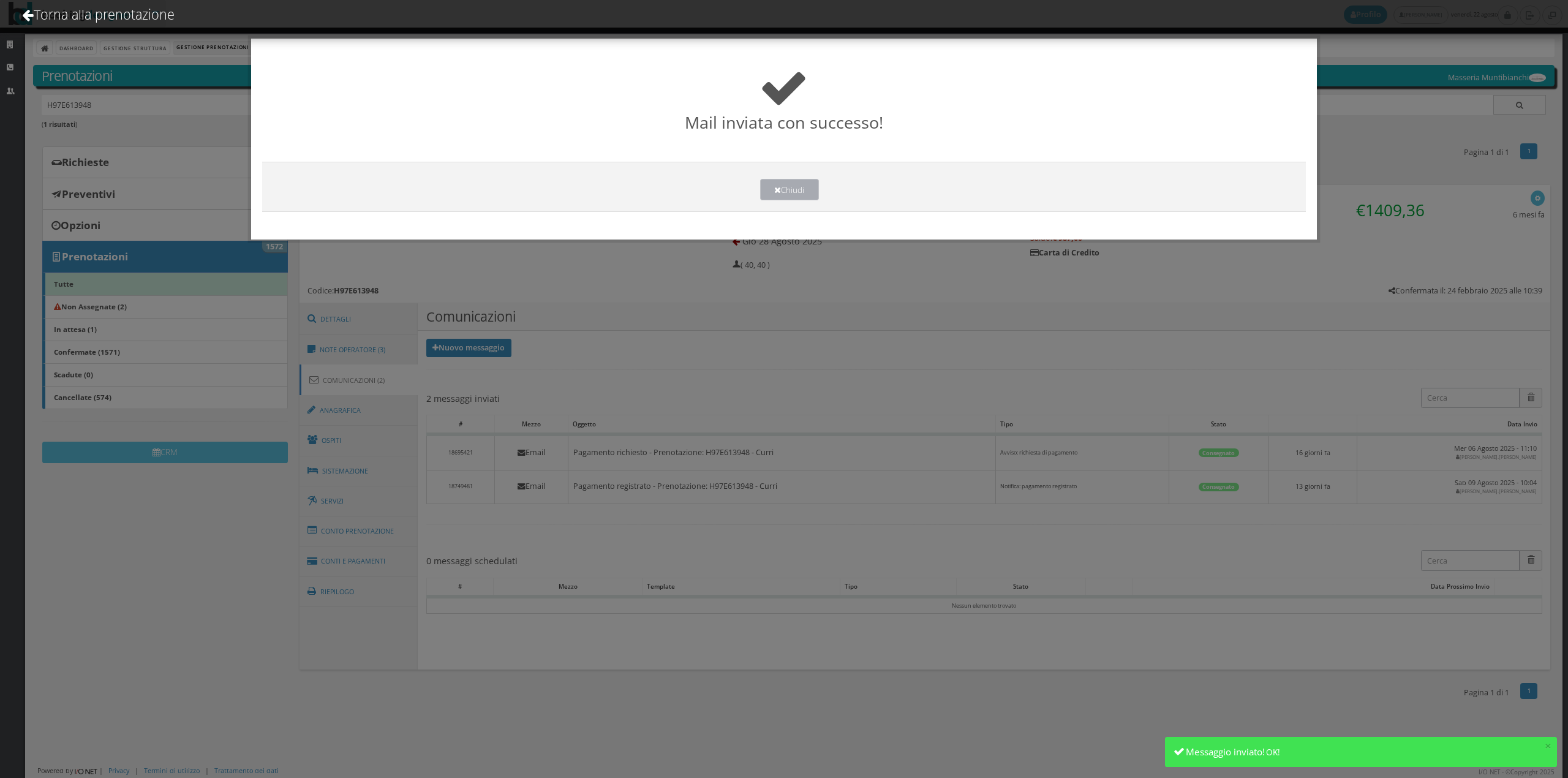
click at [794, 182] on button "Chiudi" at bounding box center [789, 190] width 59 height 22
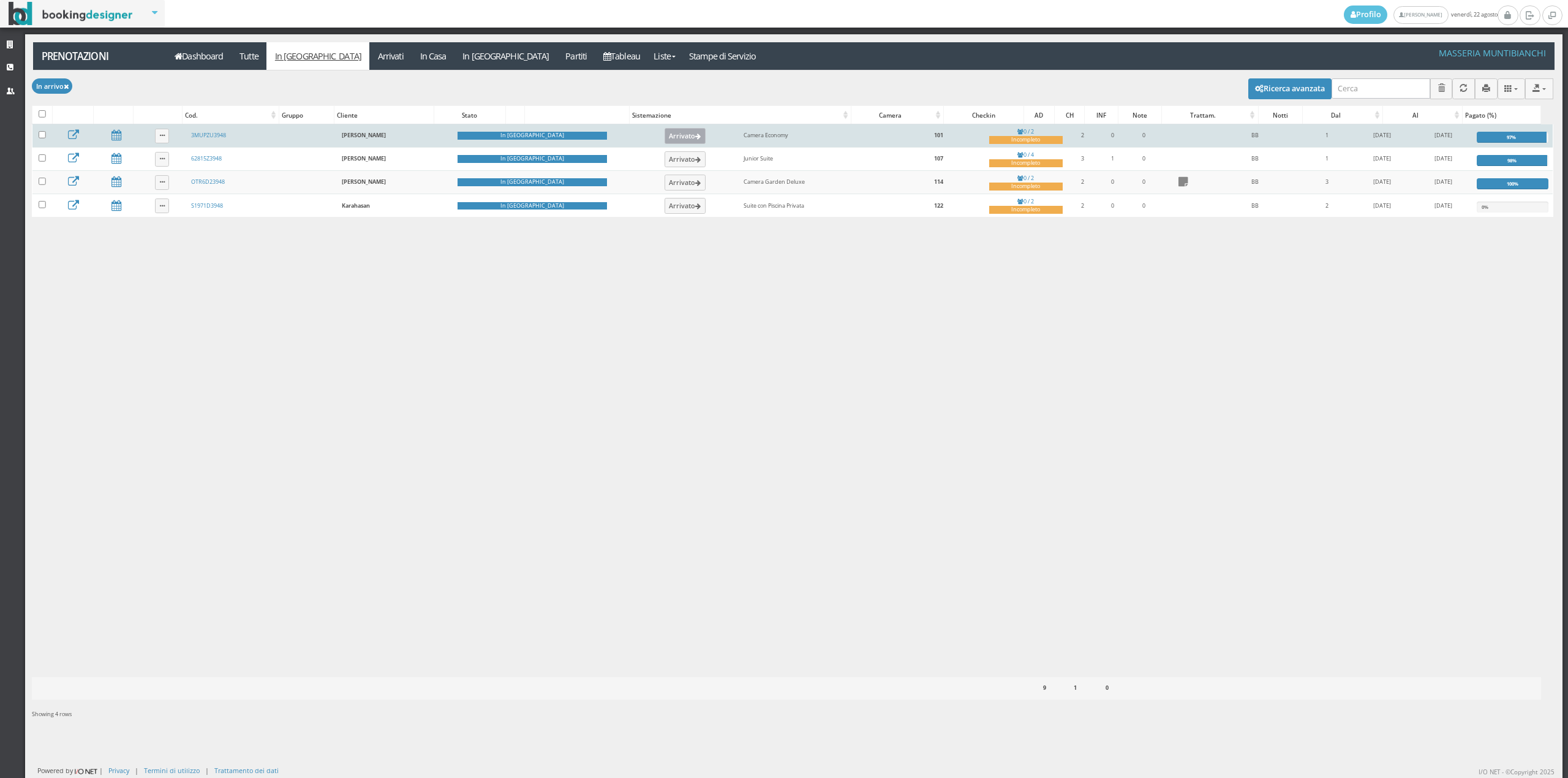
click at [664, 144] on button "Arrivato" at bounding box center [684, 136] width 41 height 16
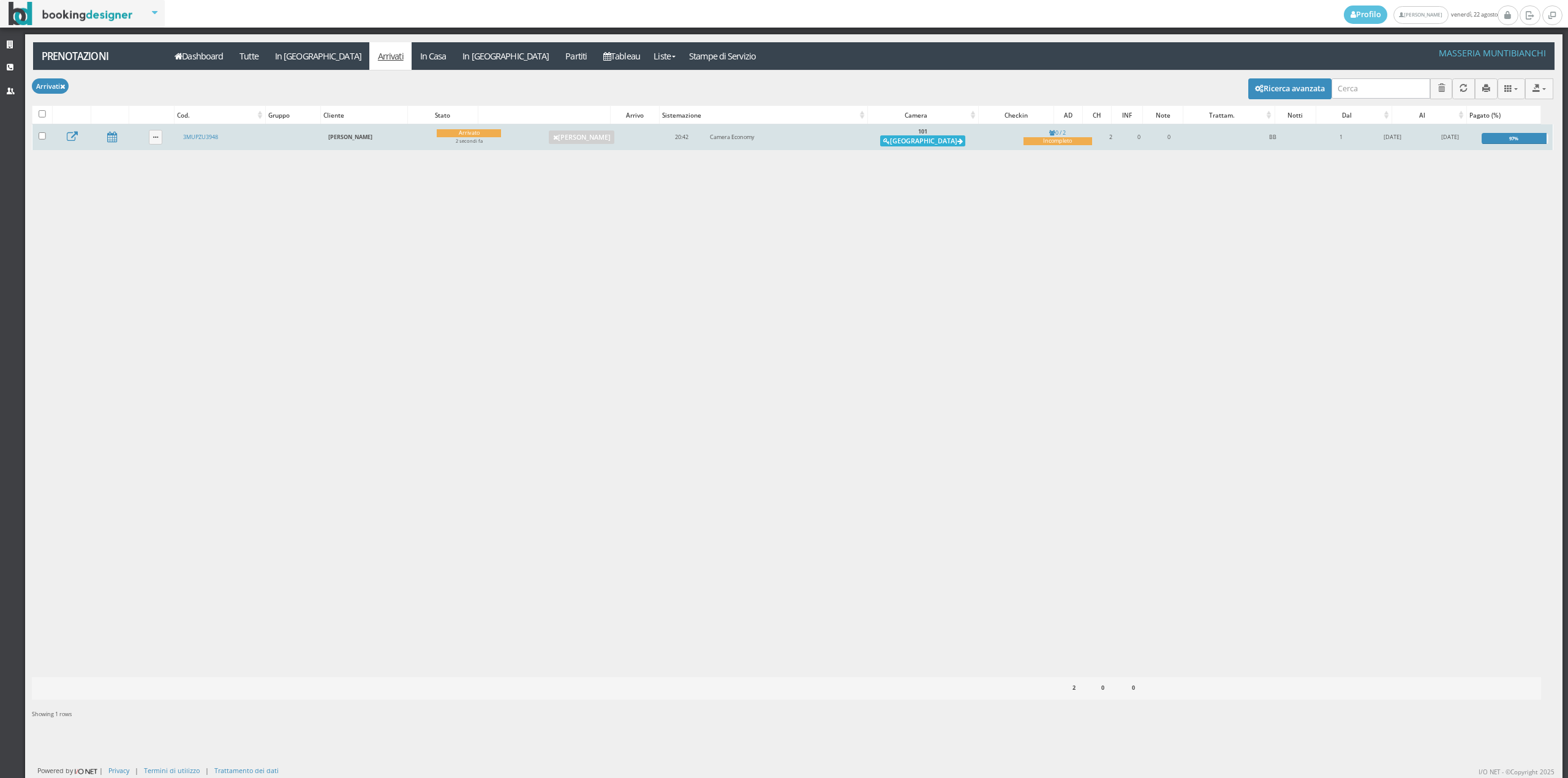
click at [925, 141] on button "[GEOGRAPHIC_DATA]" at bounding box center [923, 141] width 85 height 11
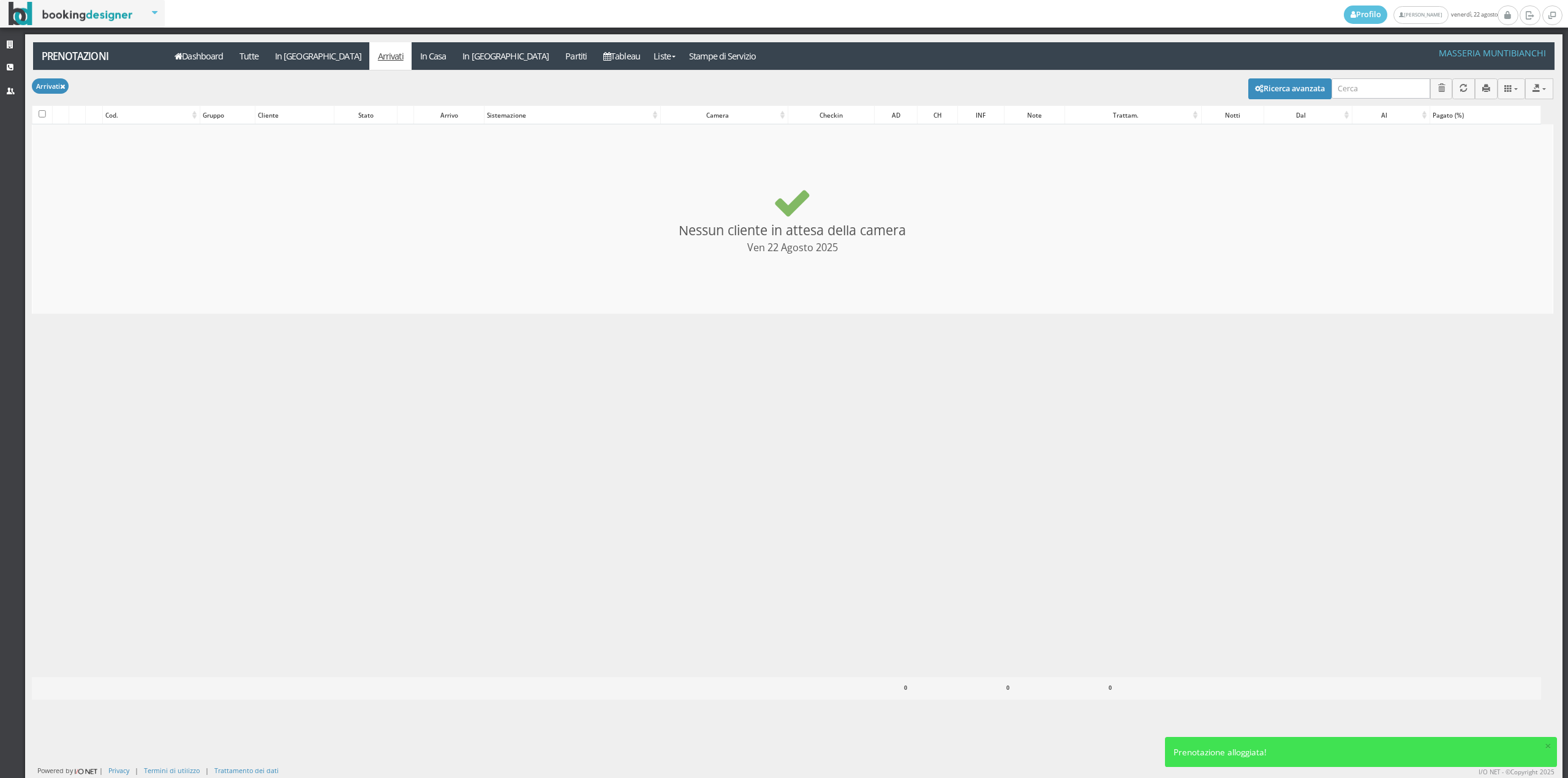
checkbox input "false"
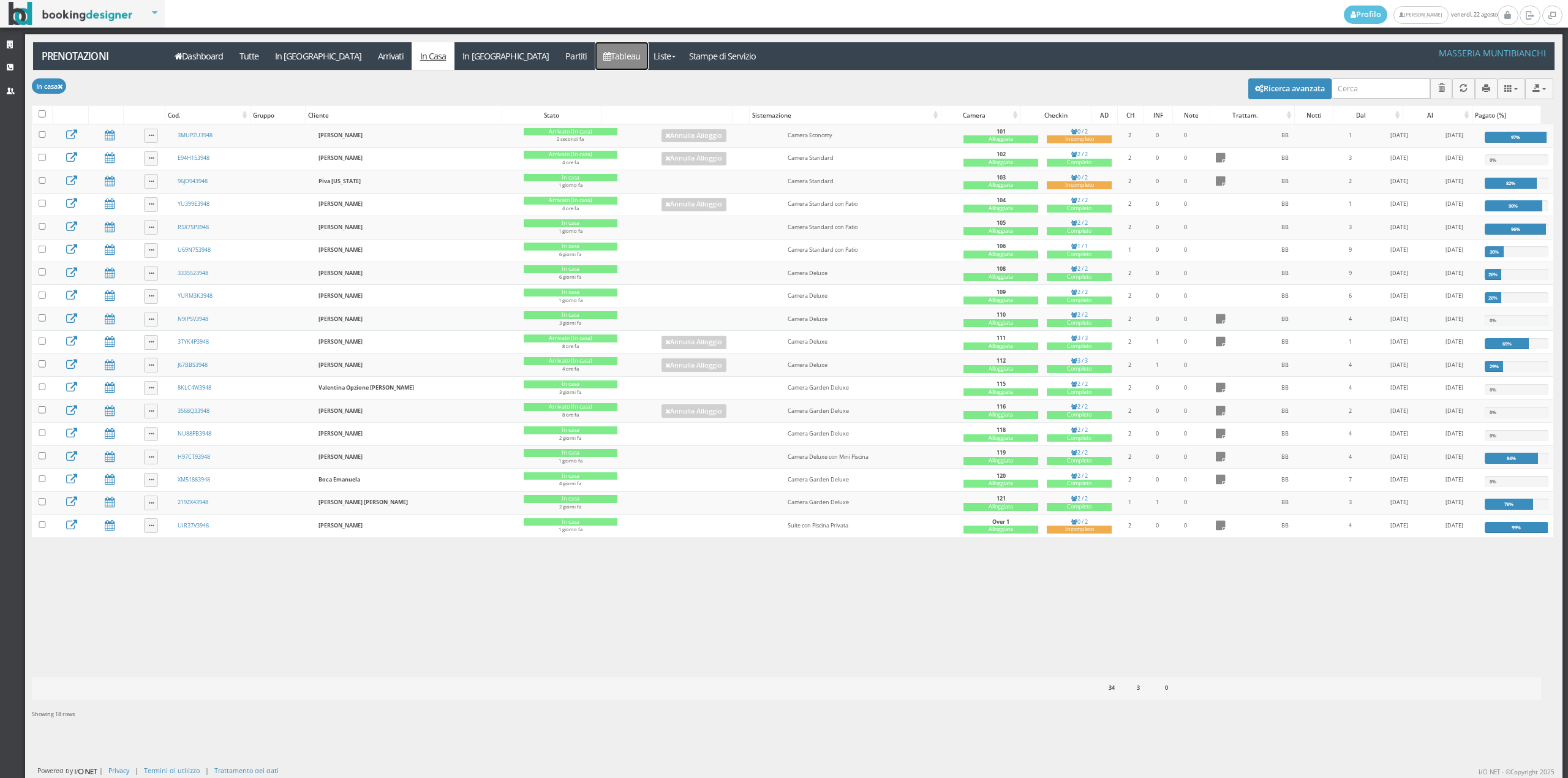
click at [603, 54] on icon at bounding box center [607, 56] width 7 height 8
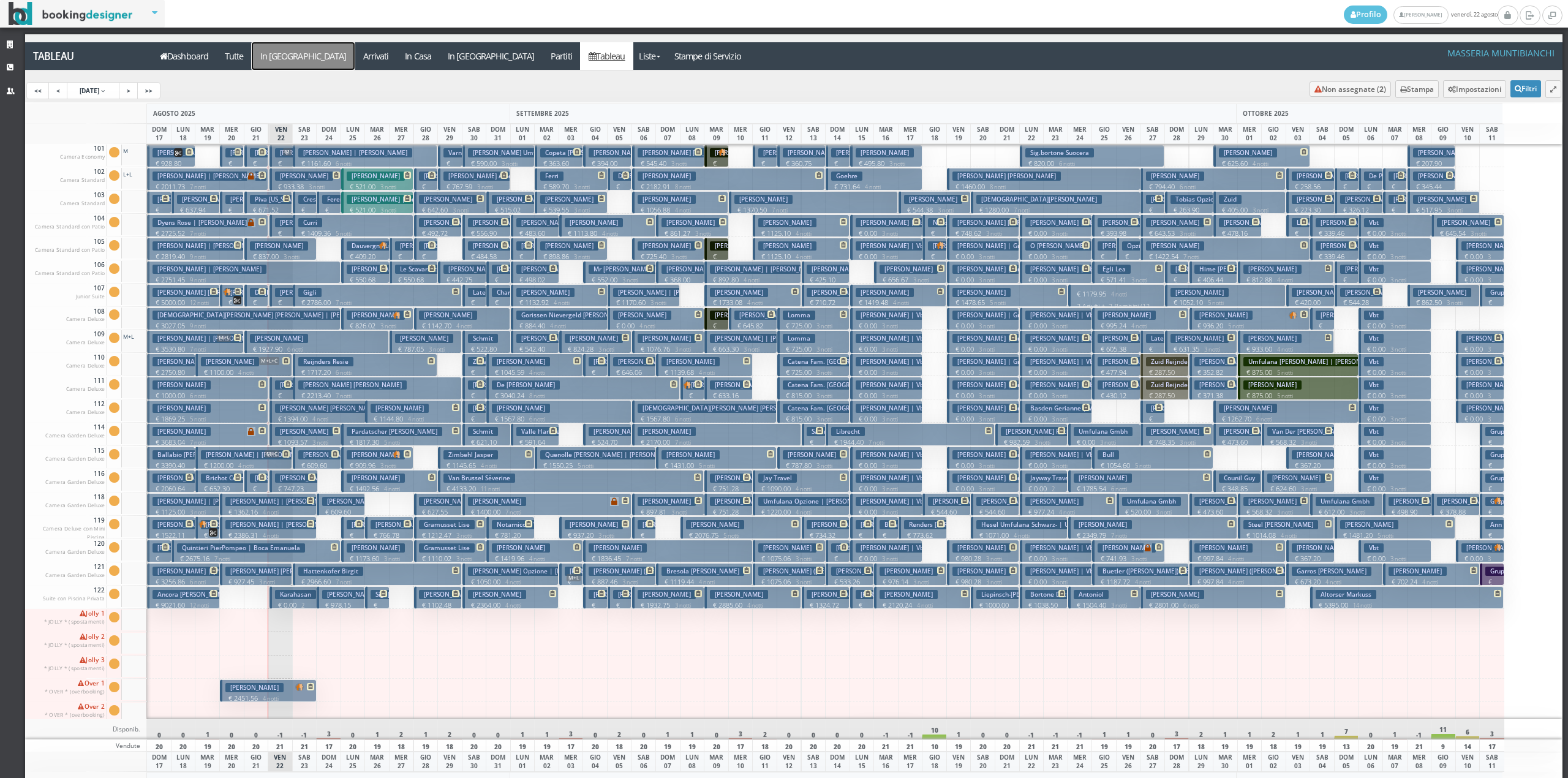
click at [282, 60] on a=pms-arrival-reservations"] "In [GEOGRAPHIC_DATA]" at bounding box center [303, 56] width 103 height 27
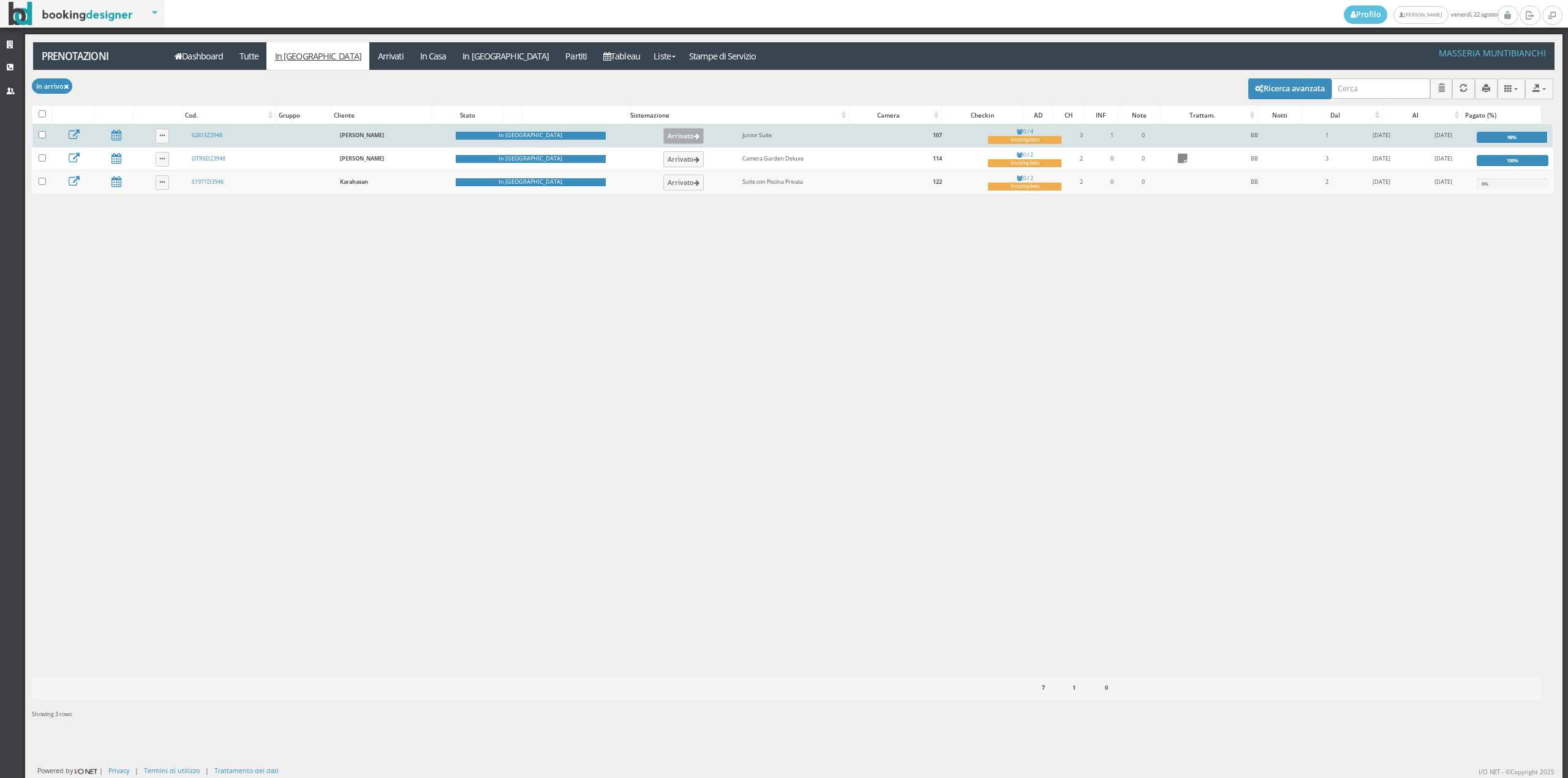
click at [663, 135] on button "Arrivato" at bounding box center [683, 136] width 41 height 16
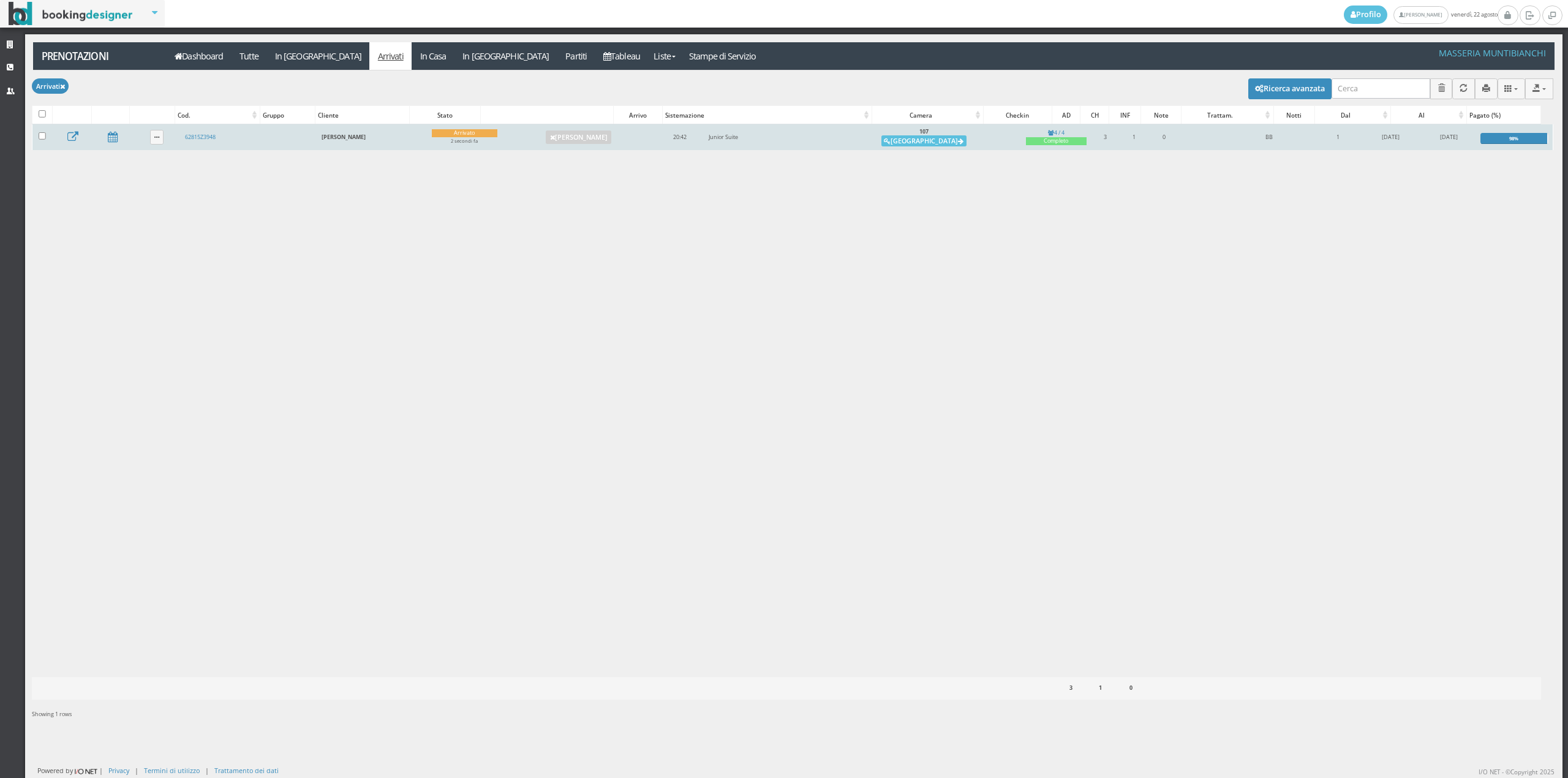
click at [920, 148] on td "107 Alloggia" at bounding box center [924, 137] width 195 height 25
click at [927, 145] on button "Alloggia" at bounding box center [924, 141] width 85 height 11
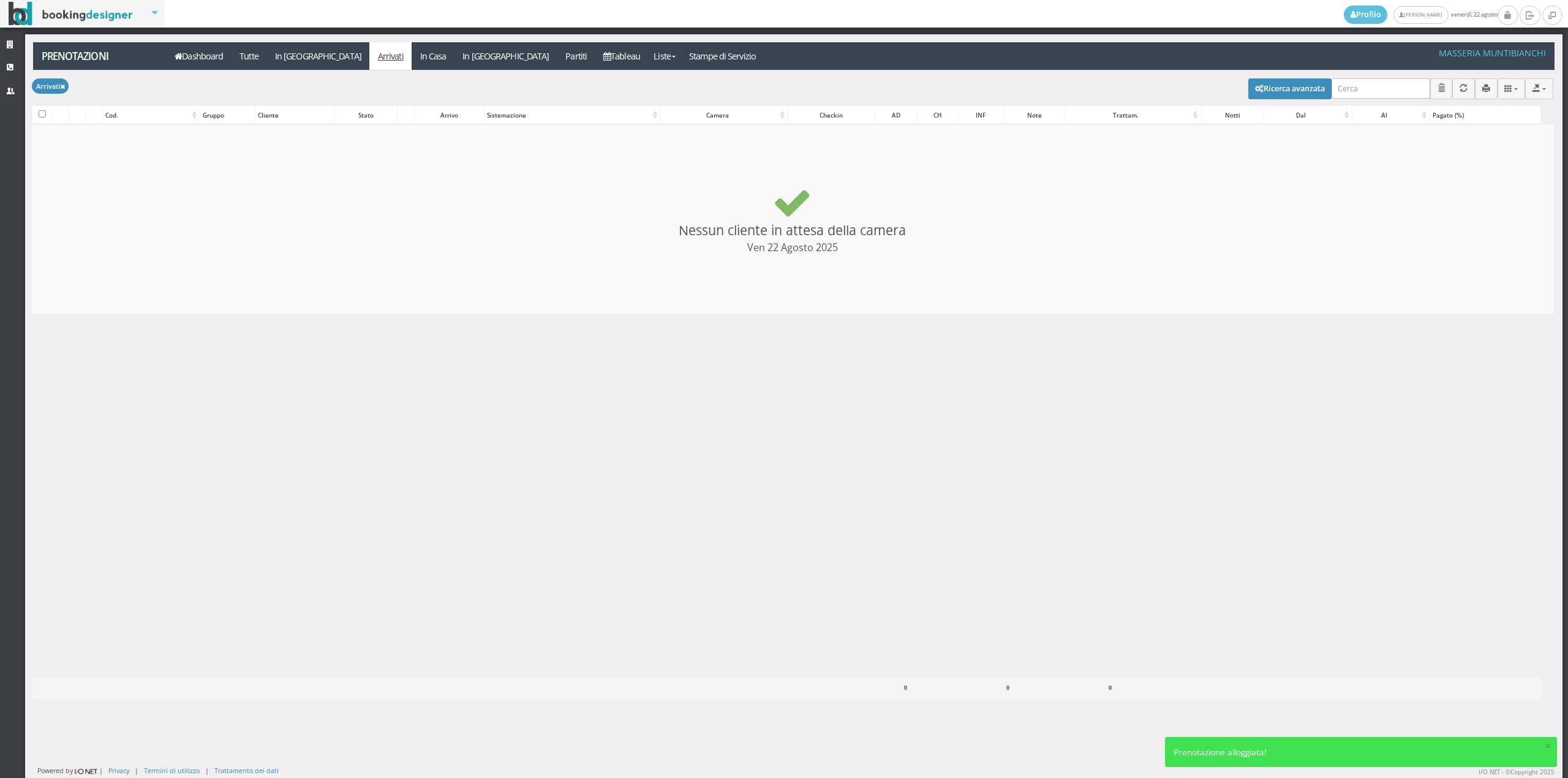
checkbox input "false"
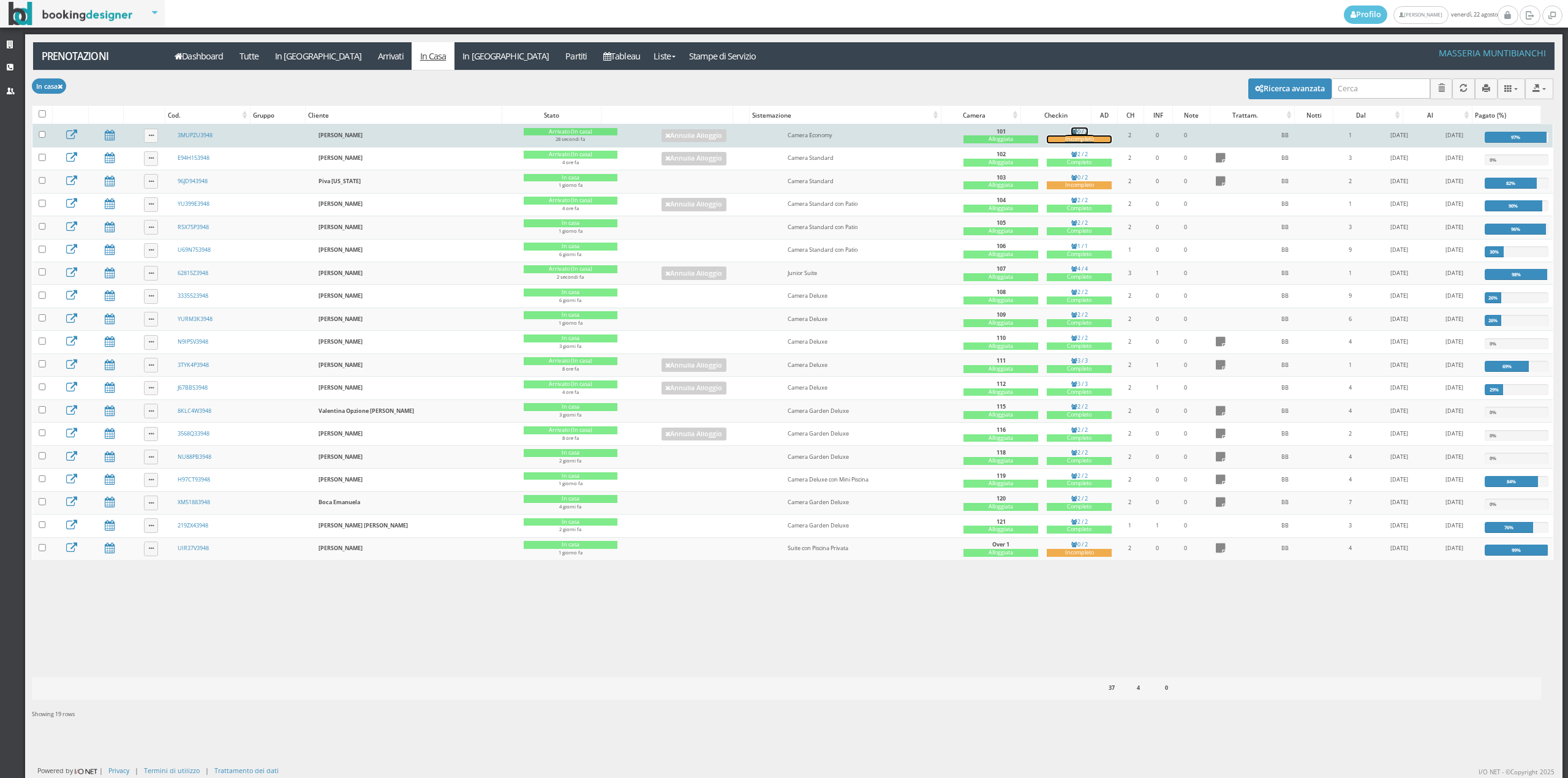
click at [1050, 138] on div "Incompleto" at bounding box center [1079, 139] width 65 height 8
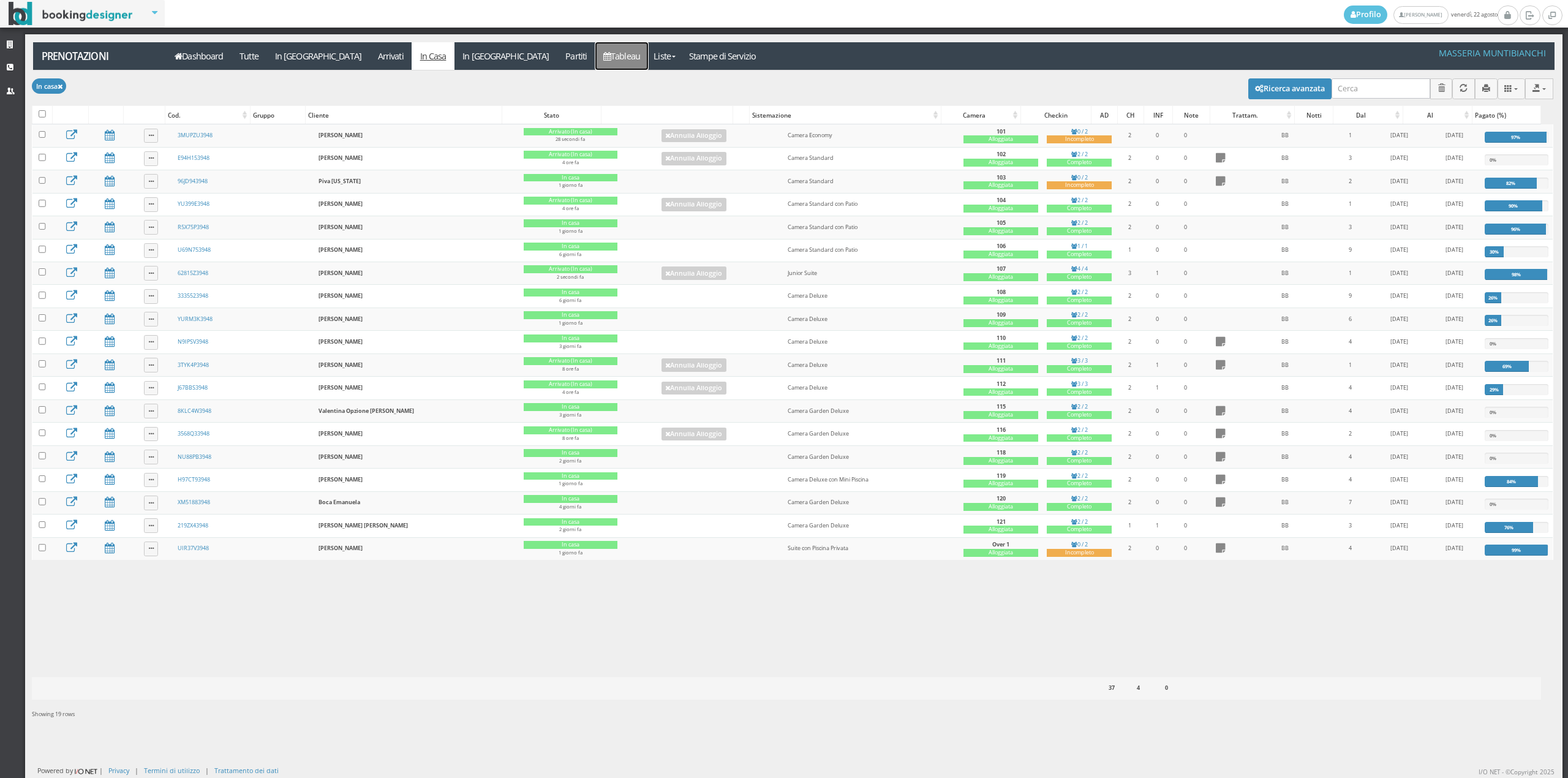
click at [595, 59] on link "Tableau" at bounding box center [622, 56] width 53 height 27
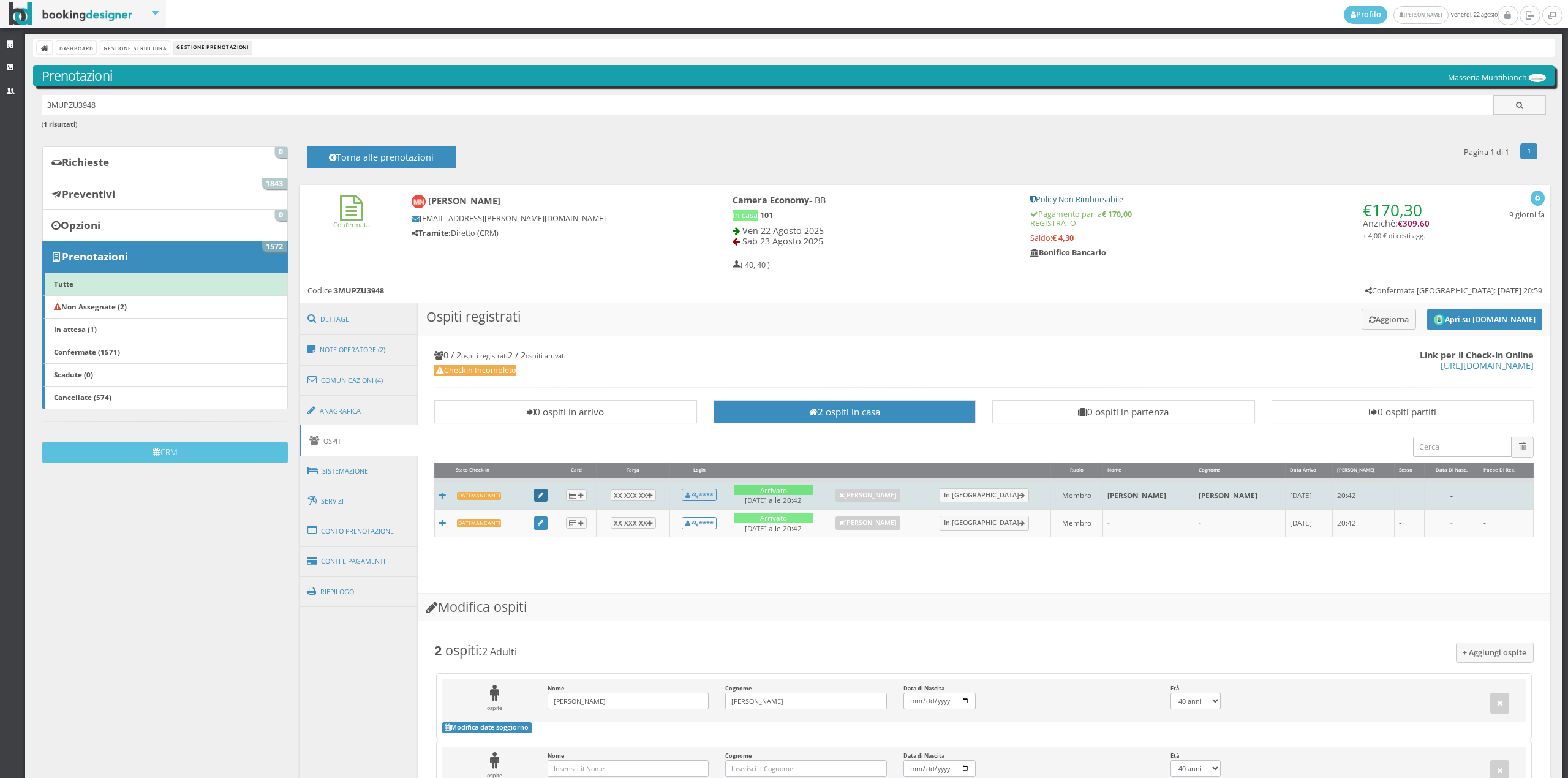
click at [547, 491] on link at bounding box center [540, 495] width 14 height 14
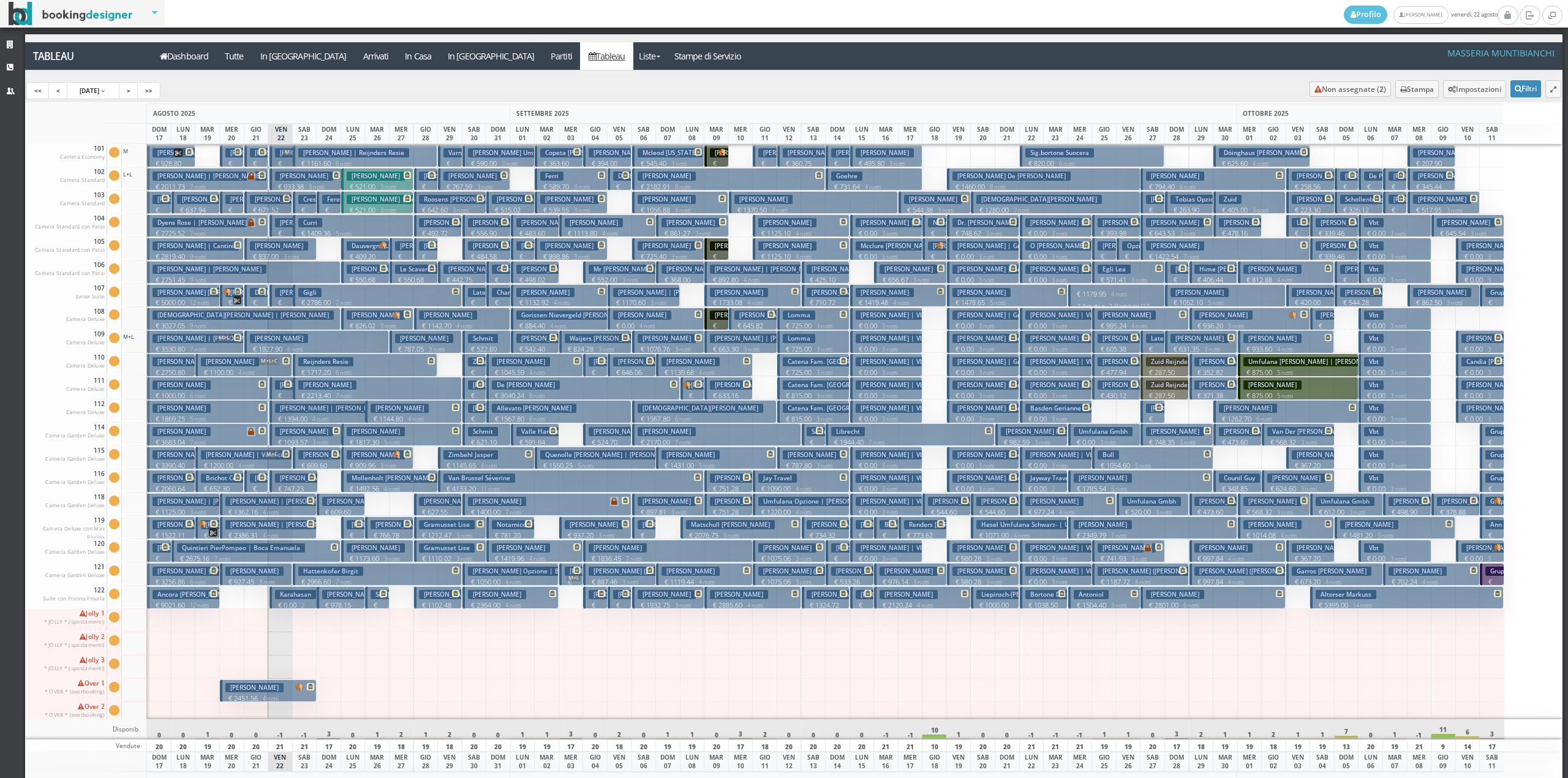
click at [276, 157] on h3 "Nigro Marco" at bounding box center [304, 153] width 58 height 9
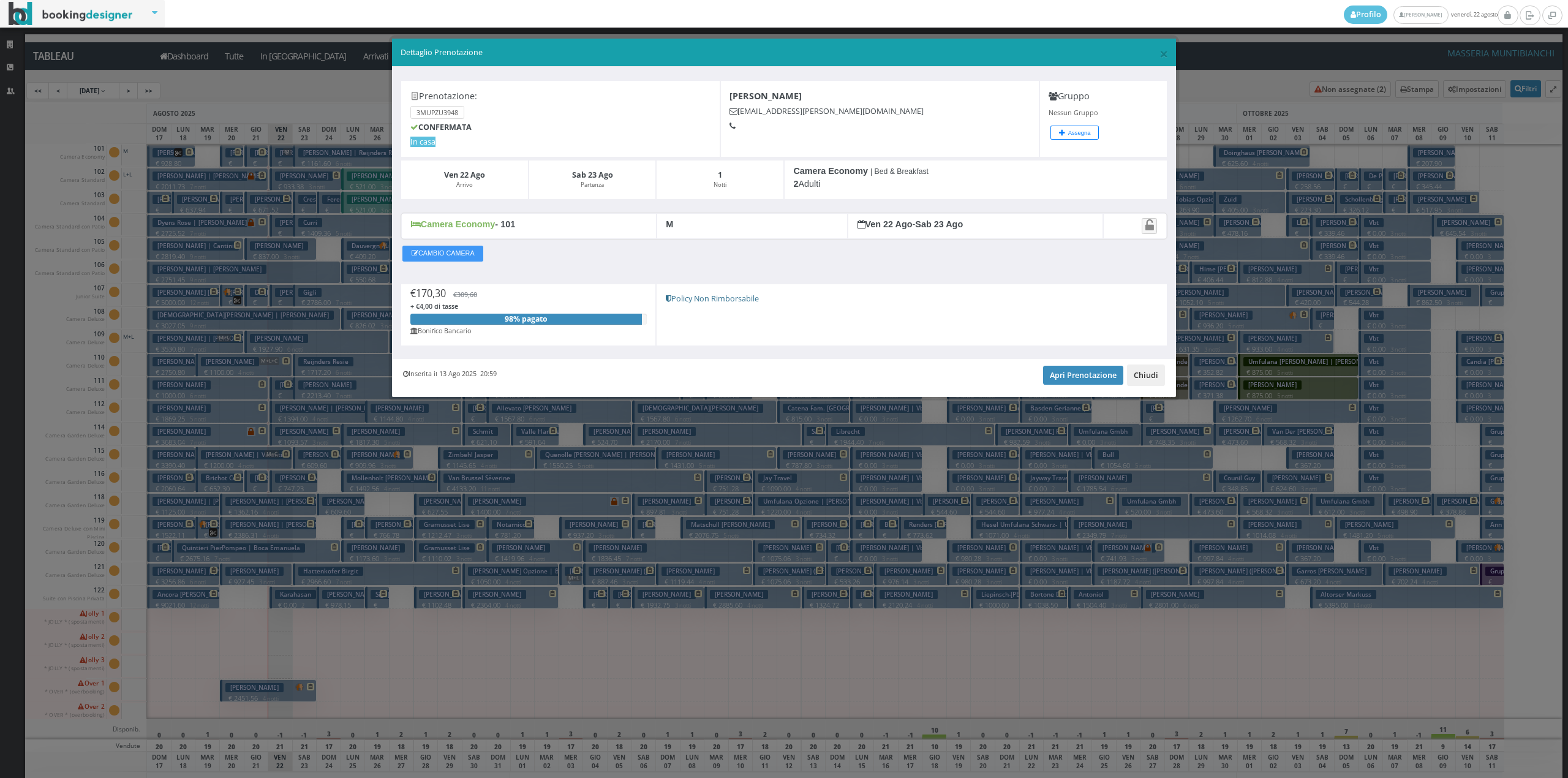
click at [1144, 373] on button "Chiudi" at bounding box center [1145, 375] width 38 height 21
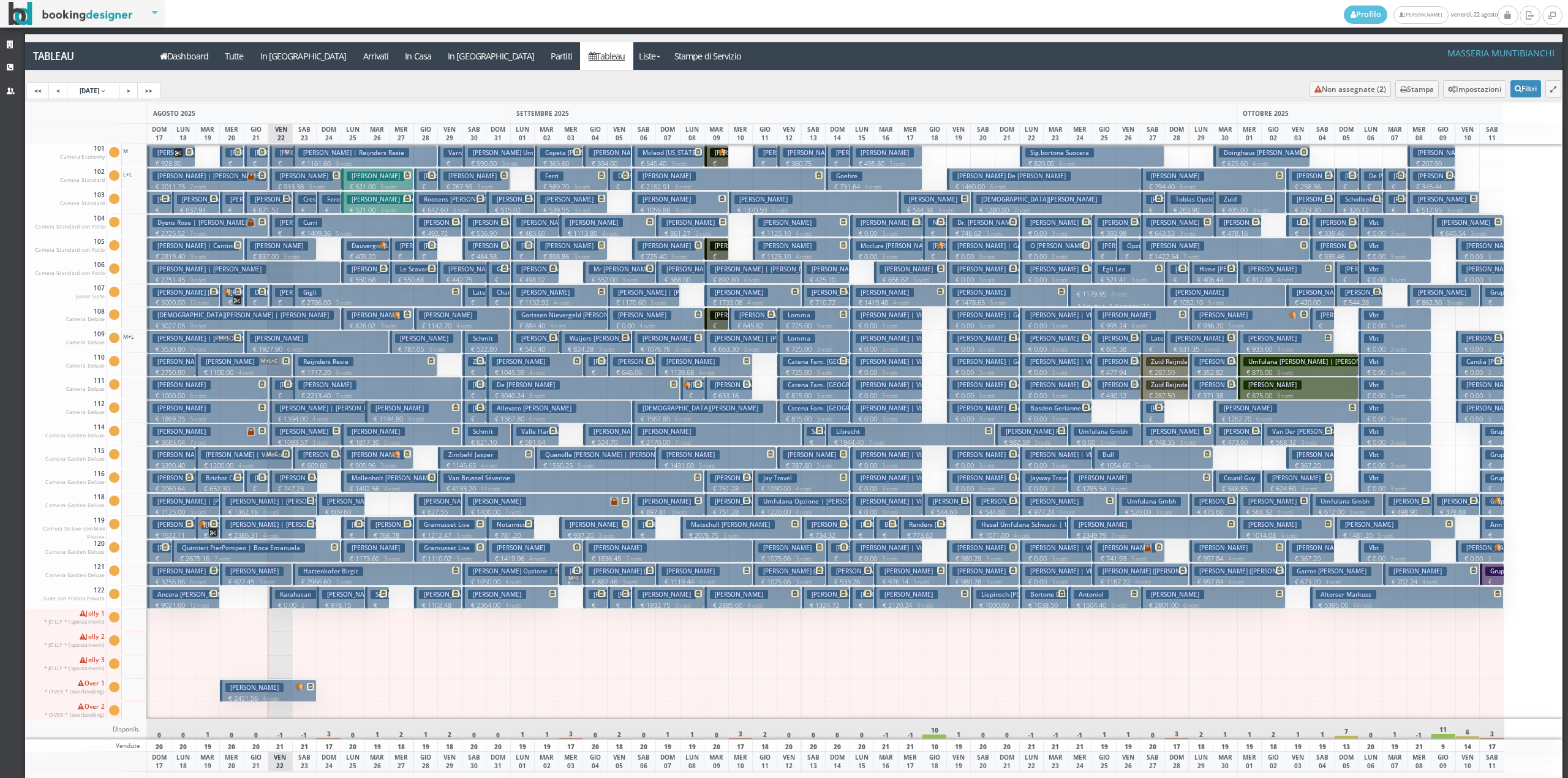
click at [287, 546] on h3 "Quintieri PierPompeo | Boca Emanuela" at bounding box center [241, 547] width 128 height 9
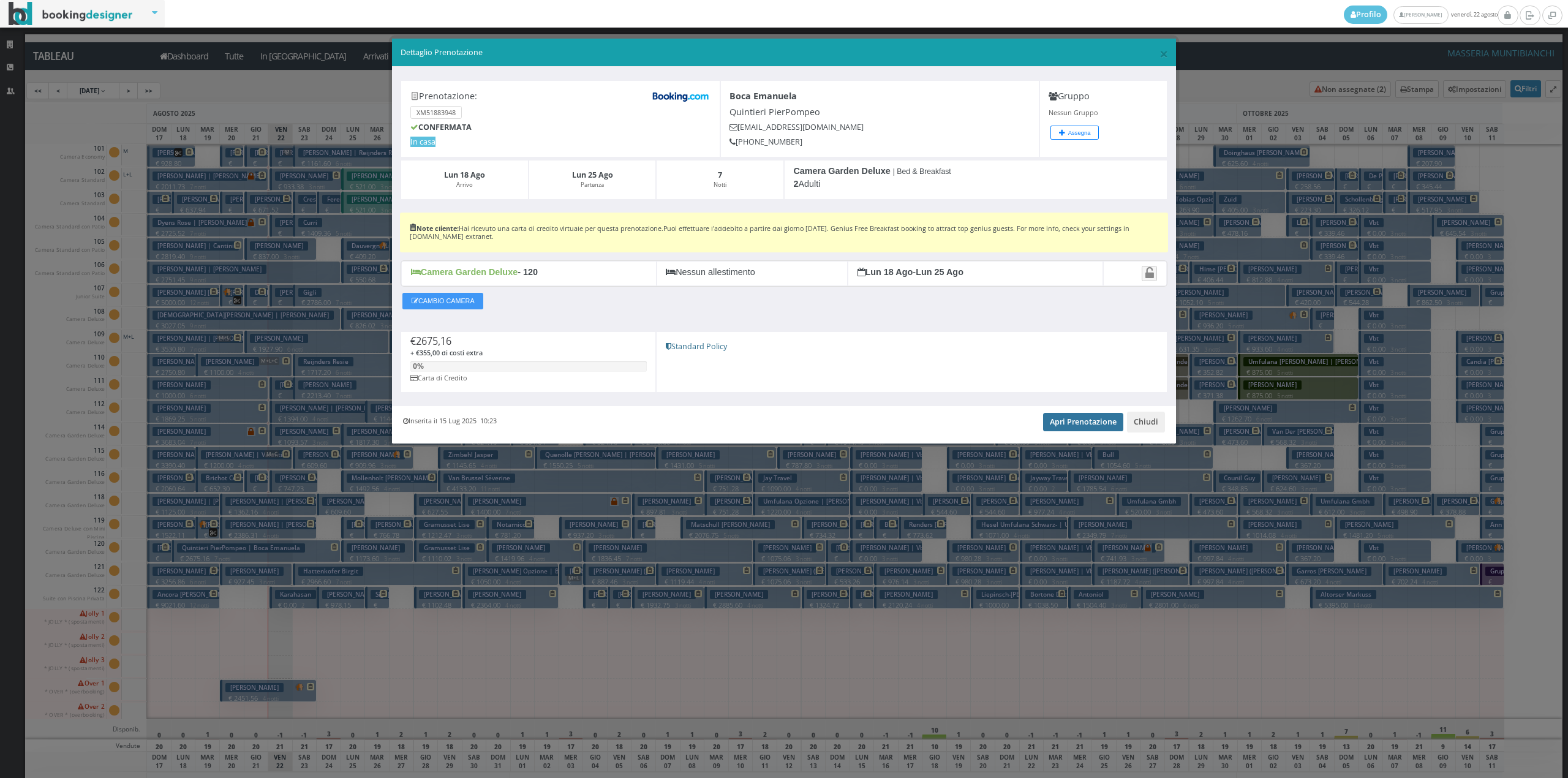
click at [1073, 422] on link "Apri Prenotazione" at bounding box center [1083, 422] width 81 height 18
click at [1155, 427] on button "Chiudi" at bounding box center [1145, 422] width 38 height 21
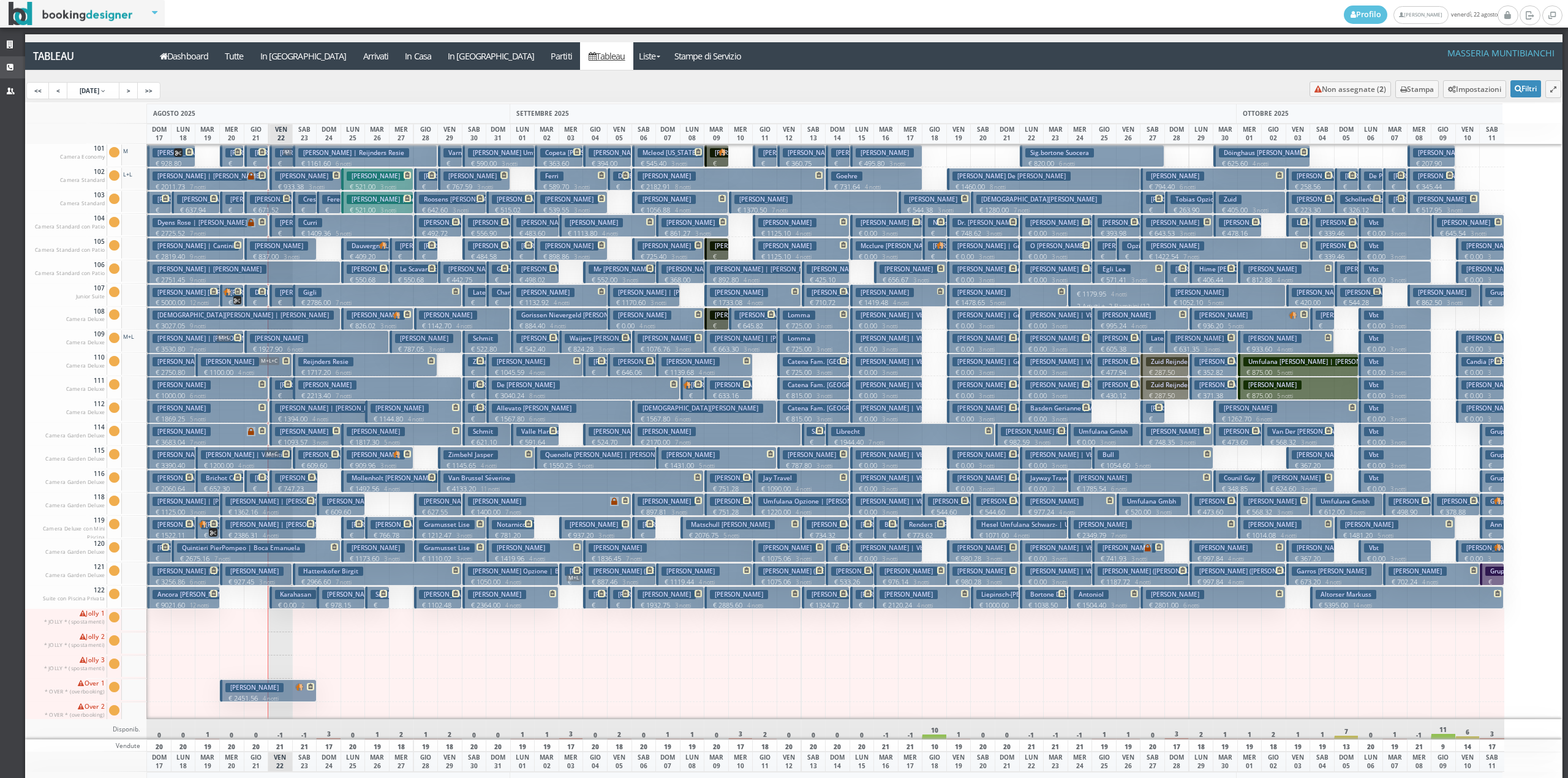
click at [5, 69] on link "CRM" at bounding box center [13, 67] width 25 height 22
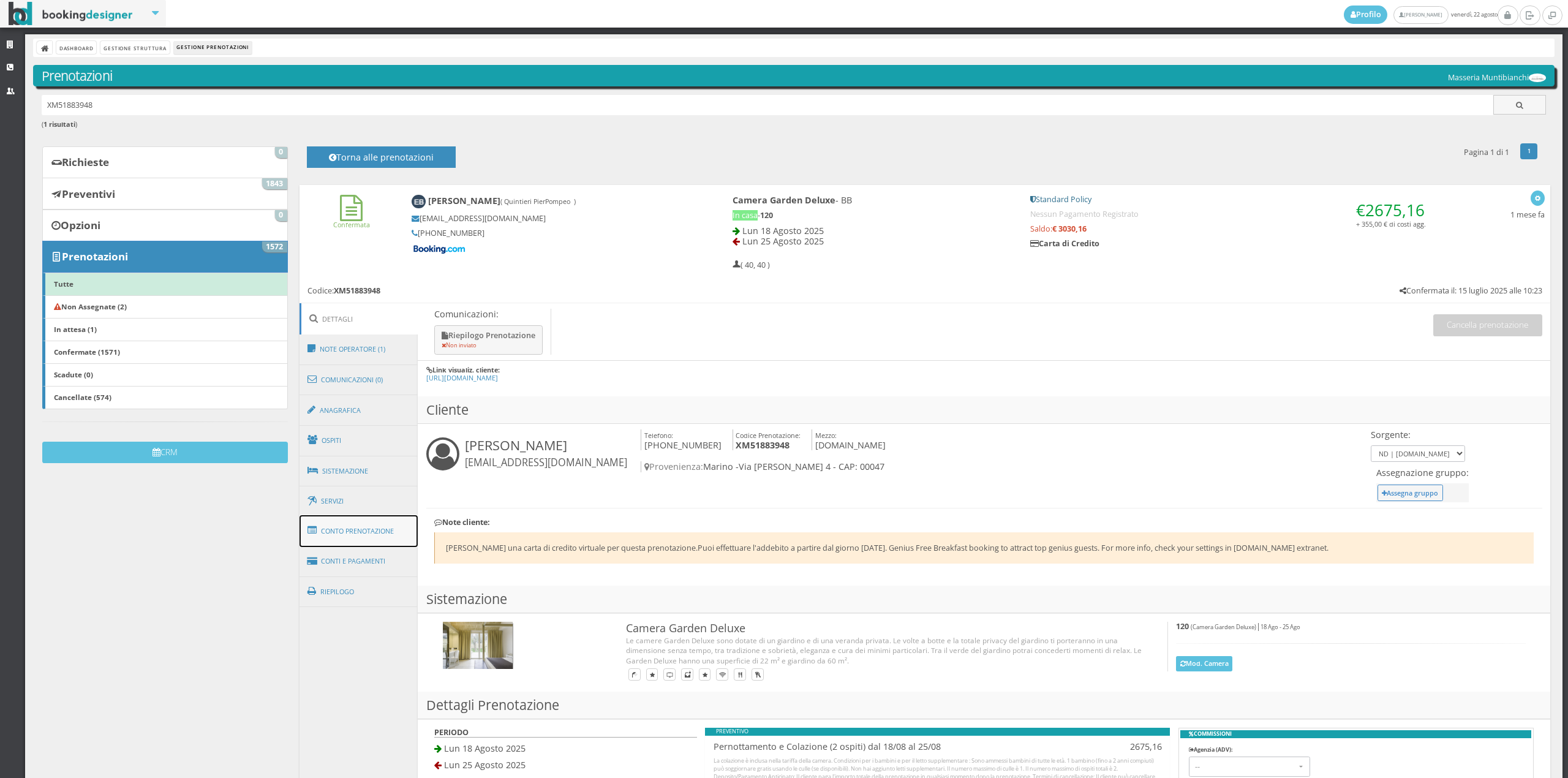
click at [382, 518] on link "Conto Prenotazione" at bounding box center [358, 530] width 119 height 32
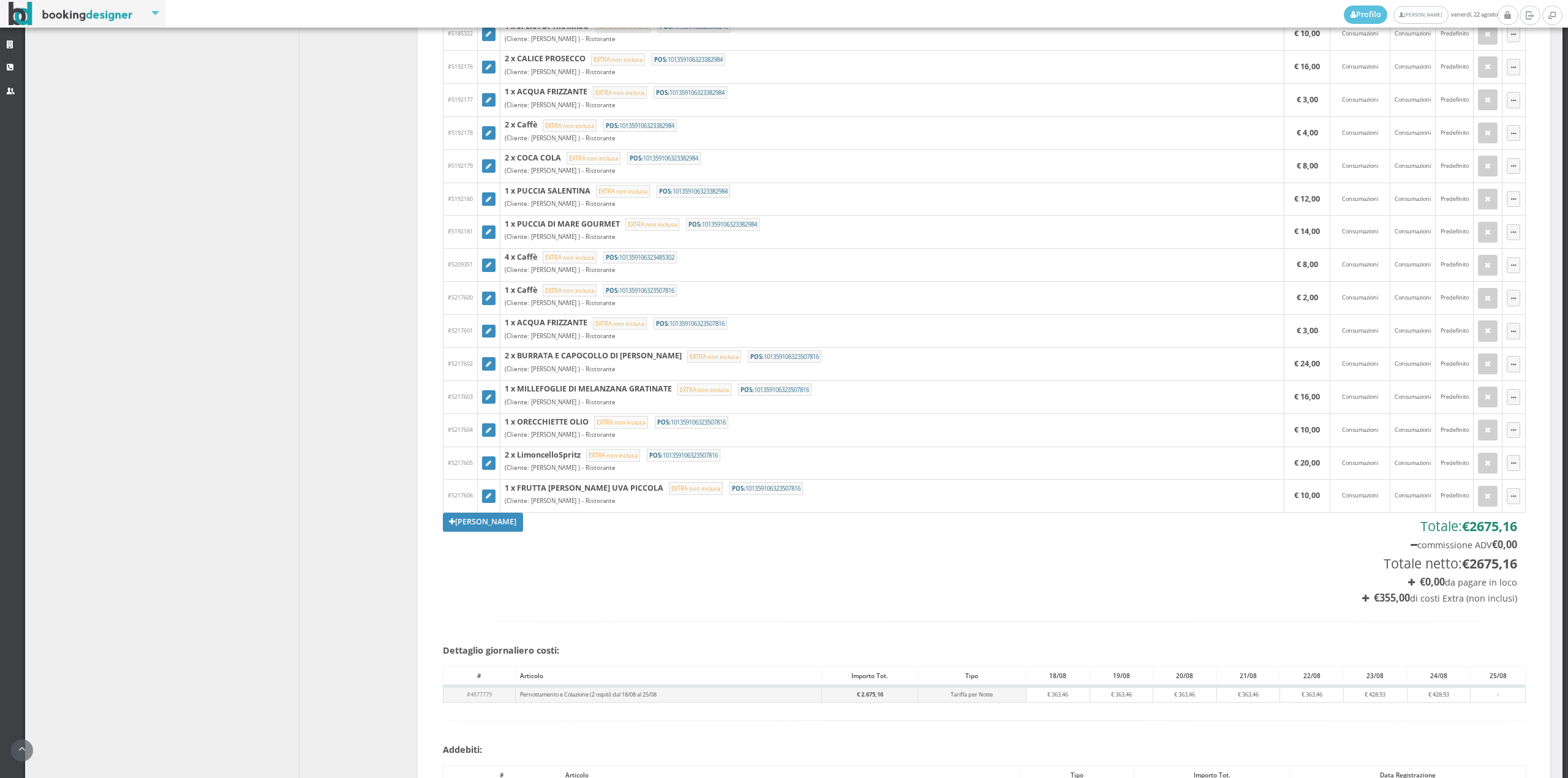
scroll to position [952, 0]
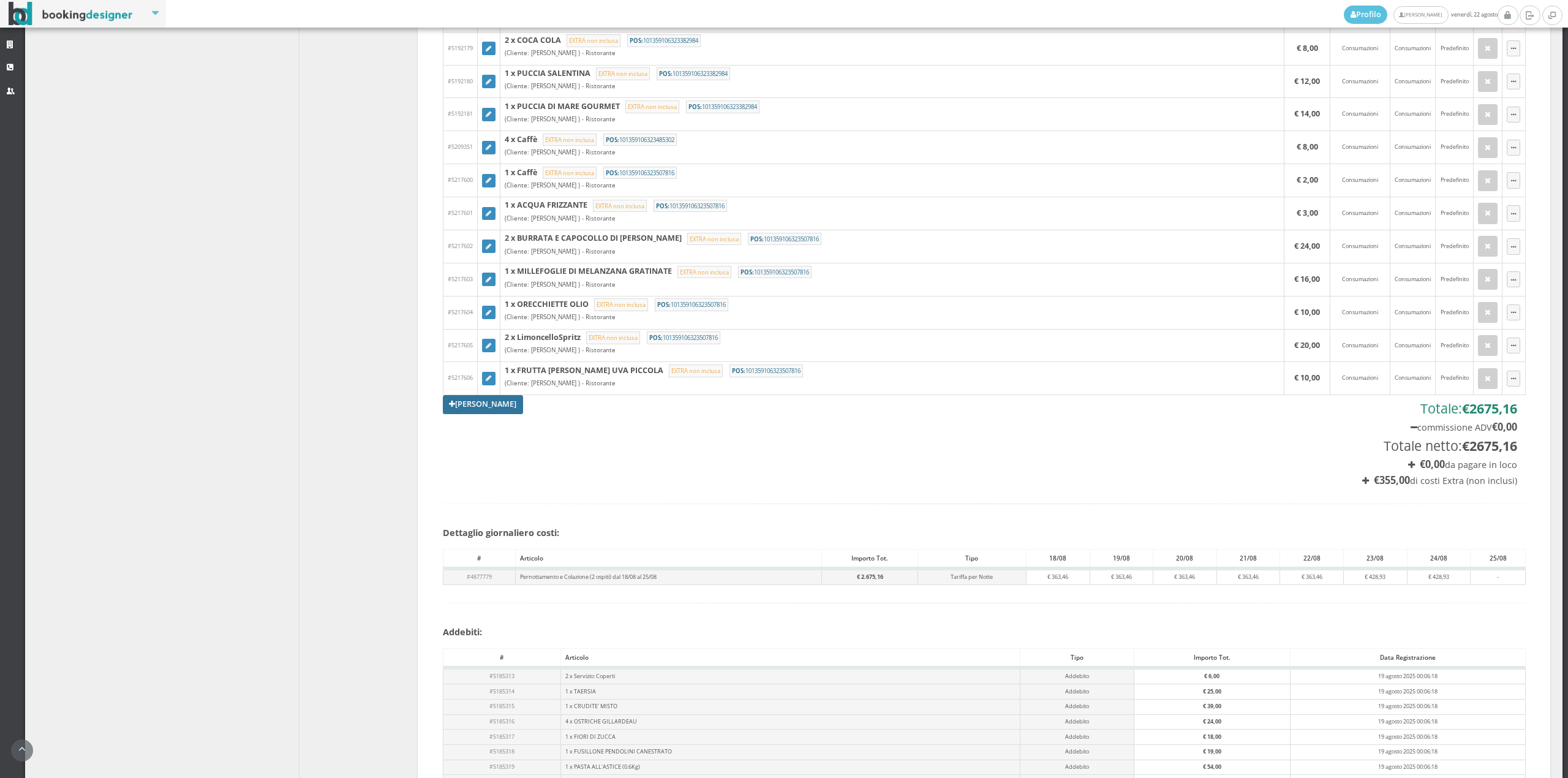
click at [482, 413] on link "[PERSON_NAME]" at bounding box center [482, 404] width 81 height 18
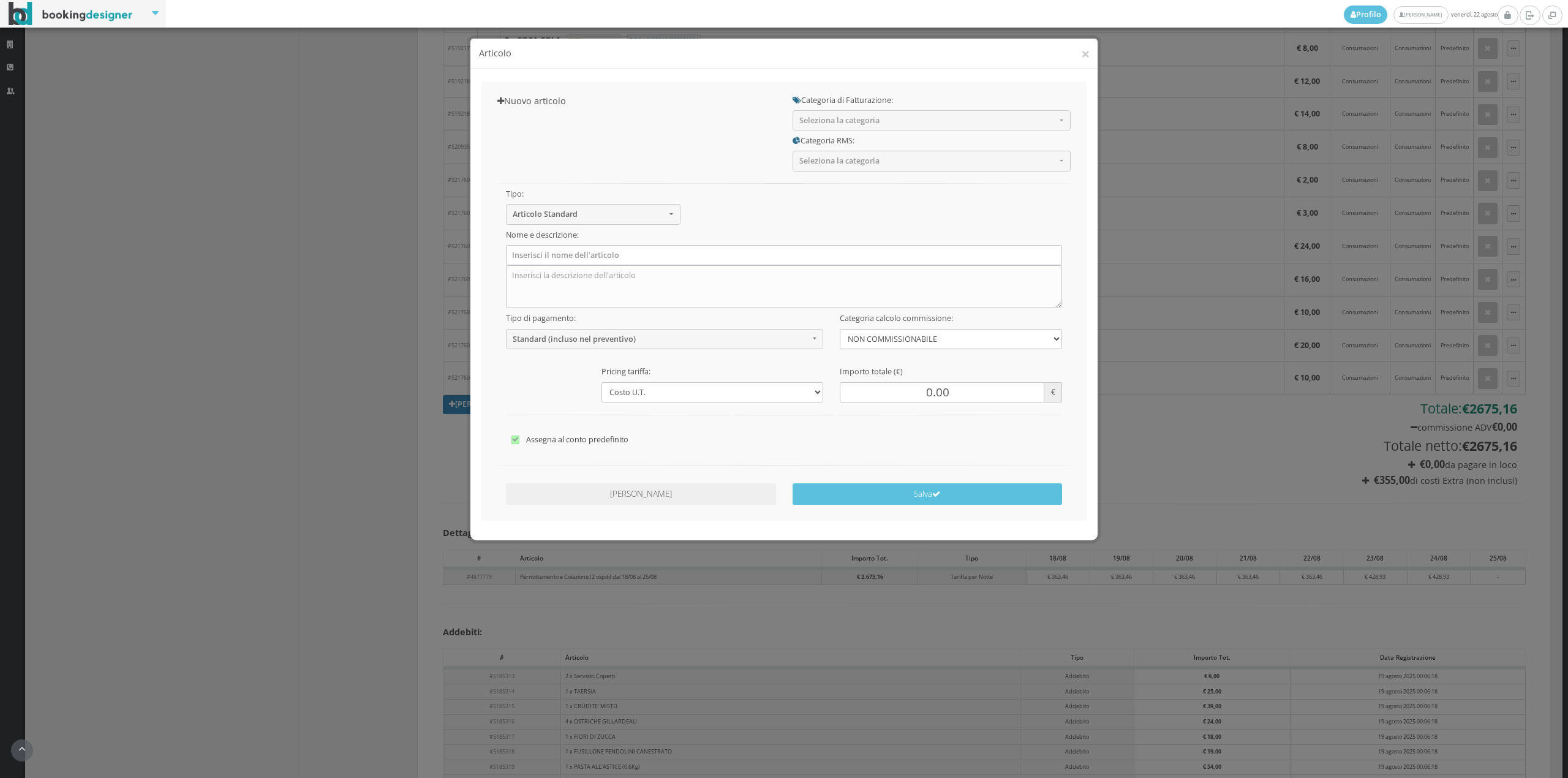
click at [823, 136] on h5 "Categoria RMS:" at bounding box center [931, 140] width 278 height 9
click at [832, 120] on span "Seleziona la categoria" at bounding box center [927, 120] width 257 height 9
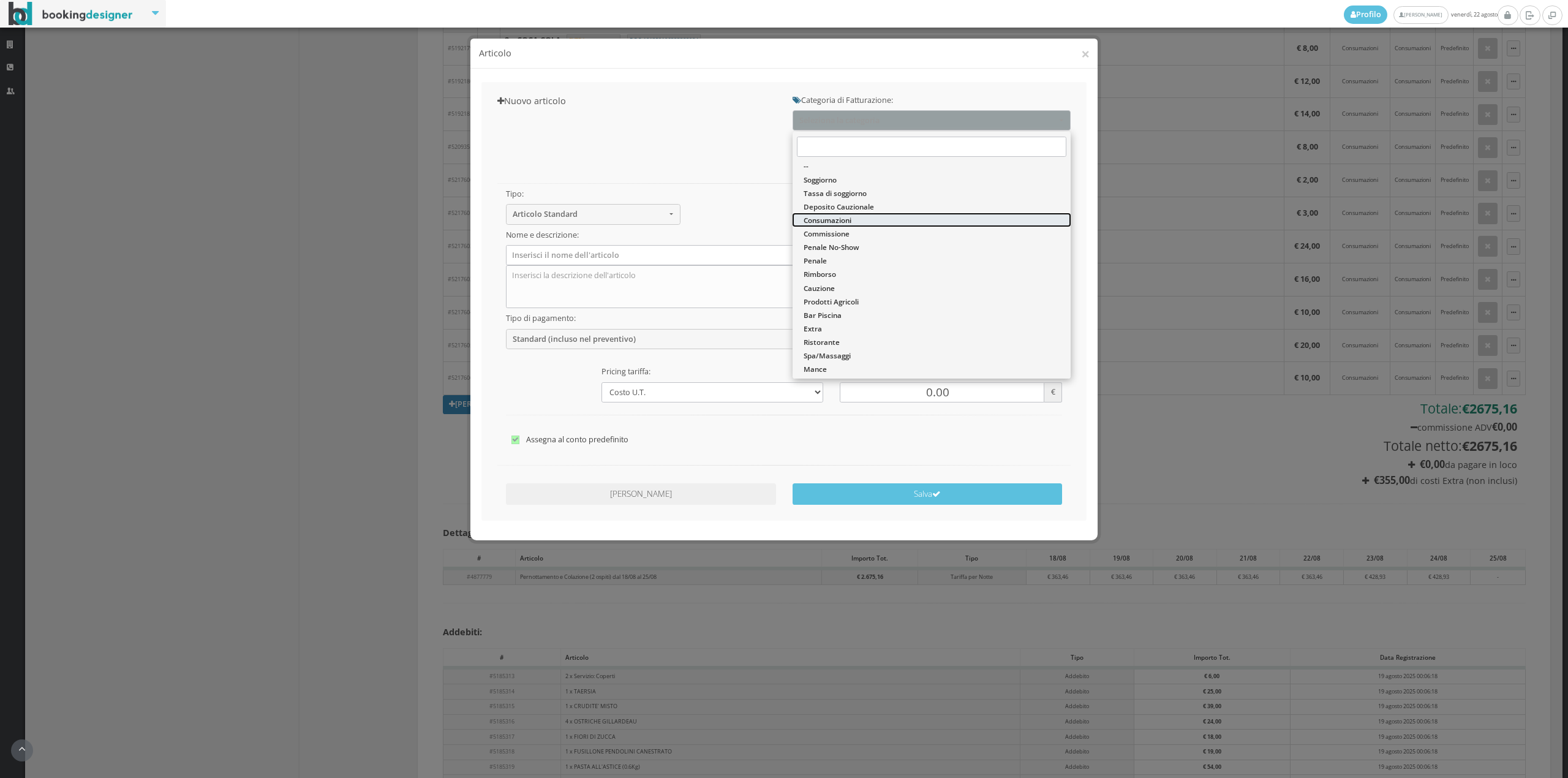
click at [839, 219] on span "Consumazioni" at bounding box center [827, 221] width 48 height 11
select select "26"
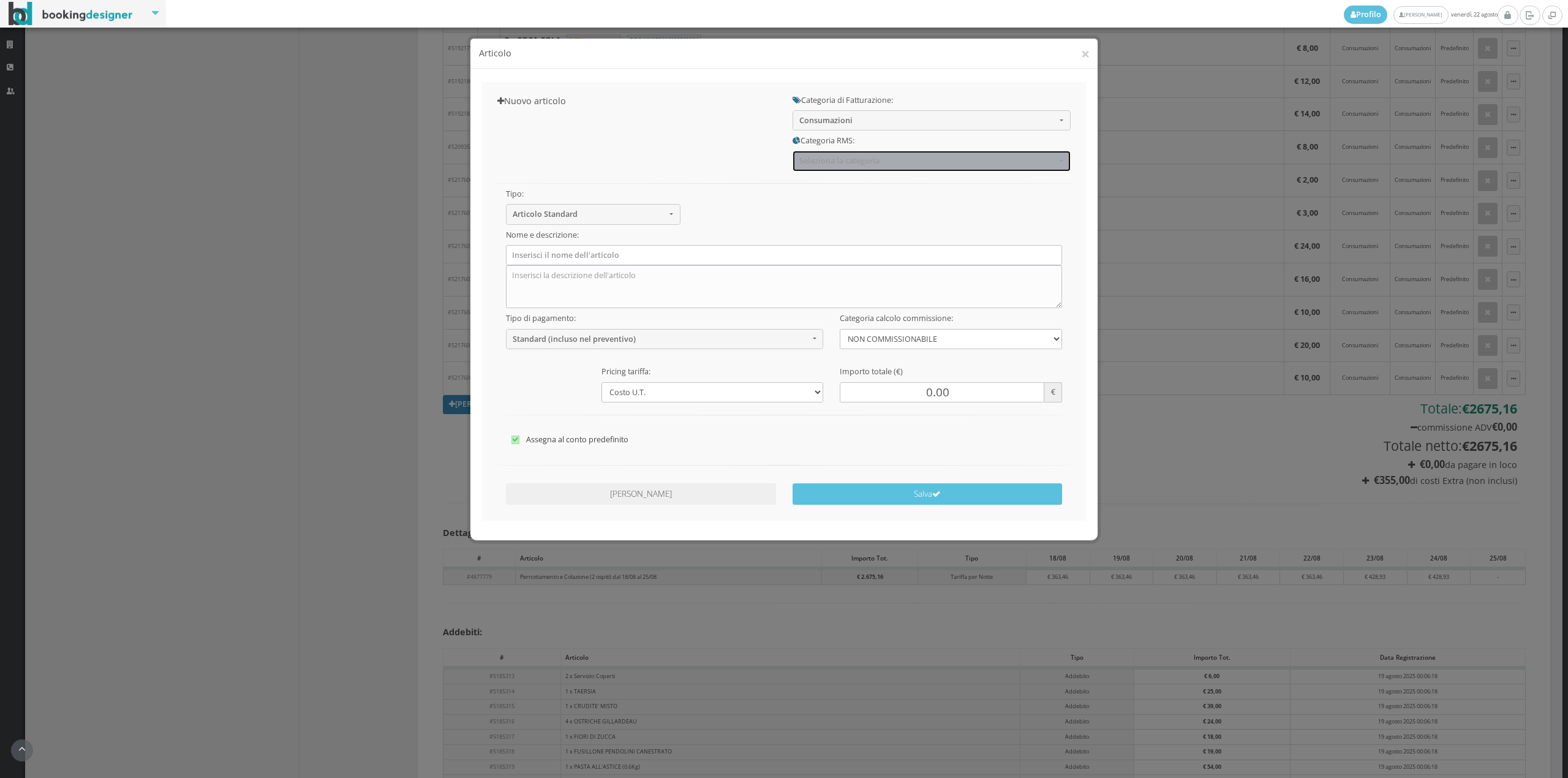
click at [839, 169] on button "Seleziona la categoria" at bounding box center [931, 161] width 278 height 20
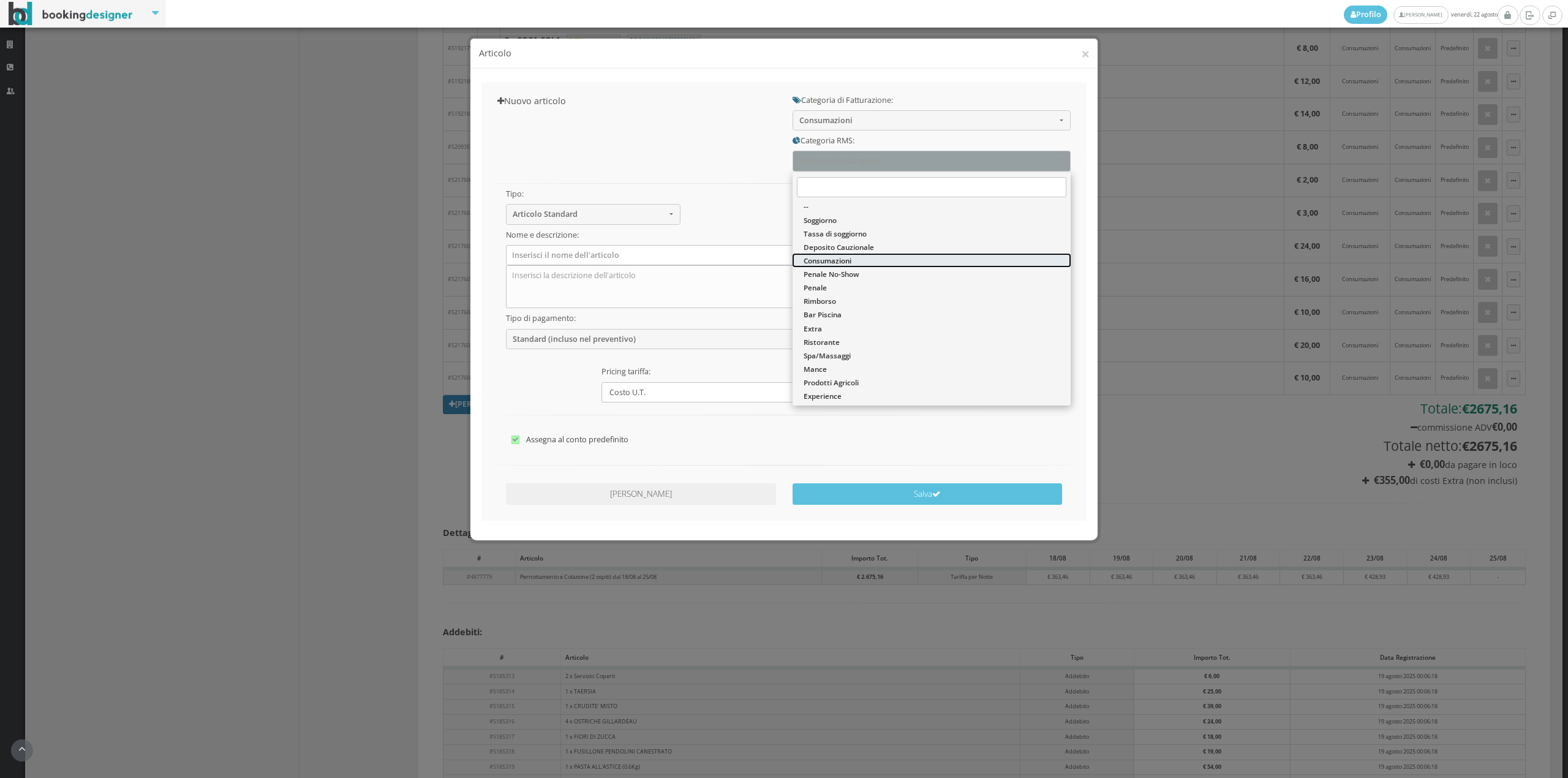
click at [835, 258] on span "Consumazioni" at bounding box center [827, 261] width 48 height 11
select select "36"
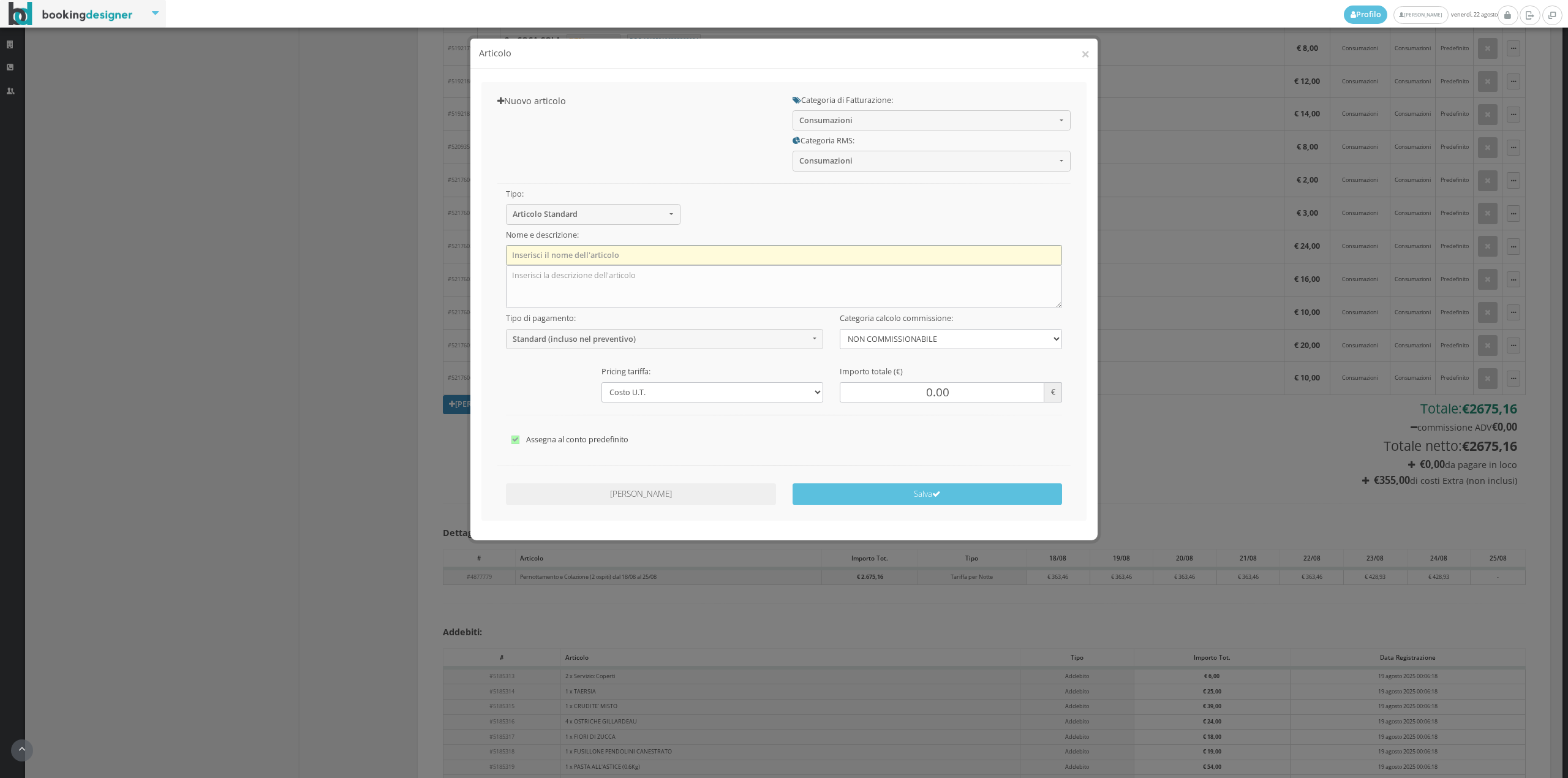
click at [560, 253] on input "text" at bounding box center [784, 255] width 556 height 20
type input "1 x Acqua Naturale"
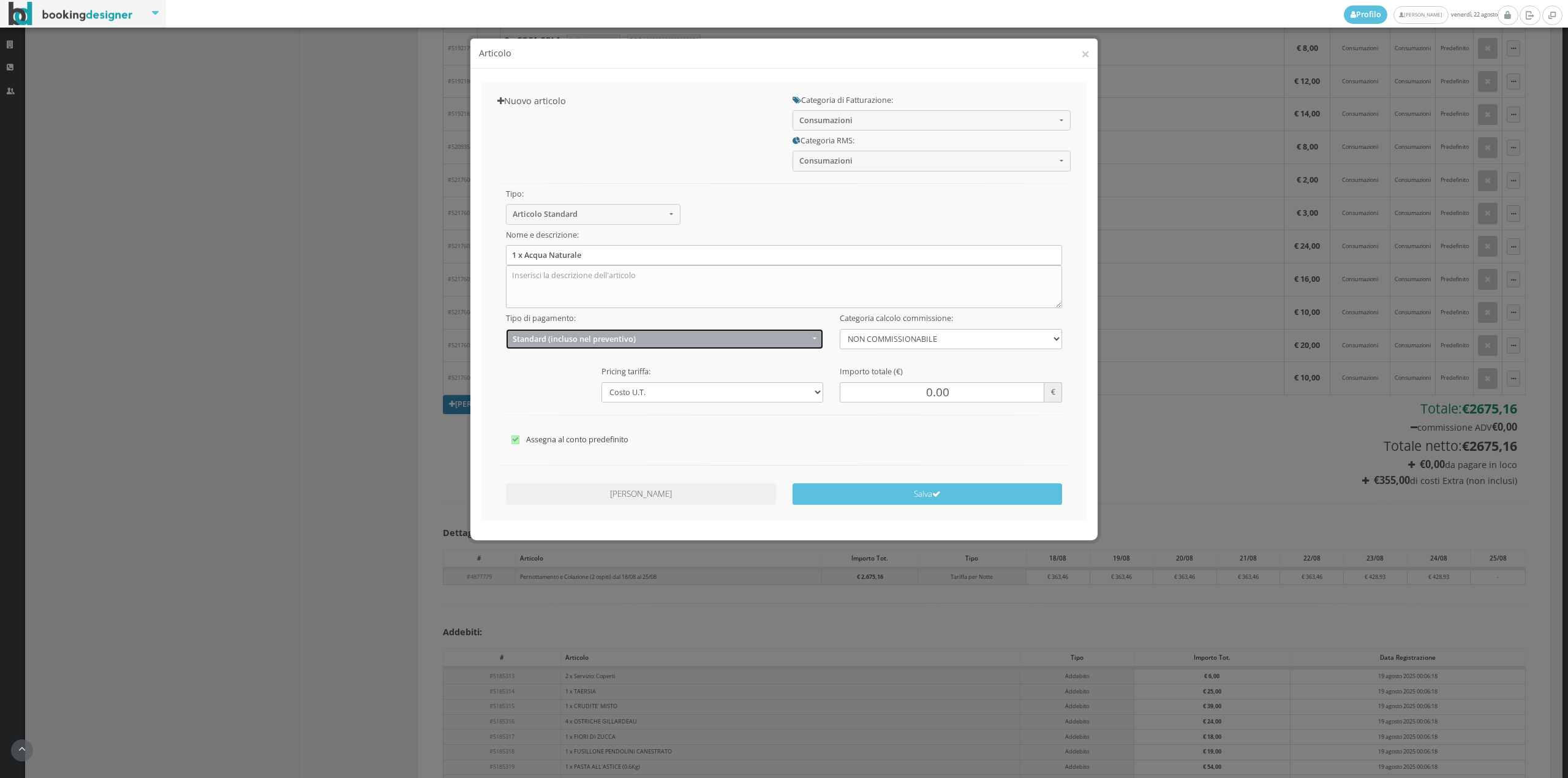
click at [539, 343] on span "Standard (incluso nel preventivo)" at bounding box center [661, 339] width 297 height 9
click at [529, 393] on link "EXTRA (non incluso nel preventivo)" at bounding box center [664, 386] width 318 height 14
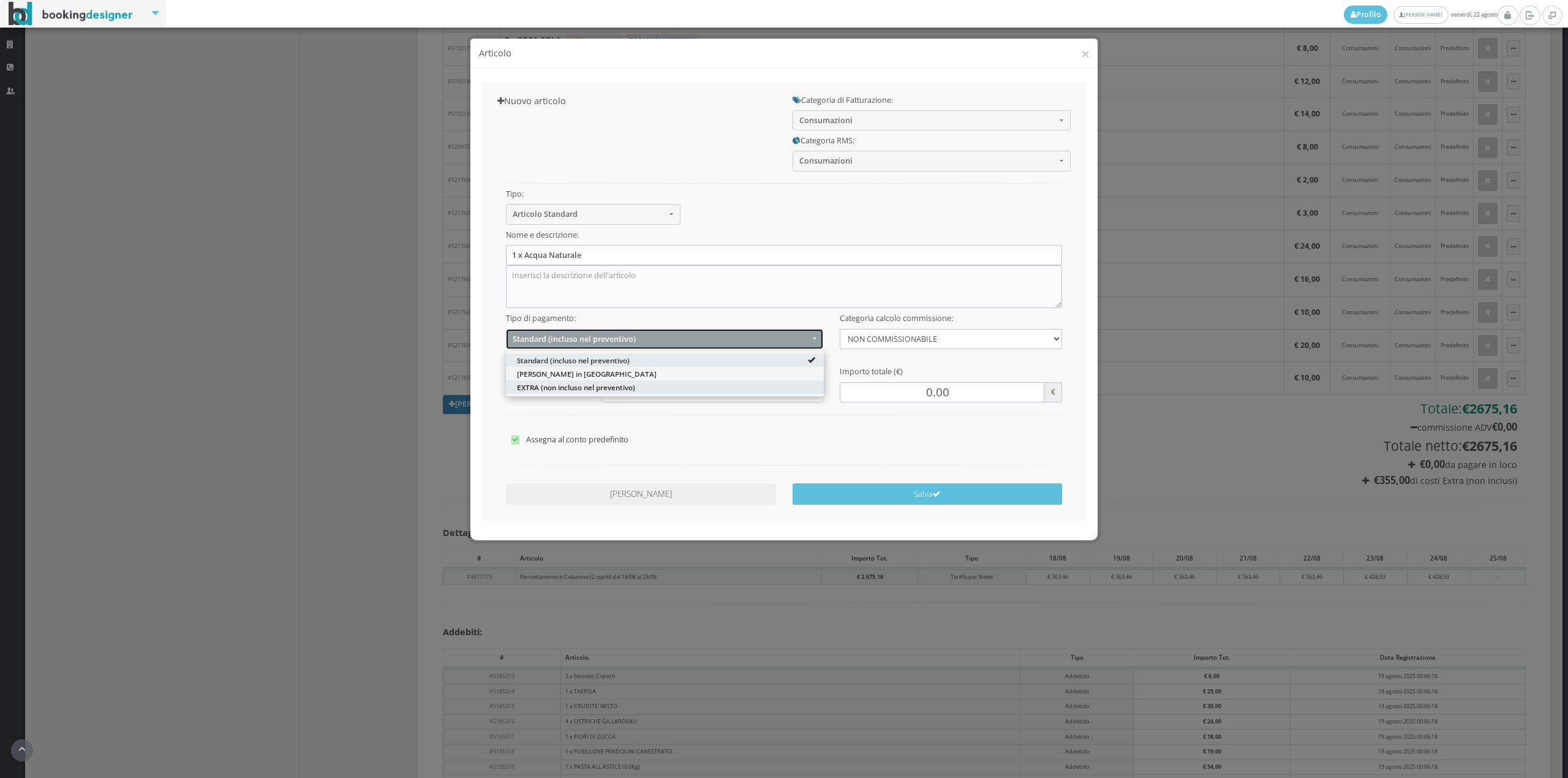
select select "2"
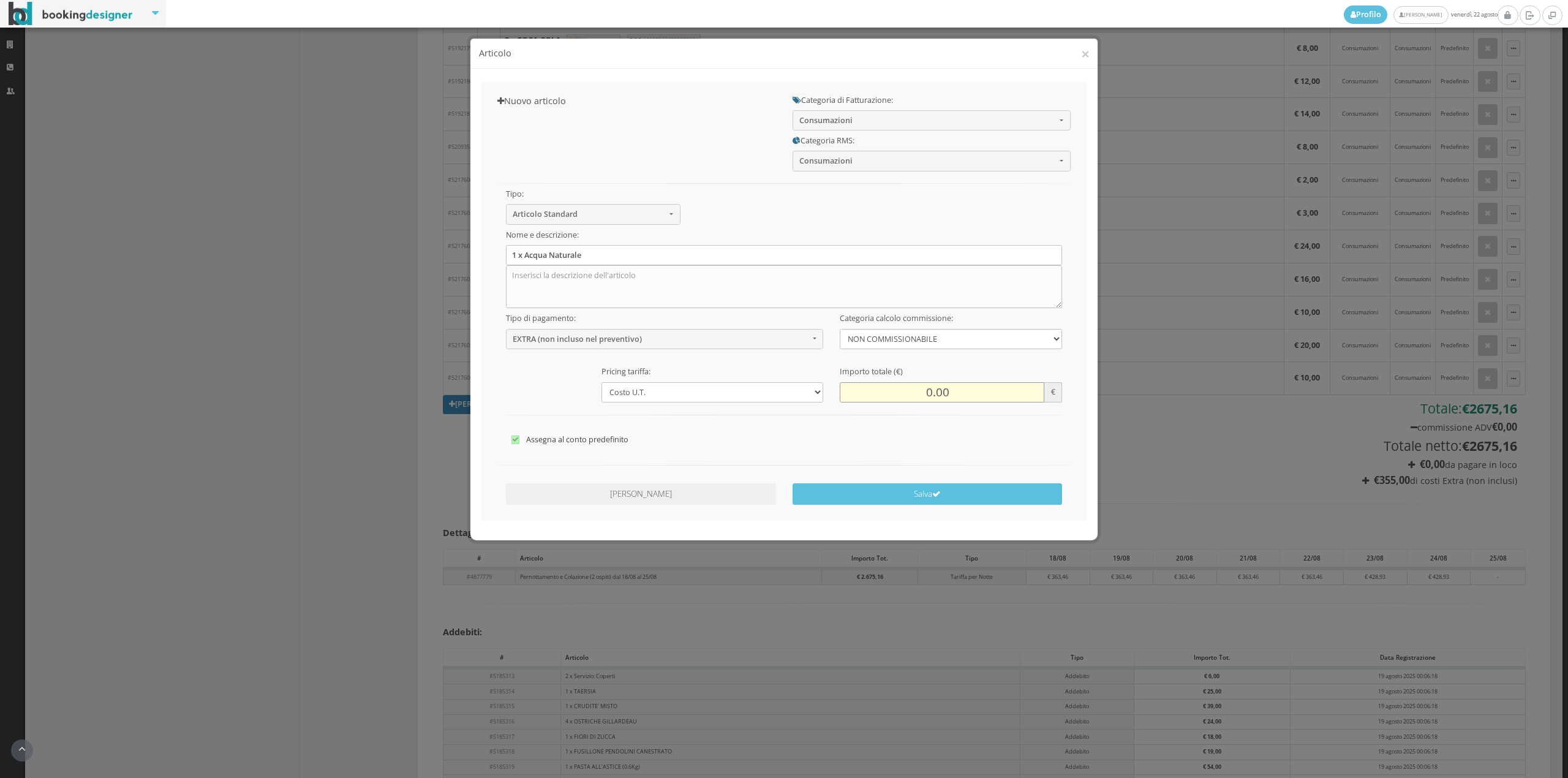
click at [924, 395] on input "0.00" at bounding box center [941, 392] width 204 height 20
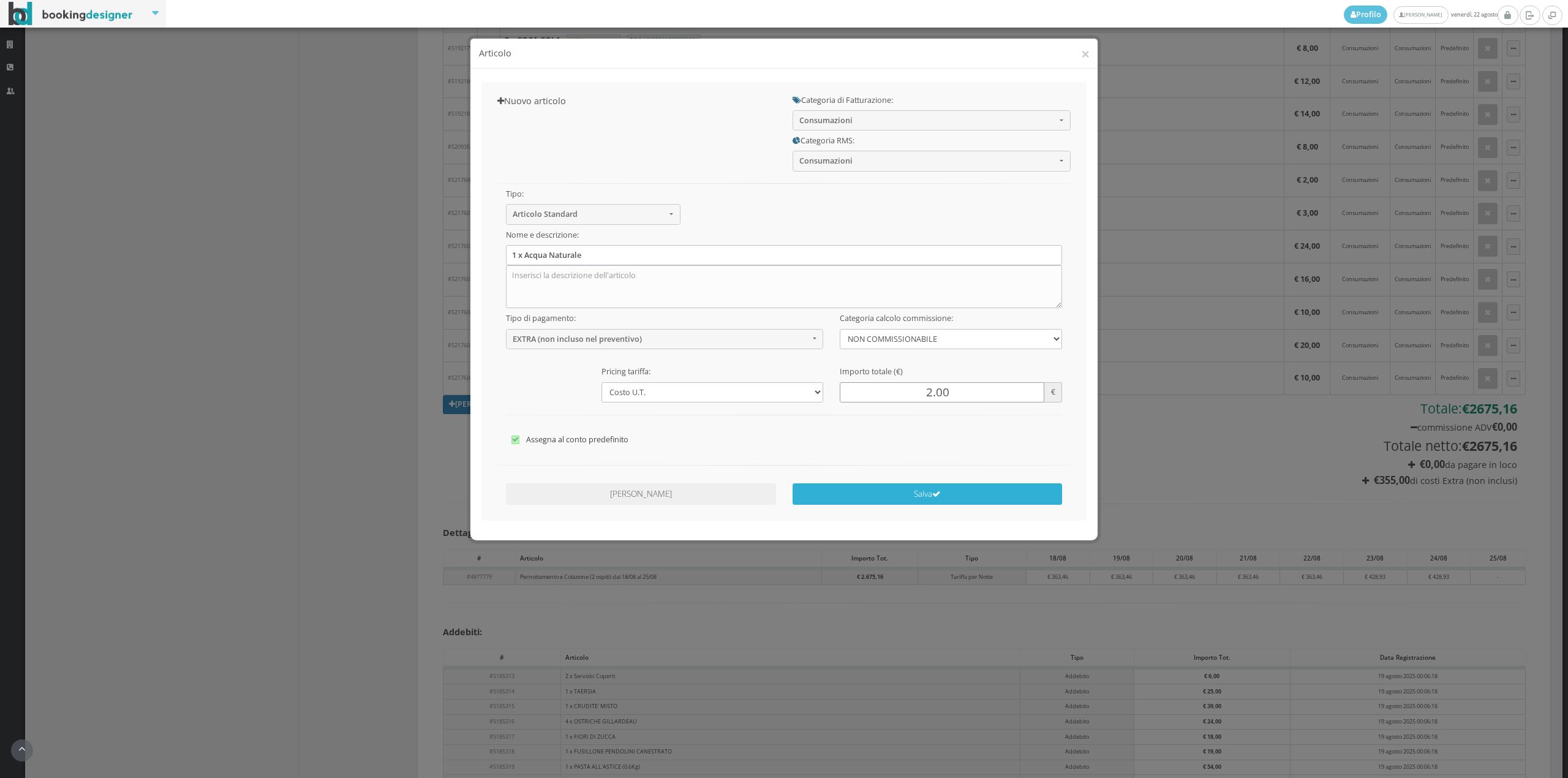
type input "2.00"
click at [936, 496] on icon "submit" at bounding box center [936, 493] width 8 height 8
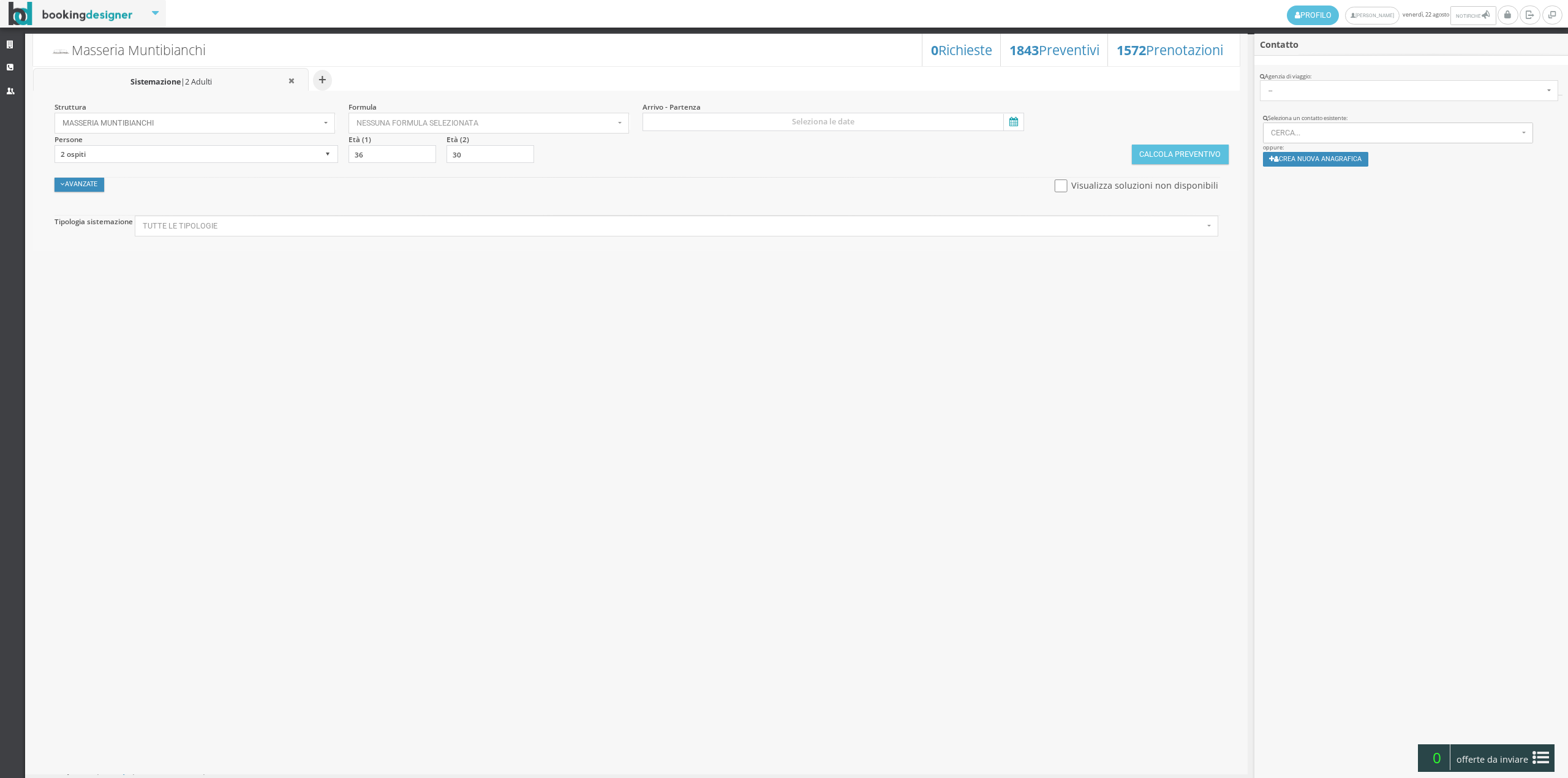
select select
click at [397, 119] on button "Nessuna formula selezionata" at bounding box center [489, 123] width 281 height 21
click at [405, 162] on span "Bed & Breakfast" at bounding box center [388, 162] width 57 height 11
select select "4"
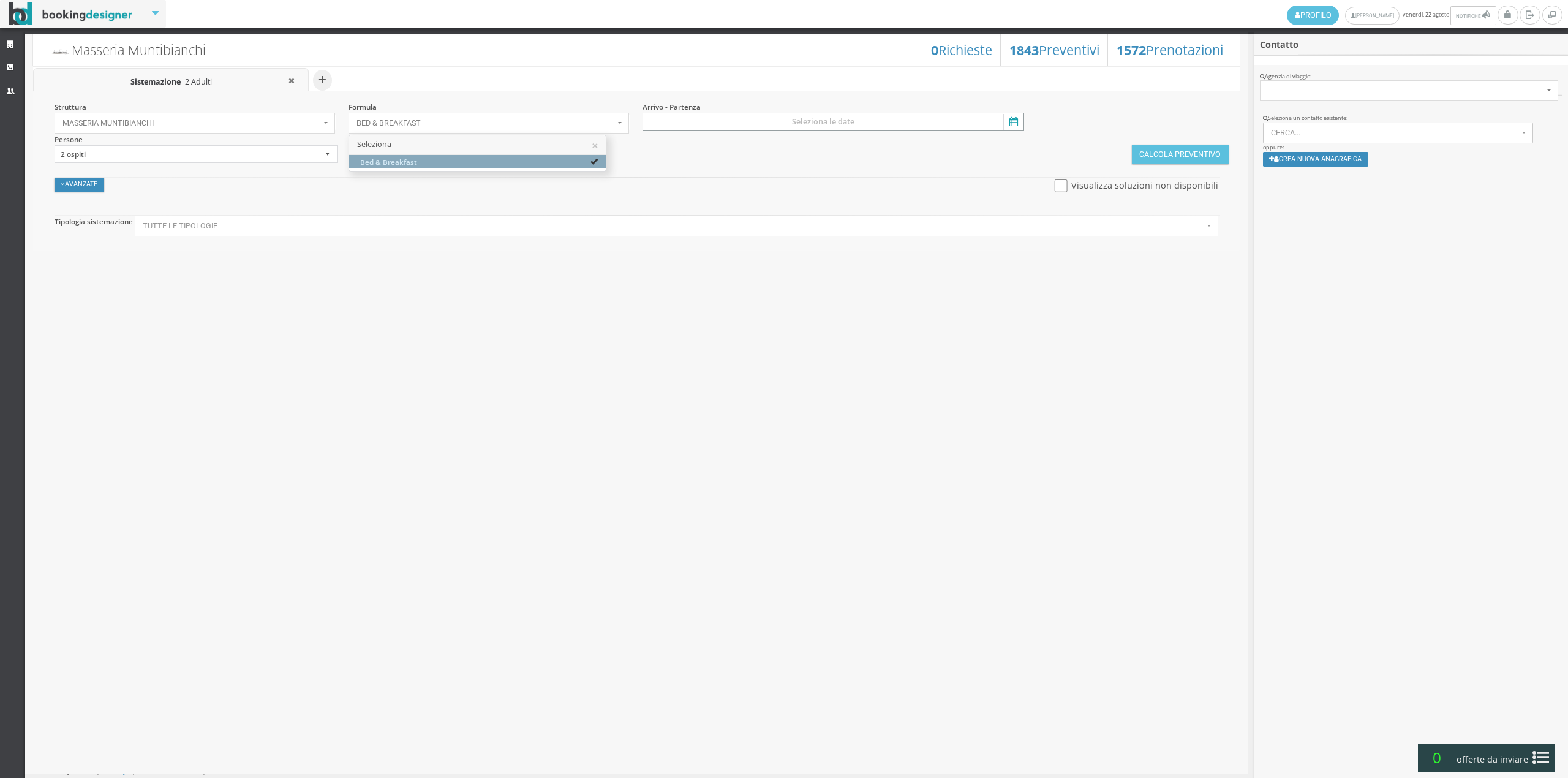
click at [783, 119] on input at bounding box center [833, 122] width 382 height 18
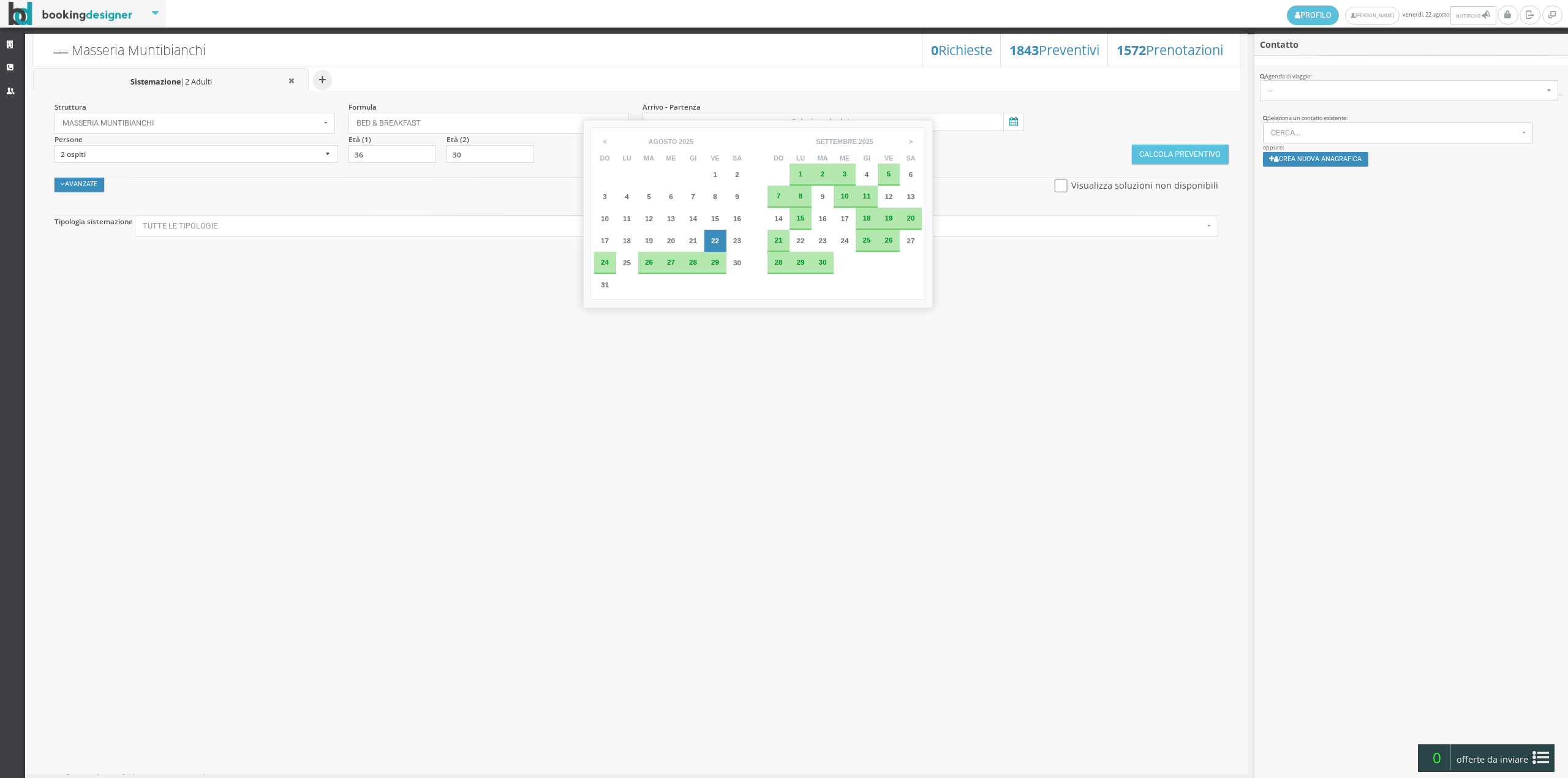
click at [689, 262] on div "28" at bounding box center [693, 262] width 14 height 7
click at [720, 265] on div "29" at bounding box center [715, 262] width 14 height 7
type input "[DATE] - [DATE]"
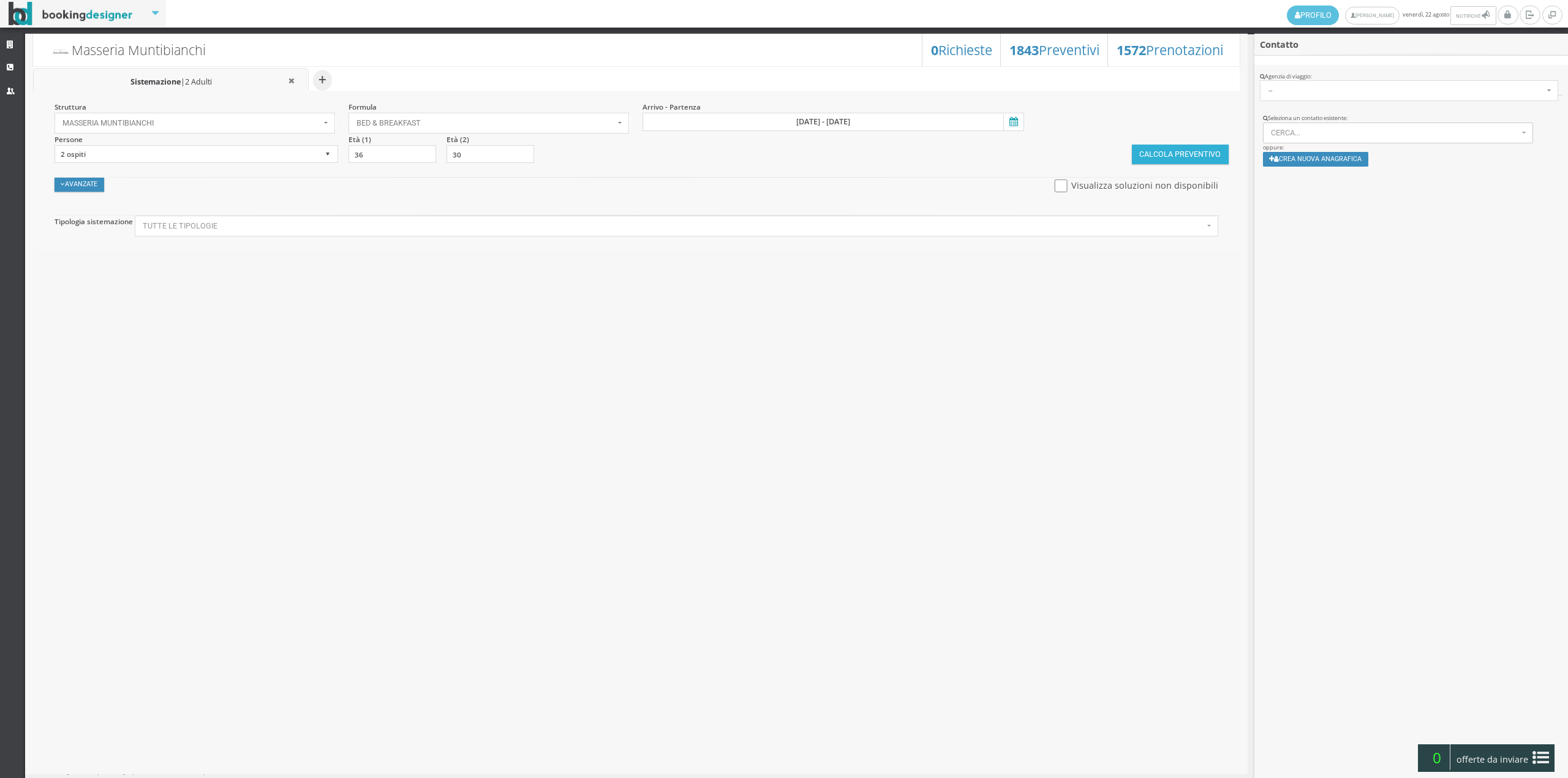
click at [1161, 156] on button "Calcola Preventivo" at bounding box center [1180, 155] width 97 height 20
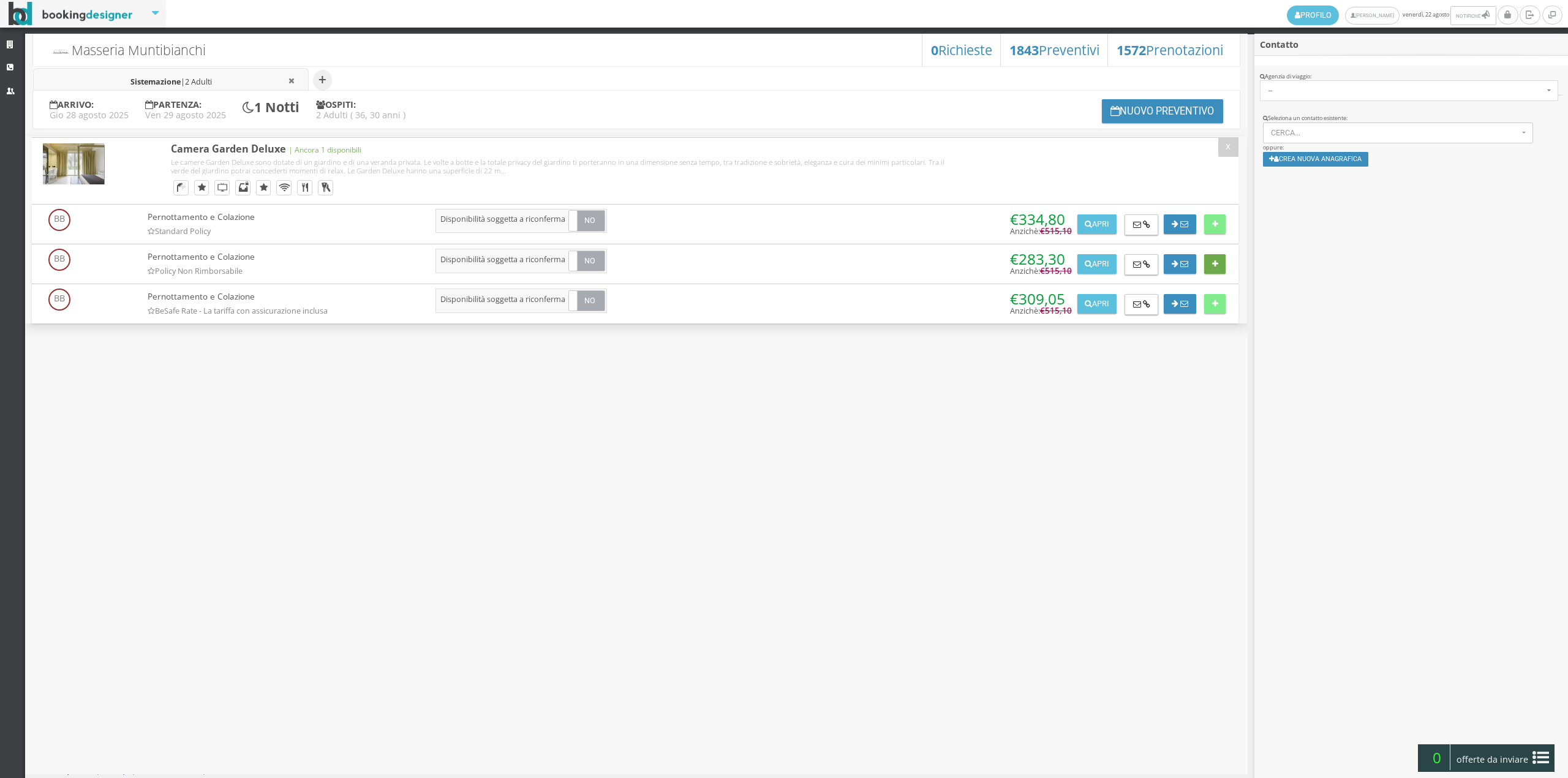
click at [1215, 266] on icon at bounding box center [1214, 264] width 6 height 8
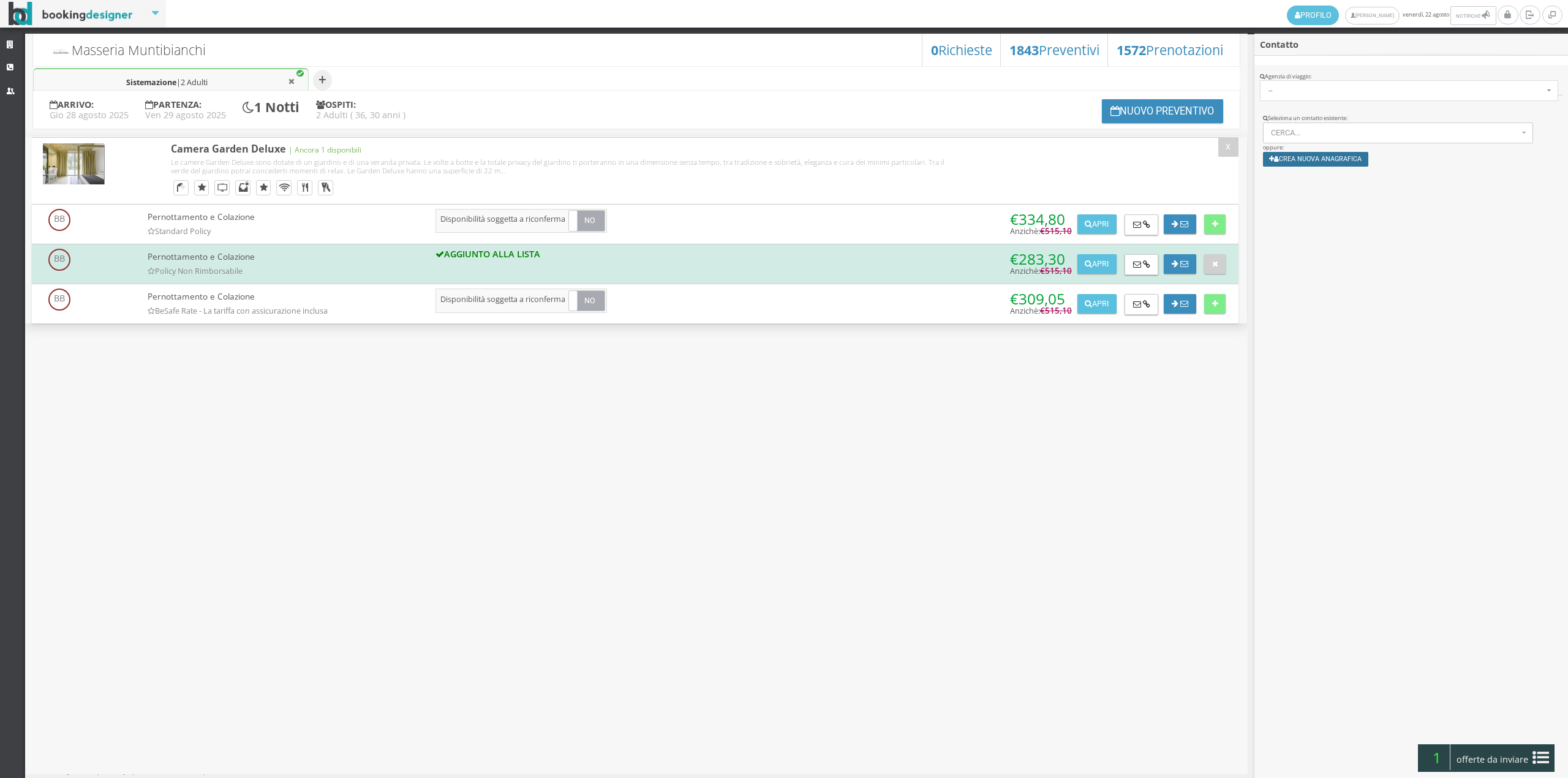
click at [1339, 158] on button "Crea nuova anagrafica" at bounding box center [1316, 159] width 106 height 14
click at [1319, 240] on input "text" at bounding box center [1421, 234] width 275 height 20
type input "bali07.tm@gmail.com"
click at [1519, 337] on link "Crea Anagrafica" at bounding box center [1521, 336] width 77 height 12
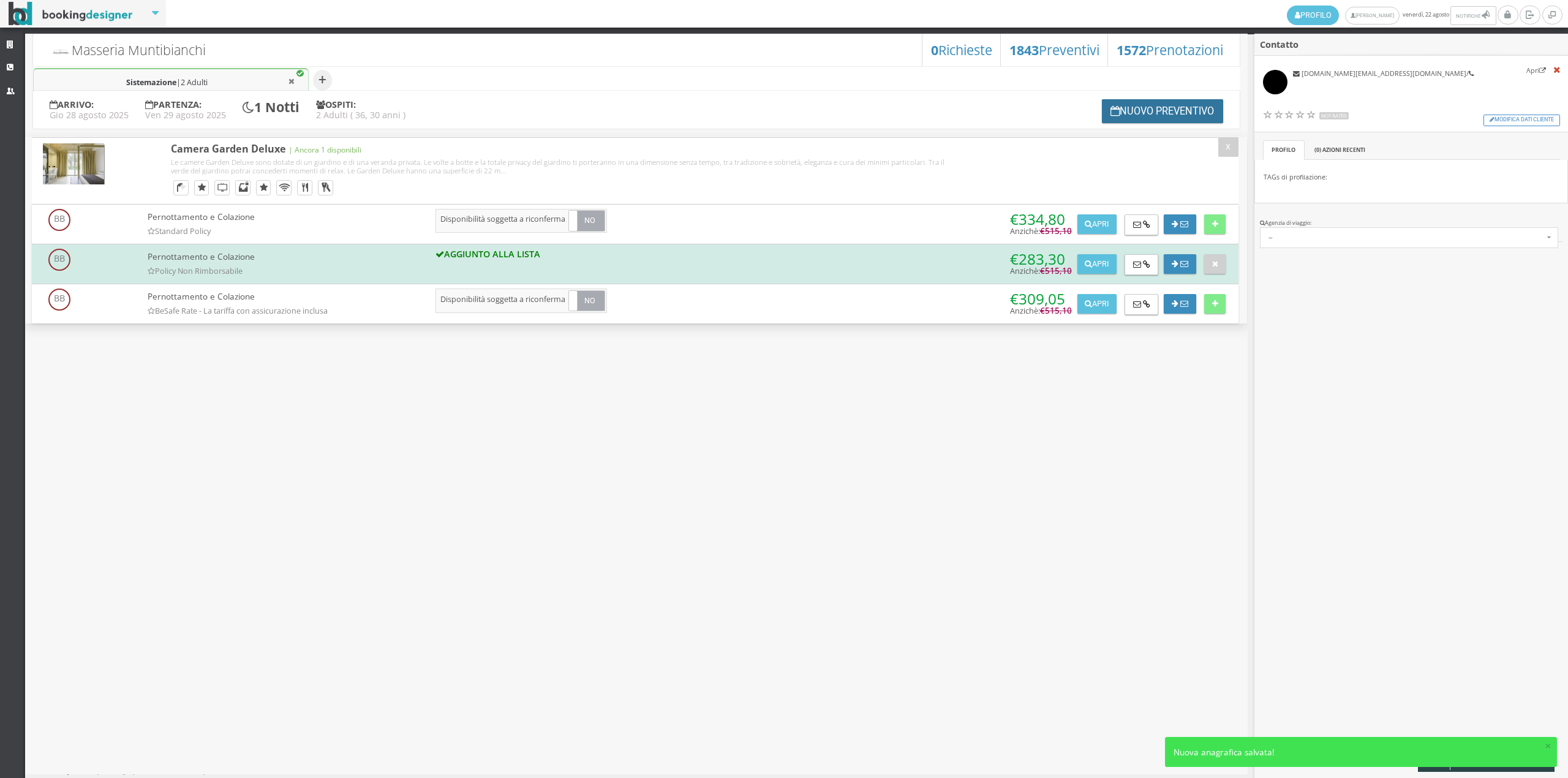
click at [1163, 114] on button "Nuovo Preventivo" at bounding box center [1163, 111] width 121 height 24
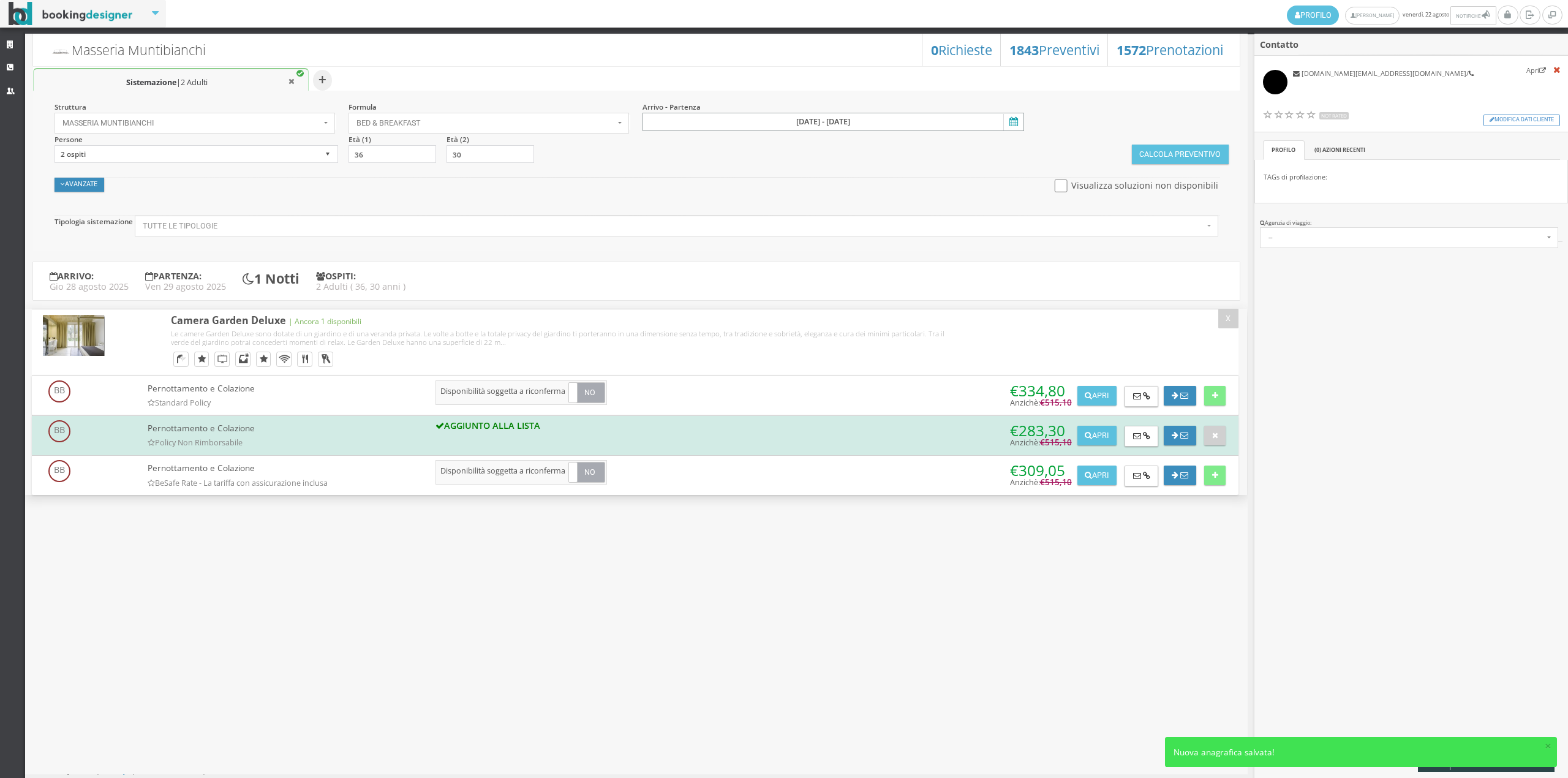
click at [848, 118] on input "28 ago 2025 - 29 ago 2025" at bounding box center [833, 122] width 382 height 18
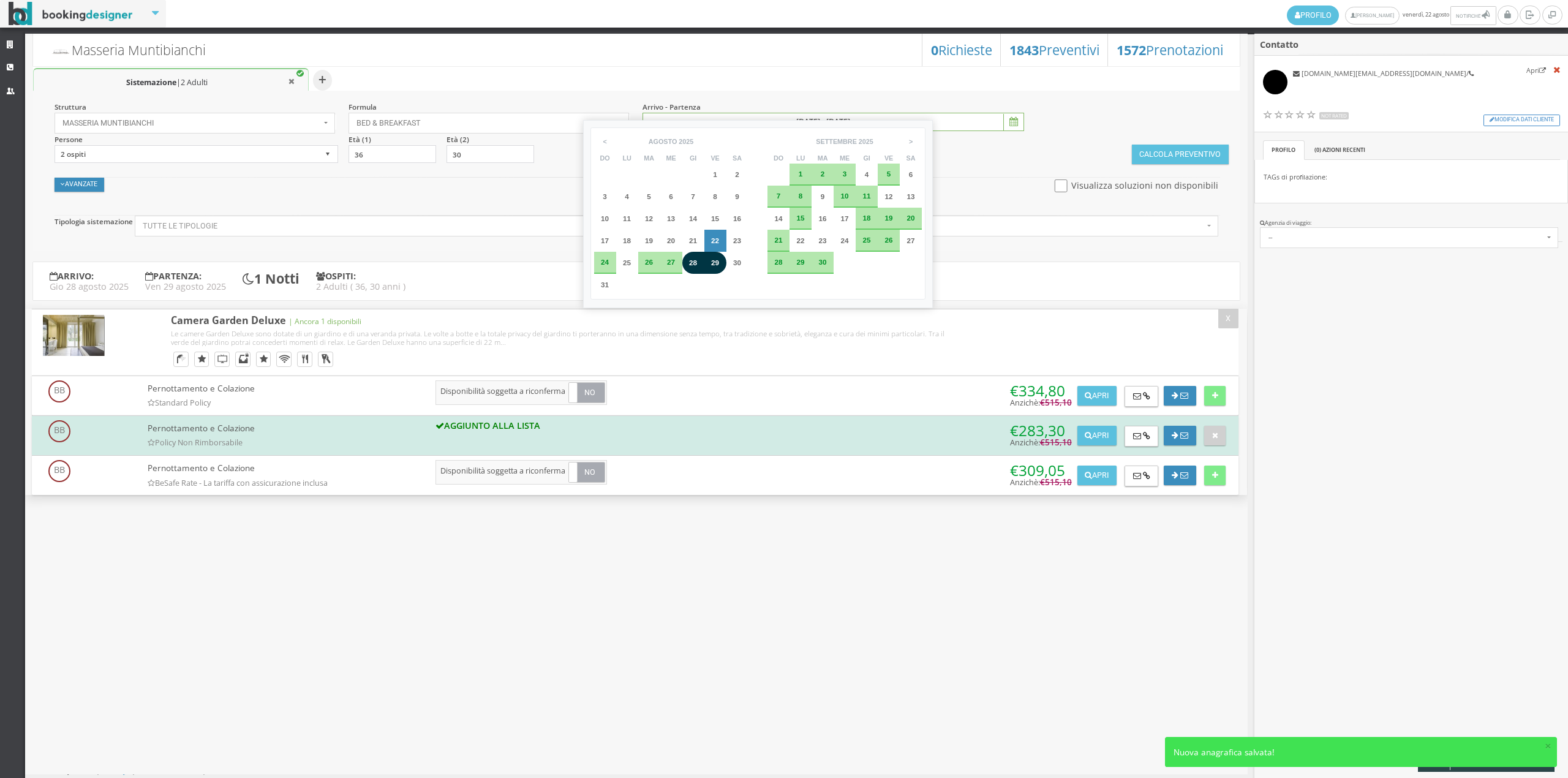
click at [714, 267] on div "29" at bounding box center [715, 262] width 22 height 22
click at [733, 264] on span "30" at bounding box center [736, 262] width 8 height 8
type input "29 ago 2025 - 30 ago 2025"
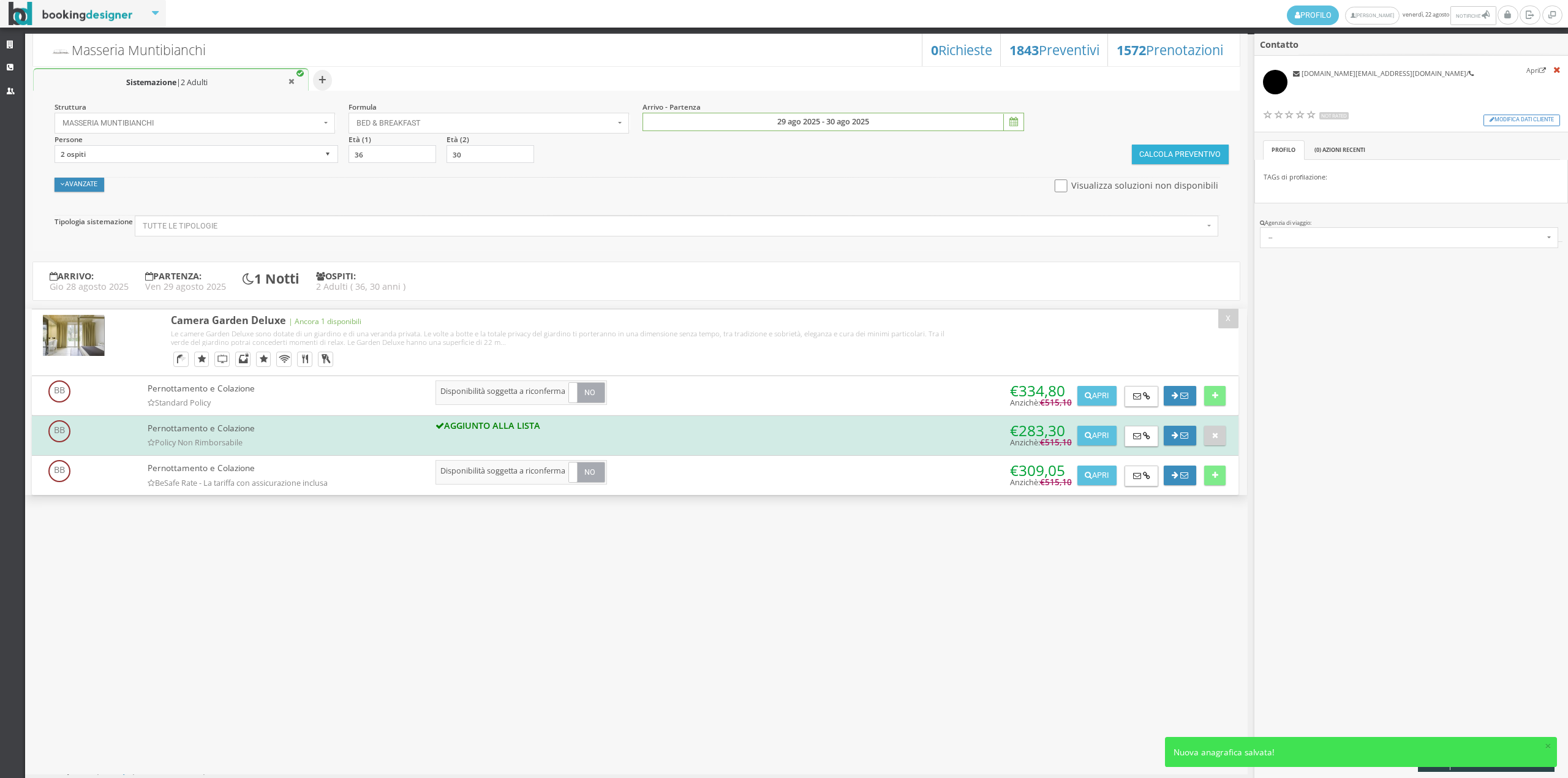
click at [1164, 147] on button "Calcola Preventivo" at bounding box center [1180, 155] width 97 height 20
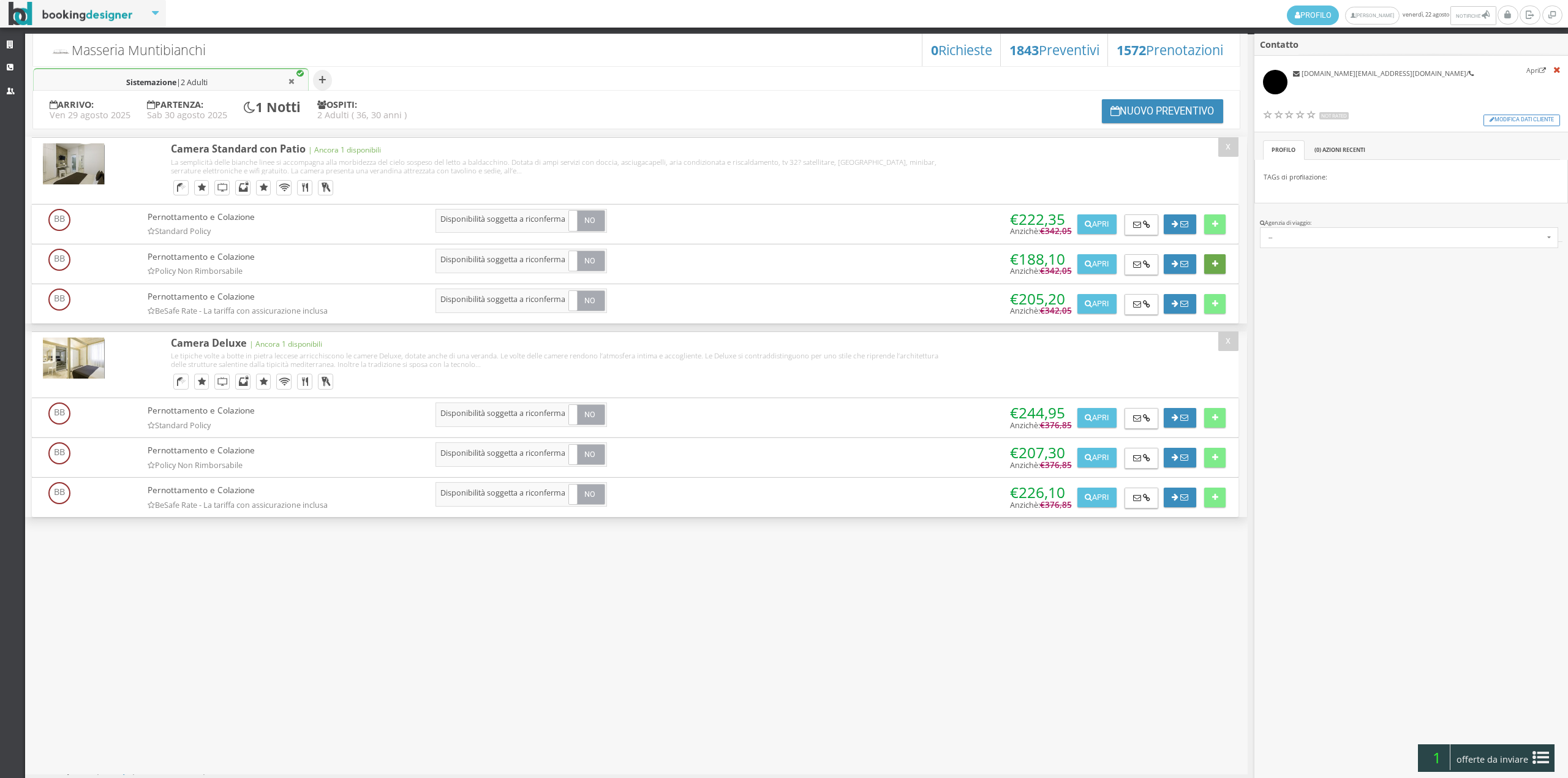
click at [1218, 265] on button at bounding box center [1215, 264] width 22 height 20
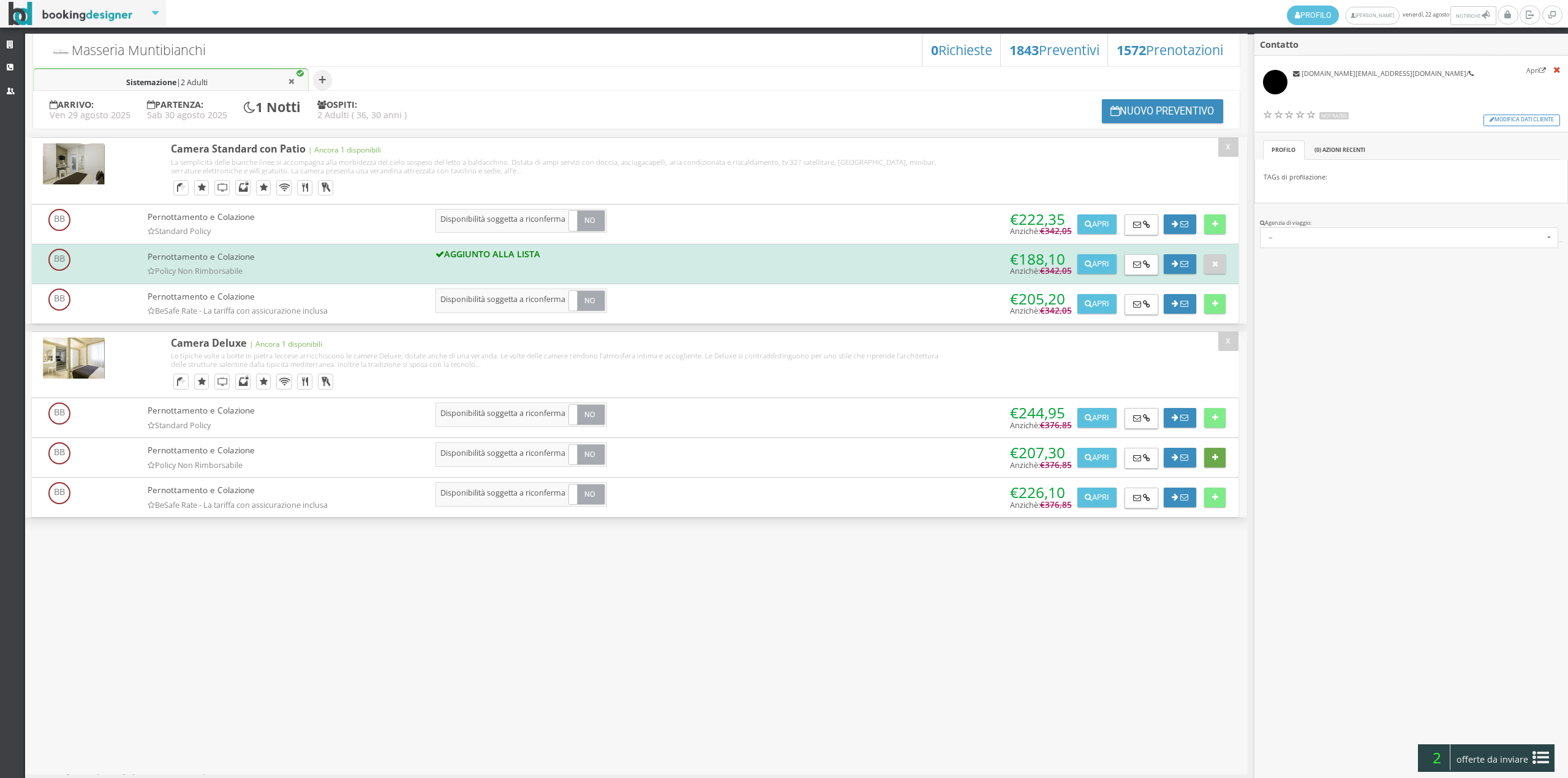
click at [1218, 456] on button at bounding box center [1215, 458] width 22 height 20
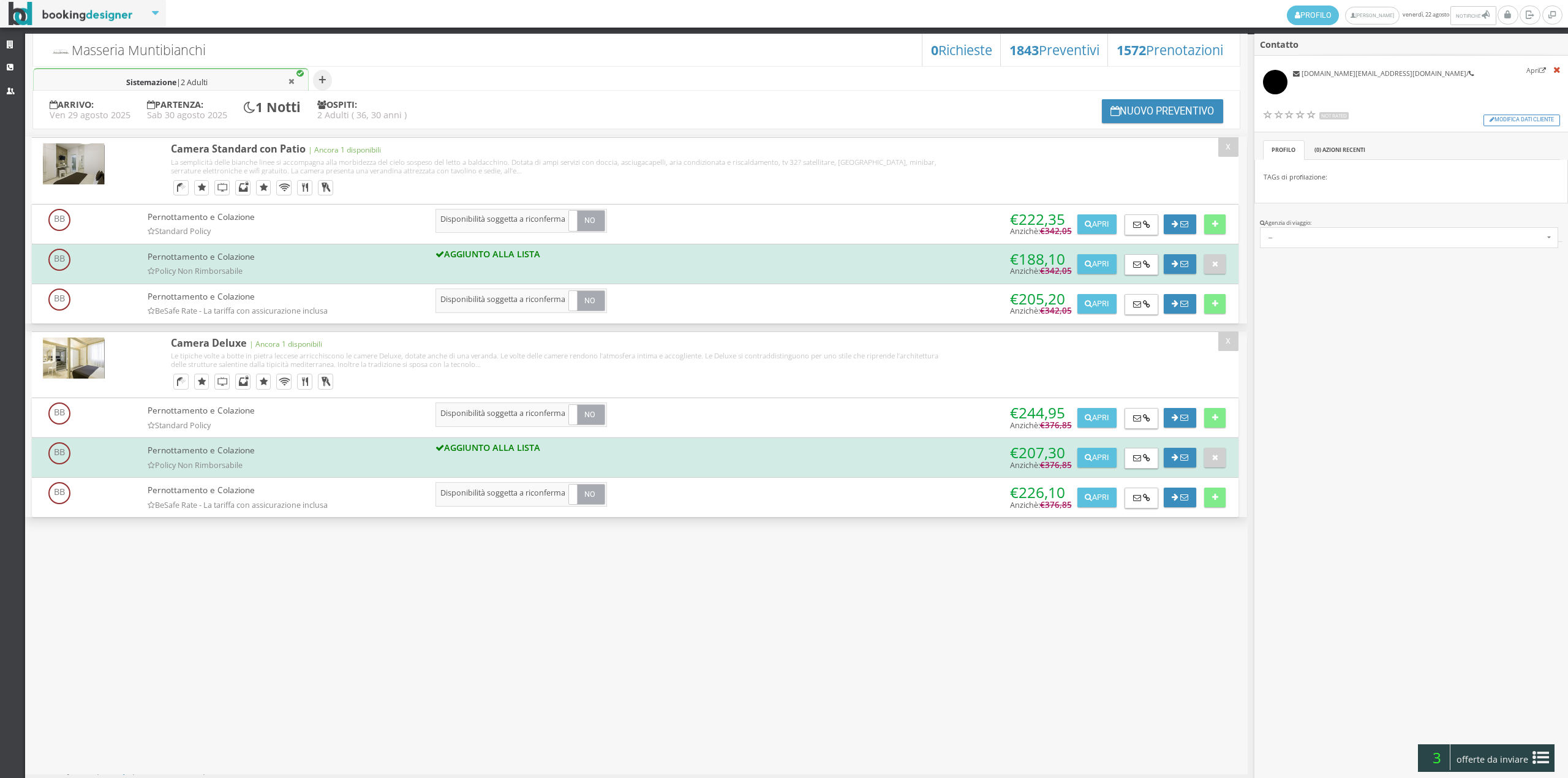
click at [1538, 761] on icon at bounding box center [1540, 757] width 16 height 20
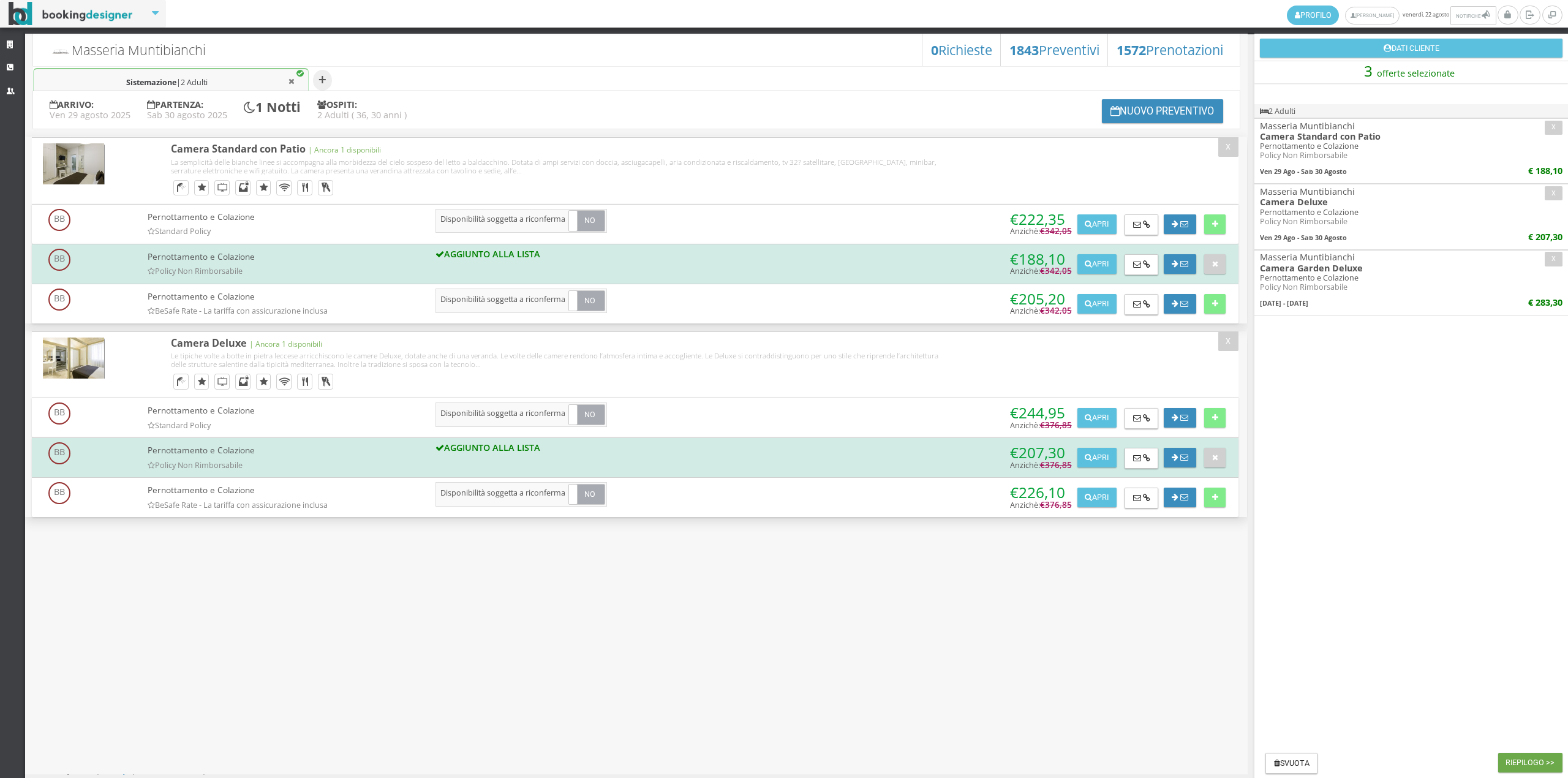
click at [1530, 763] on button "Riepilogo >>" at bounding box center [1530, 763] width 64 height 20
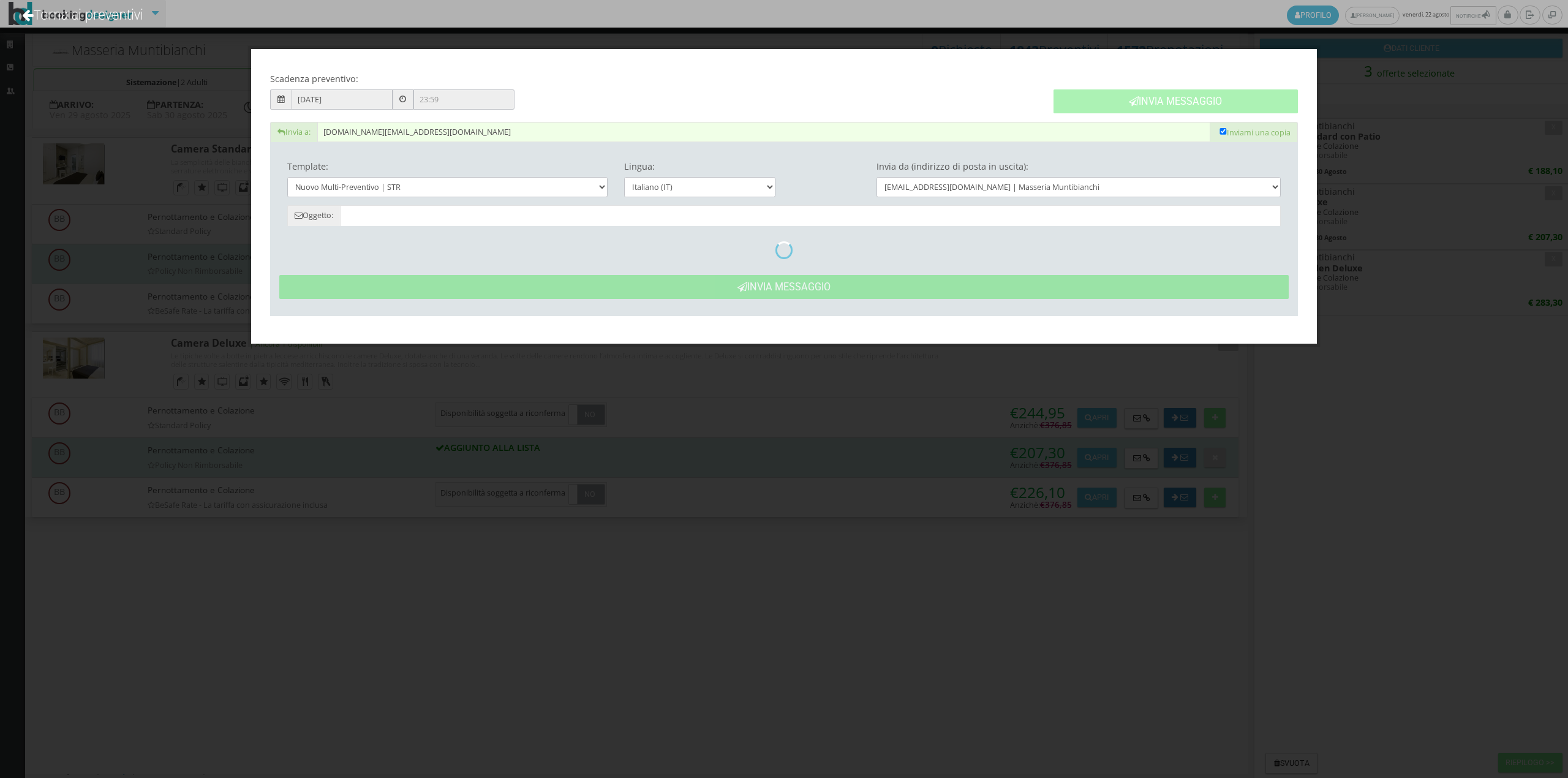
type input "Masseria Muntibianchi: Preventivo - Cliente"
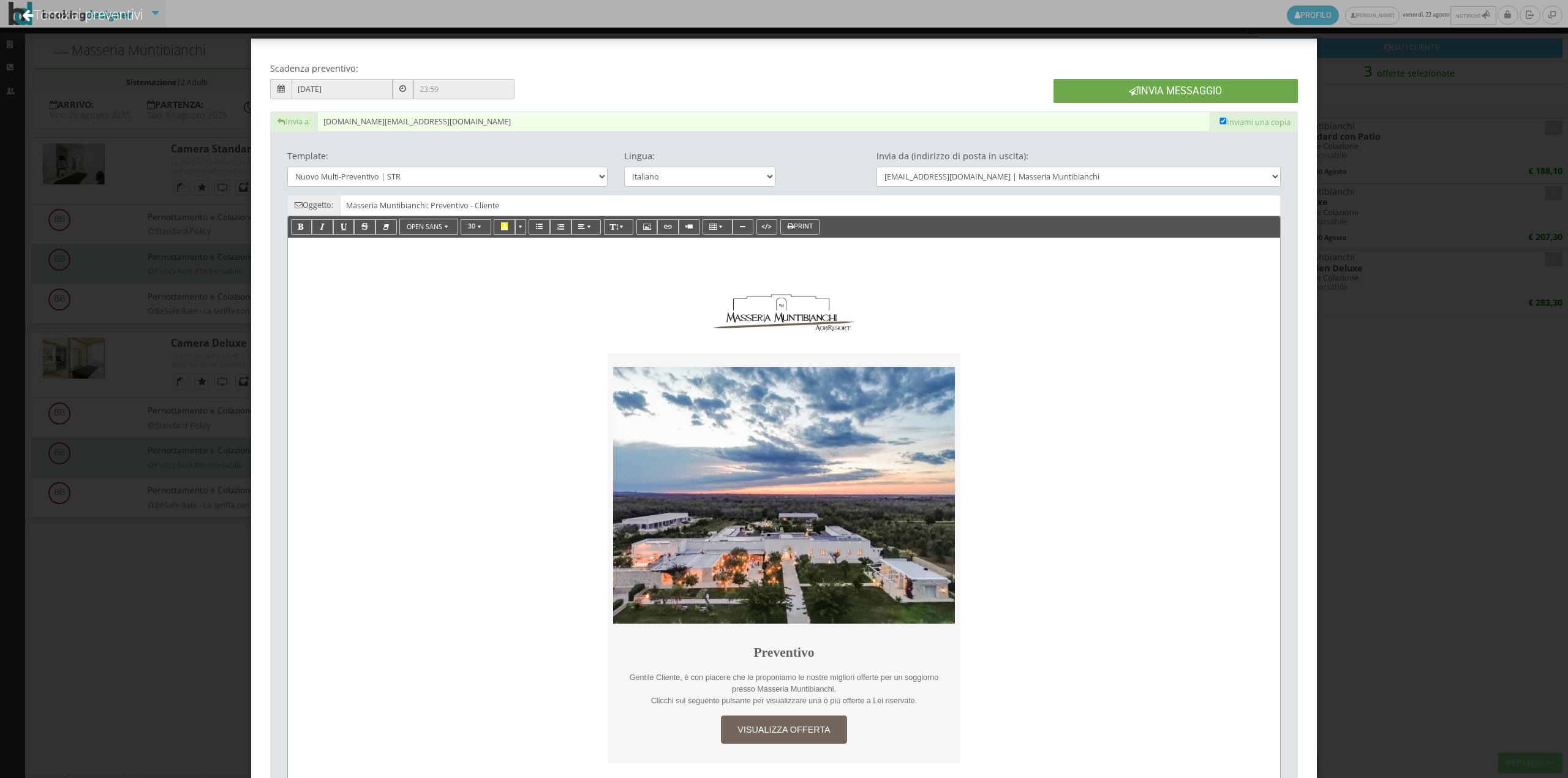
click at [1191, 83] on button "Invia Messaggio" at bounding box center [1175, 90] width 244 height 24
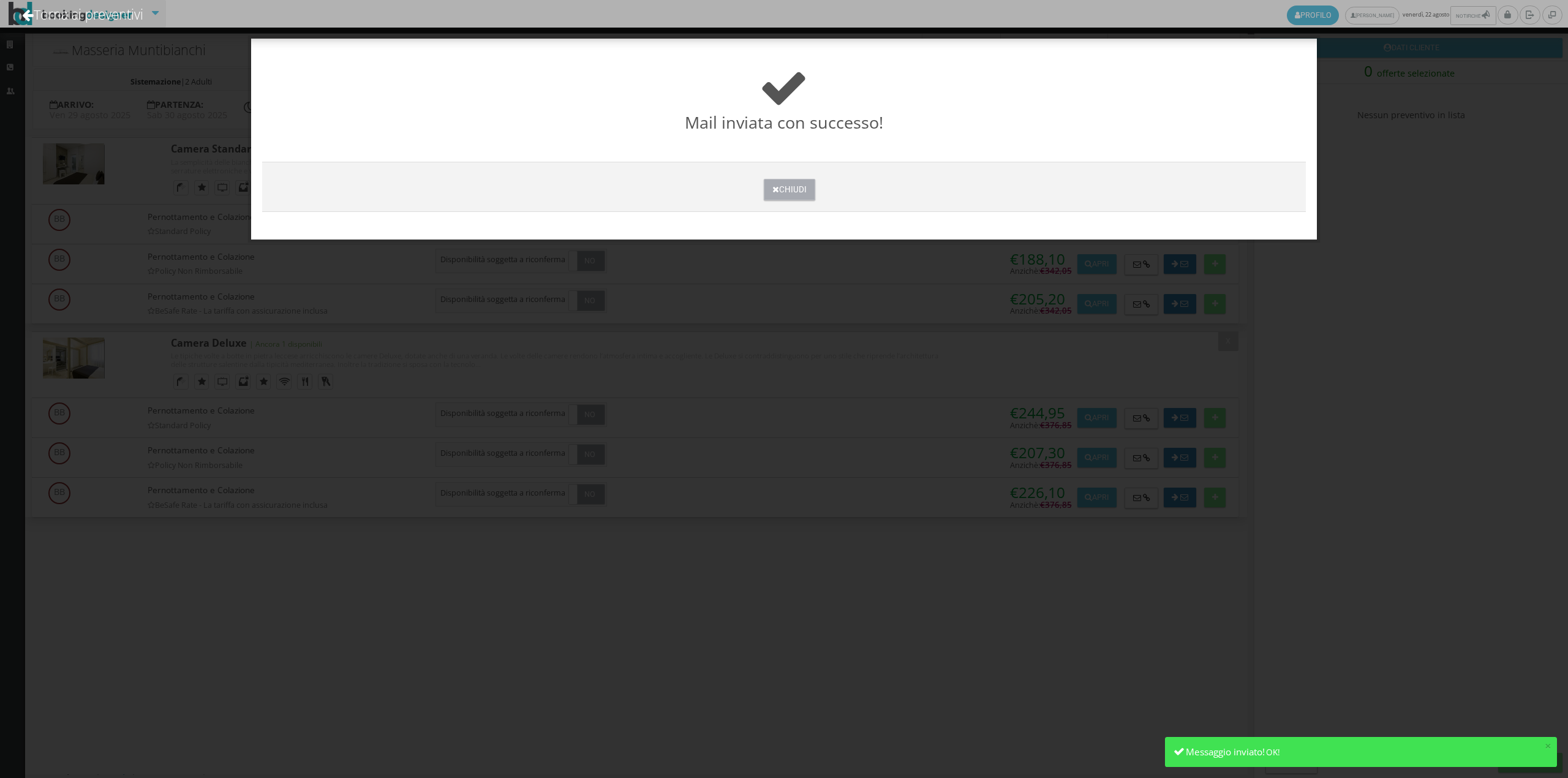
click at [786, 190] on button "Chiudi" at bounding box center [789, 190] width 51 height 22
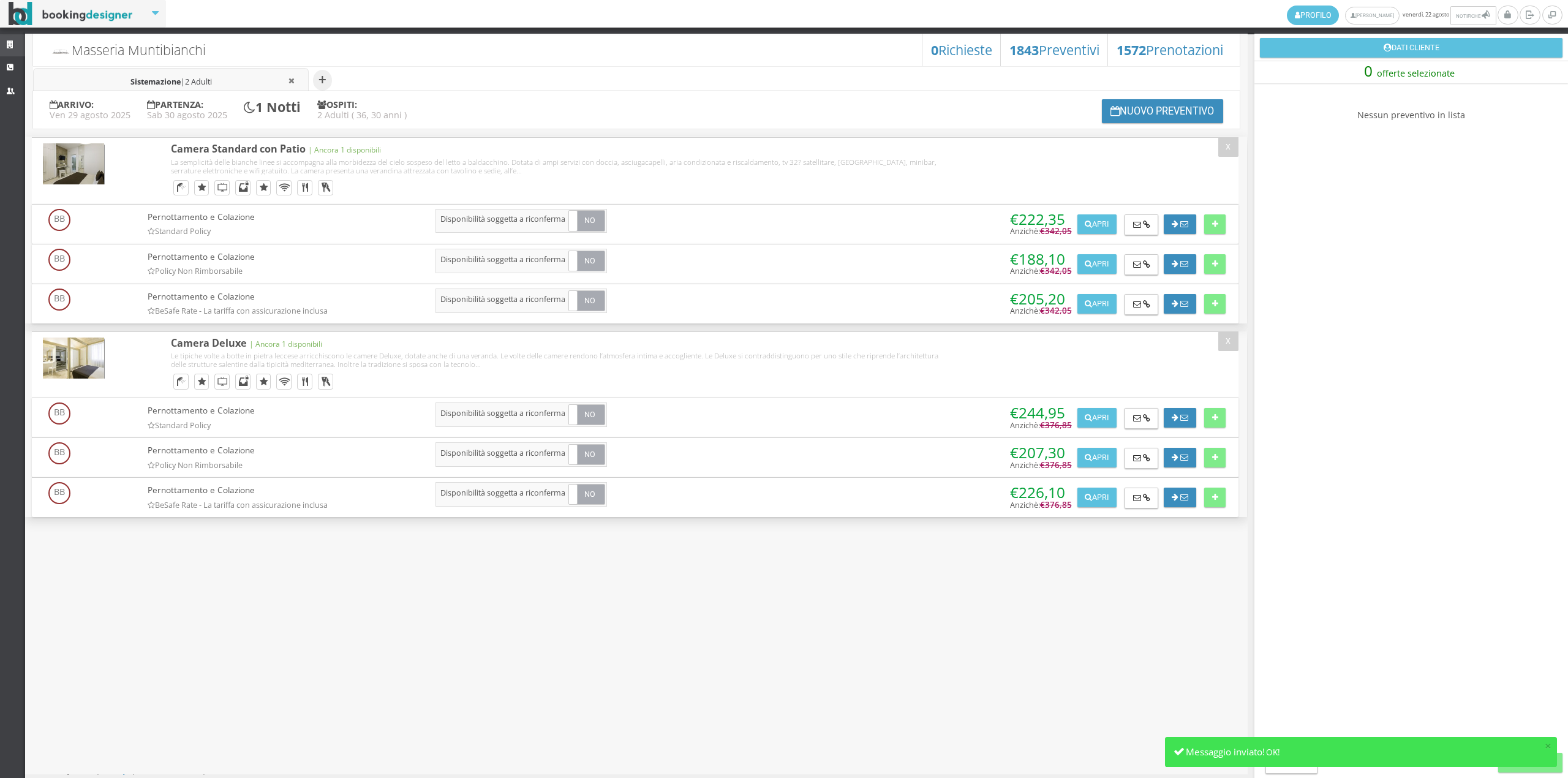
click at [17, 43] on link "Strutture" at bounding box center [13, 45] width 25 height 22
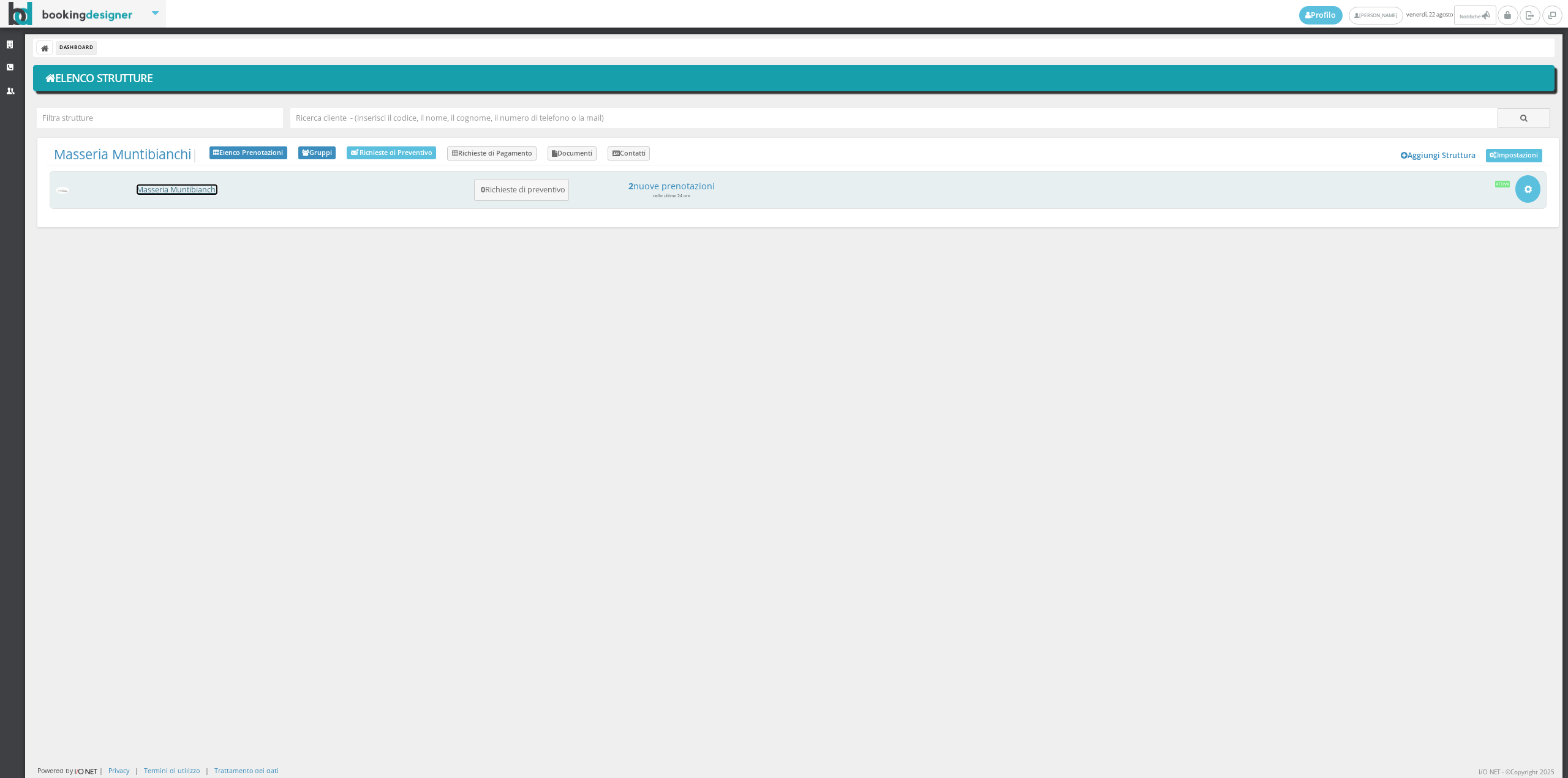
click at [152, 194] on link "Masseria Muntibianchi" at bounding box center [176, 190] width 81 height 11
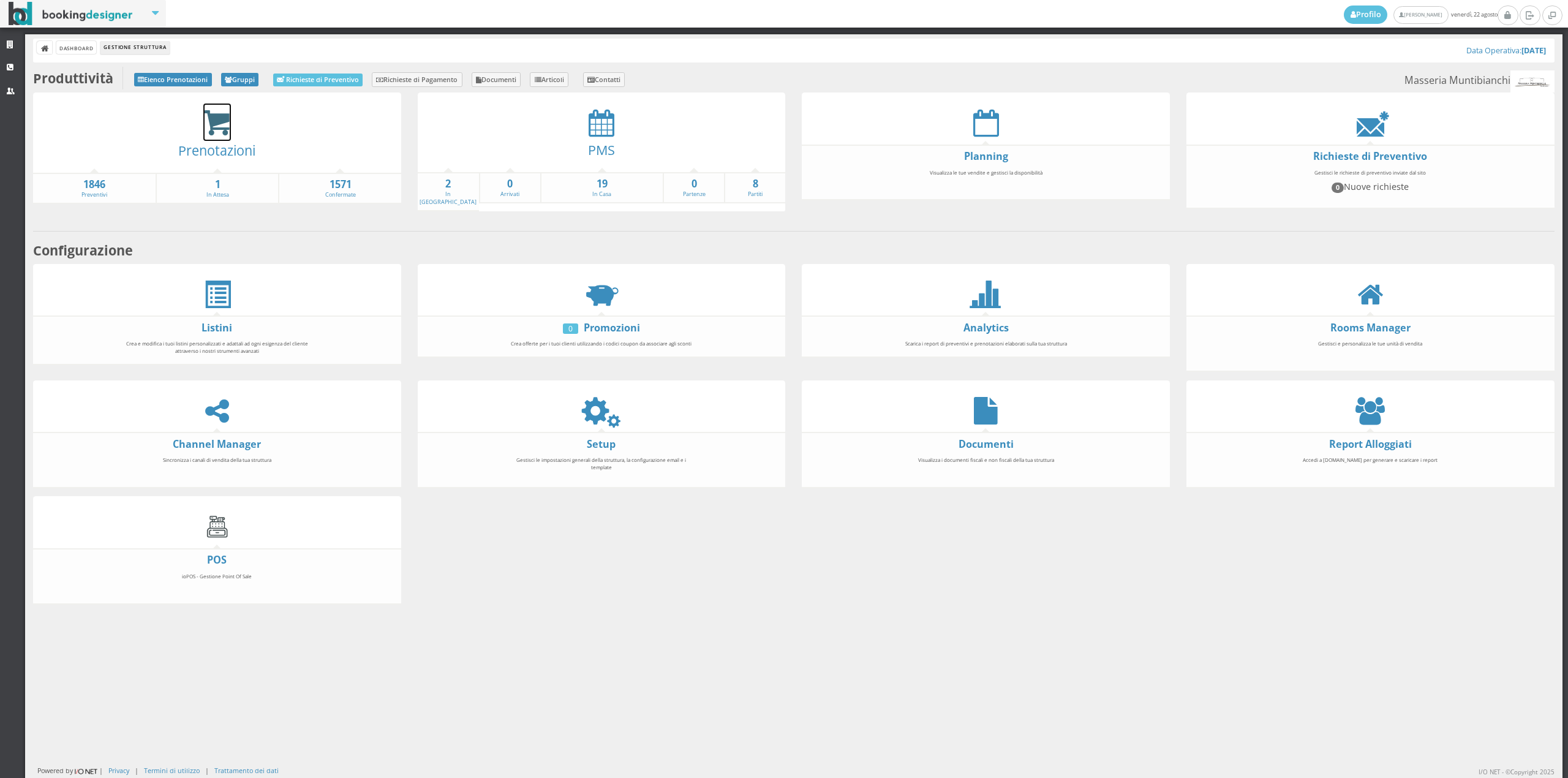
click at [212, 122] on icon at bounding box center [217, 122] width 27 height 28
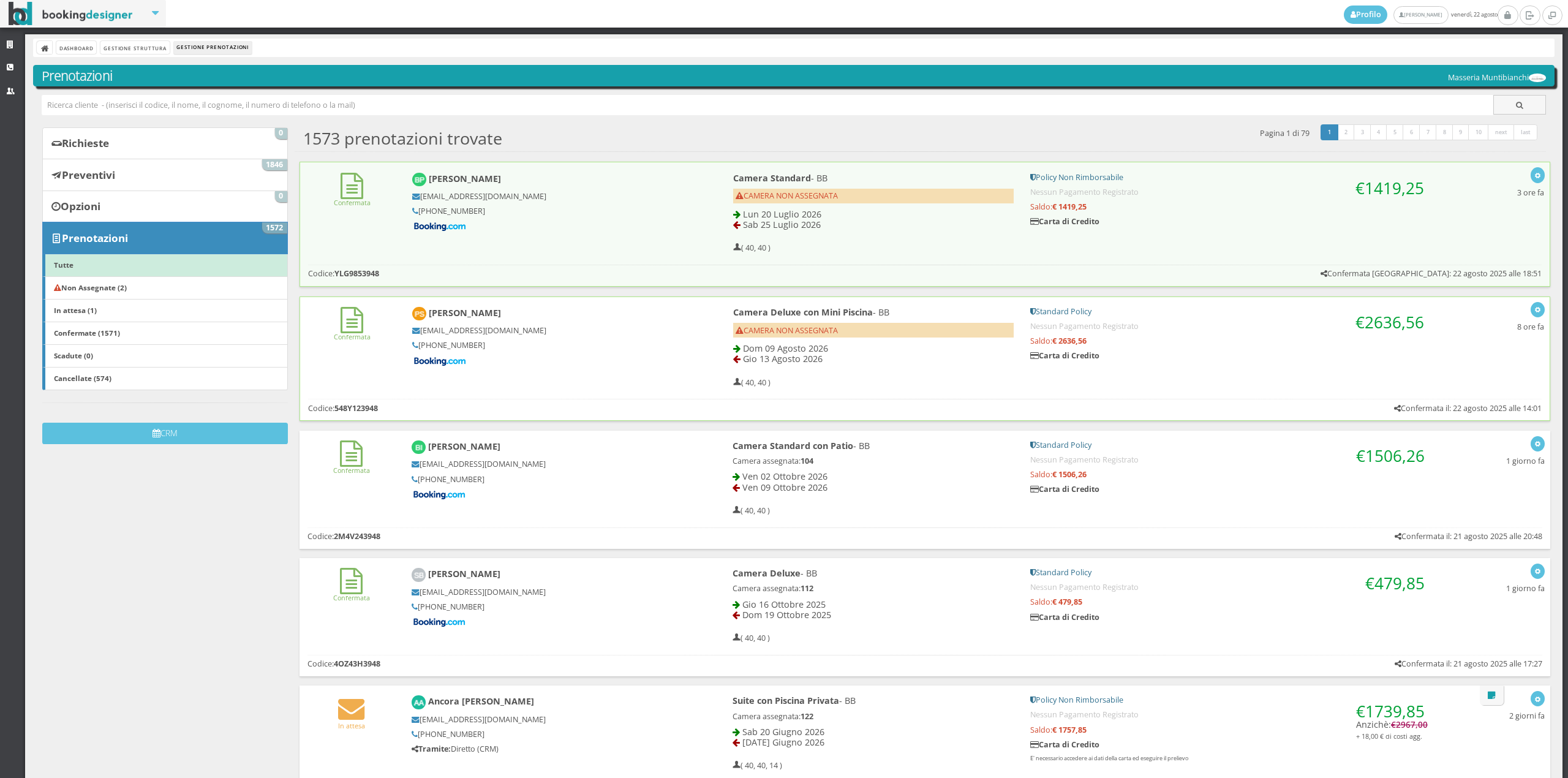
click at [370, 349] on div "Confermata [PERSON_NAME] [EMAIL_ADDRESS][DOMAIN_NAME] [PHONE_NUMBER] Camera Del…" at bounding box center [925, 345] width 1250 height 96
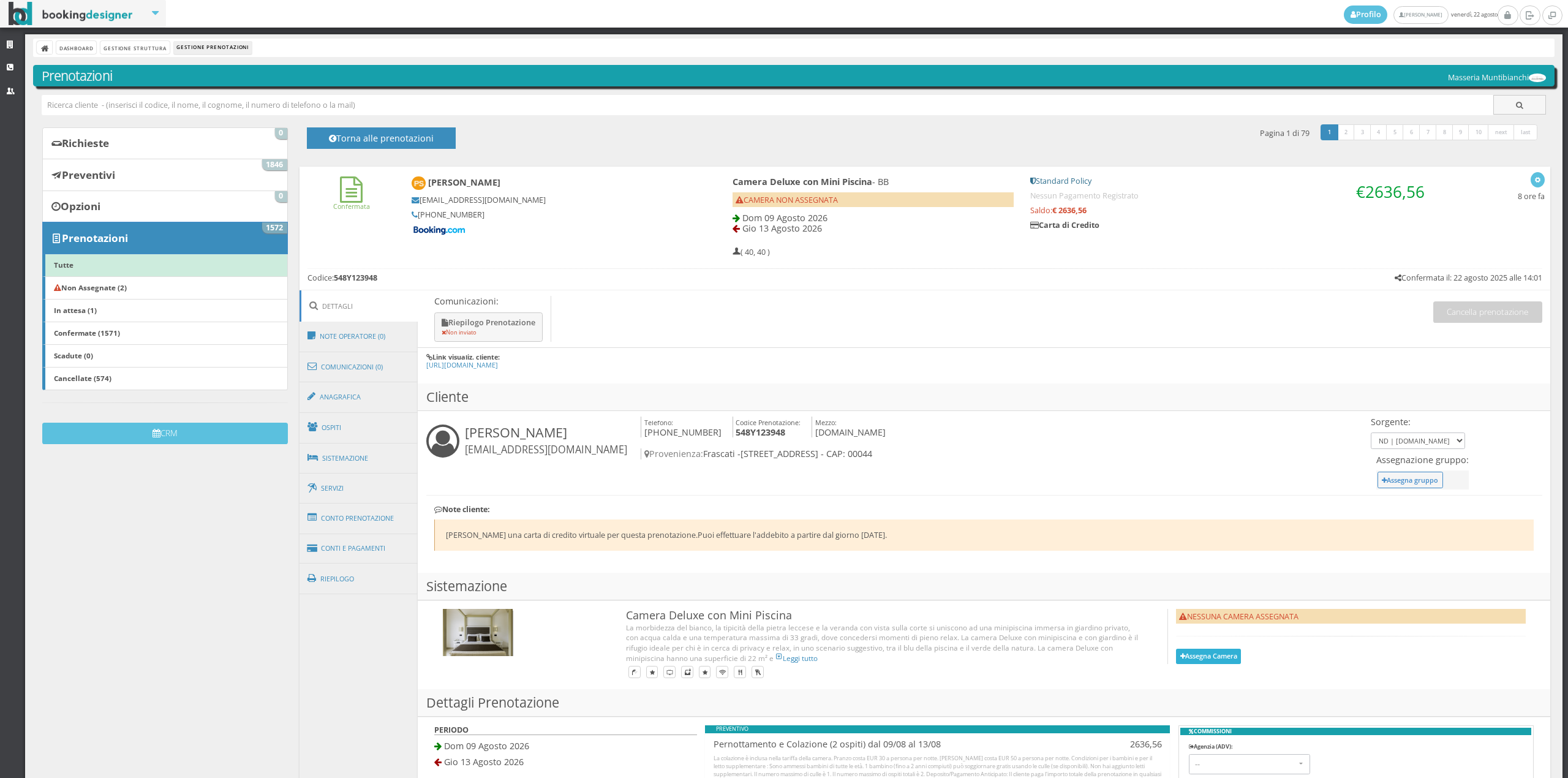
click at [1219, 659] on button "Assegna Camera" at bounding box center [1209, 656] width 65 height 15
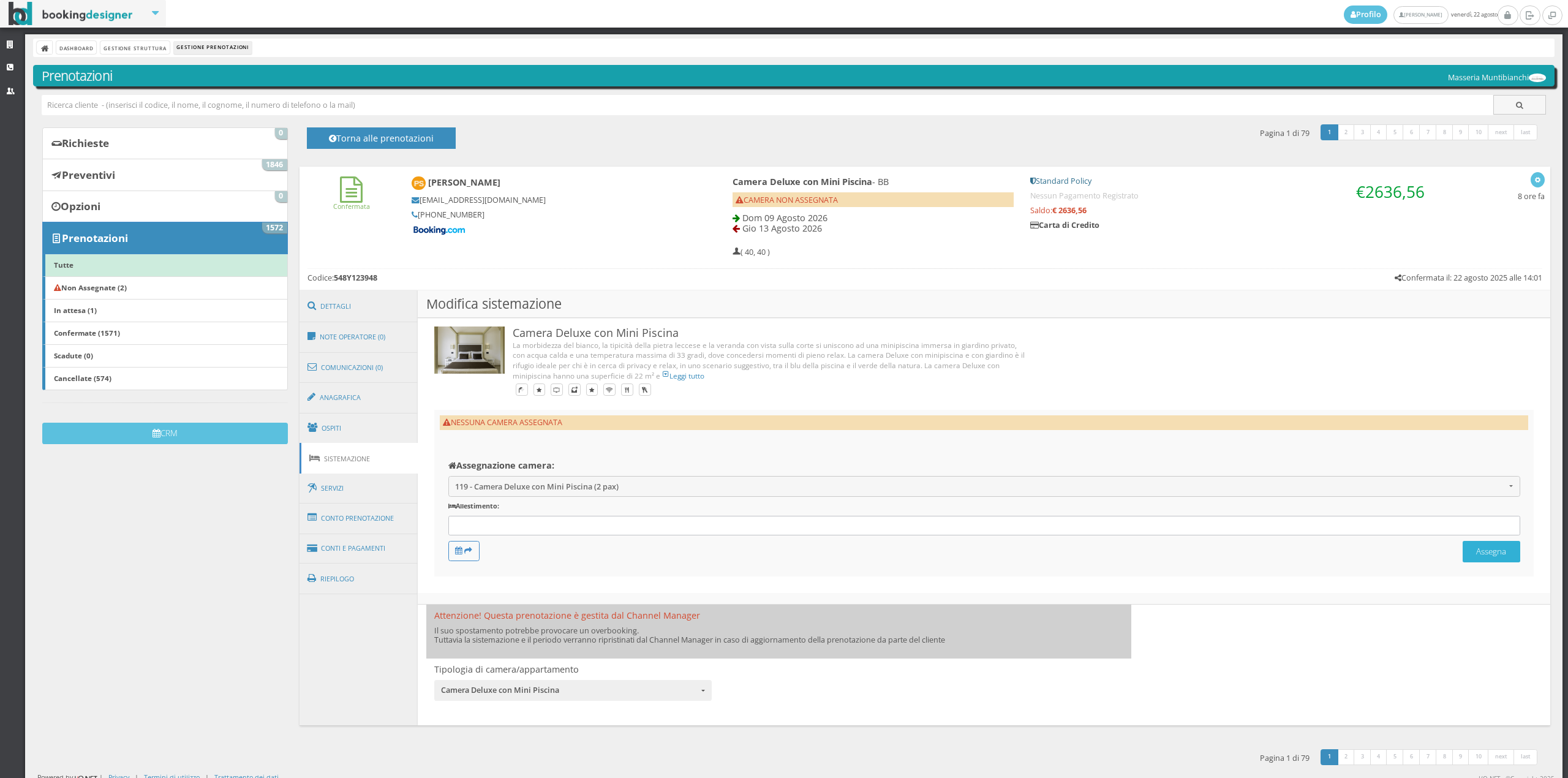
click at [1465, 553] on button "Assegna" at bounding box center [1491, 552] width 58 height 22
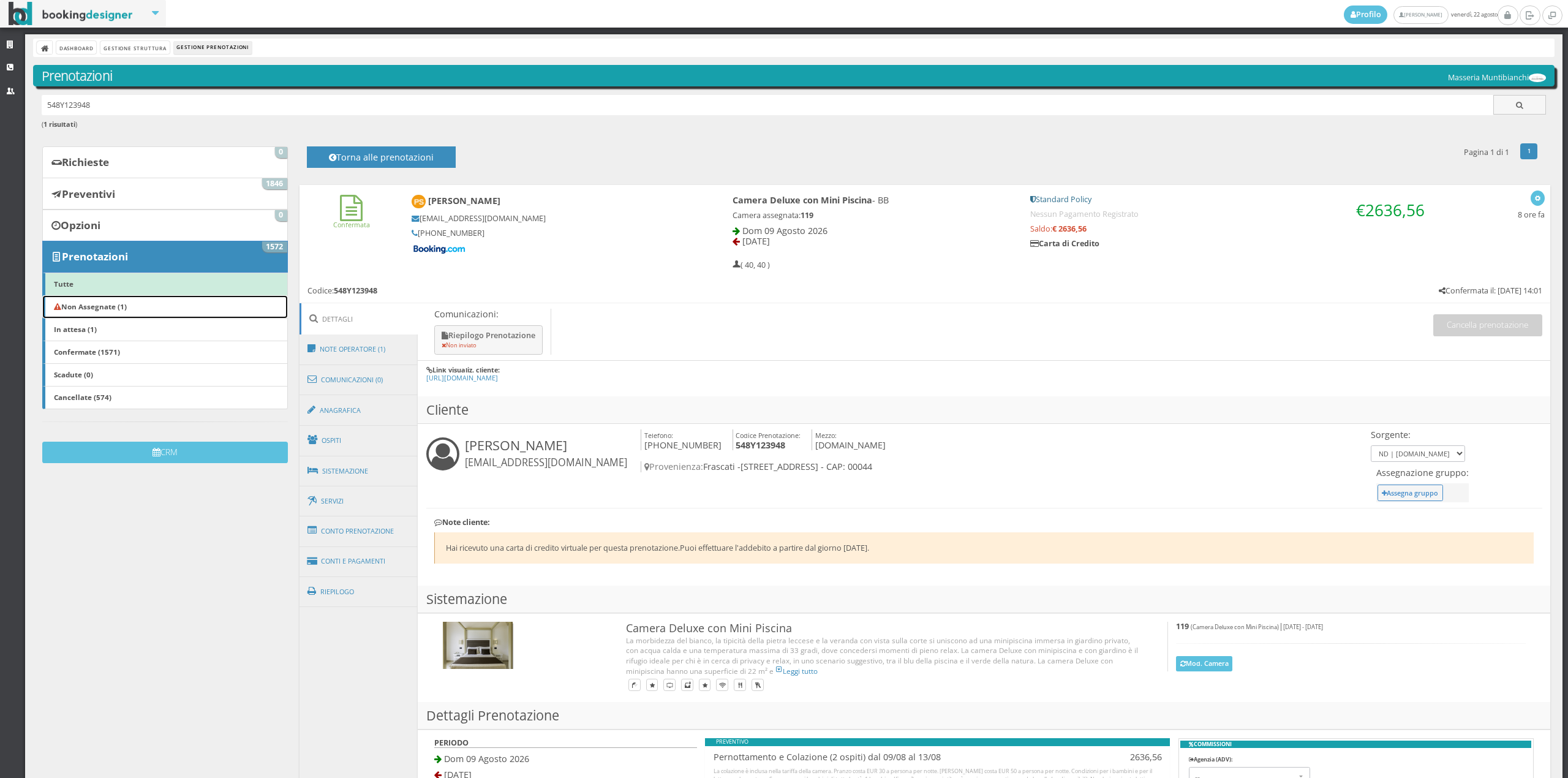
click at [141, 299] on link "Non Assegnate (1)" at bounding box center [165, 307] width 245 height 24
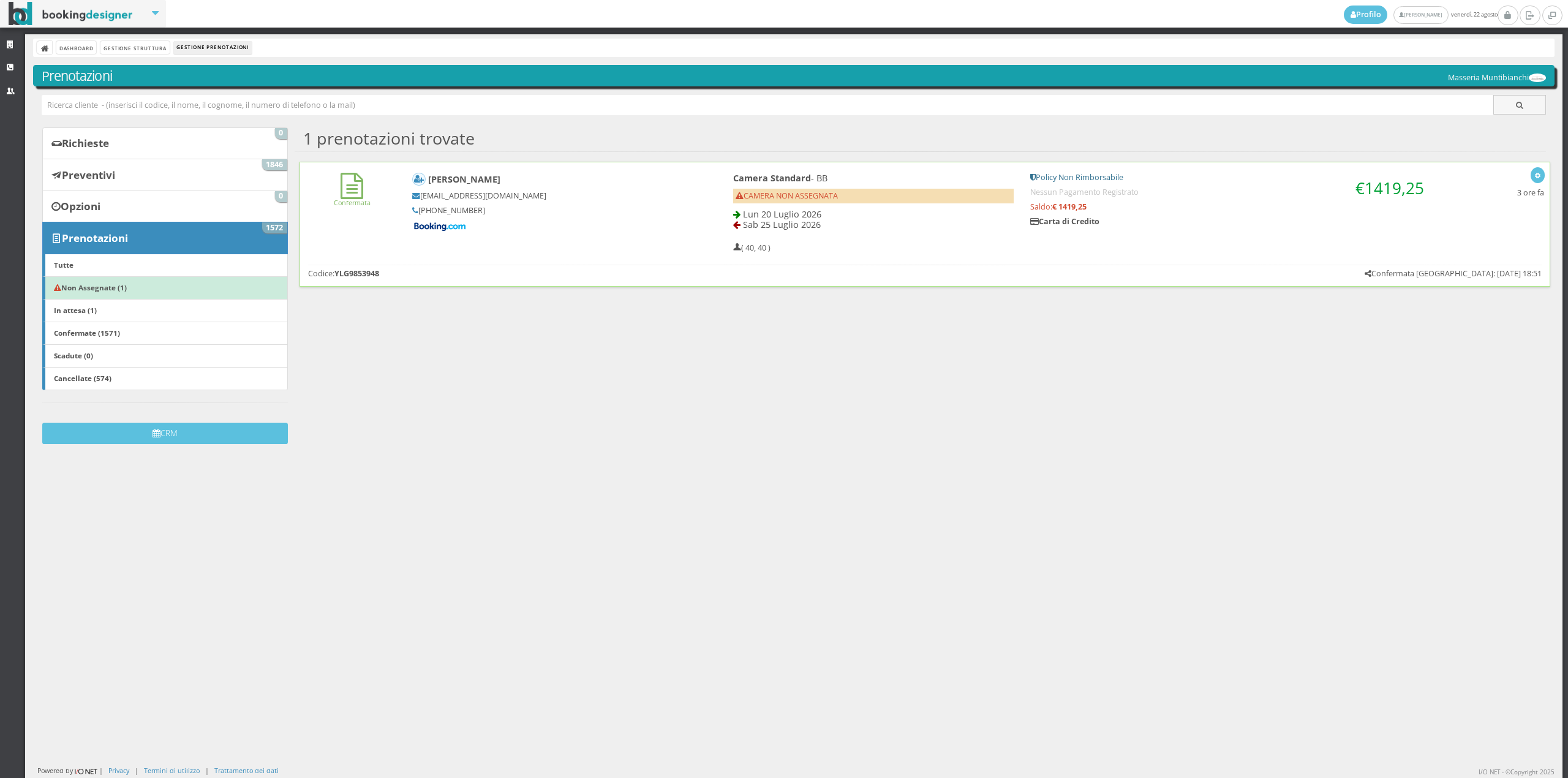
click at [375, 241] on div "Confermata [PERSON_NAME] [EMAIL_ADDRESS][DOMAIN_NAME] [PHONE_NUMBER] Camera Sta…" at bounding box center [925, 210] width 1250 height 96
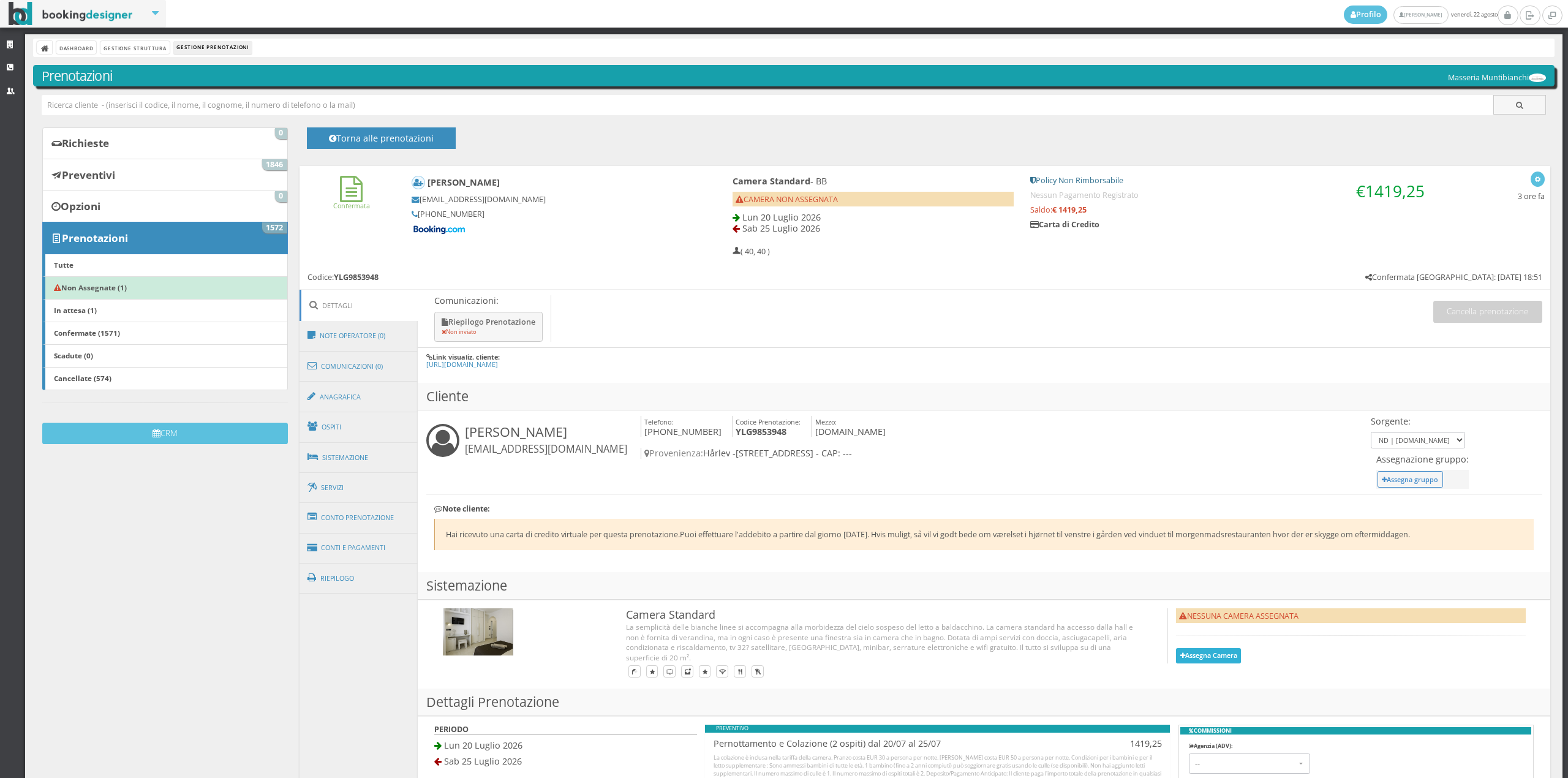
click at [1192, 657] on button "Assegna Camera" at bounding box center [1209, 655] width 65 height 15
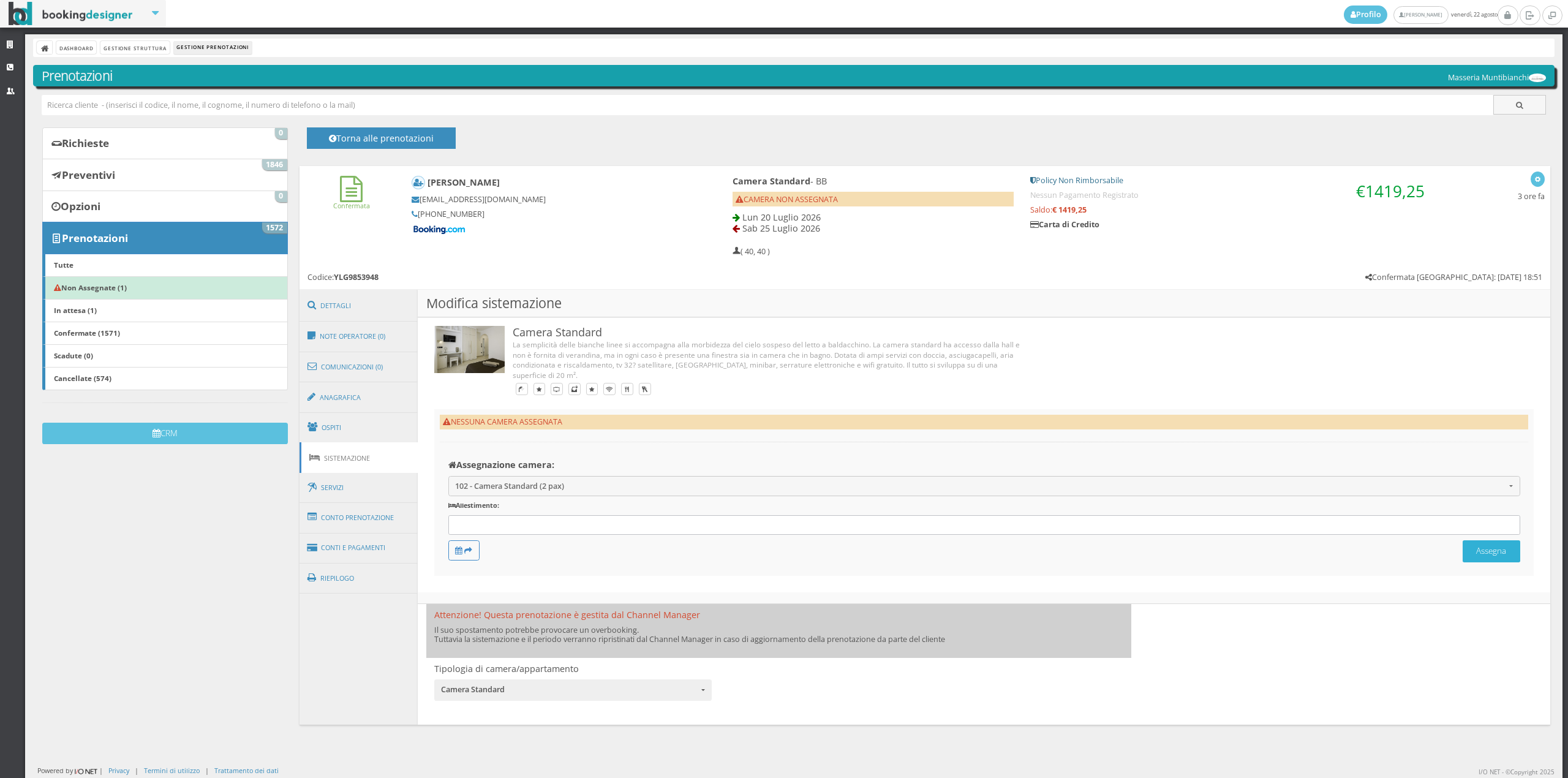
click at [1478, 547] on button "Assegna" at bounding box center [1491, 551] width 58 height 22
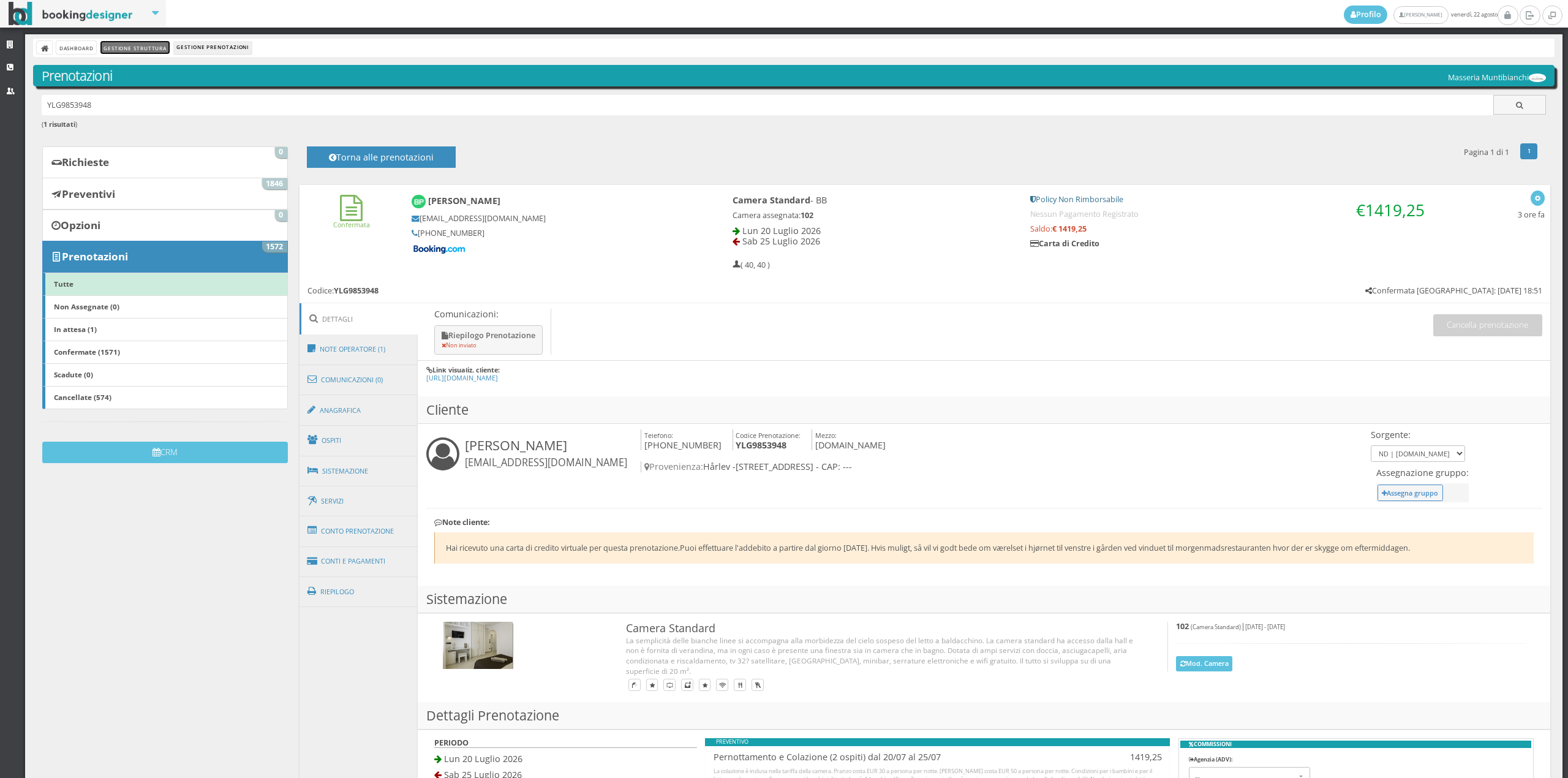
click at [122, 42] on link "Gestione Struttura" at bounding box center [135, 47] width 69 height 13
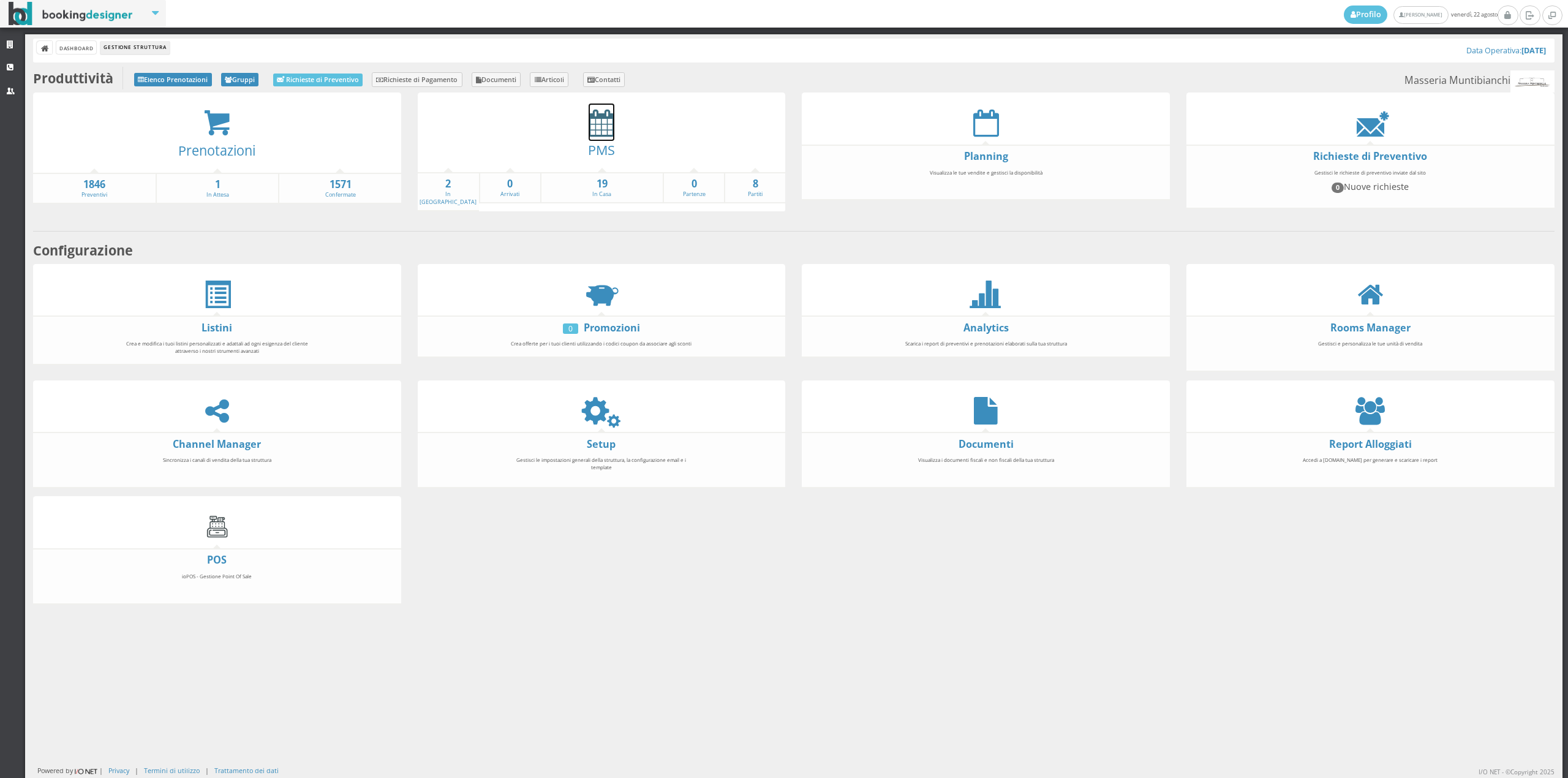
click at [594, 117] on icon at bounding box center [601, 122] width 25 height 27
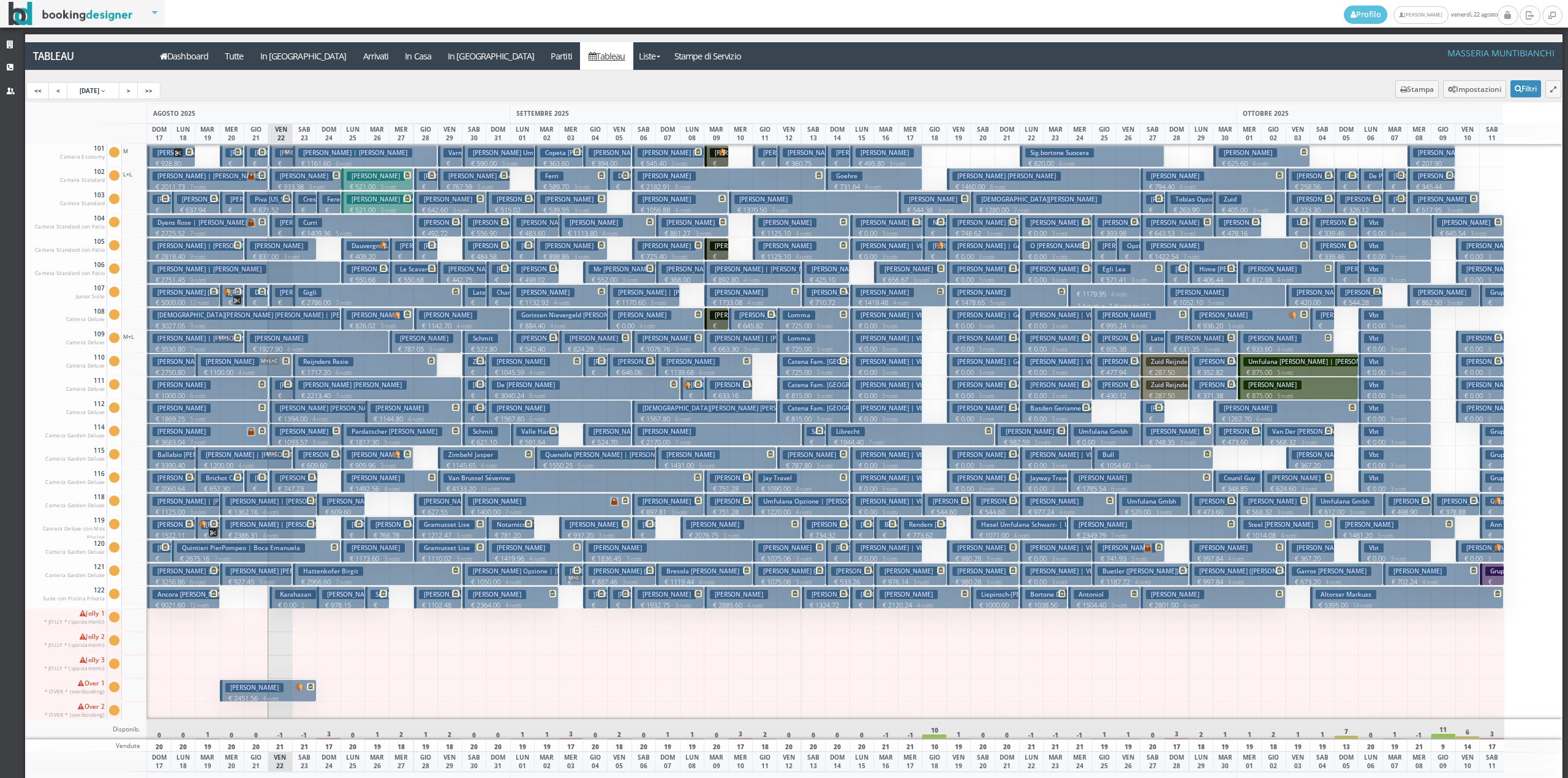
click at [297, 432] on h3 "[PERSON_NAME]" at bounding box center [304, 432] width 58 height 9
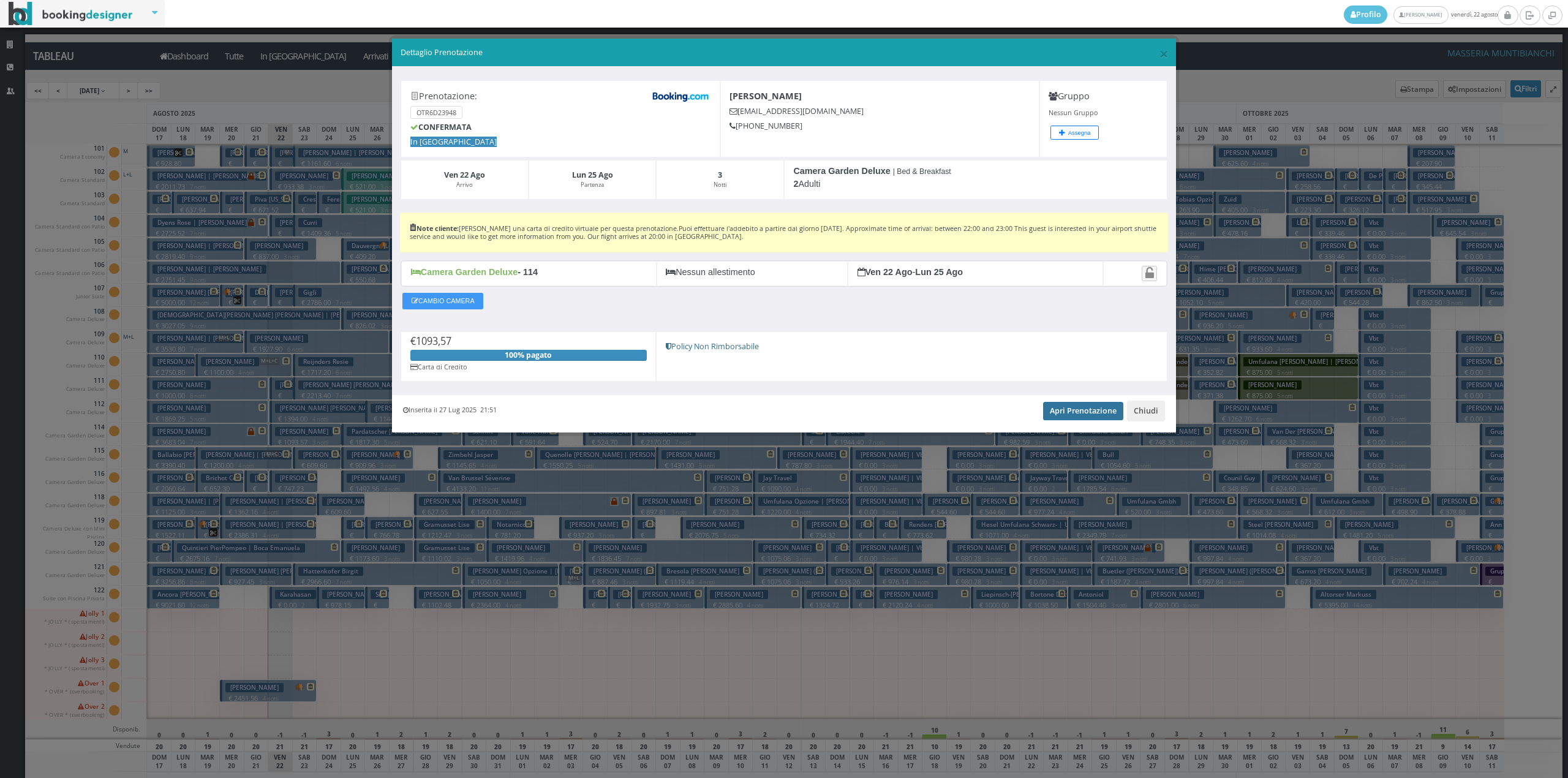
click at [1077, 420] on link "Apri Prenotazione" at bounding box center [1083, 411] width 81 height 18
click at [1152, 413] on button "Chiudi" at bounding box center [1145, 411] width 38 height 21
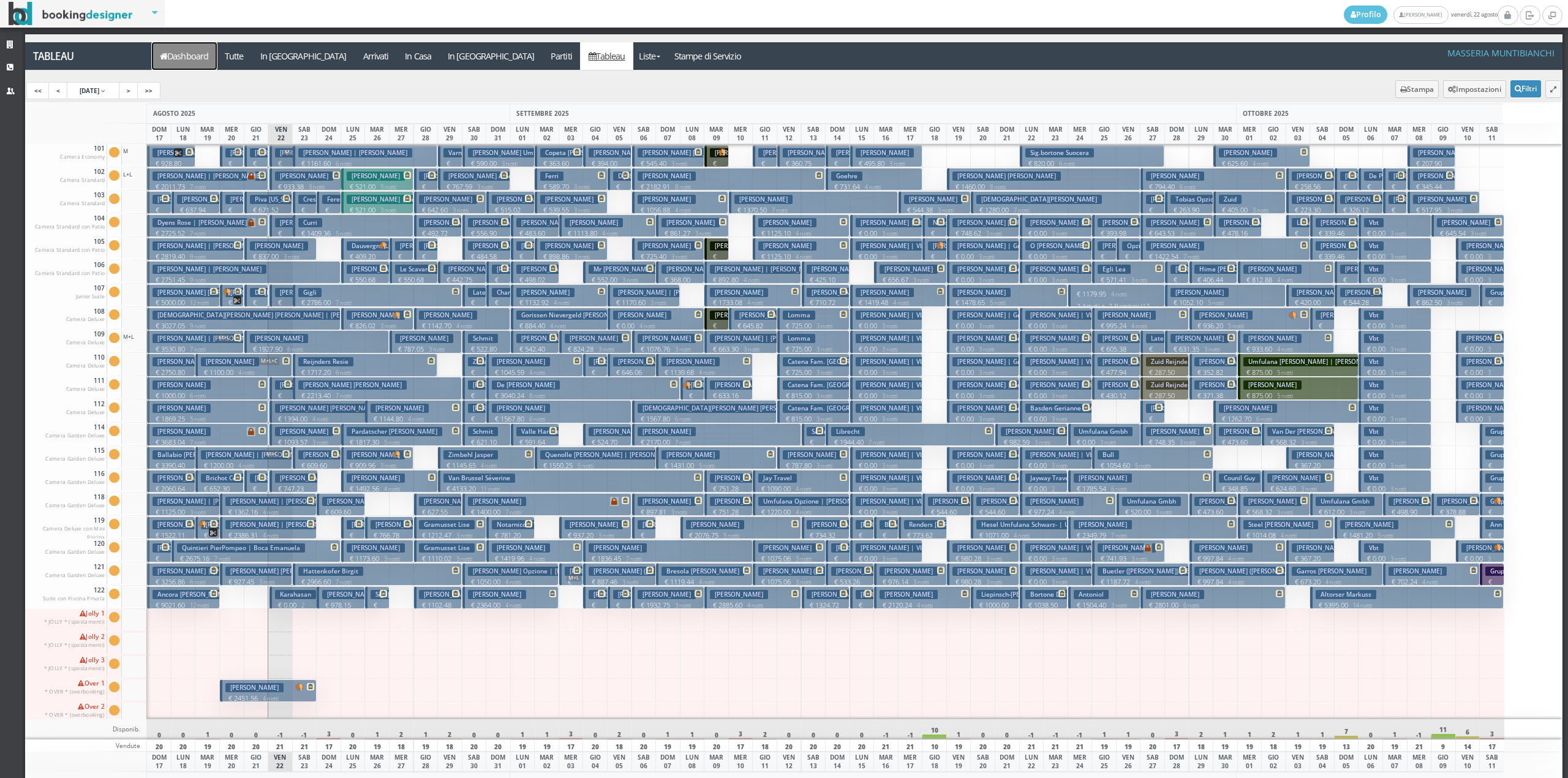
click at [179, 46] on link "Dashboard" at bounding box center [185, 56] width 65 height 27
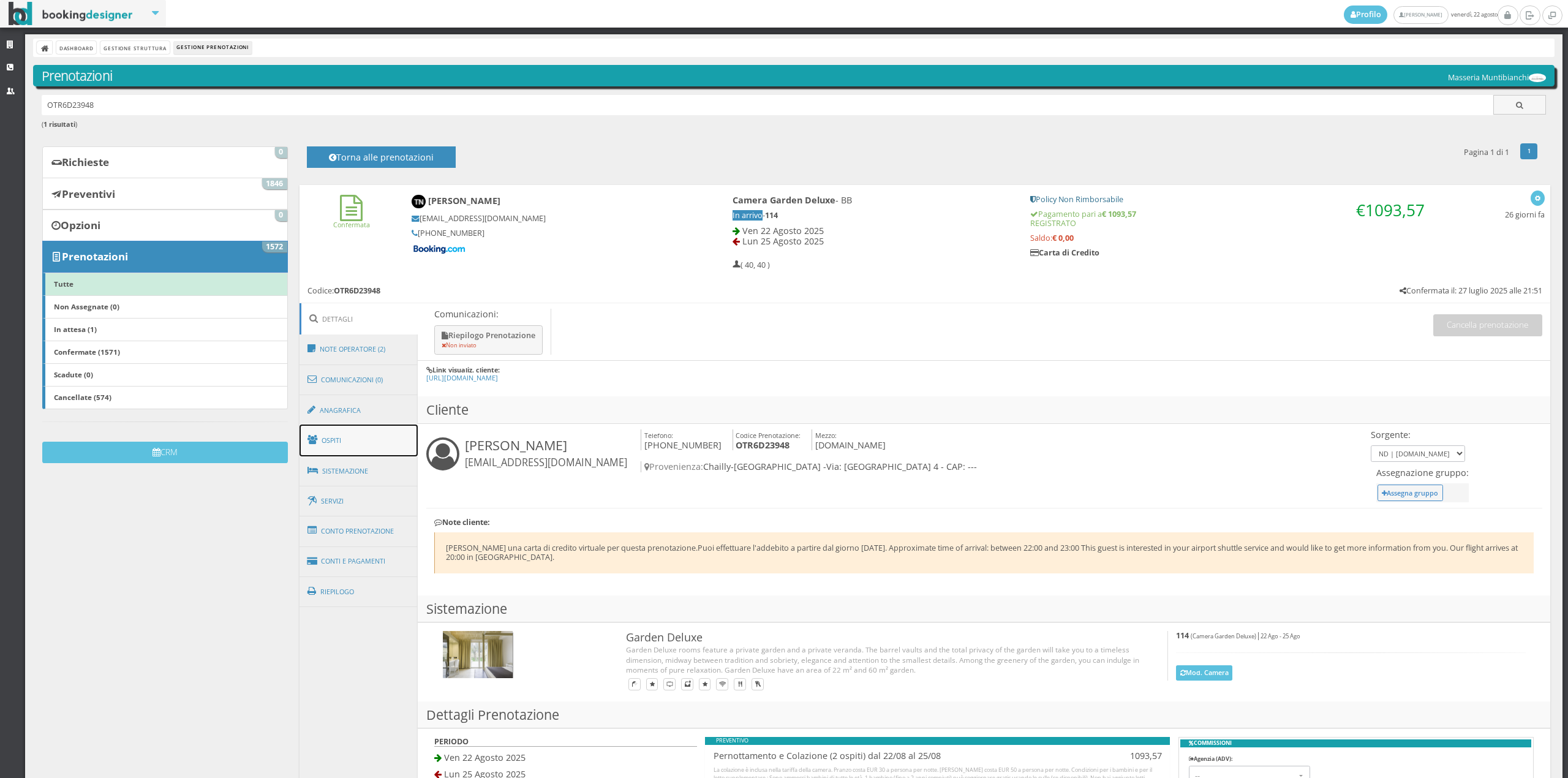
click at [351, 441] on link "Ospiti" at bounding box center [358, 440] width 119 height 32
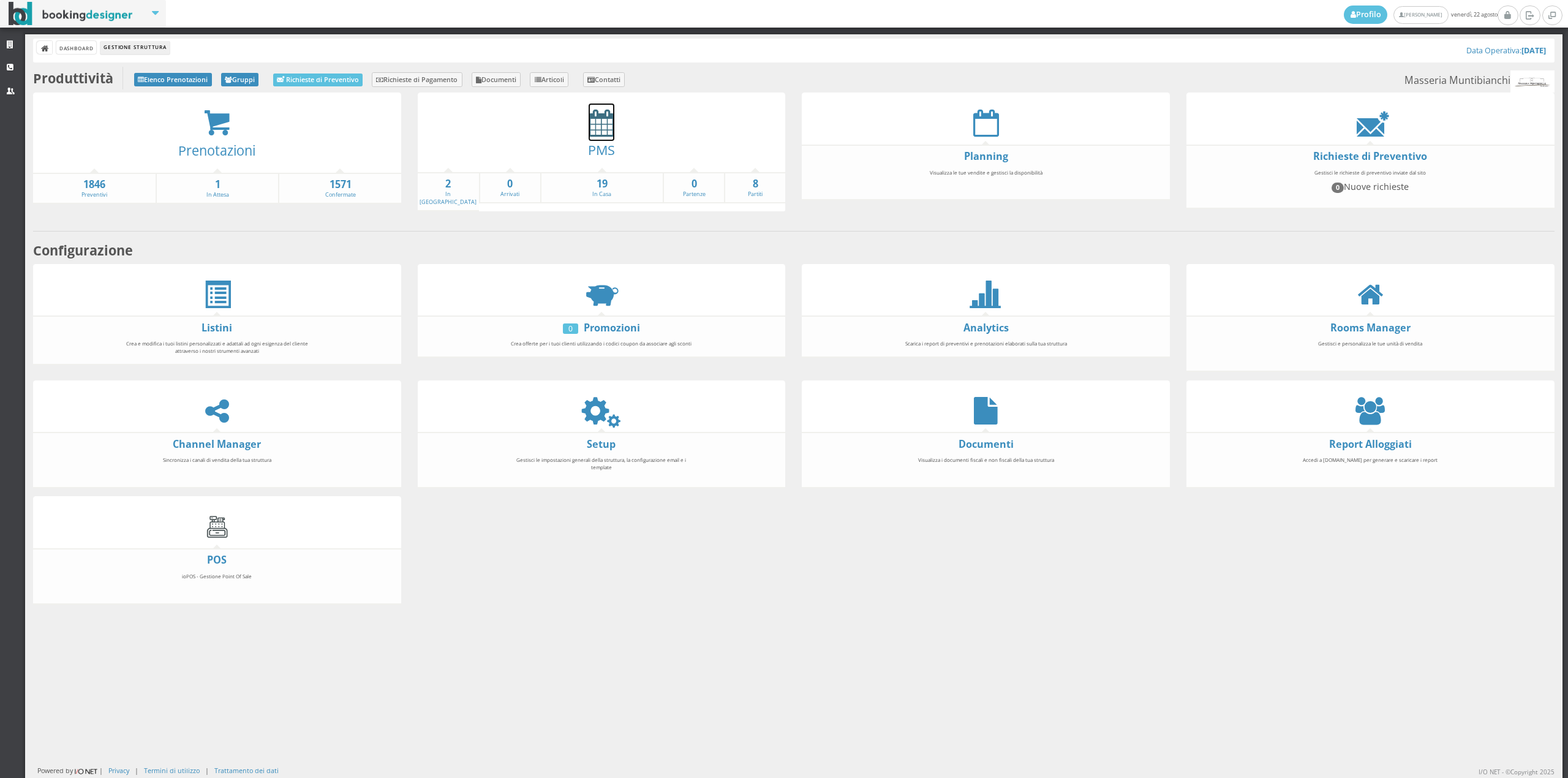
click at [603, 125] on icon at bounding box center [601, 122] width 25 height 27
